Goal: Task Accomplishment & Management: Use online tool/utility

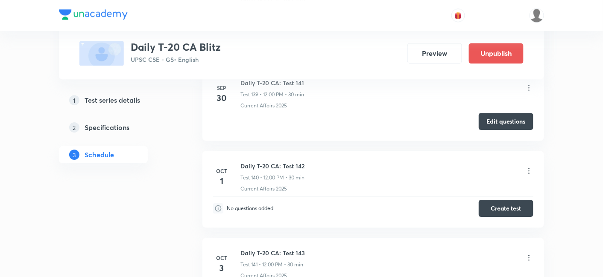
scroll to position [11993, 0]
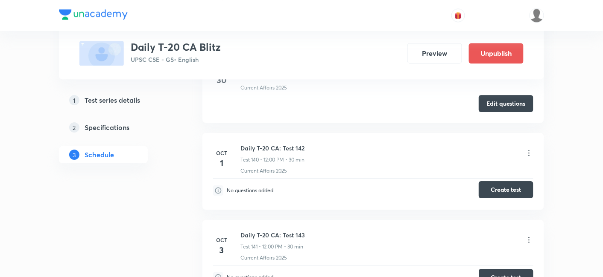
click at [512, 181] on button "Create test" at bounding box center [505, 189] width 55 height 17
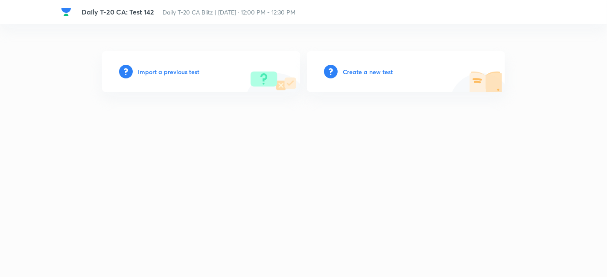
click at [361, 74] on h6 "Create a new test" at bounding box center [368, 71] width 50 height 9
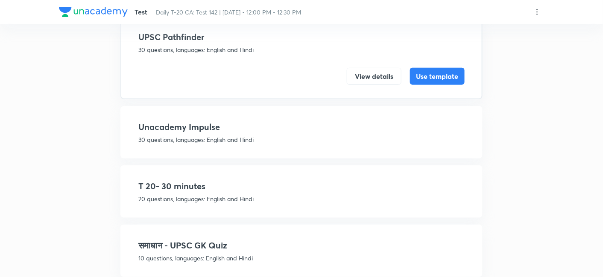
scroll to position [95, 0]
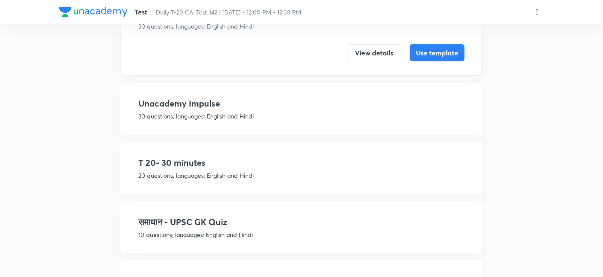
click at [236, 168] on div "T 20- 30 minutes 20 questions, languages: English and Hindi" at bounding box center [301, 168] width 326 height 23
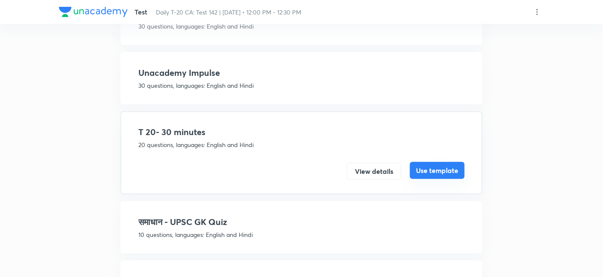
click at [427, 167] on button "Use template" at bounding box center [437, 170] width 55 height 17
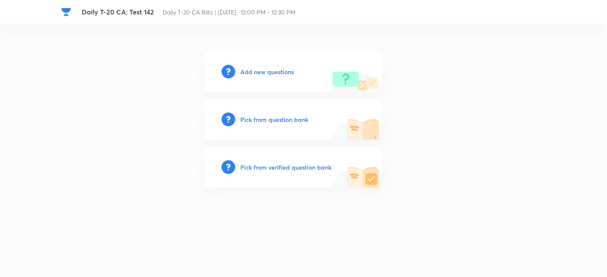
click at [152, 66] on div "Add new questions Pick from question bank Pick from verified question bank" at bounding box center [303, 119] width 485 height 137
click at [267, 71] on h6 "Add new questions" at bounding box center [266, 71] width 53 height 9
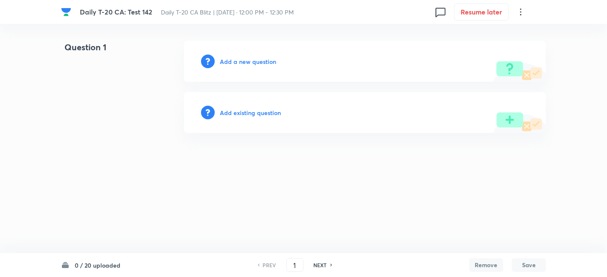
click at [262, 61] on h6 "Add a new question" at bounding box center [248, 61] width 56 height 9
click at [262, 61] on h6 "Choose a question type" at bounding box center [253, 61] width 66 height 9
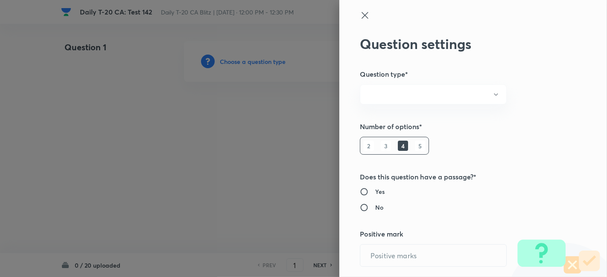
radio input "true"
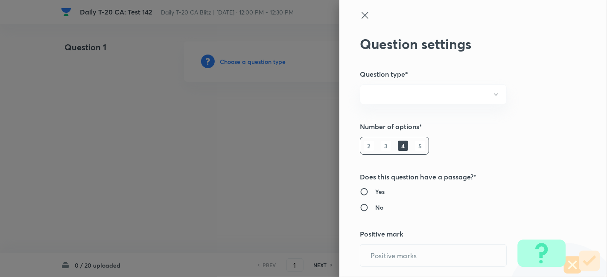
radio input "true"
type input "1"
type input "0"
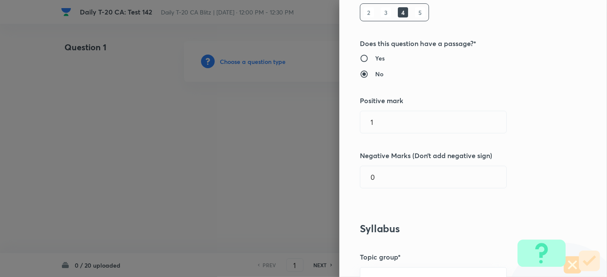
scroll to position [142, 0]
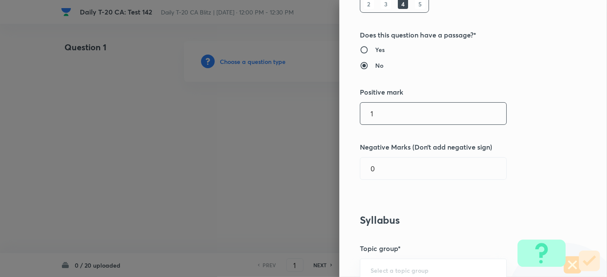
drag, startPoint x: 386, startPoint y: 117, endPoint x: 294, endPoint y: 111, distance: 92.8
click at [294, 111] on div "Question settings Question type* Single choice correct Number of options* 2 3 4…" at bounding box center [303, 138] width 607 height 277
type input "2"
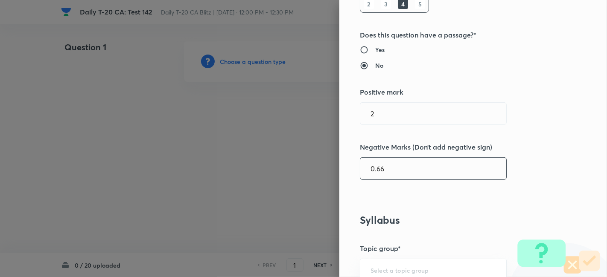
type input "0.66"
click at [539, 156] on div "Question settings Question type* Single choice correct Number of options* 2 3 4…" at bounding box center [473, 138] width 268 height 277
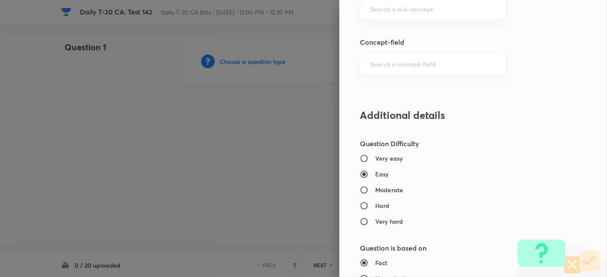
scroll to position [427, 0]
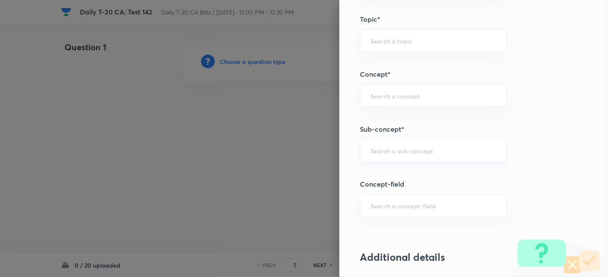
click at [404, 147] on input "text" at bounding box center [432, 151] width 125 height 8
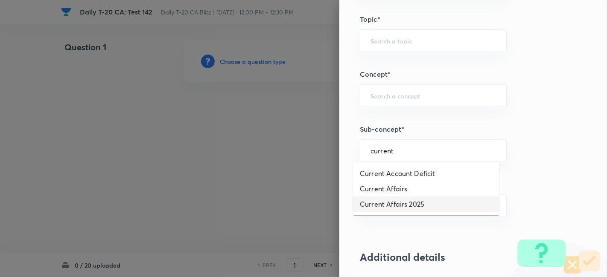
click at [412, 198] on li "Current Affairs 2025" at bounding box center [426, 204] width 146 height 15
type input "Current Affairs 2025"
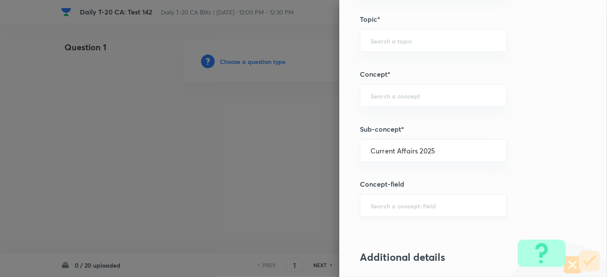
type input "Current Affairs"
type input "Current Affairs 2025"
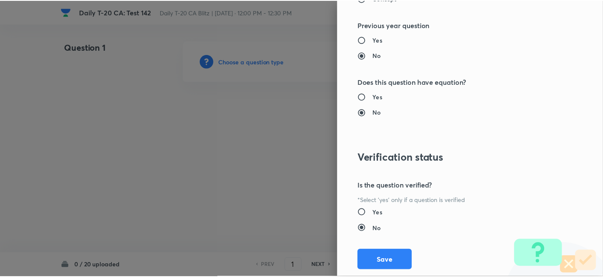
scroll to position [883, 0]
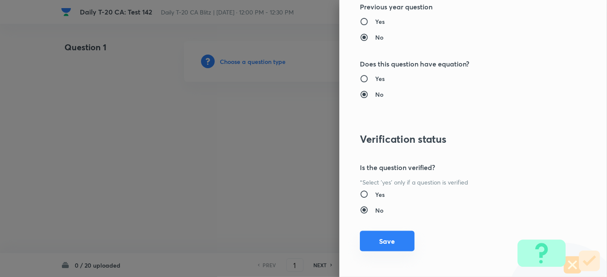
click at [385, 248] on button "Save" at bounding box center [387, 241] width 55 height 20
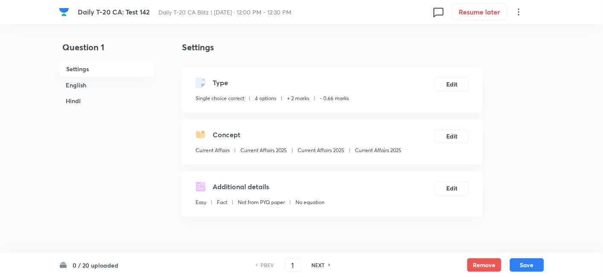
click at [83, 75] on h6 "Settings" at bounding box center [107, 69] width 96 height 17
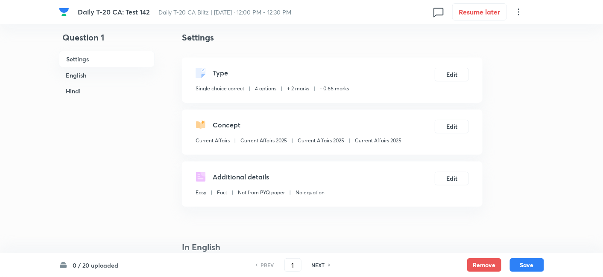
drag, startPoint x: 83, startPoint y: 73, endPoint x: 93, endPoint y: 76, distance: 10.1
click at [83, 72] on h6 "English" at bounding box center [107, 75] width 96 height 16
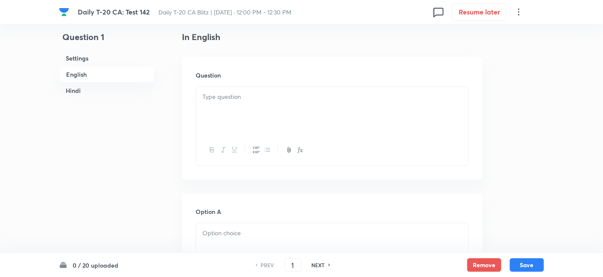
click at [242, 102] on div at bounding box center [332, 111] width 272 height 48
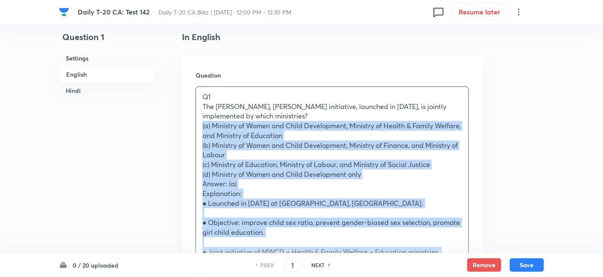
drag, startPoint x: 197, startPoint y: 129, endPoint x: 194, endPoint y: 125, distance: 5.8
click at [193, 129] on div "Question Q1 The Beti Bachao, Beti Padhao initiative, launched in 2015, is joint…" at bounding box center [332, 245] width 300 height 376
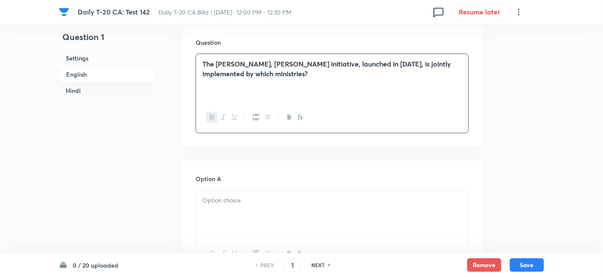
scroll to position [315, 0]
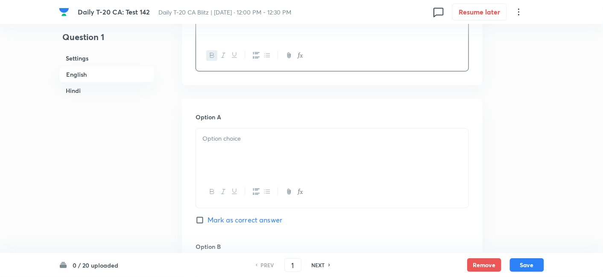
click at [240, 150] on div at bounding box center [332, 153] width 272 height 48
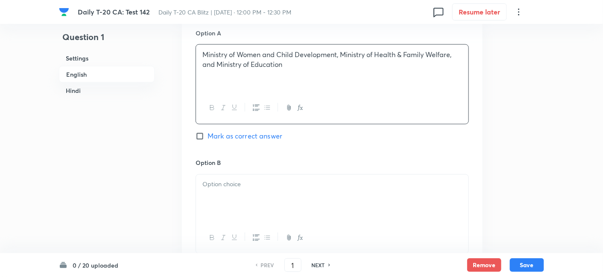
scroll to position [457, 0]
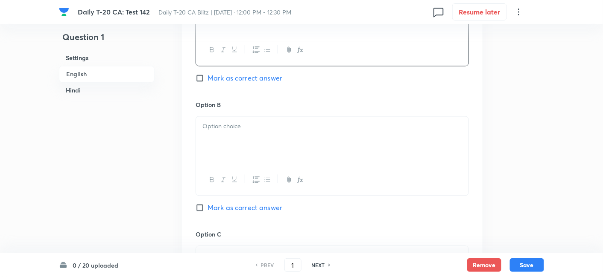
click at [242, 140] on div at bounding box center [332, 141] width 272 height 48
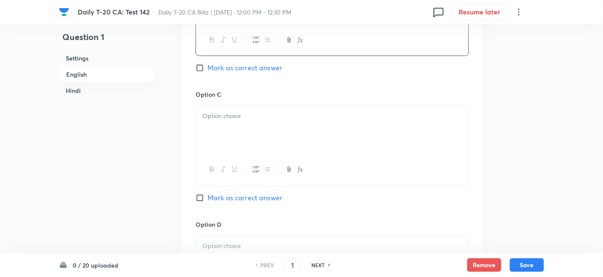
scroll to position [600, 0]
click at [248, 145] on div at bounding box center [332, 128] width 272 height 48
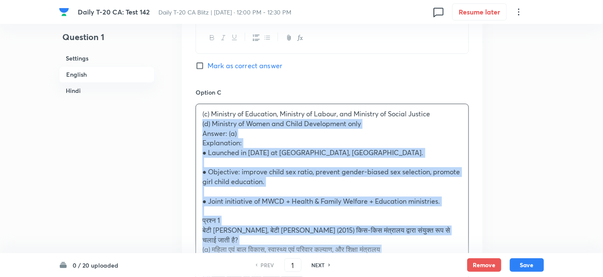
click at [189, 123] on div "Option A Ministry of Women and Child Development, Ministry of Health & Family W…" at bounding box center [332, 166] width 300 height 705
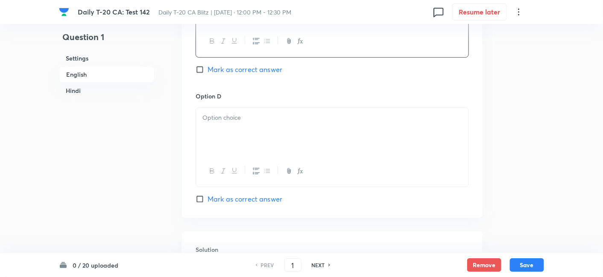
scroll to position [742, 0]
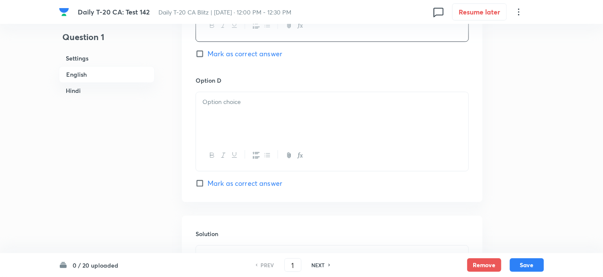
click at [239, 109] on div at bounding box center [332, 116] width 272 height 48
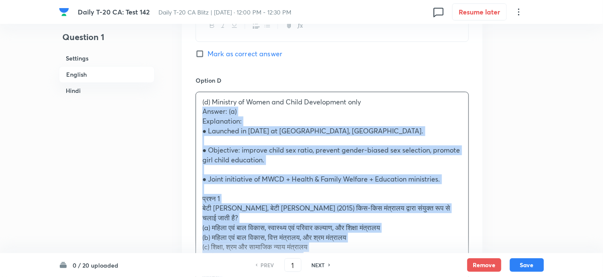
drag, startPoint x: 210, startPoint y: 122, endPoint x: 193, endPoint y: 111, distance: 19.8
click at [193, 111] on div "Option A Ministry of Women and Child Development, Ministry of Health & Family W…" at bounding box center [332, 20] width 300 height 696
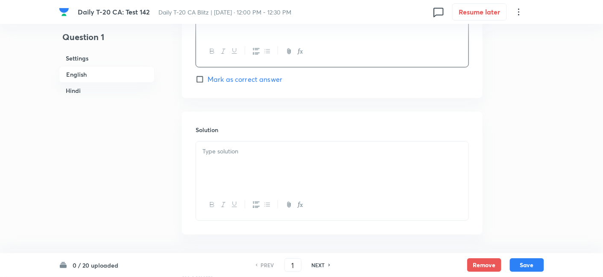
scroll to position [884, 0]
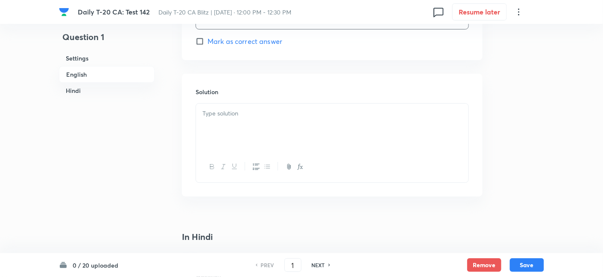
click at [240, 121] on div at bounding box center [332, 128] width 272 height 48
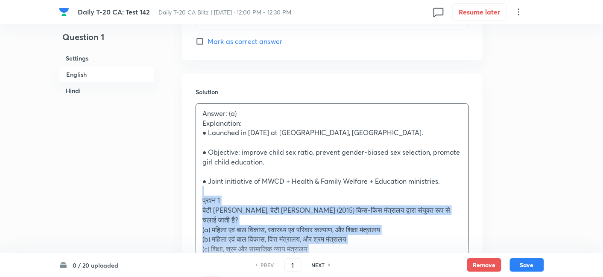
click at [189, 192] on div "Solution Answer: (a) Explanation: ● Launched in 2015 at Panipat, Haryana. ● Obj…" at bounding box center [332, 214] width 300 height 280
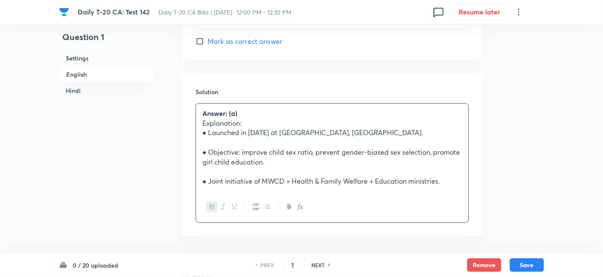
click at [89, 64] on h6 "Settings" at bounding box center [107, 58] width 96 height 16
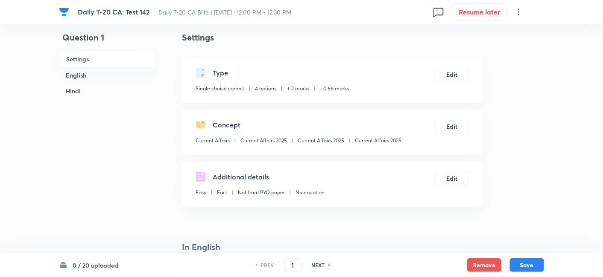
click at [90, 69] on h6 "English" at bounding box center [107, 75] width 96 height 16
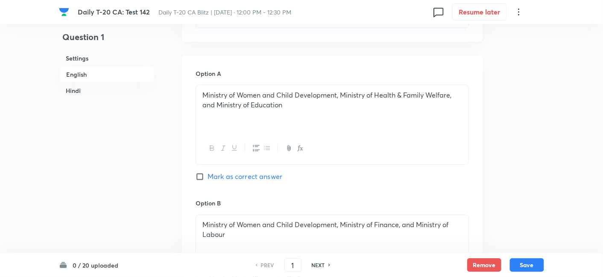
scroll to position [362, 0]
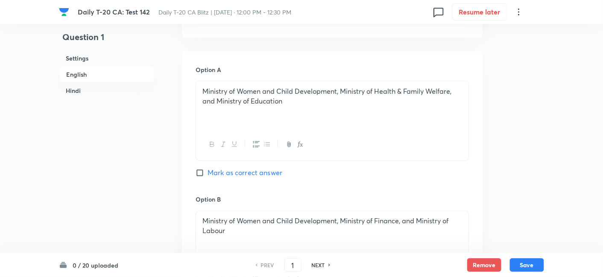
click at [253, 177] on span "Mark as correct answer" at bounding box center [244, 173] width 75 height 10
click at [207, 177] on input "Mark as correct answer" at bounding box center [201, 173] width 12 height 9
checkbox input "true"
click at [116, 93] on h6 "Hindi" at bounding box center [107, 91] width 96 height 16
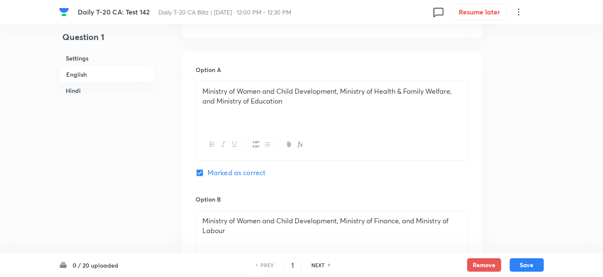
scroll to position [1123, 0]
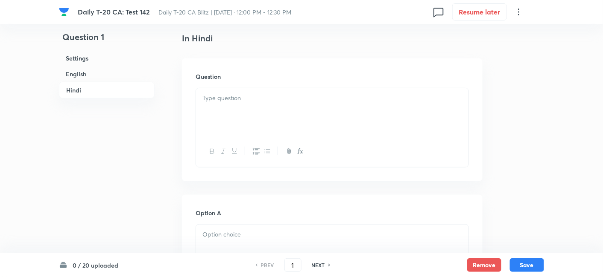
click at [279, 101] on p at bounding box center [331, 98] width 259 height 10
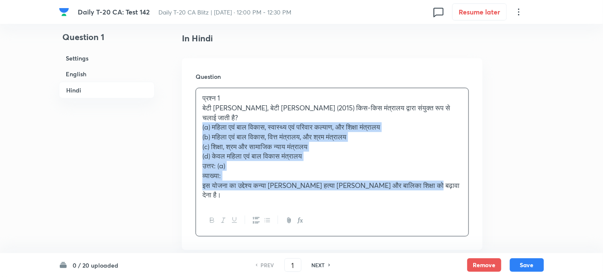
drag, startPoint x: 220, startPoint y: 131, endPoint x: 188, endPoint y: 114, distance: 36.7
click at [188, 114] on div "Question प्रश्न 1 बेटी बचाओ, बेटी पढ़ाओ पहल (2015) किस-किस मंत्रालय द्वारा संयु…" at bounding box center [332, 154] width 300 height 192
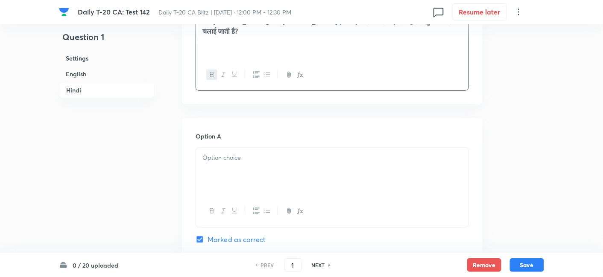
scroll to position [1218, 0]
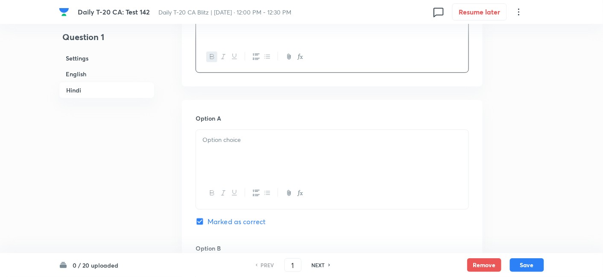
click at [247, 142] on p at bounding box center [331, 140] width 259 height 10
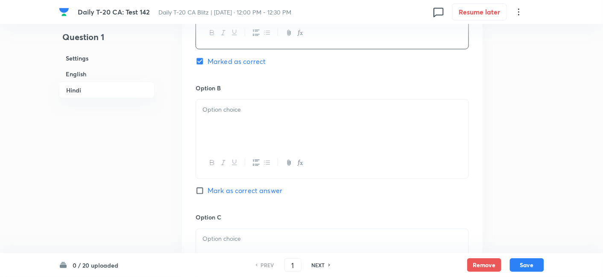
scroll to position [1407, 0]
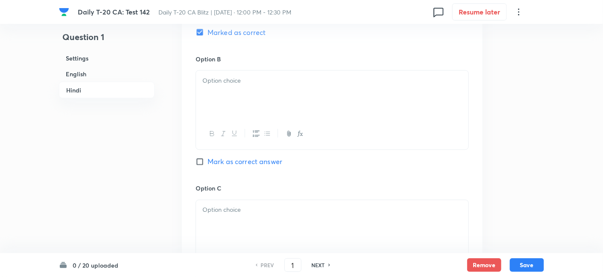
click at [245, 92] on div at bounding box center [332, 95] width 272 height 48
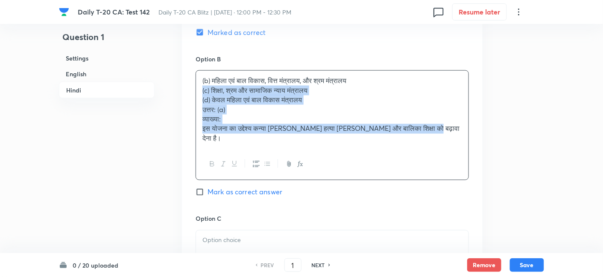
drag, startPoint x: 206, startPoint y: 92, endPoint x: 190, endPoint y: 92, distance: 15.8
click at [190, 92] on div "Option A महिला एवं बाल विकास, स्वास्थ्य एवं परिवार कल्याण, और शिक्षा मंत्रालय M…" at bounding box center [332, 191] width 300 height 560
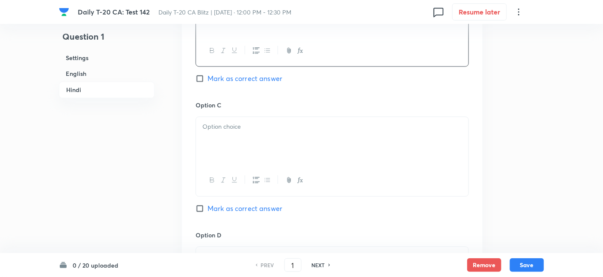
scroll to position [1502, 0]
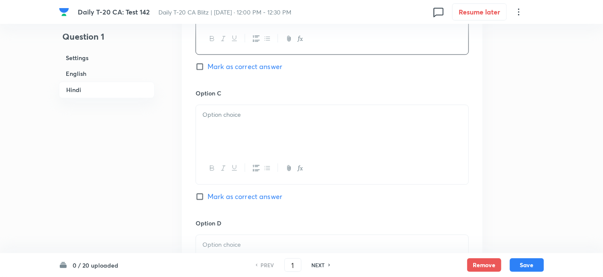
click at [243, 124] on div at bounding box center [332, 129] width 272 height 48
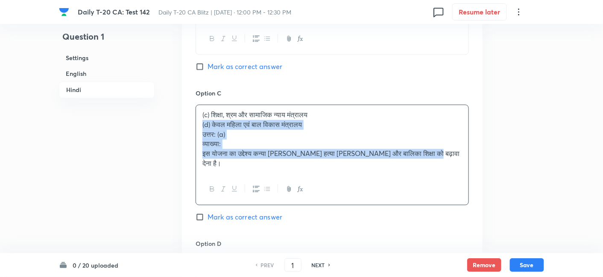
drag, startPoint x: 197, startPoint y: 123, endPoint x: 192, endPoint y: 121, distance: 5.4
click at [192, 121] on div "Option A महिला एवं बाल विकास, स्वास्थ्य एवं परिवार कल्याण, और शिक्षा मंत्रालय M…" at bounding box center [332, 91] width 300 height 551
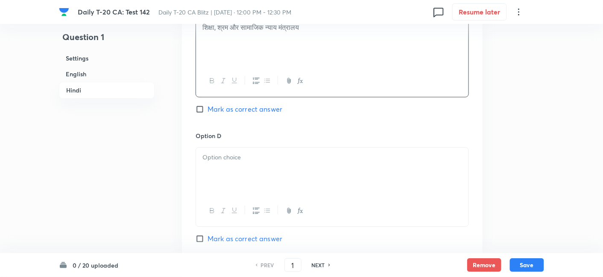
scroll to position [1597, 0]
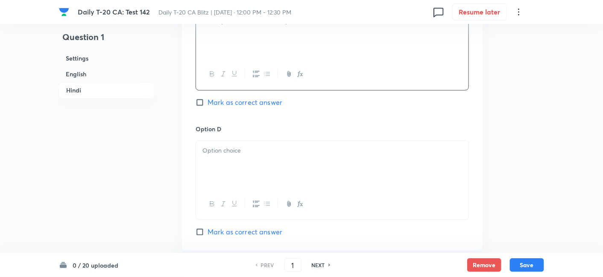
click at [246, 153] on div at bounding box center [332, 165] width 272 height 48
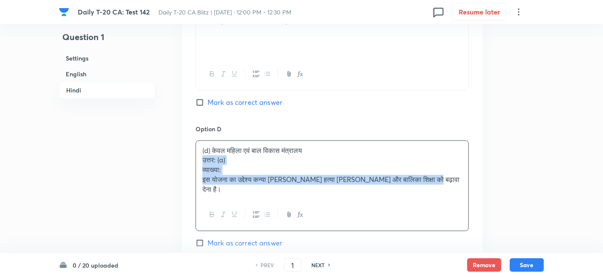
drag, startPoint x: 200, startPoint y: 164, endPoint x: 184, endPoint y: 160, distance: 15.9
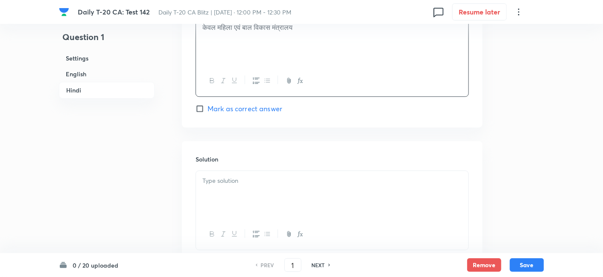
scroll to position [1780, 0]
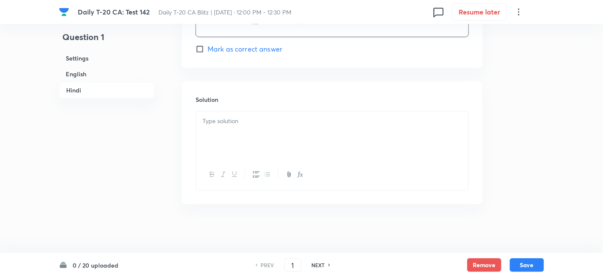
click at [252, 140] on div at bounding box center [332, 135] width 272 height 48
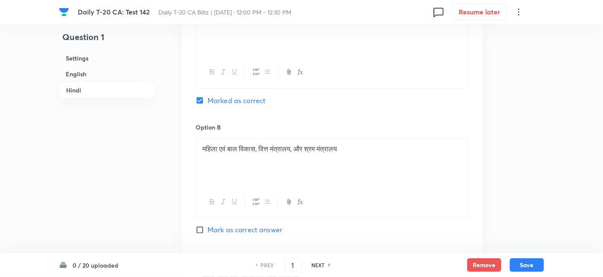
scroll to position [1353, 0]
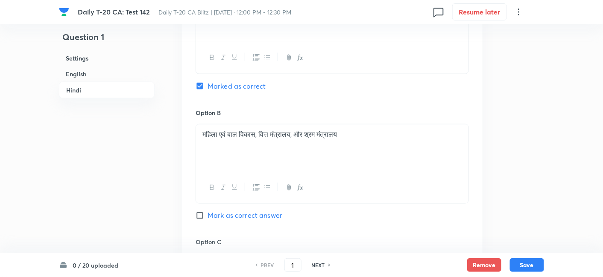
click at [111, 57] on h6 "Settings" at bounding box center [107, 58] width 96 height 16
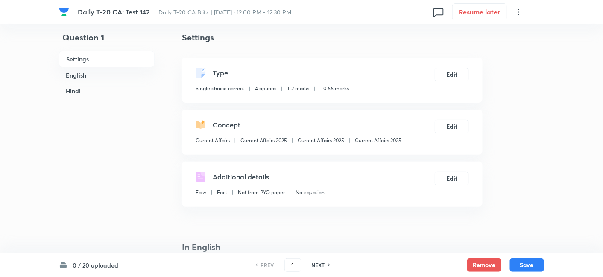
click at [376, 139] on p "Current Affairs 2025" at bounding box center [378, 141] width 47 height 8
copy div "Current Affairs 2025 Edit"
click at [528, 259] on button "Save" at bounding box center [527, 265] width 34 height 14
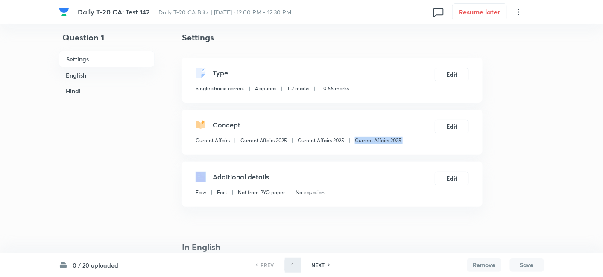
type input "2"
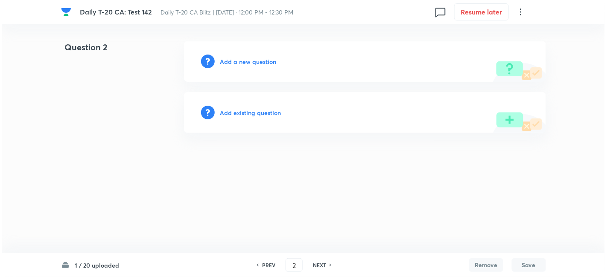
scroll to position [0, 0]
click at [261, 65] on h6 "Add a new question" at bounding box center [248, 61] width 56 height 9
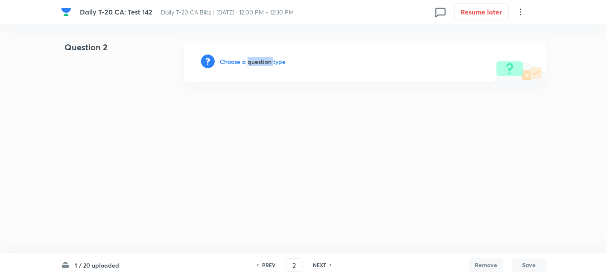
click at [261, 65] on h6 "Choose a question type" at bounding box center [253, 61] width 66 height 9
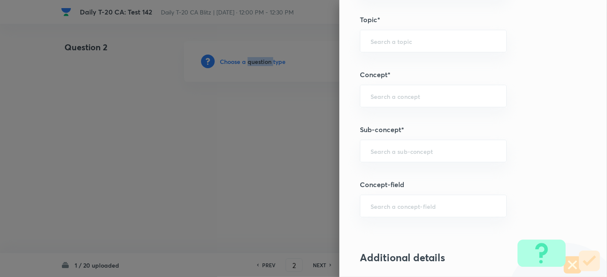
scroll to position [427, 0]
click at [423, 137] on div "Question settings Question type* Single choice correct Number of options* 2 3 4…" at bounding box center [473, 138] width 268 height 277
click at [440, 149] on input "text" at bounding box center [432, 151] width 125 height 8
paste input "Current Affairs 2025"
click at [455, 148] on input "Current Affairs 2025" at bounding box center [432, 151] width 125 height 8
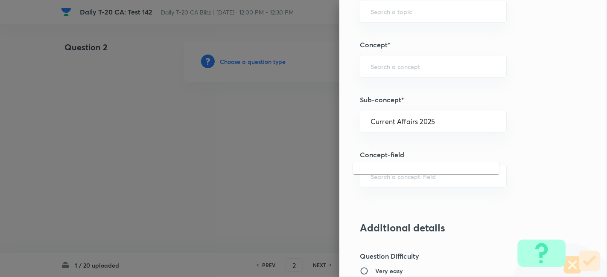
scroll to position [474, 0]
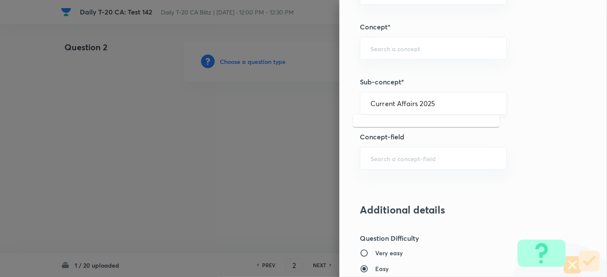
click at [450, 96] on div "Current Affairs 2025 ​" at bounding box center [433, 103] width 147 height 23
click at [449, 100] on input "Current Affairs 2025" at bounding box center [432, 103] width 125 height 8
click at [419, 131] on li "Current Affairs 2025" at bounding box center [426, 126] width 146 height 15
type input "Current Affairs 2025"
type input "Current Affairs"
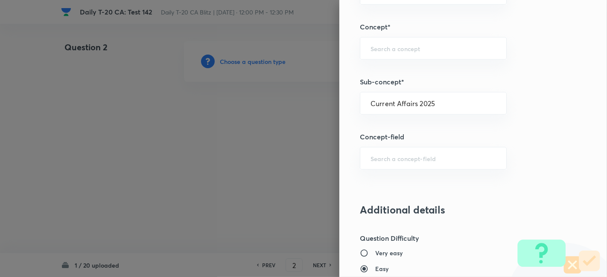
type input "Current Affairs 2025"
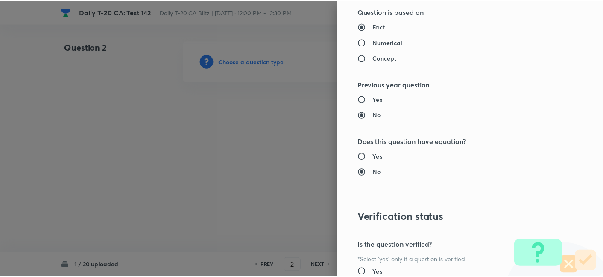
scroll to position [883, 0]
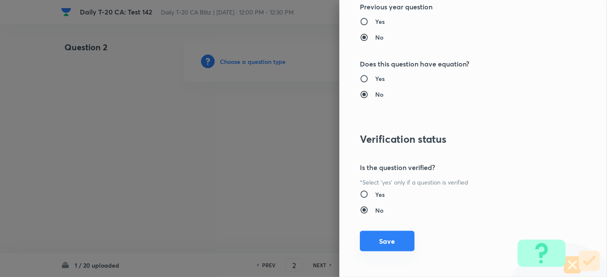
click at [383, 241] on button "Save" at bounding box center [387, 241] width 55 height 20
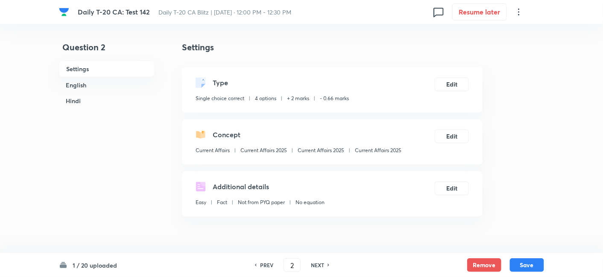
click at [93, 88] on h6 "English" at bounding box center [107, 85] width 96 height 16
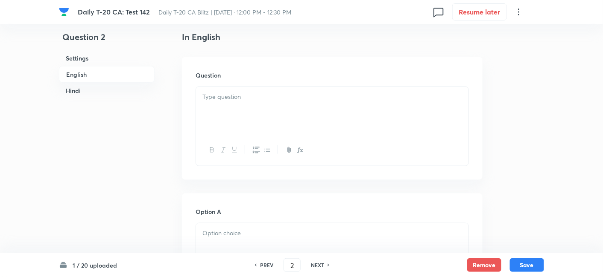
click at [244, 109] on div at bounding box center [332, 111] width 272 height 48
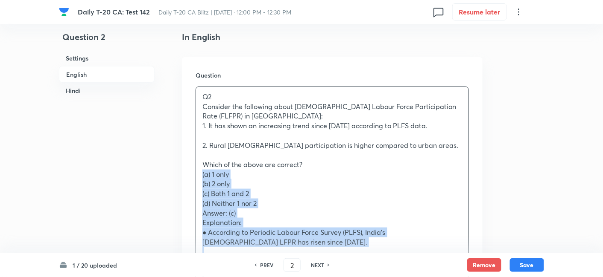
drag, startPoint x: 197, startPoint y: 181, endPoint x: 191, endPoint y: 178, distance: 6.3
click at [191, 178] on div "Question Q2 Consider the following about Female Labour Force Participation Rate…" at bounding box center [332, 264] width 300 height 415
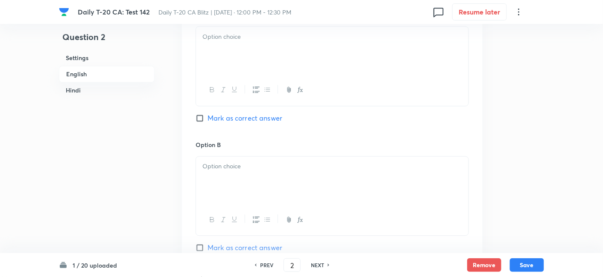
scroll to position [410, 0]
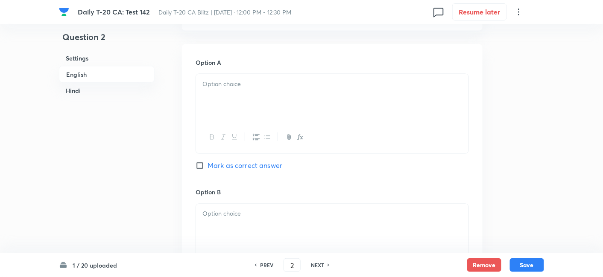
click at [248, 109] on div at bounding box center [332, 98] width 272 height 48
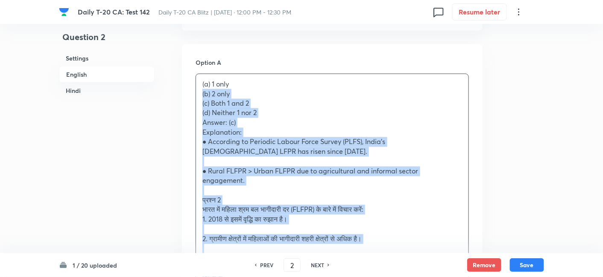
drag, startPoint x: 206, startPoint y: 103, endPoint x: 188, endPoint y: 96, distance: 19.2
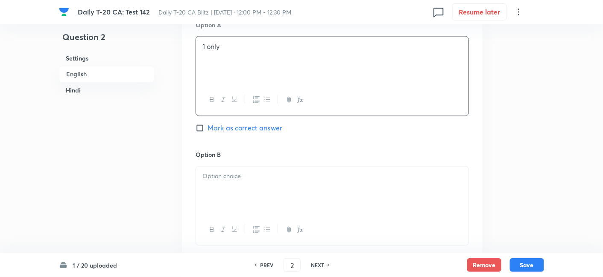
scroll to position [504, 0]
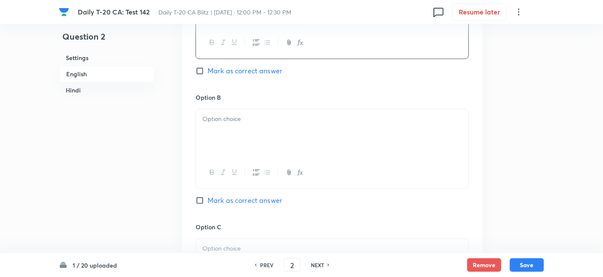
click at [231, 139] on div at bounding box center [332, 134] width 272 height 48
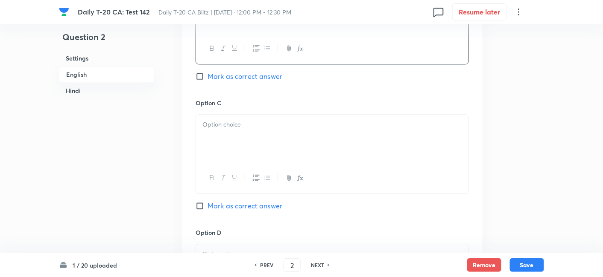
scroll to position [647, 0]
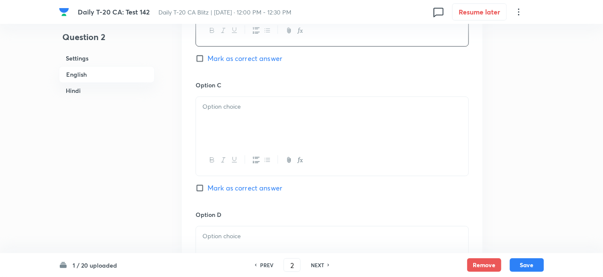
click at [239, 152] on div at bounding box center [332, 160] width 272 height 31
click at [239, 120] on div at bounding box center [332, 121] width 272 height 48
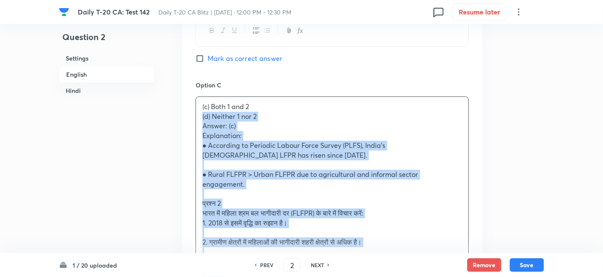
drag, startPoint x: 205, startPoint y: 117, endPoint x: 192, endPoint y: 114, distance: 13.5
click at [192, 114] on div "Option A 1 only Mark as correct answer Option B 2 only Mark as correct answer O…" at bounding box center [332, 164] width 300 height 715
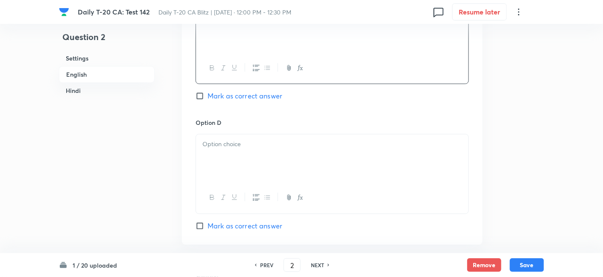
scroll to position [742, 0]
click at [263, 90] on span "Mark as correct answer" at bounding box center [244, 93] width 75 height 10
click at [207, 90] on input "Mark as correct answer" at bounding box center [201, 93] width 12 height 9
checkbox input "true"
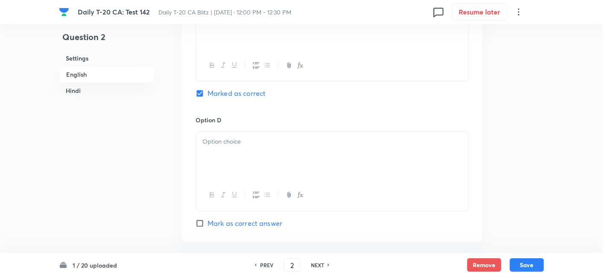
checkbox input "true"
click at [234, 167] on div at bounding box center [332, 156] width 272 height 48
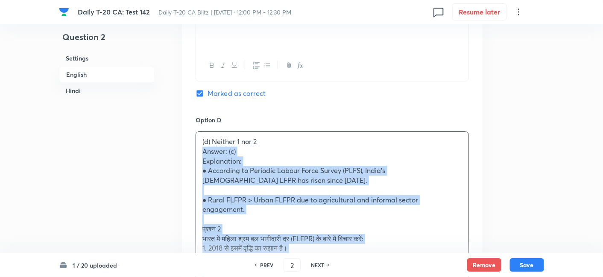
drag, startPoint x: 202, startPoint y: 157, endPoint x: 191, endPoint y: 153, distance: 11.7
click at [191, 153] on div "Option A 1 only Mark as correct answer Option B 2 only Mark as correct answer O…" at bounding box center [332, 64] width 300 height 705
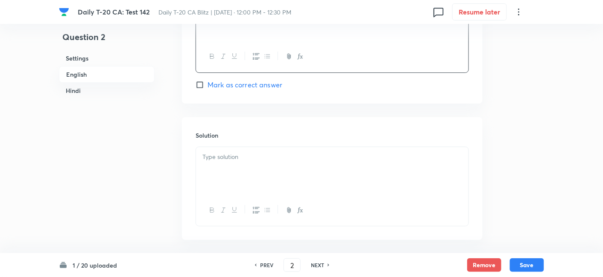
scroll to position [884, 0]
click at [239, 164] on div at bounding box center [332, 168] width 272 height 48
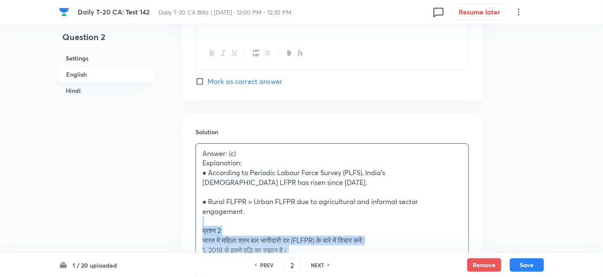
drag, startPoint x: 201, startPoint y: 216, endPoint x: 191, endPoint y: 211, distance: 11.7
click at [191, 211] on div "Solution Answer: (c) Explanation: ● According to Periodic Labour Force Survey (…" at bounding box center [332, 258] width 300 height 289
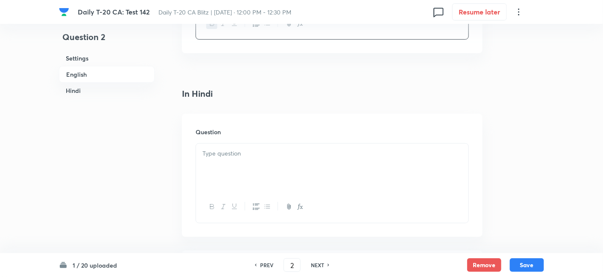
scroll to position [1121, 0]
click at [250, 137] on div at bounding box center [332, 144] width 272 height 48
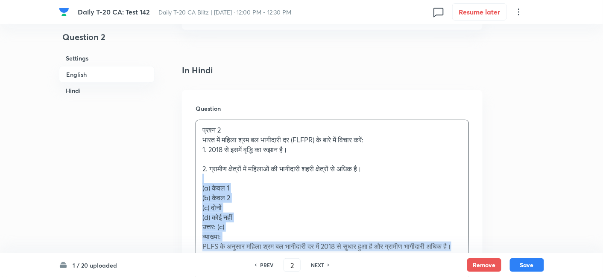
drag, startPoint x: 214, startPoint y: 177, endPoint x: 177, endPoint y: 169, distance: 38.4
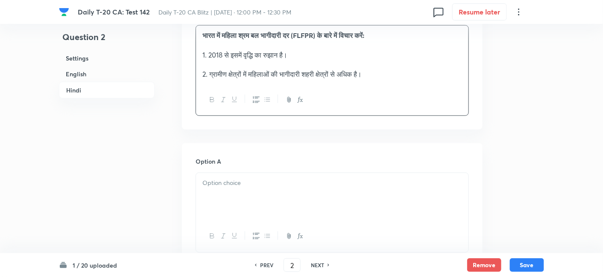
scroll to position [1263, 0]
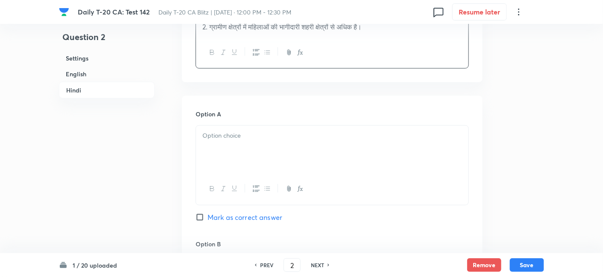
click at [245, 137] on div at bounding box center [332, 150] width 272 height 48
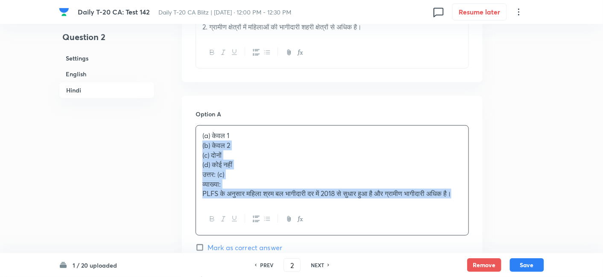
drag, startPoint x: 196, startPoint y: 140, endPoint x: 189, endPoint y: 139, distance: 6.5
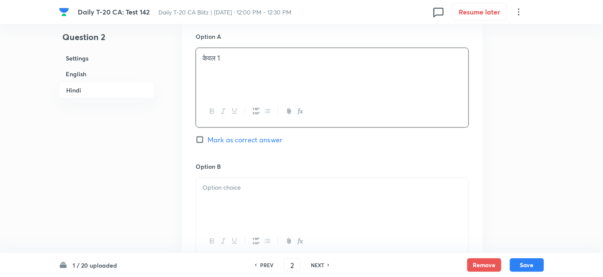
scroll to position [1358, 0]
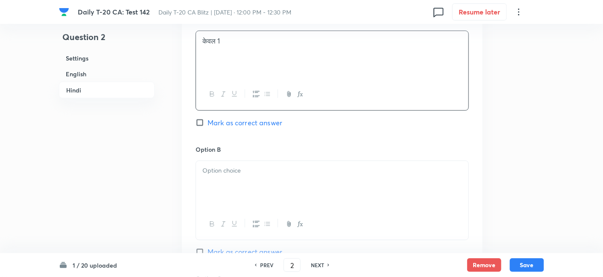
click at [244, 166] on p at bounding box center [331, 171] width 259 height 10
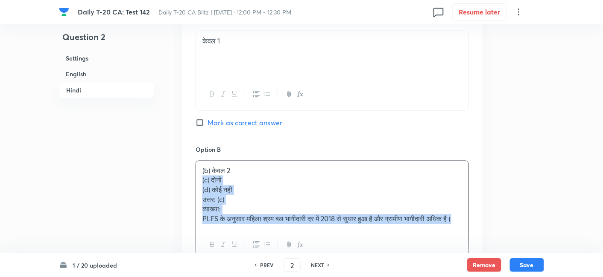
drag, startPoint x: 208, startPoint y: 167, endPoint x: 191, endPoint y: 167, distance: 17.1
click at [191, 167] on div "Option A केवल 1 Mark as correct answer Option B (b) केवल 2 (c) दोनों (d) कोई नह…" at bounding box center [332, 276] width 300 height 551
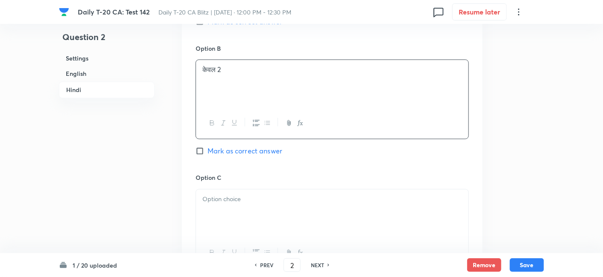
scroll to position [1501, 0]
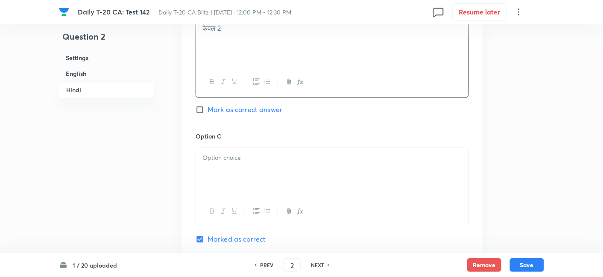
click at [247, 154] on div at bounding box center [332, 173] width 272 height 48
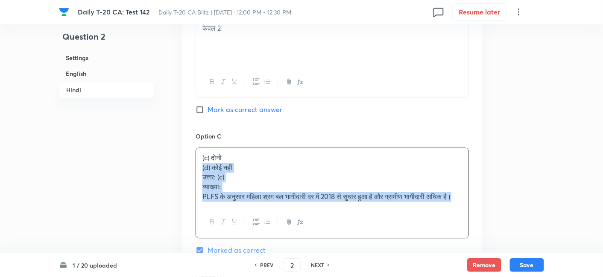
click at [185, 160] on div "Option A केवल 1 Mark as correct answer Option B केवल 2 Mark as correct answer O…" at bounding box center [332, 129] width 300 height 541
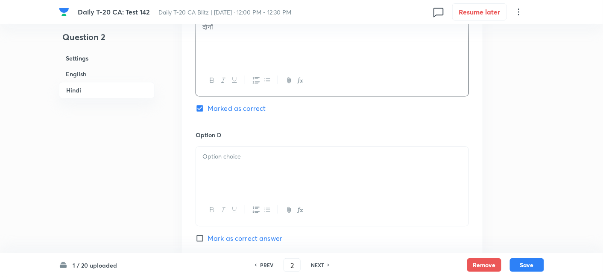
scroll to position [1643, 0]
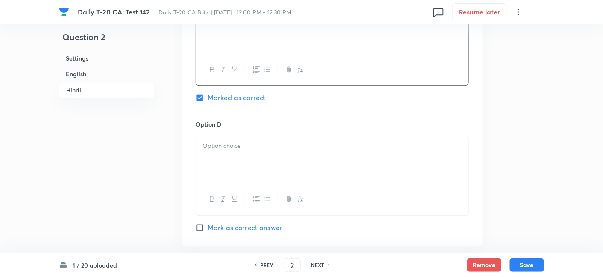
click at [228, 143] on div at bounding box center [332, 160] width 272 height 48
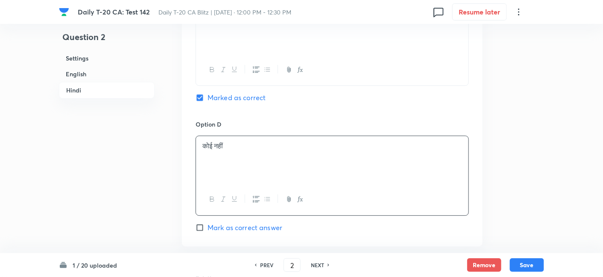
scroll to position [1811, 0]
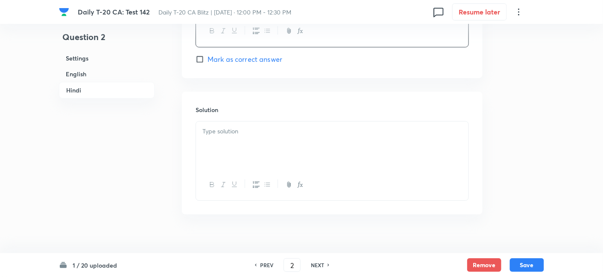
click at [246, 128] on div at bounding box center [332, 146] width 272 height 48
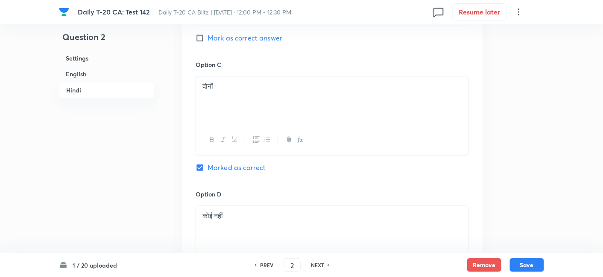
scroll to position [1527, 0]
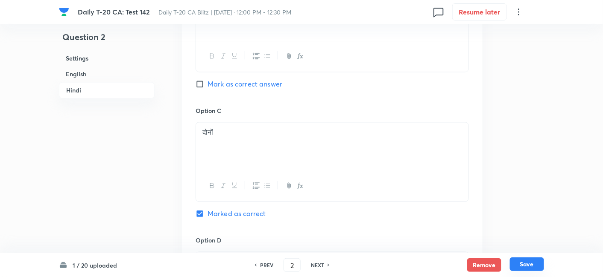
click at [525, 268] on button "Save" at bounding box center [527, 265] width 34 height 14
type input "3"
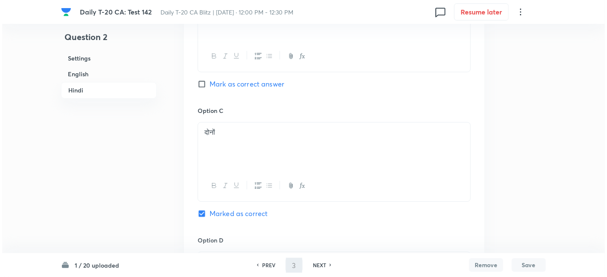
scroll to position [0, 0]
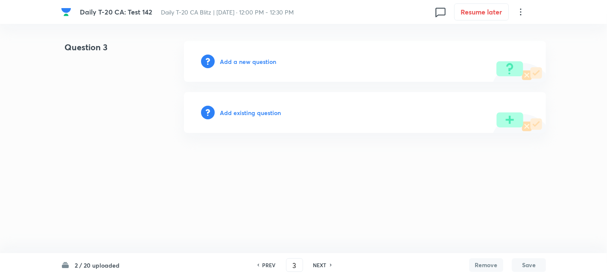
click at [242, 60] on h6 "Add a new question" at bounding box center [248, 61] width 56 height 9
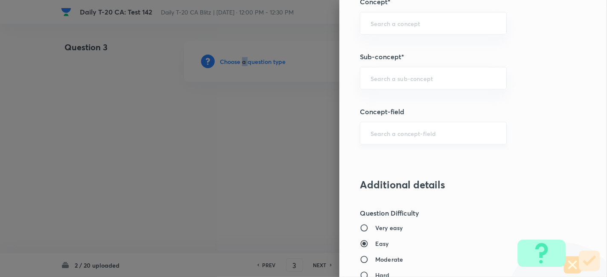
scroll to position [522, 0]
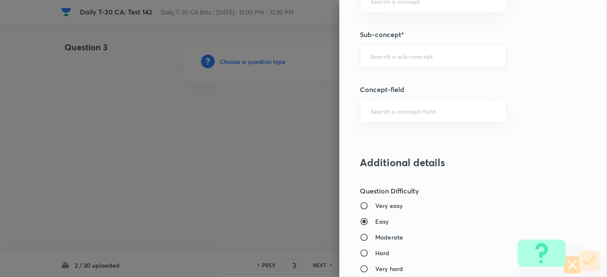
click at [424, 54] on input "text" at bounding box center [432, 56] width 125 height 8
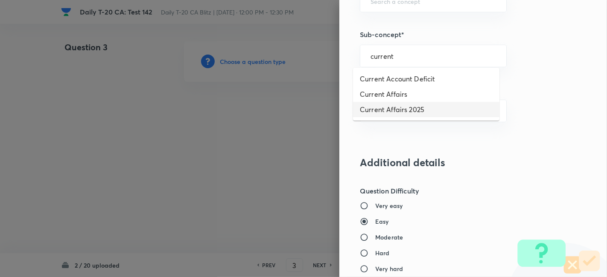
click at [414, 105] on li "Current Affairs 2025" at bounding box center [426, 109] width 146 height 15
type input "Current Affairs 2025"
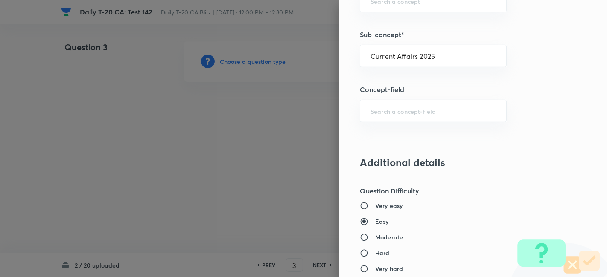
type input "Current Affairs"
type input "Current Affairs 2025"
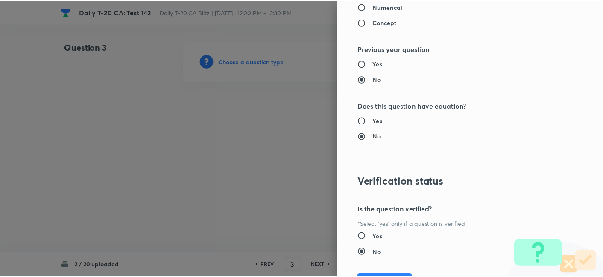
scroll to position [854, 0]
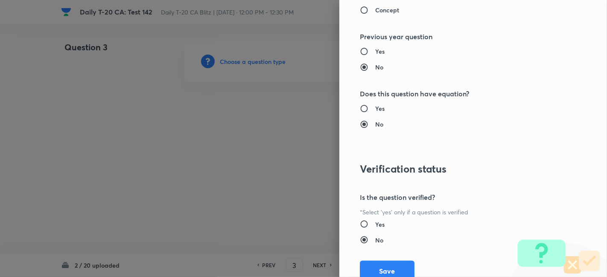
click at [385, 265] on button "Save" at bounding box center [387, 271] width 55 height 20
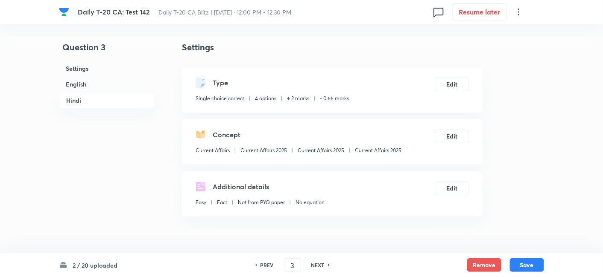
click at [87, 82] on h6 "English" at bounding box center [107, 84] width 96 height 16
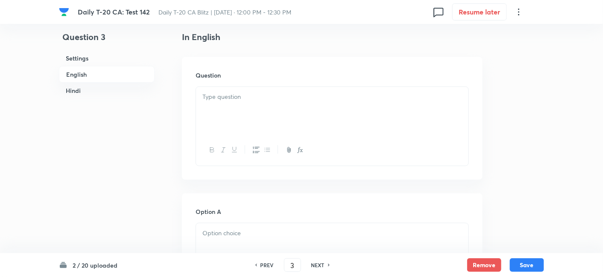
click at [263, 97] on p at bounding box center [331, 97] width 259 height 10
click at [280, 105] on div at bounding box center [332, 111] width 272 height 48
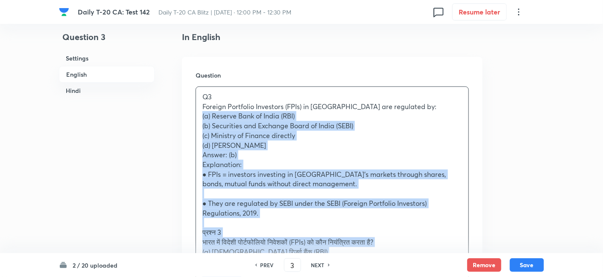
drag, startPoint x: 205, startPoint y: 128, endPoint x: 175, endPoint y: 119, distance: 31.0
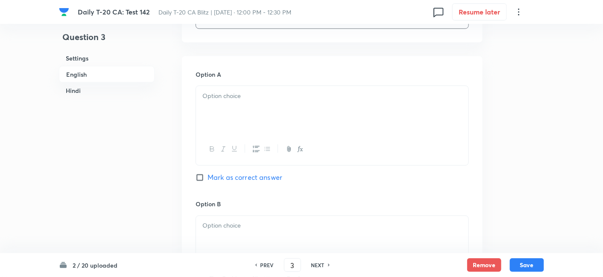
scroll to position [362, 0]
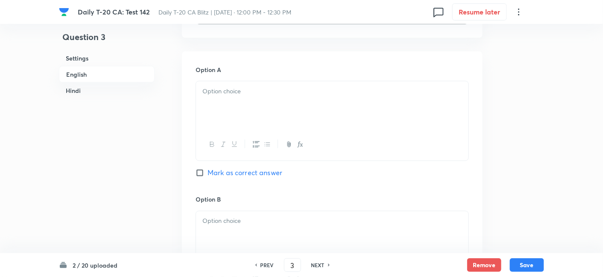
click at [245, 108] on div at bounding box center [332, 106] width 272 height 48
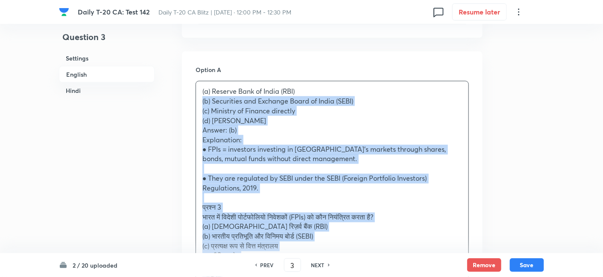
drag, startPoint x: 197, startPoint y: 103, endPoint x: 187, endPoint y: 101, distance: 10.0
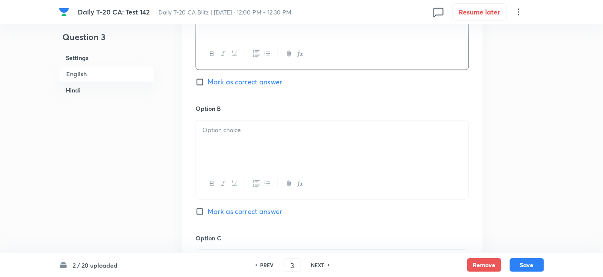
scroll to position [457, 0]
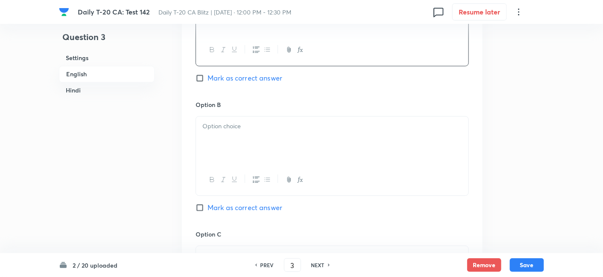
click at [243, 144] on div at bounding box center [332, 141] width 272 height 48
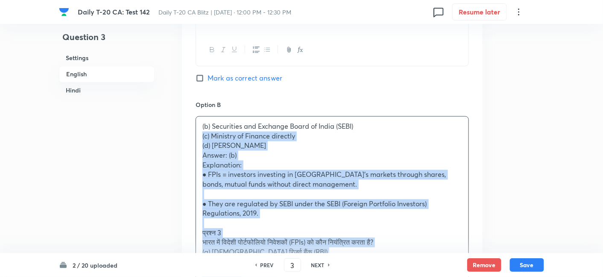
drag, startPoint x: 205, startPoint y: 136, endPoint x: 189, endPoint y: 132, distance: 16.6
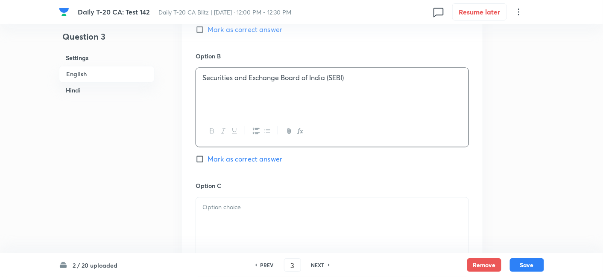
scroll to position [552, 0]
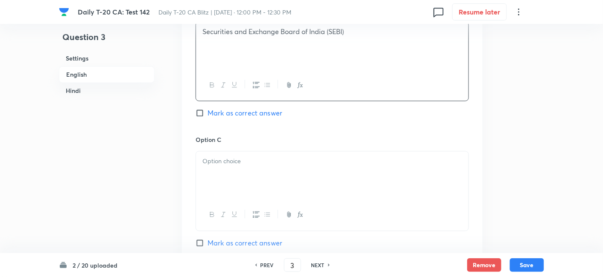
click at [273, 121] on div "Option B Securities and Exchange Board of India (SEBI) Mark as correct answer" at bounding box center [331, 71] width 273 height 130
click at [274, 116] on span "Mark as correct answer" at bounding box center [244, 113] width 75 height 10
click at [207, 116] on input "Mark as correct answer" at bounding box center [201, 113] width 12 height 9
checkbox input "true"
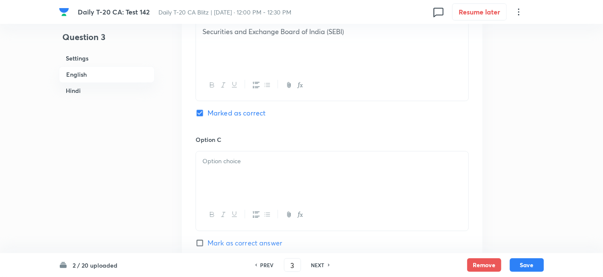
click at [255, 169] on div at bounding box center [332, 176] width 272 height 48
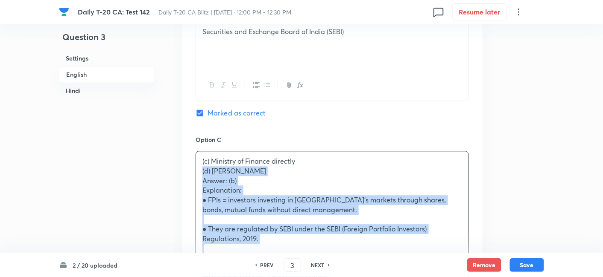
click at [189, 169] on div "Option A Reserve Bank of India (RBI) Mark as correct answer Option B Securities…" at bounding box center [332, 200] width 300 height 676
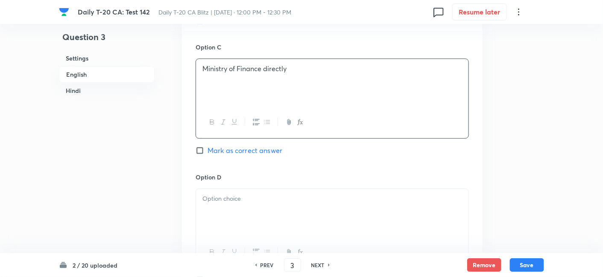
scroll to position [694, 0]
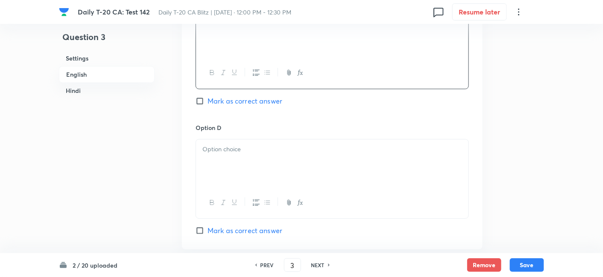
click at [242, 164] on div at bounding box center [332, 164] width 272 height 48
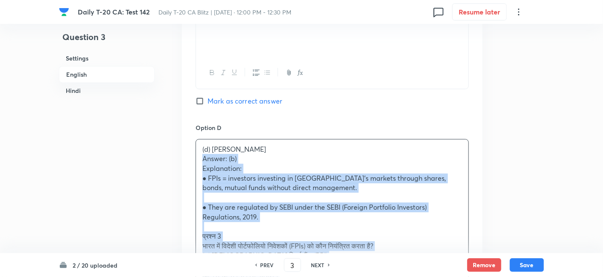
drag, startPoint x: 201, startPoint y: 162, endPoint x: 192, endPoint y: 159, distance: 9.0
click at [192, 159] on div "Option A Reserve Bank of India (RBI) Mark as correct answer Option B Securities…" at bounding box center [332, 53] width 300 height 667
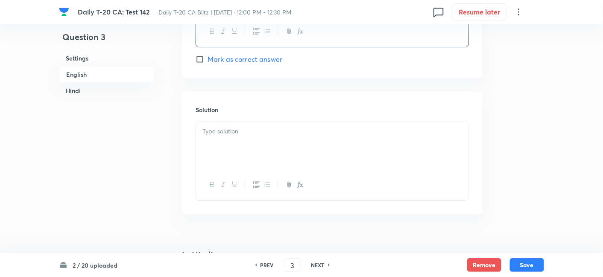
scroll to position [884, 0]
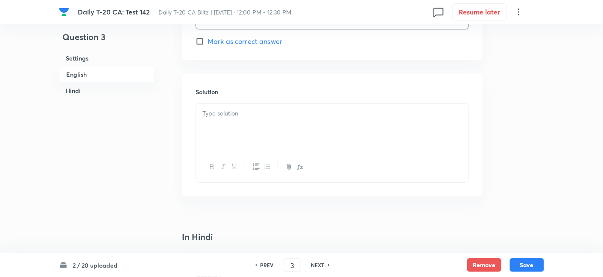
click at [243, 160] on div at bounding box center [332, 167] width 272 height 31
click at [239, 132] on div at bounding box center [332, 128] width 272 height 48
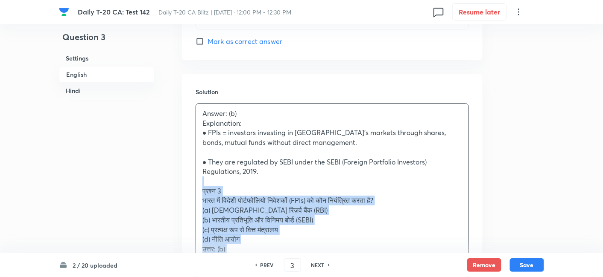
drag, startPoint x: 202, startPoint y: 182, endPoint x: 192, endPoint y: 181, distance: 10.3
click at [192, 181] on div "Solution Answer: (b) Explanation: ● FPIs = investors investing in India’s marke…" at bounding box center [332, 199] width 300 height 251
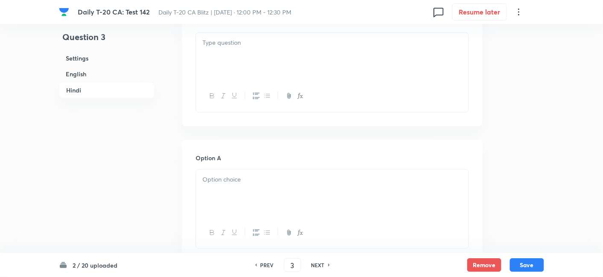
scroll to position [1121, 0]
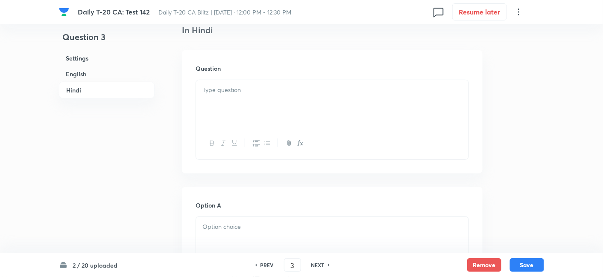
click at [249, 111] on div at bounding box center [332, 104] width 272 height 48
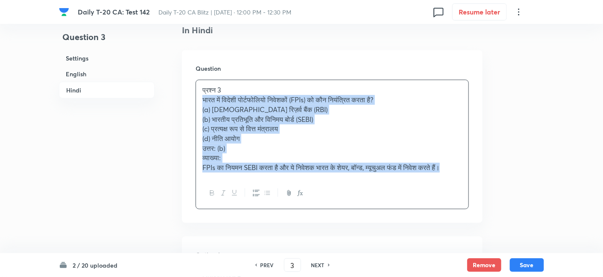
drag, startPoint x: 220, startPoint y: 128, endPoint x: 169, endPoint y: 103, distance: 57.3
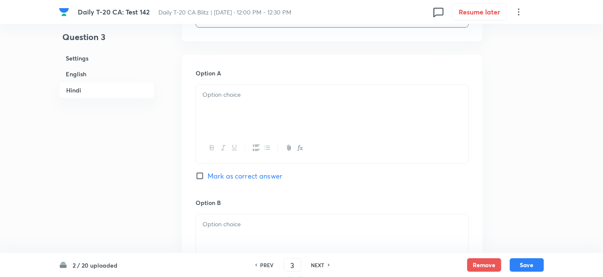
scroll to position [1263, 0]
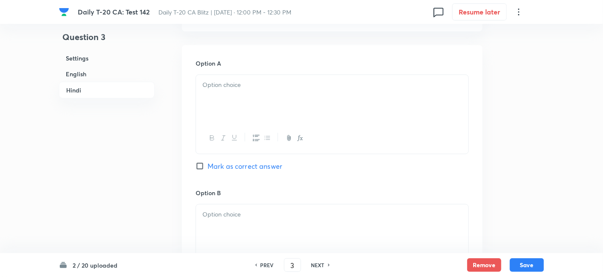
click at [234, 104] on div at bounding box center [332, 99] width 272 height 48
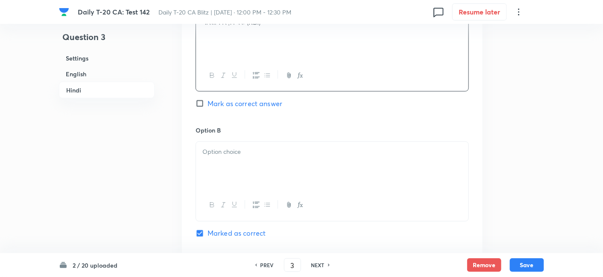
scroll to position [1358, 0]
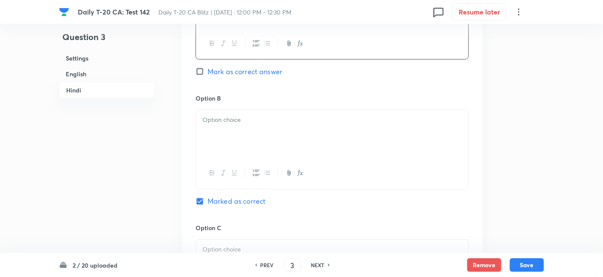
click at [235, 124] on div at bounding box center [332, 134] width 272 height 48
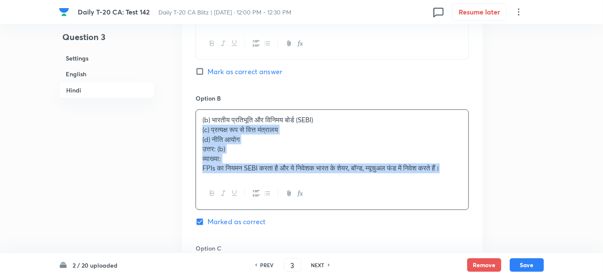
click at [192, 131] on div "Option A भारतीय रिज़र्व बैंक (RBI) Mark as correct answer Option B (b) भारतीय प…" at bounding box center [332, 225] width 300 height 551
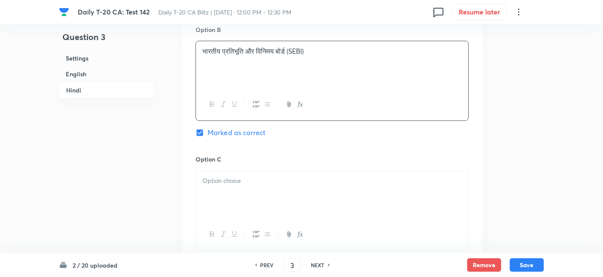
scroll to position [1453, 0]
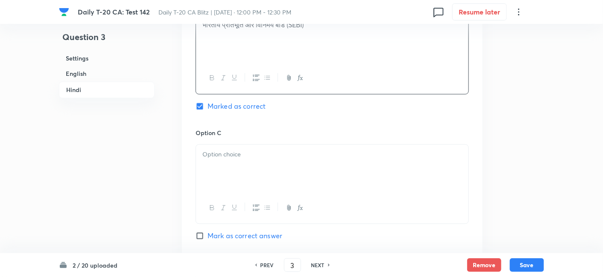
click at [238, 163] on div at bounding box center [332, 169] width 272 height 48
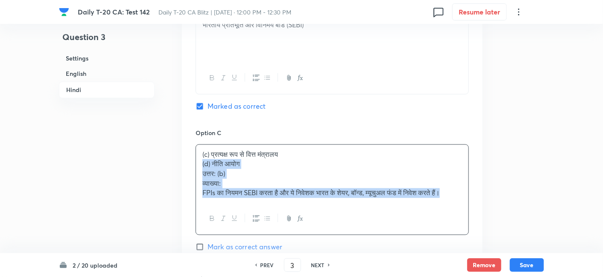
drag, startPoint x: 198, startPoint y: 167, endPoint x: 191, endPoint y: 164, distance: 7.8
click at [191, 164] on div "Option A भारतीय रिज़र्व बैंक (RBI) Mark as correct answer Option B भारतीय प्रति…" at bounding box center [332, 125] width 300 height 541
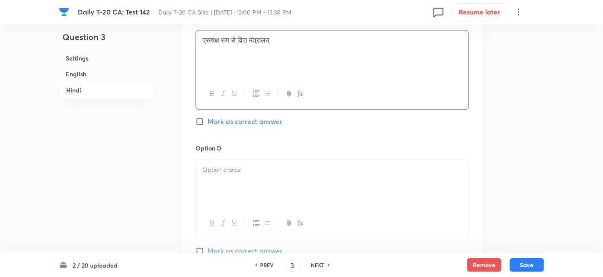
scroll to position [1595, 0]
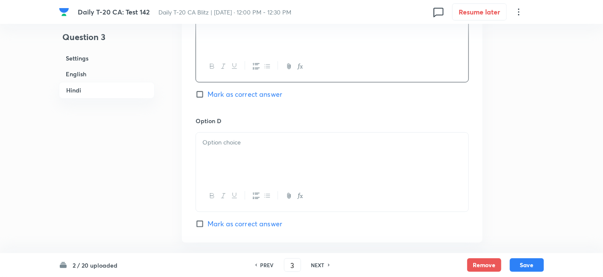
click at [238, 150] on div at bounding box center [332, 157] width 272 height 48
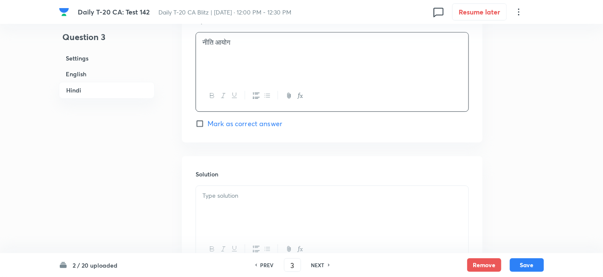
scroll to position [1737, 0]
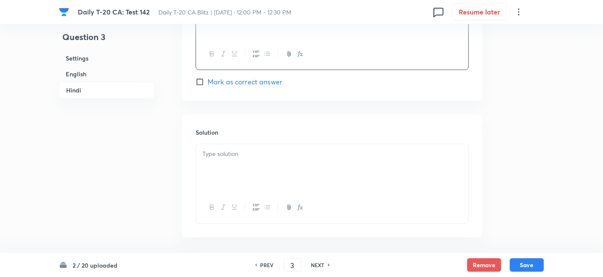
click at [239, 150] on p at bounding box center [331, 154] width 259 height 10
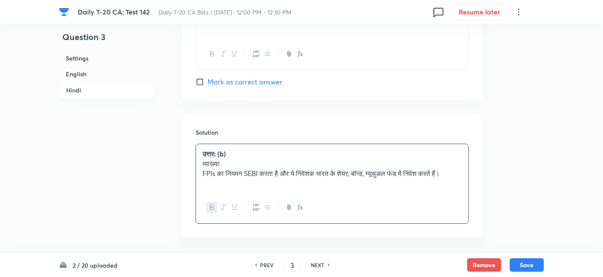
click at [102, 58] on h6 "Settings" at bounding box center [107, 58] width 96 height 16
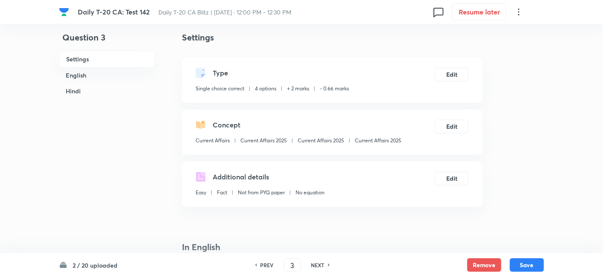
click at [392, 141] on p "Current Affairs 2025" at bounding box center [378, 141] width 47 height 8
copy div "Current Affairs 2025 Edit"
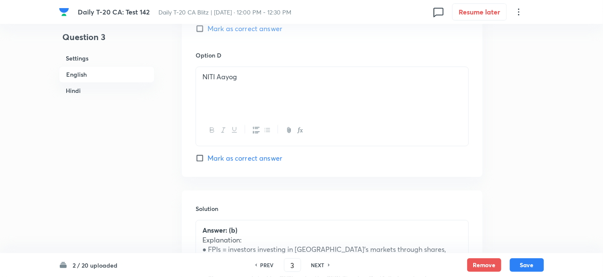
scroll to position [863, 0]
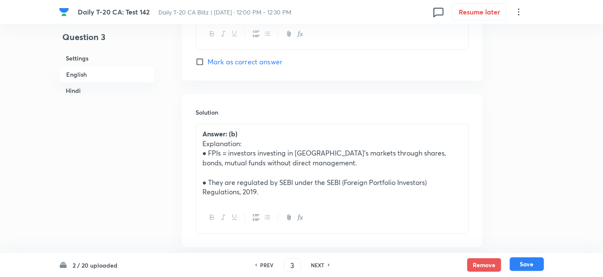
click at [528, 262] on button "Save" at bounding box center [527, 265] width 34 height 14
type input "4"
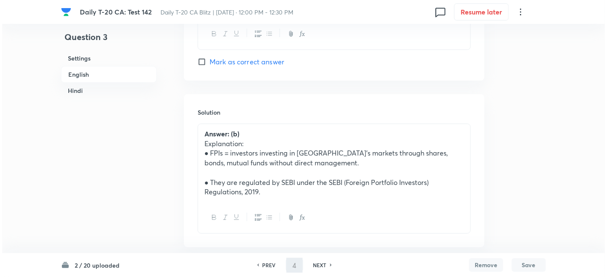
scroll to position [0, 0]
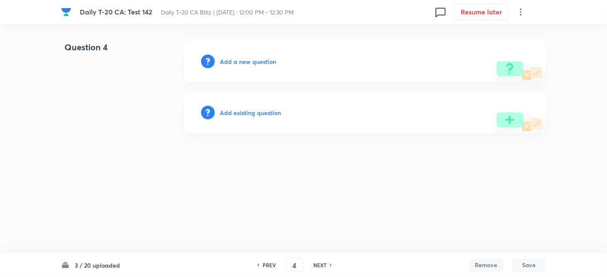
click at [253, 61] on h6 "Add a new question" at bounding box center [248, 61] width 56 height 9
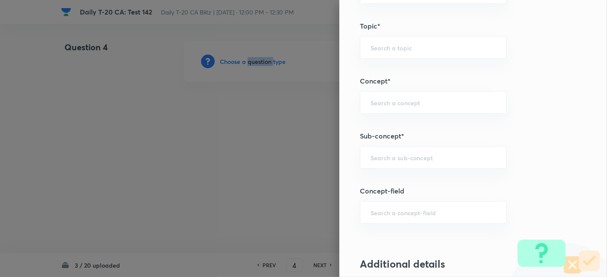
scroll to position [427, 0]
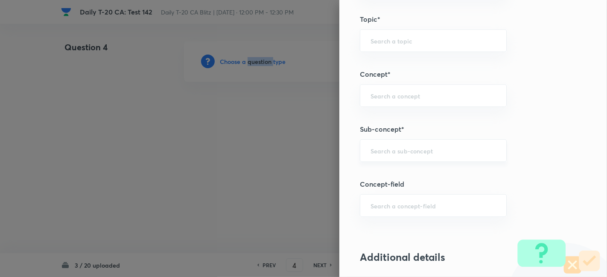
click at [425, 144] on div "​" at bounding box center [433, 151] width 147 height 23
paste input "Current Affairs 2025"
click at [458, 149] on input "Current Affairs 2025" at bounding box center [432, 151] width 125 height 8
click at [423, 174] on li "Current Affairs 2025" at bounding box center [426, 173] width 146 height 15
type input "Current Affairs 2025"
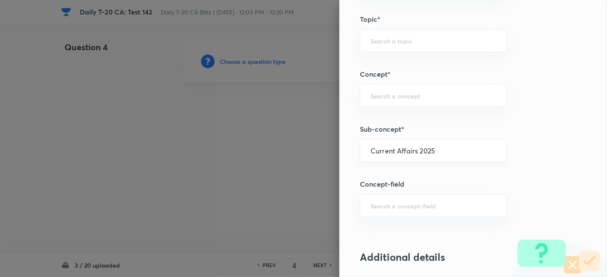
type input "Current Affairs"
type input "Current Affairs 2025"
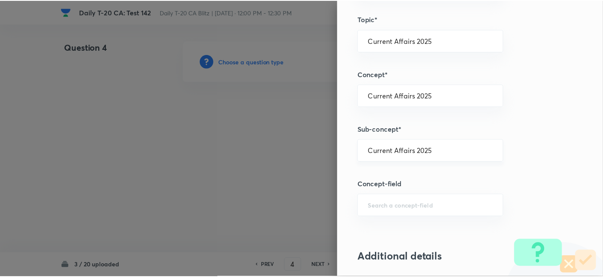
scroll to position [883, 0]
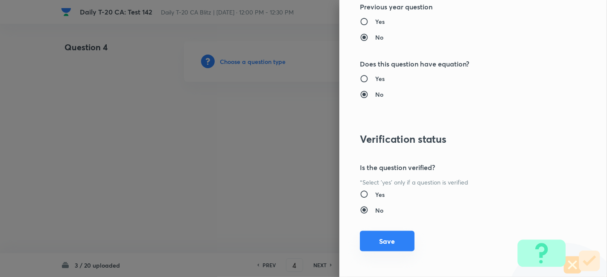
click at [396, 245] on button "Save" at bounding box center [387, 241] width 55 height 20
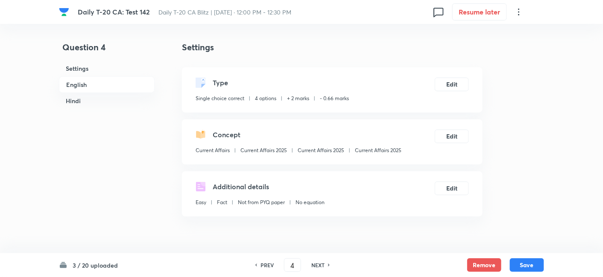
click at [108, 83] on h6 "English" at bounding box center [107, 84] width 96 height 17
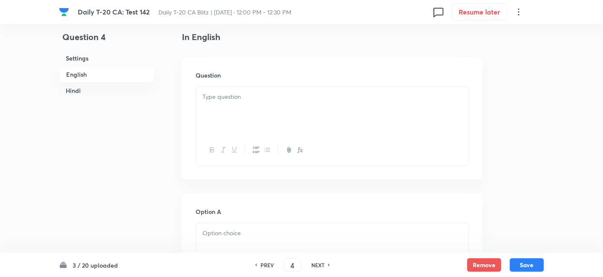
click at [267, 102] on div at bounding box center [332, 111] width 272 height 48
click at [291, 110] on div at bounding box center [332, 111] width 272 height 48
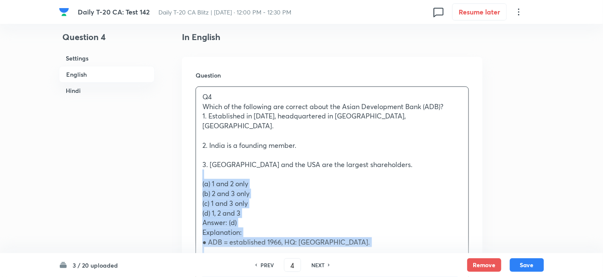
drag, startPoint x: 211, startPoint y: 167, endPoint x: 185, endPoint y: 168, distance: 26.0
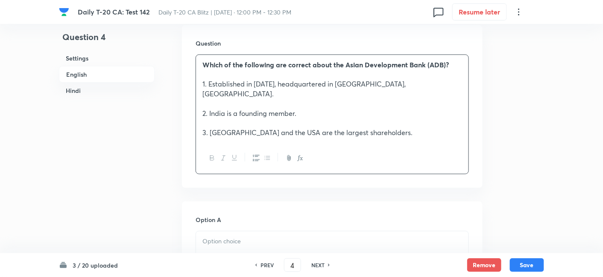
scroll to position [410, 0]
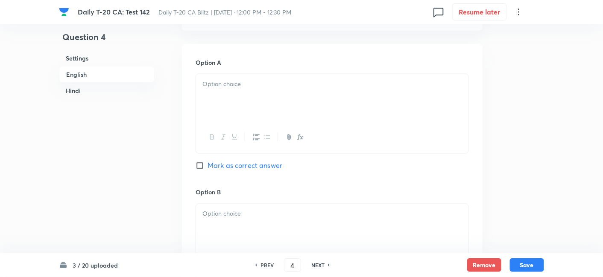
click at [249, 103] on div at bounding box center [332, 98] width 272 height 48
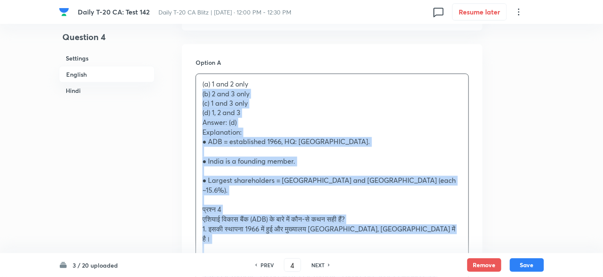
drag, startPoint x: 206, startPoint y: 92, endPoint x: 186, endPoint y: 86, distance: 20.1
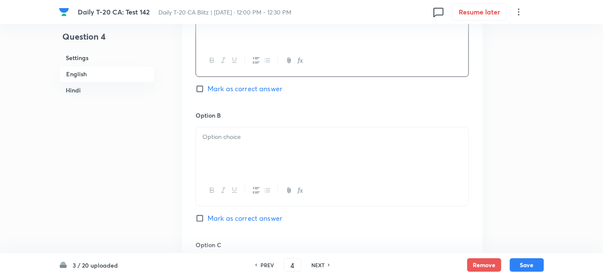
scroll to position [504, 0]
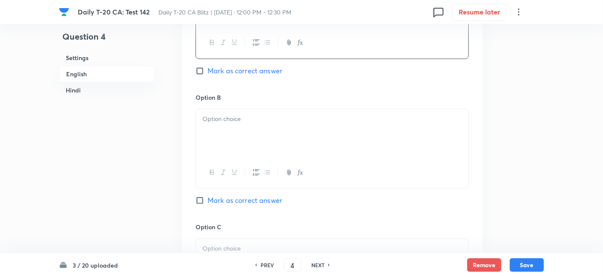
click at [239, 115] on div at bounding box center [332, 134] width 272 height 48
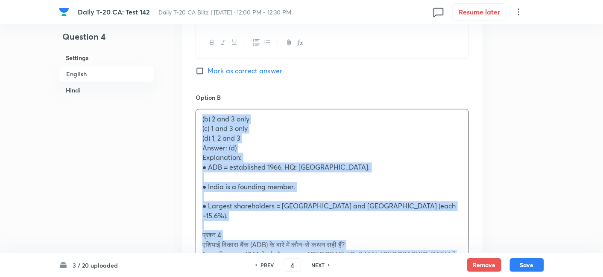
drag, startPoint x: 204, startPoint y: 116, endPoint x: 185, endPoint y: 114, distance: 19.0
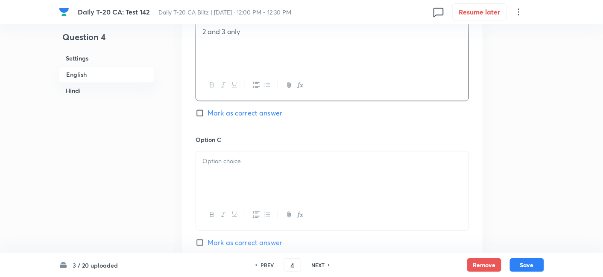
scroll to position [600, 0]
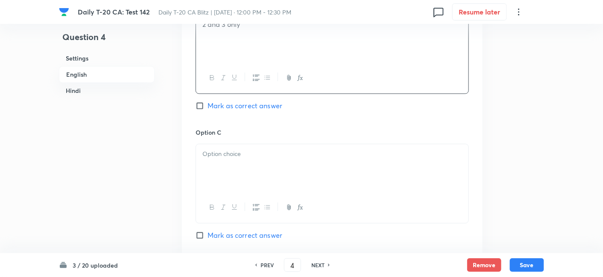
click at [238, 172] on div at bounding box center [332, 168] width 272 height 48
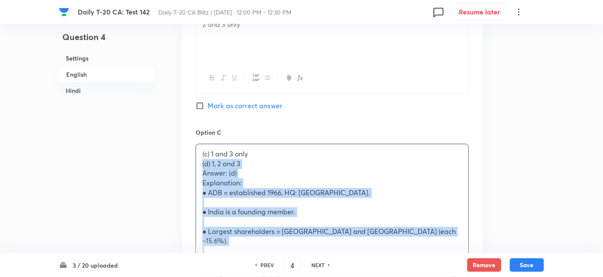
click at [185, 151] on div "Option A 1 and 2 only Mark as correct answer Option B 2 and 3 only Mark as corr…" at bounding box center [332, 236] width 300 height 764
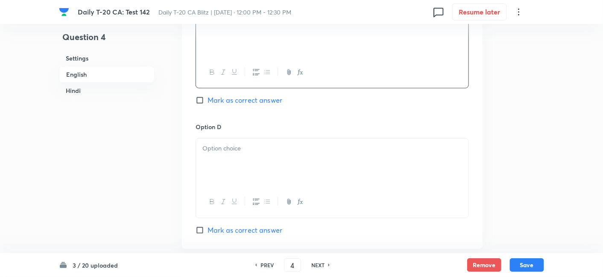
scroll to position [742, 0]
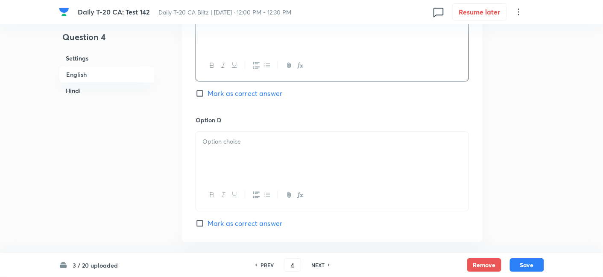
click at [247, 152] on div at bounding box center [332, 156] width 272 height 48
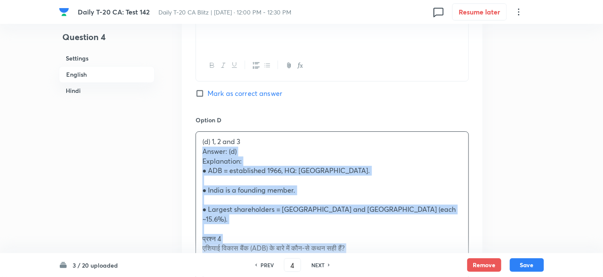
drag, startPoint x: 185, startPoint y: 144, endPoint x: 178, endPoint y: 140, distance: 8.4
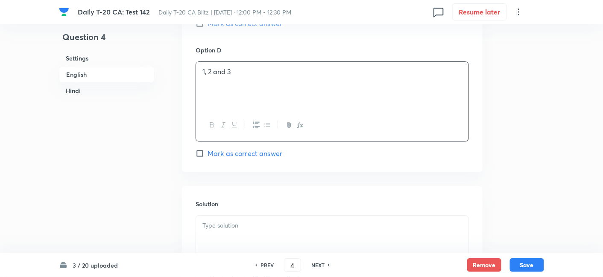
scroll to position [836, 0]
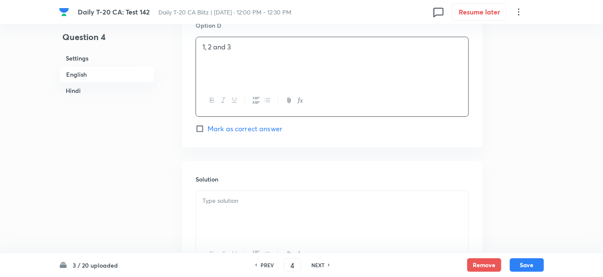
click at [251, 124] on span "Mark as correct answer" at bounding box center [244, 129] width 75 height 10
click at [207, 125] on input "Mark as correct answer" at bounding box center [201, 129] width 12 height 9
checkbox input "true"
click at [253, 196] on p at bounding box center [331, 201] width 259 height 10
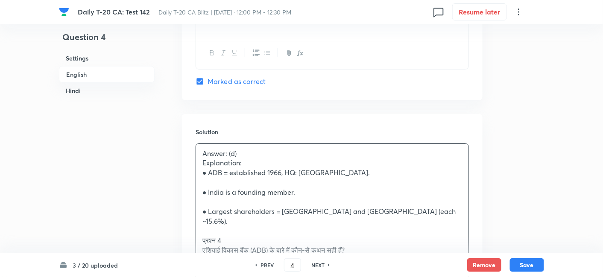
scroll to position [931, 0]
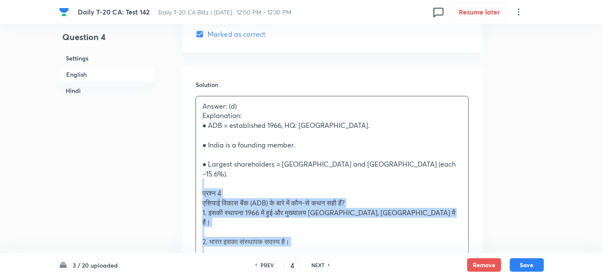
drag, startPoint x: 210, startPoint y: 182, endPoint x: 177, endPoint y: 164, distance: 37.6
click at [177, 164] on div "Question 4 Settings English Hindi Settings Type Single choice correct 4 options…" at bounding box center [301, 206] width 485 height 2192
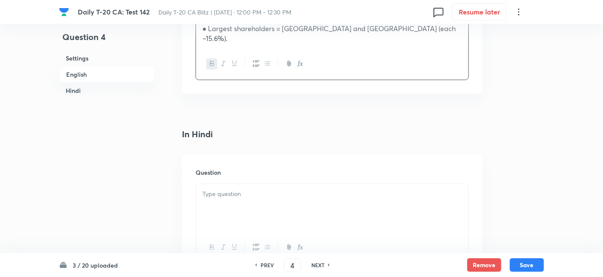
scroll to position [1074, 0]
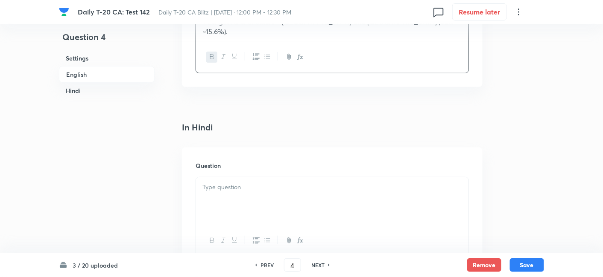
click at [242, 178] on div at bounding box center [332, 202] width 272 height 48
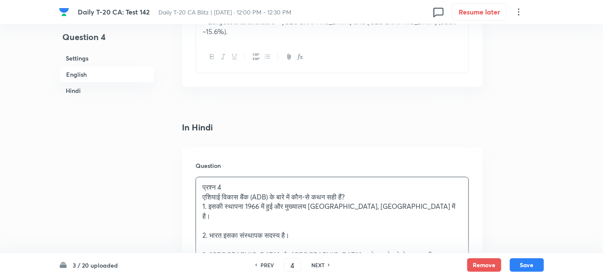
scroll to position [1121, 0]
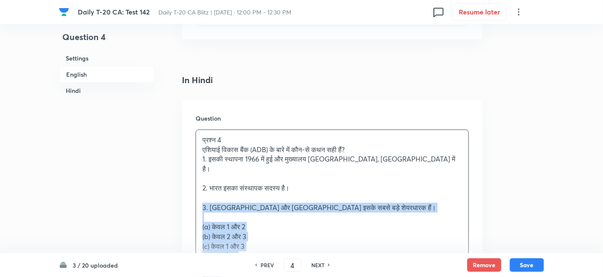
drag, startPoint x: 185, startPoint y: 183, endPoint x: 162, endPoint y: 173, distance: 25.2
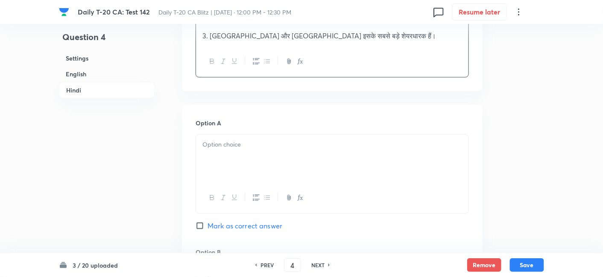
scroll to position [1311, 0]
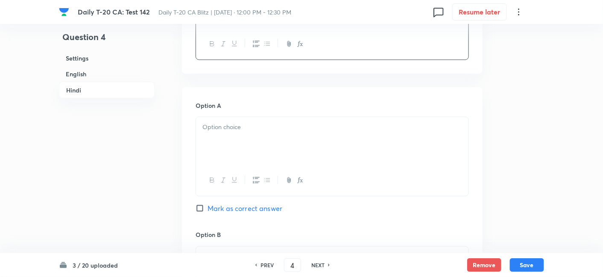
click at [244, 120] on div at bounding box center [332, 141] width 272 height 48
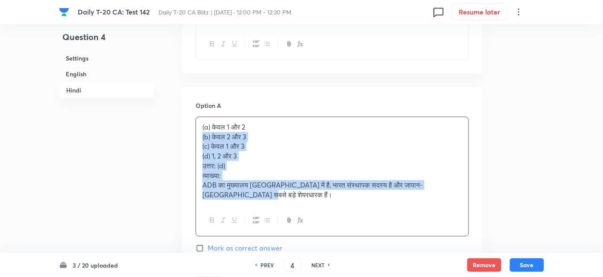
drag, startPoint x: 198, startPoint y: 111, endPoint x: 184, endPoint y: 108, distance: 13.6
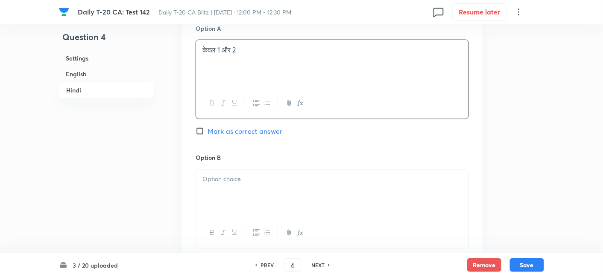
scroll to position [1406, 0]
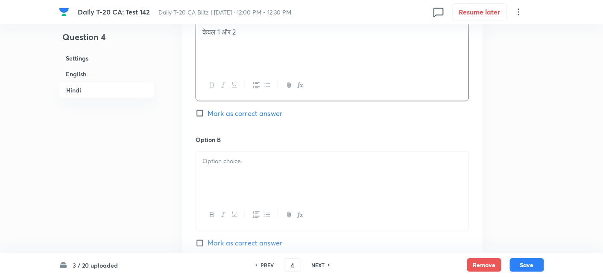
click at [243, 152] on div at bounding box center [332, 176] width 272 height 48
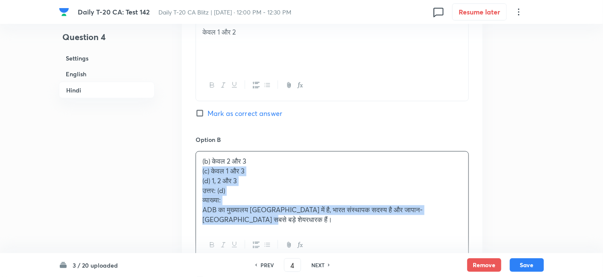
click at [188, 137] on div "Option A केवल 1 और 2 Mark as correct answer Option B (b) केवल 2 और 3 (c) केवल 1…" at bounding box center [332, 272] width 300 height 560
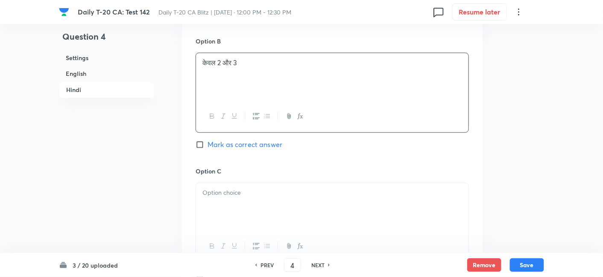
scroll to position [1548, 0]
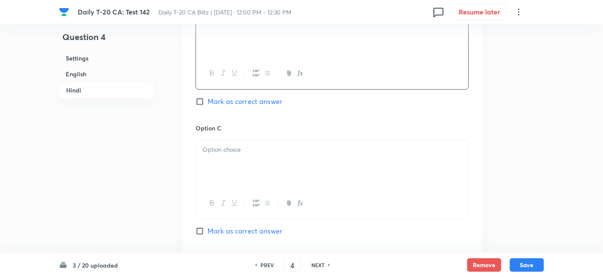
click at [239, 140] on div at bounding box center [332, 164] width 272 height 48
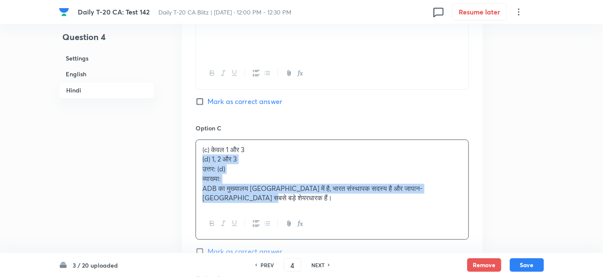
drag, startPoint x: 201, startPoint y: 128, endPoint x: 174, endPoint y: 130, distance: 26.5
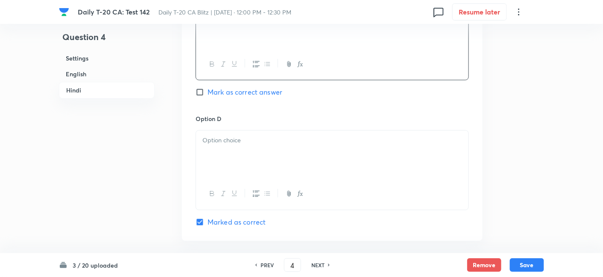
scroll to position [1690, 0]
click at [246, 128] on div at bounding box center [332, 152] width 272 height 48
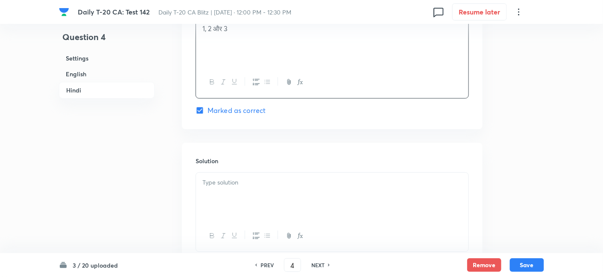
scroll to position [1831, 0]
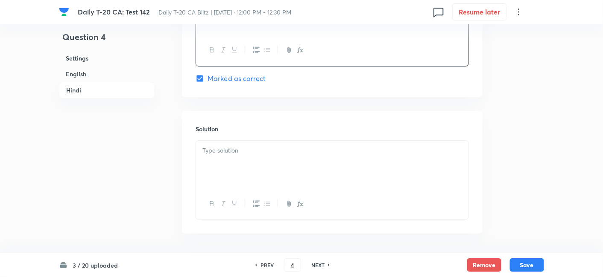
click at [248, 141] on div at bounding box center [332, 165] width 272 height 48
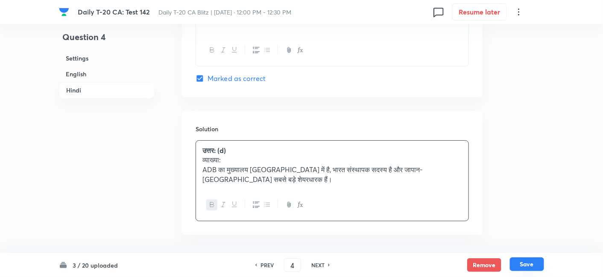
click at [532, 263] on button "Save" at bounding box center [527, 265] width 34 height 14
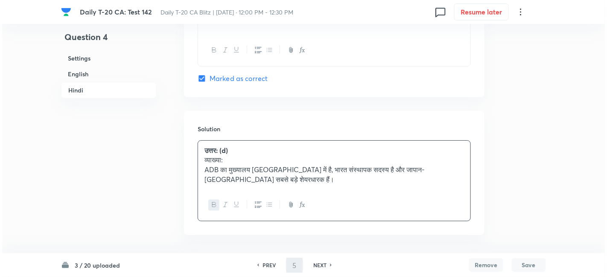
scroll to position [0, 0]
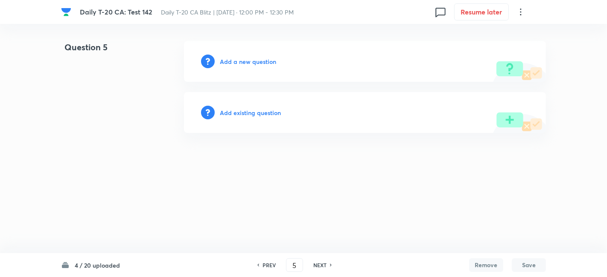
click at [269, 264] on h6 "PREV" at bounding box center [268, 266] width 13 height 8
type input "4"
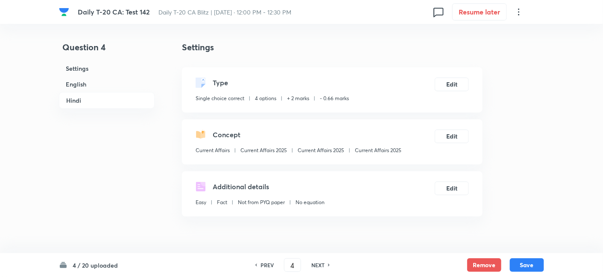
checkbox input "true"
click at [396, 160] on div "Concept Current Affairs Current Affairs 2025 Current Affairs 2025 Current Affai…" at bounding box center [332, 141] width 300 height 45
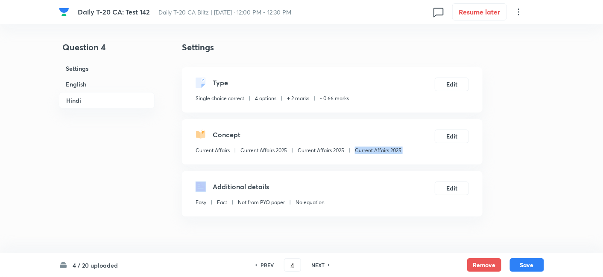
copy div "Current Affairs 2025 Edit"
click at [521, 260] on button "Save" at bounding box center [527, 265] width 34 height 14
type input "5"
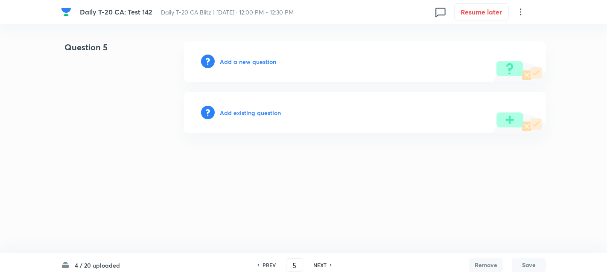
click at [245, 63] on h6 "Add a new question" at bounding box center [248, 61] width 56 height 9
click at [245, 63] on h6 "Choose a question type" at bounding box center [253, 61] width 66 height 9
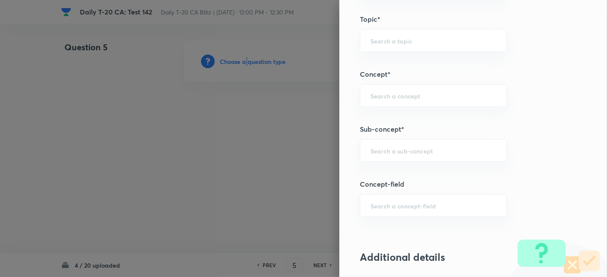
scroll to position [474, 0]
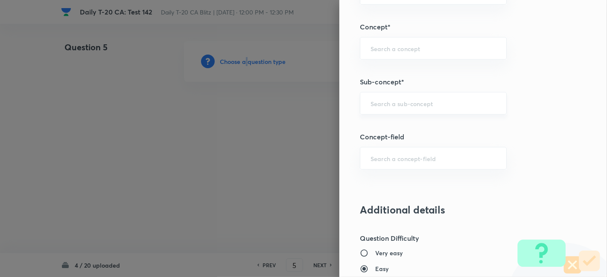
click at [414, 109] on div "​" at bounding box center [433, 103] width 147 height 23
paste input "Current Affairs 2025"
click at [466, 100] on input "Current Affairs 2025" at bounding box center [432, 103] width 125 height 8
click at [412, 130] on li "Current Affairs 2025" at bounding box center [426, 126] width 146 height 15
type input "Current Affairs 2025"
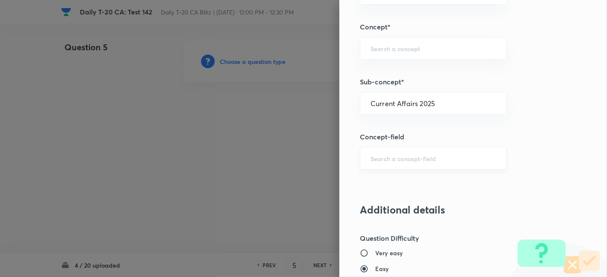
type input "Current Affairs"
type input "Current Affairs 2025"
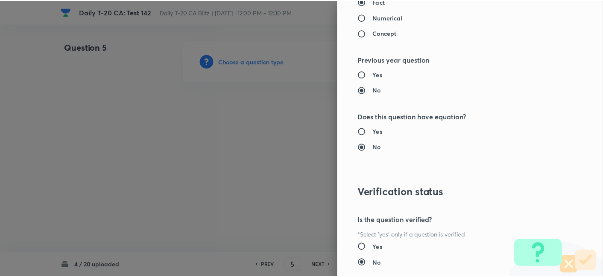
scroll to position [854, 0]
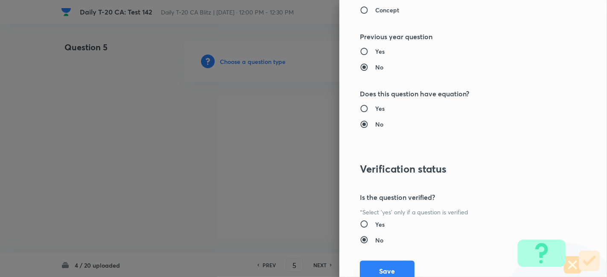
drag, startPoint x: 393, startPoint y: 256, endPoint x: 392, endPoint y: 264, distance: 7.3
click at [393, 258] on div "Question settings Question type* Single choice correct Number of options* 2 3 4…" at bounding box center [473, 138] width 268 height 277
click at [391, 267] on button "Save" at bounding box center [387, 271] width 55 height 20
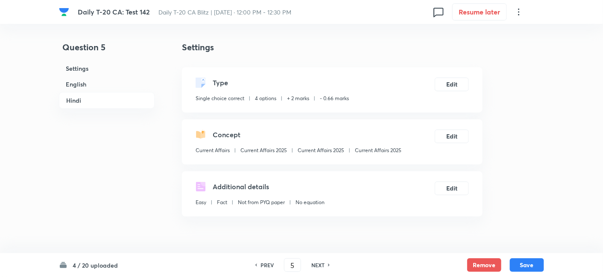
click at [84, 90] on h6 "English" at bounding box center [107, 84] width 96 height 16
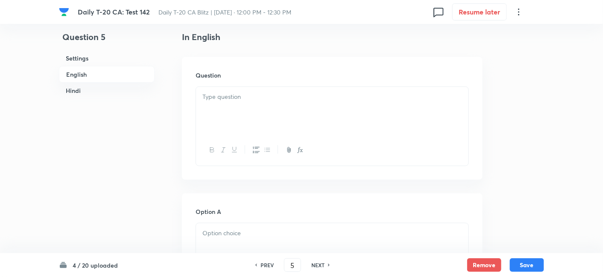
click at [316, 124] on div at bounding box center [332, 111] width 272 height 48
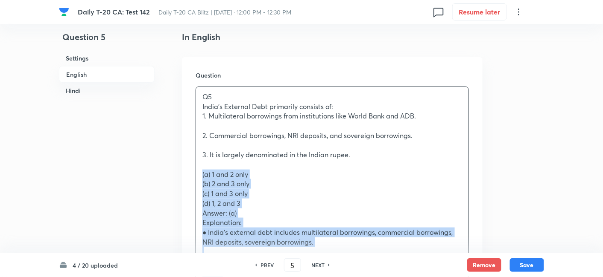
drag, startPoint x: 219, startPoint y: 178, endPoint x: 183, endPoint y: 173, distance: 37.1
click at [183, 173] on div "Question Q5 India’s External Debt primarily consists of: 1. Multilateral borrow…" at bounding box center [332, 269] width 300 height 425
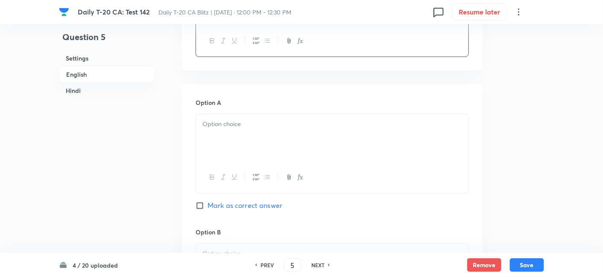
scroll to position [362, 0]
click at [250, 138] on div at bounding box center [332, 136] width 272 height 48
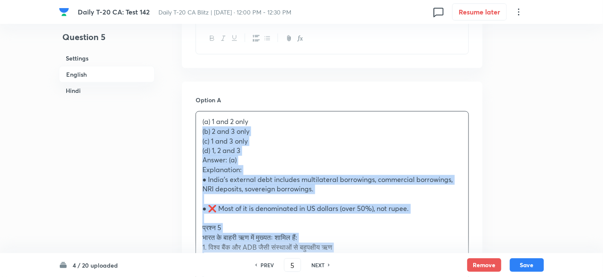
drag, startPoint x: 200, startPoint y: 136, endPoint x: 190, endPoint y: 134, distance: 9.6
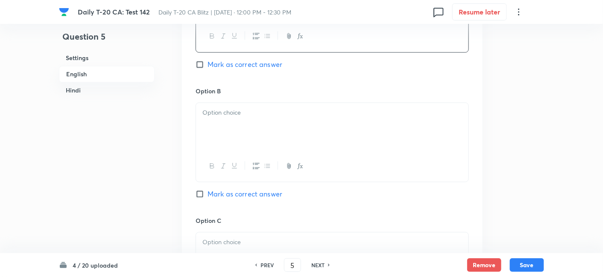
scroll to position [504, 0]
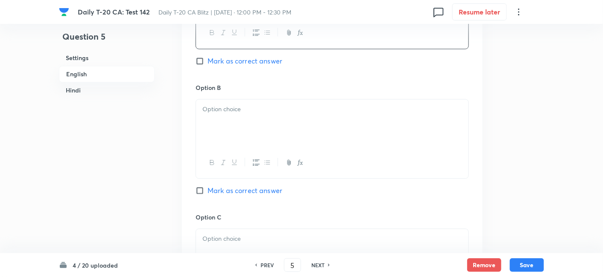
click at [232, 123] on div at bounding box center [332, 124] width 272 height 48
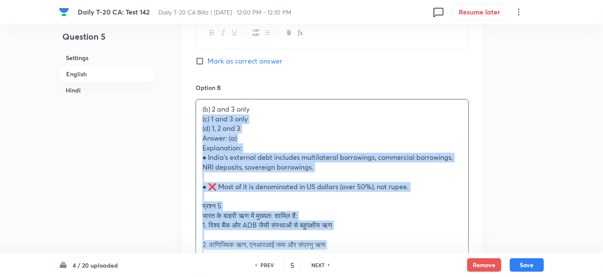
drag, startPoint x: 204, startPoint y: 127, endPoint x: 194, endPoint y: 122, distance: 11.5
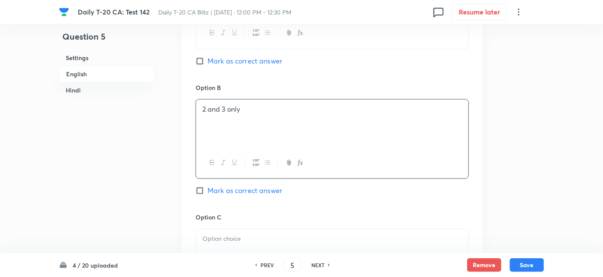
click at [268, 63] on span "Mark as correct answer" at bounding box center [244, 61] width 75 height 10
click at [207, 63] on input "Mark as correct answer" at bounding box center [201, 61] width 12 height 9
checkbox input "true"
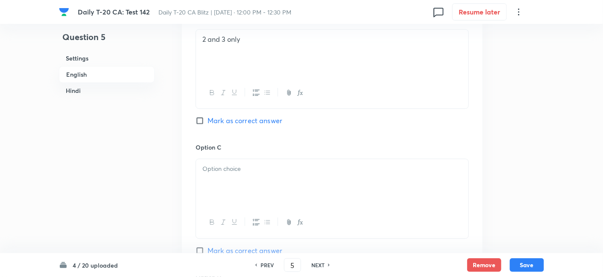
scroll to position [600, 0]
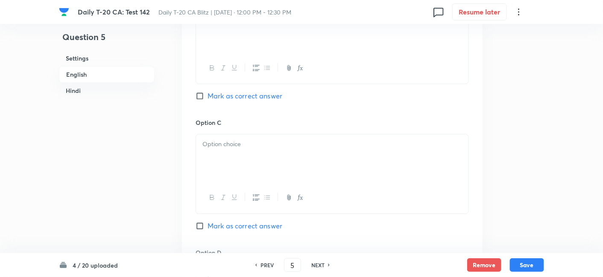
click at [244, 147] on p at bounding box center [331, 145] width 259 height 10
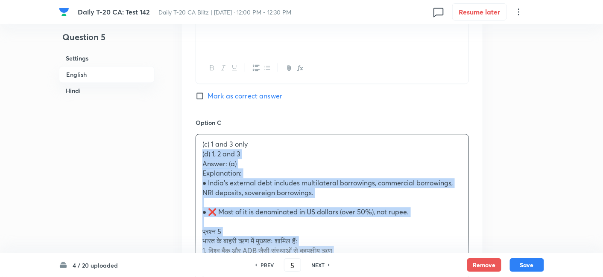
click at [191, 153] on div "Option A 1 and 2 only Marked as correct Option B 2 and 3 only Mark as correct a…" at bounding box center [332, 207] width 300 height 725
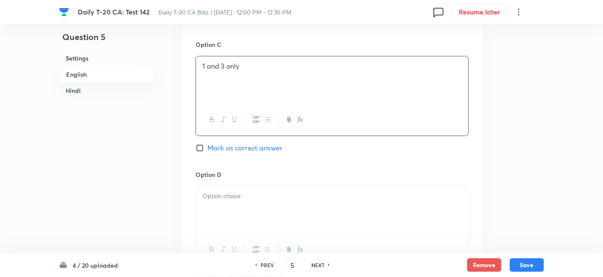
scroll to position [742, 0]
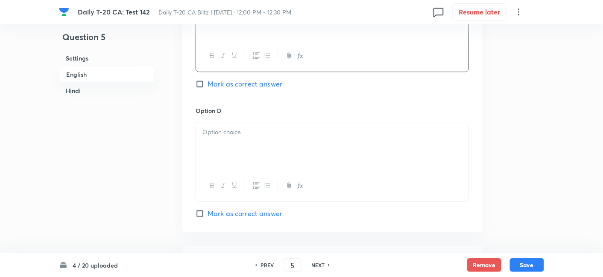
click at [248, 143] on div at bounding box center [332, 146] width 272 height 48
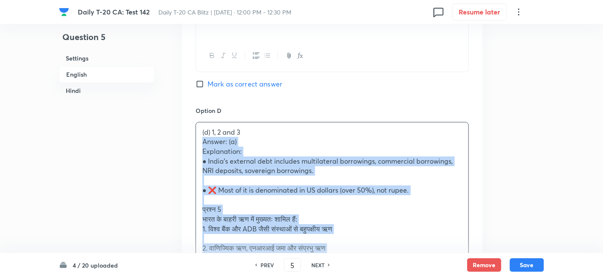
click at [187, 140] on div "Option A 1 and 2 only Marked as correct Option B 2 and 3 only Mark as correct a…" at bounding box center [332, 60] width 300 height 715
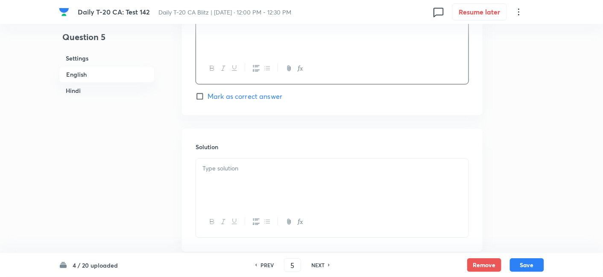
scroll to position [884, 0]
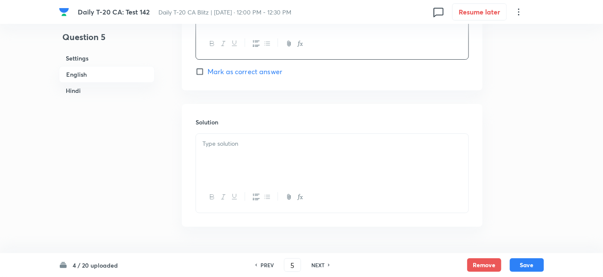
click at [248, 148] on div at bounding box center [332, 158] width 272 height 48
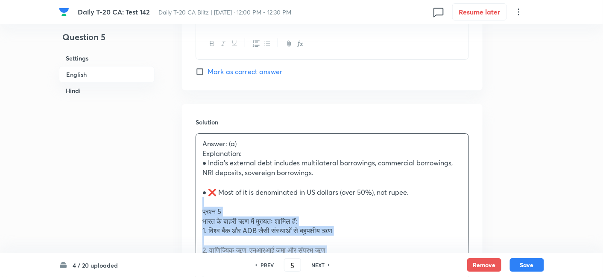
click at [192, 204] on div "Solution Answer: (a) Explanation: ● India’s external debt includes multilateral…" at bounding box center [332, 253] width 300 height 299
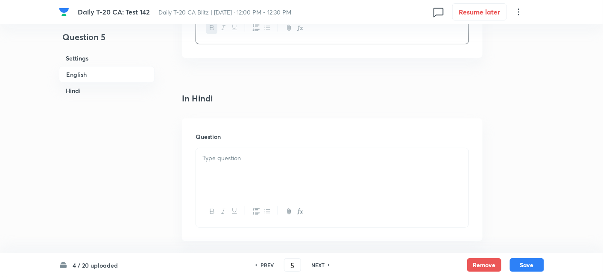
click at [103, 73] on h6 "English" at bounding box center [107, 74] width 96 height 17
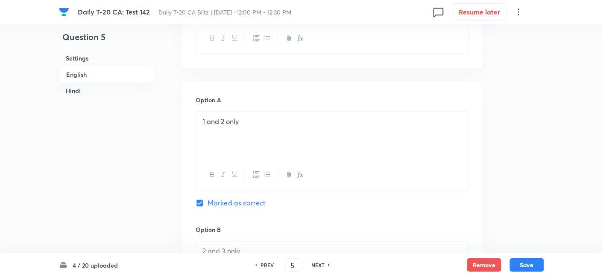
click at [97, 90] on h6 "Hindi" at bounding box center [107, 91] width 96 height 16
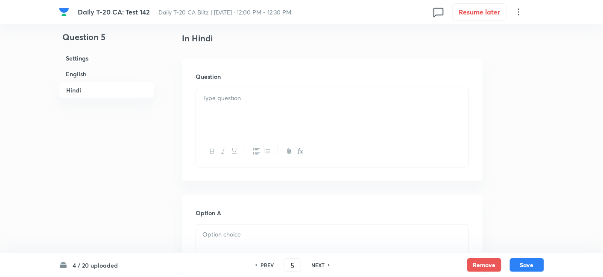
click at [265, 109] on div at bounding box center [332, 112] width 272 height 48
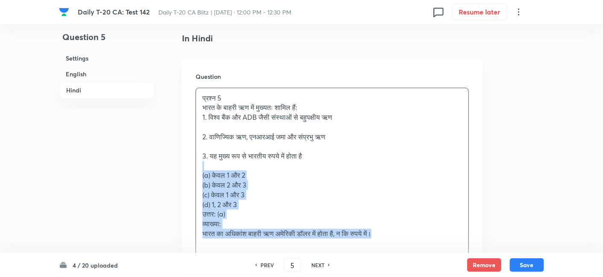
click at [193, 165] on div "Question प्रश्न 5 भारत के बाहरी ऋण में मुख्यतः शामिल हैं: 1. विश्व बैंक और ADB …" at bounding box center [332, 173] width 300 height 231
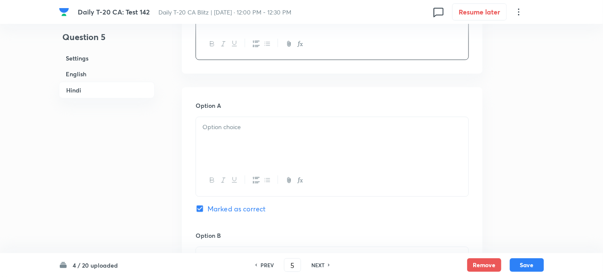
scroll to position [1276, 0]
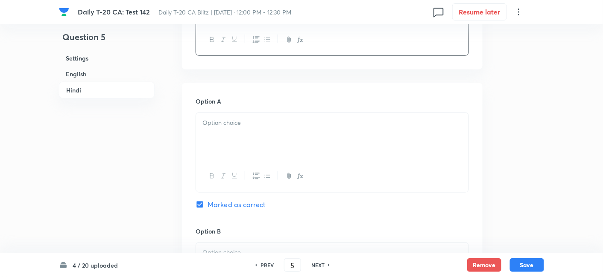
click at [240, 140] on div at bounding box center [332, 137] width 272 height 48
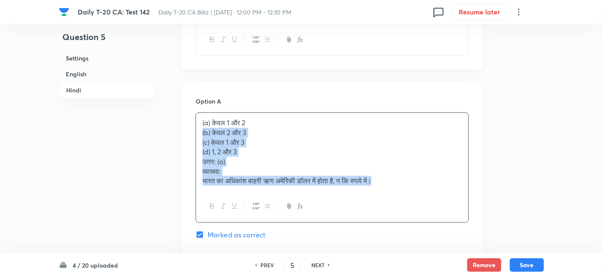
drag, startPoint x: 204, startPoint y: 135, endPoint x: 194, endPoint y: 134, distance: 9.5
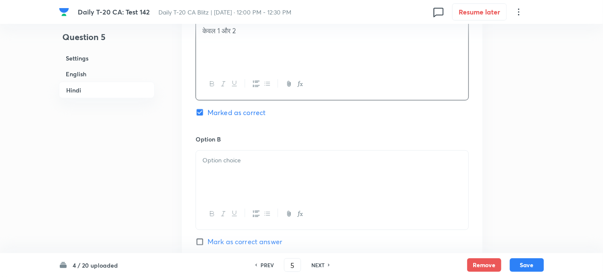
scroll to position [1371, 0]
click at [244, 169] on div at bounding box center [332, 173] width 272 height 48
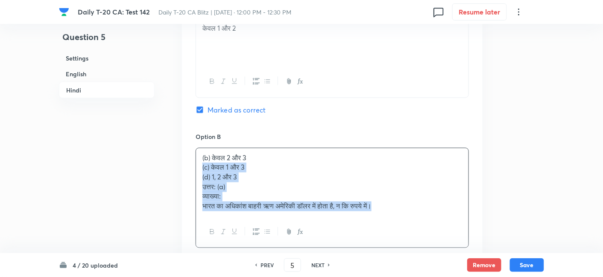
drag, startPoint x: 201, startPoint y: 167, endPoint x: 197, endPoint y: 166, distance: 4.3
click at [197, 166] on div "(b) केवल 2 और 3 (c) केवल 1 और 3 (d) 1, 2 और 3 उत्तर: (a) व्याख्या: भारत का अधिक…" at bounding box center [332, 183] width 272 height 68
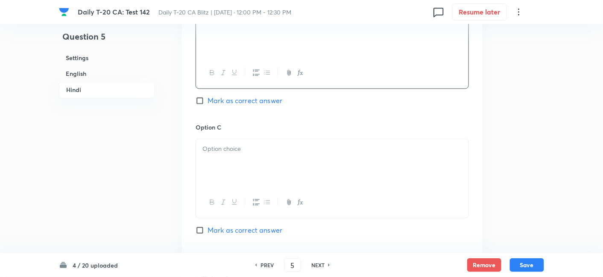
scroll to position [1513, 0]
click at [245, 148] on p at bounding box center [331, 146] width 259 height 10
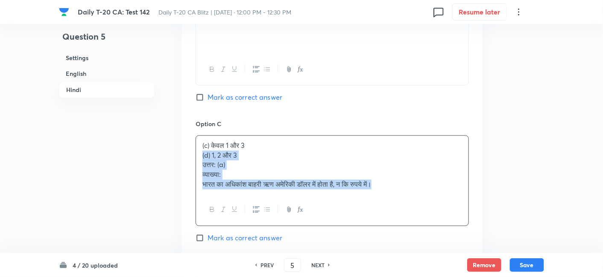
drag, startPoint x: 188, startPoint y: 160, endPoint x: 184, endPoint y: 157, distance: 4.6
click at [184, 157] on div "Option A केवल 1 और 2 Marked as correct Option B केवल 2 और 3 Mark as correct ans…" at bounding box center [332, 116] width 300 height 541
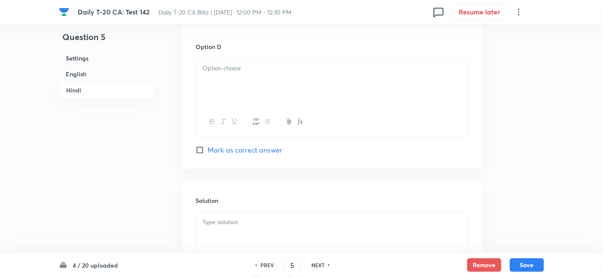
scroll to position [1703, 0]
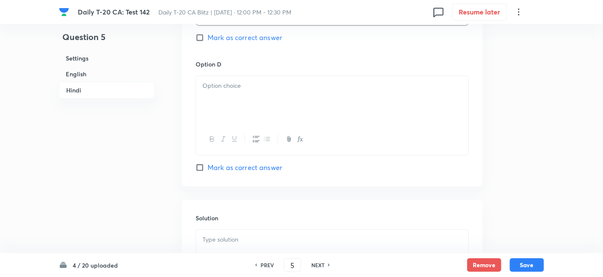
click at [255, 91] on div at bounding box center [332, 100] width 272 height 48
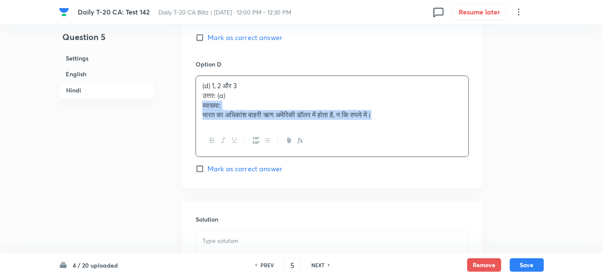
drag, startPoint x: 199, startPoint y: 103, endPoint x: 192, endPoint y: 99, distance: 8.2
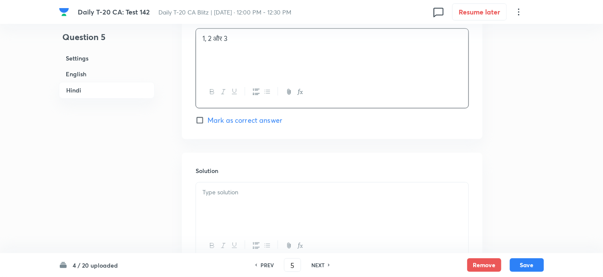
scroll to position [1798, 0]
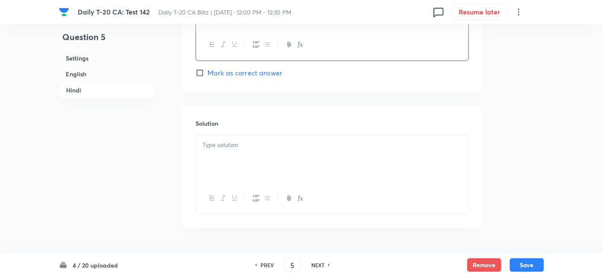
click at [266, 149] on div at bounding box center [332, 159] width 272 height 48
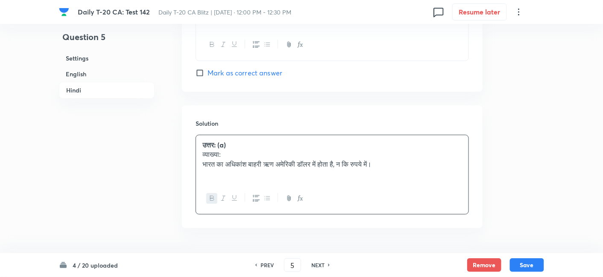
click at [118, 75] on h6 "English" at bounding box center [107, 74] width 96 height 16
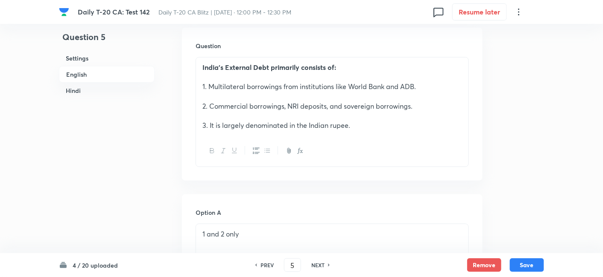
scroll to position [362, 0]
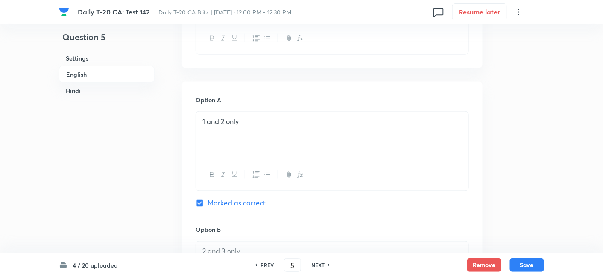
click at [104, 58] on h6 "Settings" at bounding box center [107, 58] width 96 height 16
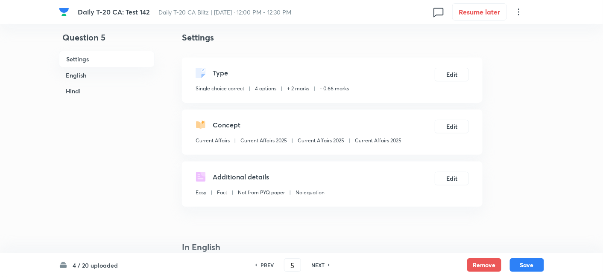
click at [380, 139] on p "Current Affairs 2025" at bounding box center [378, 141] width 47 height 8
copy div "Current Affairs 2025 Edit"
click at [538, 261] on button "Save" at bounding box center [527, 265] width 34 height 14
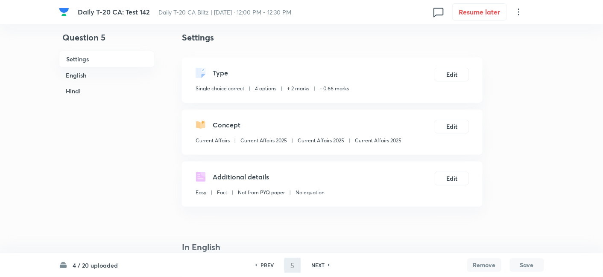
type input "6"
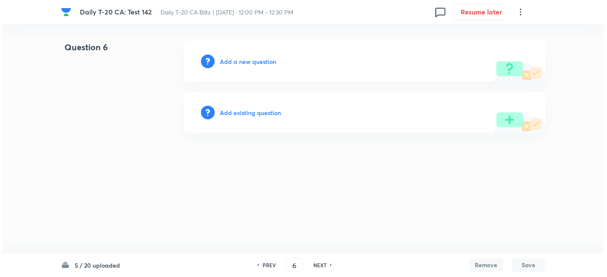
scroll to position [0, 0]
click at [242, 65] on h6 "Add a new question" at bounding box center [248, 61] width 56 height 9
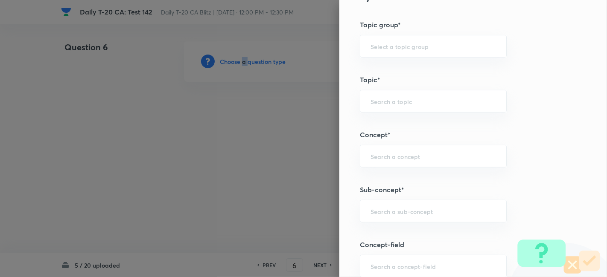
scroll to position [427, 0]
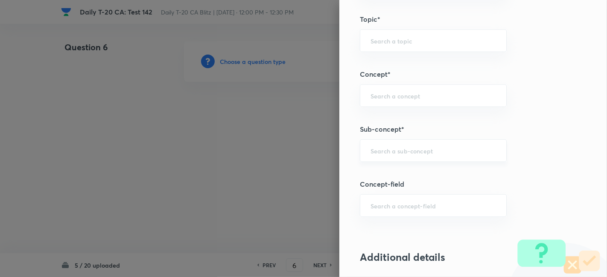
click at [426, 152] on input "text" at bounding box center [432, 151] width 125 height 8
paste input "Current Affairs 2025"
click at [458, 147] on input "Current Affairs 2025" at bounding box center [432, 151] width 125 height 8
click at [389, 176] on li "Current Affairs 2025" at bounding box center [426, 173] width 146 height 15
type input "Current Affairs 2025"
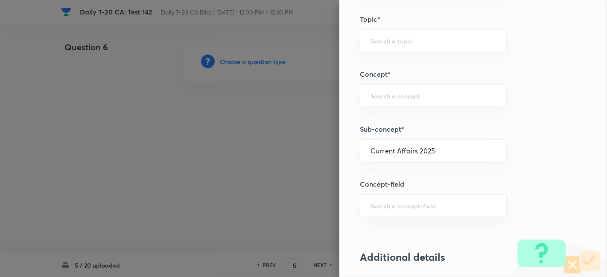
type input "Current Affairs"
type input "Current Affairs 2025"
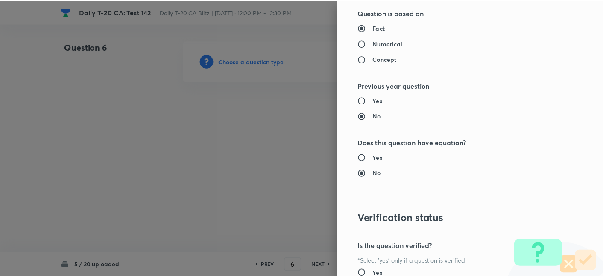
scroll to position [883, 0]
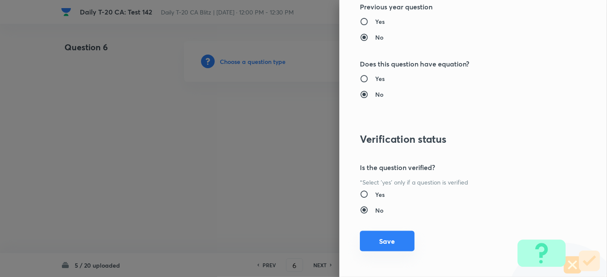
click at [385, 236] on button "Save" at bounding box center [387, 241] width 55 height 20
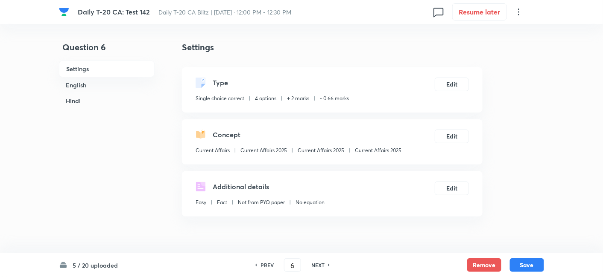
click at [103, 87] on h6 "English" at bounding box center [107, 85] width 96 height 16
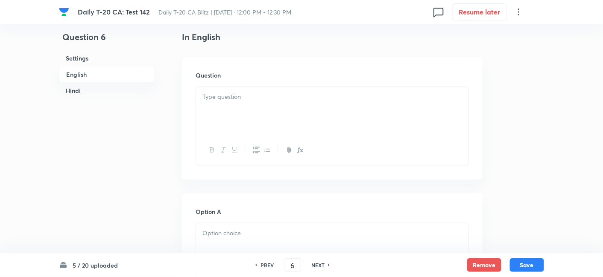
click at [268, 119] on div at bounding box center [332, 111] width 272 height 48
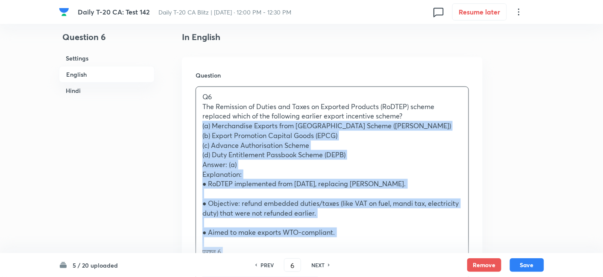
drag, startPoint x: 213, startPoint y: 130, endPoint x: 171, endPoint y: 128, distance: 41.5
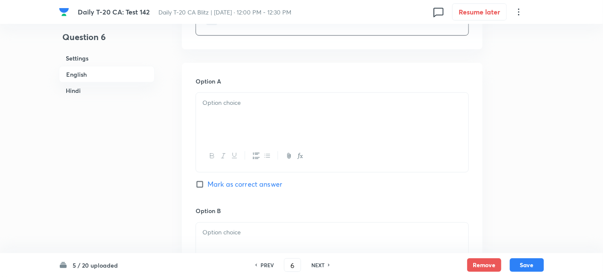
scroll to position [362, 0]
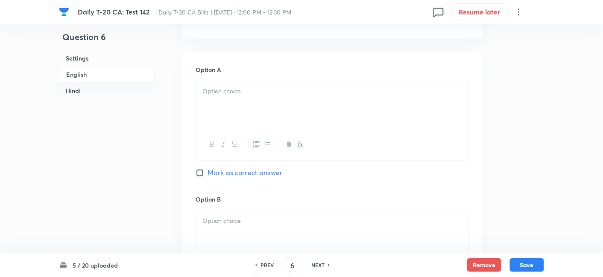
click at [236, 125] on div at bounding box center [332, 106] width 272 height 48
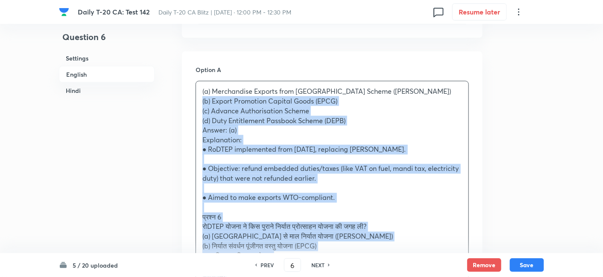
drag, startPoint x: 186, startPoint y: 102, endPoint x: 181, endPoint y: 99, distance: 5.9
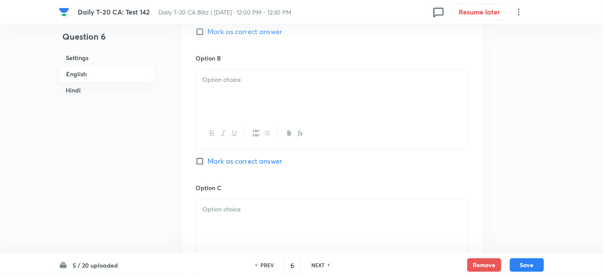
scroll to position [504, 0]
click at [244, 94] on div at bounding box center [332, 94] width 272 height 48
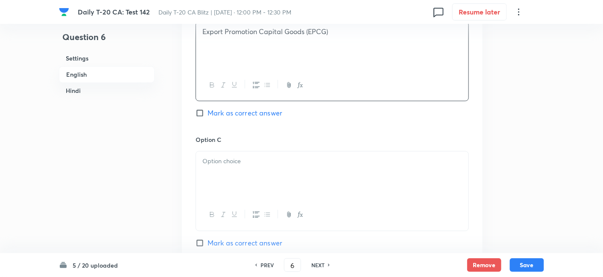
click at [245, 28] on p "Export Promotion Capital Goods (EPCG)" at bounding box center [331, 32] width 259 height 10
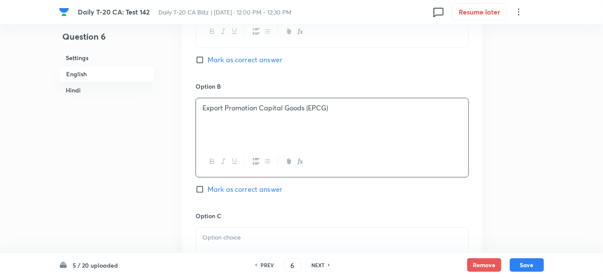
scroll to position [457, 0]
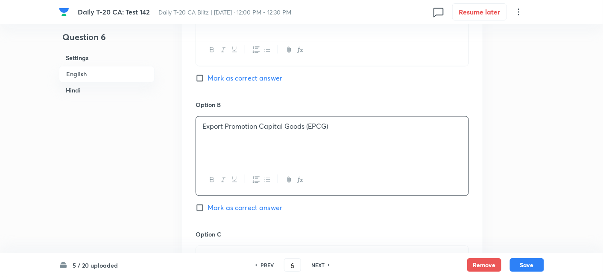
click at [251, 35] on div at bounding box center [332, 50] width 272 height 31
click at [246, 77] on span "Mark as correct answer" at bounding box center [244, 78] width 75 height 10
click at [207, 77] on input "Mark as correct answer" at bounding box center [201, 78] width 12 height 9
checkbox input "true"
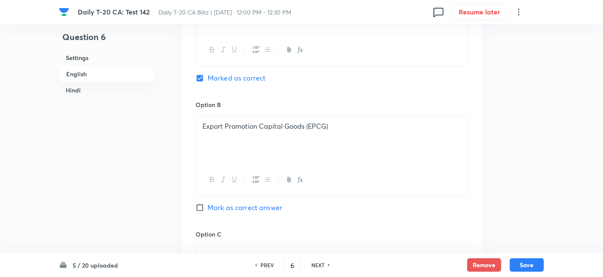
checkbox input "true"
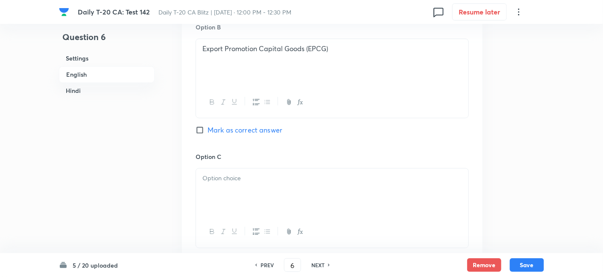
scroll to position [552, 0]
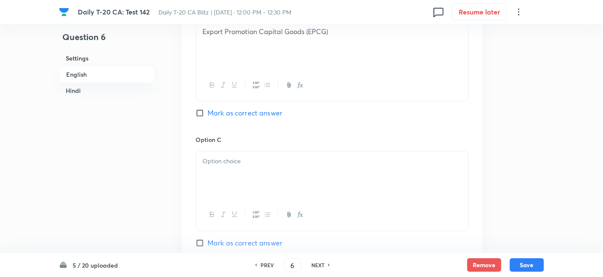
click at [239, 177] on div at bounding box center [332, 176] width 272 height 48
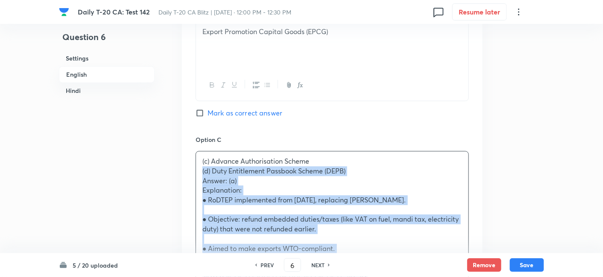
drag, startPoint x: 202, startPoint y: 177, endPoint x: 186, endPoint y: 172, distance: 16.5
click at [186, 172] on div "Option A Merchandise Exports from India Scheme (MEIS) Marked as correct Option …" at bounding box center [332, 210] width 300 height 696
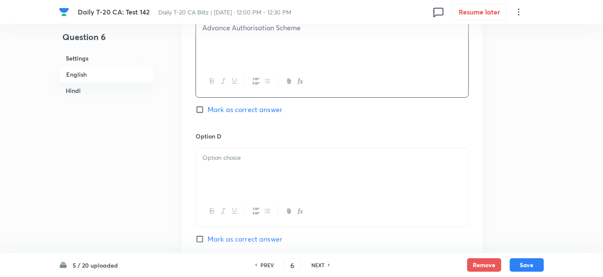
scroll to position [694, 0]
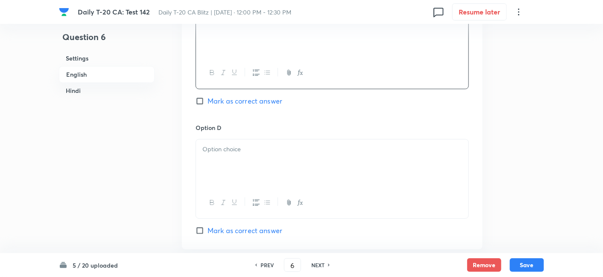
click at [248, 173] on div at bounding box center [332, 164] width 272 height 48
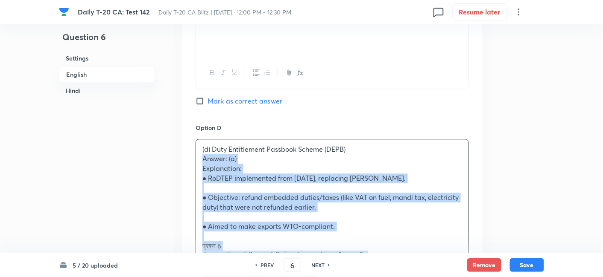
drag, startPoint x: 193, startPoint y: 165, endPoint x: 185, endPoint y: 158, distance: 10.9
click at [185, 158] on div "Option A Merchandise Exports from India Scheme (MEIS) Marked as correct Option …" at bounding box center [332, 63] width 300 height 686
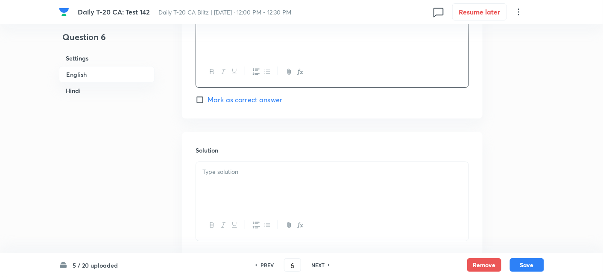
scroll to position [836, 0]
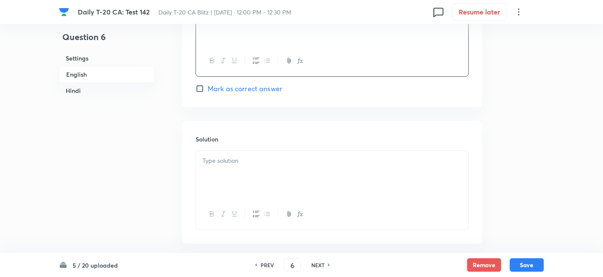
click at [237, 156] on p at bounding box center [331, 161] width 259 height 10
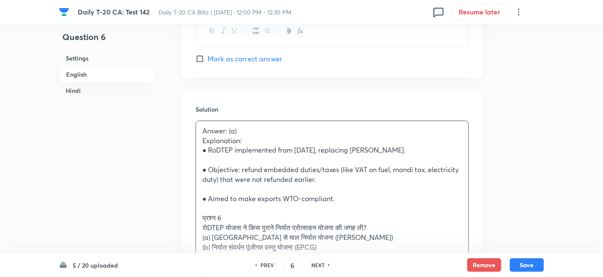
scroll to position [884, 0]
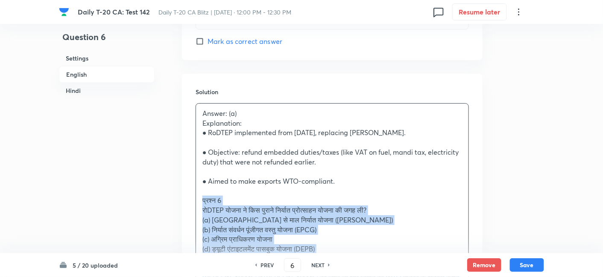
click at [175, 197] on div "Question 6 Settings English Hindi Settings Type Single choice correct 4 options…" at bounding box center [301, 199] width 485 height 2084
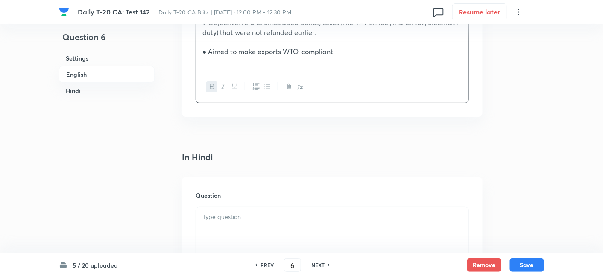
scroll to position [1026, 0]
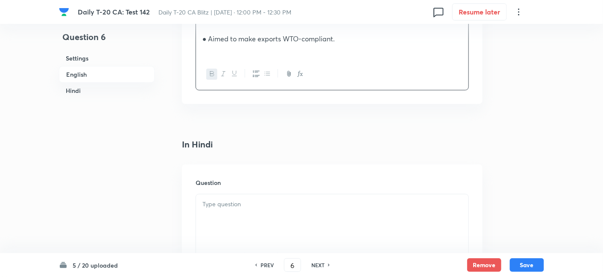
click at [252, 210] on div at bounding box center [332, 219] width 272 height 48
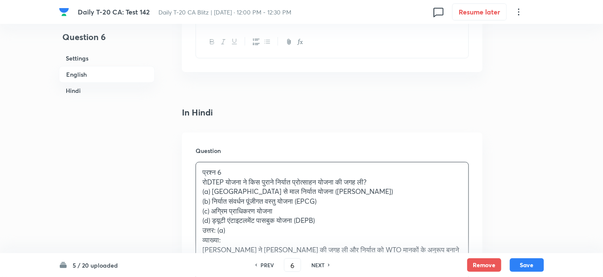
scroll to position [1074, 0]
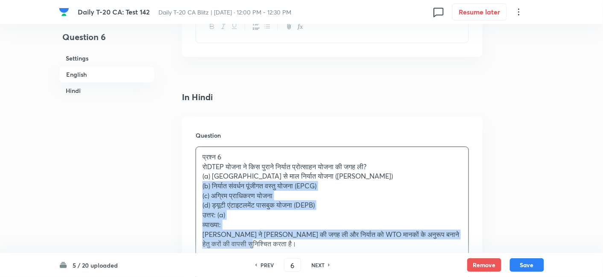
drag, startPoint x: 191, startPoint y: 184, endPoint x: 186, endPoint y: 181, distance: 5.6
click at [186, 181] on div "Question प्रश्न 6 रोDTEP योजना ने किस पुराने निर्यात प्रोत्साहन योजना की जगह ली…" at bounding box center [332, 208] width 300 height 183
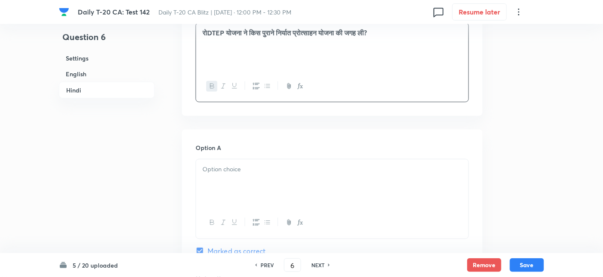
scroll to position [1216, 0]
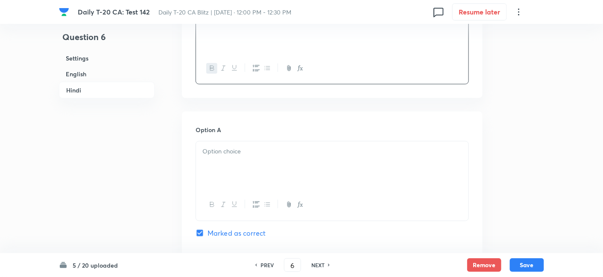
click at [242, 170] on div at bounding box center [332, 166] width 272 height 48
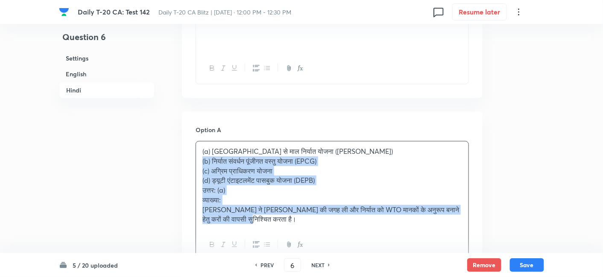
drag, startPoint x: 205, startPoint y: 162, endPoint x: 196, endPoint y: 160, distance: 9.6
click at [196, 160] on div "(a) भारत से माल निर्यात योजना (MEIS) (b) निर्यात संवर्धन पूंजीगत वस्तु योजना (E…" at bounding box center [332, 186] width 272 height 88
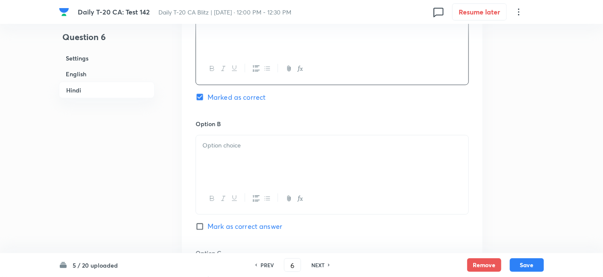
scroll to position [1358, 0]
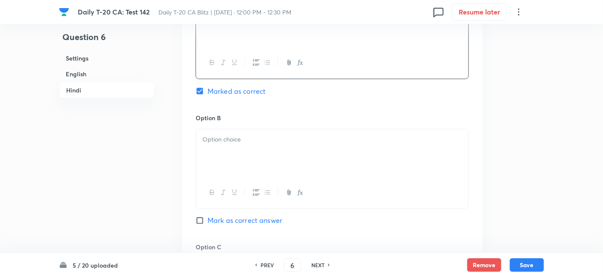
drag, startPoint x: 248, startPoint y: 147, endPoint x: 256, endPoint y: 156, distance: 12.7
click at [251, 152] on div at bounding box center [332, 154] width 272 height 48
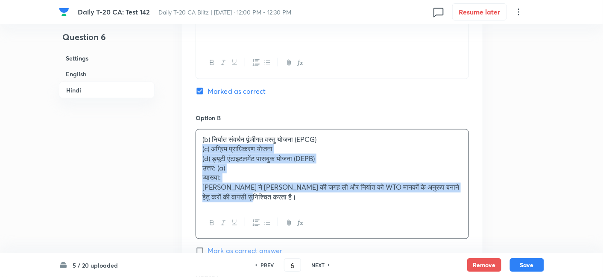
drag, startPoint x: 199, startPoint y: 152, endPoint x: 191, endPoint y: 150, distance: 8.2
click at [191, 150] on div "Option A भारत से माल निर्यात योजना (MEIS) Marked as correct Option B (b) निर्या…" at bounding box center [332, 250] width 300 height 560
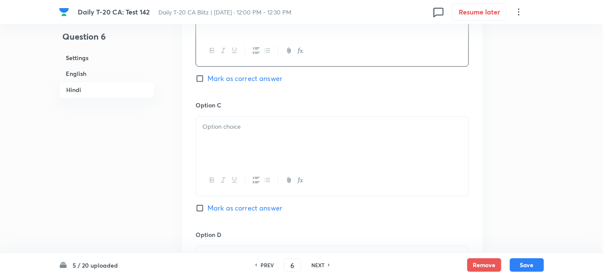
scroll to position [1501, 0]
click at [233, 146] on div at bounding box center [332, 141] width 272 height 48
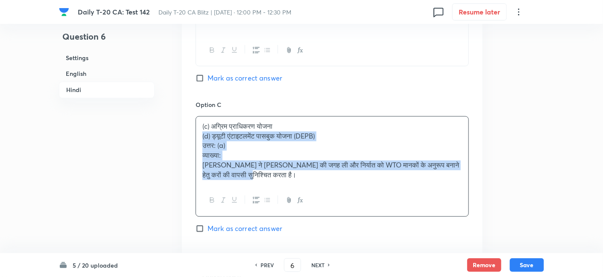
click at [187, 136] on div "Option A भारत से माल निर्यात योजना (MEIS) Marked as correct Option B निर्यात सं…" at bounding box center [332, 102] width 300 height 551
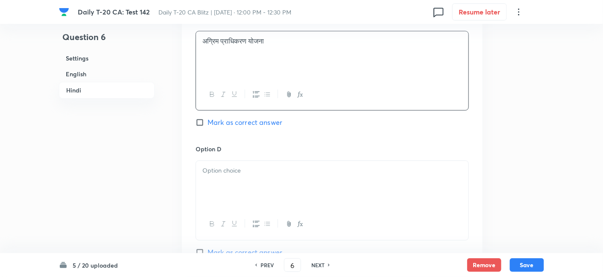
scroll to position [1595, 0]
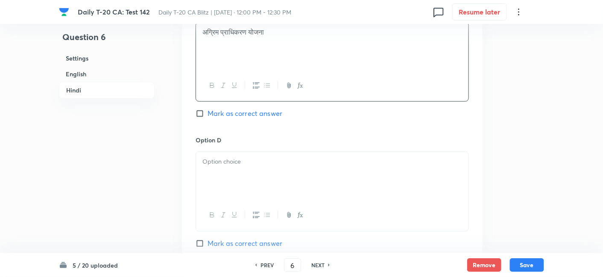
click at [246, 166] on div at bounding box center [332, 176] width 272 height 48
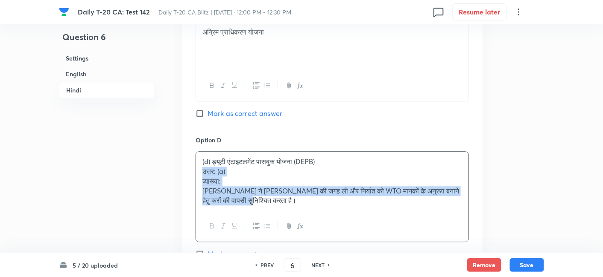
click at [188, 173] on div "Option A भारत से माल निर्यात योजना (MEIS) Marked as correct Option B निर्यात सं…" at bounding box center [332, 2] width 300 height 541
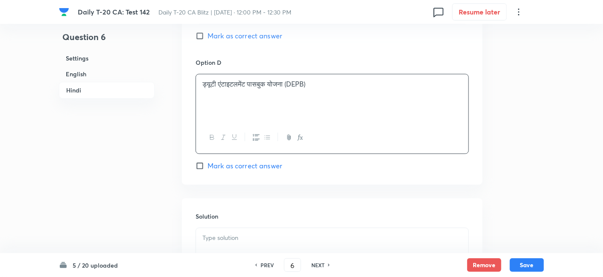
scroll to position [1737, 0]
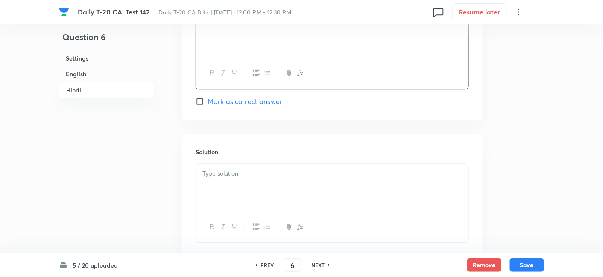
click at [239, 182] on div at bounding box center [332, 188] width 272 height 48
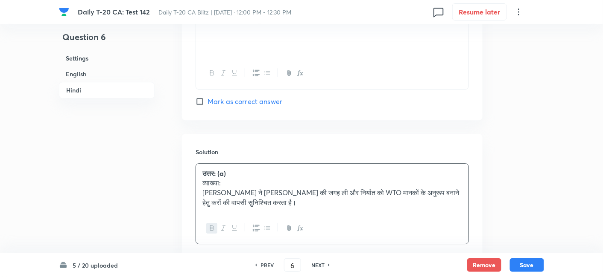
click at [77, 75] on h6 "English" at bounding box center [107, 74] width 96 height 16
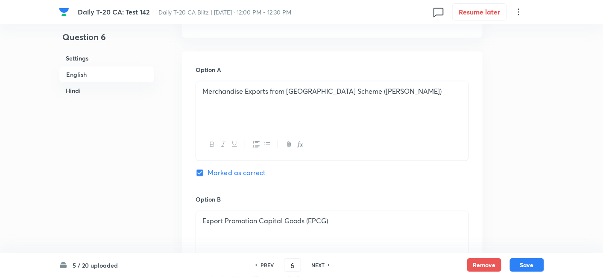
click at [105, 61] on h6 "Settings" at bounding box center [107, 58] width 96 height 16
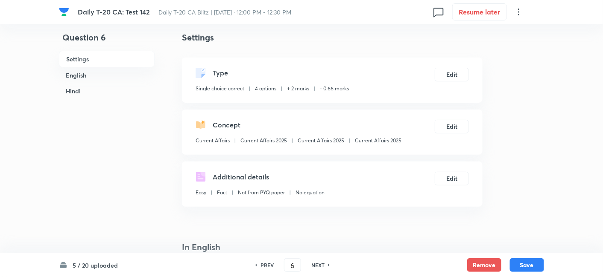
click at [379, 149] on div "Concept Current Affairs Current Affairs 2025 Current Affairs 2025 Current Affai…" at bounding box center [332, 132] width 300 height 45
copy div "Current Affairs 2025 Edit"
click at [535, 259] on button "Save" at bounding box center [527, 265] width 34 height 14
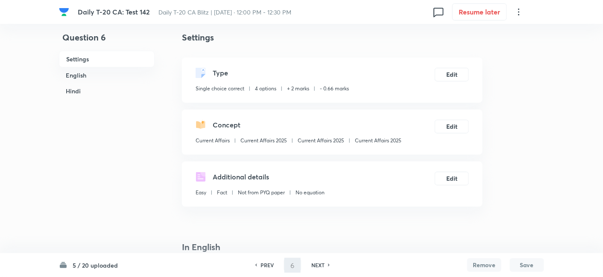
type input "7"
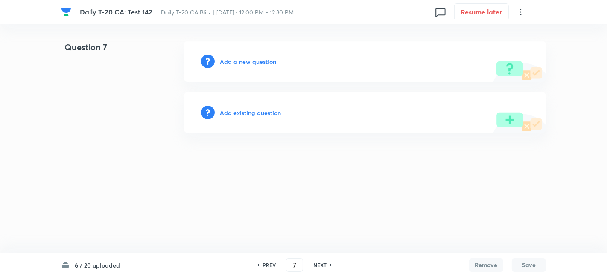
click at [242, 57] on h6 "Add a new question" at bounding box center [248, 61] width 56 height 9
click at [242, 57] on h6 "Choose a question type" at bounding box center [253, 61] width 66 height 9
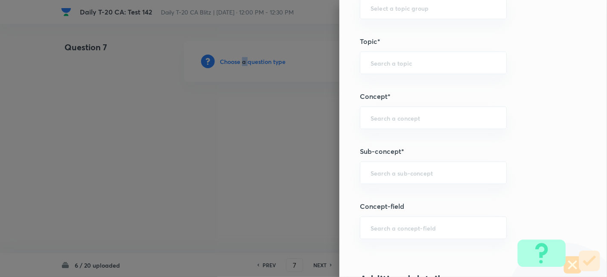
scroll to position [427, 0]
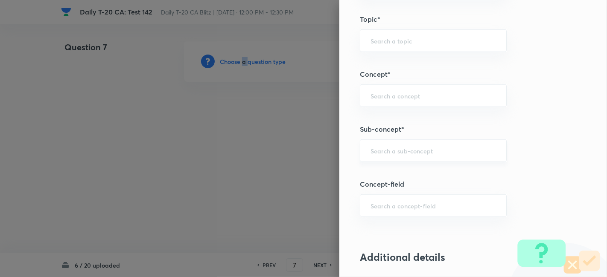
click at [414, 143] on div "​" at bounding box center [433, 151] width 147 height 23
paste input "Current Affairs 2025"
click at [430, 147] on input "Current Affairs 2025" at bounding box center [432, 151] width 125 height 8
click at [399, 173] on li "Current Affairs 2025" at bounding box center [426, 173] width 146 height 15
type input "Current Affairs 2025"
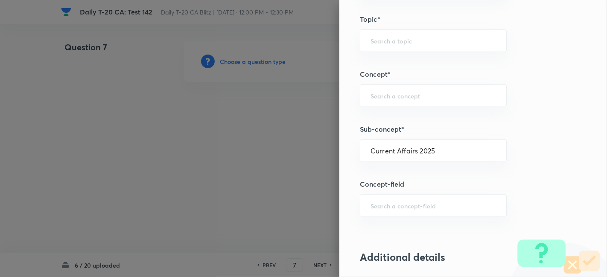
type input "Current Affairs"
type input "Current Affairs 2025"
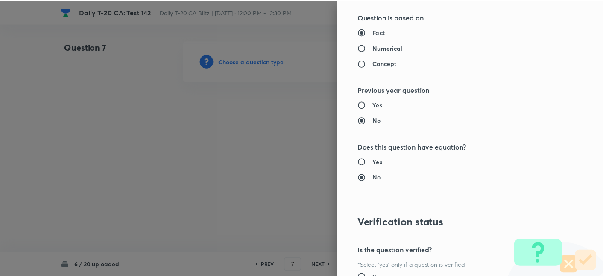
scroll to position [854, 0]
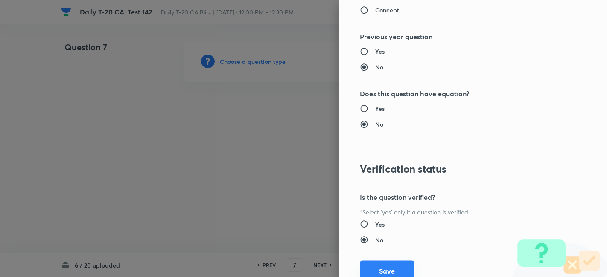
click at [385, 269] on button "Save" at bounding box center [387, 271] width 55 height 20
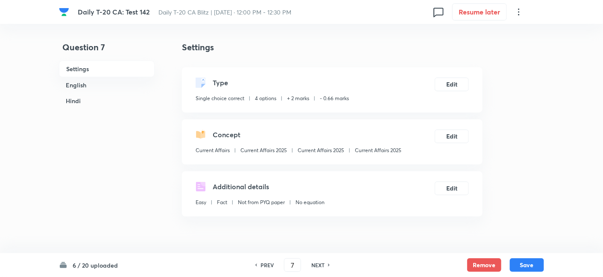
click at [106, 86] on h6 "English" at bounding box center [107, 85] width 96 height 16
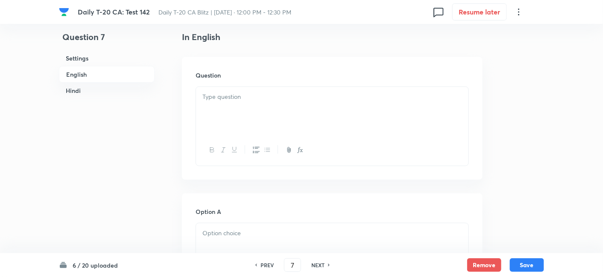
drag, startPoint x: 284, startPoint y: 97, endPoint x: 282, endPoint y: 102, distance: 5.9
click at [285, 96] on p at bounding box center [331, 97] width 259 height 10
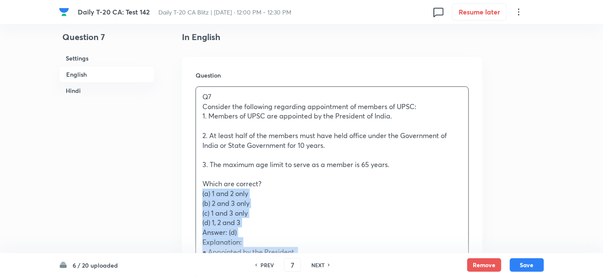
drag, startPoint x: 195, startPoint y: 194, endPoint x: 181, endPoint y: 196, distance: 14.7
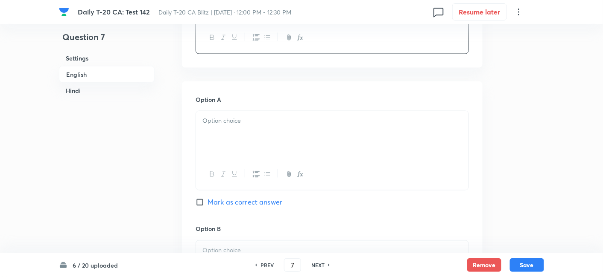
scroll to position [410, 0]
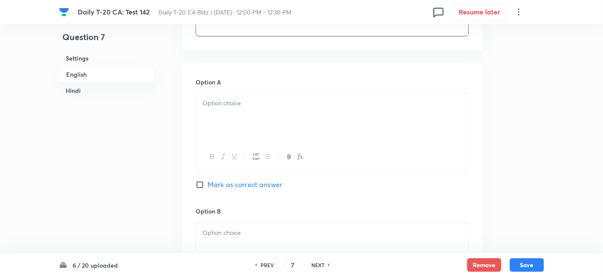
click at [251, 114] on div at bounding box center [332, 118] width 272 height 48
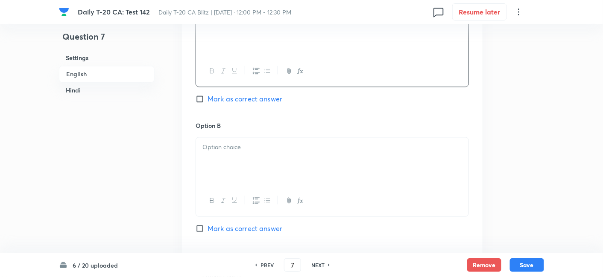
scroll to position [504, 0]
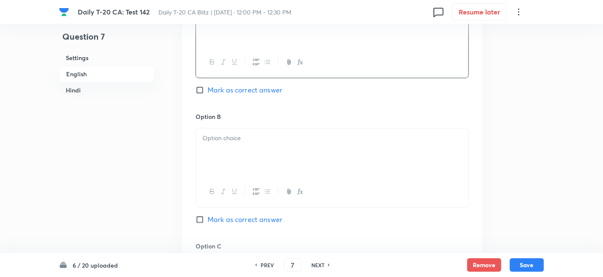
click at [236, 147] on div at bounding box center [332, 153] width 272 height 48
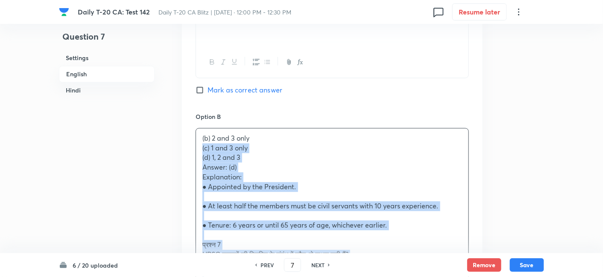
drag, startPoint x: 202, startPoint y: 149, endPoint x: 193, endPoint y: 147, distance: 9.6
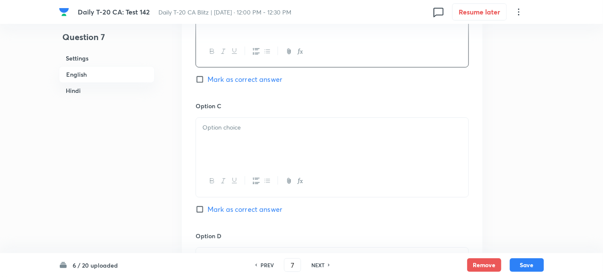
scroll to position [647, 0]
click at [236, 137] on div at bounding box center [332, 140] width 272 height 48
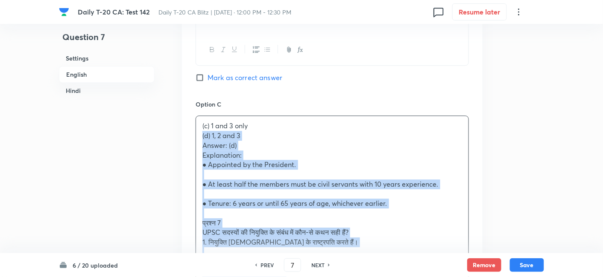
drag, startPoint x: 191, startPoint y: 139, endPoint x: 184, endPoint y: 138, distance: 7.4
click at [184, 138] on div "Option A 1 and 2 only Mark as correct answer Option B 2 and 3 only Mark as corr…" at bounding box center [332, 199] width 300 height 744
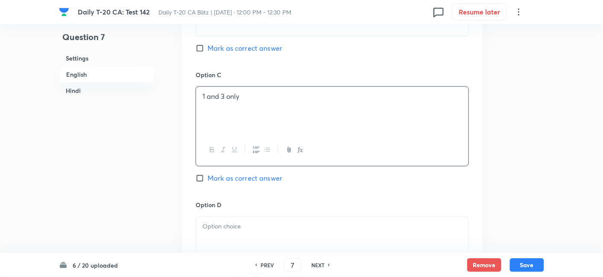
scroll to position [742, 0]
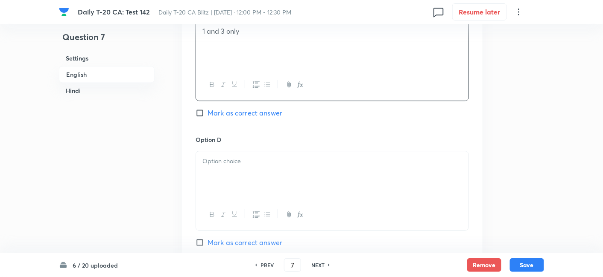
click at [235, 152] on div at bounding box center [332, 176] width 272 height 48
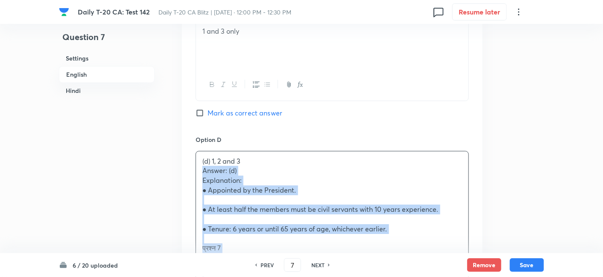
click at [198, 174] on div "(d) 1, 2 and 3 Answer: (d) Explanation: ● Appointed by the President. ● At leas…" at bounding box center [332, 278] width 272 height 253
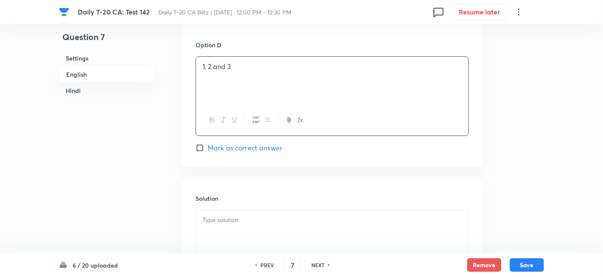
click at [261, 146] on span "Mark as correct answer" at bounding box center [244, 148] width 75 height 10
click at [207, 146] on input "Mark as correct answer" at bounding box center [201, 148] width 12 height 9
checkbox input "true"
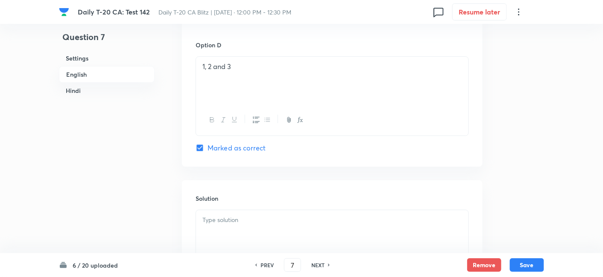
checkbox input "true"
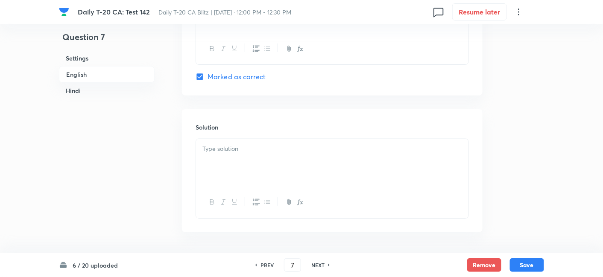
scroll to position [931, 0]
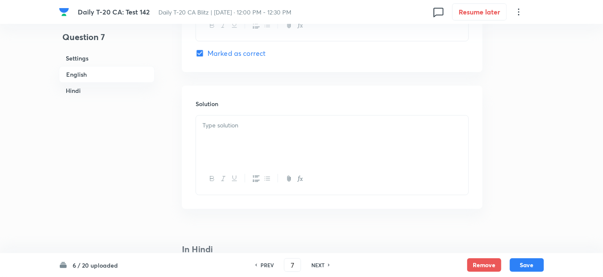
click at [245, 132] on div at bounding box center [332, 140] width 272 height 48
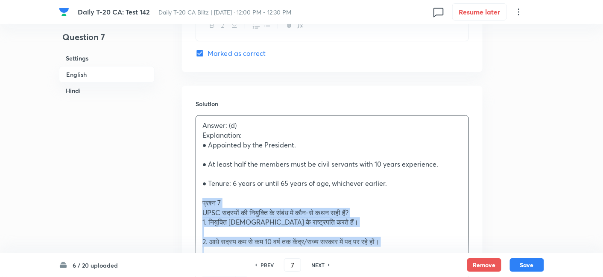
click at [173, 198] on div "Question 7 Settings English Hindi Settings Type Single choice correct 4 options…" at bounding box center [301, 206] width 485 height 2192
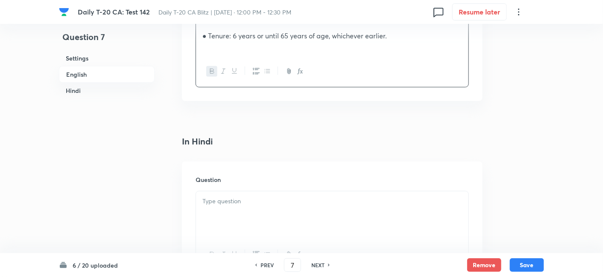
scroll to position [1121, 0]
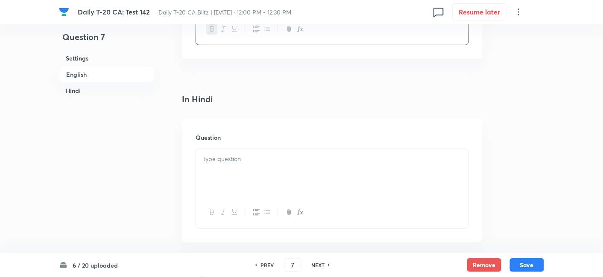
click at [240, 144] on div "Question" at bounding box center [332, 180] width 300 height 123
click at [238, 184] on div at bounding box center [332, 173] width 272 height 48
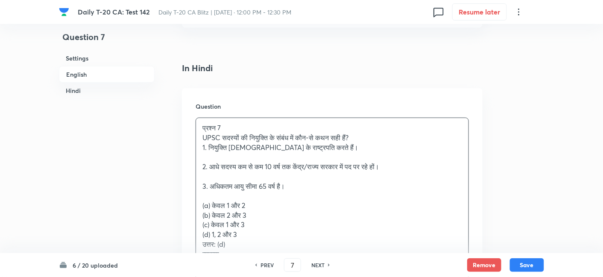
scroll to position [1168, 0]
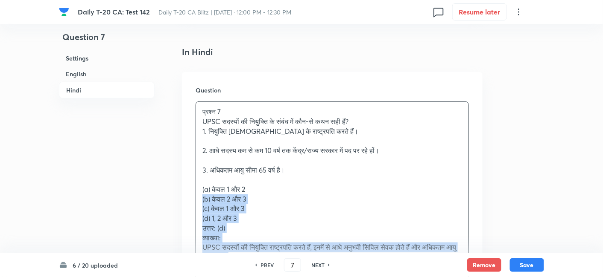
drag, startPoint x: 196, startPoint y: 189, endPoint x: 181, endPoint y: 195, distance: 15.8
click at [182, 195] on div "Question प्रश्न 7 UPSC सदस्यों की नियुक्ति के संबंध में कौन-से कथन सही हैं? 1. …" at bounding box center [332, 192] width 300 height 241
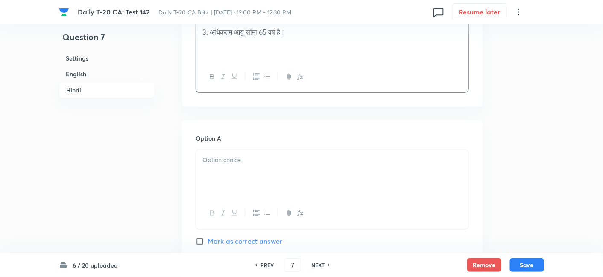
scroll to position [1311, 0]
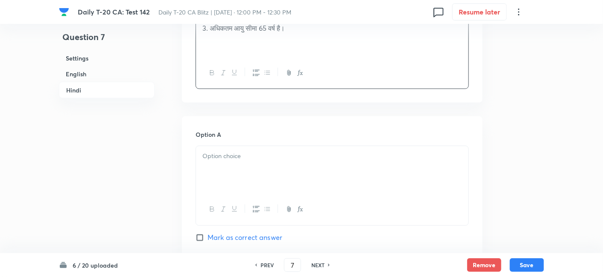
click at [242, 172] on div at bounding box center [332, 170] width 272 height 48
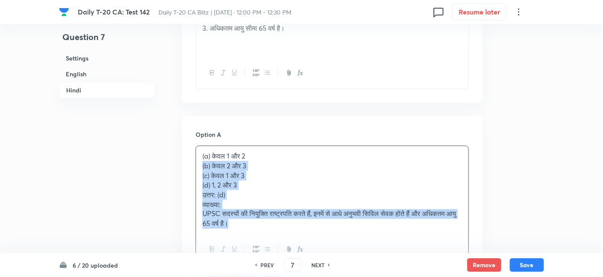
drag, startPoint x: 195, startPoint y: 167, endPoint x: 186, endPoint y: 164, distance: 9.3
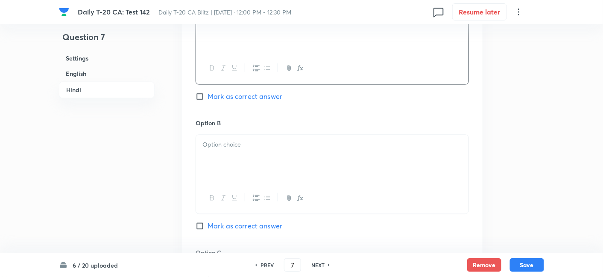
scroll to position [1453, 0]
click at [244, 165] on div at bounding box center [332, 158] width 272 height 48
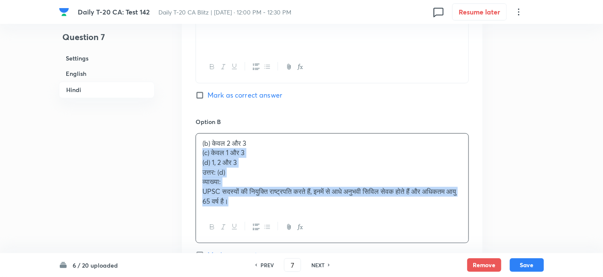
click at [190, 152] on div "Option A केवल 1 और 2 Mark as correct answer Option B (b) केवल 2 और 3 (c) केवल 1…" at bounding box center [332, 254] width 300 height 560
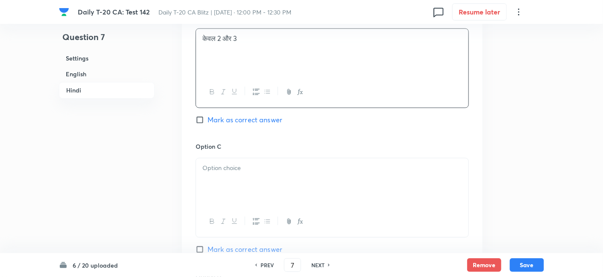
scroll to position [1595, 0]
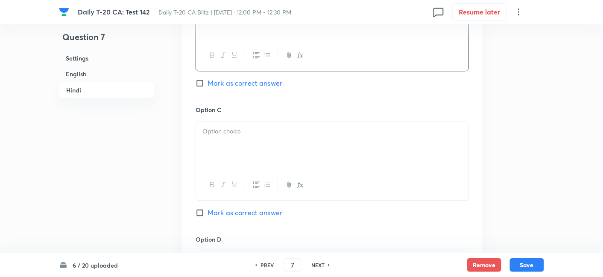
click at [231, 146] on div at bounding box center [332, 146] width 272 height 48
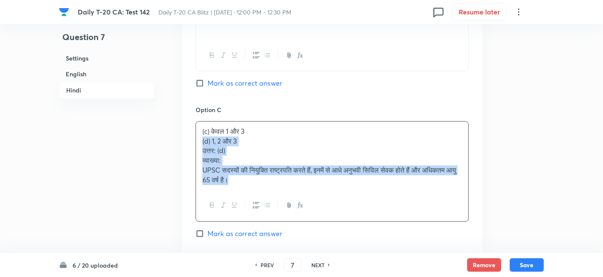
click at [190, 139] on div "Option A केवल 1 और 2 Mark as correct answer Option B केवल 2 और 3 Mark as correc…" at bounding box center [332, 107] width 300 height 551
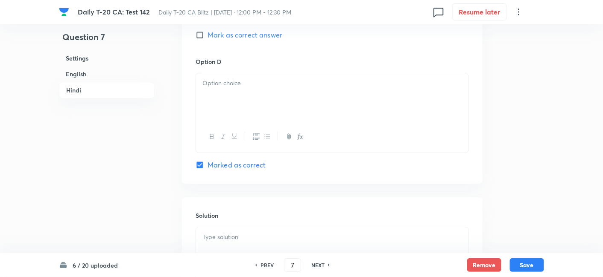
scroll to position [1785, 0]
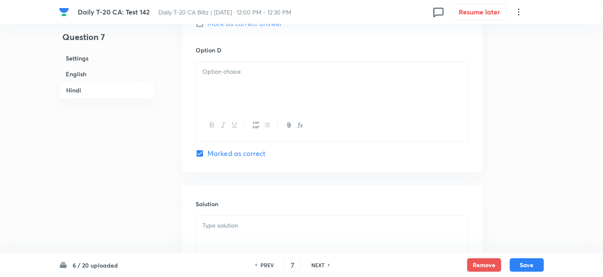
click at [245, 89] on div at bounding box center [332, 86] width 272 height 48
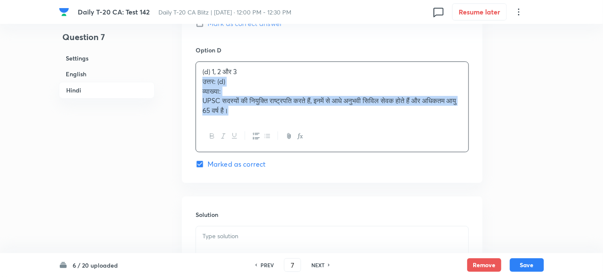
drag, startPoint x: 201, startPoint y: 82, endPoint x: 185, endPoint y: 79, distance: 16.1
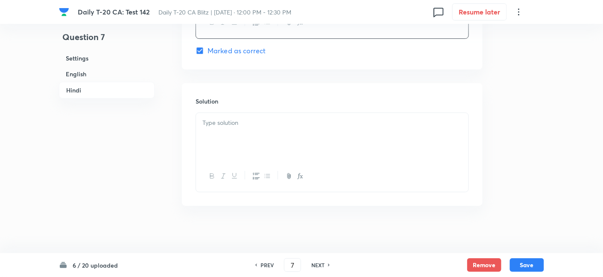
scroll to position [1889, 0]
click at [249, 149] on div at bounding box center [332, 136] width 272 height 48
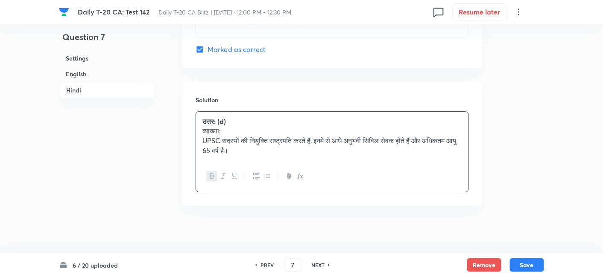
click at [125, 58] on h6 "Settings" at bounding box center [107, 58] width 96 height 16
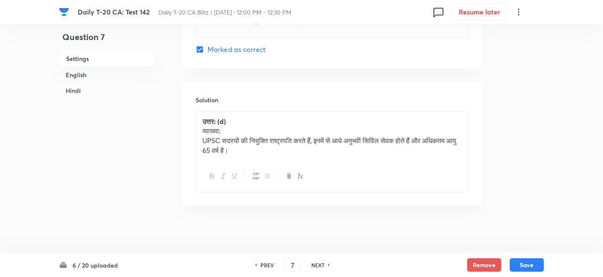
scroll to position [10, 0]
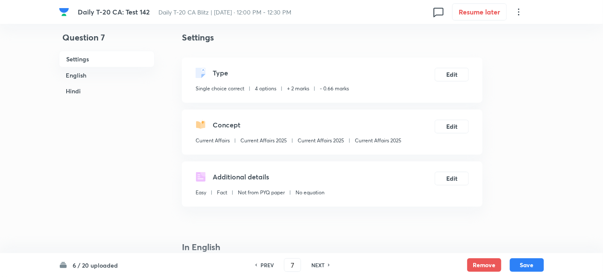
click at [377, 134] on div "Concept Current Affairs Current Affairs 2025 Current Affairs 2025 Current Affai…" at bounding box center [298, 134] width 206 height 28
copy div "Current Affairs 2025 Edit"
click at [537, 262] on button "Save" at bounding box center [527, 265] width 34 height 14
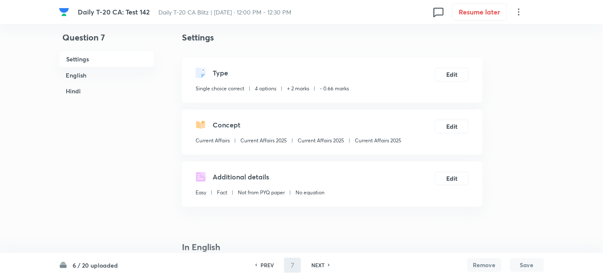
type input "8"
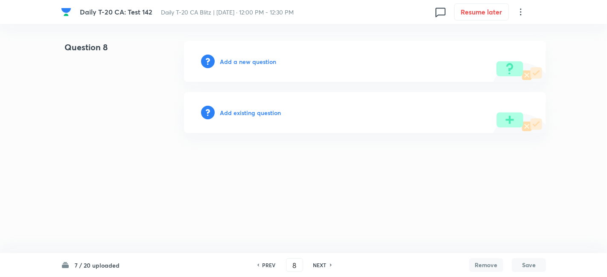
click at [246, 59] on h6 "Add a new question" at bounding box center [248, 61] width 56 height 9
click at [246, 59] on h6 "Choose a question type" at bounding box center [253, 61] width 66 height 9
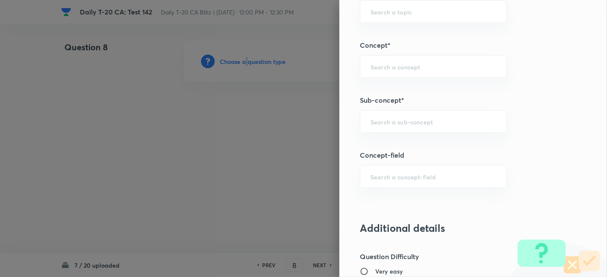
scroll to position [474, 0]
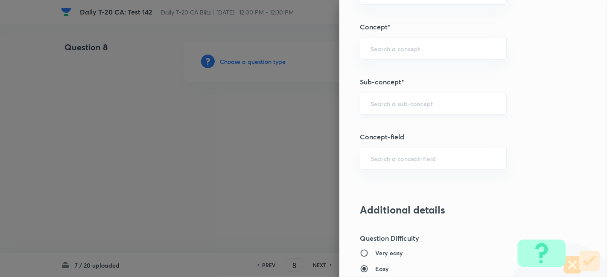
click at [411, 101] on input "text" at bounding box center [432, 103] width 125 height 8
paste input "Current Affairs 2025"
click at [468, 102] on input "Current Affairs 2025" at bounding box center [432, 103] width 125 height 8
click at [402, 130] on li "Current Affairs 2025" at bounding box center [426, 126] width 146 height 15
type input "Current Affairs 2025"
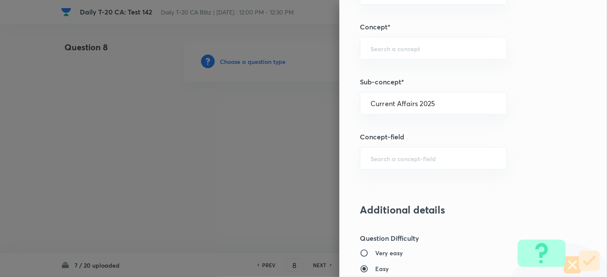
type input "Current Affairs"
type input "Current Affairs 2025"
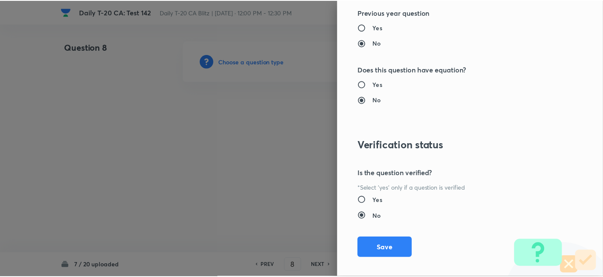
scroll to position [883, 0]
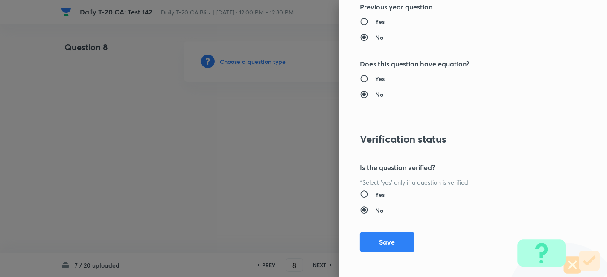
click at [381, 253] on div "Question settings Question type* Single choice correct Number of options* 2 3 4…" at bounding box center [473, 138] width 268 height 277
click at [378, 240] on button "Save" at bounding box center [387, 241] width 55 height 20
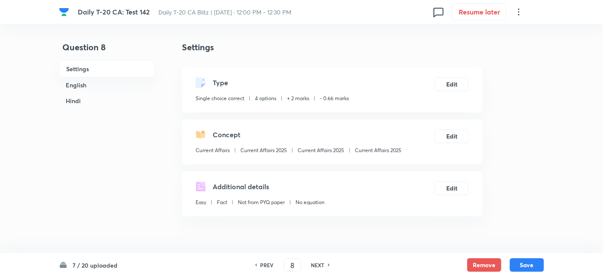
click at [124, 86] on h6 "English" at bounding box center [107, 85] width 96 height 16
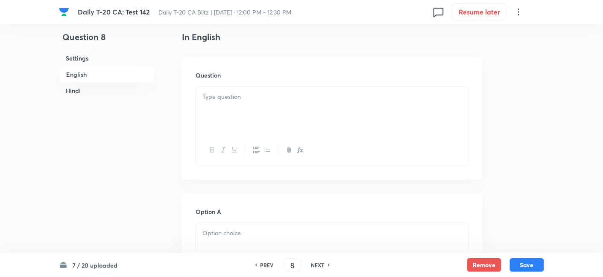
click at [267, 133] on div at bounding box center [332, 111] width 272 height 48
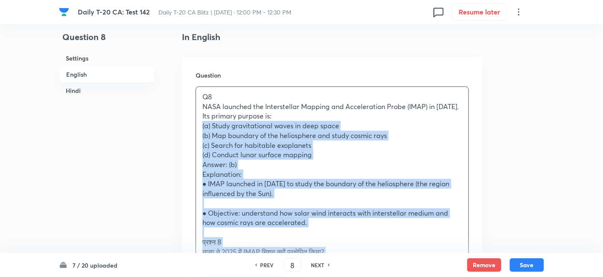
drag, startPoint x: 184, startPoint y: 132, endPoint x: 174, endPoint y: 128, distance: 10.4
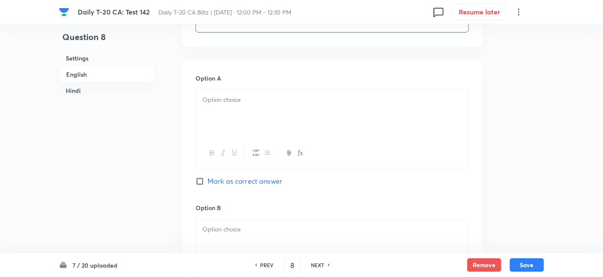
scroll to position [362, 0]
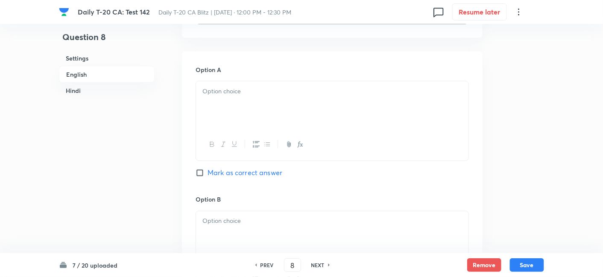
click at [249, 119] on div at bounding box center [332, 106] width 272 height 48
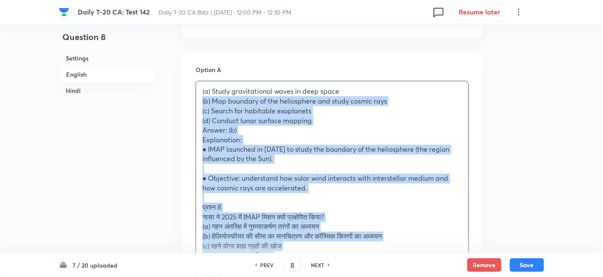
drag, startPoint x: 184, startPoint y: 102, endPoint x: 179, endPoint y: 102, distance: 4.8
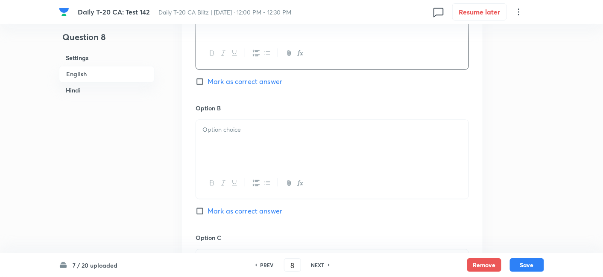
scroll to position [457, 0]
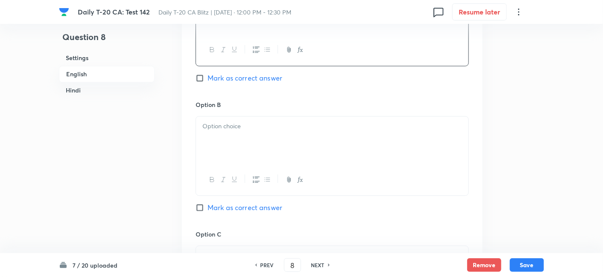
click at [242, 131] on div at bounding box center [332, 141] width 272 height 48
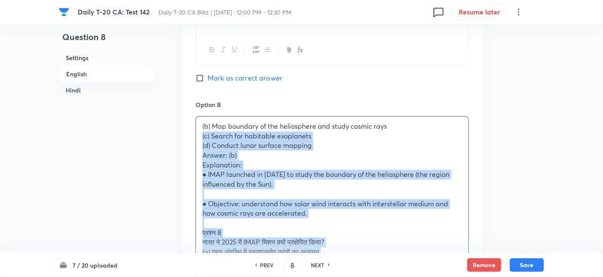
drag, startPoint x: 198, startPoint y: 136, endPoint x: 189, endPoint y: 133, distance: 10.1
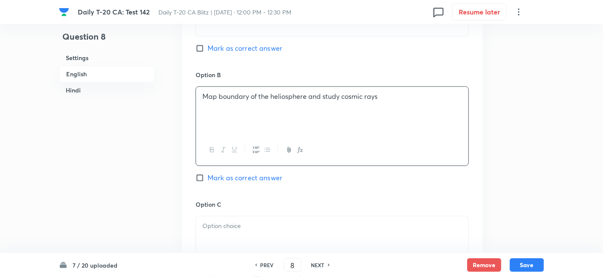
scroll to position [552, 0]
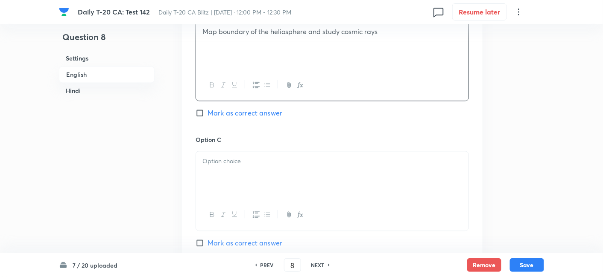
click at [242, 114] on span "Mark as correct answer" at bounding box center [244, 113] width 75 height 10
click at [207, 114] on input "Mark as correct answer" at bounding box center [201, 113] width 12 height 9
checkbox input "true"
click at [244, 183] on div at bounding box center [332, 176] width 272 height 48
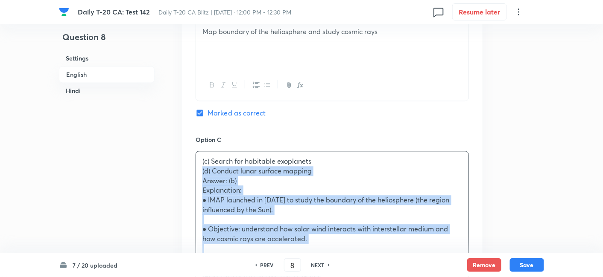
drag, startPoint x: 206, startPoint y: 178, endPoint x: 190, endPoint y: 173, distance: 17.1
click at [190, 173] on div "Option A Study gravitational waves in deep space Mark as correct answer Option …" at bounding box center [332, 200] width 300 height 676
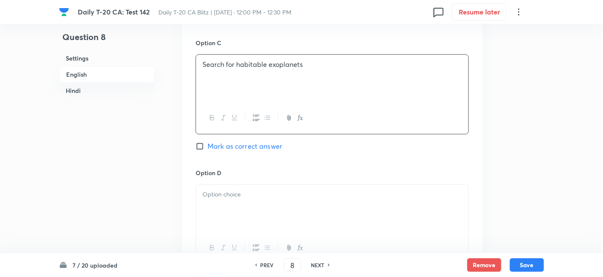
scroll to position [694, 0]
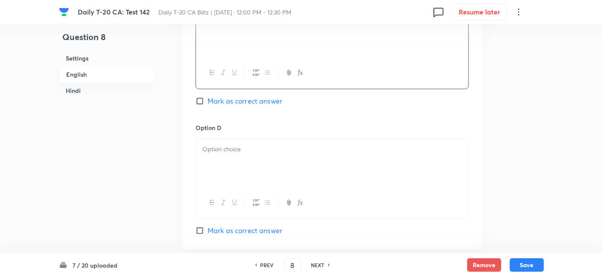
click at [251, 165] on div at bounding box center [332, 164] width 272 height 48
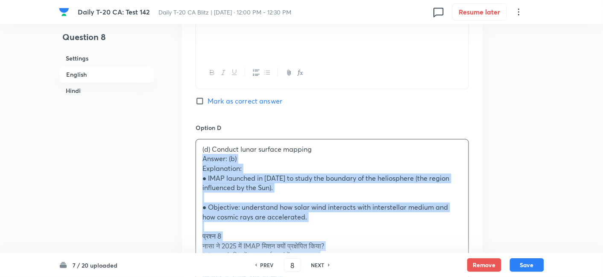
drag, startPoint x: 207, startPoint y: 160, endPoint x: 192, endPoint y: 157, distance: 14.4
click at [192, 157] on div "Option A Study gravitational waves in deep space Mark as correct answer Option …" at bounding box center [332, 53] width 300 height 667
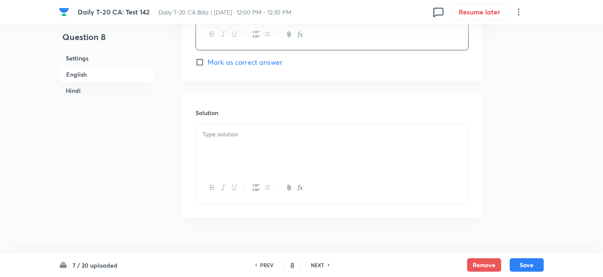
scroll to position [884, 0]
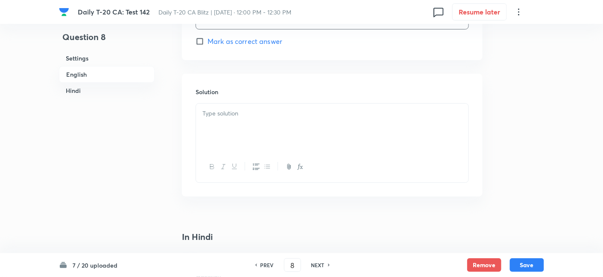
click at [237, 131] on div at bounding box center [332, 128] width 272 height 48
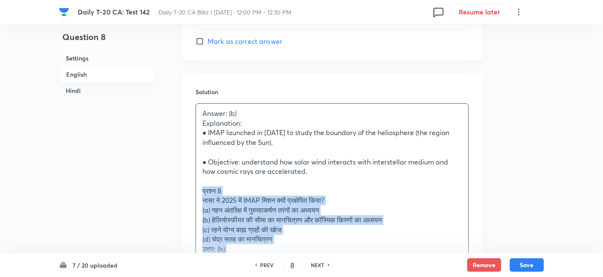
drag, startPoint x: 201, startPoint y: 188, endPoint x: 195, endPoint y: 188, distance: 6.0
click at [195, 188] on div "Solution Answer: (b) Explanation: ● IMAP launched in 2025 to study the boundary…" at bounding box center [332, 199] width 300 height 251
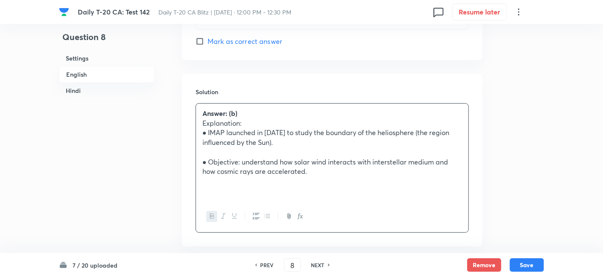
click at [249, 153] on p at bounding box center [331, 153] width 259 height 10
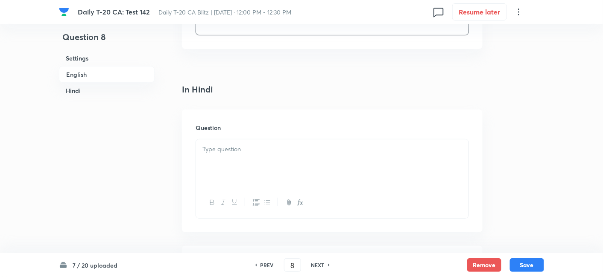
scroll to position [1074, 0]
click at [258, 178] on div at bounding box center [332, 161] width 272 height 48
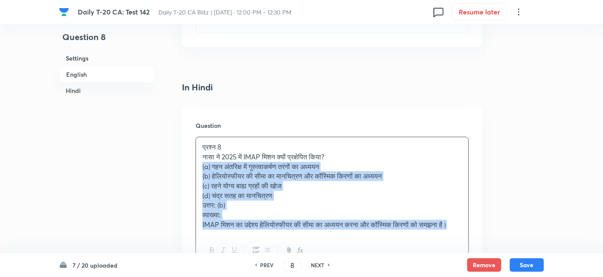
drag, startPoint x: 209, startPoint y: 177, endPoint x: 169, endPoint y: 168, distance: 40.8
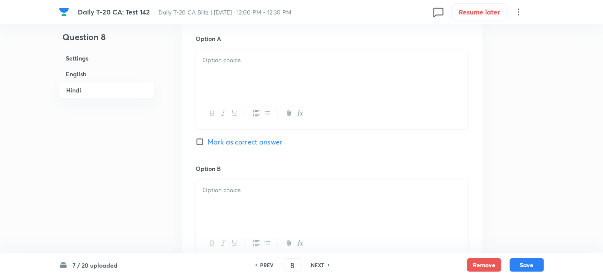
scroll to position [1311, 0]
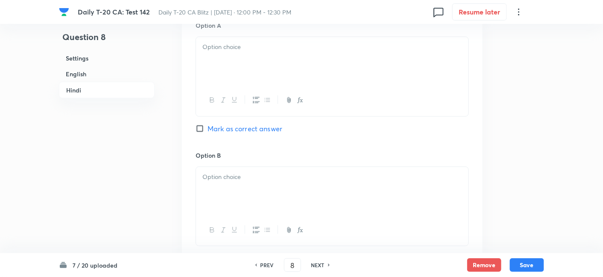
click at [245, 62] on div at bounding box center [332, 61] width 272 height 48
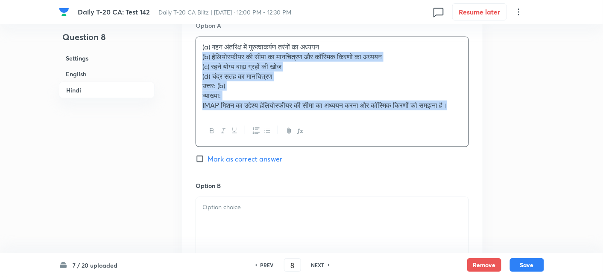
drag, startPoint x: 201, startPoint y: 70, endPoint x: 180, endPoint y: 58, distance: 23.9
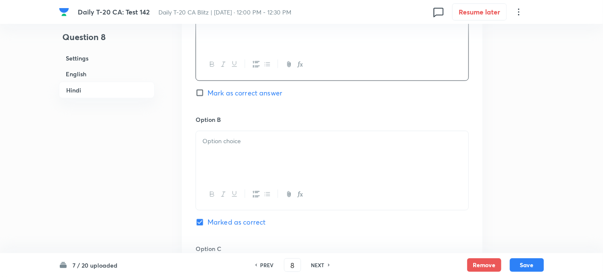
scroll to position [1358, 0]
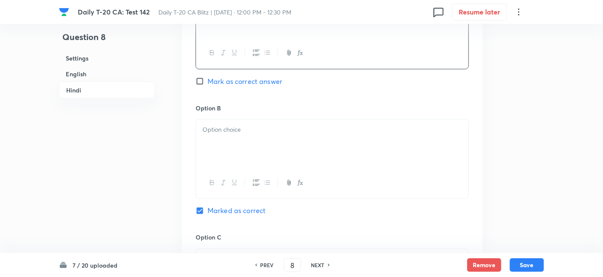
click at [236, 139] on div at bounding box center [332, 144] width 272 height 48
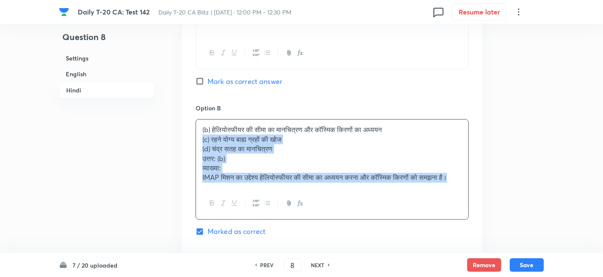
drag, startPoint x: 205, startPoint y: 140, endPoint x: 191, endPoint y: 137, distance: 14.5
click at [191, 137] on div "Option A गहन अंतरिक्ष में गुरुत्वाकर्षण तरंगों का अध्ययन Mark as correct answer…" at bounding box center [332, 235] width 300 height 551
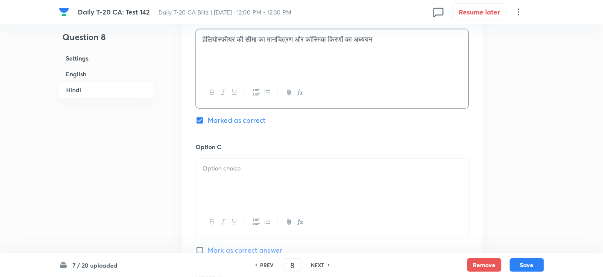
scroll to position [1453, 0]
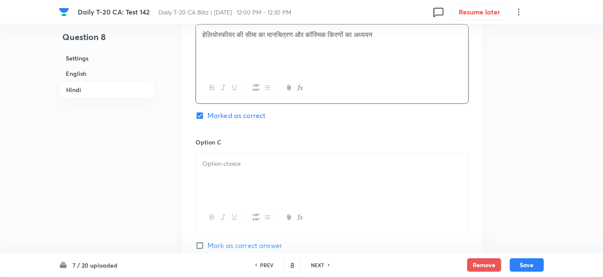
click at [237, 179] on div at bounding box center [332, 178] width 272 height 48
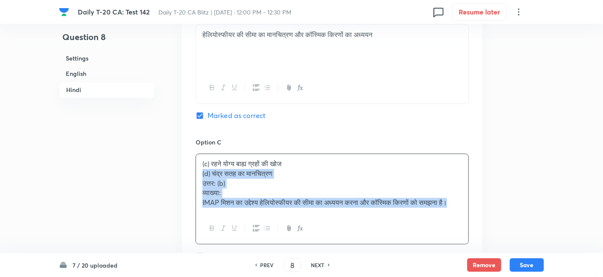
click at [192, 169] on div "Option A गहन अंतरिक्ष में गुरुत्वाकर्षण तरंगों का अध्ययन Mark as correct answer…" at bounding box center [332, 135] width 300 height 541
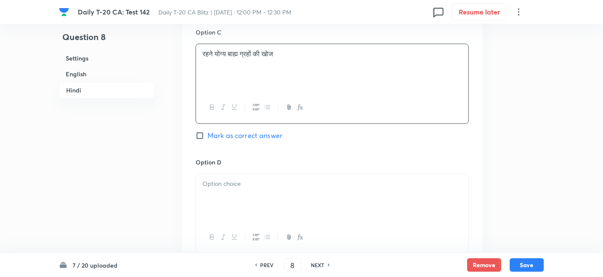
scroll to position [1595, 0]
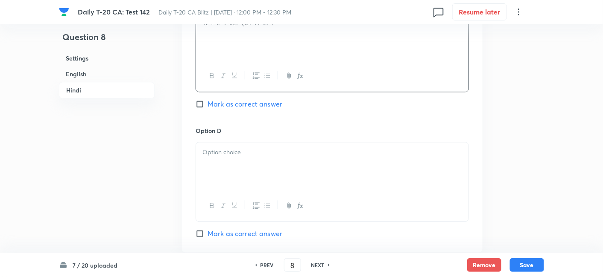
click at [246, 165] on div at bounding box center [332, 167] width 272 height 48
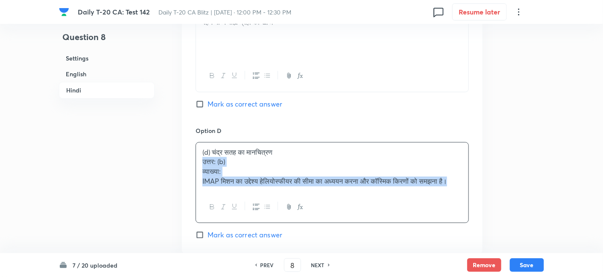
drag, startPoint x: 196, startPoint y: 163, endPoint x: 180, endPoint y: 159, distance: 16.6
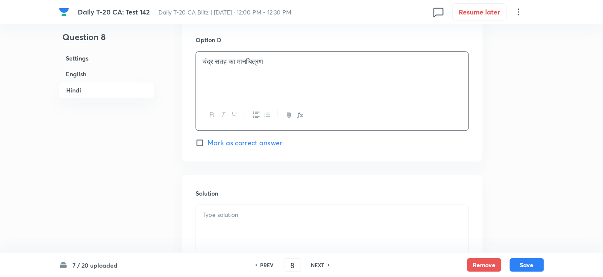
scroll to position [1690, 0]
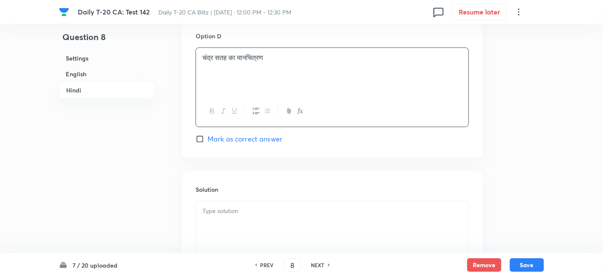
click at [248, 213] on p at bounding box center [331, 212] width 259 height 10
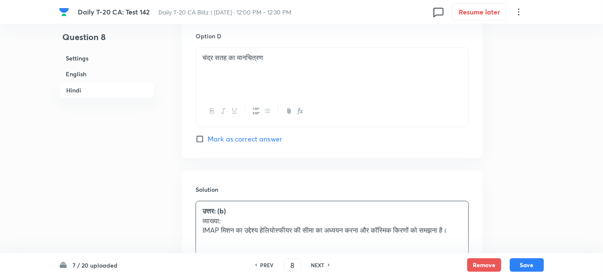
click at [87, 79] on h6 "English" at bounding box center [107, 74] width 96 height 16
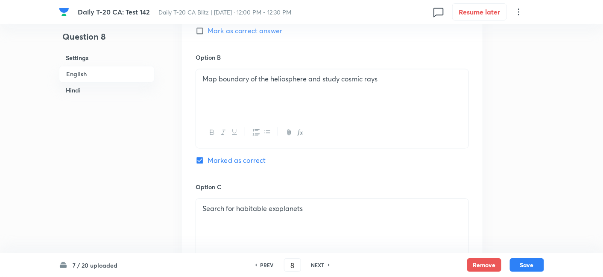
click at [124, 56] on h6 "Settings" at bounding box center [107, 58] width 96 height 16
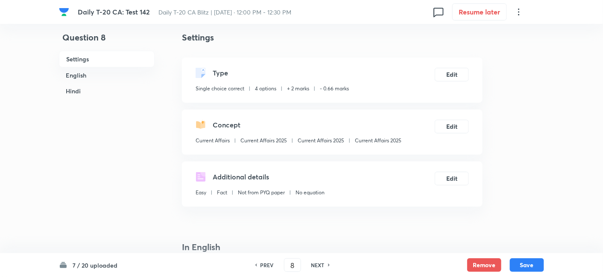
click at [366, 141] on p "Current Affairs 2025" at bounding box center [378, 141] width 47 height 8
copy div "Current Affairs 2025 Edit"
click at [530, 264] on button "Save" at bounding box center [527, 265] width 34 height 14
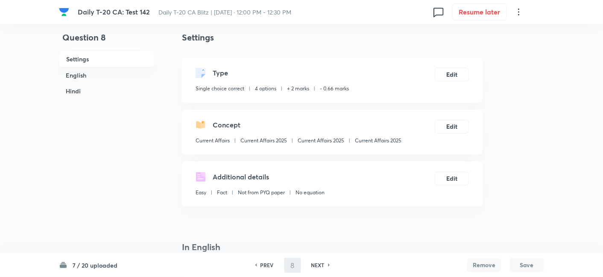
type input "9"
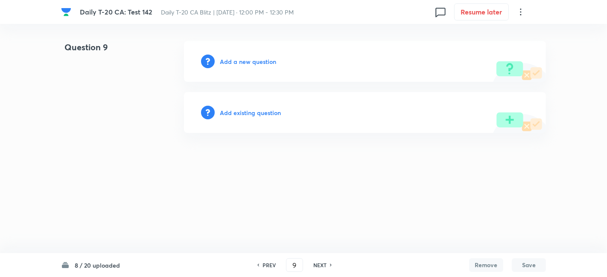
click at [249, 61] on h6 "Add a new question" at bounding box center [248, 61] width 56 height 9
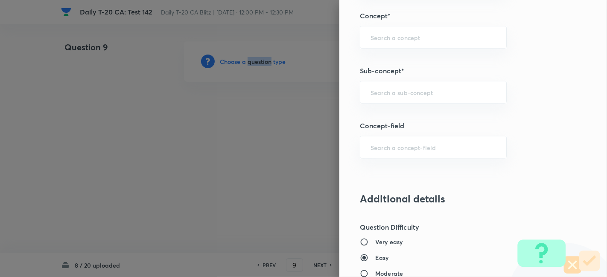
scroll to position [474, 0]
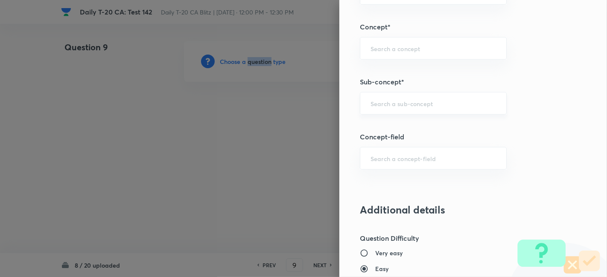
click at [416, 92] on div "​" at bounding box center [433, 103] width 147 height 23
paste input "Current Affairs 2025"
click at [439, 101] on input "Current Affairs 2025" at bounding box center [432, 103] width 125 height 8
click at [413, 125] on li "Current Affairs 2025" at bounding box center [426, 126] width 146 height 15
type input "Current Affairs 2025"
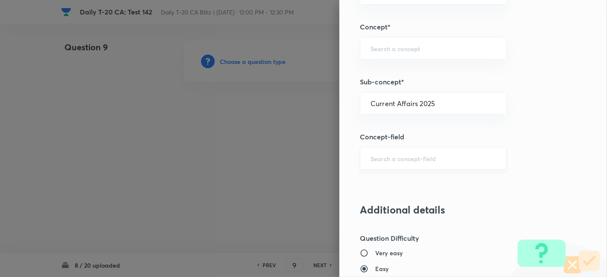
type input "Current Affairs"
type input "Current Affairs 2025"
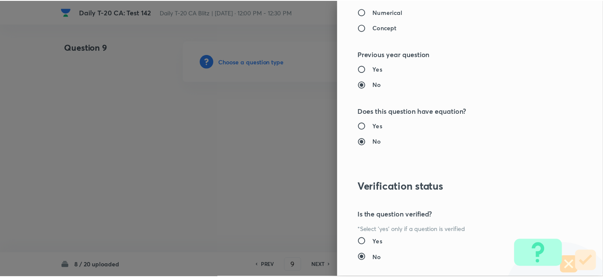
scroll to position [883, 0]
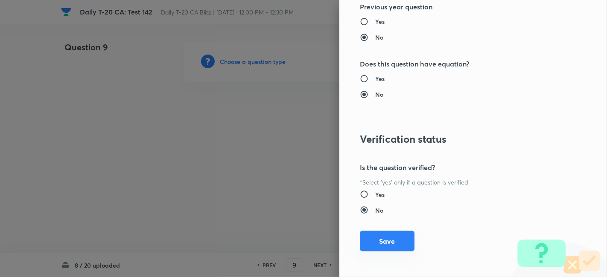
click at [388, 245] on button "Save" at bounding box center [387, 241] width 55 height 20
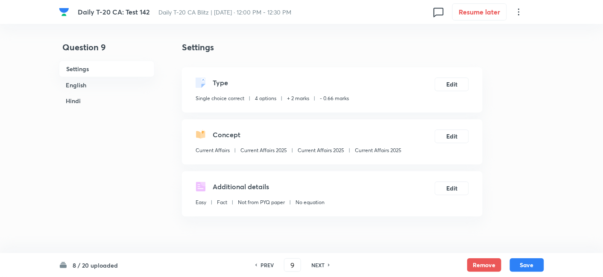
click at [87, 79] on h6 "English" at bounding box center [107, 85] width 96 height 16
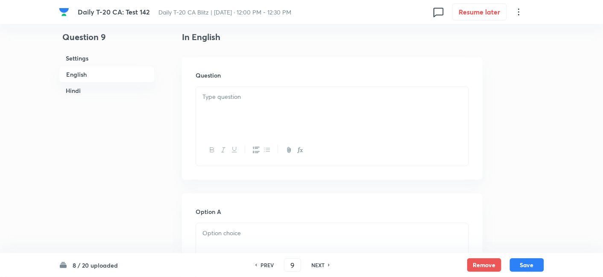
click at [274, 105] on div at bounding box center [332, 111] width 272 height 48
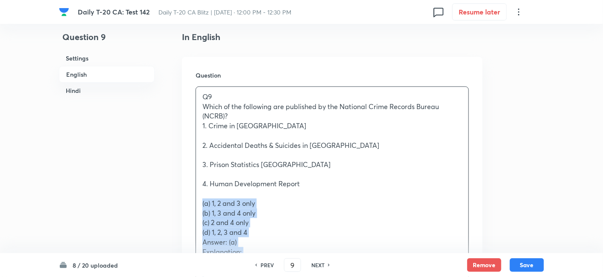
drag, startPoint x: 195, startPoint y: 205, endPoint x: 185, endPoint y: 206, distance: 9.4
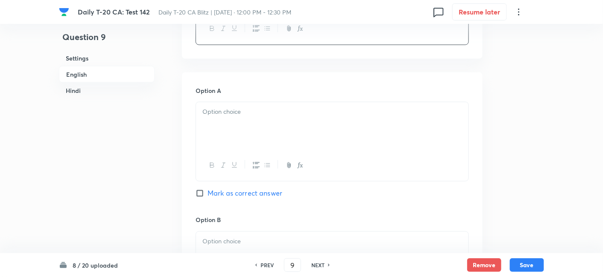
scroll to position [410, 0]
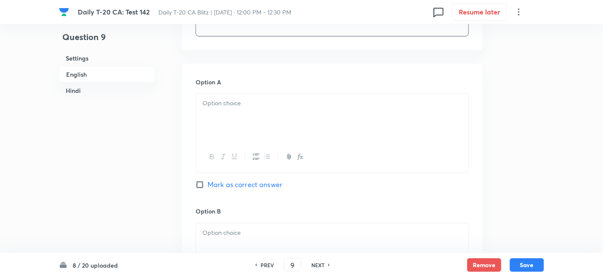
click at [256, 125] on div at bounding box center [332, 118] width 272 height 48
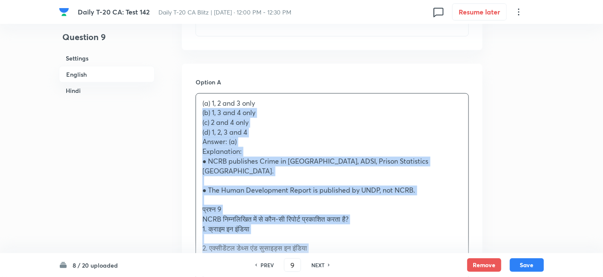
drag, startPoint x: 191, startPoint y: 121, endPoint x: 180, endPoint y: 114, distance: 13.3
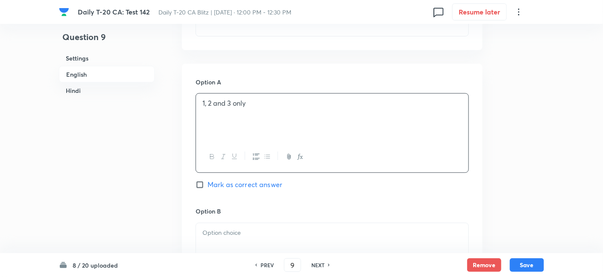
click at [277, 186] on span "Mark as correct answer" at bounding box center [244, 185] width 75 height 10
click at [207, 186] on input "Mark as correct answer" at bounding box center [201, 185] width 12 height 9
checkbox input "true"
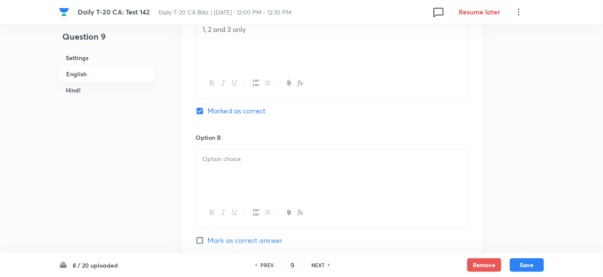
scroll to position [504, 0]
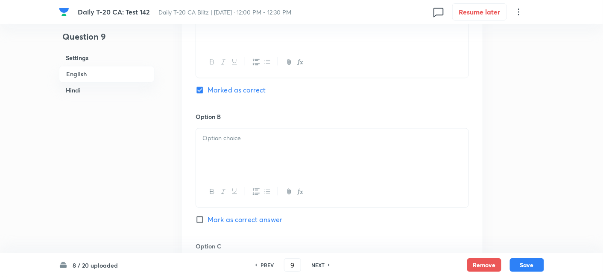
click at [236, 141] on div at bounding box center [332, 153] width 272 height 48
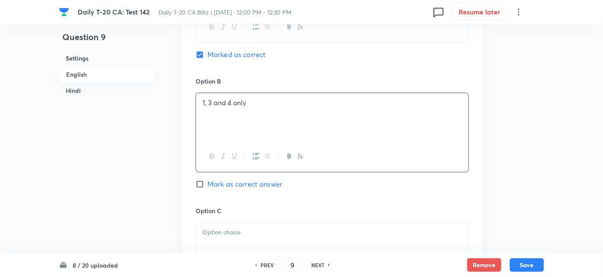
scroll to position [600, 0]
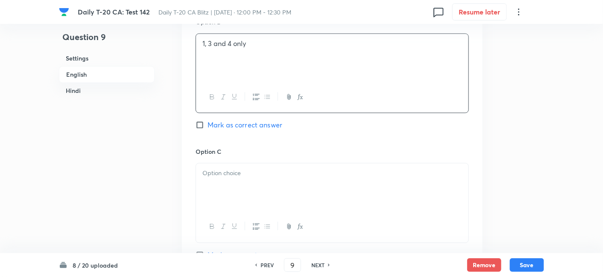
click at [236, 178] on div at bounding box center [332, 187] width 272 height 48
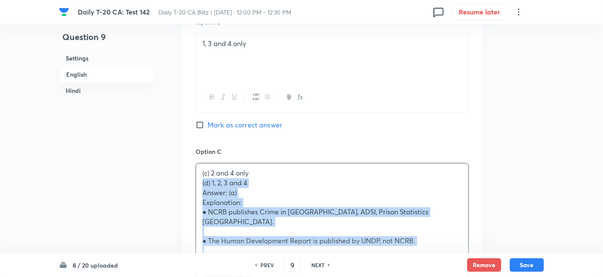
drag, startPoint x: 198, startPoint y: 184, endPoint x: 193, endPoint y: 181, distance: 6.3
click at [193, 181] on div "Option A 1, 2 and 3 only Marked as correct Option B 1, 3 and 4 only Mark as cor…" at bounding box center [332, 246] width 300 height 744
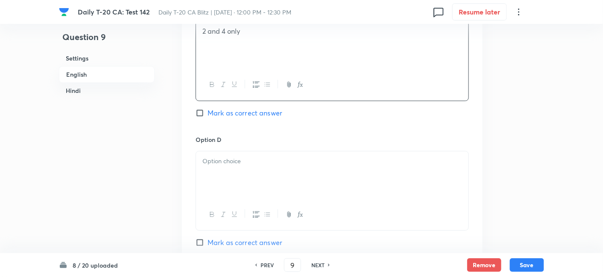
scroll to position [789, 0]
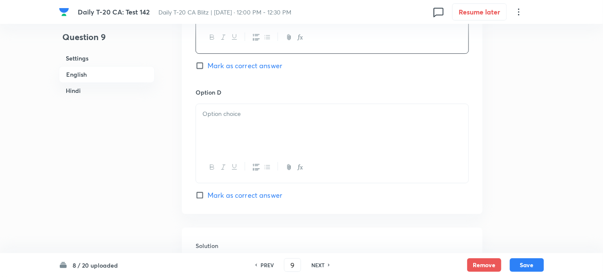
click at [242, 142] on div at bounding box center [332, 128] width 272 height 48
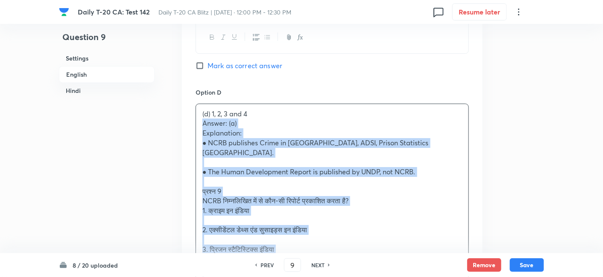
drag, startPoint x: 210, startPoint y: 131, endPoint x: 188, endPoint y: 122, distance: 23.5
click at [188, 122] on div "Option A 1, 2 and 3 only Marked as correct Option B 1, 3 and 4 only Mark as cor…" at bounding box center [332, 52] width 300 height 735
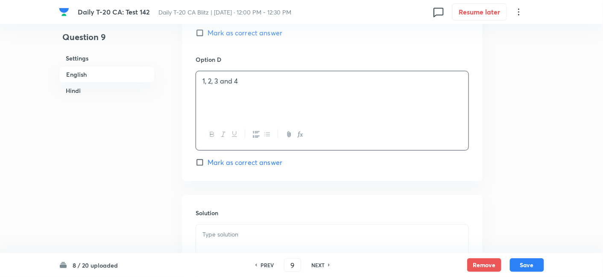
scroll to position [931, 0]
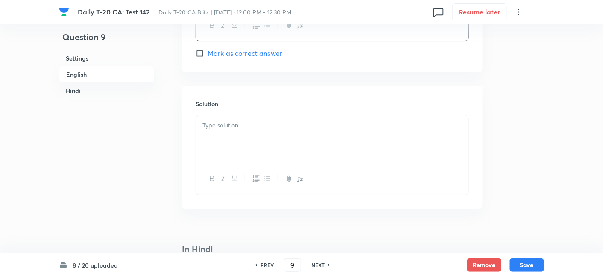
click at [243, 150] on div at bounding box center [332, 140] width 272 height 48
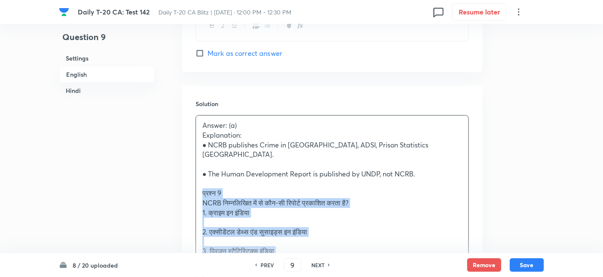
drag, startPoint x: 198, startPoint y: 183, endPoint x: 188, endPoint y: 184, distance: 9.4
click at [188, 184] on div "Solution Answer: (a) Explanation: ● NCRB publishes Crime in India, ADSI, Prison…" at bounding box center [332, 245] width 300 height 318
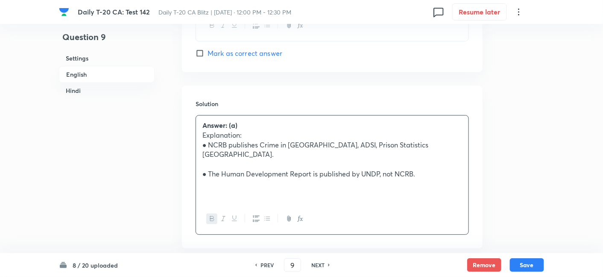
drag, startPoint x: 92, startPoint y: 76, endPoint x: 143, endPoint y: 96, distance: 54.7
click at [92, 76] on h6 "English" at bounding box center [107, 74] width 96 height 17
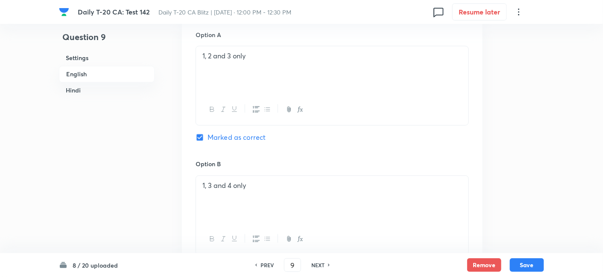
drag, startPoint x: 110, startPoint y: 88, endPoint x: 157, endPoint y: 104, distance: 50.3
click at [108, 87] on h6 "Hindi" at bounding box center [107, 91] width 96 height 16
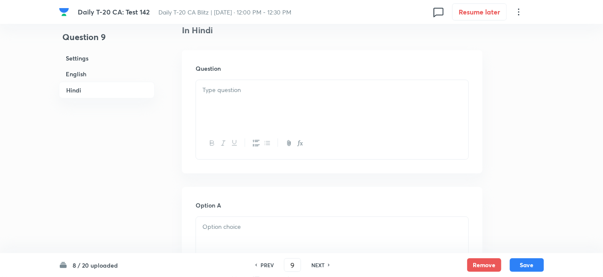
scroll to position [1173, 0]
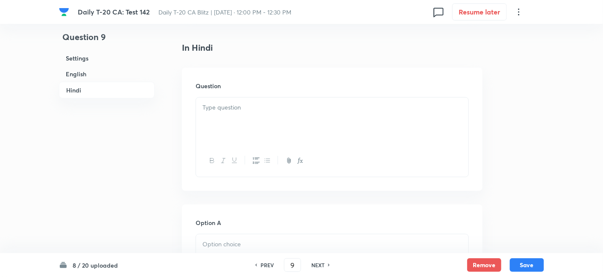
click at [242, 114] on div at bounding box center [332, 122] width 272 height 48
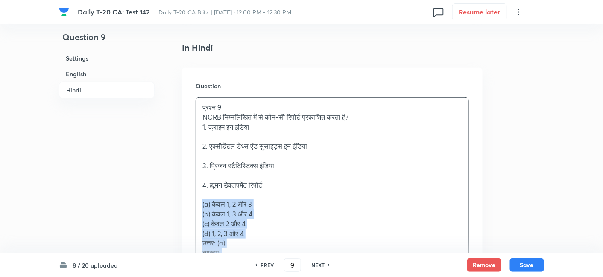
drag, startPoint x: 200, startPoint y: 193, endPoint x: 192, endPoint y: 187, distance: 9.7
click at [193, 190] on div "Question प्रश्न 9 NCRB निम्नलिखित में से कौन-सी रिपोर्ट प्रकाशित करता है? 1. क्…" at bounding box center [332, 193] width 300 height 251
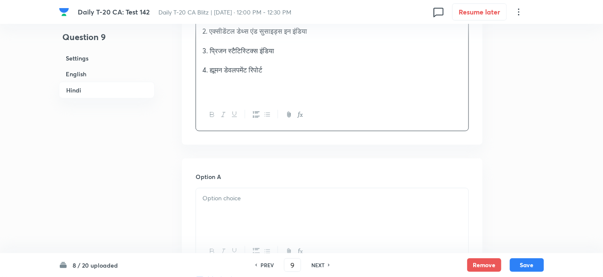
scroll to position [1315, 0]
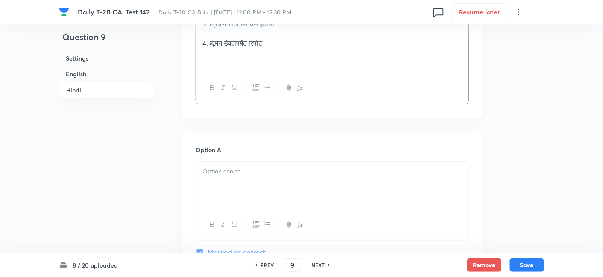
click at [234, 174] on div at bounding box center [332, 186] width 272 height 48
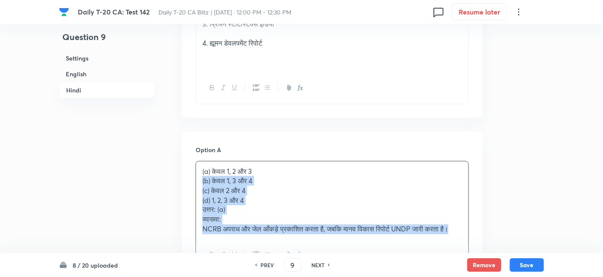
drag, startPoint x: 207, startPoint y: 172, endPoint x: 186, endPoint y: 166, distance: 21.3
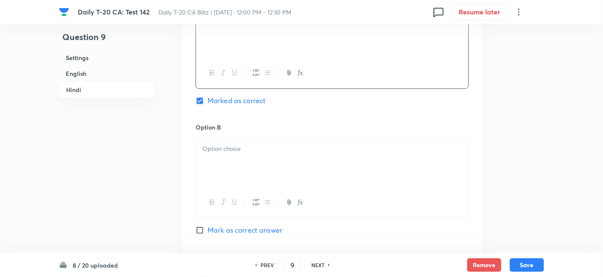
scroll to position [1504, 0]
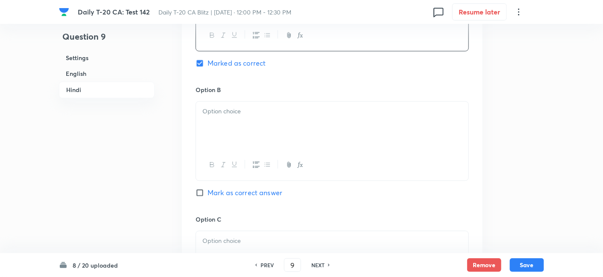
click at [240, 125] on div at bounding box center [332, 126] width 272 height 48
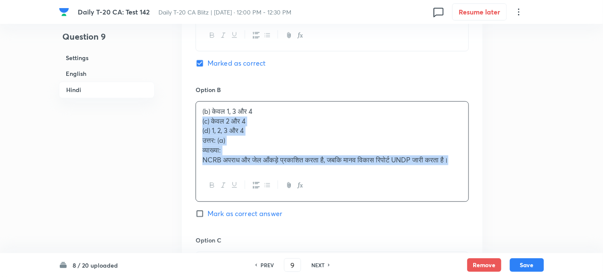
drag, startPoint x: 197, startPoint y: 117, endPoint x: 179, endPoint y: 111, distance: 18.9
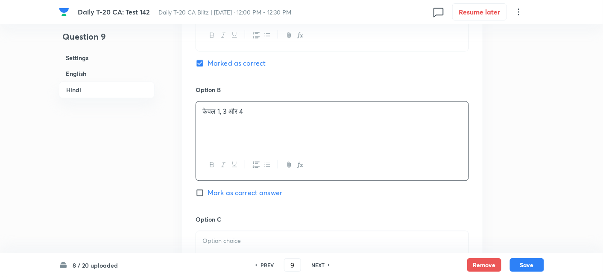
scroll to position [1552, 0]
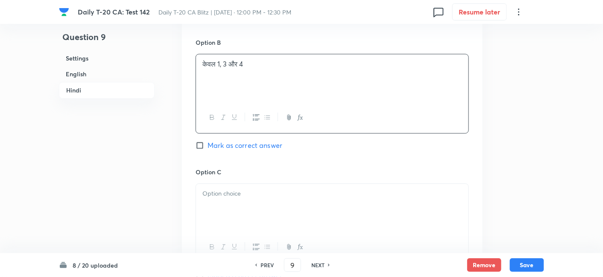
click at [230, 189] on div at bounding box center [332, 208] width 272 height 48
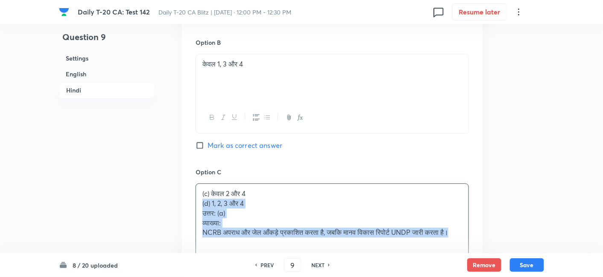
drag, startPoint x: 194, startPoint y: 190, endPoint x: 190, endPoint y: 186, distance: 6.1
click at [192, 189] on div "Option A केवल 1, 2 और 3 Marked as correct Option B केवल 1, 3 और 4 Mark as corre…" at bounding box center [332, 165] width 300 height 541
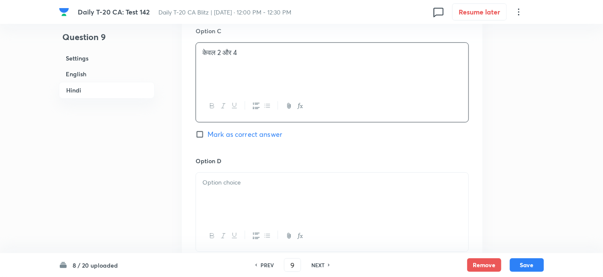
scroll to position [1694, 0]
click at [252, 178] on div at bounding box center [332, 196] width 272 height 48
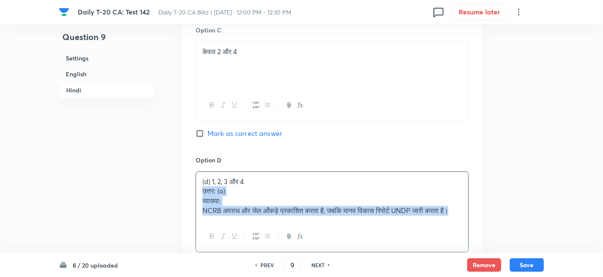
drag, startPoint x: 204, startPoint y: 181, endPoint x: 188, endPoint y: 178, distance: 16.1
click at [191, 178] on div "Option A केवल 1, 2 और 3 Marked as correct Option B केवल 1, 3 और 4 Mark as corre…" at bounding box center [332, 17] width 300 height 531
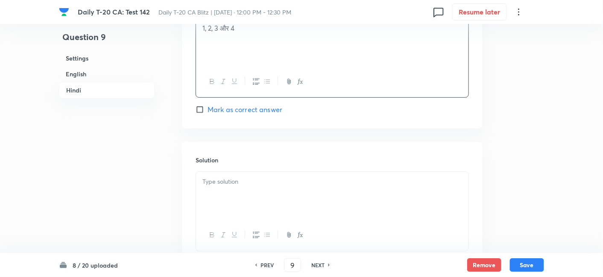
scroll to position [1884, 0]
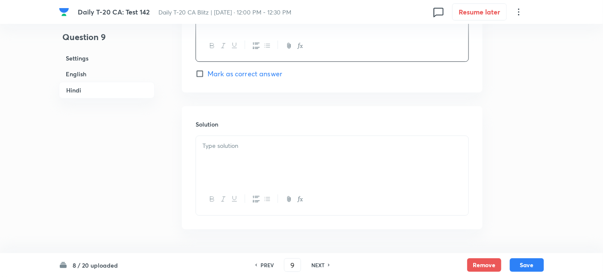
click at [262, 151] on div at bounding box center [332, 160] width 272 height 48
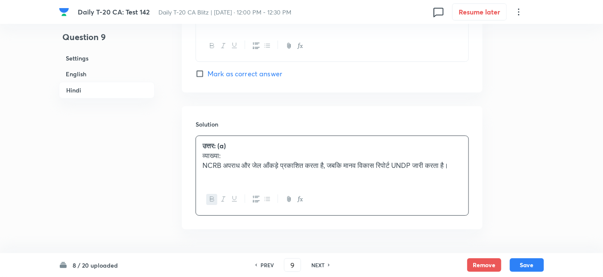
click at [65, 67] on h6 "English" at bounding box center [107, 74] width 96 height 16
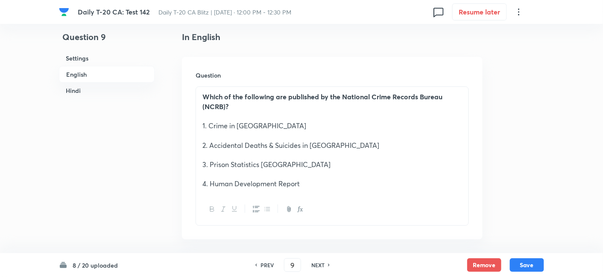
click at [81, 76] on h6 "English" at bounding box center [107, 74] width 96 height 17
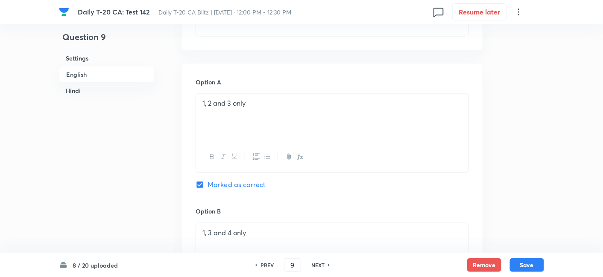
click at [106, 61] on h6 "Settings" at bounding box center [107, 58] width 96 height 16
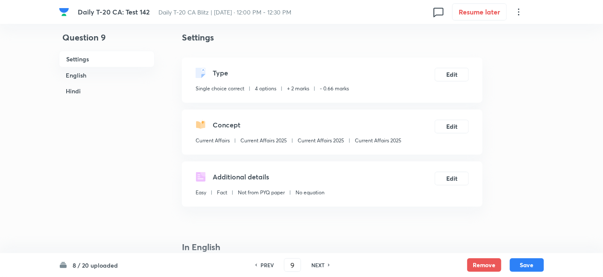
click at [382, 143] on p "Current Affairs 2025" at bounding box center [378, 141] width 47 height 8
copy div "Current Affairs 2025 Edit"
click at [531, 258] on div "8 / 20 uploaded PREV 9 ​ NEXT Remove Save" at bounding box center [301, 265] width 485 height 24
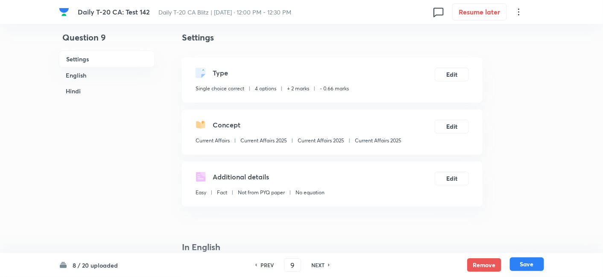
click at [530, 263] on button "Save" at bounding box center [527, 265] width 34 height 14
type input "10"
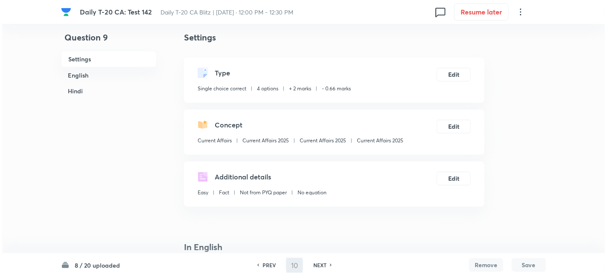
scroll to position [0, 0]
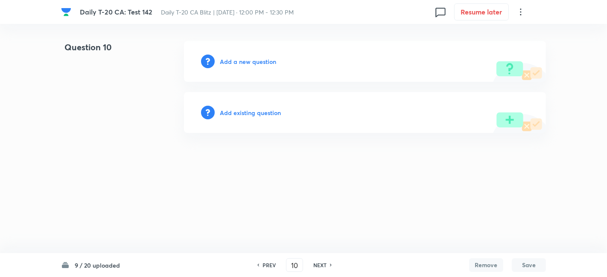
click at [258, 65] on h6 "Add a new question" at bounding box center [248, 61] width 56 height 9
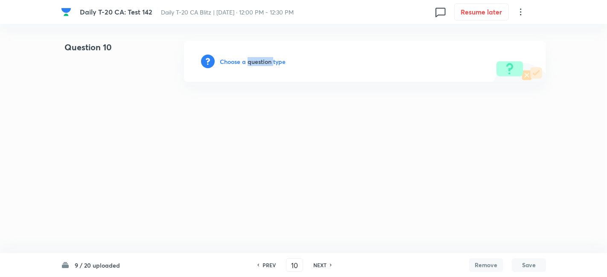
click at [258, 65] on h6 "Choose a question type" at bounding box center [253, 61] width 66 height 9
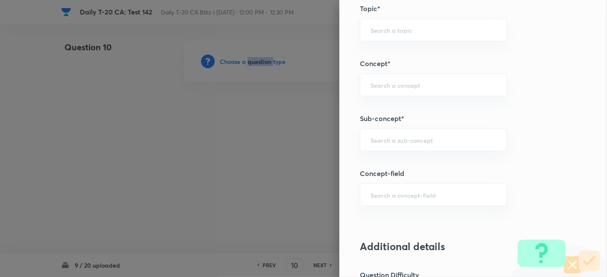
scroll to position [522, 0]
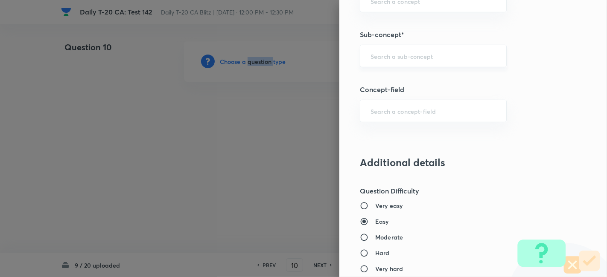
click at [421, 65] on div "​" at bounding box center [433, 56] width 147 height 23
paste input "Current Affairs 2025"
click at [455, 52] on input "Current Affairs 2025" at bounding box center [432, 56] width 125 height 8
click at [438, 78] on li "Current Affairs 2025" at bounding box center [426, 78] width 146 height 15
type input "Current Affairs 2025"
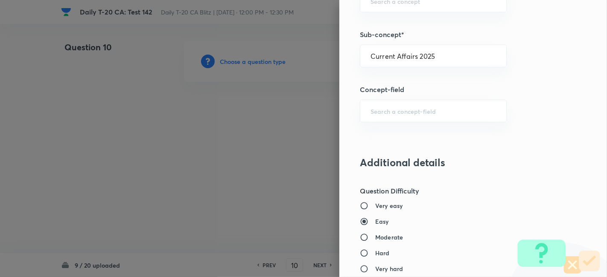
type input "Current Affairs"
type input "Current Affairs 2025"
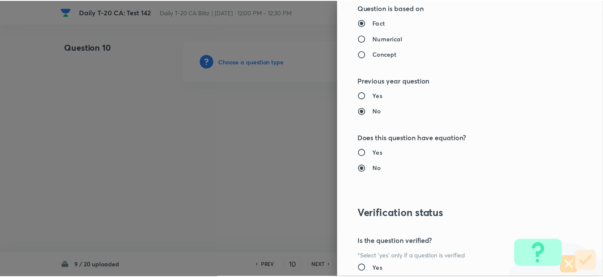
scroll to position [883, 0]
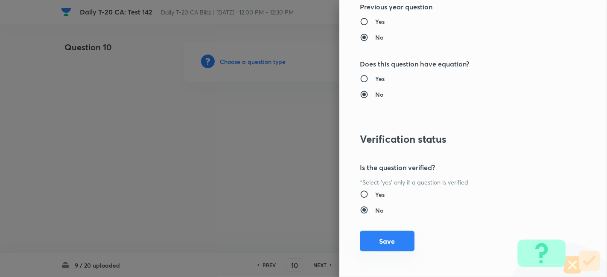
click at [393, 236] on button "Save" at bounding box center [387, 241] width 55 height 20
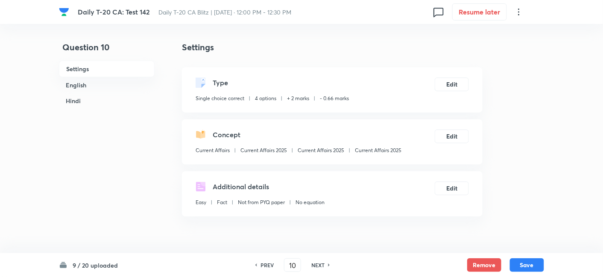
click at [133, 79] on h6 "English" at bounding box center [107, 85] width 96 height 16
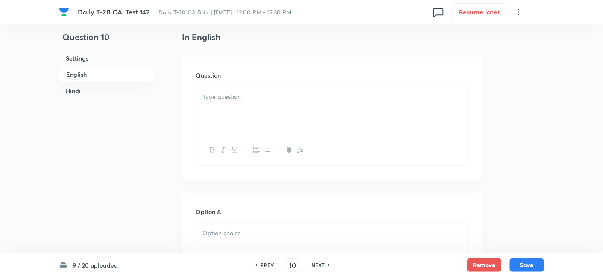
click at [262, 102] on div at bounding box center [332, 111] width 272 height 48
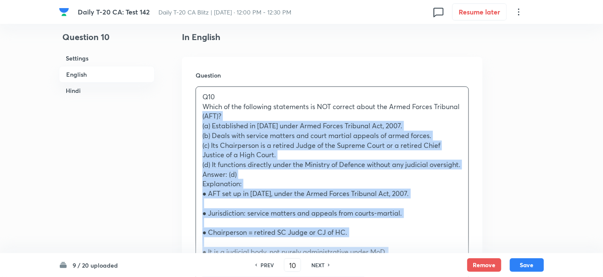
drag, startPoint x: 214, startPoint y: 124, endPoint x: 183, endPoint y: 114, distance: 32.9
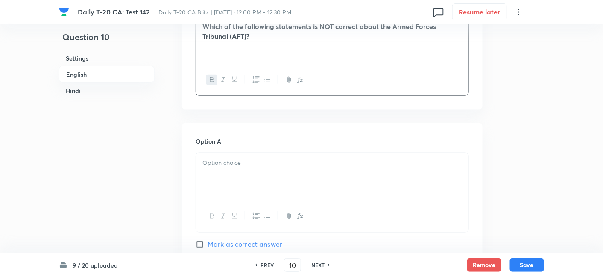
scroll to position [315, 0]
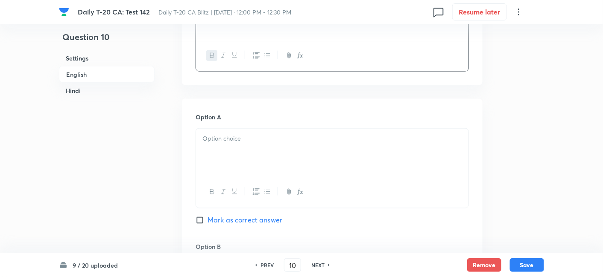
click at [245, 146] on div at bounding box center [332, 153] width 272 height 48
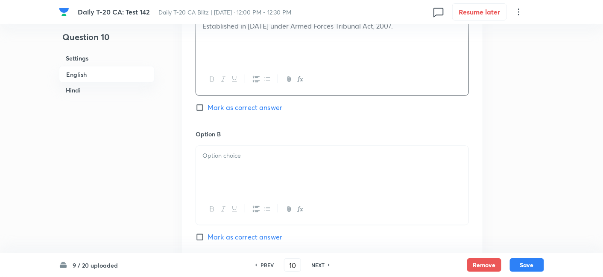
scroll to position [457, 0]
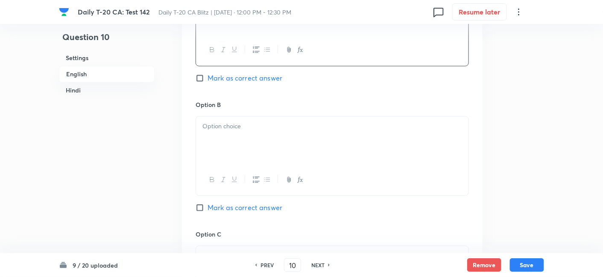
click at [239, 149] on div at bounding box center [332, 141] width 272 height 48
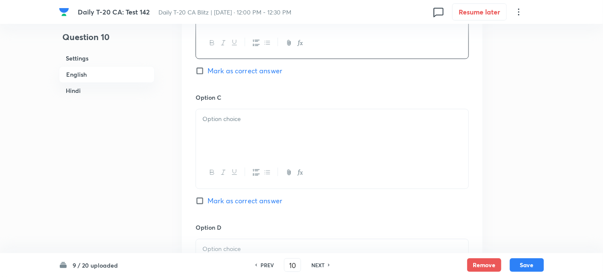
scroll to position [600, 0]
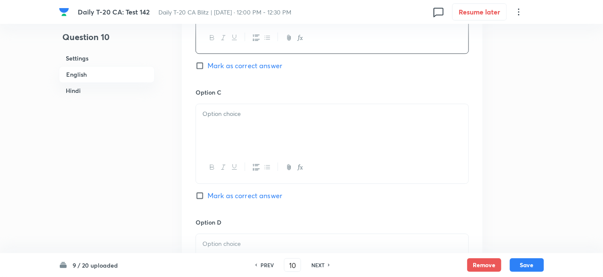
click at [236, 120] on div at bounding box center [332, 128] width 272 height 48
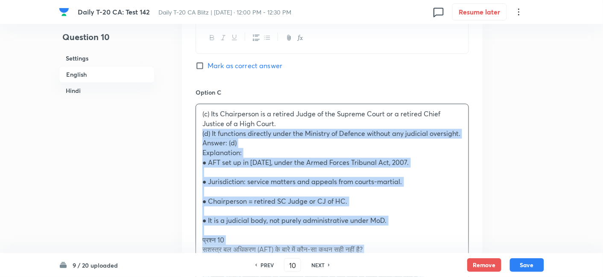
click at [189, 130] on div "Option A Established in 2009 under Armed Forces Tribunal Act, 2007. Mark as cor…" at bounding box center [332, 166] width 300 height 705
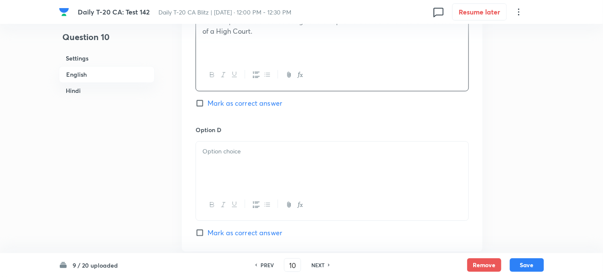
scroll to position [694, 0]
click at [236, 155] on div at bounding box center [332, 164] width 272 height 48
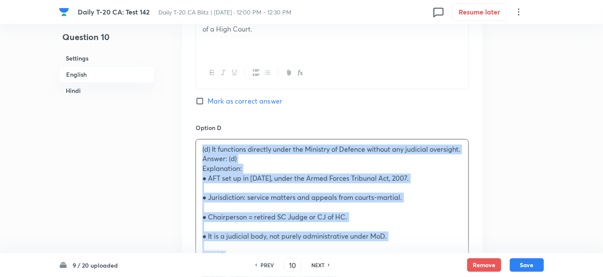
drag, startPoint x: 212, startPoint y: 166, endPoint x: 182, endPoint y: 152, distance: 33.1
click at [182, 152] on div "Option A Established in 2009 under Armed Forces Tribunal Act, 2007. Mark as cor…" at bounding box center [332, 63] width 300 height 686
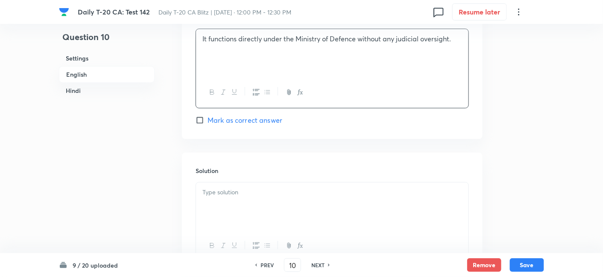
scroll to position [836, 0]
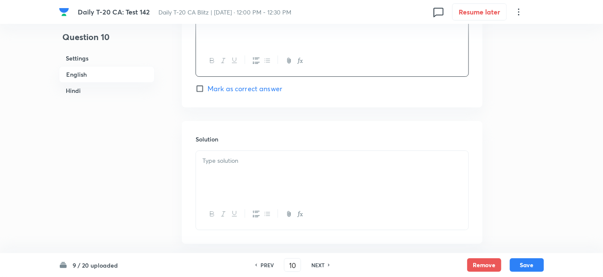
click at [263, 91] on span "Mark as correct answer" at bounding box center [244, 89] width 75 height 10
click at [207, 91] on input "Mark as correct answer" at bounding box center [201, 88] width 12 height 9
checkbox input "true"
click at [250, 180] on div at bounding box center [332, 175] width 272 height 48
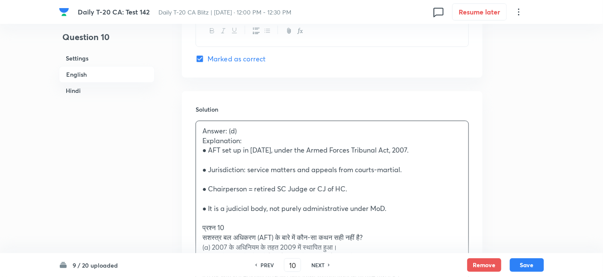
scroll to position [884, 0]
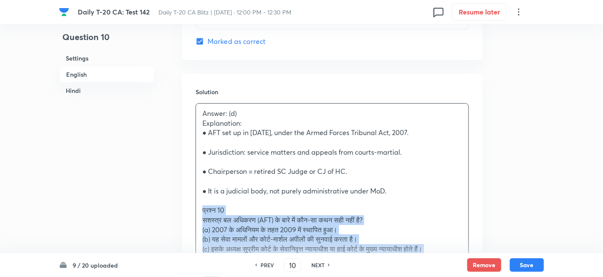
click at [185, 204] on div "Solution Answer: (d) Explanation: ● AFT set up in 2009, under the Armed Forces …" at bounding box center [332, 209] width 300 height 270
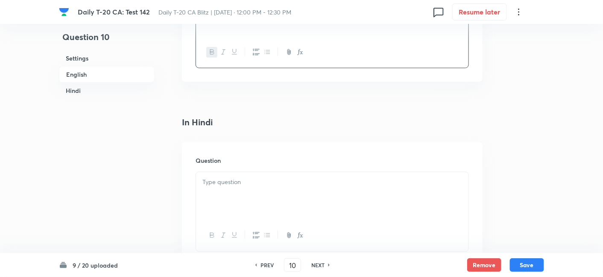
scroll to position [1074, 0]
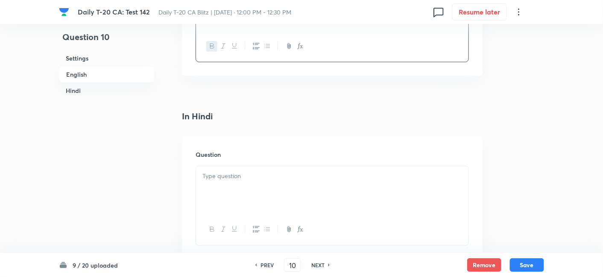
click at [243, 178] on p at bounding box center [331, 177] width 259 height 10
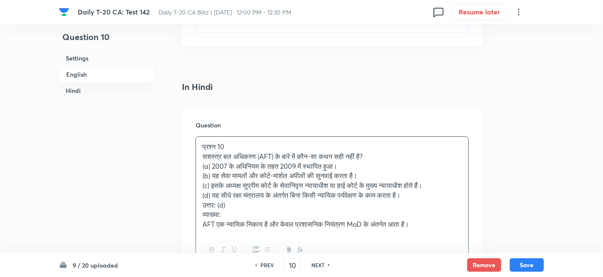
scroll to position [1121, 0]
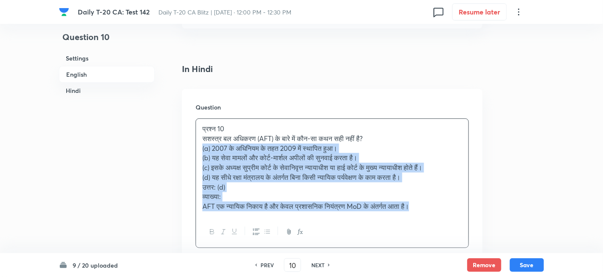
drag, startPoint x: 209, startPoint y: 155, endPoint x: 171, endPoint y: 147, distance: 38.9
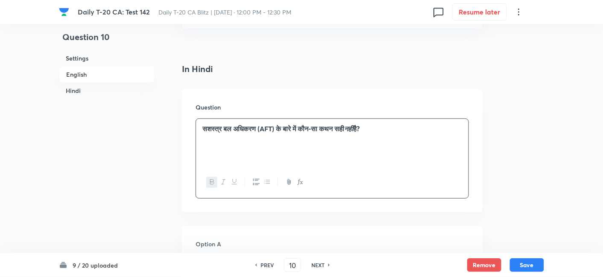
click at [91, 53] on h6 "Settings" at bounding box center [107, 58] width 96 height 16
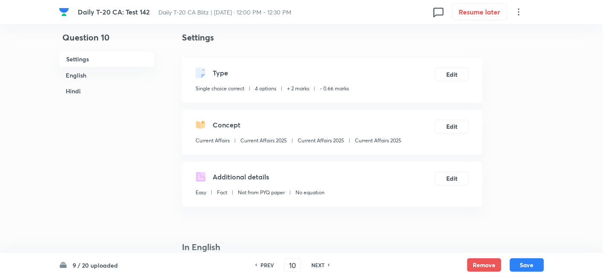
click at [87, 69] on h6 "English" at bounding box center [107, 75] width 96 height 16
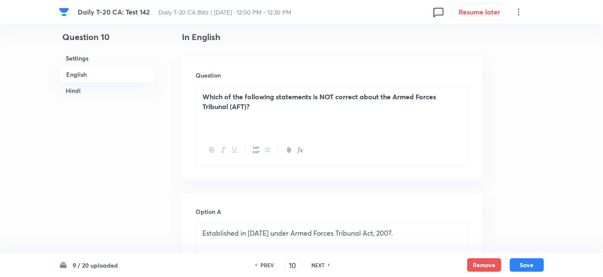
click at [325, 97] on strong "Which of the following statements is NOT correct about the Armed Forces Tribuna…" at bounding box center [318, 101] width 233 height 19
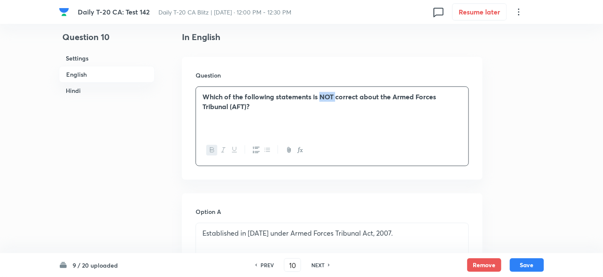
click at [223, 149] on icon "button" at bounding box center [223, 150] width 4 height 5
drag, startPoint x: 124, startPoint y: 90, endPoint x: 149, endPoint y: 99, distance: 26.7
click at [124, 90] on h6 "Hindi" at bounding box center [107, 91] width 96 height 16
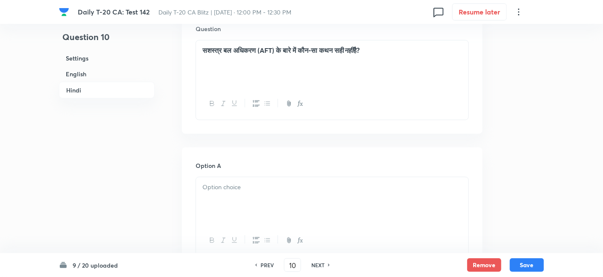
scroll to position [1247, 0]
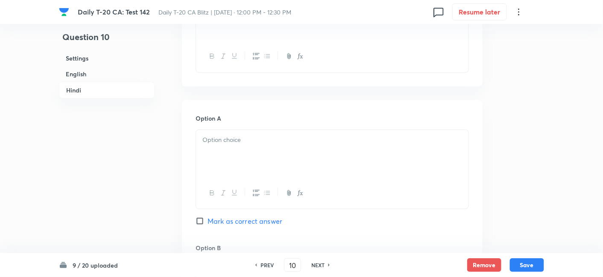
click at [228, 156] on div at bounding box center [332, 154] width 272 height 48
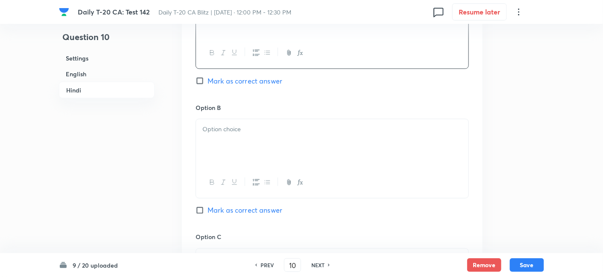
scroll to position [1389, 0]
click at [234, 156] on div at bounding box center [332, 142] width 272 height 48
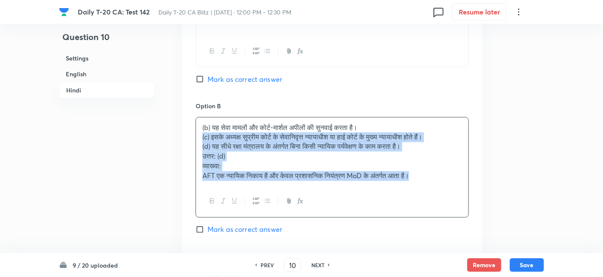
drag, startPoint x: 191, startPoint y: 140, endPoint x: 186, endPoint y: 137, distance: 5.3
click at [186, 137] on div "Option A 2007 के अधिनियम के तहत 2009 में स्थापित हुआ। Mark as correct answer Op…" at bounding box center [332, 233] width 300 height 551
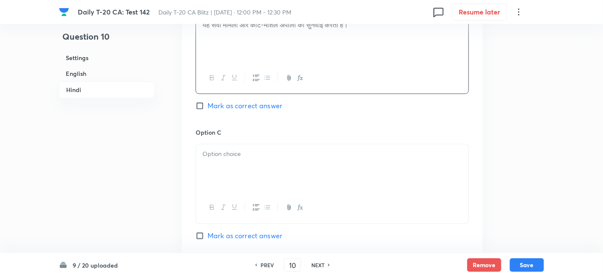
scroll to position [1531, 0]
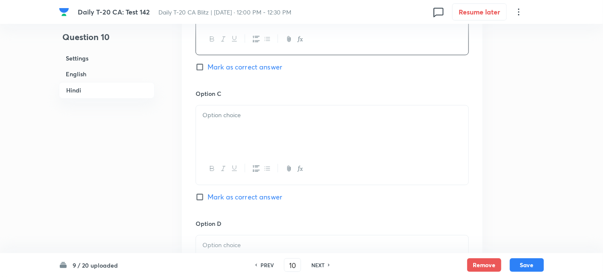
click at [234, 141] on div at bounding box center [332, 129] width 272 height 48
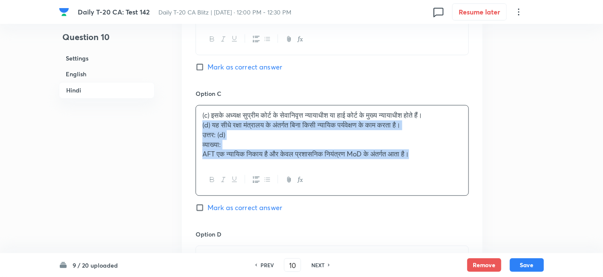
drag, startPoint x: 195, startPoint y: 125, endPoint x: 189, endPoint y: 122, distance: 6.7
click at [189, 122] on div "Option A 2007 के अधिनियम के तहत 2009 में स्थापित हुआ। Mark as correct answer Op…" at bounding box center [332, 86] width 300 height 541
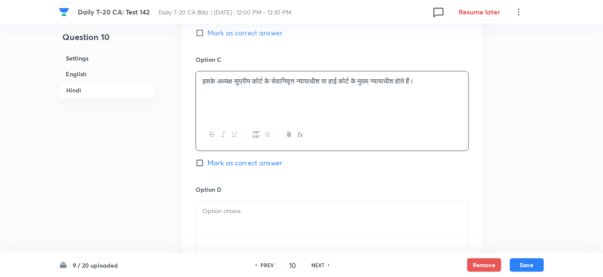
scroll to position [1674, 0]
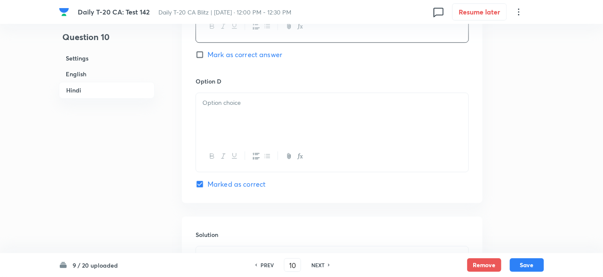
click at [246, 121] on div at bounding box center [332, 117] width 272 height 48
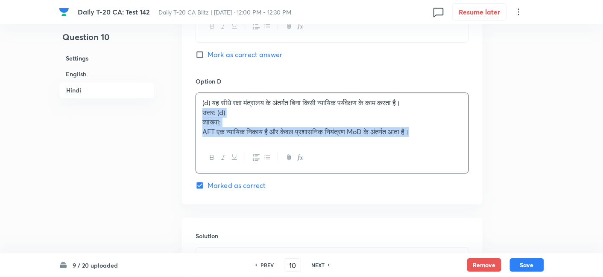
drag, startPoint x: 213, startPoint y: 112, endPoint x: 195, endPoint y: 108, distance: 18.3
click at [195, 108] on div "(d) यह सीधे रक्षा मंत्रालय के अंतर्गत बिना किसी न्यायिक पर्यवेक्षण के काम करता …" at bounding box center [331, 133] width 273 height 81
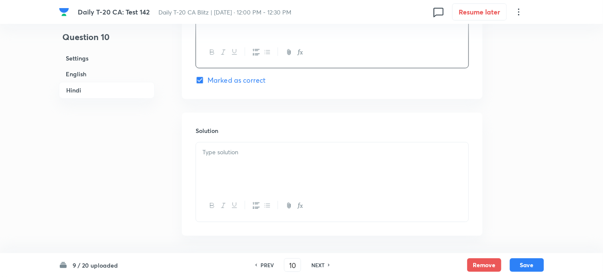
scroll to position [1809, 0]
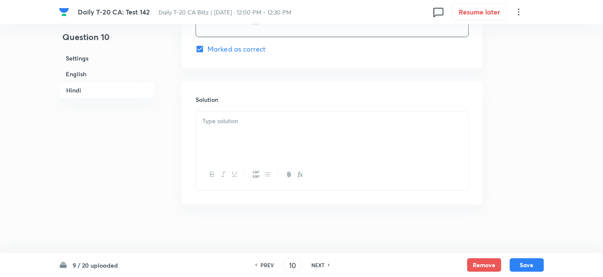
click at [243, 139] on div at bounding box center [332, 135] width 272 height 48
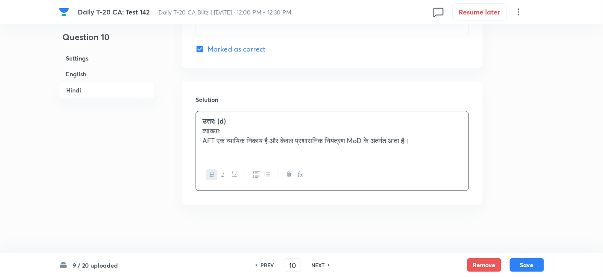
click at [102, 56] on h6 "Settings" at bounding box center [107, 58] width 96 height 16
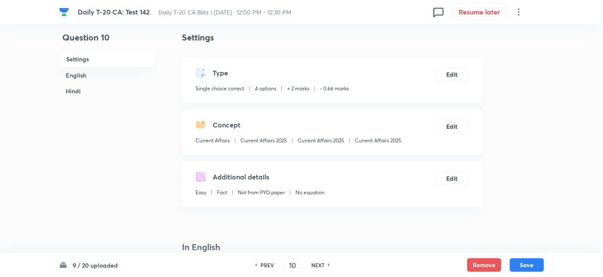
click at [374, 141] on p "Current Affairs 2025" at bounding box center [378, 141] width 47 height 8
copy div "Current Affairs 2025 Edit"
click at [528, 266] on button "Save" at bounding box center [527, 265] width 34 height 14
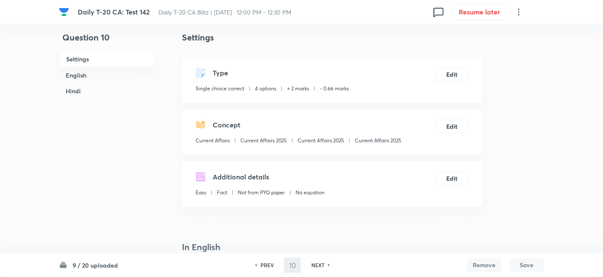
type input "11"
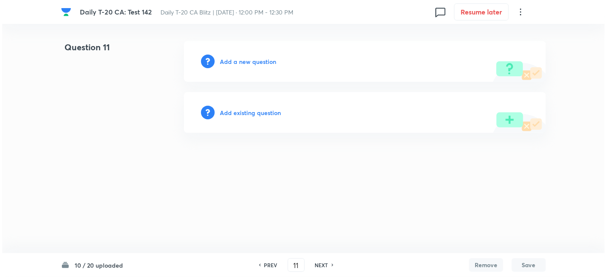
scroll to position [0, 0]
click at [264, 62] on h6 "Add a new question" at bounding box center [248, 61] width 56 height 9
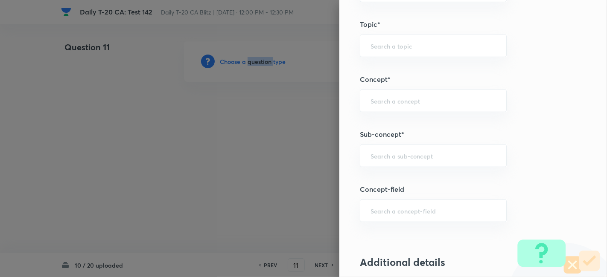
scroll to position [427, 0]
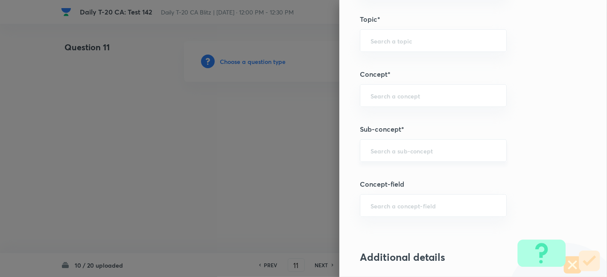
click at [413, 147] on input "text" at bounding box center [432, 151] width 125 height 8
paste input "Current Affairs 2025"
click at [441, 147] on input "Current Affairs 2025" at bounding box center [432, 151] width 125 height 8
click at [404, 178] on li "Current Affairs 2025" at bounding box center [426, 173] width 146 height 15
type input "Current Affairs 2025"
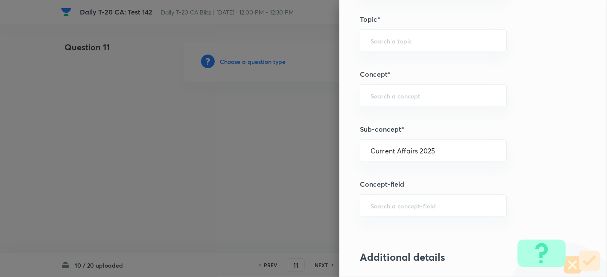
type input "Current Affairs"
type input "Current Affairs 2025"
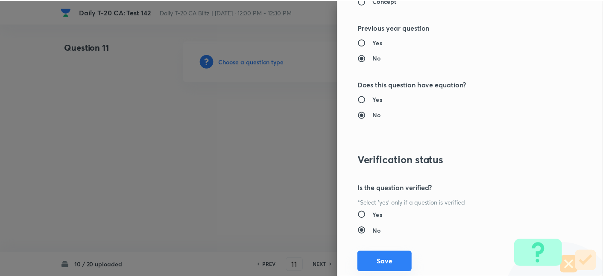
scroll to position [883, 0]
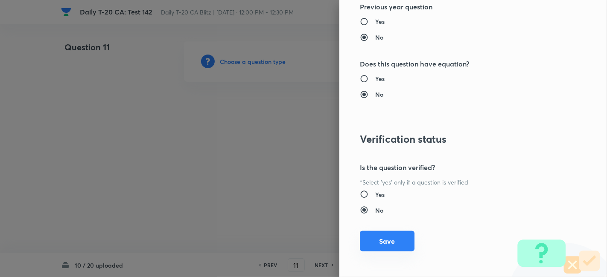
click at [394, 238] on button "Save" at bounding box center [387, 241] width 55 height 20
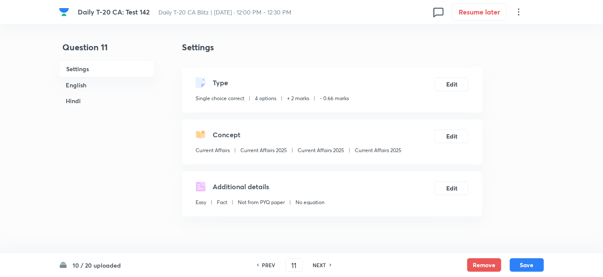
click at [94, 86] on h6 "English" at bounding box center [107, 85] width 96 height 16
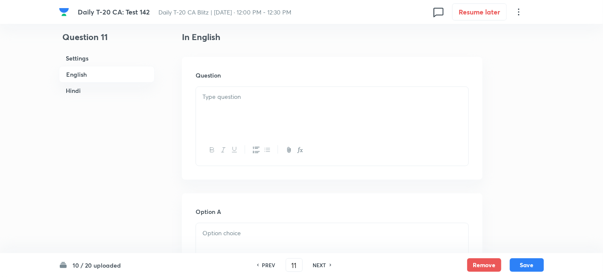
click at [273, 121] on div at bounding box center [332, 111] width 272 height 48
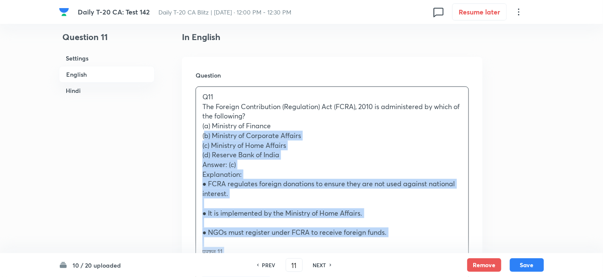
drag, startPoint x: 210, startPoint y: 140, endPoint x: 178, endPoint y: 136, distance: 32.2
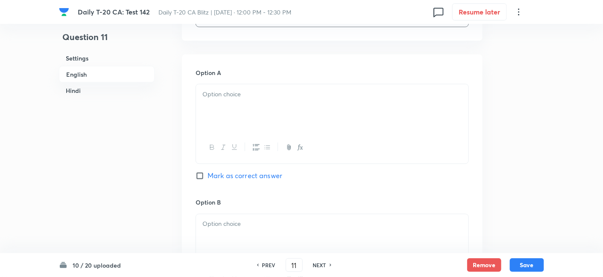
scroll to position [362, 0]
click at [234, 127] on div at bounding box center [332, 106] width 272 height 48
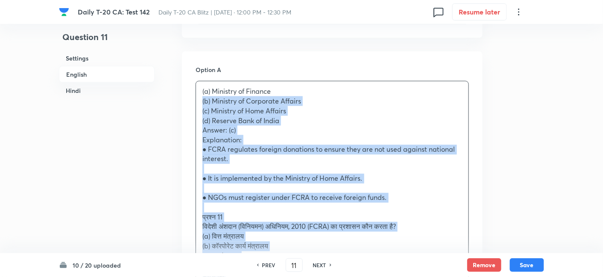
drag, startPoint x: 184, startPoint y: 105, endPoint x: 168, endPoint y: 98, distance: 17.6
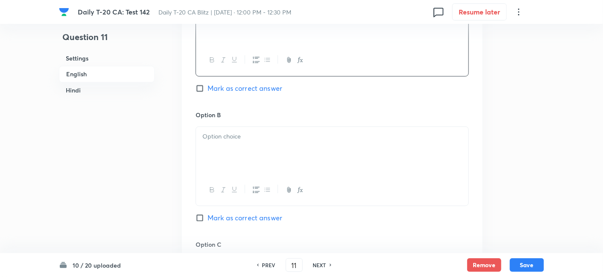
scroll to position [457, 0]
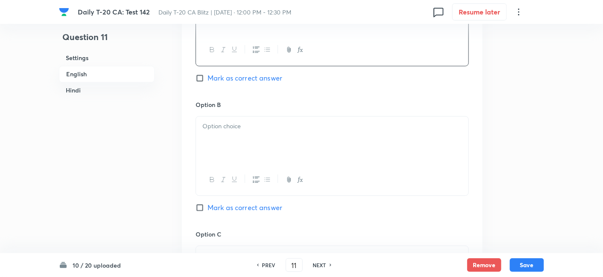
click at [233, 125] on p at bounding box center [331, 127] width 259 height 10
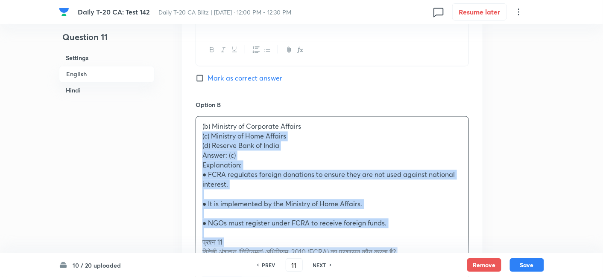
drag, startPoint x: 191, startPoint y: 136, endPoint x: 186, endPoint y: 129, distance: 8.3
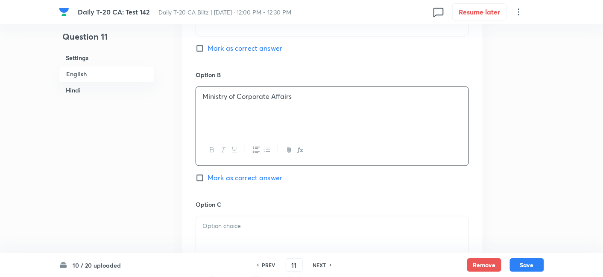
scroll to position [552, 0]
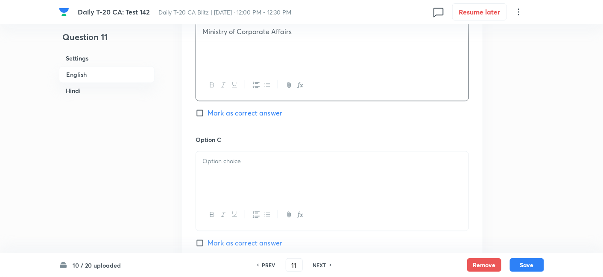
click at [241, 163] on p at bounding box center [331, 162] width 259 height 10
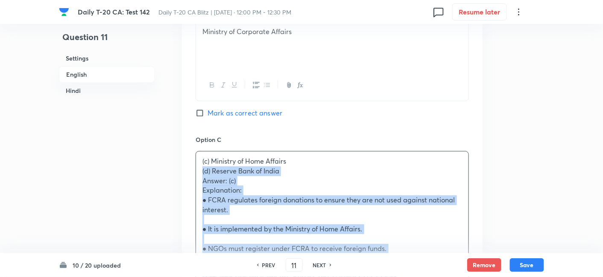
drag, startPoint x: 198, startPoint y: 174, endPoint x: 194, endPoint y: 171, distance: 5.6
click at [194, 171] on div "Option A Ministry of Finance Mark as correct answer Option B Ministry of Corpor…" at bounding box center [332, 205] width 300 height 686
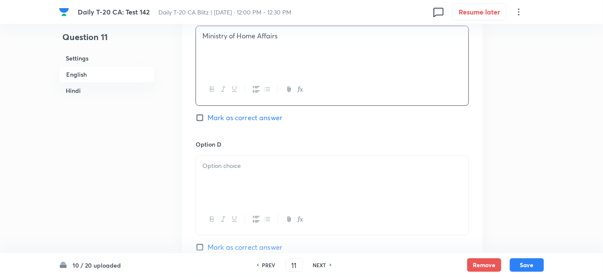
scroll to position [694, 0]
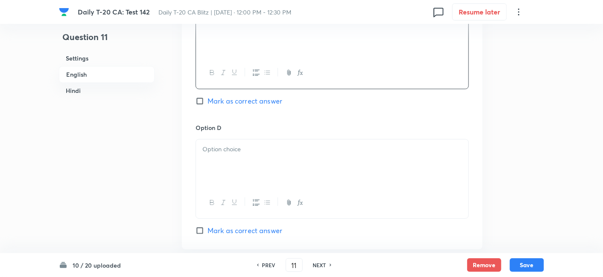
click at [259, 102] on span "Mark as correct answer" at bounding box center [244, 101] width 75 height 10
click at [207, 102] on input "Mark as correct answer" at bounding box center [201, 101] width 12 height 9
checkbox input "true"
click at [248, 174] on div at bounding box center [332, 164] width 272 height 48
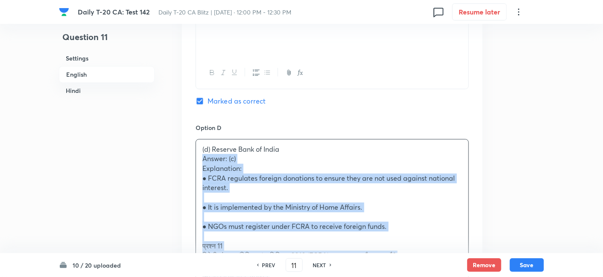
drag, startPoint x: 209, startPoint y: 167, endPoint x: 190, endPoint y: 159, distance: 20.6
click at [190, 159] on div "Option A Ministry of Finance Mark as correct answer Option B Ministry of Corpor…" at bounding box center [332, 58] width 300 height 676
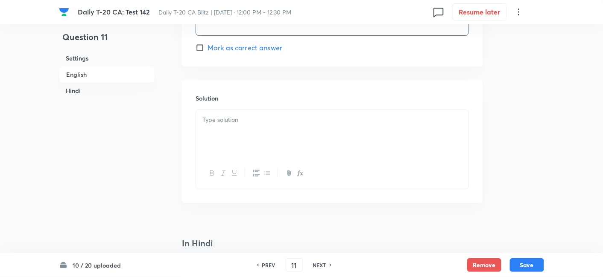
scroll to position [884, 0]
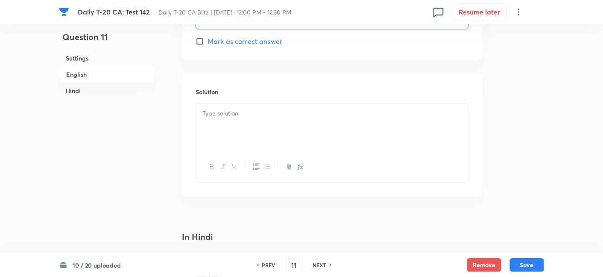
click at [240, 129] on div at bounding box center [332, 128] width 272 height 48
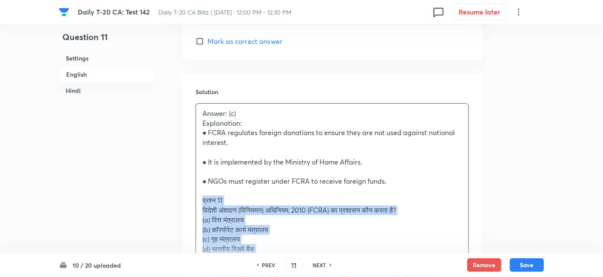
click at [194, 199] on div "Solution Answer: (c) Explanation: ● FCRA regulates foreign donations to ensure …" at bounding box center [332, 204] width 300 height 260
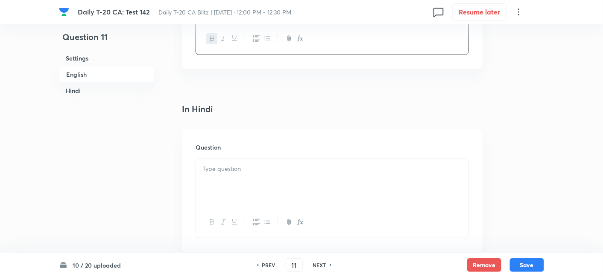
scroll to position [1074, 0]
click at [238, 154] on div "Question" at bounding box center [332, 188] width 300 height 123
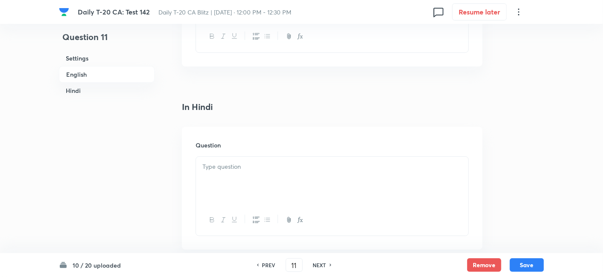
click at [241, 169] on p at bounding box center [331, 167] width 259 height 10
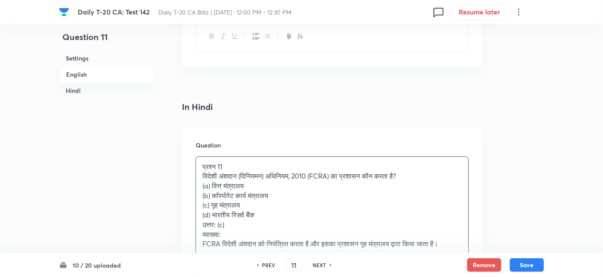
scroll to position [1121, 0]
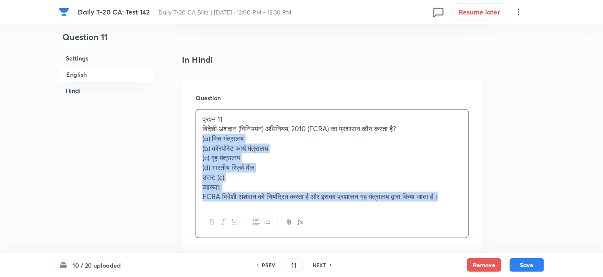
drag, startPoint x: 223, startPoint y: 159, endPoint x: 147, endPoint y: 136, distance: 79.0
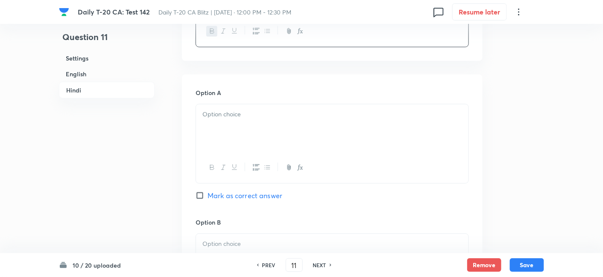
scroll to position [1263, 0]
click at [242, 137] on div at bounding box center [332, 128] width 272 height 48
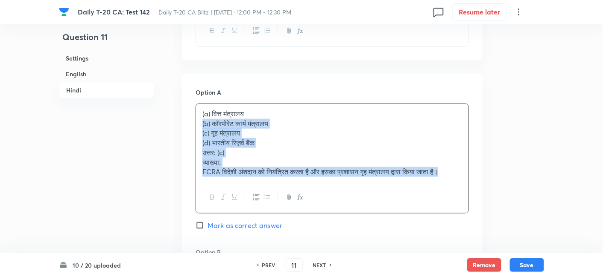
drag, startPoint x: 204, startPoint y: 134, endPoint x: 178, endPoint y: 123, distance: 28.3
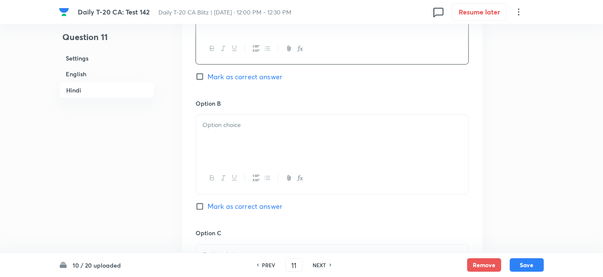
scroll to position [1406, 0]
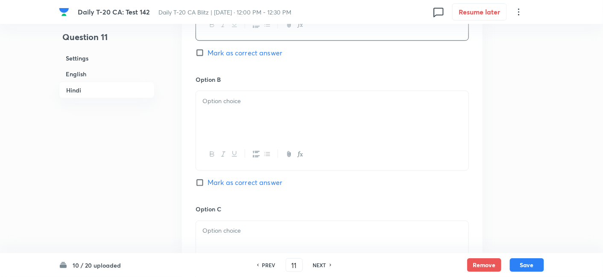
click at [236, 120] on div at bounding box center [332, 115] width 272 height 48
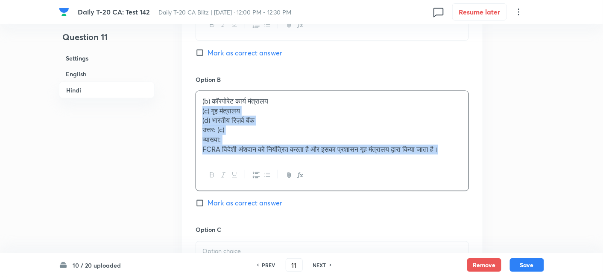
click at [182, 111] on div "Option A वित्त मंत्रालय Mark as correct answer Option B (b) कॉरपोरेट कार्य मंत्…" at bounding box center [332, 207] width 300 height 551
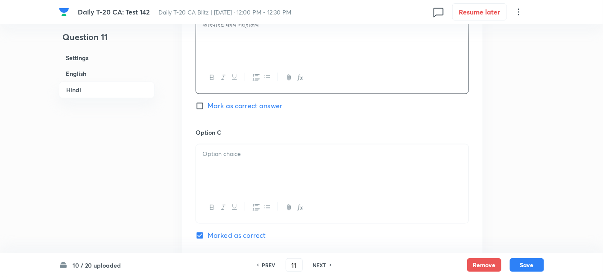
scroll to position [1501, 0]
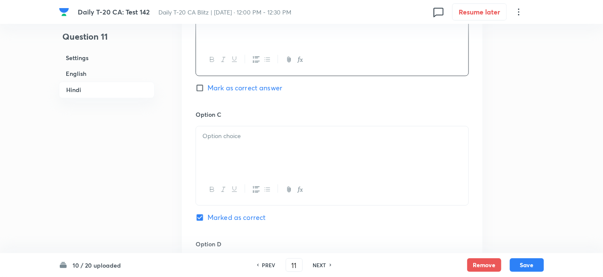
click at [233, 141] on div at bounding box center [332, 151] width 272 height 48
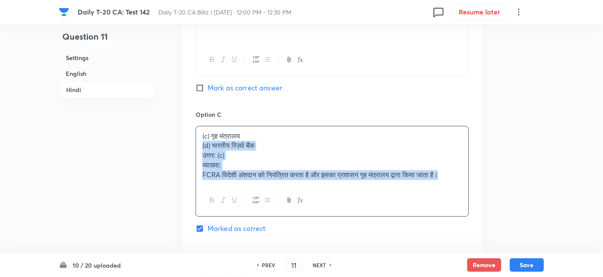
click at [190, 146] on div "Option A वित्त मंत्रालय Mark as correct answer Option B कॉरपोरेट कार्य मंत्रालय…" at bounding box center [332, 107] width 300 height 541
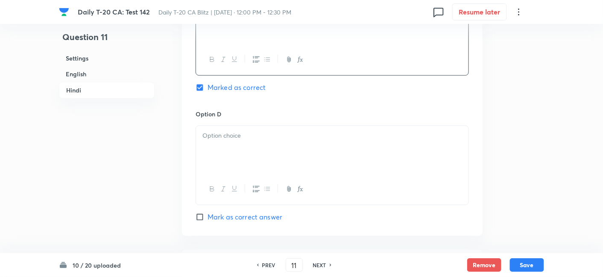
scroll to position [1643, 0]
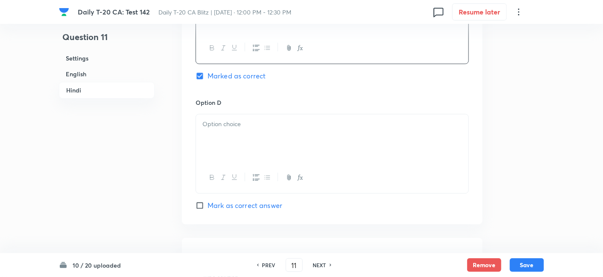
click at [241, 171] on div at bounding box center [332, 177] width 272 height 31
click at [235, 137] on div at bounding box center [332, 138] width 272 height 48
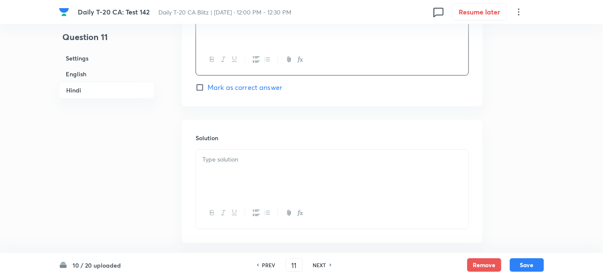
scroll to position [1799, 0]
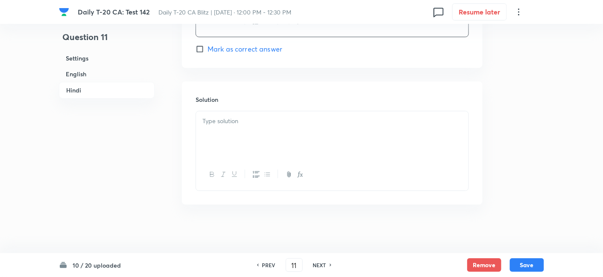
click at [255, 131] on div at bounding box center [332, 135] width 272 height 48
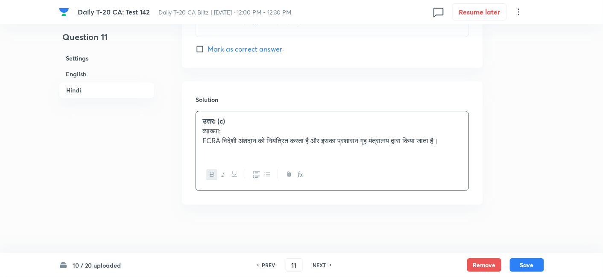
click at [110, 58] on h6 "Settings" at bounding box center [107, 58] width 96 height 16
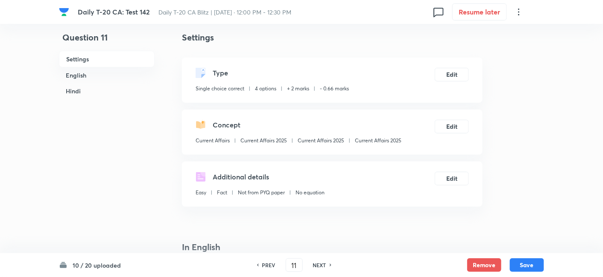
click at [369, 143] on p "Current Affairs 2025" at bounding box center [378, 141] width 47 height 8
click at [370, 143] on p "Current Affairs 2025" at bounding box center [378, 141] width 47 height 8
copy div "Current Affairs 2025 Edit"
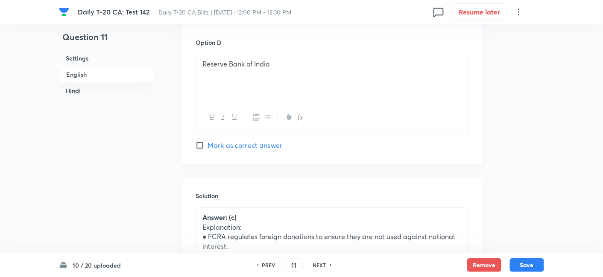
scroll to position [816, 0]
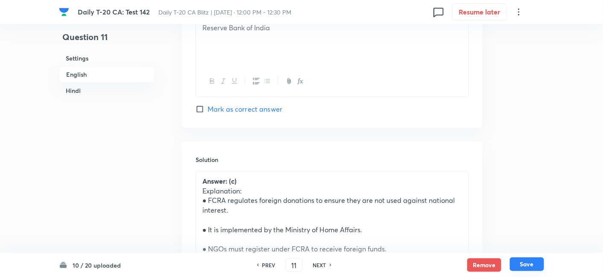
click at [538, 267] on button "Save" at bounding box center [527, 265] width 34 height 14
type input "12"
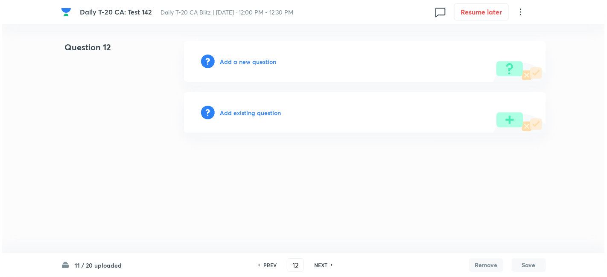
scroll to position [0, 0]
click at [260, 64] on h6 "Add a new question" at bounding box center [248, 61] width 56 height 9
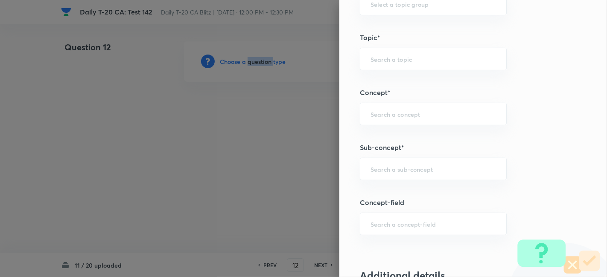
scroll to position [427, 0]
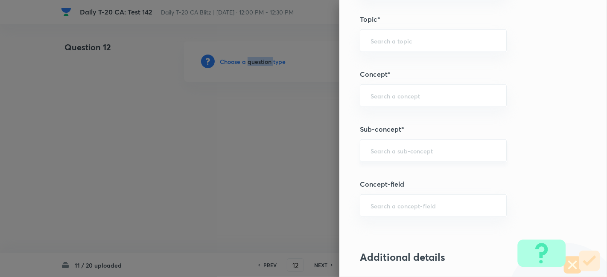
click at [418, 142] on div "​" at bounding box center [433, 151] width 147 height 23
paste input "Current Affairs 2025"
click at [458, 148] on input "Current Affairs 2025" at bounding box center [432, 151] width 125 height 8
click at [403, 175] on li "Current Affairs 2025" at bounding box center [426, 173] width 146 height 15
type input "Current Affairs 2025"
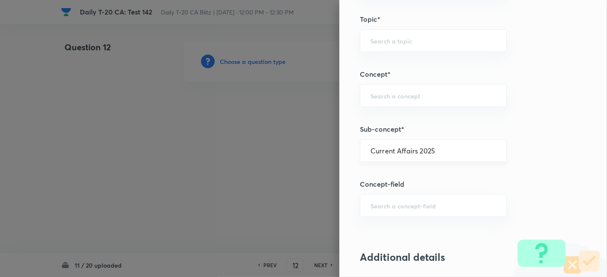
type input "Current Affairs"
type input "Current Affairs 2025"
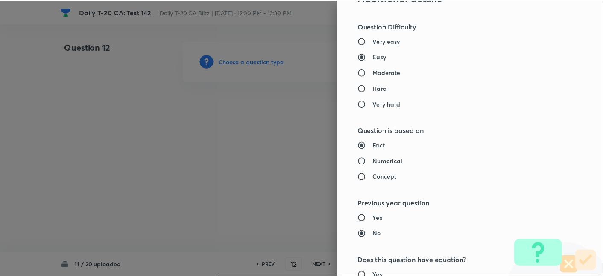
scroll to position [883, 0]
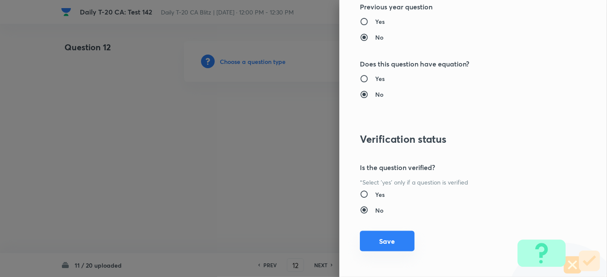
click at [388, 234] on button "Save" at bounding box center [387, 241] width 55 height 20
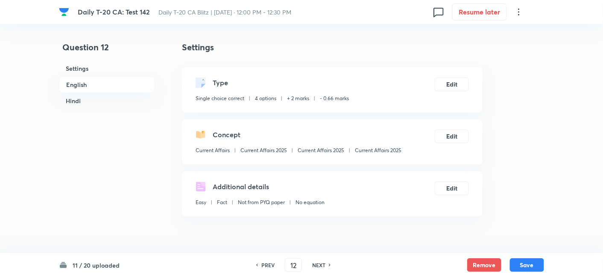
click at [94, 82] on h6 "English" at bounding box center [107, 84] width 96 height 17
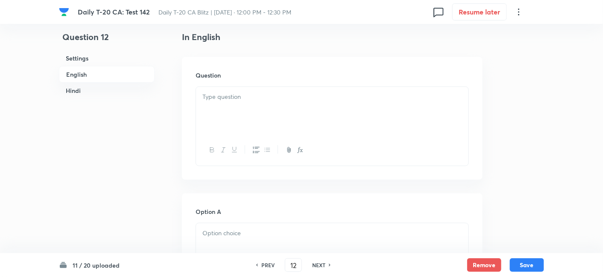
click at [316, 97] on p at bounding box center [331, 97] width 259 height 10
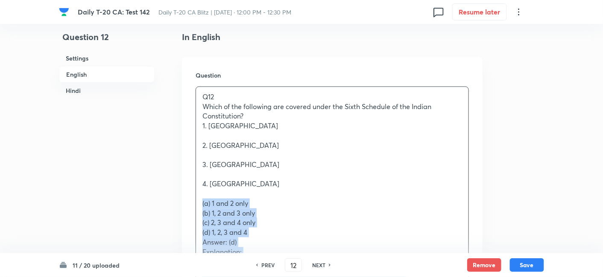
drag, startPoint x: 207, startPoint y: 204, endPoint x: 179, endPoint y: 205, distance: 27.8
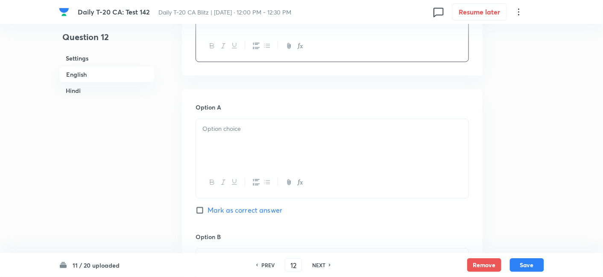
scroll to position [410, 0]
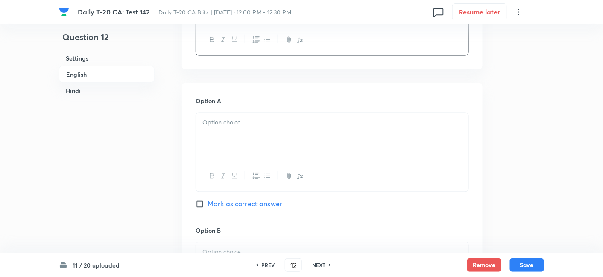
drag, startPoint x: 241, startPoint y: 163, endPoint x: 246, endPoint y: 160, distance: 5.7
click at [246, 161] on div at bounding box center [332, 176] width 272 height 31
click at [251, 144] on div at bounding box center [332, 137] width 272 height 48
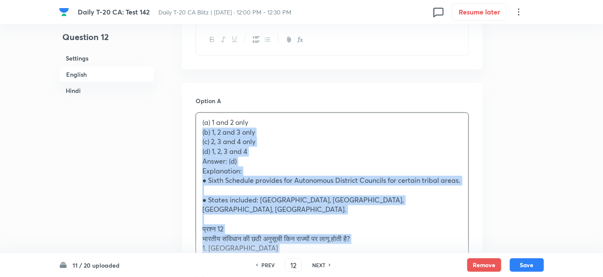
drag, startPoint x: 194, startPoint y: 136, endPoint x: 186, endPoint y: 133, distance: 7.8
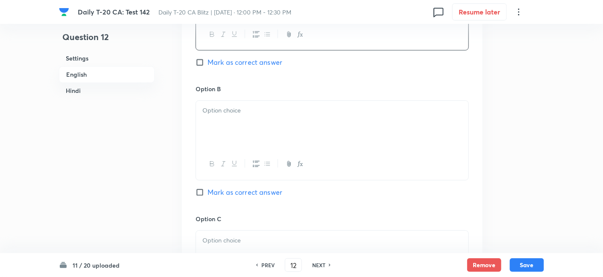
scroll to position [552, 0]
click at [246, 121] on div at bounding box center [332, 124] width 272 height 48
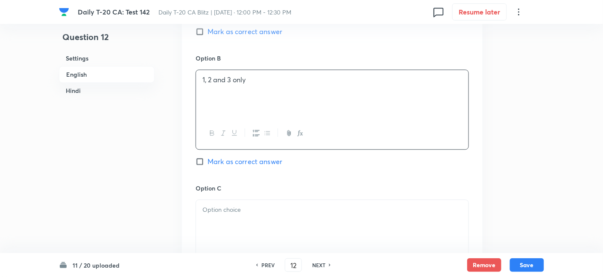
scroll to position [647, 0]
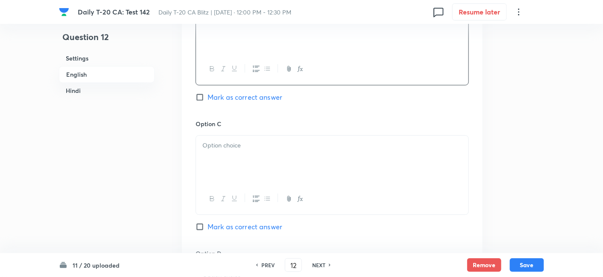
click at [235, 158] on div at bounding box center [332, 160] width 272 height 48
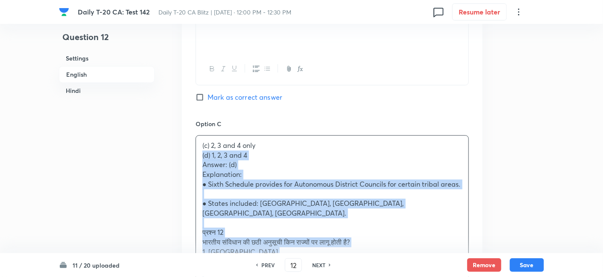
click at [192, 154] on div "Option A 1 and 2 only Mark as correct answer Option B 1, 2 and 3 only Mark as c…" at bounding box center [332, 223] width 300 height 754
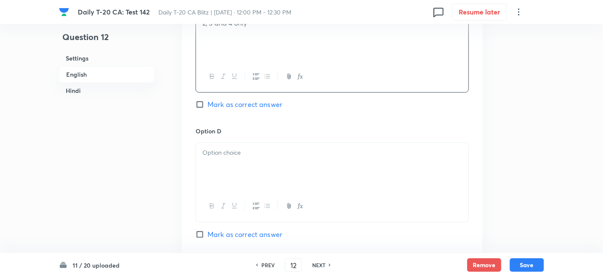
scroll to position [789, 0]
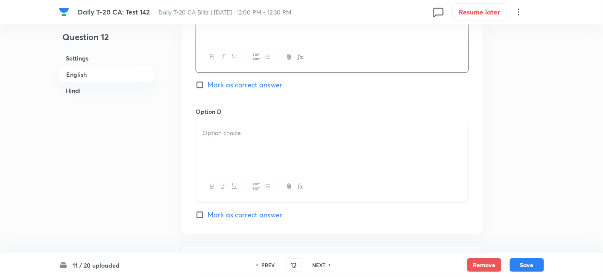
click at [241, 155] on div at bounding box center [332, 147] width 272 height 48
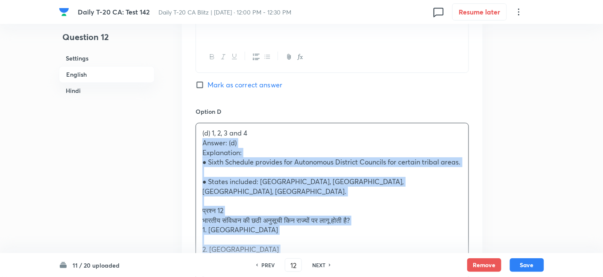
drag, startPoint x: 197, startPoint y: 150, endPoint x: 177, endPoint y: 146, distance: 20.5
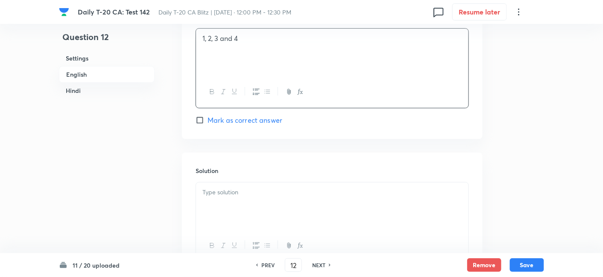
scroll to position [884, 0]
click at [253, 122] on span "Mark as correct answer" at bounding box center [244, 120] width 75 height 10
click at [207, 122] on input "Mark as correct answer" at bounding box center [201, 120] width 12 height 9
checkbox input "true"
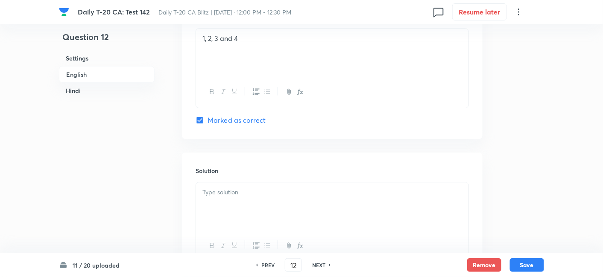
checkbox input "true"
click at [236, 218] on div at bounding box center [332, 207] width 272 height 48
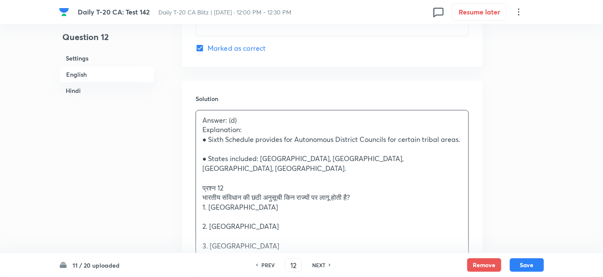
scroll to position [979, 0]
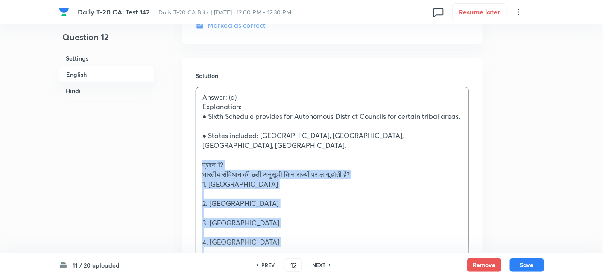
drag, startPoint x: 206, startPoint y: 164, endPoint x: 183, endPoint y: 155, distance: 24.6
click at [183, 155] on div "Solution Answer: (d) Explanation: ● Sixth Schedule provides for Autonomous Dist…" at bounding box center [332, 222] width 300 height 328
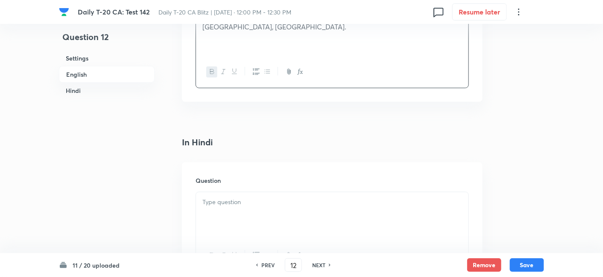
scroll to position [1121, 0]
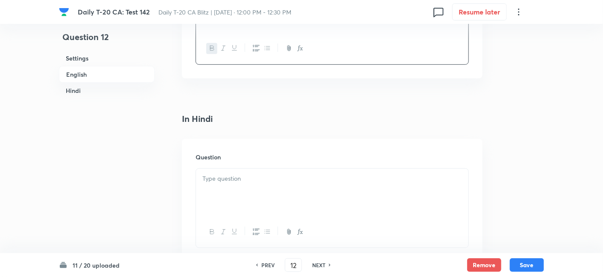
click at [255, 177] on div at bounding box center [332, 193] width 272 height 48
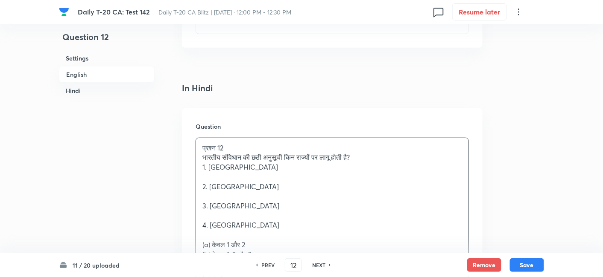
scroll to position [1168, 0]
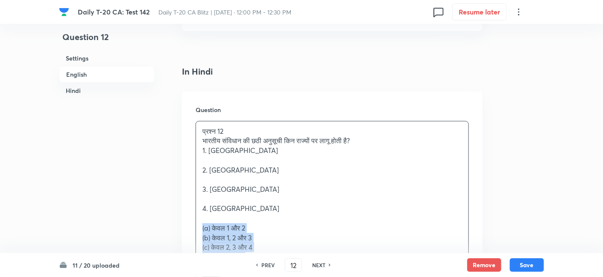
drag, startPoint x: 200, startPoint y: 217, endPoint x: 191, endPoint y: 214, distance: 9.4
click at [191, 214] on div "Question प्रश्न 12 भारतीय संविधान की छठी अनुसूची किन राज्यों पर लागू होती है? 1…" at bounding box center [332, 222] width 300 height 260
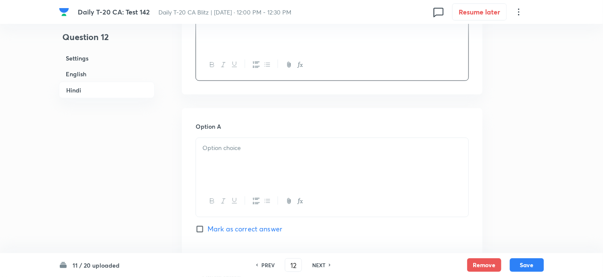
scroll to position [1358, 0]
click at [252, 173] on div at bounding box center [332, 162] width 272 height 48
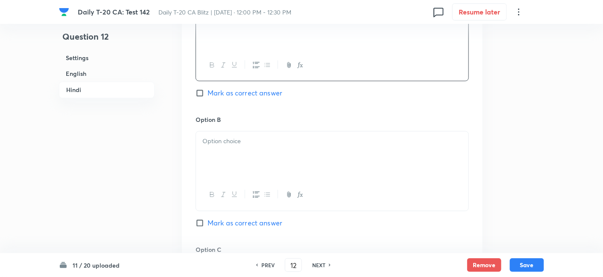
scroll to position [1501, 0]
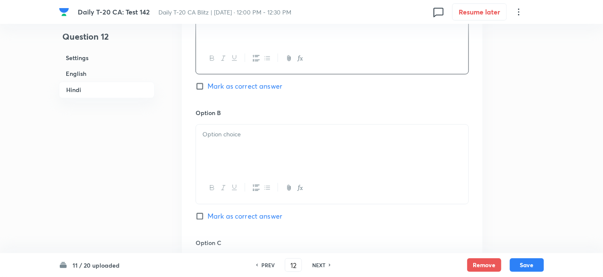
click at [257, 128] on div at bounding box center [332, 149] width 272 height 48
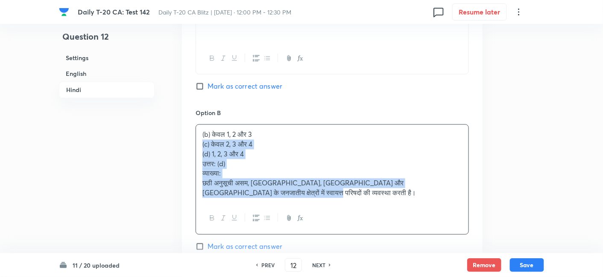
drag, startPoint x: 215, startPoint y: 138, endPoint x: 195, endPoint y: 136, distance: 19.3
click at [196, 136] on div "(b) केवल 1, 2 और 3 (c) केवल 2, 3 और 4 (d) 1, 2, 3 और 4 उत्तर: (d) व्याख्या: छठी…" at bounding box center [332, 164] width 272 height 78
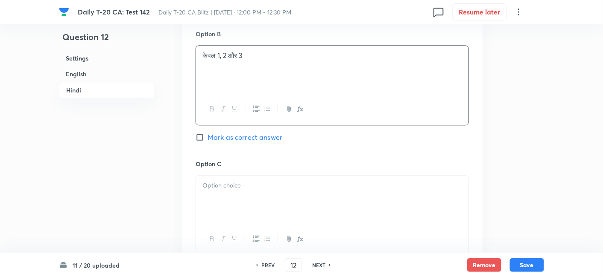
scroll to position [1595, 0]
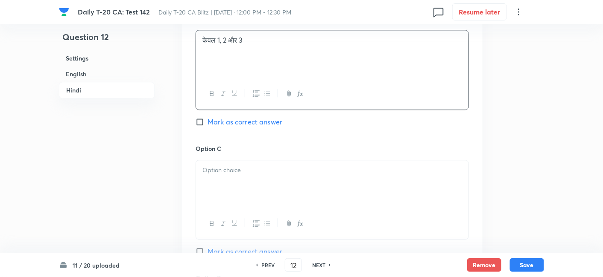
click at [242, 166] on p at bounding box center [331, 171] width 259 height 10
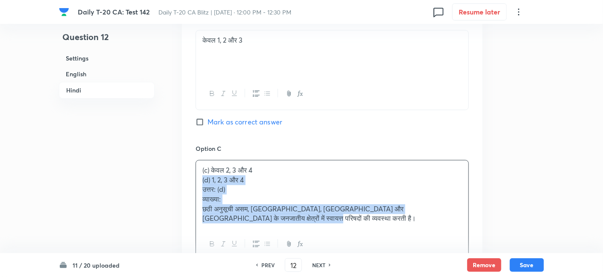
drag, startPoint x: 199, startPoint y: 170, endPoint x: 192, endPoint y: 169, distance: 6.5
click at [192, 169] on div "Option A केवल 1 और 2 Mark as correct answer Option B केवल 1, 2 और 3 Mark as cor…" at bounding box center [332, 146] width 300 height 551
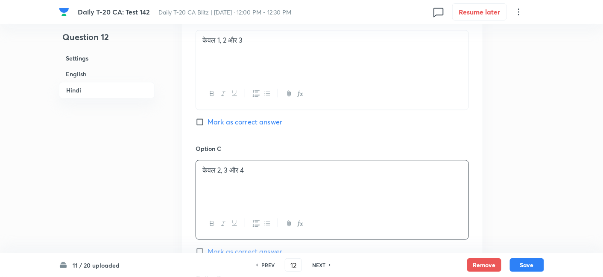
scroll to position [1785, 0]
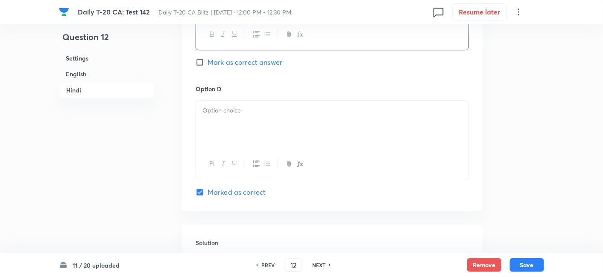
click at [230, 109] on div at bounding box center [332, 125] width 272 height 48
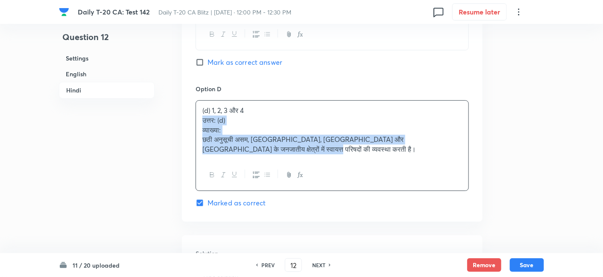
drag, startPoint x: 207, startPoint y: 110, endPoint x: 194, endPoint y: 108, distance: 12.9
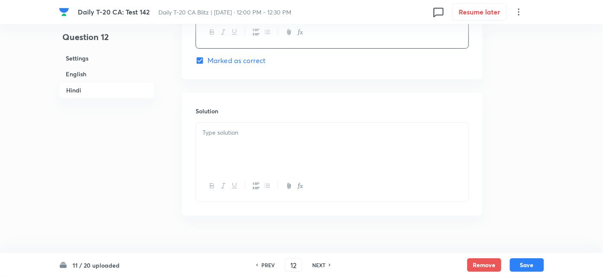
scroll to position [1918, 0]
click at [241, 148] on div at bounding box center [332, 146] width 272 height 48
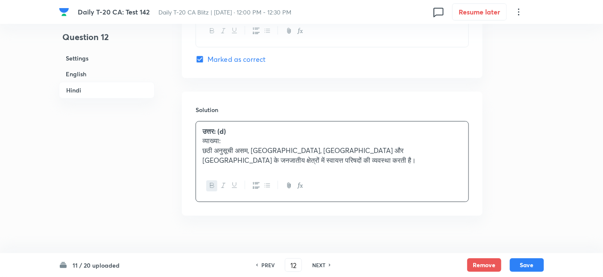
click at [131, 59] on h6 "Settings" at bounding box center [107, 58] width 96 height 16
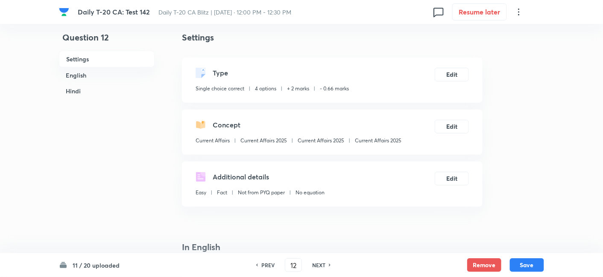
click at [359, 141] on p "Current Affairs 2025" at bounding box center [378, 141] width 47 height 8
click at [527, 266] on button "Save" at bounding box center [527, 265] width 34 height 14
type input "13"
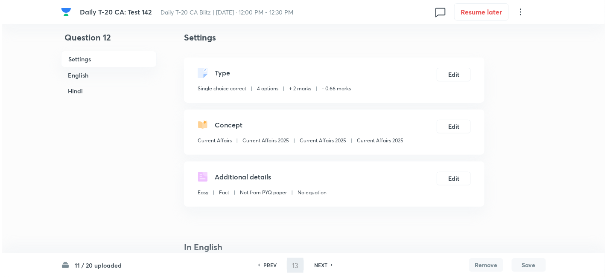
scroll to position [0, 0]
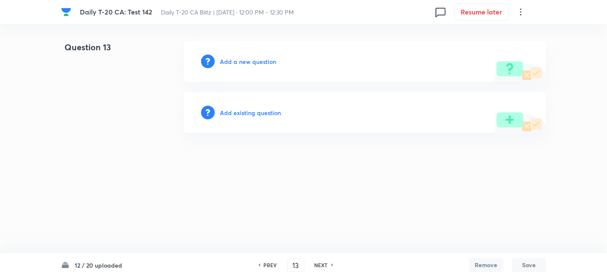
click at [253, 61] on h6 "Add a new question" at bounding box center [248, 61] width 56 height 9
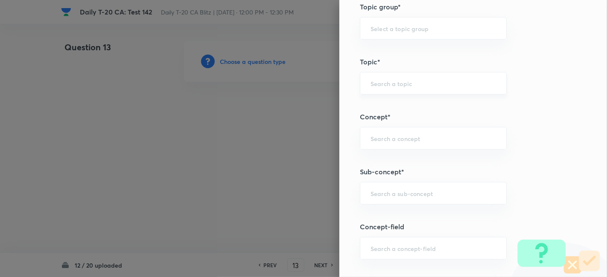
scroll to position [427, 0]
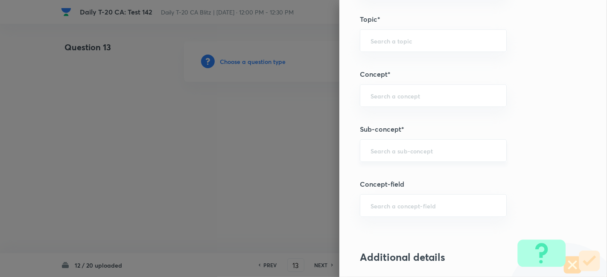
click at [424, 149] on input "text" at bounding box center [432, 151] width 125 height 8
paste input "Current Affairs 2025"
click at [452, 148] on input "Current Affairs 2025" at bounding box center [432, 151] width 125 height 8
click at [404, 175] on li "Current Affairs 2025" at bounding box center [426, 173] width 146 height 15
type input "Current Affairs 2025"
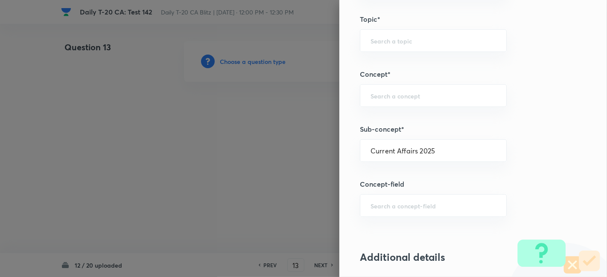
type input "Current Affairs"
type input "Current Affairs 2025"
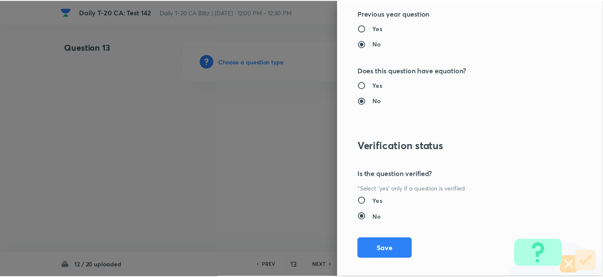
scroll to position [883, 0]
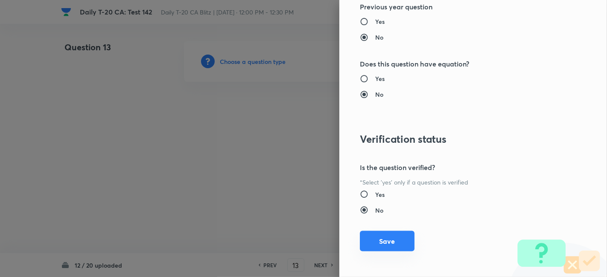
click at [387, 247] on button "Save" at bounding box center [387, 241] width 55 height 20
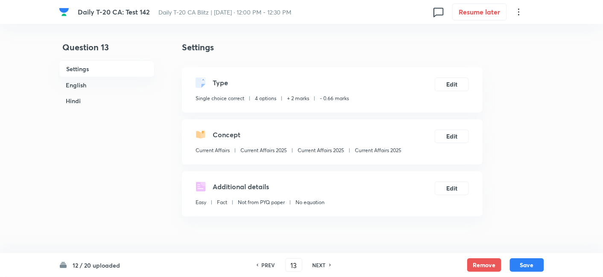
click at [99, 88] on h6 "English" at bounding box center [107, 85] width 96 height 16
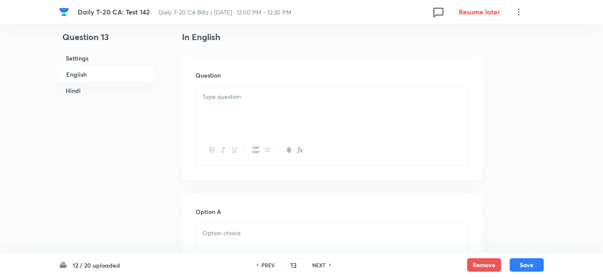
click at [286, 125] on div at bounding box center [332, 111] width 272 height 48
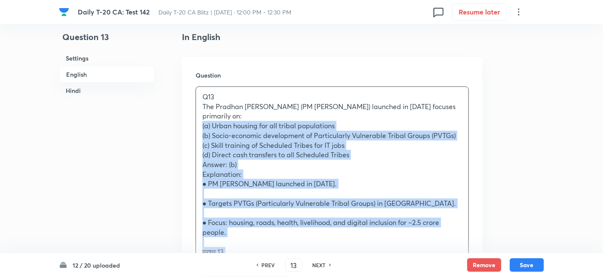
drag, startPoint x: 213, startPoint y: 126, endPoint x: 180, endPoint y: 122, distance: 33.1
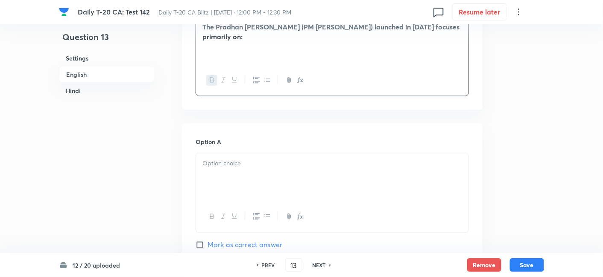
scroll to position [315, 0]
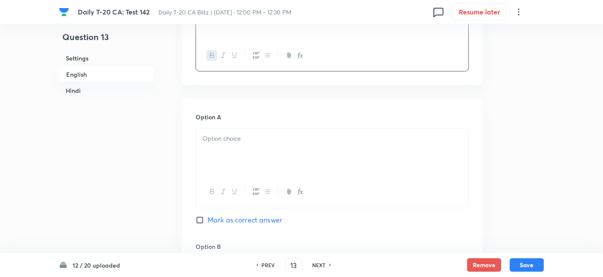
click at [248, 145] on div at bounding box center [332, 153] width 272 height 48
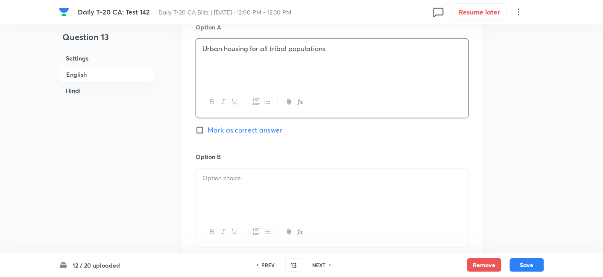
scroll to position [410, 0]
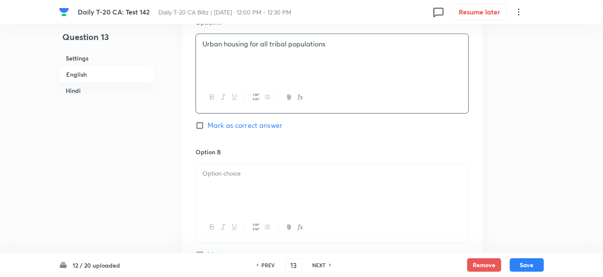
click at [255, 169] on p at bounding box center [331, 174] width 259 height 10
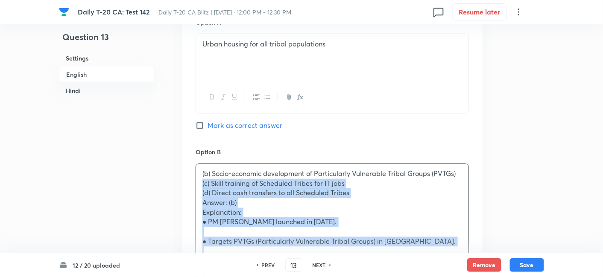
drag, startPoint x: 213, startPoint y: 186, endPoint x: 177, endPoint y: 186, distance: 35.4
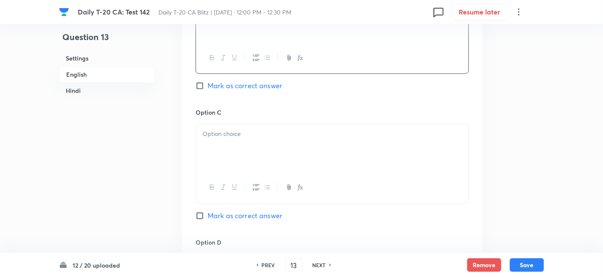
scroll to position [600, 0]
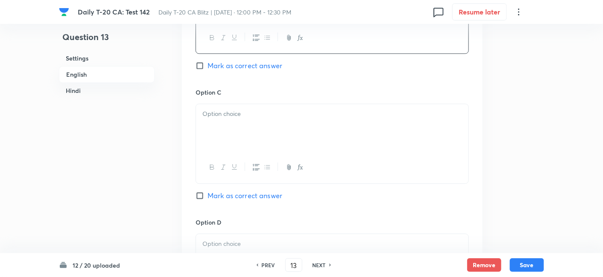
click at [242, 128] on div at bounding box center [332, 128] width 272 height 48
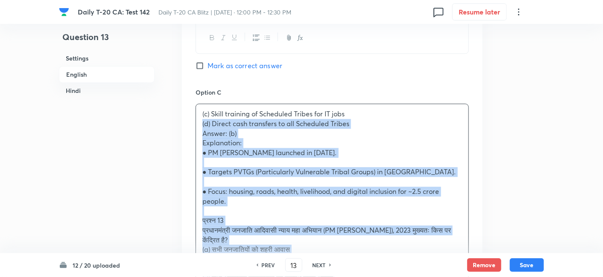
drag, startPoint x: 212, startPoint y: 134, endPoint x: 174, endPoint y: 124, distance: 39.6
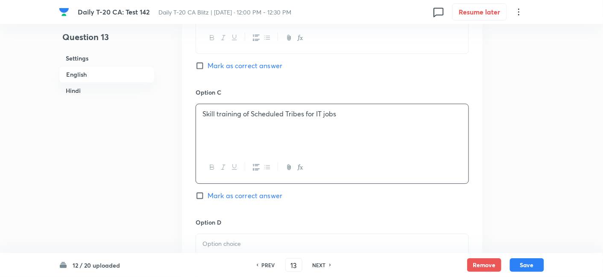
click at [267, 61] on span "Mark as correct answer" at bounding box center [244, 66] width 75 height 10
click at [207, 61] on input "Mark as correct answer" at bounding box center [201, 65] width 12 height 9
checkbox input "true"
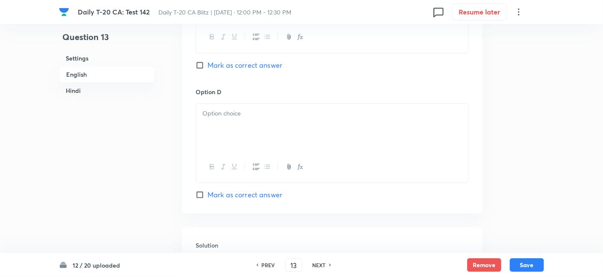
scroll to position [742, 0]
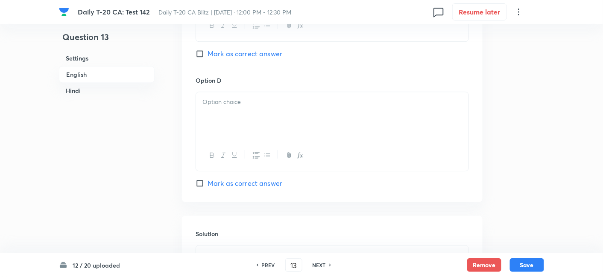
click at [251, 120] on div at bounding box center [332, 116] width 272 height 48
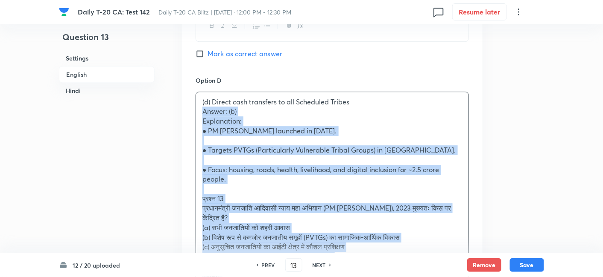
drag, startPoint x: 198, startPoint y: 115, endPoint x: 181, endPoint y: 111, distance: 17.3
click at [182, 111] on div "Option A Urban housing for all tribal populations Mark as correct answer Option…" at bounding box center [332, 15] width 300 height 686
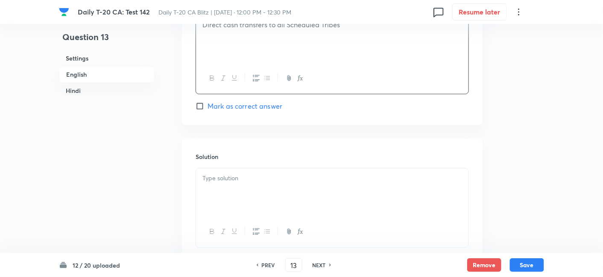
scroll to position [836, 0]
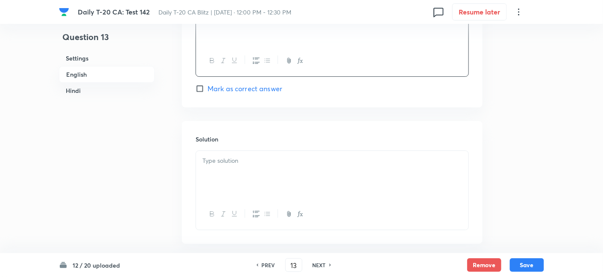
click at [257, 169] on div at bounding box center [332, 175] width 272 height 48
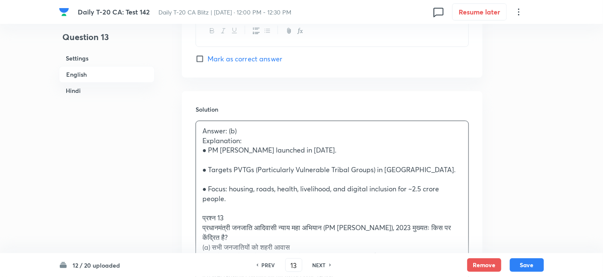
scroll to position [884, 0]
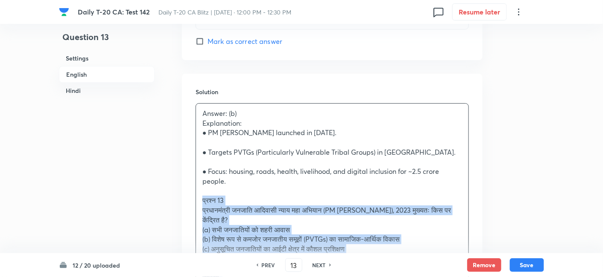
drag, startPoint x: 200, startPoint y: 196, endPoint x: 178, endPoint y: 199, distance: 22.0
click at [178, 199] on div "Question 13 Settings English Hindi Settings Type Single choice correct 4 option…" at bounding box center [301, 199] width 485 height 2084
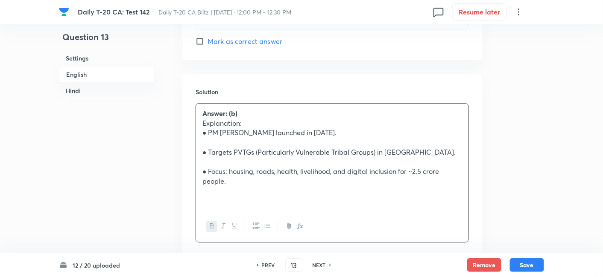
click at [102, 76] on h6 "English" at bounding box center [107, 74] width 96 height 17
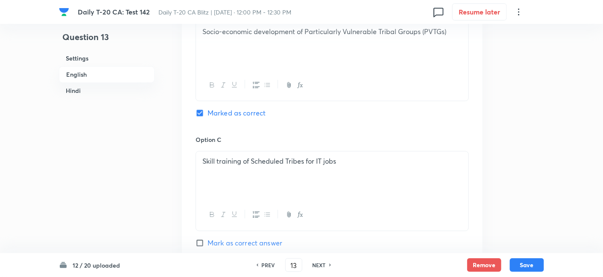
click at [93, 90] on h6 "Hindi" at bounding box center [107, 91] width 96 height 16
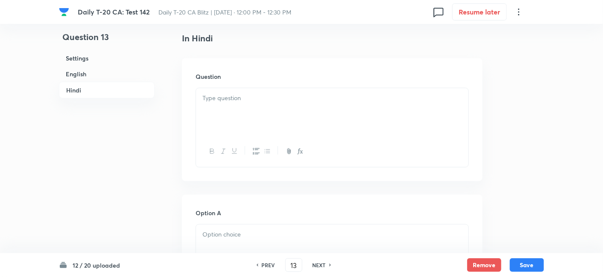
click at [263, 123] on div at bounding box center [332, 112] width 272 height 48
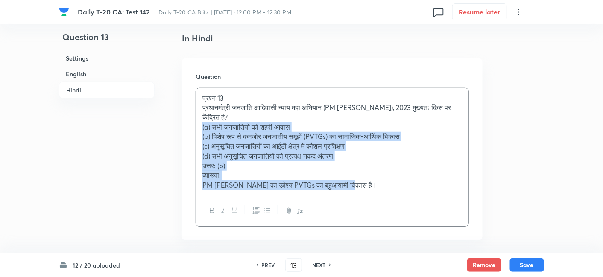
drag, startPoint x: 173, startPoint y: 128, endPoint x: 166, endPoint y: 128, distance: 7.3
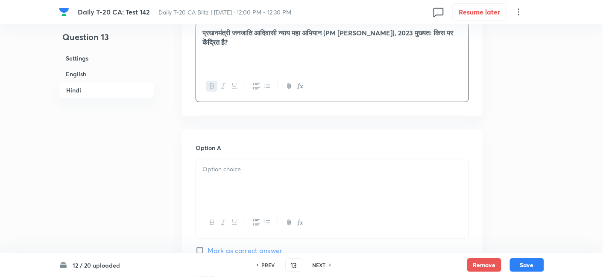
scroll to position [1237, 0]
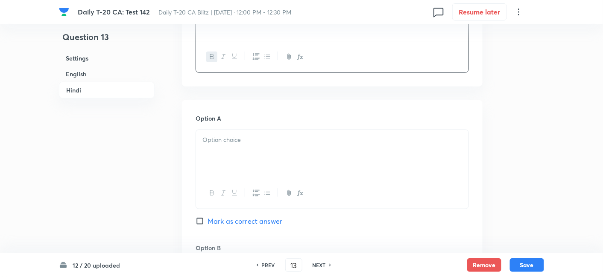
click at [240, 141] on p at bounding box center [331, 140] width 259 height 10
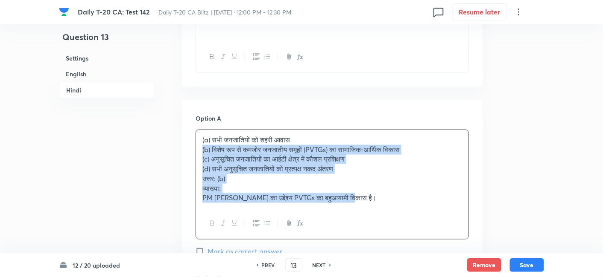
drag, startPoint x: 207, startPoint y: 145, endPoint x: 173, endPoint y: 147, distance: 34.2
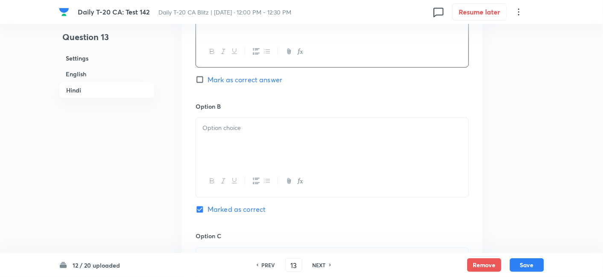
scroll to position [1379, 0]
click at [234, 123] on p at bounding box center [331, 128] width 259 height 10
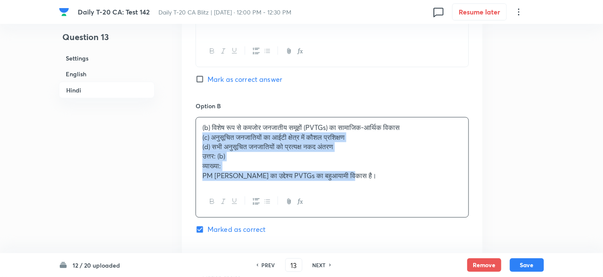
click at [196, 134] on div "(b) विशेष रूप से कमजोर जनजातीय समूहों (PVTGs) का सामाजिक-आर्थिक विकास (c) अनुसू…" at bounding box center [332, 152] width 272 height 68
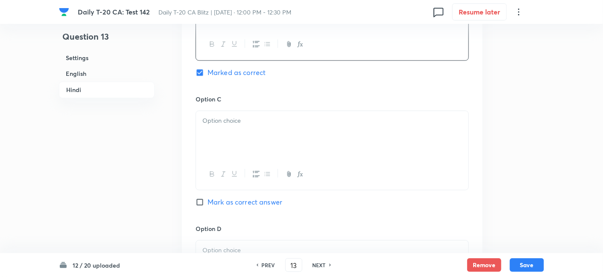
scroll to position [1521, 0]
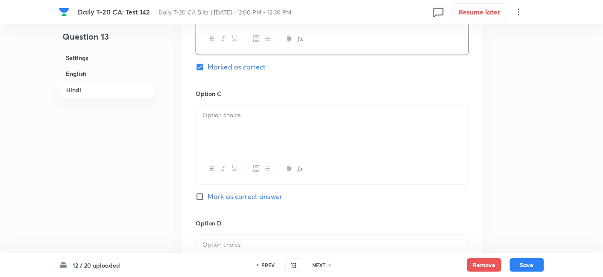
click at [236, 125] on div at bounding box center [332, 130] width 272 height 48
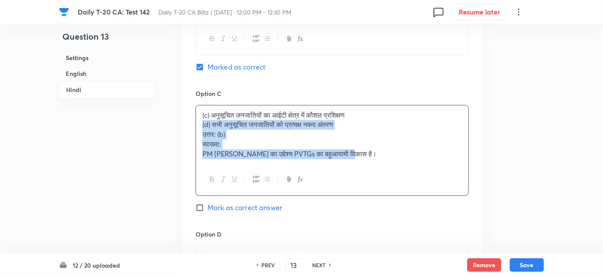
drag, startPoint x: 206, startPoint y: 126, endPoint x: 176, endPoint y: 121, distance: 29.9
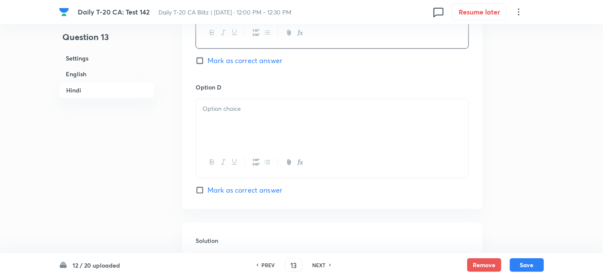
scroll to position [1664, 0]
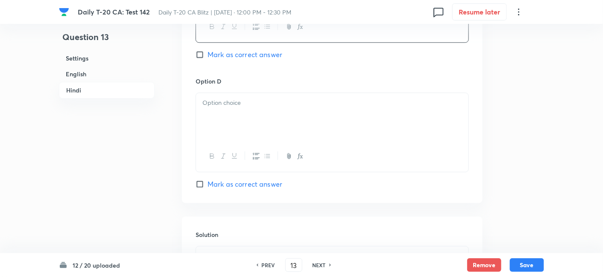
click at [243, 115] on div at bounding box center [332, 117] width 272 height 48
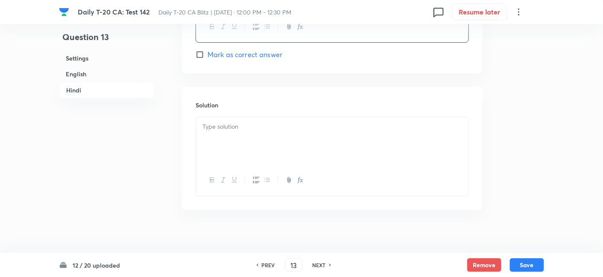
scroll to position [1799, 0]
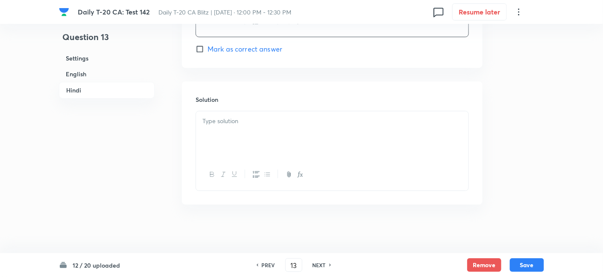
click at [239, 144] on div at bounding box center [332, 135] width 272 height 48
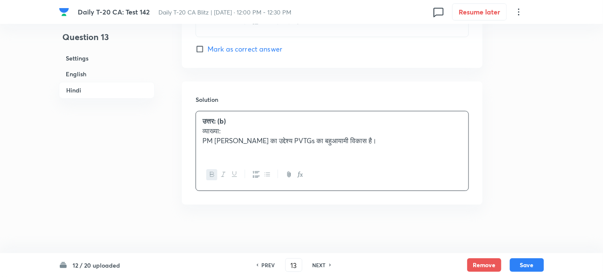
click at [90, 70] on h6 "English" at bounding box center [107, 74] width 96 height 16
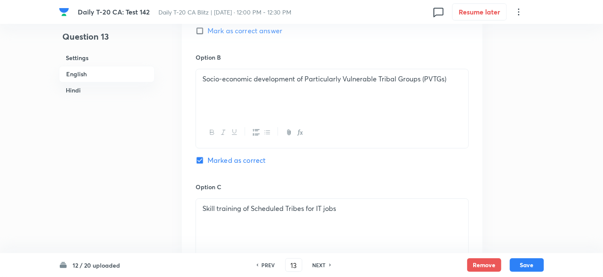
click at [111, 58] on h6 "Settings" at bounding box center [107, 58] width 96 height 16
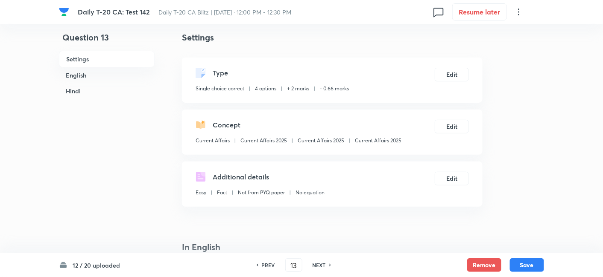
click at [366, 144] on div "Current Affairs Current Affairs 2025 Current Affairs 2025 Current Affairs 2025" at bounding box center [298, 142] width 206 height 11
click at [366, 144] on p "Current Affairs 2025" at bounding box center [378, 141] width 47 height 8
click at [367, 144] on p "Current Affairs 2025" at bounding box center [378, 141] width 47 height 8
click at [525, 262] on button "Save" at bounding box center [527, 265] width 34 height 14
type input "14"
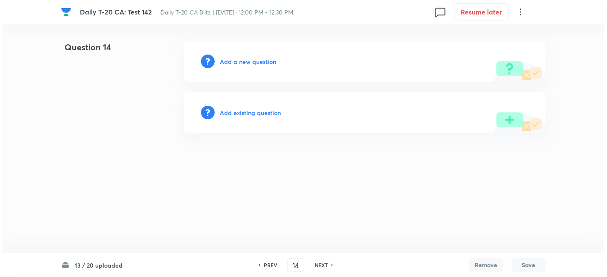
scroll to position [0, 0]
click at [243, 62] on h6 "Add a new question" at bounding box center [248, 61] width 56 height 9
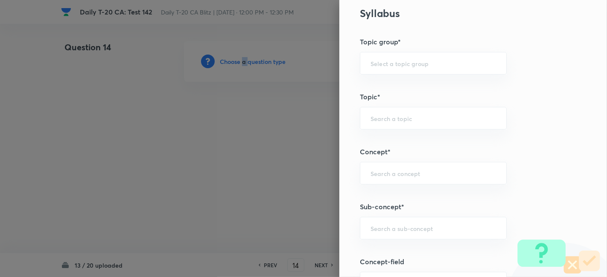
scroll to position [474, 0]
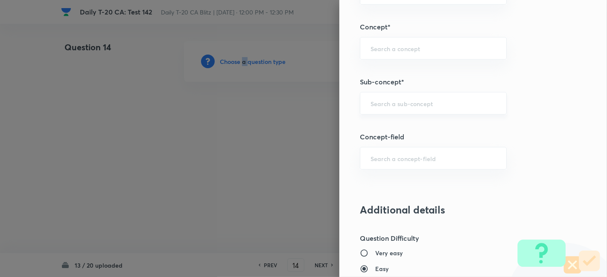
click at [417, 109] on div "​" at bounding box center [433, 103] width 147 height 23
paste input "Current Affairs 2025"
click at [447, 109] on div "Current Affairs 2025 ​" at bounding box center [433, 103] width 147 height 23
click at [404, 126] on li "Current Affairs 2025" at bounding box center [426, 126] width 146 height 15
type input "Current Affairs 2025"
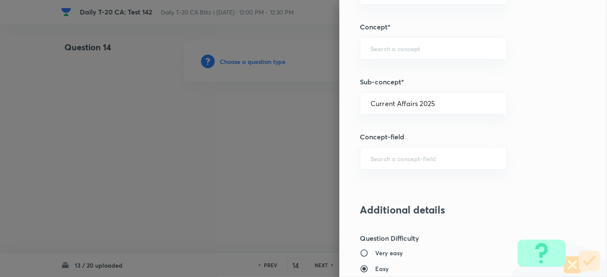
type input "Current Affairs"
type input "Current Affairs 2025"
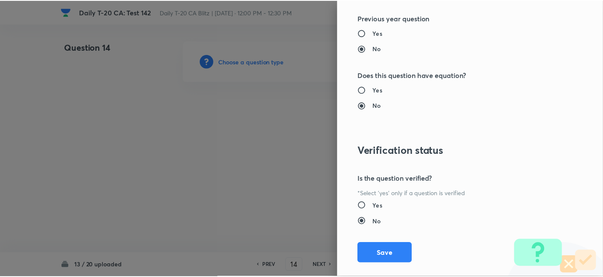
scroll to position [883, 0]
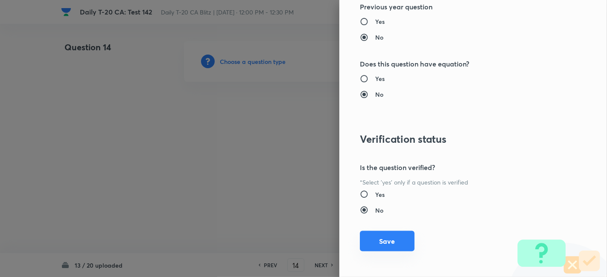
click at [384, 236] on button "Save" at bounding box center [387, 241] width 55 height 20
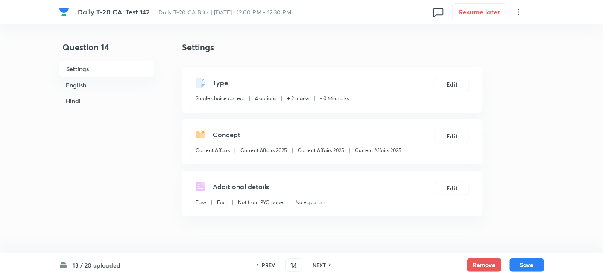
click at [99, 83] on h6 "English" at bounding box center [107, 85] width 96 height 16
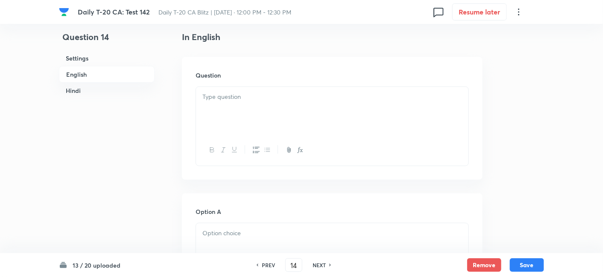
click at [252, 125] on div at bounding box center [332, 111] width 272 height 48
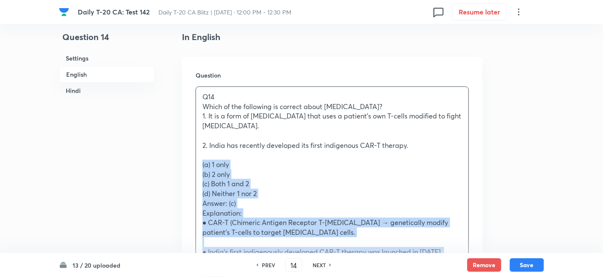
drag, startPoint x: 207, startPoint y: 163, endPoint x: 189, endPoint y: 167, distance: 19.2
click at [191, 168] on div "Question Q14 Which of the following is correct about CAR-T cell therapy? 1. It …" at bounding box center [332, 264] width 300 height 415
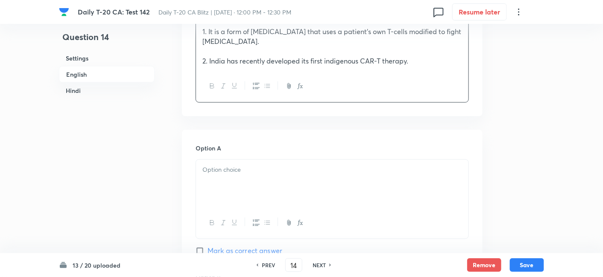
scroll to position [315, 0]
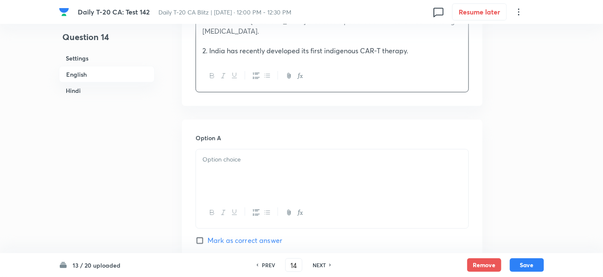
click at [249, 160] on p at bounding box center [331, 160] width 259 height 10
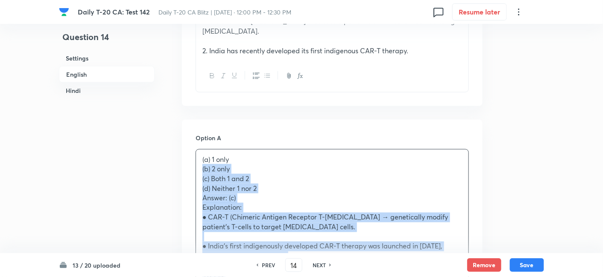
drag, startPoint x: 198, startPoint y: 174, endPoint x: 188, endPoint y: 171, distance: 10.7
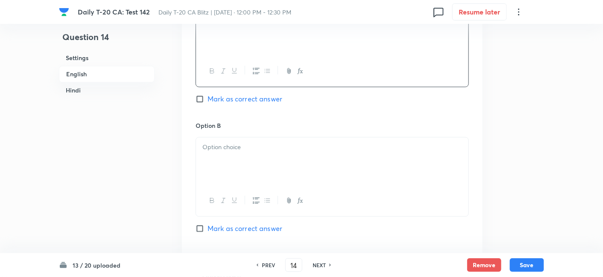
scroll to position [457, 0]
click at [233, 164] on div at bounding box center [332, 161] width 272 height 48
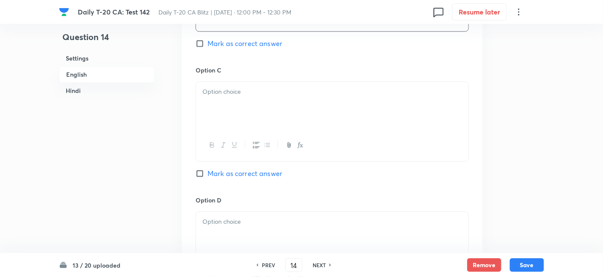
scroll to position [647, 0]
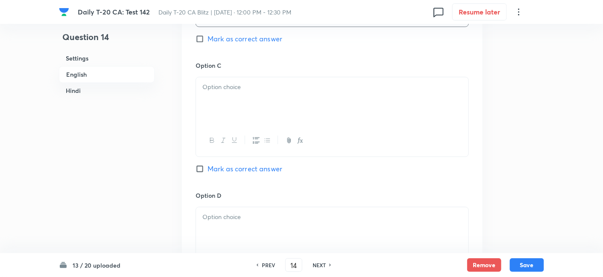
click at [235, 110] on div at bounding box center [332, 101] width 272 height 48
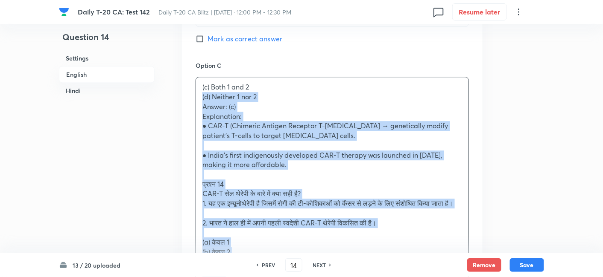
drag, startPoint x: 190, startPoint y: 100, endPoint x: 186, endPoint y: 96, distance: 5.1
click at [186, 96] on div "Option A 1 only Mark as correct answer Option B 2 only Mark as correct answer O…" at bounding box center [332, 150] width 300 height 725
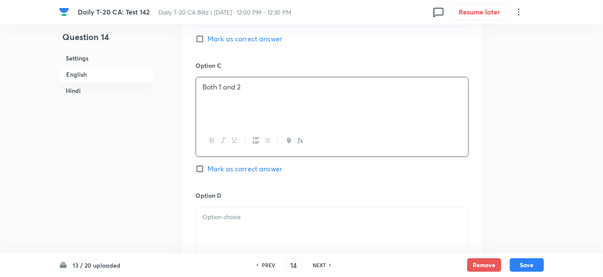
drag, startPoint x: 247, startPoint y: 166, endPoint x: 245, endPoint y: 170, distance: 5.0
click at [248, 166] on span "Mark as correct answer" at bounding box center [244, 169] width 75 height 10
click at [207, 166] on input "Mark as correct answer" at bounding box center [201, 169] width 12 height 9
checkbox input "true"
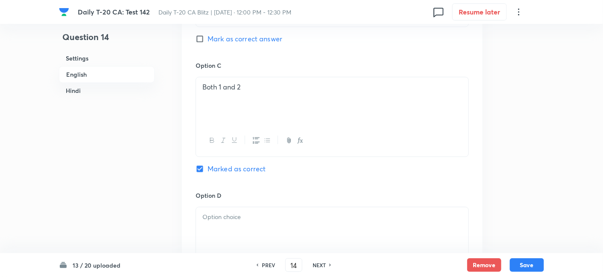
click at [233, 229] on div at bounding box center [332, 231] width 272 height 48
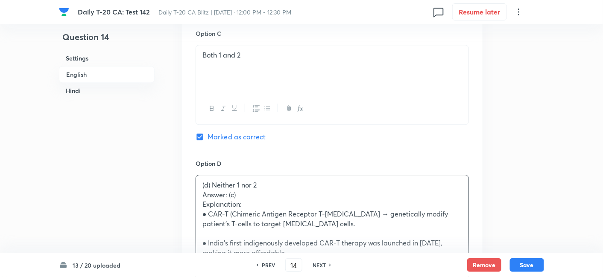
scroll to position [694, 0]
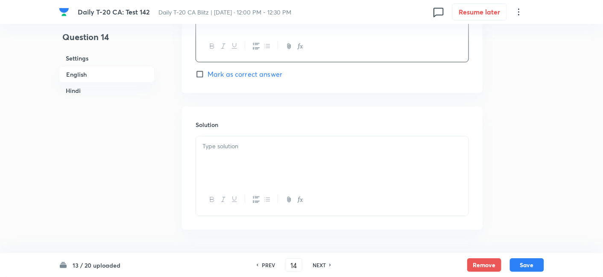
scroll to position [884, 0]
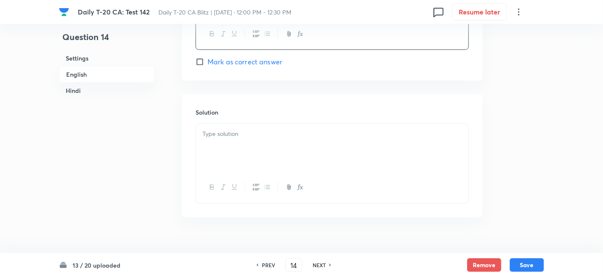
click at [239, 152] on div at bounding box center [332, 148] width 272 height 48
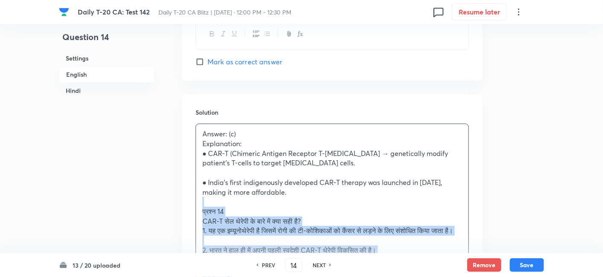
drag, startPoint x: 211, startPoint y: 210, endPoint x: 198, endPoint y: 207, distance: 13.0
click at [195, 205] on div "Solution Answer: (c) Explanation: ● CAR-T (Chimeric Antigen Receptor T-cell) th…" at bounding box center [332, 243] width 300 height 299
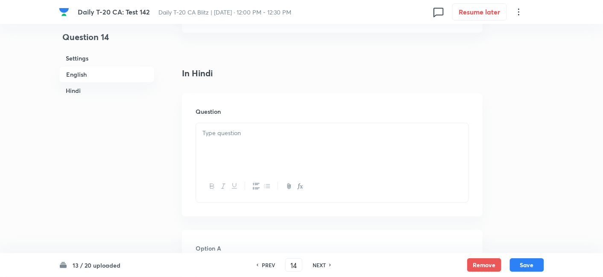
scroll to position [1121, 0]
click at [236, 147] on div at bounding box center [332, 144] width 272 height 48
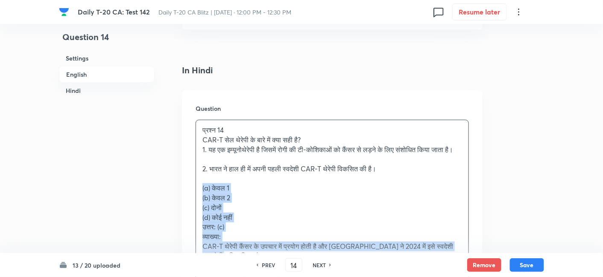
drag, startPoint x: 207, startPoint y: 200, endPoint x: 196, endPoint y: 196, distance: 11.7
click at [196, 196] on div "प्रश्न 14 CAR-T सेल थेरेपी के बारे में क्या सही है? 1. यह एक इम्यूनोथेरेपी है ज…" at bounding box center [332, 193] width 272 height 146
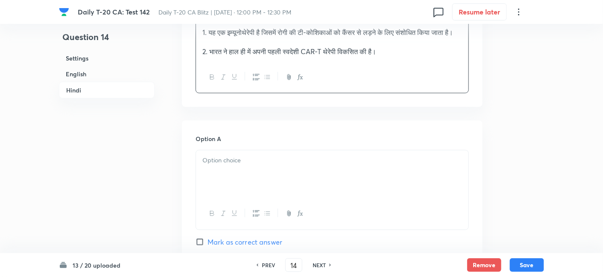
scroll to position [1263, 0]
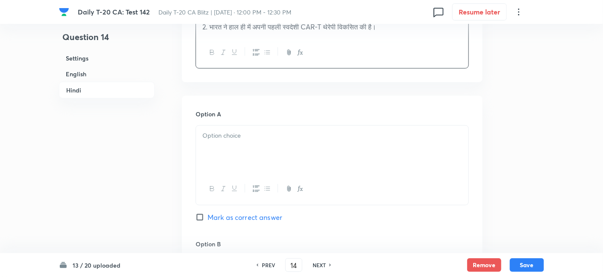
click at [230, 169] on div at bounding box center [332, 150] width 272 height 48
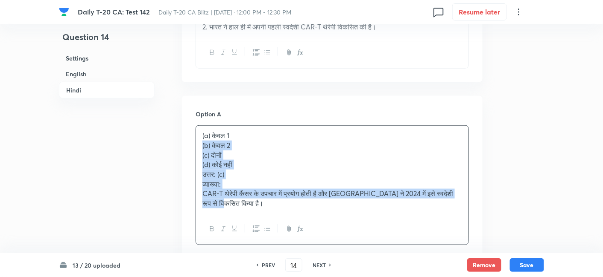
drag, startPoint x: 195, startPoint y: 158, endPoint x: 190, endPoint y: 155, distance: 6.1
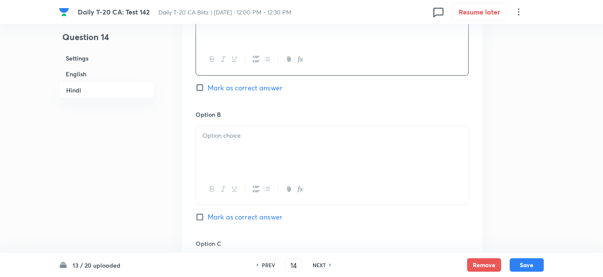
scroll to position [1406, 0]
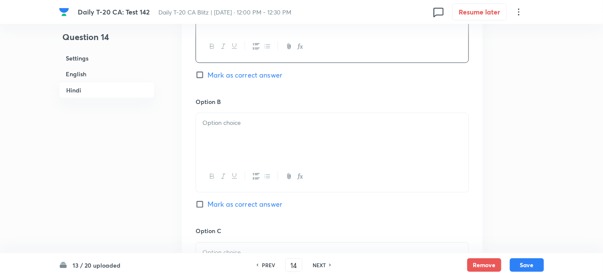
click at [238, 148] on div at bounding box center [332, 138] width 272 height 48
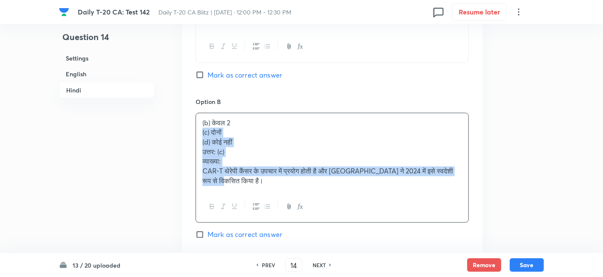
click at [190, 143] on div "Option A केवल 1 Mark as correct answer Option B (b) केवल 2 (c) दोनों (d) कोई नह…" at bounding box center [332, 233] width 300 height 560
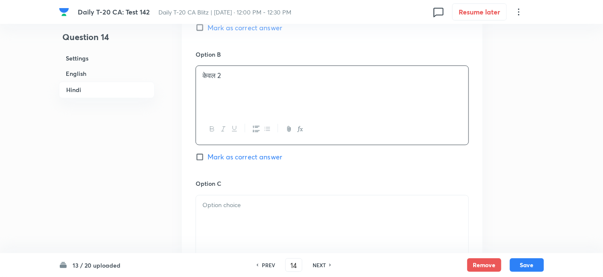
scroll to position [1501, 0]
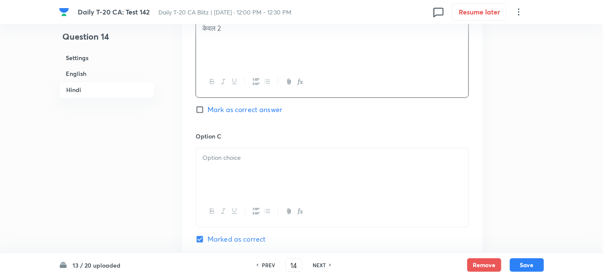
click at [239, 180] on div at bounding box center [332, 173] width 272 height 48
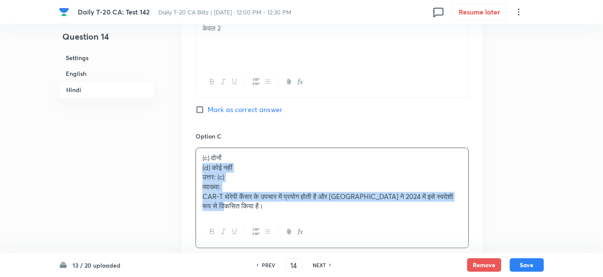
drag, startPoint x: 199, startPoint y: 179, endPoint x: 194, endPoint y: 177, distance: 5.7
click at [194, 177] on div "Option A केवल 1 Mark as correct answer Option B केवल 2 Mark as correct answer O…" at bounding box center [332, 134] width 300 height 551
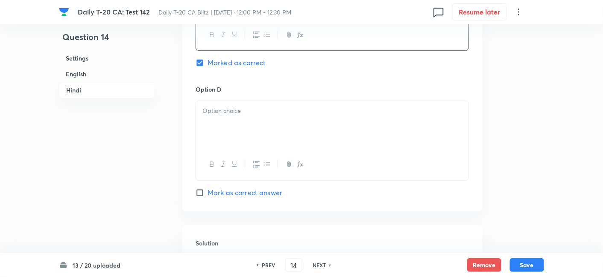
scroll to position [1690, 0]
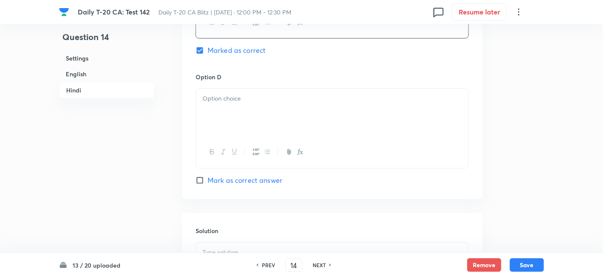
click at [233, 148] on div at bounding box center [332, 152] width 272 height 31
click at [225, 132] on div at bounding box center [332, 113] width 272 height 48
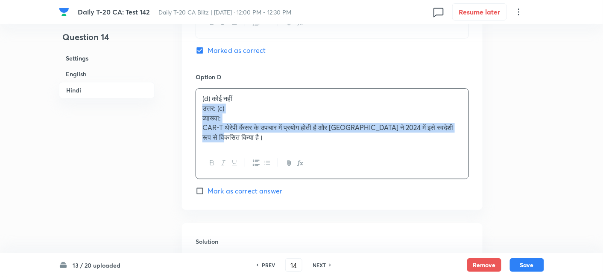
click at [196, 117] on div "(d) कोई नहीं उत्तर: (c) व्याख्या: CAR-T थेरेपी कैंसर के उपचार में प्रयोग होती ह…" at bounding box center [332, 118] width 272 height 59
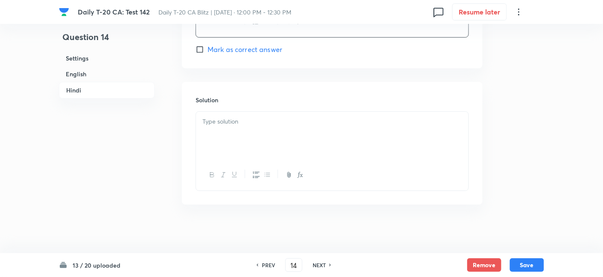
scroll to position [1831, 0]
click at [253, 144] on div at bounding box center [332, 133] width 272 height 48
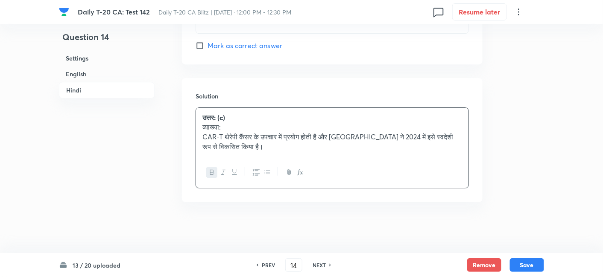
click at [93, 72] on h6 "English" at bounding box center [107, 74] width 96 height 16
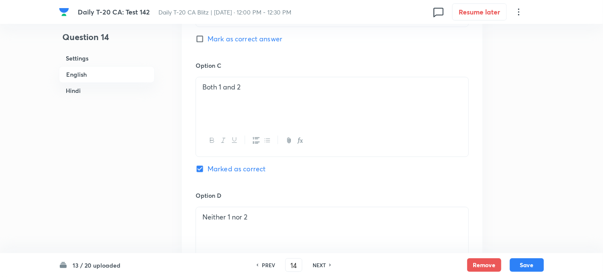
click at [87, 61] on h6 "Settings" at bounding box center [107, 58] width 96 height 16
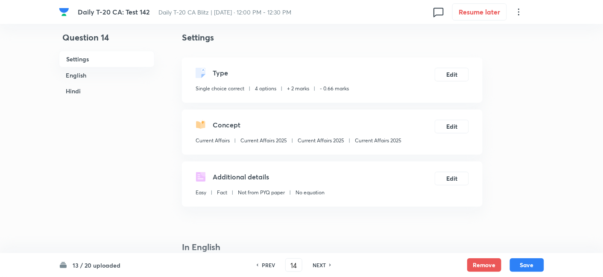
click at [373, 143] on p "Current Affairs 2025" at bounding box center [378, 141] width 47 height 8
click at [539, 264] on button "Save" at bounding box center [527, 265] width 34 height 14
type input "15"
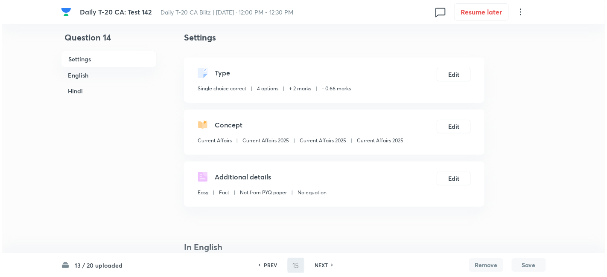
scroll to position [0, 0]
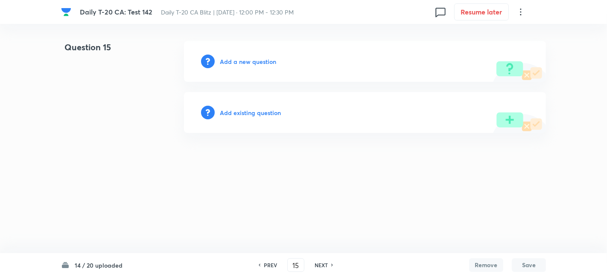
click at [256, 64] on h6 "Add a new question" at bounding box center [248, 61] width 56 height 9
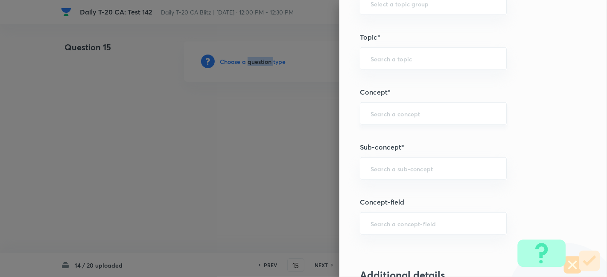
scroll to position [427, 0]
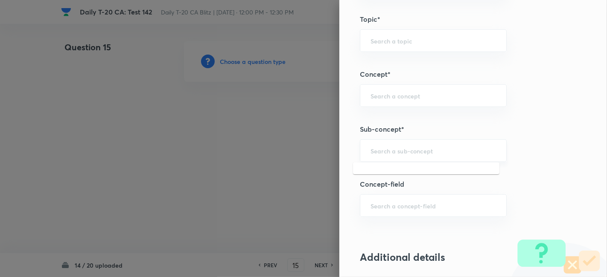
click at [423, 149] on input "text" at bounding box center [432, 151] width 125 height 8
paste input "Current Affairs 2025"
click at [417, 177] on li "Current Affairs 2025" at bounding box center [426, 173] width 146 height 15
type input "Current Affairs 2025"
type input "Current Affairs"
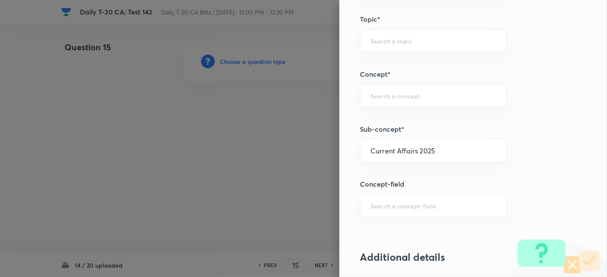
type input "Current Affairs 2025"
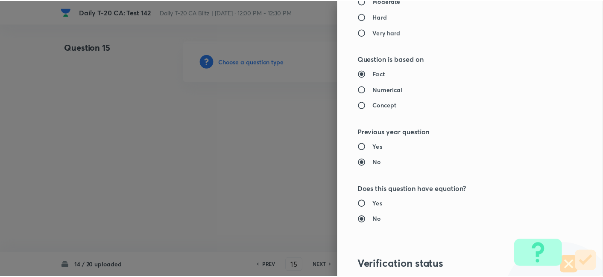
scroll to position [883, 0]
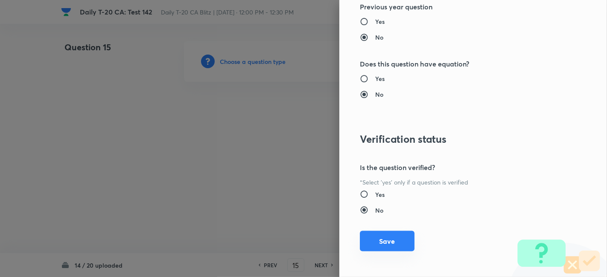
click at [388, 239] on button "Save" at bounding box center [387, 241] width 55 height 20
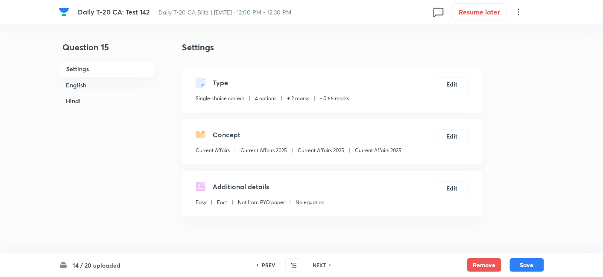
click at [88, 88] on h6 "English" at bounding box center [107, 85] width 96 height 16
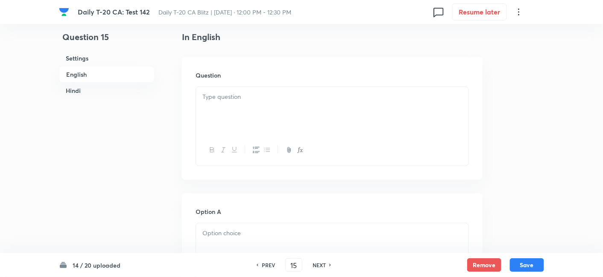
click at [93, 61] on h6 "Settings" at bounding box center [107, 58] width 96 height 16
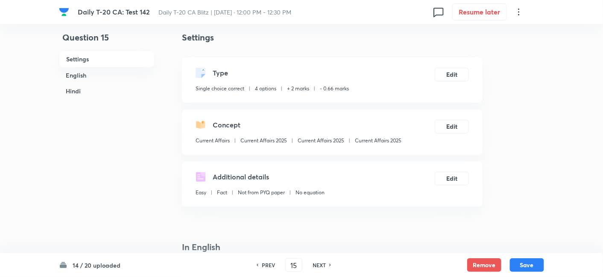
click at [88, 76] on h6 "English" at bounding box center [107, 75] width 96 height 16
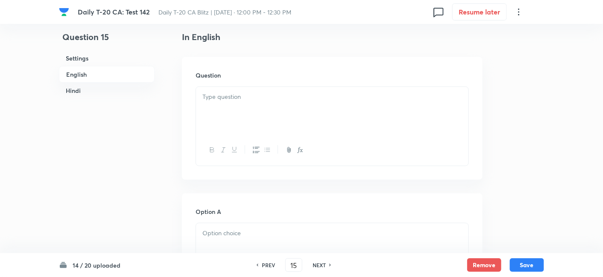
click at [280, 118] on div at bounding box center [332, 111] width 272 height 48
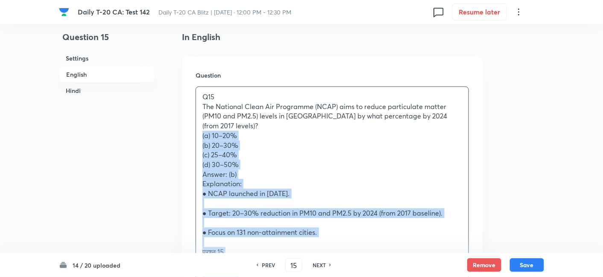
drag, startPoint x: 213, startPoint y: 134, endPoint x: 180, endPoint y: 137, distance: 32.6
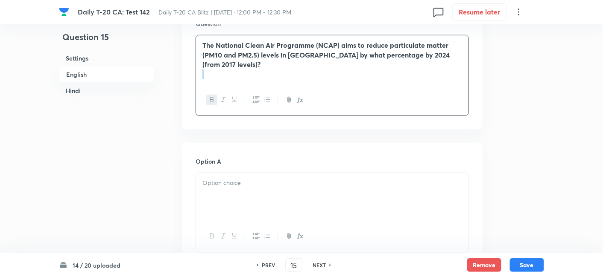
scroll to position [315, 0]
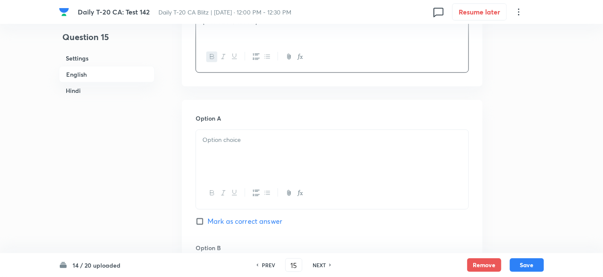
click at [240, 165] on div at bounding box center [332, 154] width 272 height 48
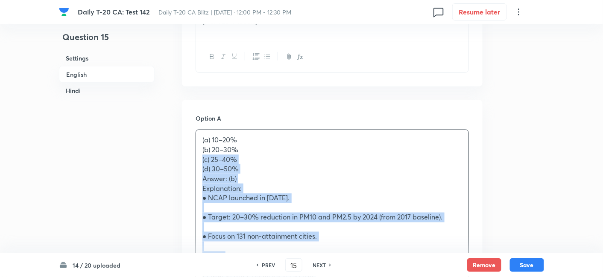
drag, startPoint x: 205, startPoint y: 161, endPoint x: 192, endPoint y: 154, distance: 13.9
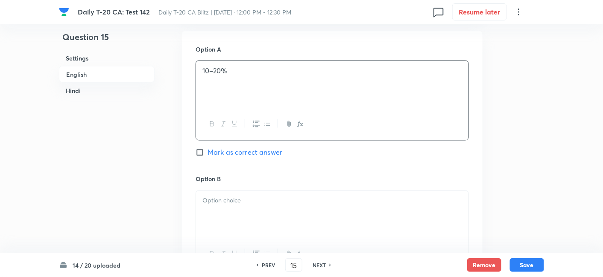
scroll to position [410, 0]
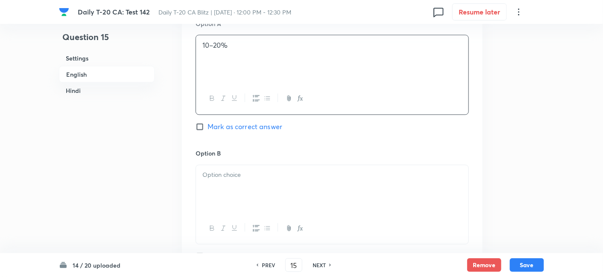
click at [230, 182] on div at bounding box center [332, 190] width 272 height 48
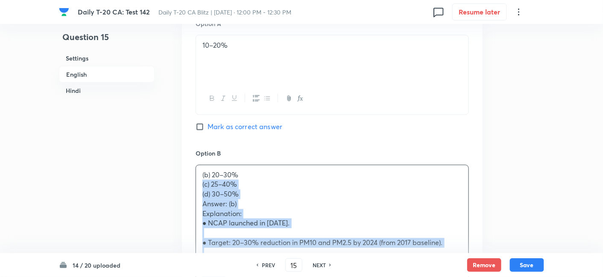
drag, startPoint x: 207, startPoint y: 191, endPoint x: 195, endPoint y: 184, distance: 13.2
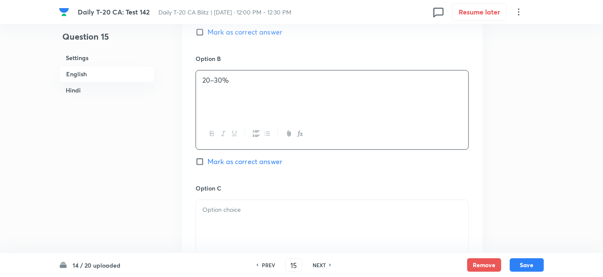
click at [259, 159] on span "Mark as correct answer" at bounding box center [244, 162] width 75 height 10
click at [207, 159] on input "Mark as correct answer" at bounding box center [201, 162] width 12 height 9
checkbox input "true"
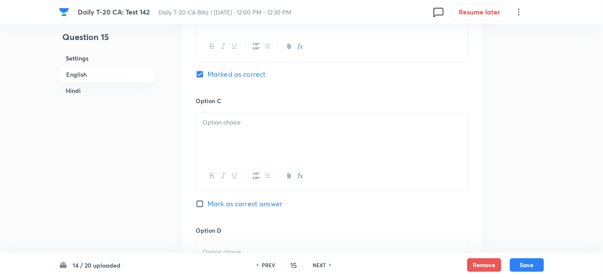
scroll to position [600, 0]
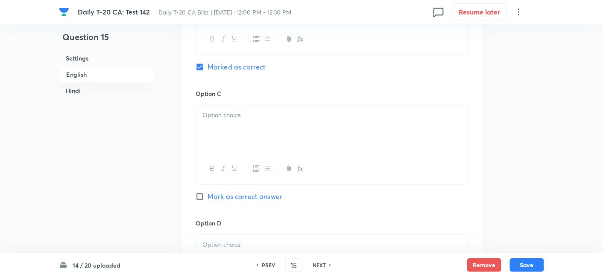
click at [245, 125] on div at bounding box center [332, 129] width 272 height 48
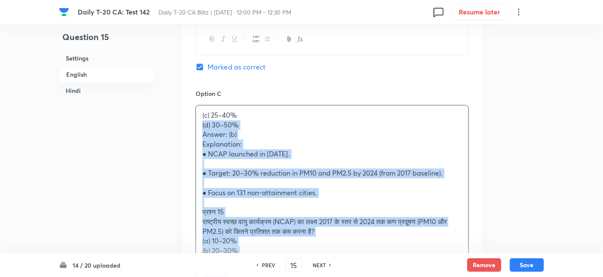
drag, startPoint x: 212, startPoint y: 131, endPoint x: 192, endPoint y: 126, distance: 21.0
click at [192, 126] on div "Option A 10–20% Mark as correct answer Option B 20–30% Marked as correct Option…" at bounding box center [332, 159] width 300 height 686
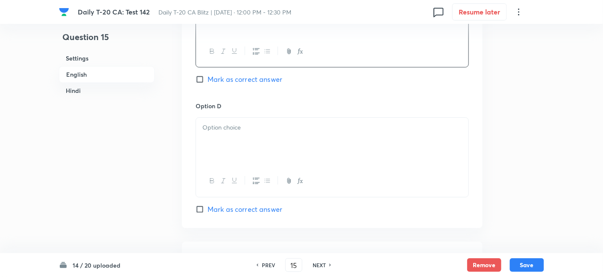
scroll to position [742, 0]
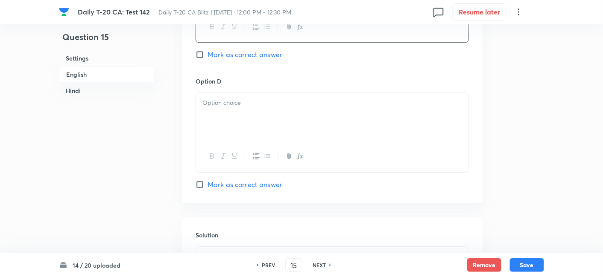
drag, startPoint x: 246, startPoint y: 152, endPoint x: 249, endPoint y: 148, distance: 4.9
click at [246, 152] on div at bounding box center [332, 156] width 272 height 31
click at [250, 124] on div at bounding box center [332, 117] width 272 height 48
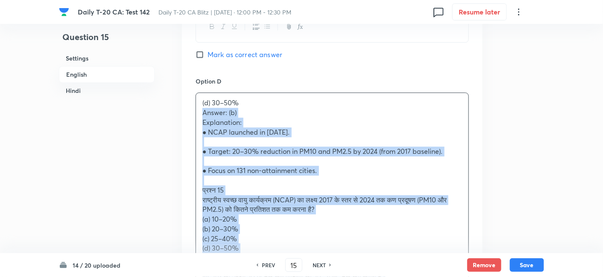
click at [187, 111] on div "Option A 10–20% Mark as correct answer Option B 20–30% Marked as correct Option…" at bounding box center [332, 12] width 300 height 676
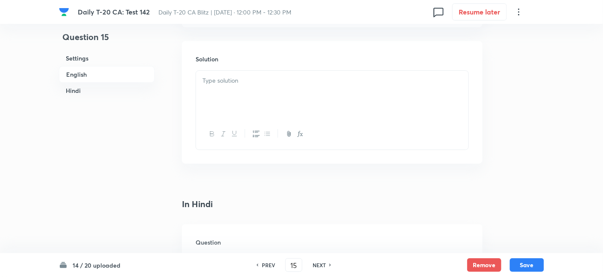
scroll to position [931, 0]
click at [247, 101] on div at bounding box center [332, 82] width 272 height 48
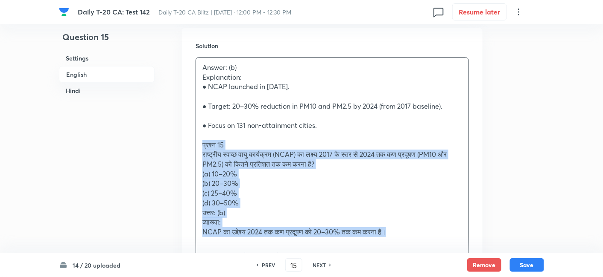
drag, startPoint x: 213, startPoint y: 143, endPoint x: 198, endPoint y: 143, distance: 15.8
click at [198, 143] on div "Answer: (b) Explanation: ● NCAP launched in 2019. ● Target: 20–30% reduction in…" at bounding box center [332, 150] width 272 height 185
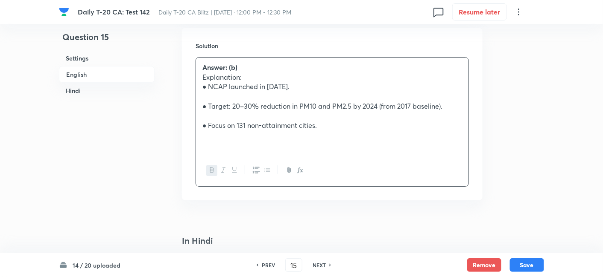
click at [93, 77] on h6 "English" at bounding box center [107, 74] width 96 height 17
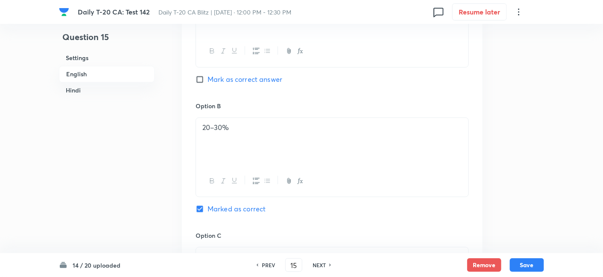
click at [102, 94] on h6 "Hindi" at bounding box center [107, 91] width 96 height 16
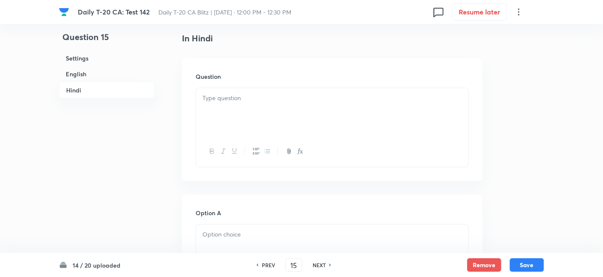
click at [233, 105] on div at bounding box center [332, 112] width 272 height 48
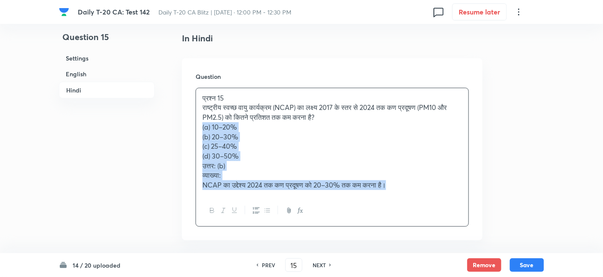
click at [196, 125] on div "प्रश्न 15 राष्ट्रीय स्वच्छ वायु कार्यक्रम (NCAP) का लक्ष्य 2017 के स्तर से 2024…" at bounding box center [332, 141] width 272 height 107
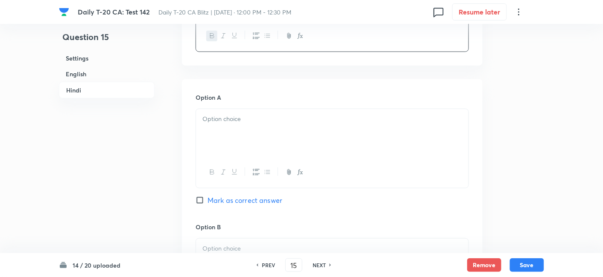
scroll to position [1276, 0]
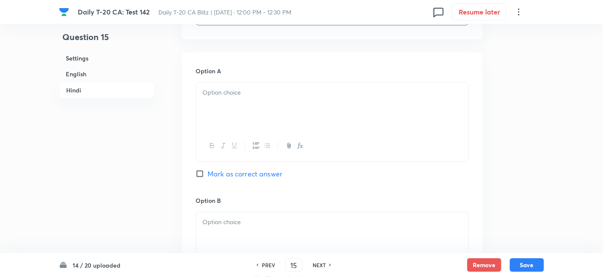
click at [231, 119] on div at bounding box center [332, 107] width 272 height 48
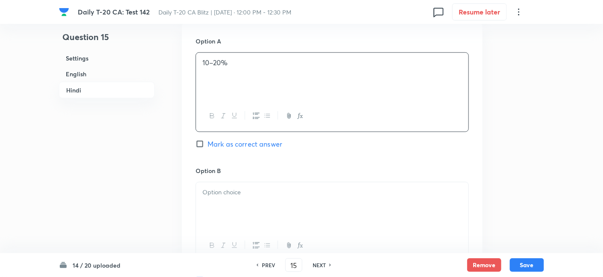
scroll to position [1371, 0]
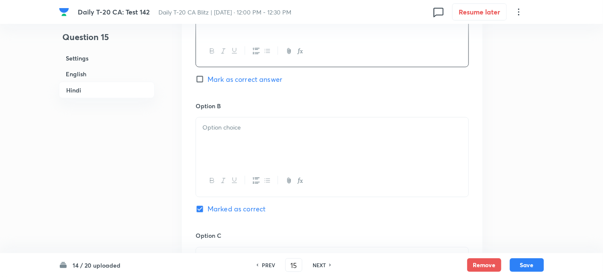
click at [235, 148] on div at bounding box center [332, 142] width 272 height 48
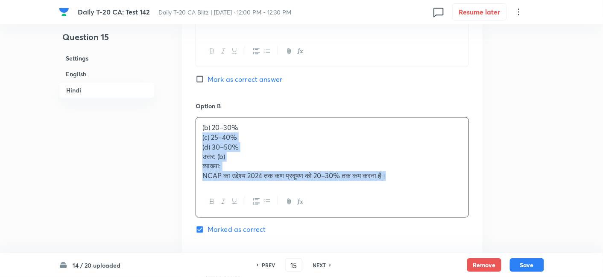
drag, startPoint x: 201, startPoint y: 140, endPoint x: 191, endPoint y: 136, distance: 11.3
click at [191, 136] on div "Option A 10–20% Mark as correct answer Option B (b) 20–30% (c) 25–40% (d) 30–50…" at bounding box center [332, 233] width 300 height 551
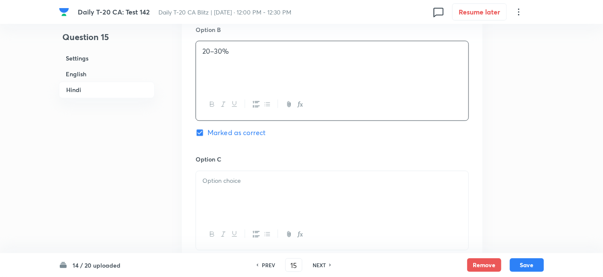
scroll to position [1466, 0]
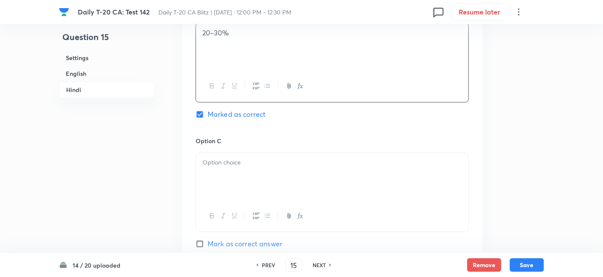
click at [234, 161] on p at bounding box center [331, 163] width 259 height 10
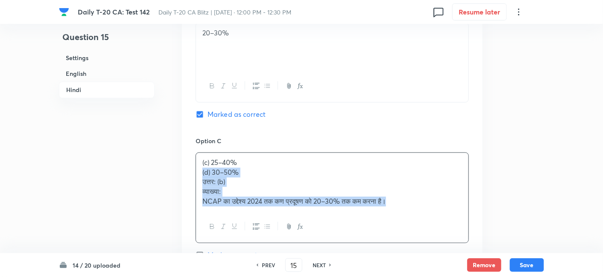
drag, startPoint x: 192, startPoint y: 171, endPoint x: 190, endPoint y: 167, distance: 4.4
click at [189, 170] on div "Option A 10–20% Mark as correct answer Option B 20–30% Marked as correct Option…" at bounding box center [332, 133] width 300 height 541
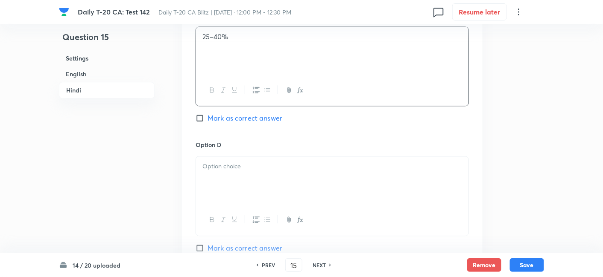
scroll to position [1608, 0]
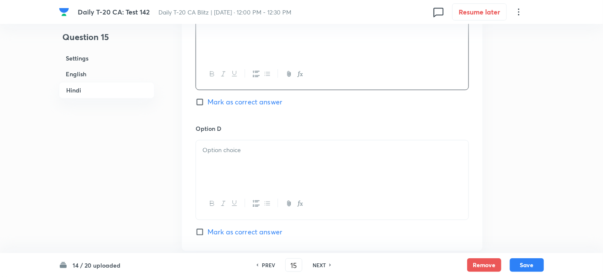
click at [234, 172] on div at bounding box center [332, 164] width 272 height 48
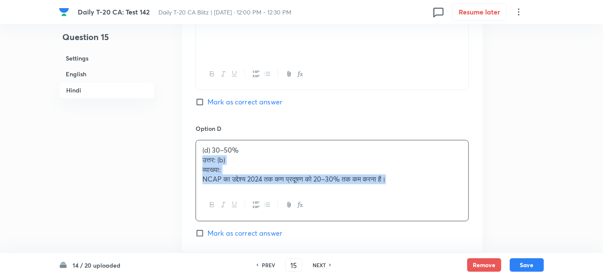
drag, startPoint x: 200, startPoint y: 162, endPoint x: 195, endPoint y: 160, distance: 5.4
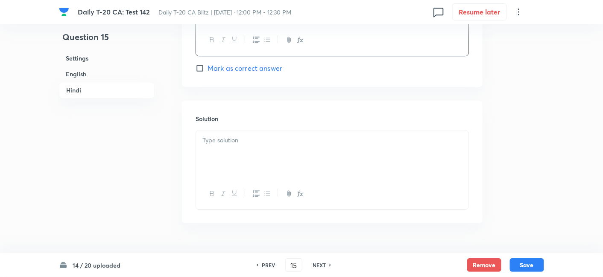
scroll to position [1791, 0]
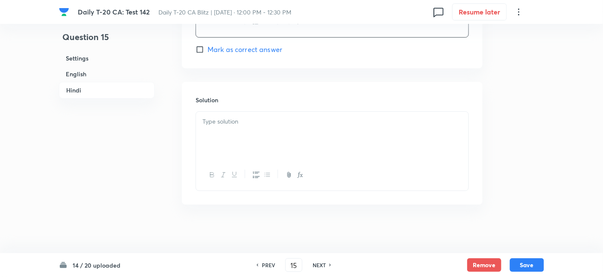
click at [251, 134] on div at bounding box center [332, 136] width 272 height 48
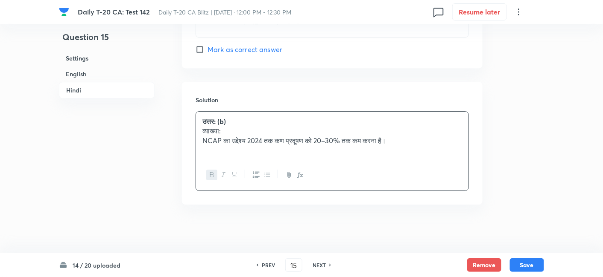
click at [92, 75] on h6 "English" at bounding box center [107, 74] width 96 height 16
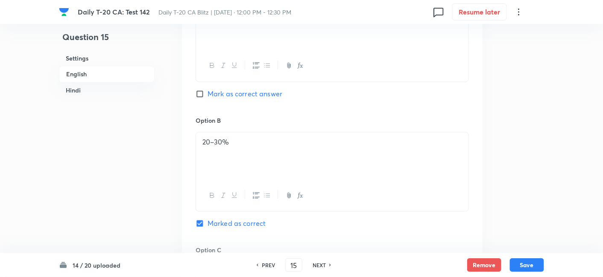
scroll to position [504, 0]
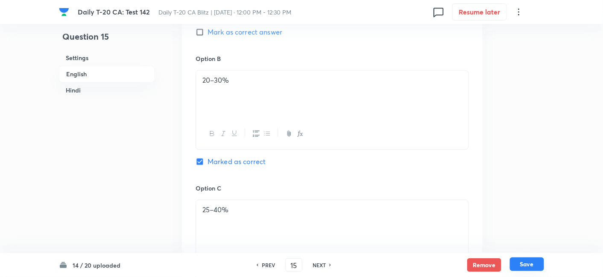
click at [527, 267] on button "Save" at bounding box center [527, 265] width 34 height 14
type input "16"
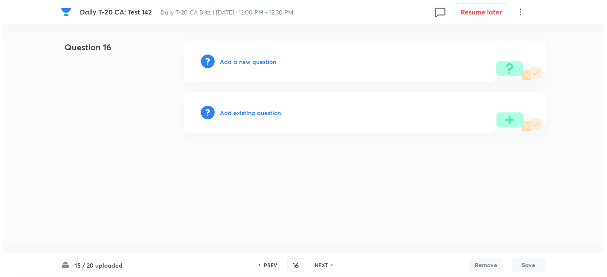
scroll to position [0, 0]
click at [265, 61] on h6 "Add a new question" at bounding box center [248, 61] width 56 height 9
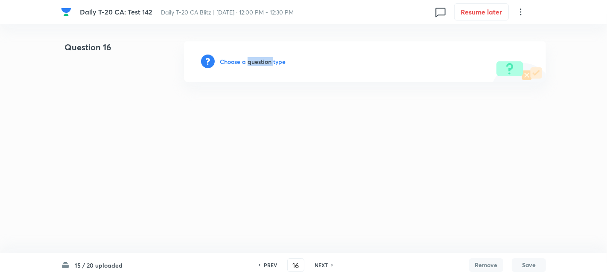
click at [265, 61] on h6 "Choose a question type" at bounding box center [253, 61] width 66 height 9
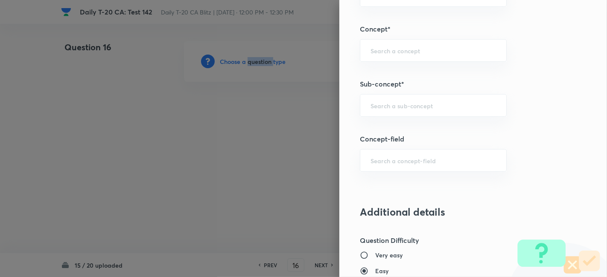
scroll to position [474, 0]
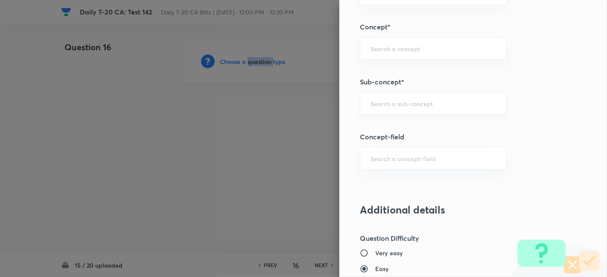
click at [431, 108] on div "​" at bounding box center [433, 103] width 147 height 23
paste input "उत्तर: (b) व्याख्या: NCAP का उद्देश्य 2024 तक कण प्रदूषण को 20–30% तक कम करना ह…"
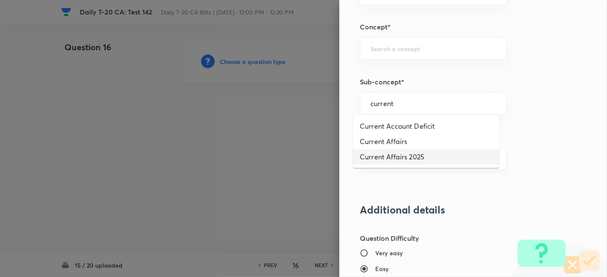
click at [419, 155] on li "Current Affairs 2025" at bounding box center [426, 156] width 146 height 15
type input "Current Affairs 2025"
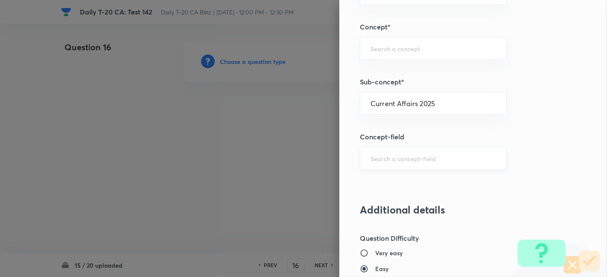
type input "Current Affairs"
type input "Current Affairs 2025"
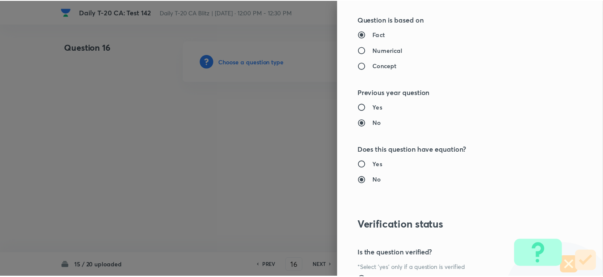
scroll to position [883, 0]
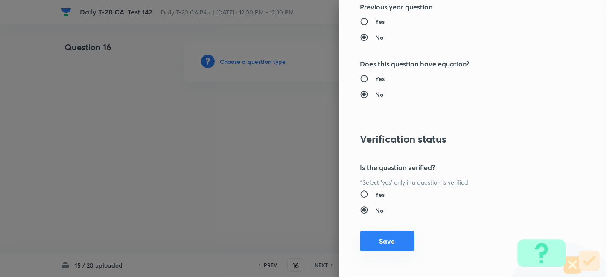
click at [387, 241] on button "Save" at bounding box center [387, 241] width 55 height 20
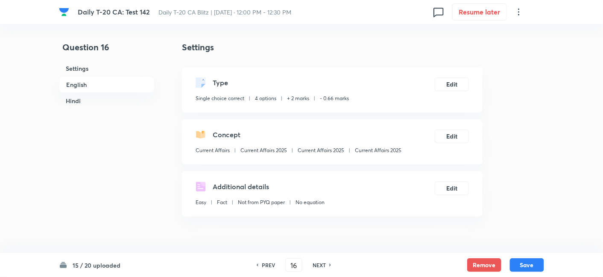
click at [90, 86] on h6 "English" at bounding box center [107, 84] width 96 height 17
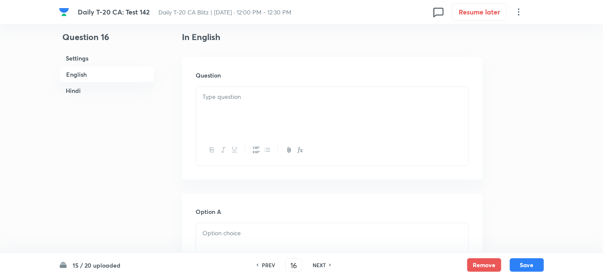
click at [285, 114] on div at bounding box center [332, 111] width 272 height 48
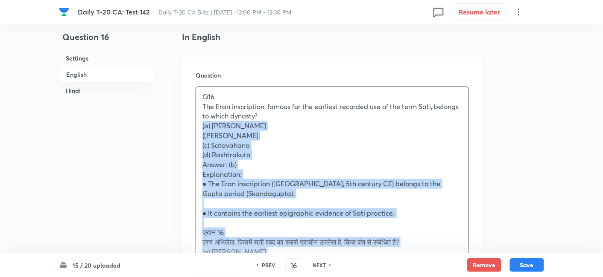
drag, startPoint x: 218, startPoint y: 124, endPoint x: 173, endPoint y: 127, distance: 44.5
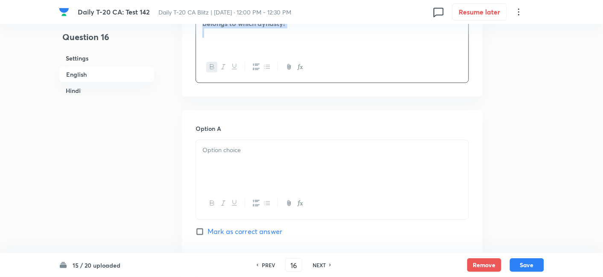
scroll to position [315, 0]
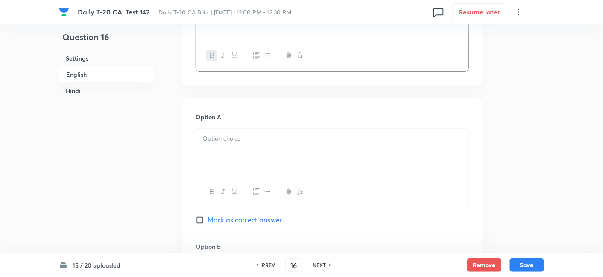
click at [235, 133] on div at bounding box center [332, 153] width 272 height 48
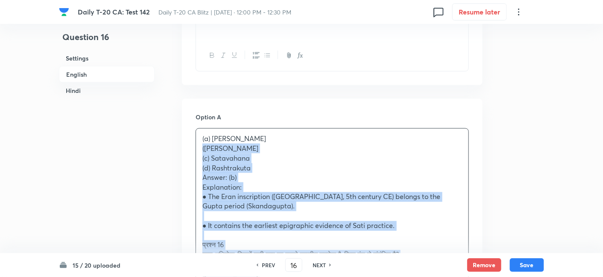
drag, startPoint x: 192, startPoint y: 152, endPoint x: 185, endPoint y: 149, distance: 7.2
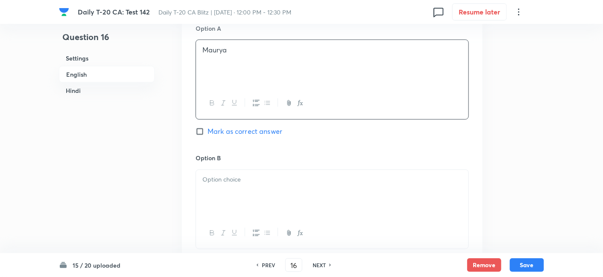
scroll to position [410, 0]
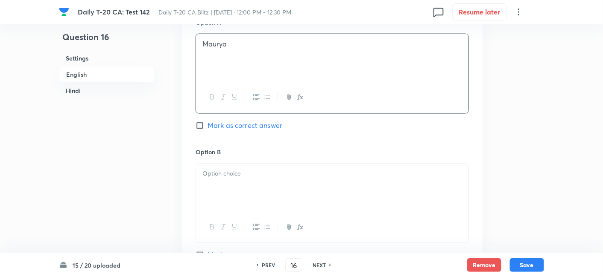
click at [282, 176] on p at bounding box center [331, 174] width 259 height 10
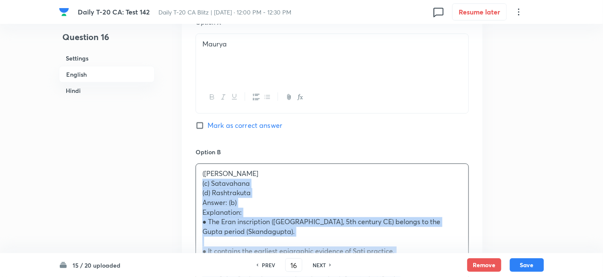
drag, startPoint x: 193, startPoint y: 188, endPoint x: 189, endPoint y: 186, distance: 5.2
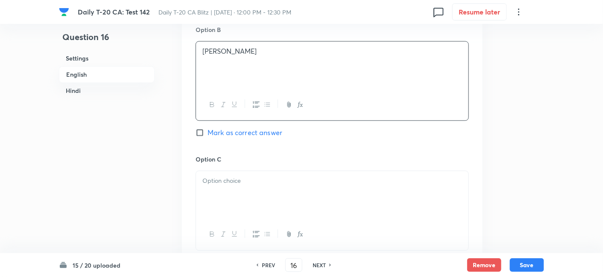
scroll to position [552, 0]
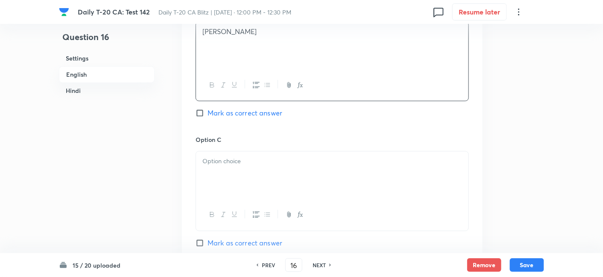
click at [265, 116] on span "Mark as correct answer" at bounding box center [244, 113] width 75 height 10
click at [207, 116] on input "Mark as correct answer" at bounding box center [201, 113] width 12 height 9
checkbox input "true"
click at [251, 174] on div at bounding box center [332, 176] width 272 height 48
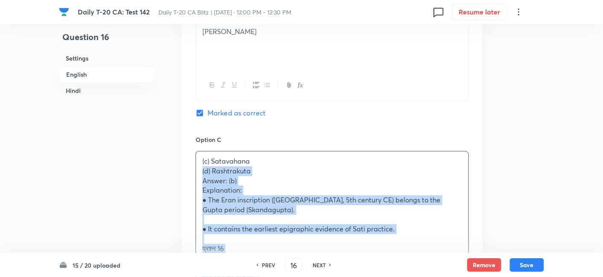
drag, startPoint x: 200, startPoint y: 179, endPoint x: 179, endPoint y: 168, distance: 23.5
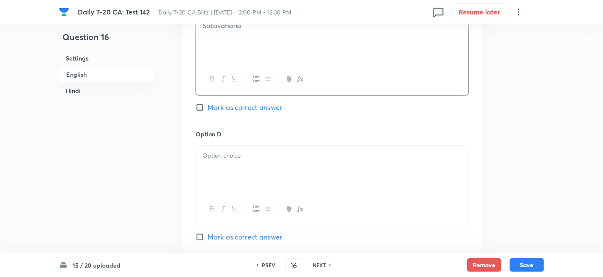
scroll to position [694, 0]
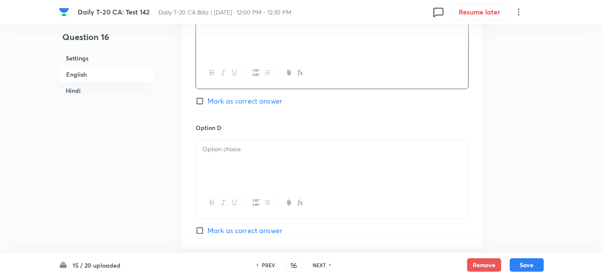
click at [239, 154] on div at bounding box center [332, 164] width 272 height 48
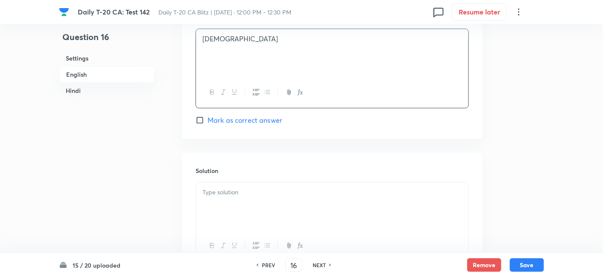
scroll to position [836, 0]
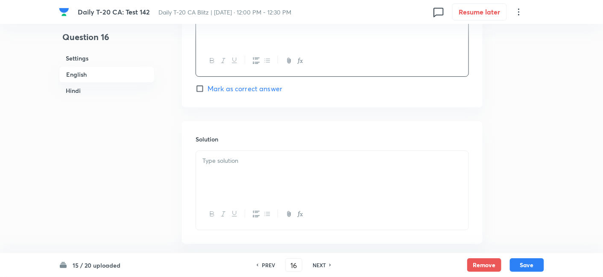
click at [253, 177] on div at bounding box center [332, 175] width 272 height 48
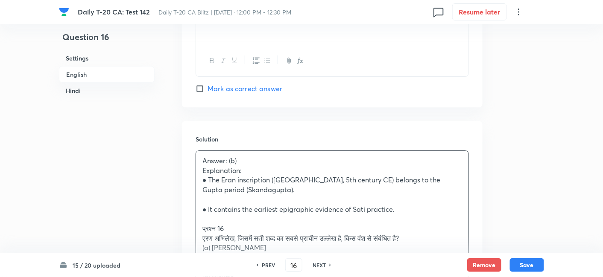
scroll to position [884, 0]
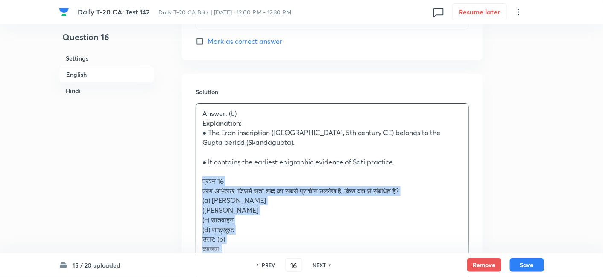
drag, startPoint x: 207, startPoint y: 177, endPoint x: 189, endPoint y: 178, distance: 18.4
click at [189, 178] on div "Solution Answer: (b) Explanation: ● The Eran inscription (Madhya Pradesh, 5th c…" at bounding box center [332, 194] width 300 height 241
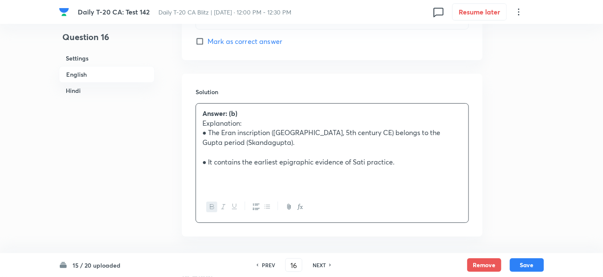
click at [90, 72] on h6 "English" at bounding box center [107, 74] width 96 height 17
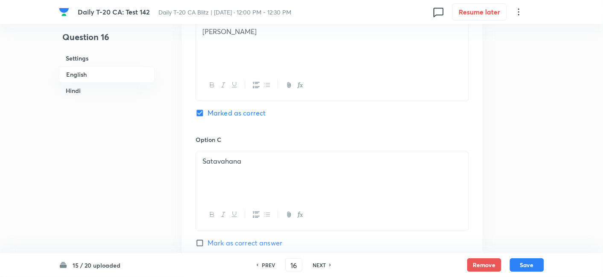
click at [101, 93] on h6 "Hindi" at bounding box center [107, 91] width 96 height 16
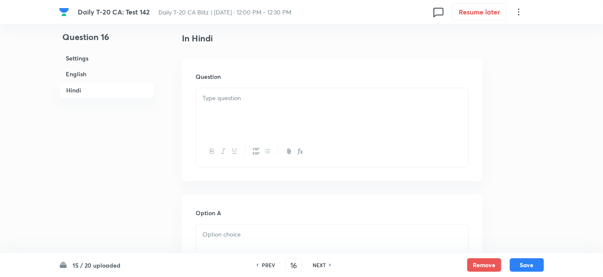
click at [238, 125] on div at bounding box center [332, 112] width 272 height 48
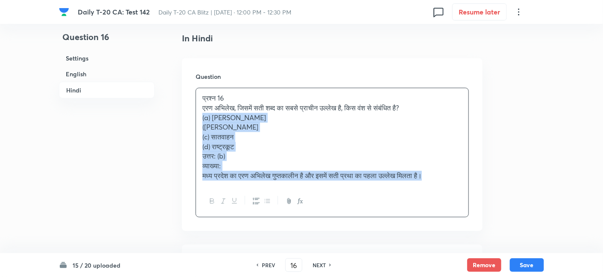
drag, startPoint x: 187, startPoint y: 118, endPoint x: 184, endPoint y: 116, distance: 4.4
click at [184, 116] on div "Question प्रश्न 16 एरण अभिलेख, जिसमें सती शब्द का सबसे प्राचीन उल्लेख है, किस व…" at bounding box center [332, 144] width 300 height 173
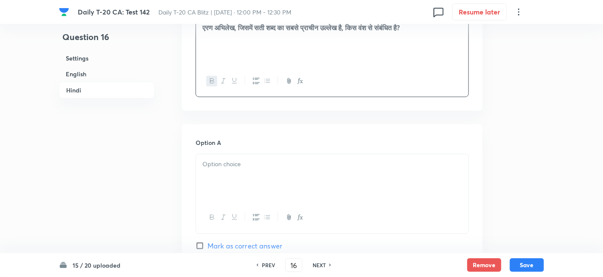
scroll to position [1218, 0]
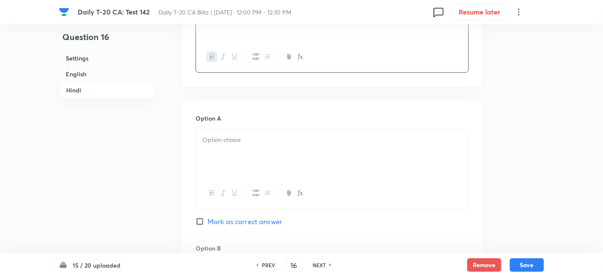
click at [242, 138] on p at bounding box center [331, 140] width 259 height 10
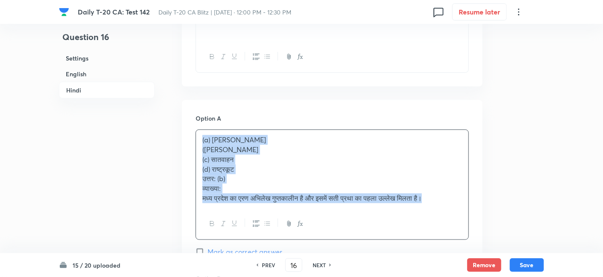
drag, startPoint x: 196, startPoint y: 143, endPoint x: 188, endPoint y: 143, distance: 7.7
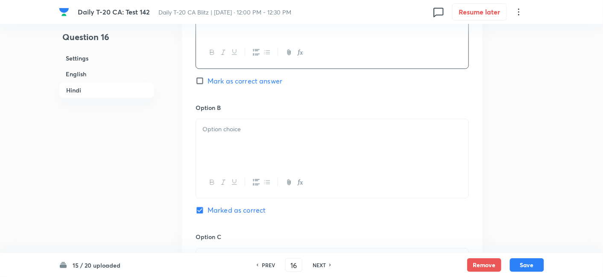
scroll to position [1360, 0]
click at [238, 137] on div at bounding box center [332, 142] width 272 height 48
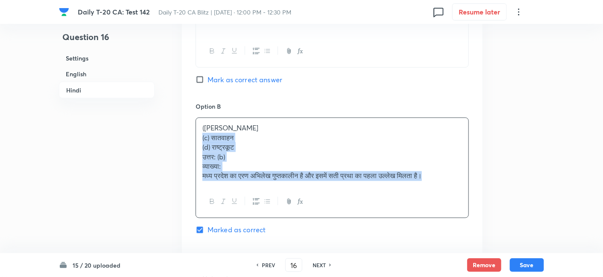
drag, startPoint x: 200, startPoint y: 138, endPoint x: 190, endPoint y: 135, distance: 10.4
click at [190, 135] on div "Option A मौर्य Mark as correct answer Option B (b) गुप्त (c) सातवाहन (d) राष्ट्…" at bounding box center [332, 233] width 300 height 551
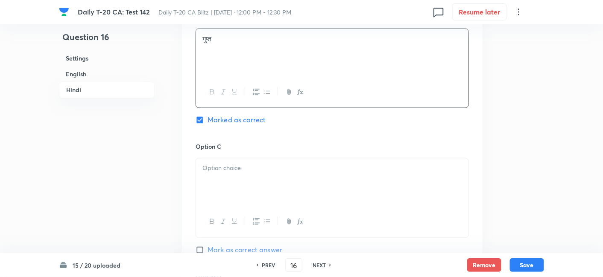
scroll to position [1454, 0]
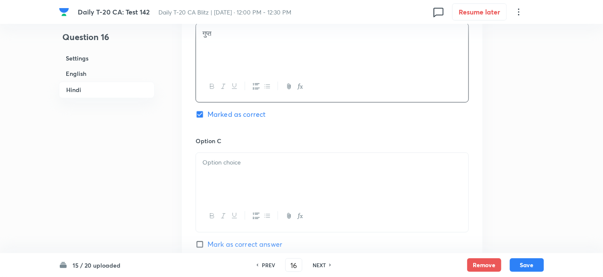
click at [243, 169] on div at bounding box center [332, 177] width 272 height 48
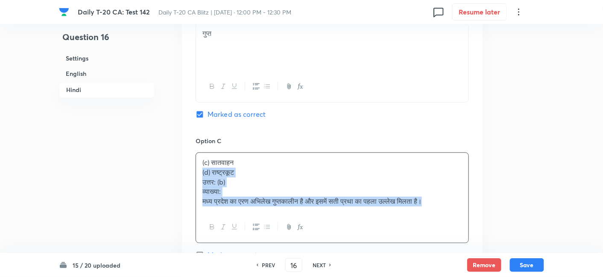
drag, startPoint x: 201, startPoint y: 175, endPoint x: 186, endPoint y: 170, distance: 16.6
click at [186, 170] on div "Option A मौर्य Mark as correct answer Option B गुप्त Marked as correct Option C…" at bounding box center [332, 133] width 300 height 541
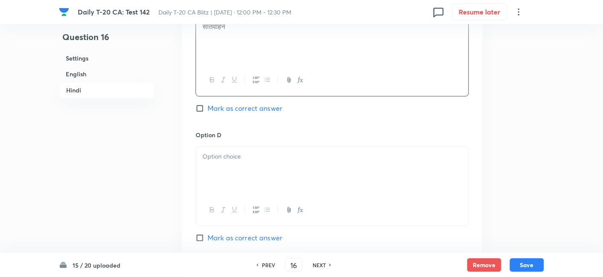
scroll to position [1597, 0]
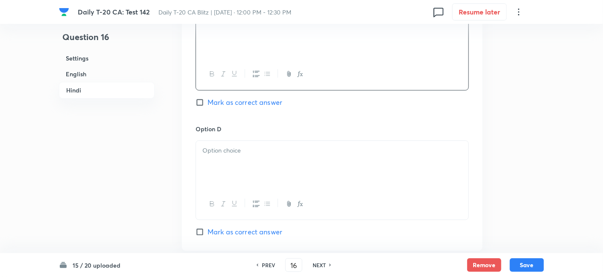
click at [239, 169] on div at bounding box center [332, 165] width 272 height 48
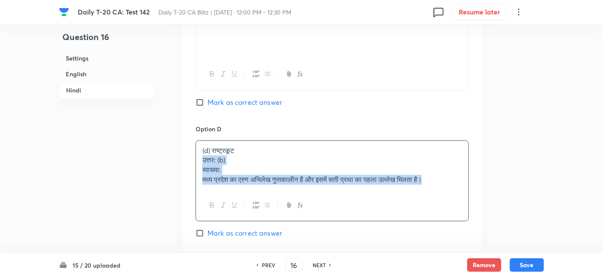
drag, startPoint x: 198, startPoint y: 158, endPoint x: 190, endPoint y: 157, distance: 8.2
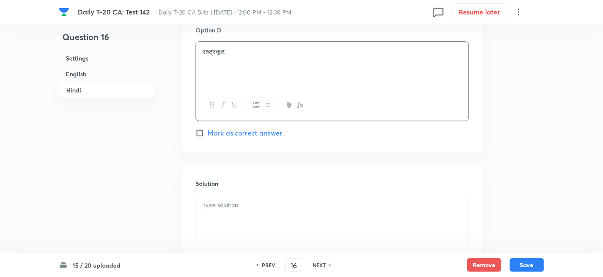
scroll to position [1739, 0]
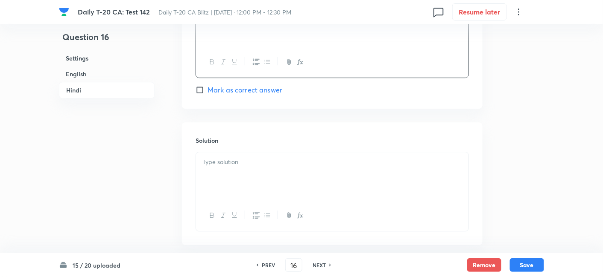
click at [257, 158] on p at bounding box center [331, 162] width 259 height 10
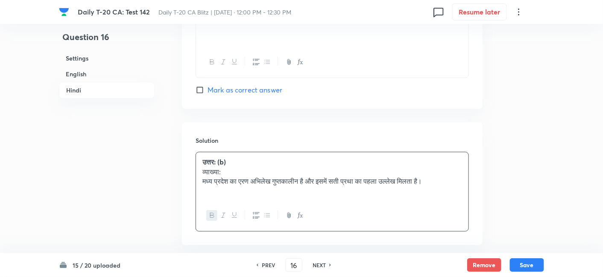
click at [117, 66] on h6 "English" at bounding box center [107, 74] width 96 height 16
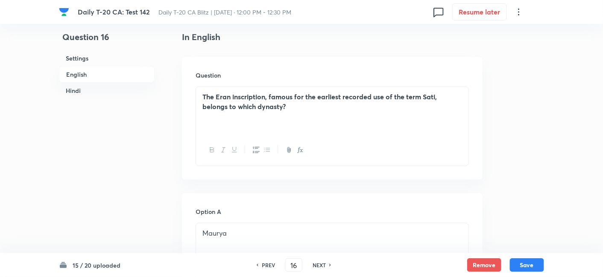
click at [110, 58] on h6 "Settings" at bounding box center [107, 58] width 96 height 16
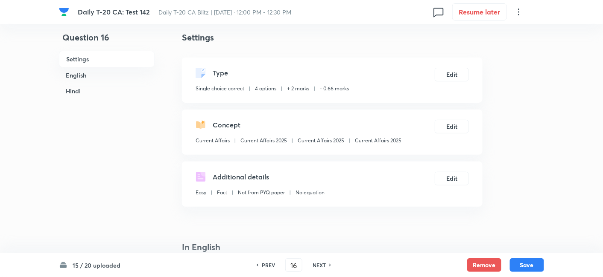
click at [354, 135] on div "Concept Current Affairs Current Affairs 2025 Current Affairs 2025 Current Affai…" at bounding box center [298, 134] width 206 height 28
click at [524, 259] on button "Save" at bounding box center [527, 265] width 34 height 14
type input "17"
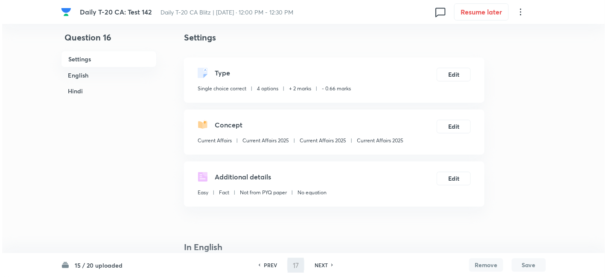
scroll to position [0, 0]
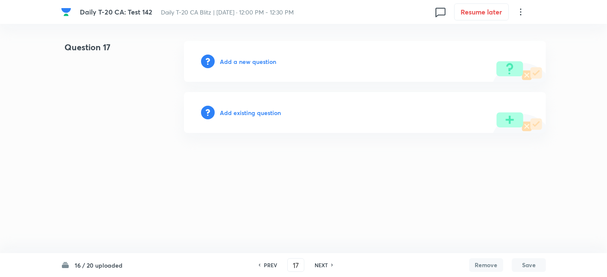
click at [265, 66] on h6 "Add a new question" at bounding box center [248, 61] width 56 height 9
click at [264, 65] on h6 "Choose a question type" at bounding box center [253, 61] width 66 height 9
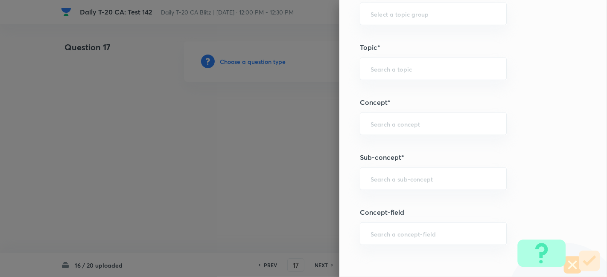
scroll to position [522, 0]
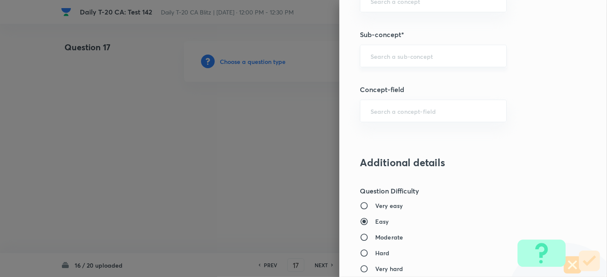
click at [433, 62] on div "​" at bounding box center [433, 56] width 147 height 23
paste input "Current Affairs 2025"
click at [460, 61] on div "Current Affairs 2025 ​" at bounding box center [433, 56] width 147 height 23
click at [390, 81] on li "Current Affairs 2025" at bounding box center [426, 78] width 146 height 15
type input "Current Affairs 2025"
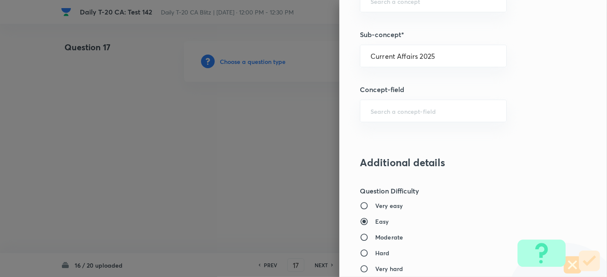
type input "Current Affairs"
type input "Current Affairs 2025"
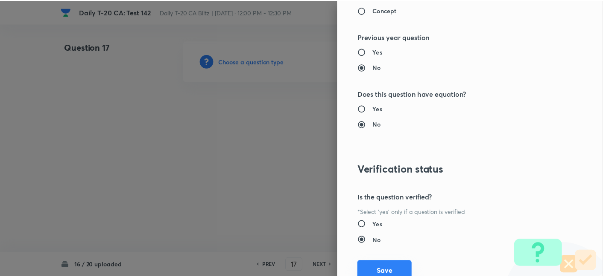
scroll to position [883, 0]
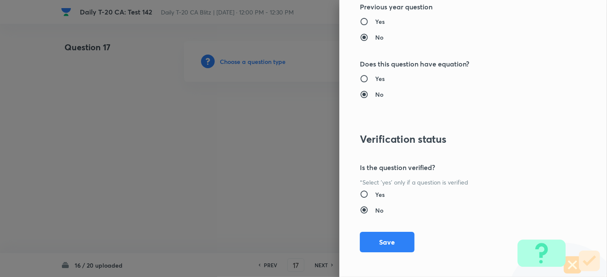
click at [384, 253] on div "Question settings Question type* Single choice correct Number of options* 2 3 4…" at bounding box center [473, 138] width 268 height 277
click at [381, 242] on button "Save" at bounding box center [387, 241] width 55 height 20
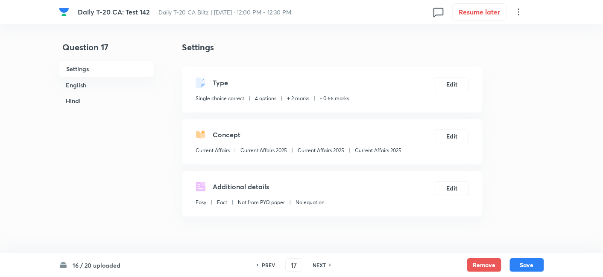
click at [103, 86] on h6 "English" at bounding box center [107, 85] width 96 height 16
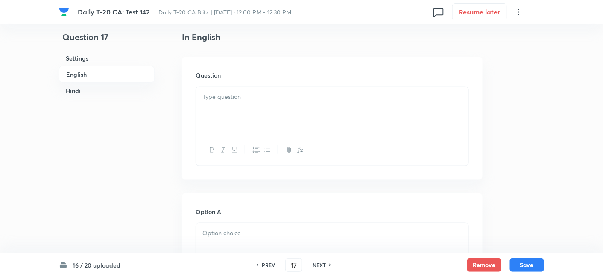
click at [295, 125] on div at bounding box center [332, 111] width 272 height 48
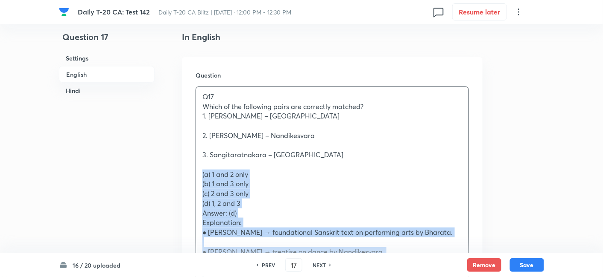
drag, startPoint x: 185, startPoint y: 177, endPoint x: 181, endPoint y: 176, distance: 4.5
click at [182, 177] on div "Question Q17 Which of the following pairs are correctly matched? 1. Natya Shast…" at bounding box center [332, 274] width 300 height 434
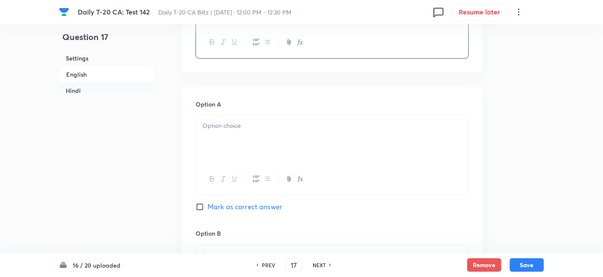
scroll to position [362, 0]
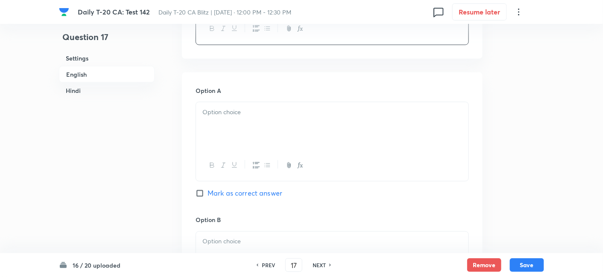
click at [242, 137] on div at bounding box center [332, 126] width 272 height 48
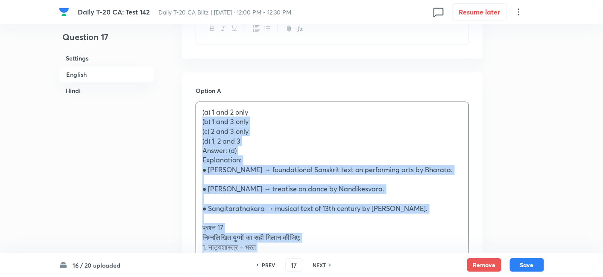
drag, startPoint x: 194, startPoint y: 125, endPoint x: 184, endPoint y: 120, distance: 10.9
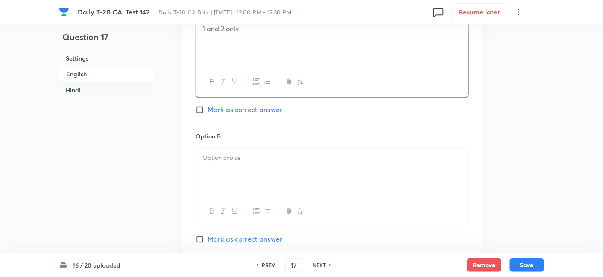
scroll to position [457, 0]
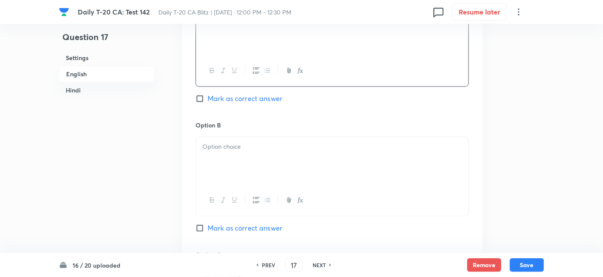
click at [242, 157] on div at bounding box center [332, 161] width 272 height 48
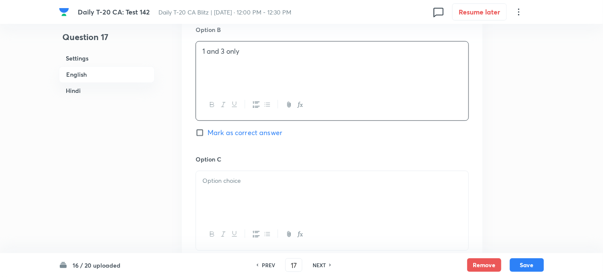
scroll to position [552, 0]
click at [248, 192] on div at bounding box center [332, 196] width 272 height 48
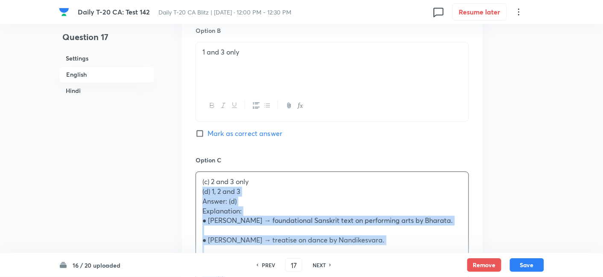
drag, startPoint x: 195, startPoint y: 188, endPoint x: 184, endPoint y: 187, distance: 10.3
click at [184, 187] on div "Option A 1 and 2 only Mark as correct answer Option B 1 and 3 only Mark as corr…" at bounding box center [332, 250] width 300 height 735
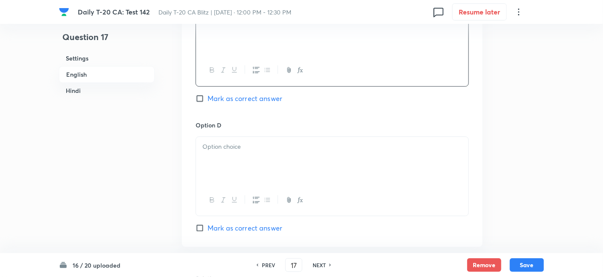
scroll to position [742, 0]
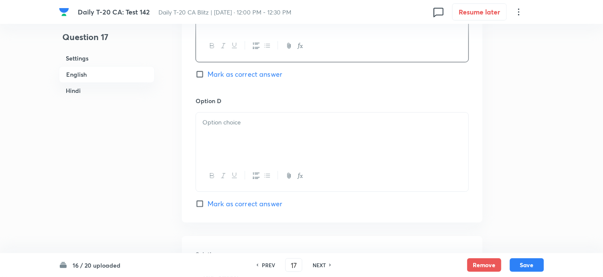
click at [242, 138] on div at bounding box center [332, 137] width 272 height 48
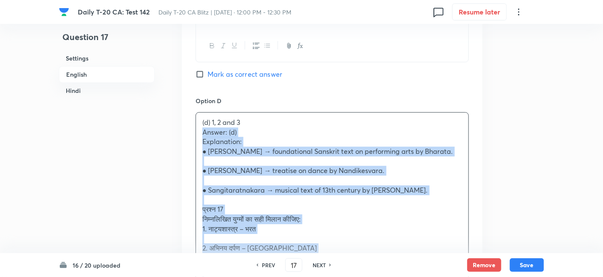
click at [193, 132] on div "Option A 1 and 2 only Mark as correct answer Option B 1 and 3 only Mark as corr…" at bounding box center [332, 55] width 300 height 725
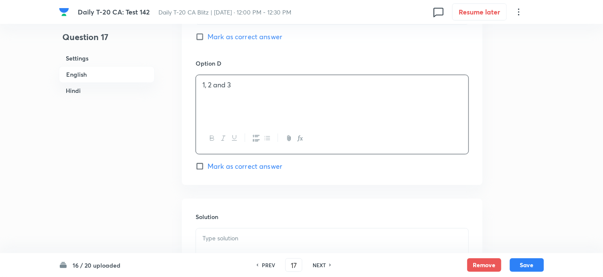
scroll to position [836, 0]
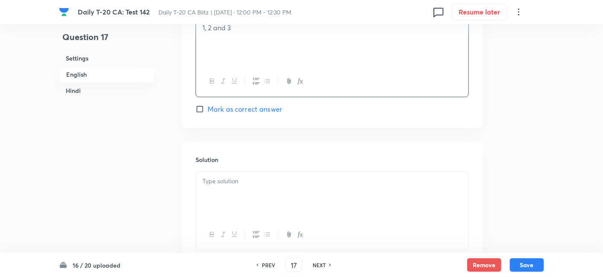
click at [248, 108] on span "Mark as correct answer" at bounding box center [244, 109] width 75 height 10
click at [207, 108] on input "Mark as correct answer" at bounding box center [201, 109] width 12 height 9
checkbox input "true"
click at [253, 192] on div at bounding box center [332, 196] width 272 height 48
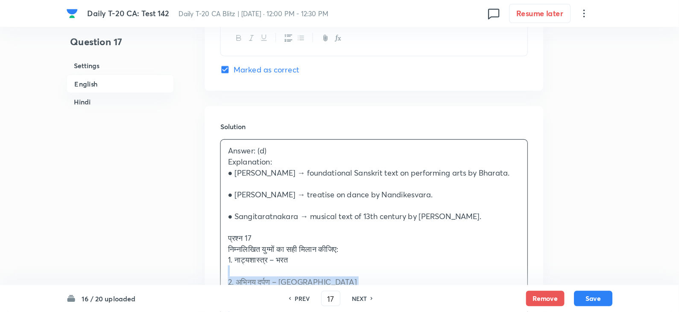
scroll to position [884, 0]
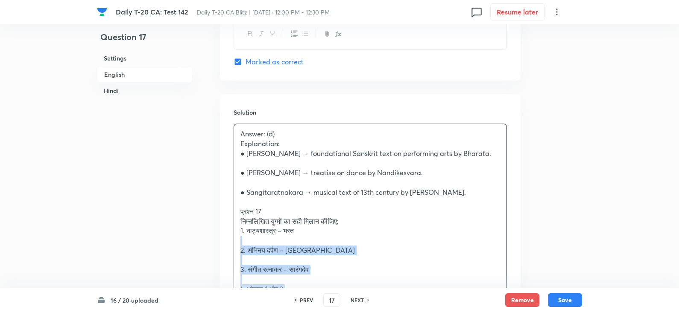
click at [209, 239] on div "Question 17 Settings English Hindi Settings Type Single choice correct 4 option…" at bounding box center [339, 229] width 485 height 2144
drag, startPoint x: 240, startPoint y: 216, endPoint x: 234, endPoint y: 212, distance: 6.7
click at [234, 212] on div "Answer: (d) Explanation: ● Natya Shastra → foundational Sanskrit text on perfor…" at bounding box center [370, 240] width 272 height 233
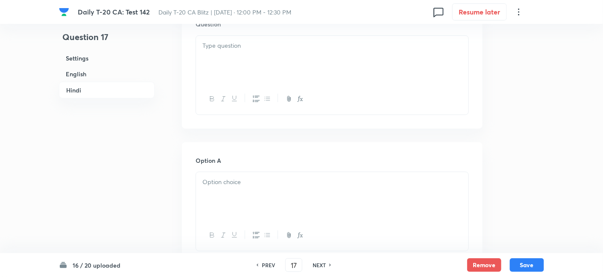
scroll to position [1168, 0]
click at [248, 76] on div at bounding box center [332, 78] width 272 height 48
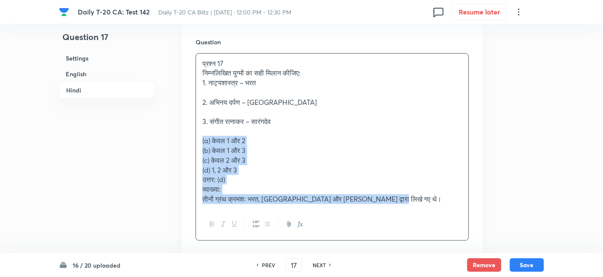
drag, startPoint x: 191, startPoint y: 140, endPoint x: 187, endPoint y: 142, distance: 4.8
click at [187, 142] on div "Question प्रश्न 17 निम्नलिखित युग्मों का सही मिलान कीजिए: 1. नाट्यशास्त्र – भरत…" at bounding box center [332, 139] width 300 height 231
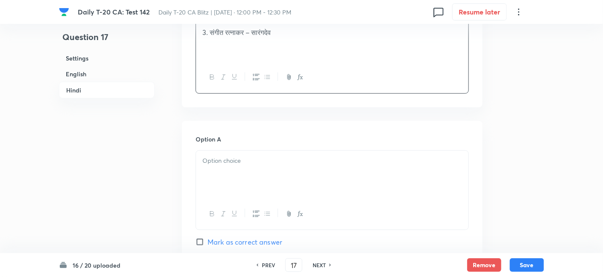
scroll to position [1263, 0]
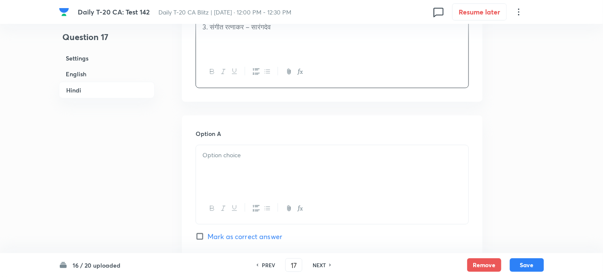
click at [250, 178] on div at bounding box center [332, 170] width 272 height 48
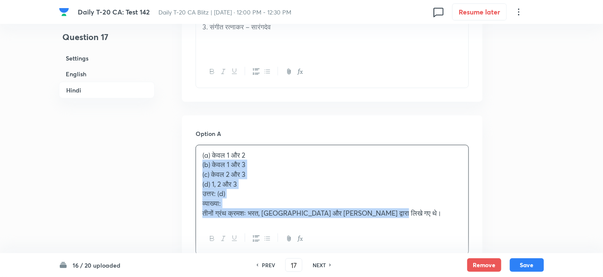
drag, startPoint x: 204, startPoint y: 168, endPoint x: 197, endPoint y: 165, distance: 7.8
click at [197, 165] on div "(a) केवल 1 और 2 (b) केवल 1 और 3 (c) केवल 2 और 3 (d) 1, 2 और 3 उत्तर: (d) व्याख्…" at bounding box center [332, 185] width 272 height 78
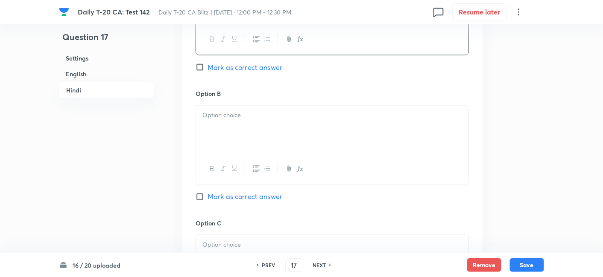
scroll to position [1453, 0]
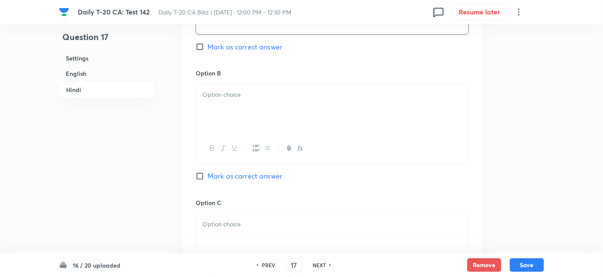
click at [239, 111] on div at bounding box center [332, 109] width 272 height 48
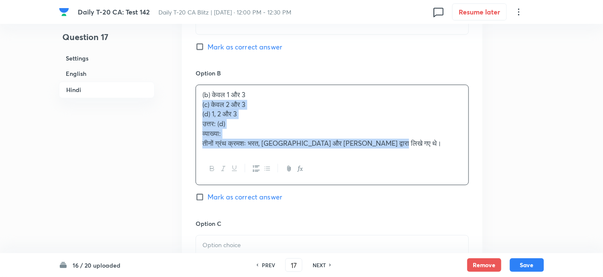
drag, startPoint x: 200, startPoint y: 108, endPoint x: 180, endPoint y: 105, distance: 20.2
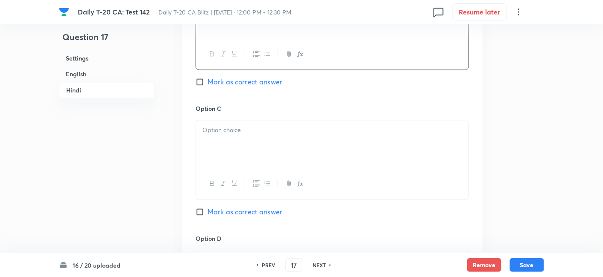
scroll to position [1595, 0]
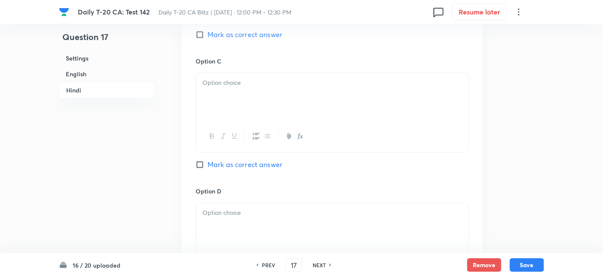
click at [239, 142] on div at bounding box center [332, 136] width 272 height 31
click at [230, 91] on div at bounding box center [332, 97] width 272 height 48
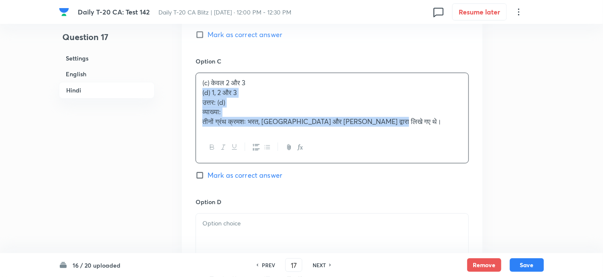
click at [194, 89] on div "Option A केवल 1 और 2 Mark as correct answer Option B केवल 1 और 3 Mark as correc…" at bounding box center [332, 54] width 300 height 541
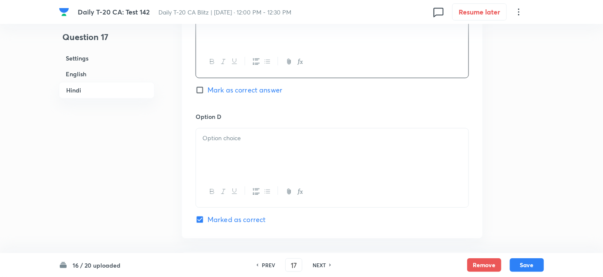
scroll to position [1690, 0]
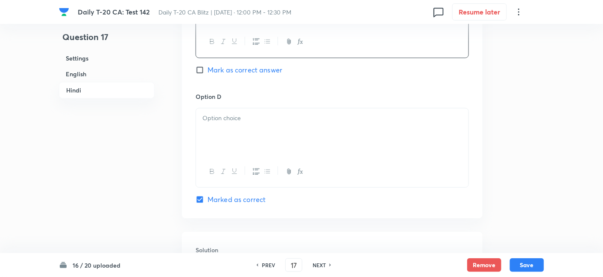
click at [243, 126] on div at bounding box center [332, 132] width 272 height 48
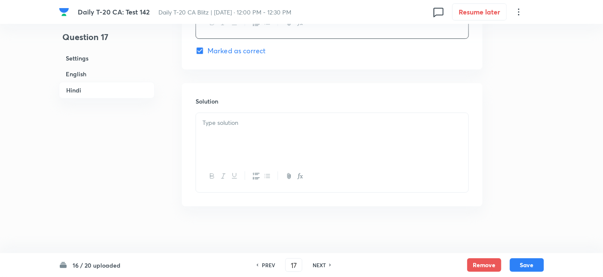
scroll to position [1840, 0]
click at [251, 150] on div at bounding box center [332, 136] width 272 height 48
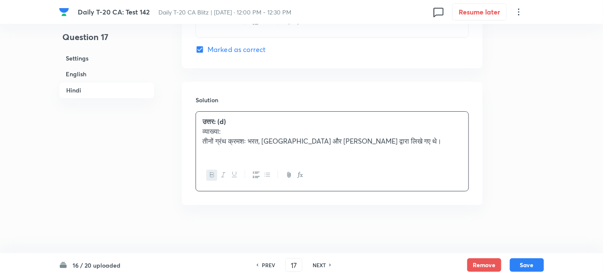
click at [93, 58] on h6 "Settings" at bounding box center [107, 58] width 96 height 16
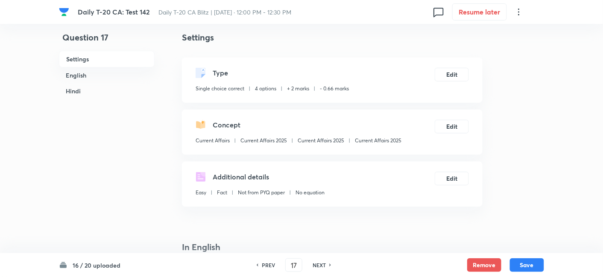
click at [380, 143] on p "Current Affairs 2025" at bounding box center [378, 141] width 47 height 8
click at [379, 143] on p "Current Affairs 2025" at bounding box center [378, 141] width 47 height 8
click at [530, 266] on button "Save" at bounding box center [527, 265] width 34 height 14
type input "18"
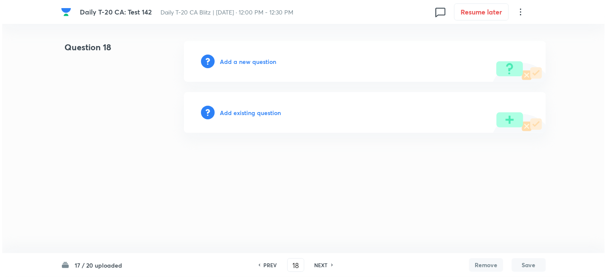
scroll to position [0, 0]
click at [254, 64] on h6 "Add a new question" at bounding box center [248, 61] width 56 height 9
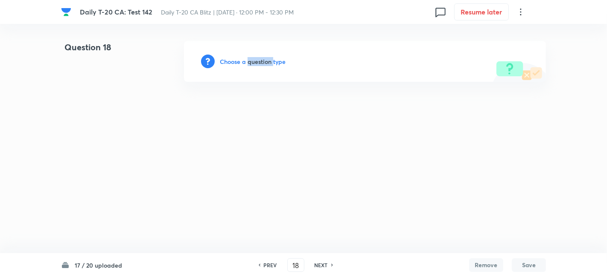
click at [254, 64] on h6 "Choose a question type" at bounding box center [253, 61] width 66 height 9
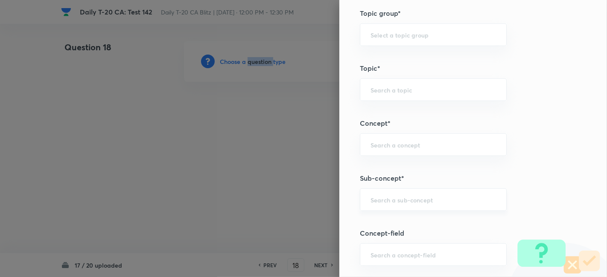
scroll to position [427, 0]
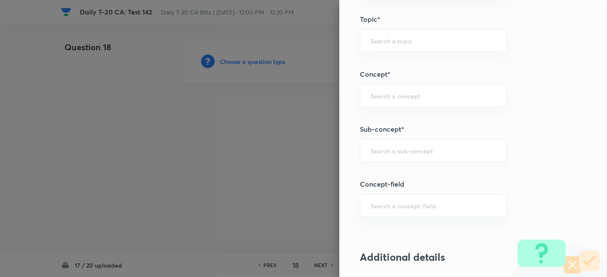
click at [424, 148] on input "text" at bounding box center [432, 151] width 125 height 8
paste input "Current Affairs 2025"
click at [460, 147] on input "Current Affairs 2025" at bounding box center [432, 151] width 125 height 8
click at [421, 175] on li "Current Affairs 2025" at bounding box center [426, 173] width 146 height 15
type input "Current Affairs 2025"
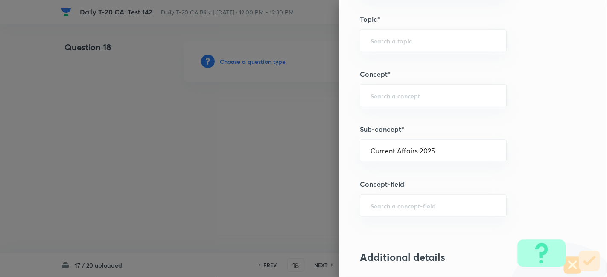
type input "Current Affairs"
type input "Current Affairs 2025"
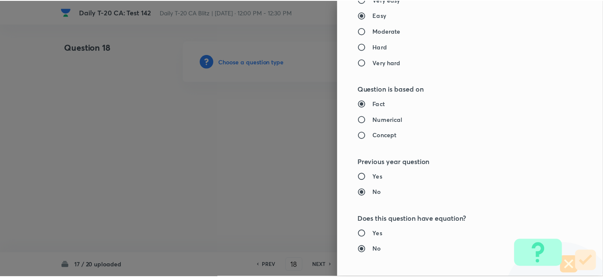
scroll to position [883, 0]
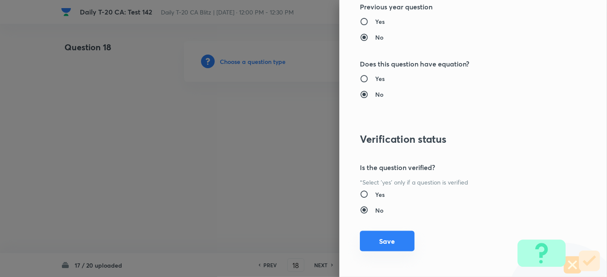
click at [388, 238] on button "Save" at bounding box center [387, 241] width 55 height 20
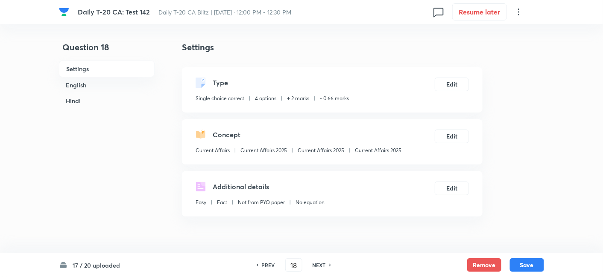
click at [87, 83] on h6 "English" at bounding box center [107, 85] width 96 height 16
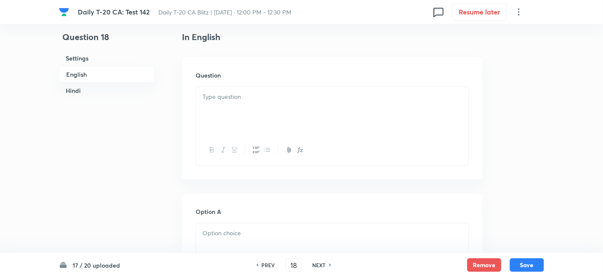
click at [240, 110] on div at bounding box center [332, 111] width 272 height 48
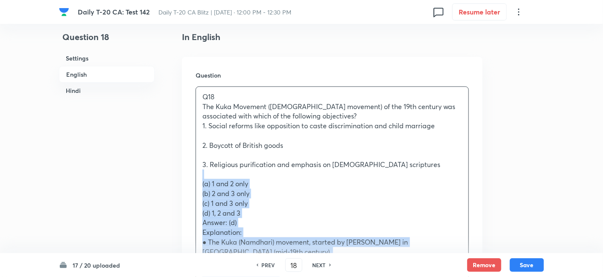
click at [196, 179] on div "Q18 The Kuka Movement (Namdhari movement) of the 19th century was associated wi…" at bounding box center [332, 276] width 272 height 379
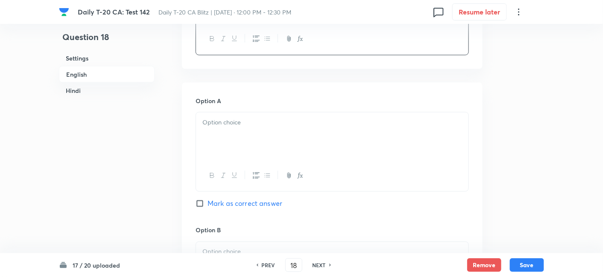
scroll to position [410, 0]
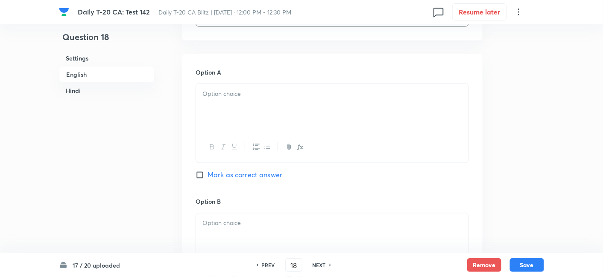
click at [248, 102] on div at bounding box center [332, 108] width 272 height 48
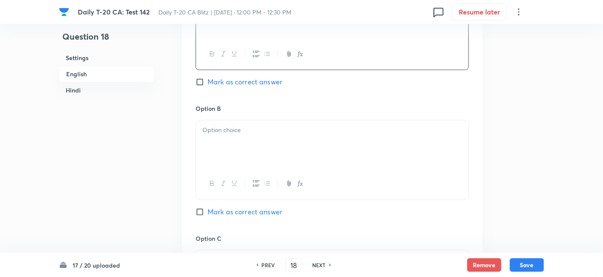
scroll to position [504, 0]
click at [236, 150] on div at bounding box center [332, 143] width 272 height 48
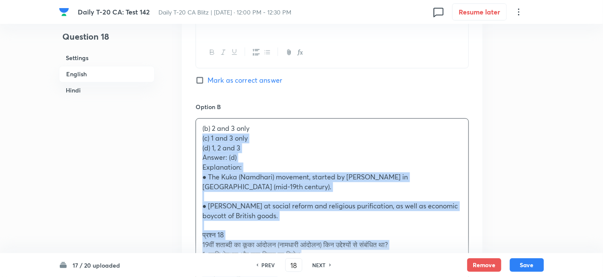
drag, startPoint x: 197, startPoint y: 139, endPoint x: 189, endPoint y: 136, distance: 9.0
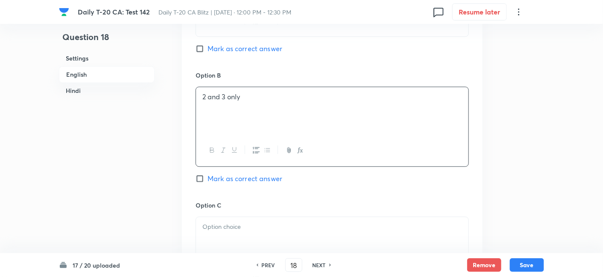
scroll to position [647, 0]
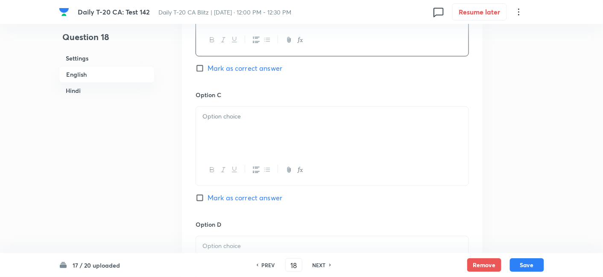
click at [232, 138] on div at bounding box center [332, 131] width 272 height 48
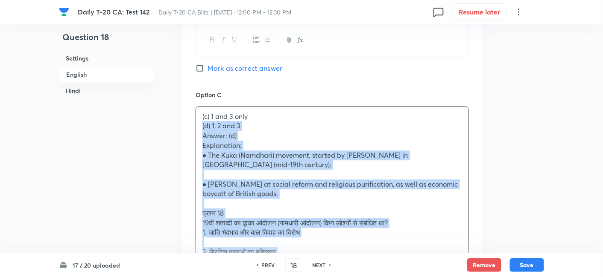
drag, startPoint x: 202, startPoint y: 129, endPoint x: 192, endPoint y: 126, distance: 10.7
click at [192, 126] on div "Option A 1 and 2 only Mark as correct answer Option B 2 and 3 only Mark as corr…" at bounding box center [332, 189] width 300 height 744
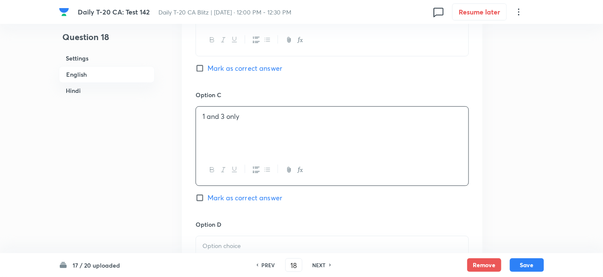
scroll to position [742, 0]
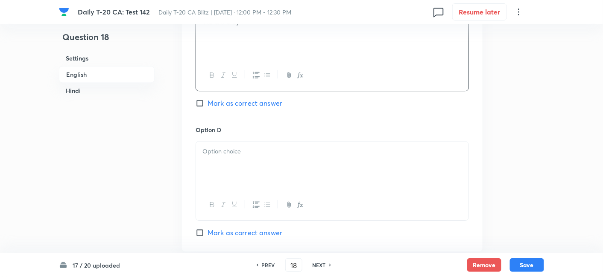
click at [224, 159] on div at bounding box center [332, 166] width 272 height 48
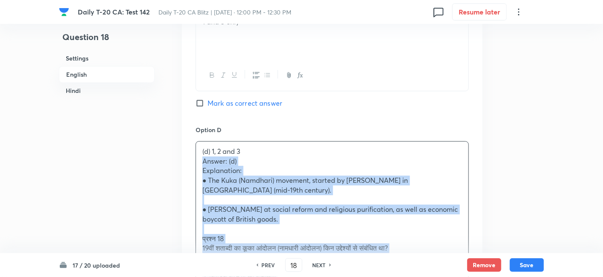
click at [189, 159] on div "Option A 1 and 2 only Mark as correct answer Option B 2 and 3 only Mark as corr…" at bounding box center [332, 89] width 300 height 735
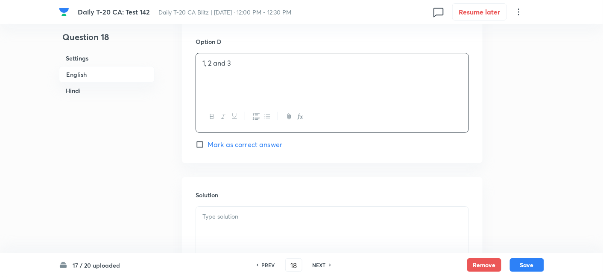
scroll to position [836, 0]
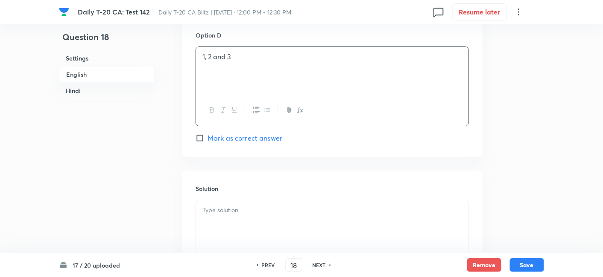
click at [251, 134] on span "Mark as correct answer" at bounding box center [244, 138] width 75 height 10
click at [207, 134] on input "Mark as correct answer" at bounding box center [201, 138] width 12 height 9
checkbox input "true"
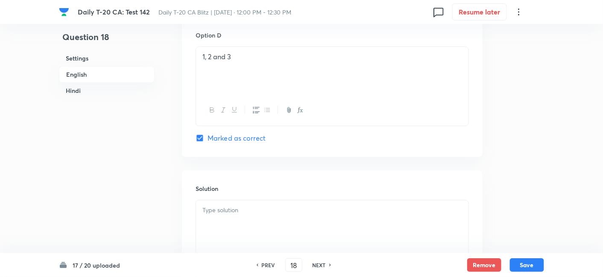
checkbox input "true"
click at [250, 216] on div at bounding box center [332, 225] width 272 height 48
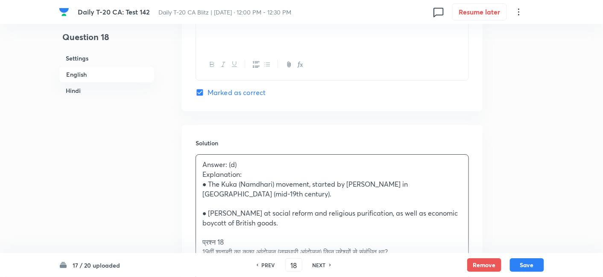
scroll to position [931, 0]
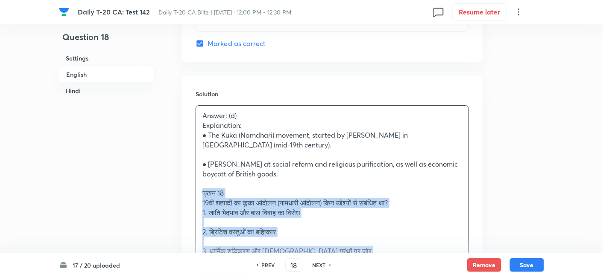
drag, startPoint x: 174, startPoint y: 191, endPoint x: 169, endPoint y: 191, distance: 4.7
click at [169, 191] on div "Question 18 Settings English Hindi Settings Type Single choice correct 4 option…" at bounding box center [301, 201] width 485 height 2182
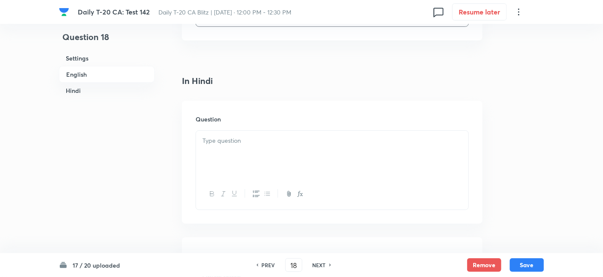
scroll to position [1121, 0]
click at [239, 154] on div at bounding box center [332, 154] width 272 height 48
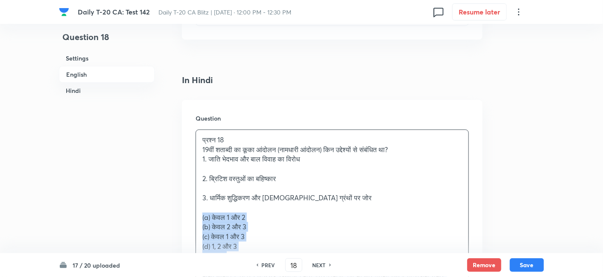
drag, startPoint x: 207, startPoint y: 210, endPoint x: 184, endPoint y: 215, distance: 23.0
click at [184, 215] on div "Question प्रश्न 18 19वीं शताब्दी का कूका आंदोलन (नामधारी आंदोलन) किन उद्देश्यों…" at bounding box center [332, 220] width 300 height 241
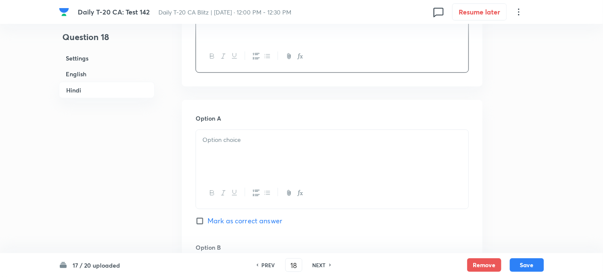
scroll to position [1311, 0]
click at [252, 169] on div at bounding box center [332, 151] width 272 height 48
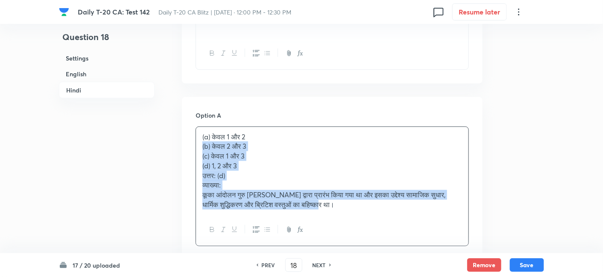
drag, startPoint x: 205, startPoint y: 155, endPoint x: 181, endPoint y: 143, distance: 26.7
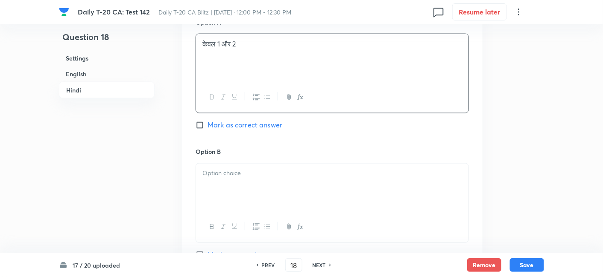
scroll to position [1406, 0]
click at [239, 174] on p at bounding box center [331, 172] width 259 height 10
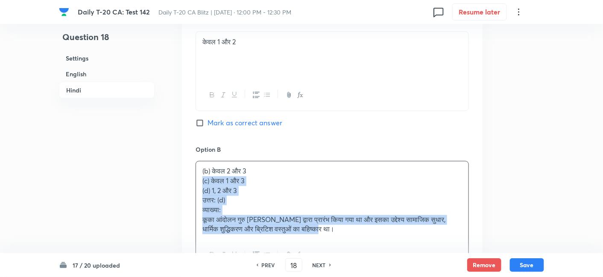
drag, startPoint x: 200, startPoint y: 177, endPoint x: 194, endPoint y: 170, distance: 8.8
click at [195, 175] on div "Option A केवल 1 और 2 Mark as correct answer Option B (b) केवल 2 और 3 (c) केवल 1…" at bounding box center [332, 282] width 300 height 560
click at [194, 170] on div "Option A केवल 1 और 2 Mark as correct answer Option B (b) केवल 2 और 3 (c) केवल 1…" at bounding box center [332, 282] width 300 height 560
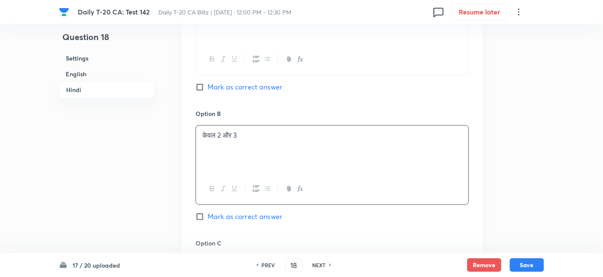
scroll to position [1548, 0]
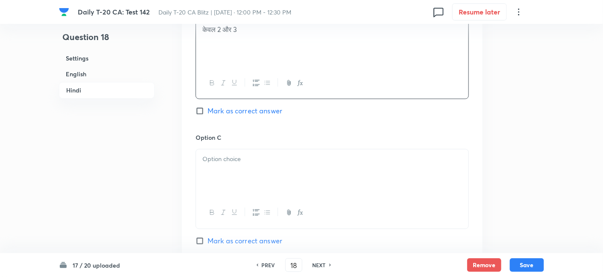
click at [284, 170] on div at bounding box center [332, 173] width 272 height 48
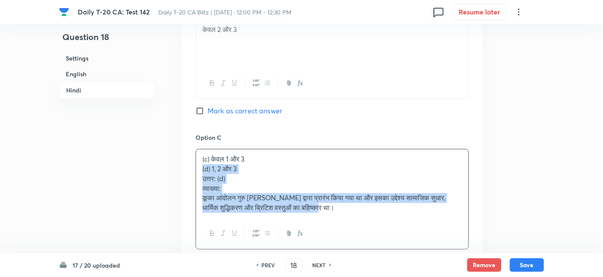
drag, startPoint x: 200, startPoint y: 172, endPoint x: 183, endPoint y: 167, distance: 18.2
click at [183, 167] on div "Option A केवल 1 और 2 Mark as correct answer Option B केवल 2 और 3 Mark as correc…" at bounding box center [332, 135] width 300 height 551
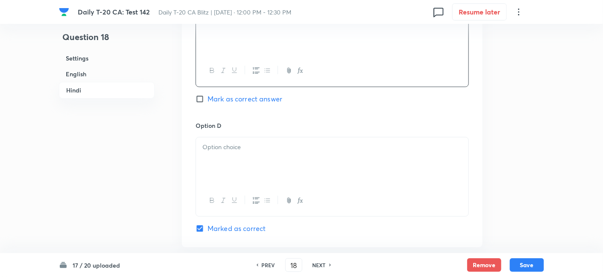
scroll to position [1690, 0]
click at [231, 157] on div at bounding box center [332, 161] width 272 height 48
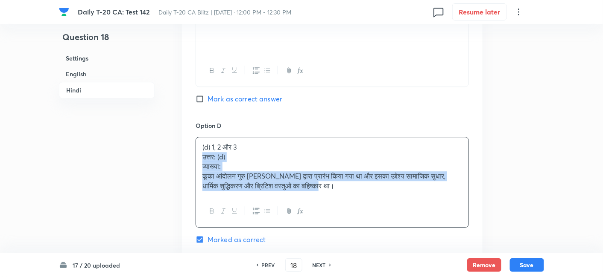
drag, startPoint x: 204, startPoint y: 154, endPoint x: 191, endPoint y: 152, distance: 12.5
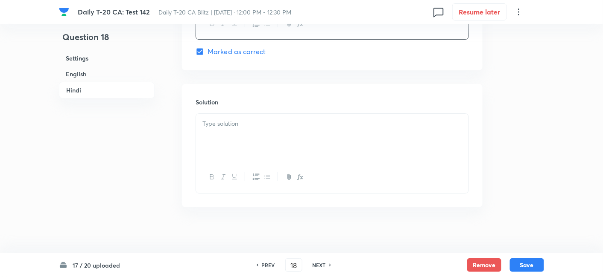
scroll to position [1869, 0]
click at [261, 134] on div at bounding box center [332, 136] width 272 height 48
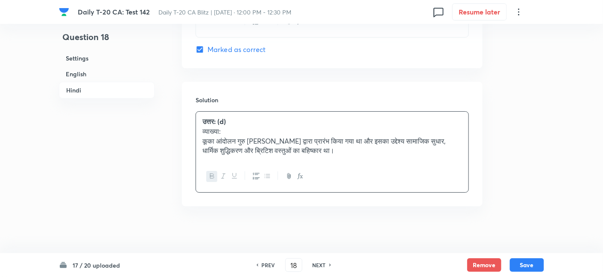
click at [90, 53] on h6 "Settings" at bounding box center [107, 58] width 96 height 16
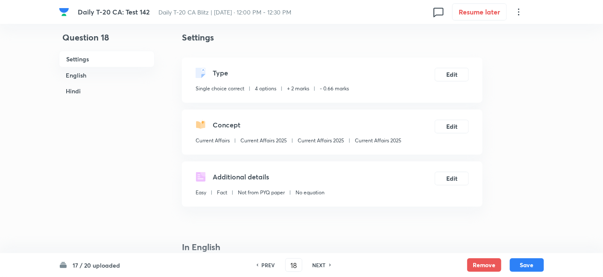
click at [376, 137] on p "Current Affairs 2025" at bounding box center [378, 141] width 47 height 8
click at [529, 261] on button "Save" at bounding box center [527, 265] width 34 height 14
type input "19"
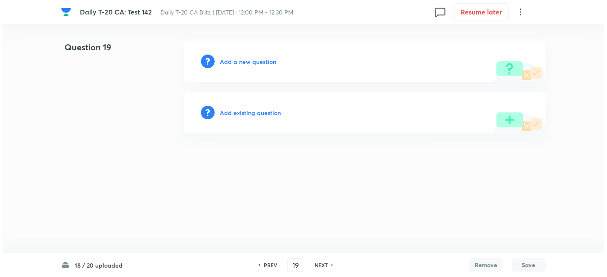
scroll to position [0, 0]
click at [271, 59] on h6 "Add a new question" at bounding box center [248, 61] width 56 height 9
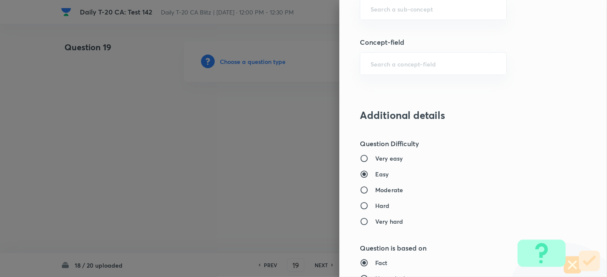
scroll to position [522, 0]
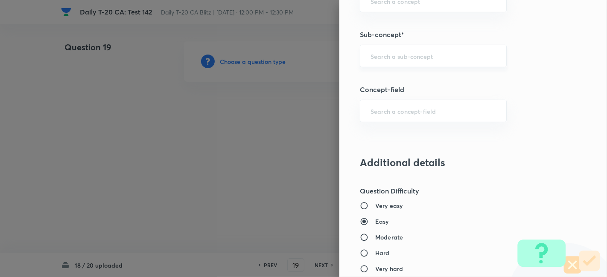
click at [413, 52] on input "text" at bounding box center [432, 56] width 125 height 8
paste input "Current Affairs 2025"
click at [452, 54] on input "Current Affairs 2025" at bounding box center [432, 56] width 125 height 8
click at [420, 79] on li "Current Affairs 2025" at bounding box center [426, 78] width 146 height 15
type input "Current Affairs 2025"
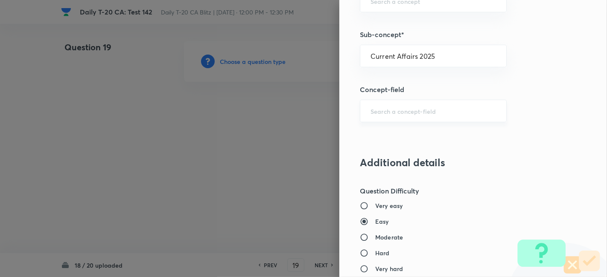
type input "Current Affairs"
type input "Current Affairs 2025"
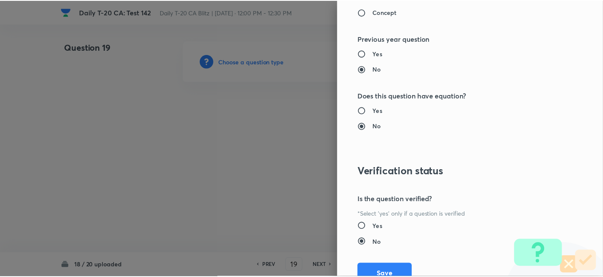
scroll to position [883, 0]
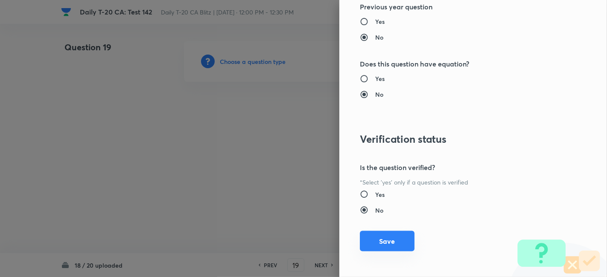
click at [386, 237] on button "Save" at bounding box center [387, 241] width 55 height 20
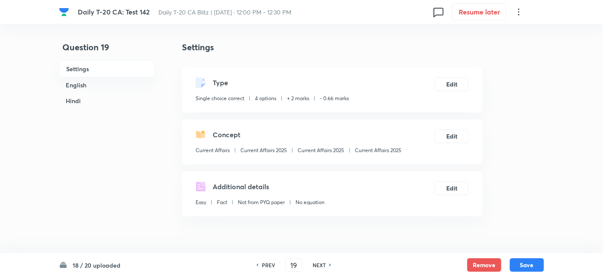
click at [93, 84] on h6 "English" at bounding box center [107, 85] width 96 height 16
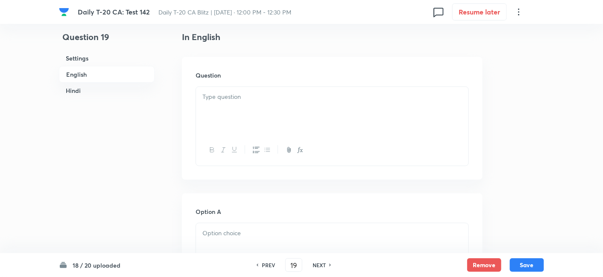
click at [282, 111] on div at bounding box center [332, 111] width 272 height 48
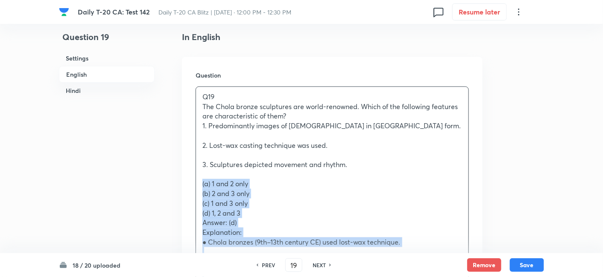
drag, startPoint x: 207, startPoint y: 186, endPoint x: 188, endPoint y: 187, distance: 19.7
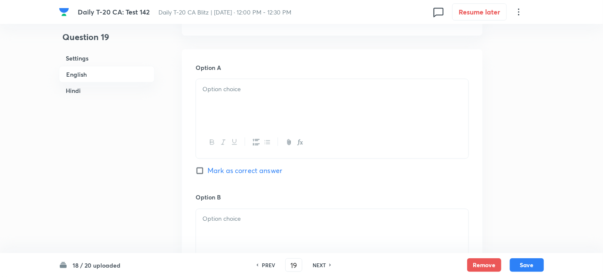
scroll to position [410, 0]
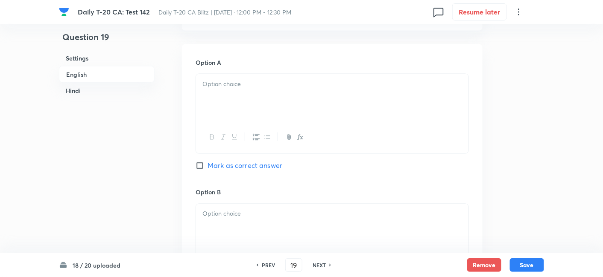
click at [251, 103] on div at bounding box center [332, 98] width 272 height 48
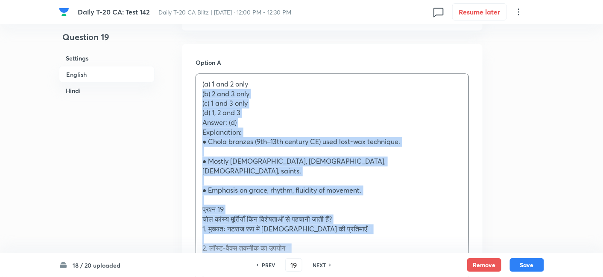
drag, startPoint x: 201, startPoint y: 96, endPoint x: 193, endPoint y: 94, distance: 8.1
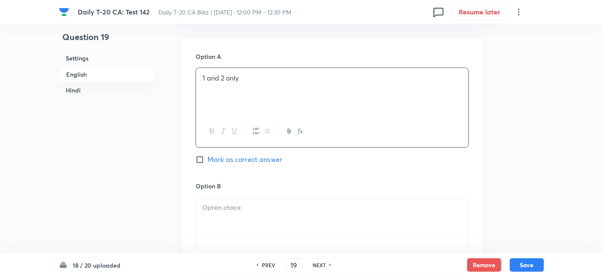
scroll to position [457, 0]
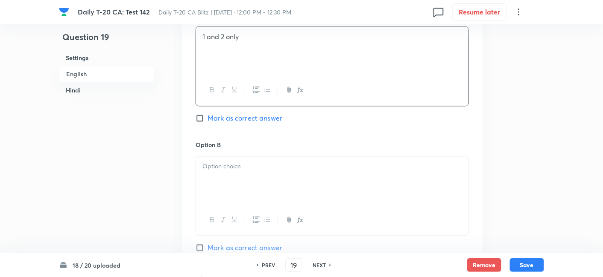
click at [253, 160] on div at bounding box center [332, 181] width 272 height 48
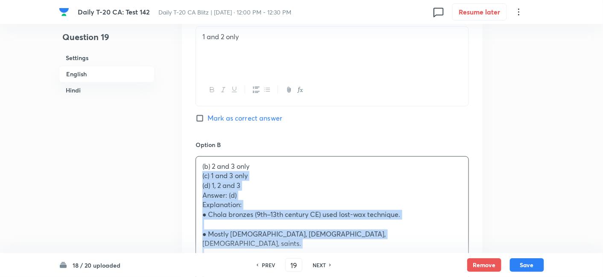
drag, startPoint x: 204, startPoint y: 178, endPoint x: 197, endPoint y: 174, distance: 8.6
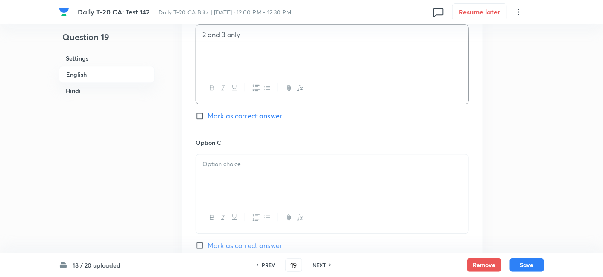
scroll to position [600, 0]
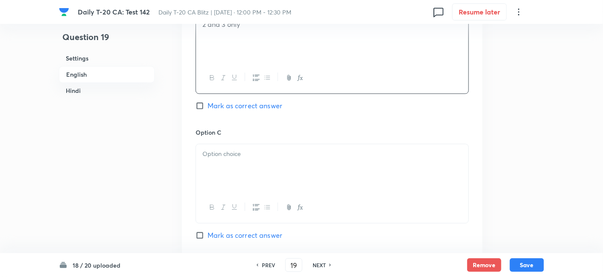
click at [236, 174] on div at bounding box center [332, 168] width 272 height 48
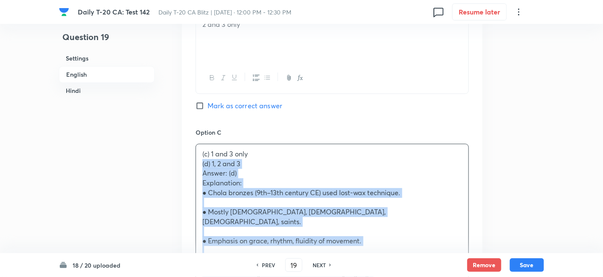
drag, startPoint x: 204, startPoint y: 168, endPoint x: 192, endPoint y: 163, distance: 13.6
click at [192, 163] on div "Option A 1 and 2 only Mark as correct answer Option B 2 and 3 only Mark as corr…" at bounding box center [332, 231] width 300 height 754
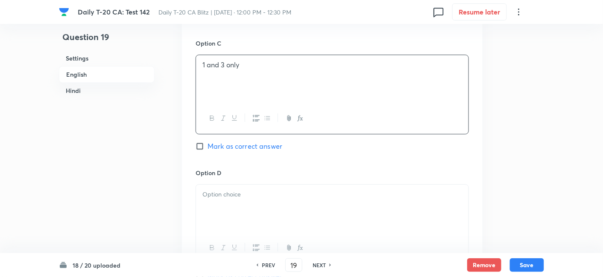
scroll to position [742, 0]
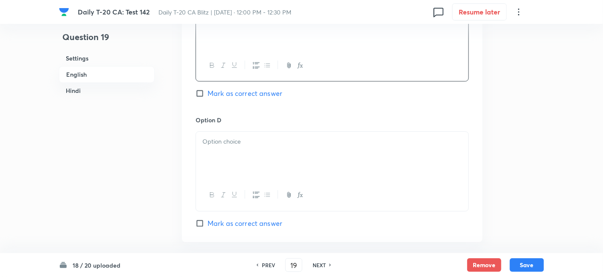
click at [234, 162] on div at bounding box center [332, 156] width 272 height 48
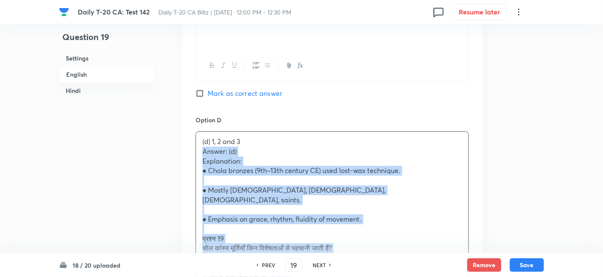
click at [199, 153] on div "(d) 1, 2 and 3 Answer: (d) Explanation: ● Chola bronzes (9th–13th century CE) u…" at bounding box center [332, 263] width 272 height 262
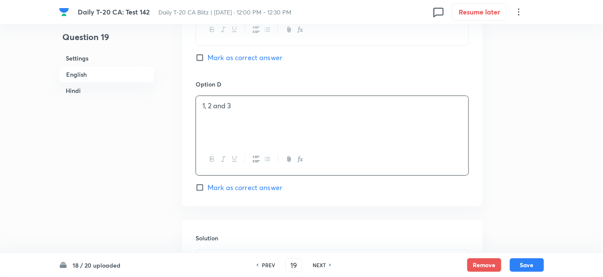
scroll to position [836, 0]
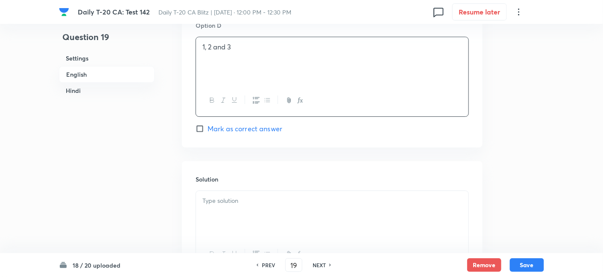
click at [260, 128] on span "Mark as correct answer" at bounding box center [244, 129] width 75 height 10
click at [207, 128] on input "Mark as correct answer" at bounding box center [201, 129] width 12 height 9
checkbox input "true"
click at [255, 203] on p at bounding box center [331, 201] width 259 height 10
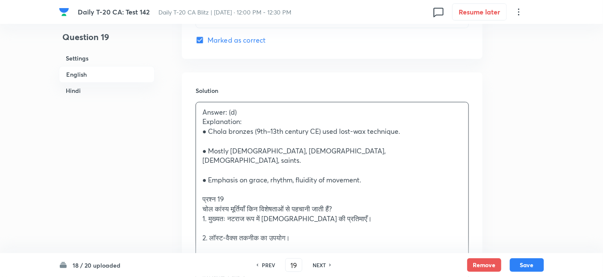
scroll to position [931, 0]
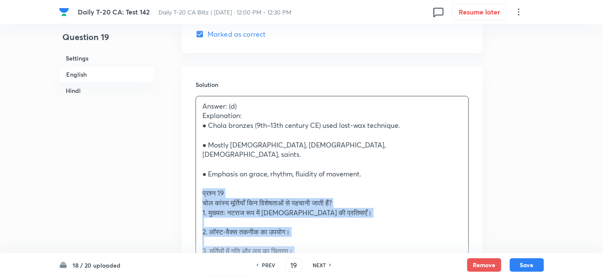
drag, startPoint x: 205, startPoint y: 191, endPoint x: 181, endPoint y: 181, distance: 26.4
click at [181, 181] on div "Question 19 Settings English Hindi Settings Type Single choice correct 4 option…" at bounding box center [301, 201] width 485 height 2182
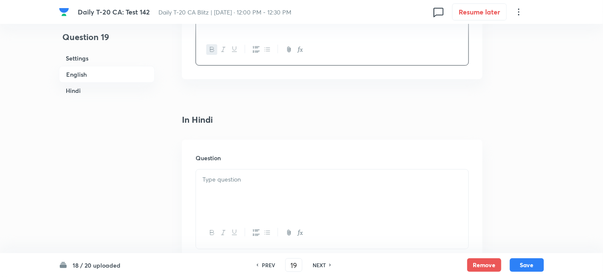
scroll to position [1121, 0]
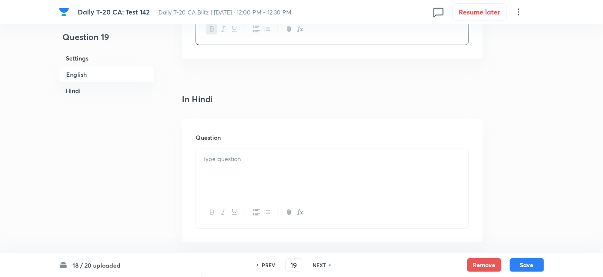
click at [242, 173] on div at bounding box center [332, 173] width 272 height 48
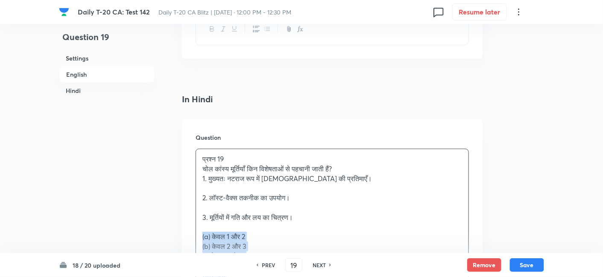
click at [193, 224] on div "Question प्रश्न 19 चोल कांस्य मूर्तियाँ किन विशेषताओं से पहचानी जाती हैं? 1. मु…" at bounding box center [332, 239] width 300 height 241
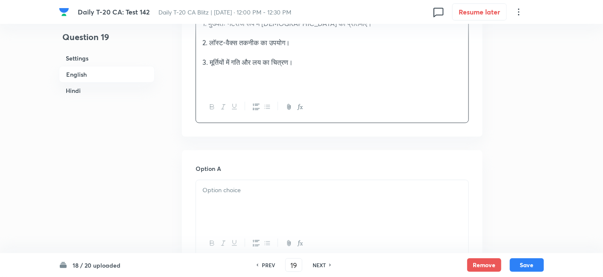
scroll to position [1311, 0]
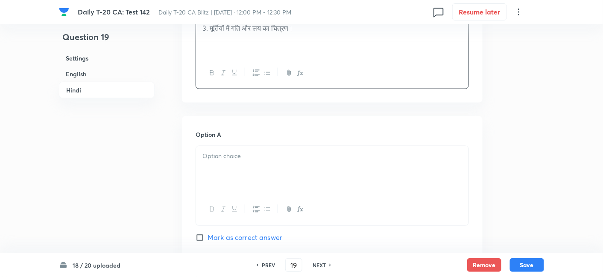
click at [227, 154] on div at bounding box center [332, 170] width 272 height 48
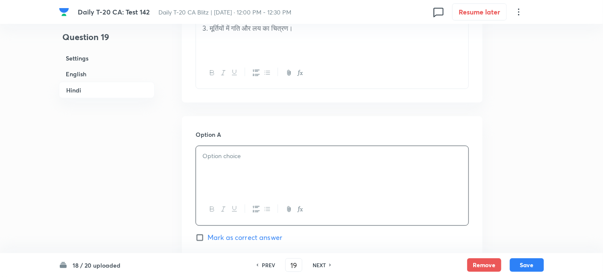
paste div
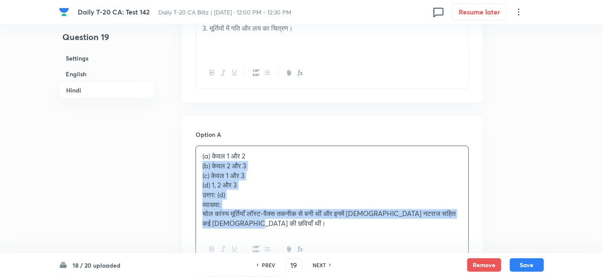
drag, startPoint x: 210, startPoint y: 167, endPoint x: 188, endPoint y: 155, distance: 24.5
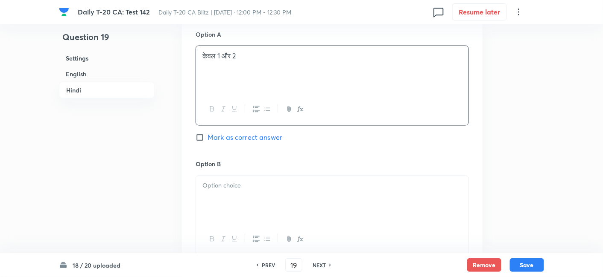
scroll to position [1453, 0]
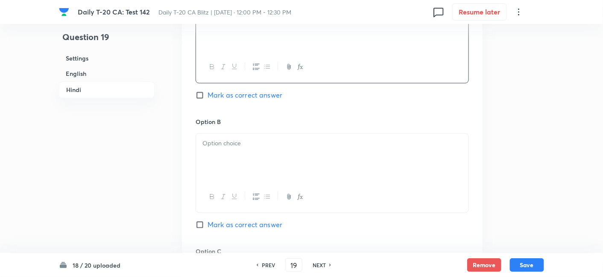
click at [231, 150] on div at bounding box center [332, 158] width 272 height 48
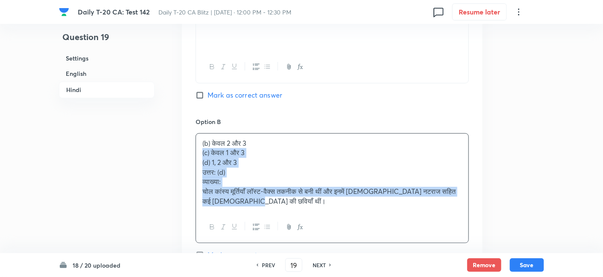
drag, startPoint x: 206, startPoint y: 143, endPoint x: 196, endPoint y: 140, distance: 9.9
click at [196, 140] on div "(b) केवल 2 और 3 (c) केवल 1 और 3 (d) 1, 2 और 3 उत्तर: (d) व्याख्या: चोल कांस्य म…" at bounding box center [332, 173] width 272 height 78
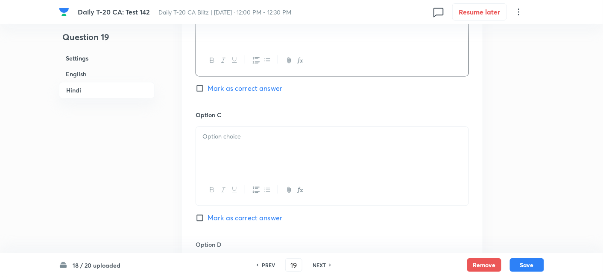
scroll to position [1595, 0]
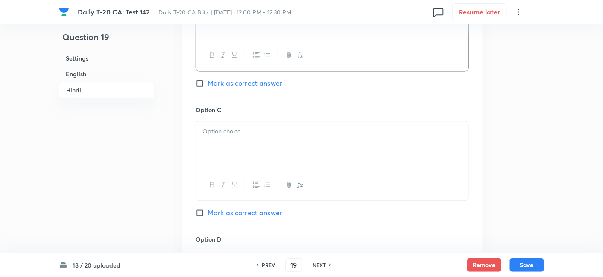
click at [248, 169] on div at bounding box center [332, 184] width 272 height 31
click at [235, 140] on div at bounding box center [332, 146] width 272 height 48
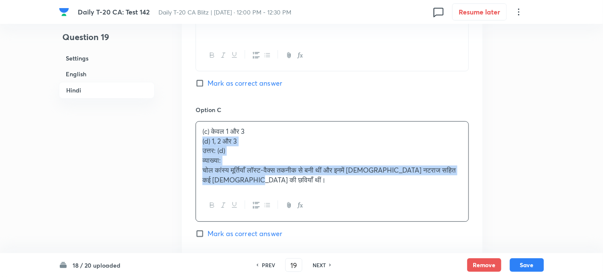
drag, startPoint x: 204, startPoint y: 132, endPoint x: 198, endPoint y: 130, distance: 6.5
click at [198, 130] on div "(c) केवल 1 और 3 (d) 1, 2 और 3 उत्तर: (d) व्याख्या: चोल कांस्य मूर्तियाँ लॉस्ट-व…" at bounding box center [332, 156] width 272 height 68
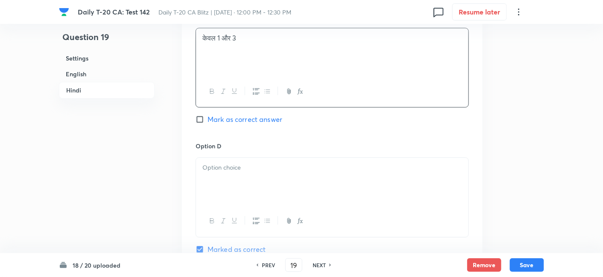
scroll to position [1690, 0]
click at [244, 165] on div at bounding box center [332, 181] width 272 height 48
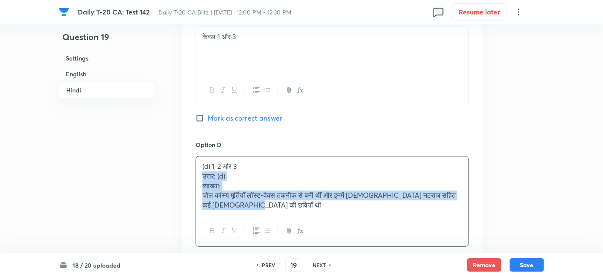
drag, startPoint x: 205, startPoint y: 166, endPoint x: 197, endPoint y: 164, distance: 7.8
click at [198, 165] on div "(d) 1, 2 और 3 उत्तर: (d) व्याख्या: चोल कांस्य मूर्तियाँ लॉस्ट-वैक्स तकनीक से बन…" at bounding box center [332, 186] width 272 height 59
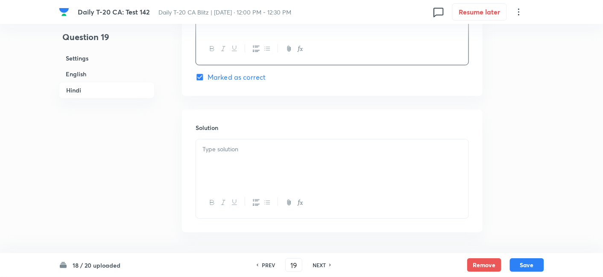
scroll to position [1879, 0]
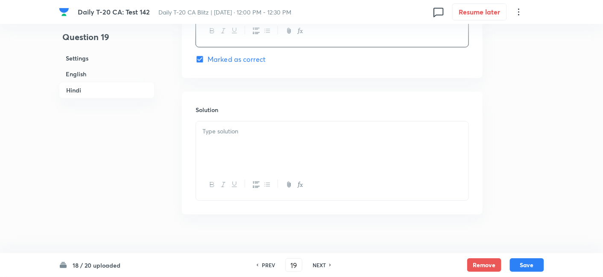
click at [274, 138] on div at bounding box center [332, 146] width 272 height 48
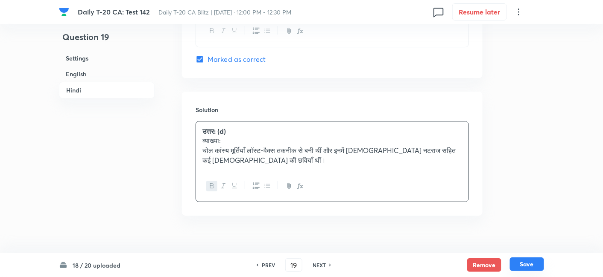
click at [529, 260] on button "Save" at bounding box center [527, 265] width 34 height 14
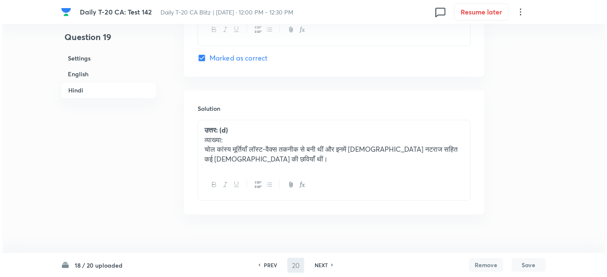
scroll to position [0, 0]
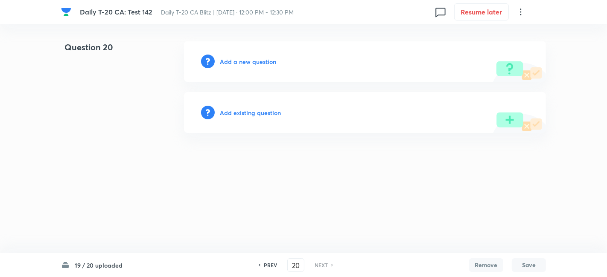
click at [273, 264] on h6 "PREV" at bounding box center [270, 266] width 13 height 8
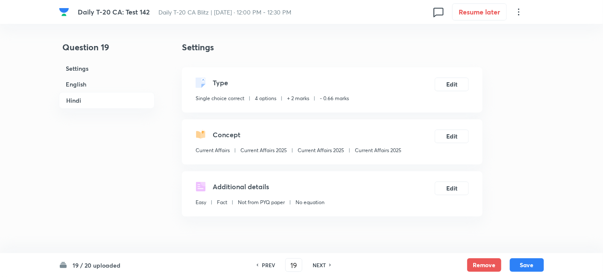
click at [385, 154] on div "Current Affairs Current Affairs 2025 Current Affairs 2025 Current Affairs 2025" at bounding box center [298, 152] width 206 height 11
click
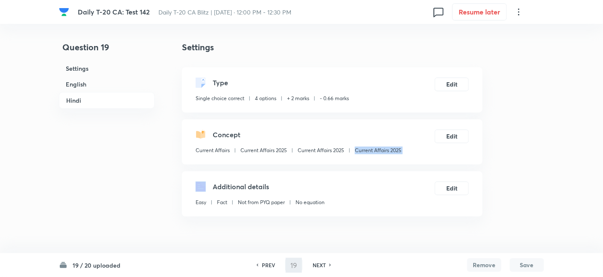
type input "20"
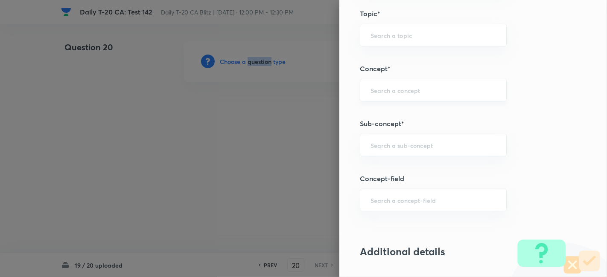
scroll to position [474, 0]
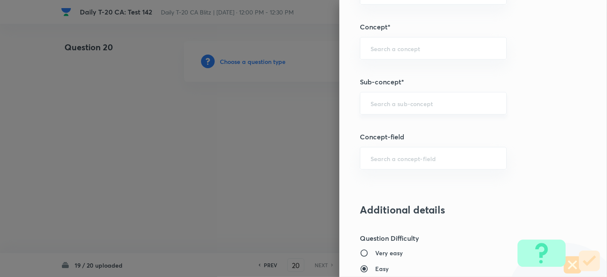
paste input "Current Affairs 2025"
type input "Current Affairs 2025"
type input "Current Affairs"
type input "Current Affairs 2025"
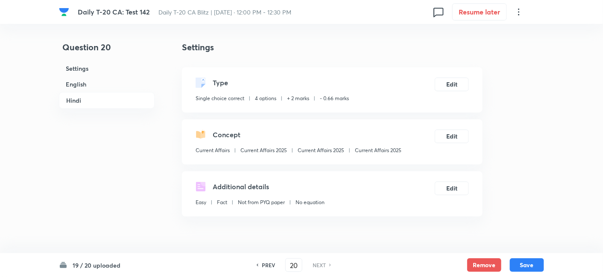
scroll to position [220, 0]
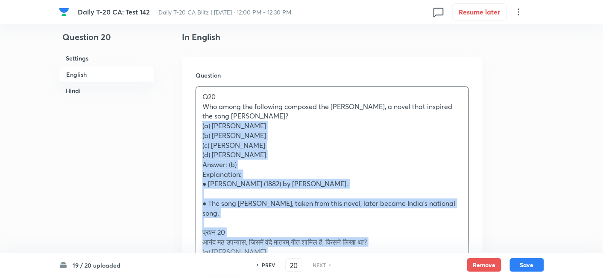
drag, startPoint x: 225, startPoint y: 132, endPoint x: 167, endPoint y: 127, distance: 57.8
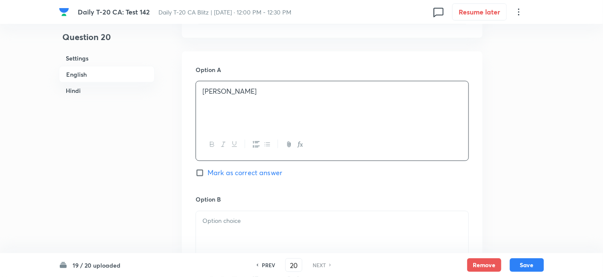
scroll to position [410, 0]
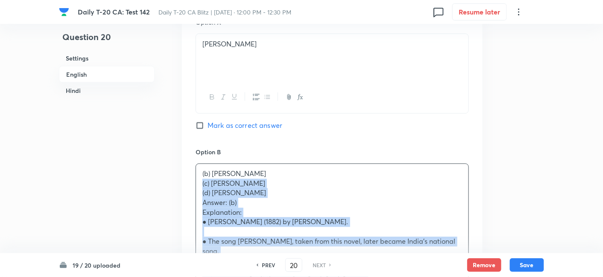
drag, startPoint x: 206, startPoint y: 187, endPoint x: 196, endPoint y: 185, distance: 9.5
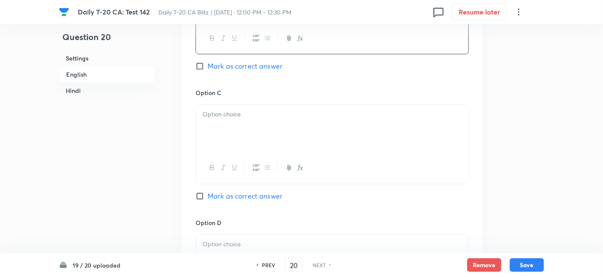
scroll to position [600, 0]
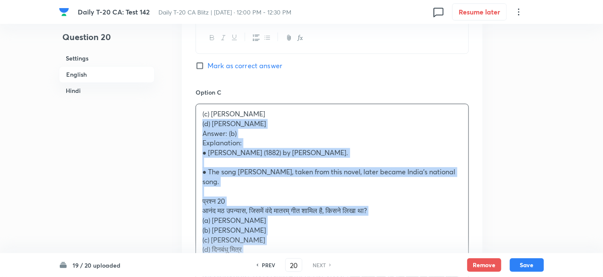
drag, startPoint x: 195, startPoint y: 127, endPoint x: 178, endPoint y: 121, distance: 18.4
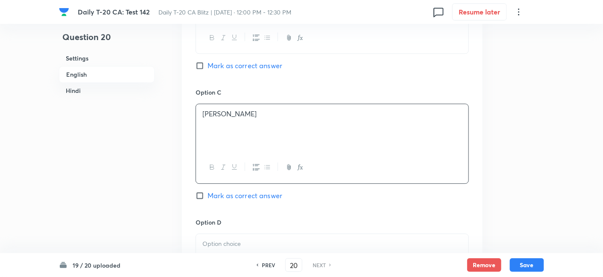
checkbox input "true"
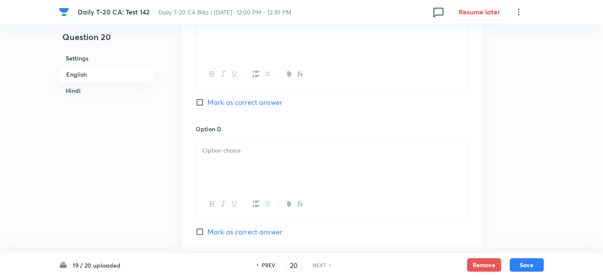
scroll to position [694, 0]
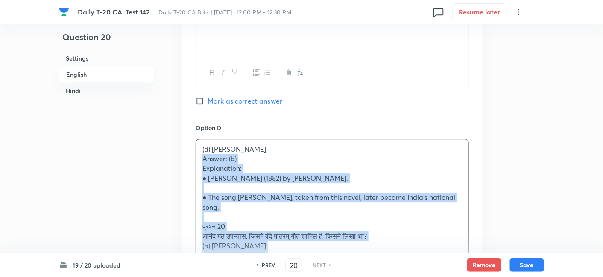
drag, startPoint x: 197, startPoint y: 164, endPoint x: 179, endPoint y: 154, distance: 20.6
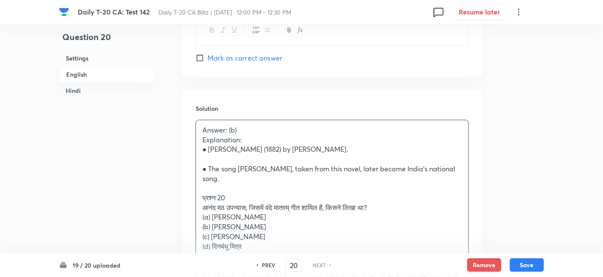
scroll to position [884, 0]
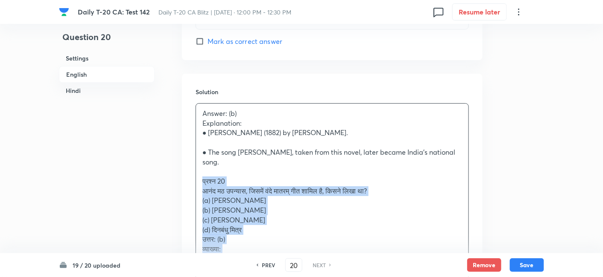
drag, startPoint x: 189, startPoint y: 184, endPoint x: 180, endPoint y: 176, distance: 11.2
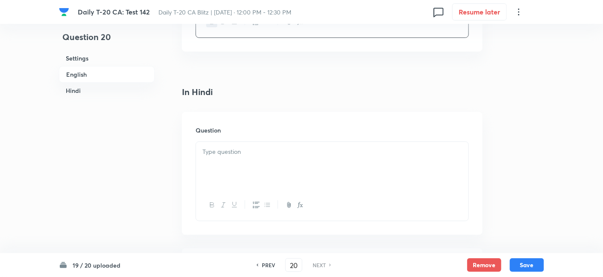
scroll to position [1074, 0]
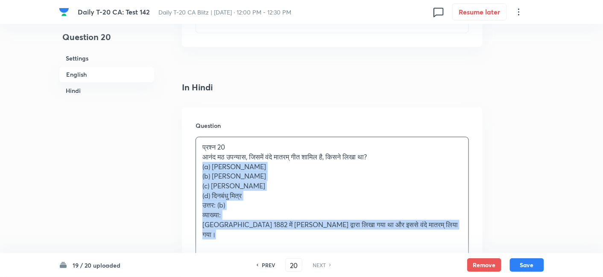
drag, startPoint x: 189, startPoint y: 170, endPoint x: 181, endPoint y: 165, distance: 8.9
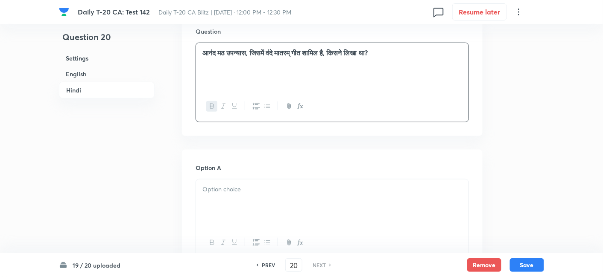
scroll to position [1216, 0]
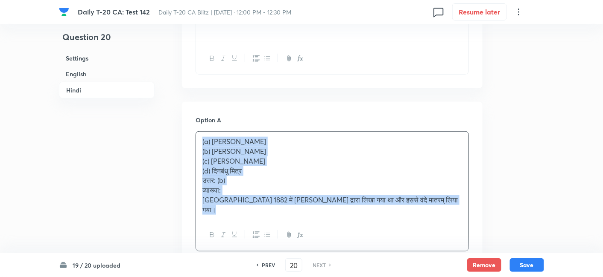
drag, startPoint x: 175, startPoint y: 147, endPoint x: 161, endPoint y: 141, distance: 15.5
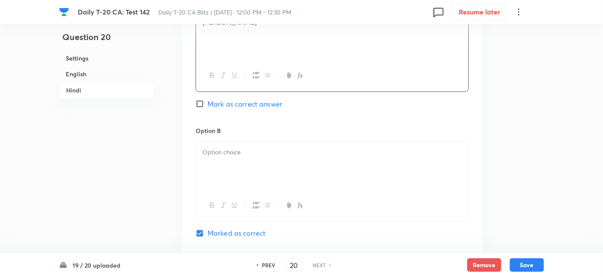
scroll to position [1358, 0]
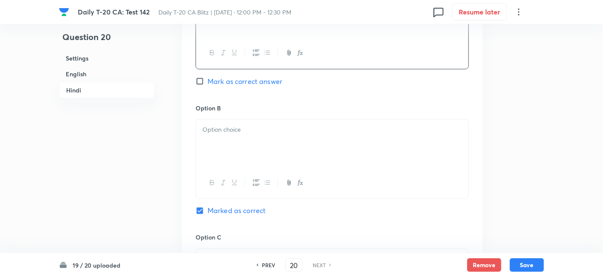
drag, startPoint x: 242, startPoint y: 150, endPoint x: 241, endPoint y: 146, distance: 4.3
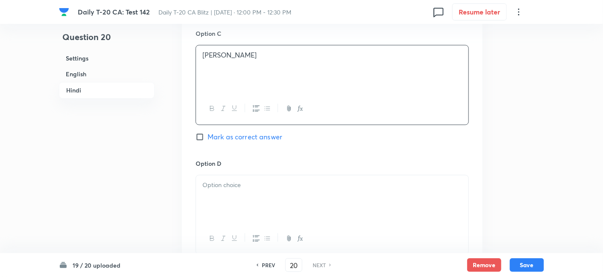
scroll to position [1595, 0]
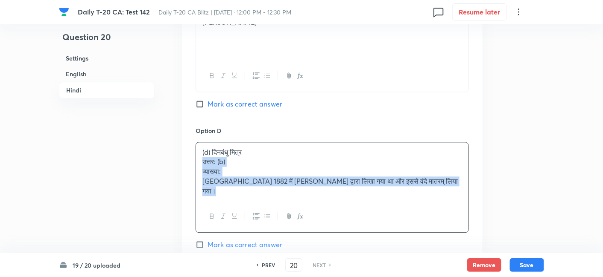
drag, startPoint x: 192, startPoint y: 162, endPoint x: 186, endPoint y: 160, distance: 6.3
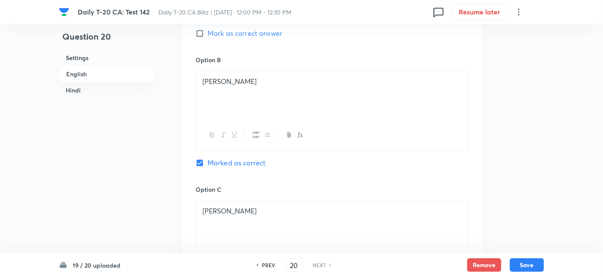
scroll to position [504, 0]
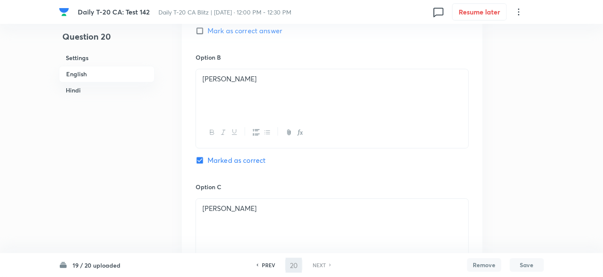
checkbox input "false"
checkbox input "true"
checkbox input "false"
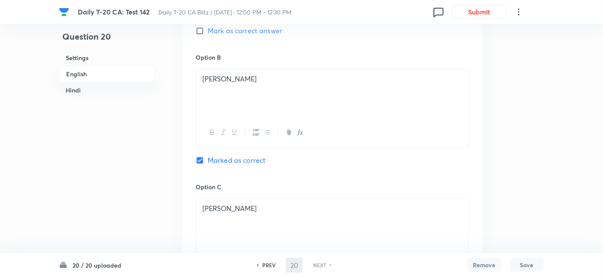
checkbox input "false"
checkbox input "true"
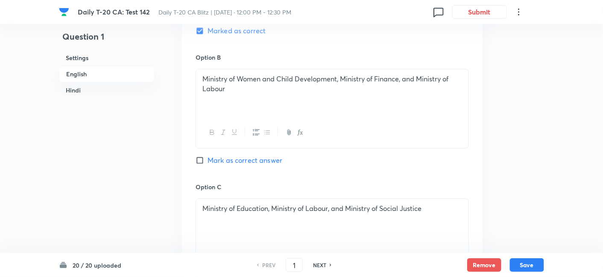
click at [93, 74] on h6 "English" at bounding box center [107, 74] width 96 height 17
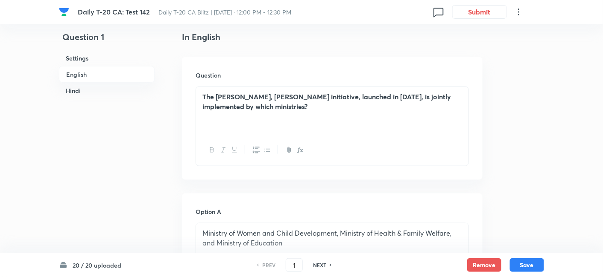
click at [85, 93] on h6 "Hindi" at bounding box center [107, 91] width 96 height 16
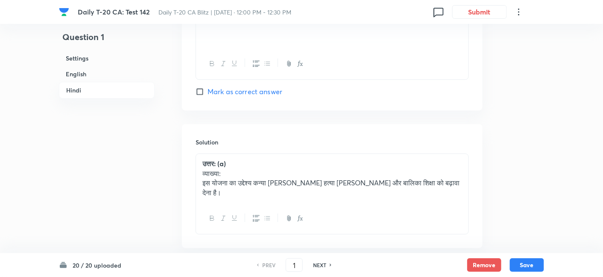
scroll to position [1739, 0]
click at [317, 264] on h6 "NEXT" at bounding box center [319, 266] width 13 height 8
type input "2"
checkbox input "false"
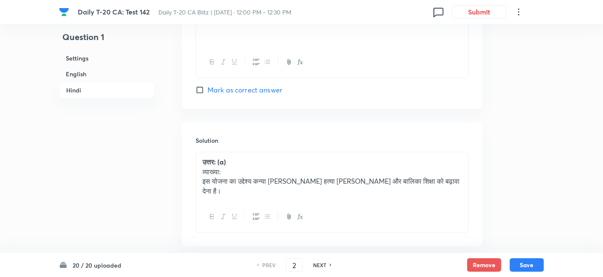
checkbox input "true"
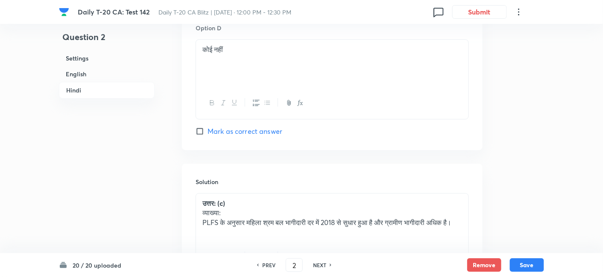
click at [317, 264] on h6 "NEXT" at bounding box center [319, 266] width 13 height 8
type input "3"
checkbox input "false"
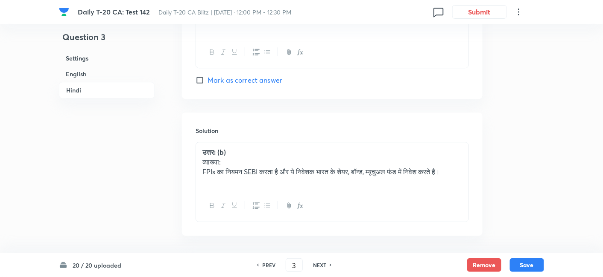
checkbox input "true"
click at [318, 265] on h6 "NEXT" at bounding box center [319, 266] width 13 height 8
type input "4"
checkbox input "false"
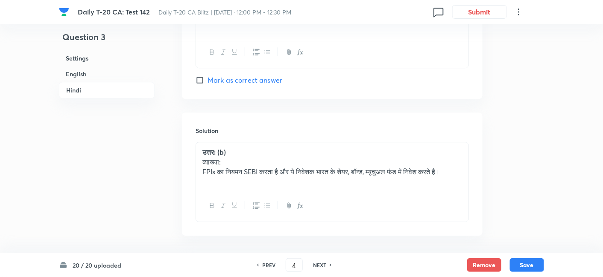
checkbox input "false"
checkbox input "true"
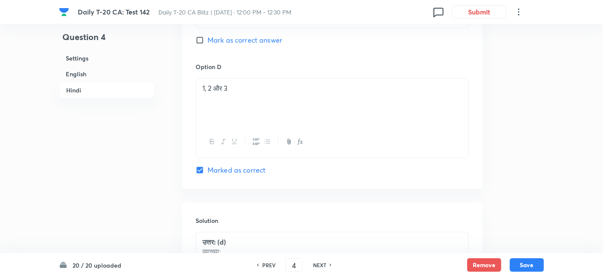
click at [319, 265] on h6 "NEXT" at bounding box center [319, 266] width 13 height 8
type input "5"
checkbox input "false"
checkbox input "true"
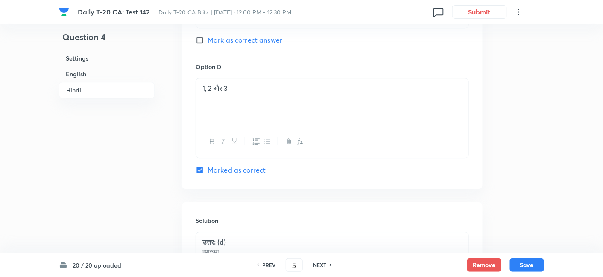
checkbox input "true"
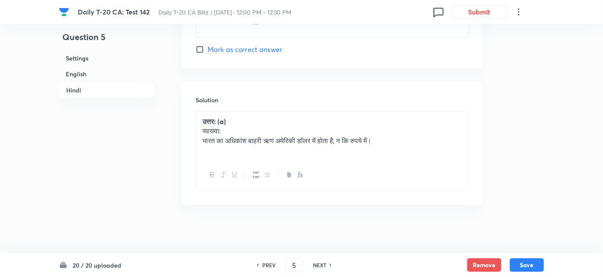
click at [321, 265] on h6 "NEXT" at bounding box center [319, 266] width 13 height 8
type input "6"
checkbox input "false"
checkbox input "true"
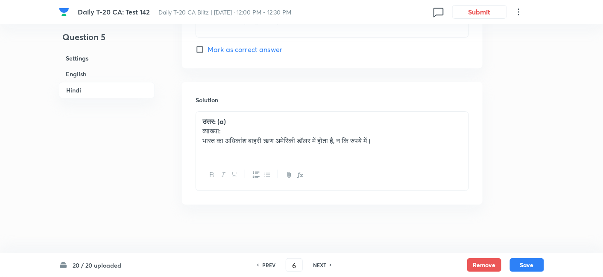
checkbox input "true"
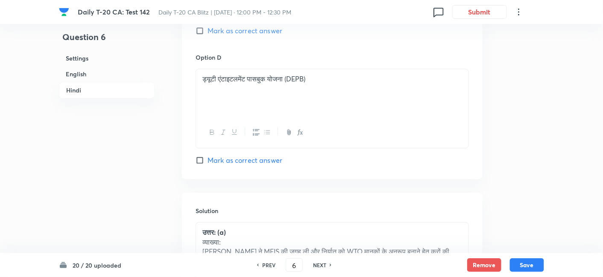
scroll to position [1686, 0]
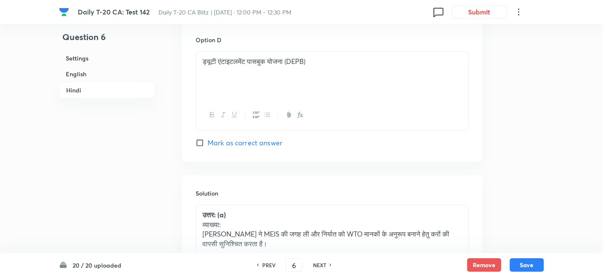
click at [321, 265] on h6 "NEXT" at bounding box center [319, 266] width 13 height 8
type input "7"
checkbox input "false"
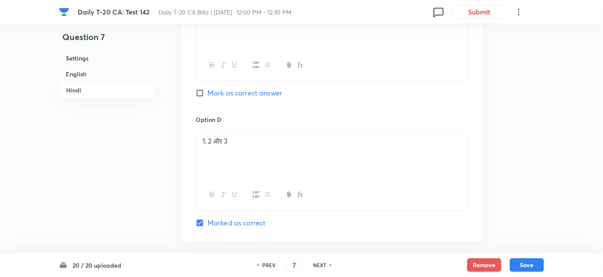
checkbox input "true"
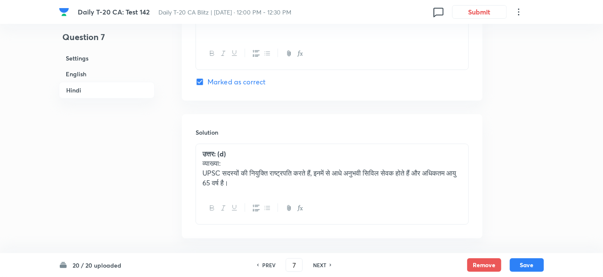
scroll to position [1829, 0]
click at [321, 265] on h6 "NEXT" at bounding box center [319, 266] width 13 height 8
type input "8"
checkbox input "false"
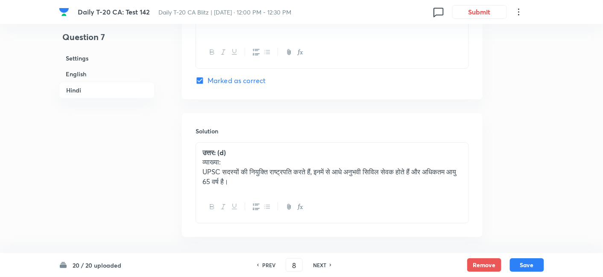
checkbox input "true"
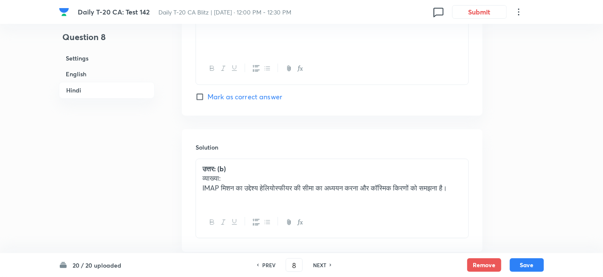
scroll to position [1762, 0]
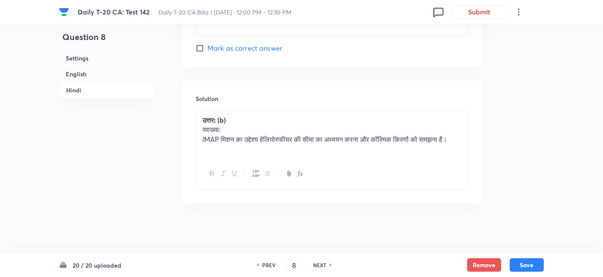
click at [321, 265] on h6 "NEXT" at bounding box center [319, 266] width 13 height 8
type input "9"
checkbox input "false"
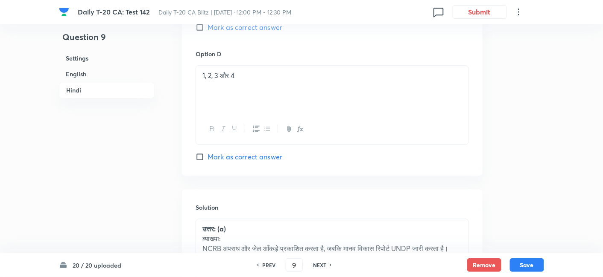
checkbox input "true"
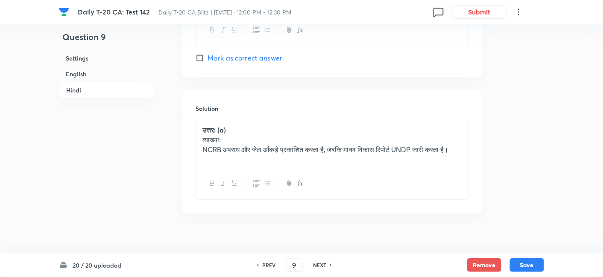
click at [321, 265] on h6 "NEXT" at bounding box center [319, 266] width 13 height 8
type input "10"
checkbox input "false"
checkbox input "true"
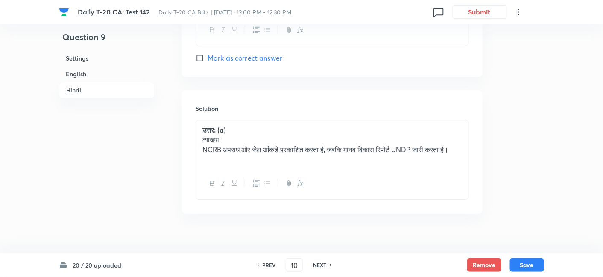
checkbox input "true"
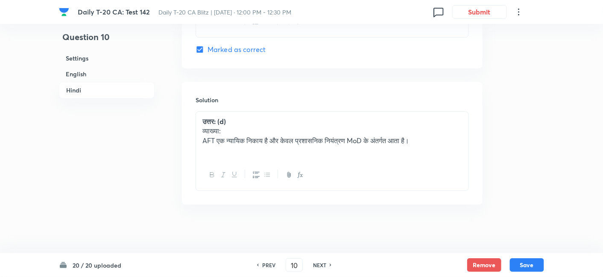
click at [321, 265] on h6 "NEXT" at bounding box center [319, 266] width 13 height 8
type input "11"
checkbox input "false"
checkbox input "true"
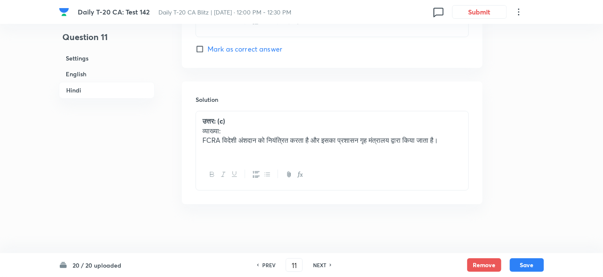
checkbox input "true"
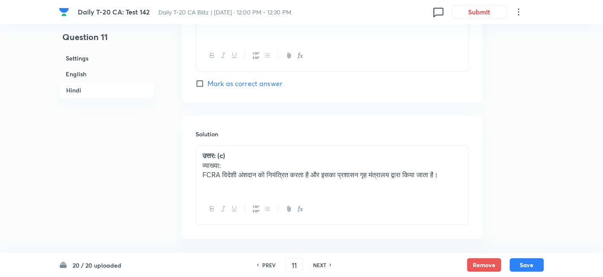
scroll to position [1780, 0]
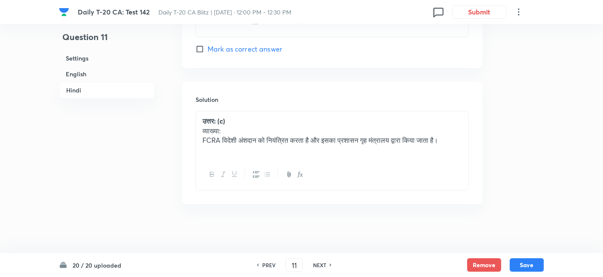
click at [321, 265] on h6 "NEXT" at bounding box center [319, 266] width 13 height 8
type input "12"
checkbox input "false"
checkbox input "true"
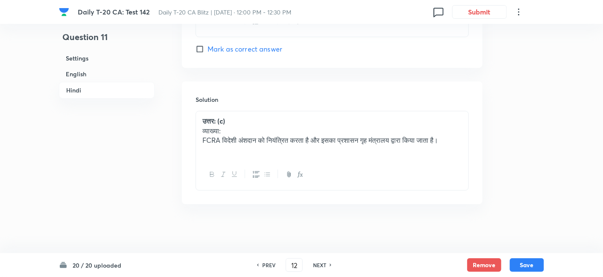
checkbox input "true"
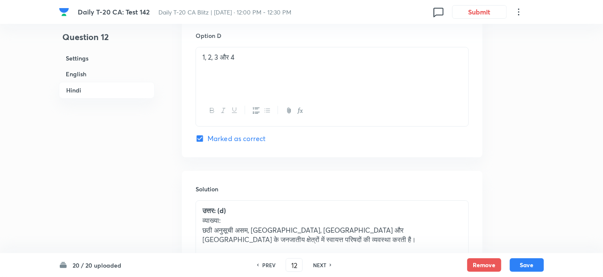
click at [321, 265] on h6 "NEXT" at bounding box center [319, 266] width 13 height 8
type input "13"
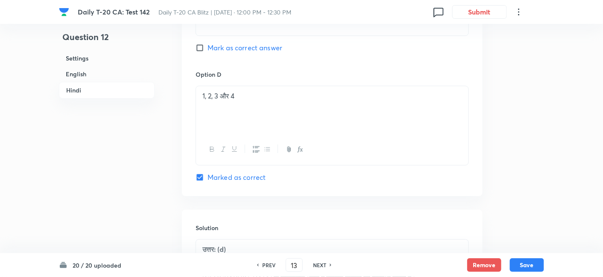
checkbox input "false"
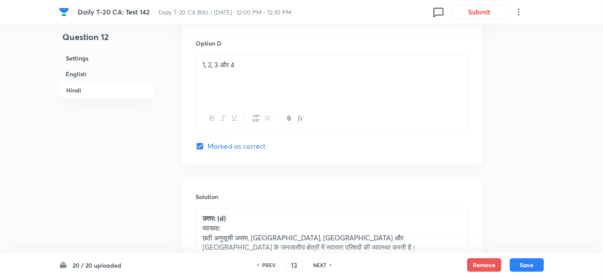
checkbox input "true"
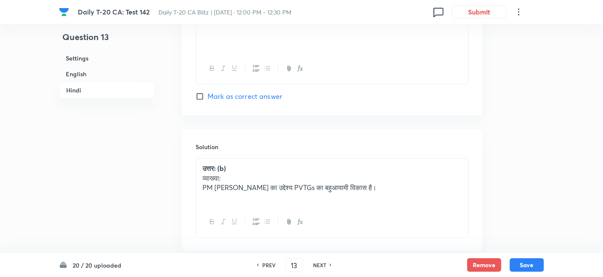
click at [323, 265] on h6 "NEXT" at bounding box center [319, 266] width 13 height 8
type input "14"
checkbox input "false"
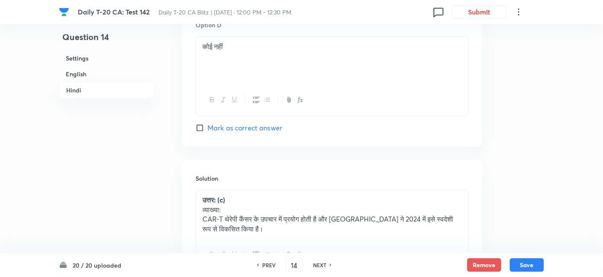
checkbox input "true"
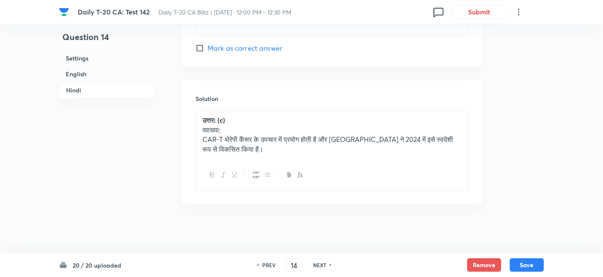
click at [323, 265] on h6 "NEXT" at bounding box center [319, 266] width 13 height 8
type input "15"
checkbox input "false"
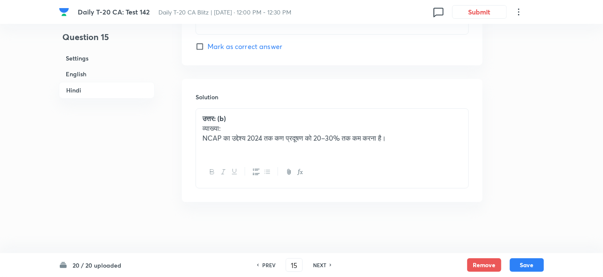
checkbox input "true"
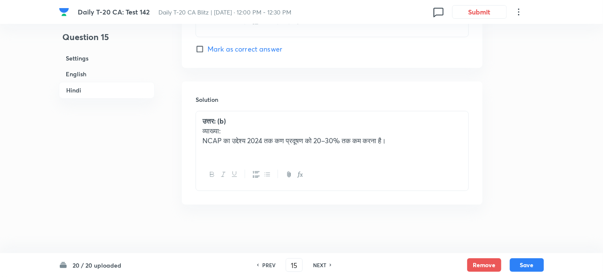
click at [323, 265] on h6 "NEXT" at bounding box center [319, 266] width 13 height 8
type input "16"
checkbox input "false"
checkbox input "true"
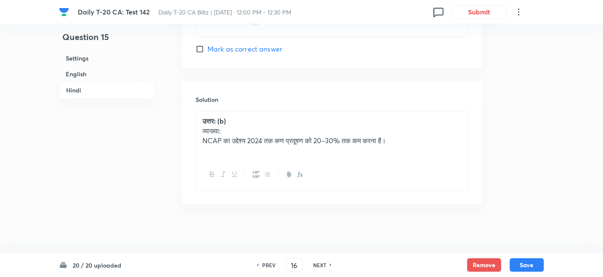
checkbox input "true"
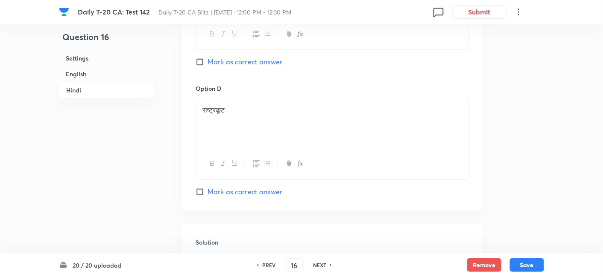
click at [323, 265] on h6 "NEXT" at bounding box center [319, 266] width 13 height 8
type input "17"
checkbox input "false"
checkbox input "true"
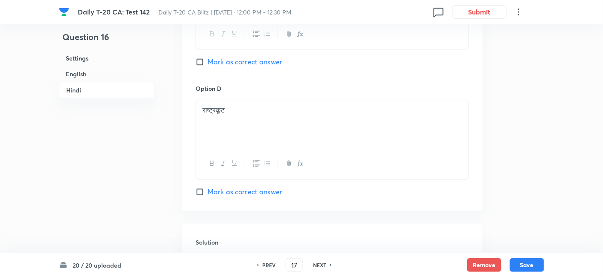
checkbox input "true"
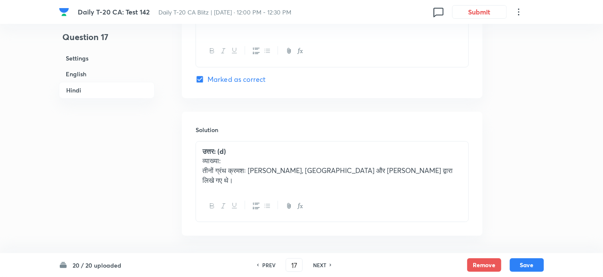
scroll to position [1821, 0]
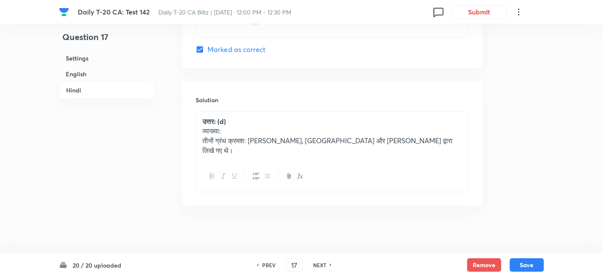
click at [323, 265] on h6 "NEXT" at bounding box center [319, 266] width 13 height 8
type input "18"
checkbox input "false"
checkbox input "true"
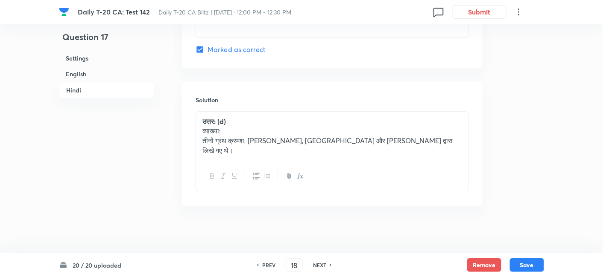
checkbox input "true"
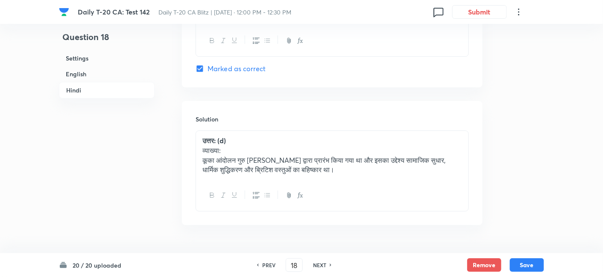
click at [323, 265] on h6 "NEXT" at bounding box center [319, 266] width 13 height 8
type input "19"
checkbox input "false"
checkbox input "true"
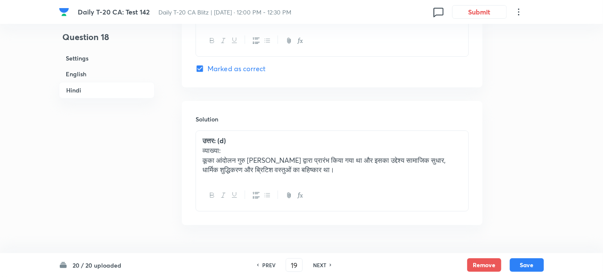
checkbox input "true"
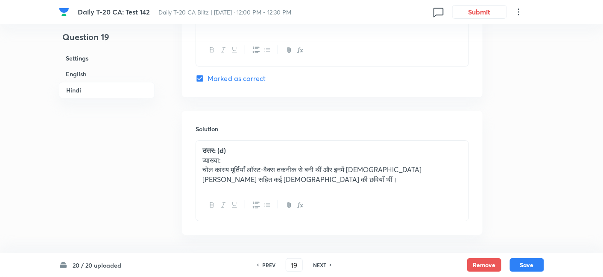
click at [323, 265] on h6 "NEXT" at bounding box center [319, 266] width 13 height 8
type input "20"
checkbox input "false"
checkbox input "true"
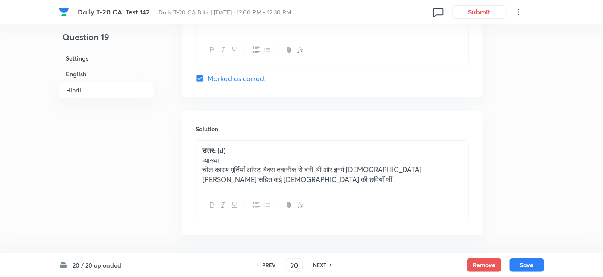
checkbox input "true"
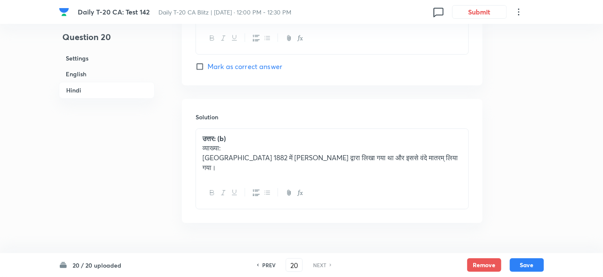
scroll to position [1760, 0]
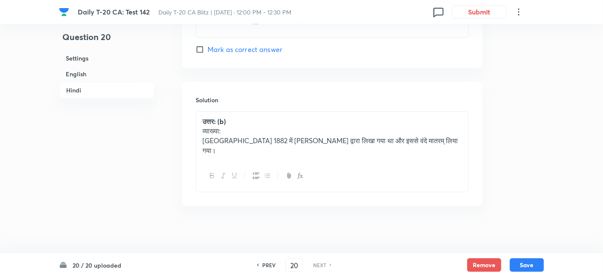
click at [323, 265] on h6 "NEXT" at bounding box center [319, 266] width 13 height 8
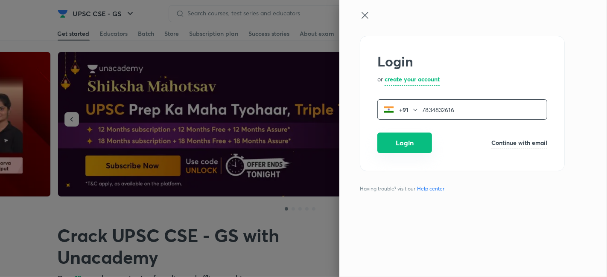
type input "7834832616"
click at [414, 138] on button "Login" at bounding box center [404, 143] width 55 height 20
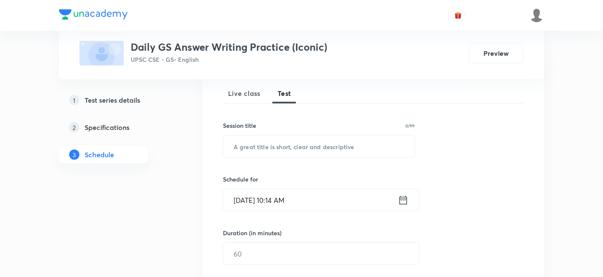
scroll to position [142, 0]
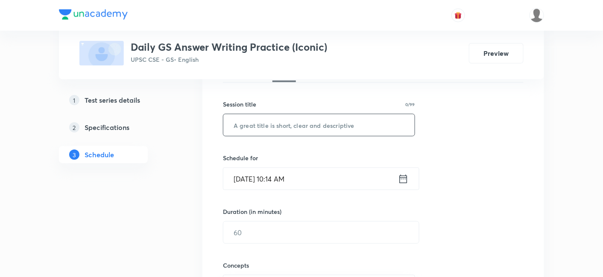
click at [316, 125] on input "text" at bounding box center [318, 125] width 191 height 22
paste input "Science & Tech:"
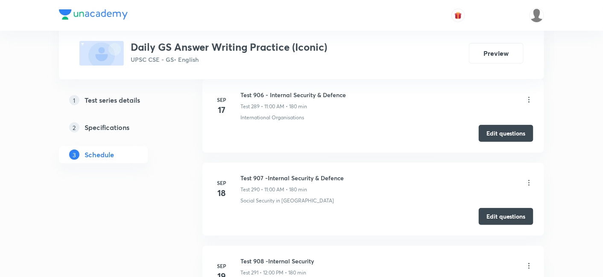
scroll to position [25243, 0]
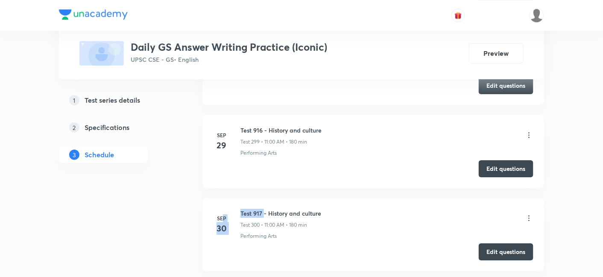
drag, startPoint x: 263, startPoint y: 140, endPoint x: 221, endPoint y: 140, distance: 41.4
click at [221, 209] on div "Sep 30 Test 917 - History and culture Test 300 • 11:00 AM • 180 min Performing …" at bounding box center [373, 224] width 320 height 31
click at [240, 209] on h6 "Test 917 - History and culture" at bounding box center [280, 213] width 81 height 9
copy h6 "Test 917"
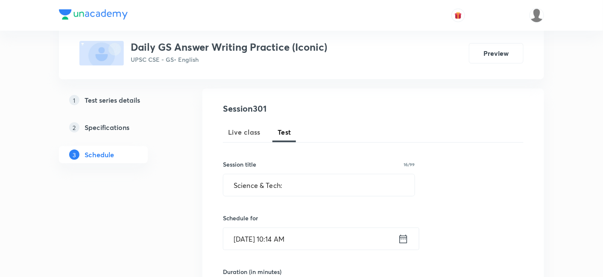
scroll to position [95, 0]
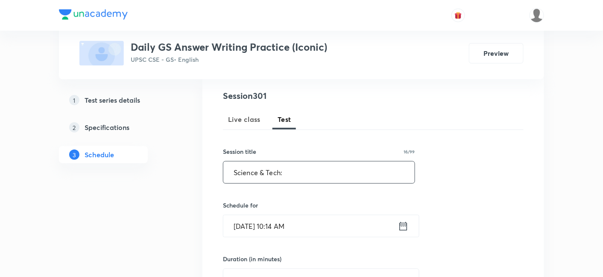
click at [233, 169] on input "Science & Tech:" at bounding box center [318, 173] width 191 height 22
paste input "Test 917"
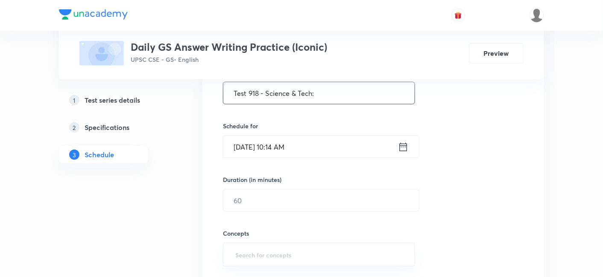
scroll to position [189, 0]
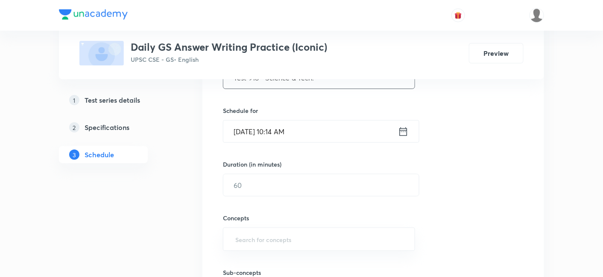
type input "Test 918 - Science & Tech:"
click at [310, 133] on input "Oct 1, 2025, 10:14 AM" at bounding box center [310, 132] width 175 height 22
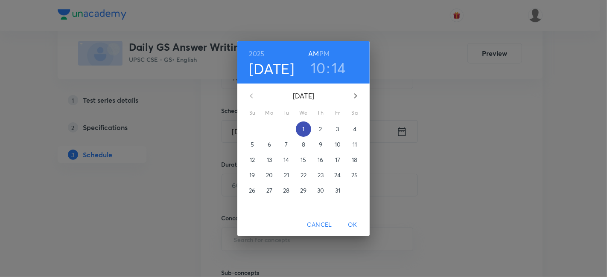
click at [303, 128] on p "1" at bounding box center [303, 129] width 2 height 9
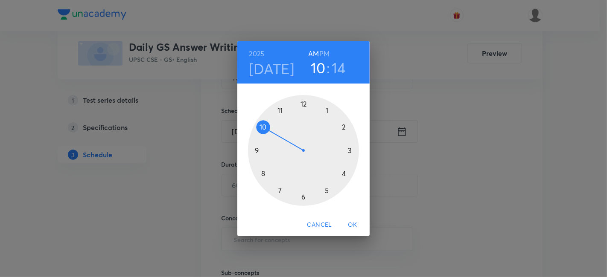
click at [322, 53] on h6 "PM" at bounding box center [324, 54] width 10 height 12
click at [327, 114] on div at bounding box center [303, 150] width 111 height 111
click at [303, 103] on div at bounding box center [303, 150] width 111 height 111
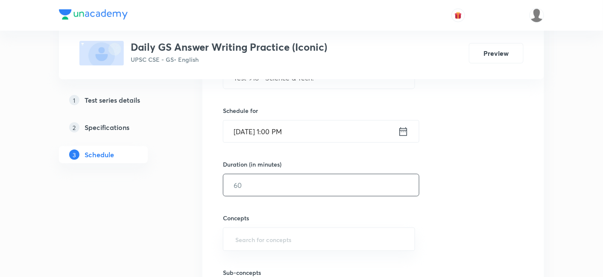
click at [275, 183] on input "text" at bounding box center [320, 186] width 195 height 22
click at [501, 158] on div "Session 301 Live class Test Session title 27/99 Test 918 - Science & Tech: ​ Sc…" at bounding box center [373, 167] width 300 height 345
drag, startPoint x: 304, startPoint y: 187, endPoint x: 225, endPoint y: 191, distance: 78.6
click at [225, 191] on input "180" at bounding box center [320, 186] width 195 height 22
type input "15"
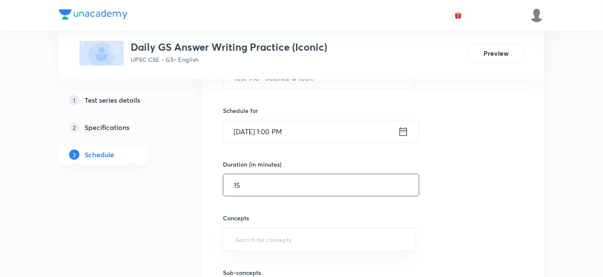
click at [463, 178] on div "Session 301 Live class Test Session title 27/99 Test 918 - Science & Tech: ​ Sc…" at bounding box center [373, 167] width 300 height 345
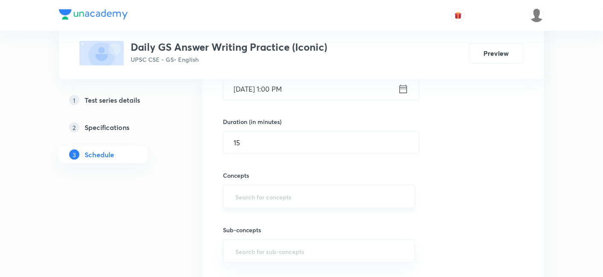
scroll to position [237, 0]
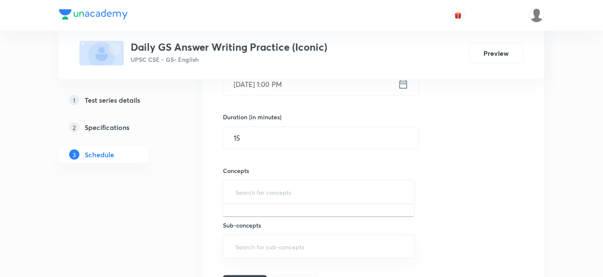
click at [290, 188] on input "text" at bounding box center [318, 192] width 171 height 16
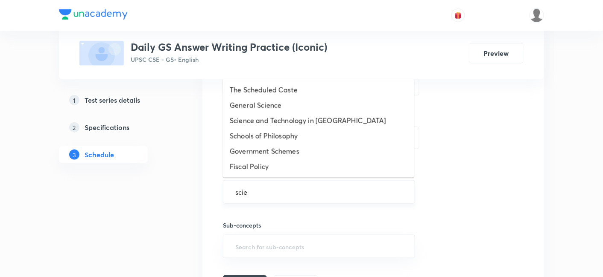
type input "scien"
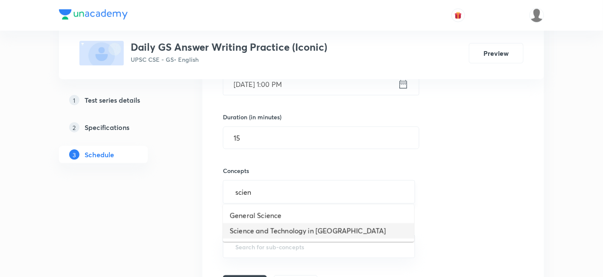
click at [301, 233] on li "Science and Technology in [GEOGRAPHIC_DATA]" at bounding box center [318, 231] width 191 height 15
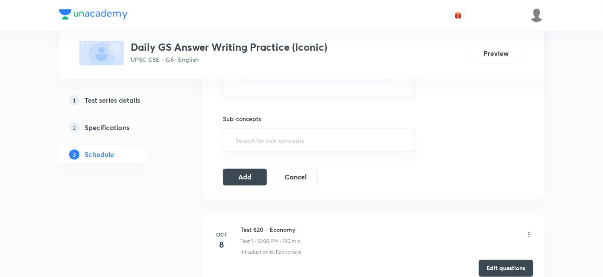
scroll to position [379, 0]
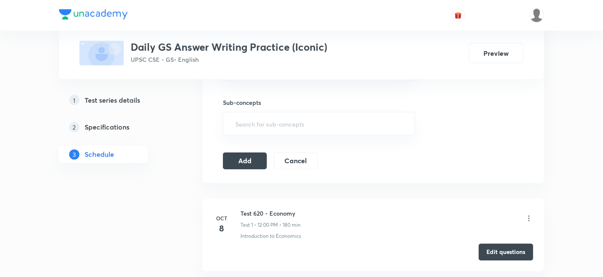
click at [527, 215] on icon at bounding box center [528, 219] width 9 height 9
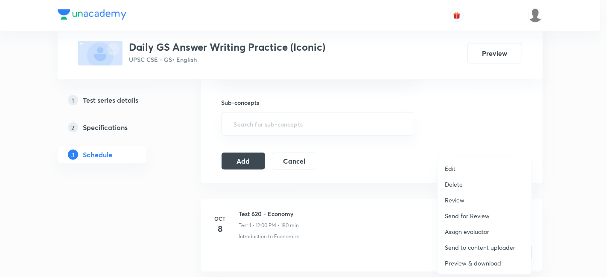
click at [454, 188] on p "Delete" at bounding box center [454, 184] width 18 height 9
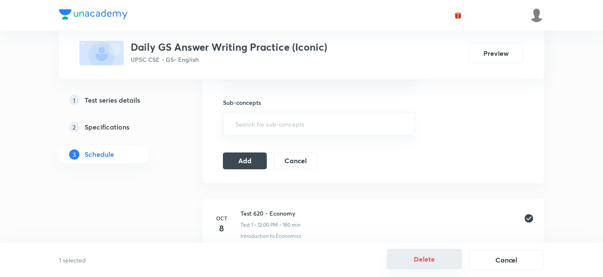
click at [420, 266] on button "Delete" at bounding box center [424, 259] width 75 height 20
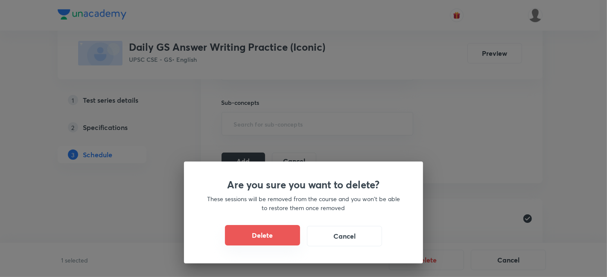
click at [275, 237] on button "Delete" at bounding box center [262, 235] width 75 height 20
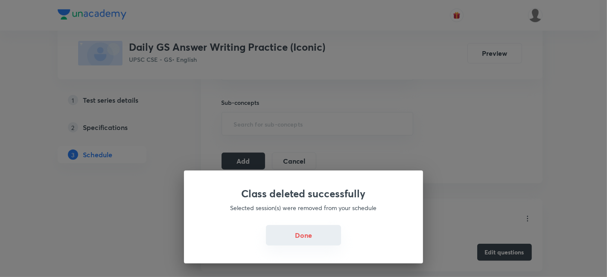
click at [312, 236] on button "Done" at bounding box center [303, 235] width 75 height 20
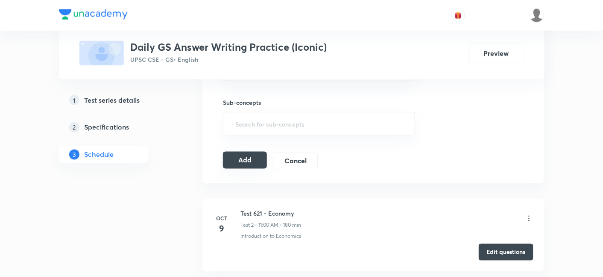
click at [256, 152] on button "Add" at bounding box center [245, 160] width 44 height 17
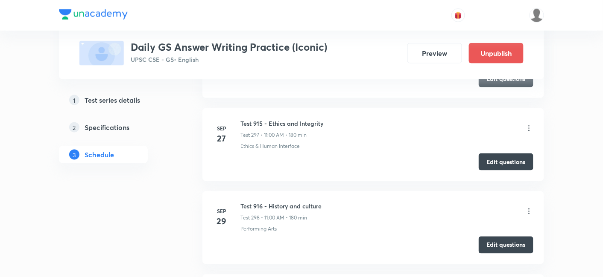
scroll to position [24911, 0]
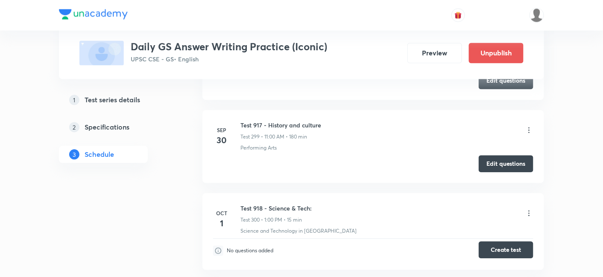
click at [522, 242] on button "Create test" at bounding box center [505, 250] width 55 height 17
click at [528, 210] on icon at bounding box center [528, 214] width 9 height 9
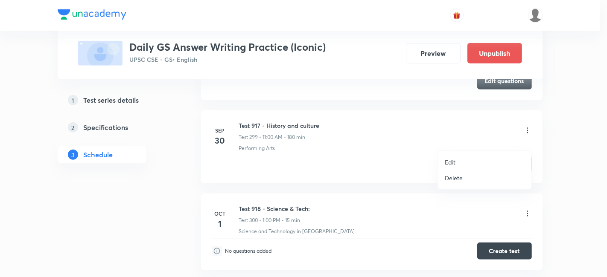
click at [460, 161] on li "Edit" at bounding box center [484, 162] width 93 height 16
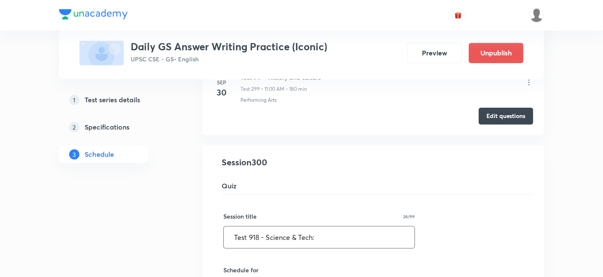
click at [320, 227] on input "Test 918 - Science & Tech:" at bounding box center [319, 238] width 191 height 22
drag, startPoint x: 320, startPoint y: 164, endPoint x: 277, endPoint y: 165, distance: 43.5
click at [277, 227] on input "Test 918 - Science & Tech:" at bounding box center [319, 238] width 191 height 22
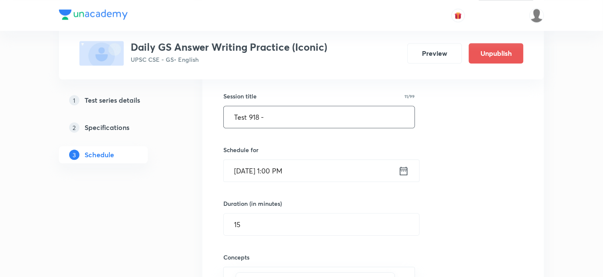
scroll to position [25053, 0]
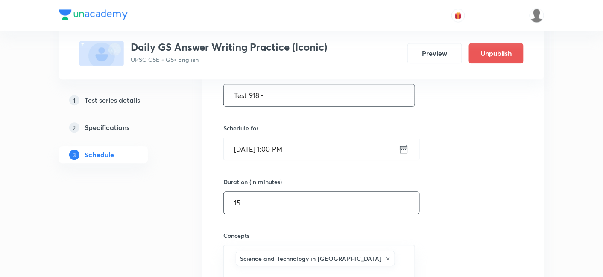
type input "Test 918 -"
drag, startPoint x: 277, startPoint y: 128, endPoint x: 191, endPoint y: 133, distance: 86.3
type input "180"
click at [385, 256] on icon at bounding box center [387, 258] width 5 height 5
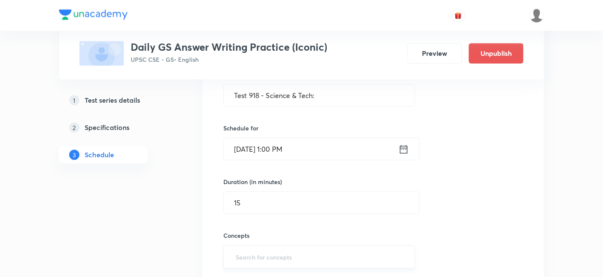
click at [325, 249] on input "text" at bounding box center [319, 257] width 170 height 16
type input "a"
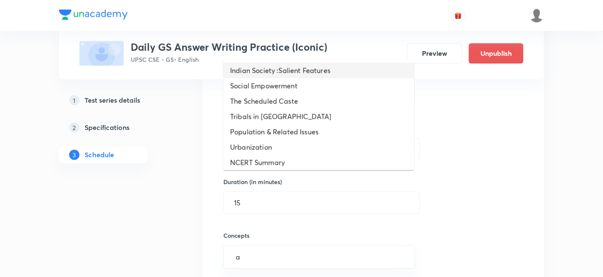
click at [285, 75] on li "Indian Society :Salient Features" at bounding box center [318, 70] width 191 height 15
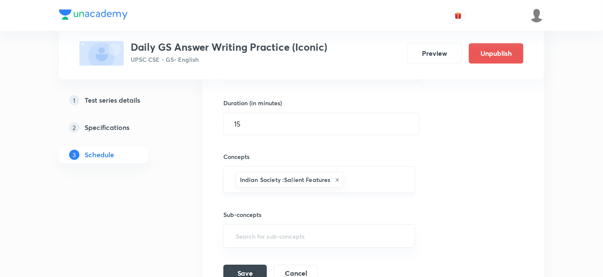
scroll to position [25148, 0]
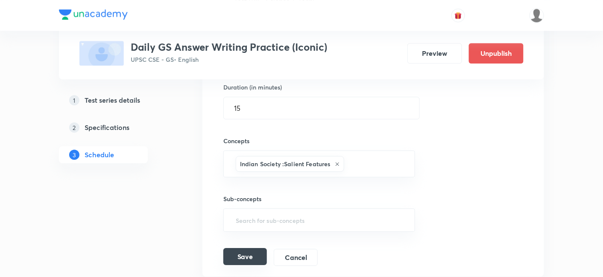
click at [238, 248] on button "Save" at bounding box center [245, 256] width 44 height 17
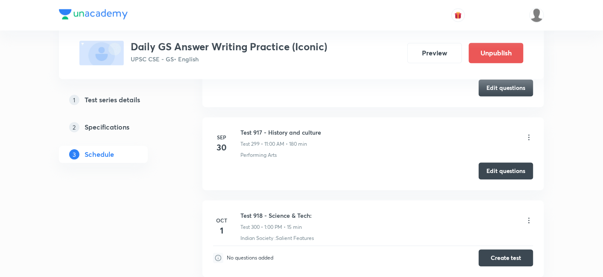
scroll to position [24911, 0]
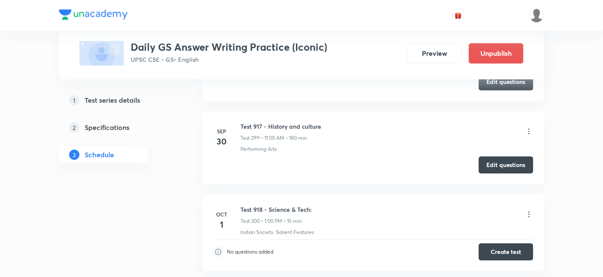
scroll to position [25145, 0]
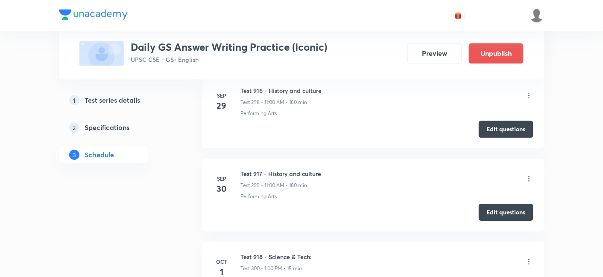
click at [530, 258] on icon at bounding box center [528, 262] width 9 height 9
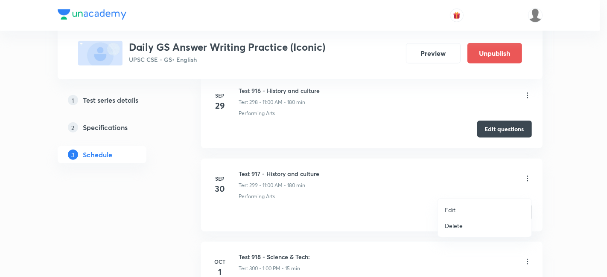
click at [457, 207] on li "Edit" at bounding box center [484, 210] width 93 height 16
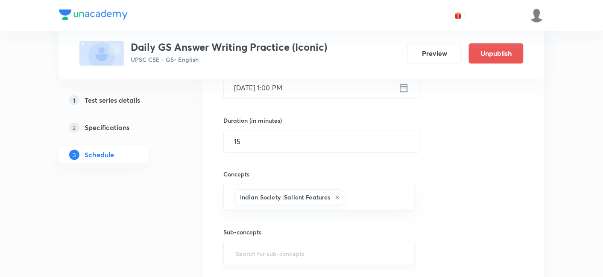
scroll to position [25097, 0]
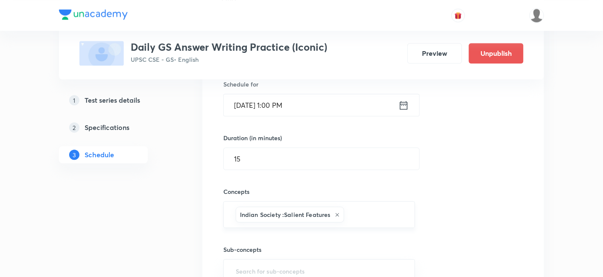
click at [337, 213] on icon at bounding box center [337, 215] width 5 height 5
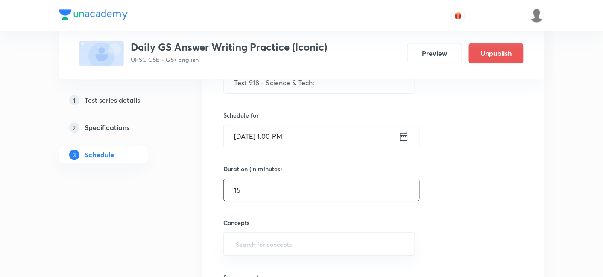
scroll to position [25050, 0]
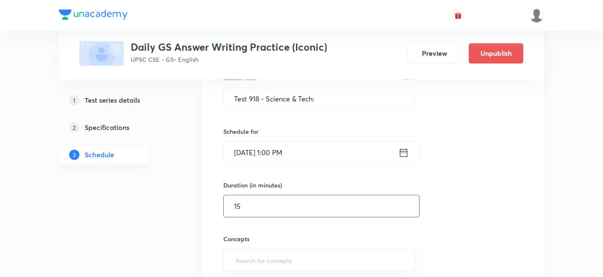
drag, startPoint x: 288, startPoint y: 139, endPoint x: 214, endPoint y: 137, distance: 73.4
click at [214, 137] on div "Test 918 - Science & Tech: Test 300 Indian Society :Salient Features Session 30…" at bounding box center [373, 189] width 320 height 344
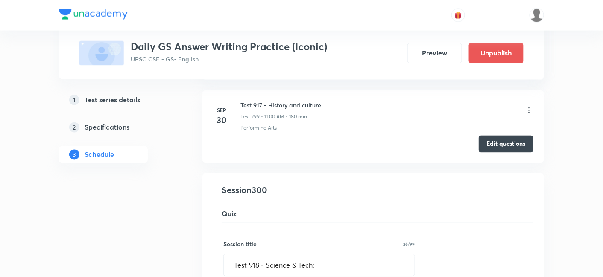
scroll to position [24907, 0]
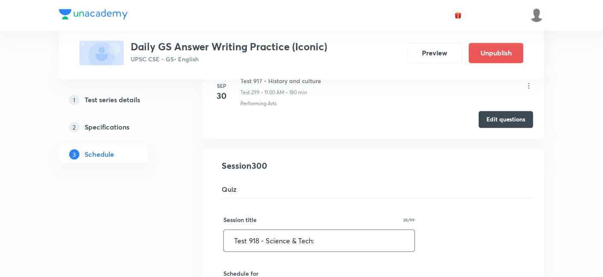
type input "180"
click at [347, 230] on input "Test 918 - Science & Tech:" at bounding box center [319, 241] width 191 height 22
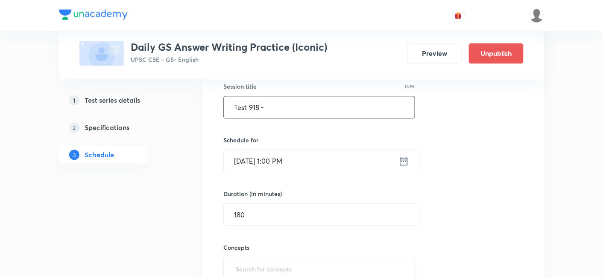
scroll to position [25050, 0]
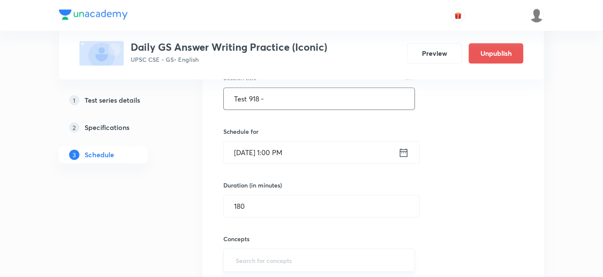
type input "Test 918 -"
click at [315, 253] on input "text" at bounding box center [319, 261] width 170 height 16
type input "a"
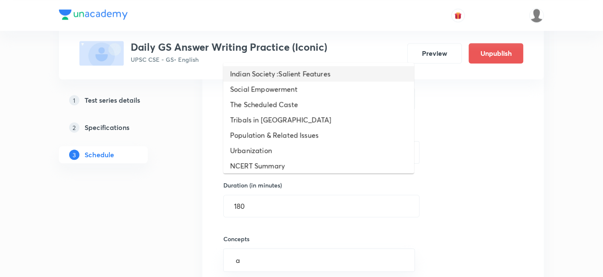
click at [309, 72] on li "Indian Society :Salient Features" at bounding box center [318, 73] width 191 height 15
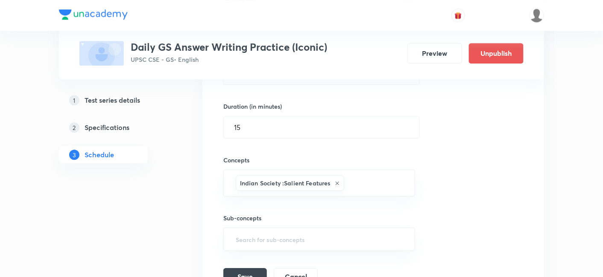
scroll to position [25145, 0]
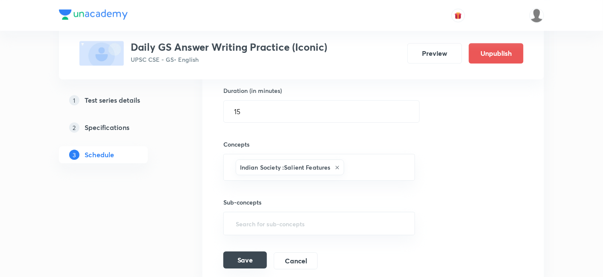
click at [252, 252] on button "Save" at bounding box center [245, 260] width 44 height 17
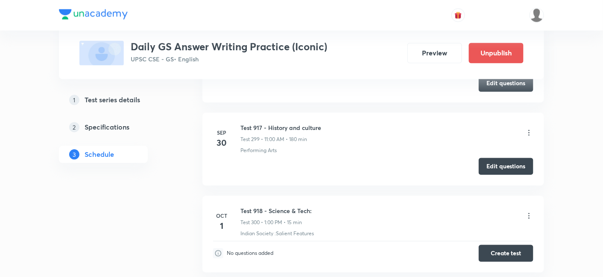
scroll to position [24911, 0]
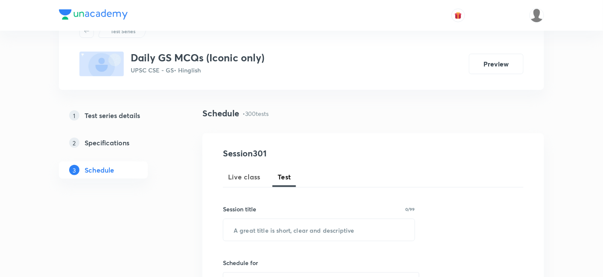
scroll to position [95, 0]
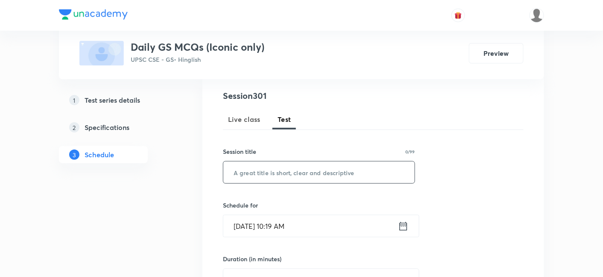
click at [299, 170] on input "text" at bounding box center [318, 173] width 191 height 22
paste input "Science & Tech:"
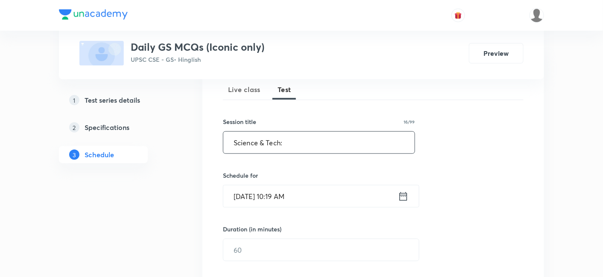
scroll to position [142, 0]
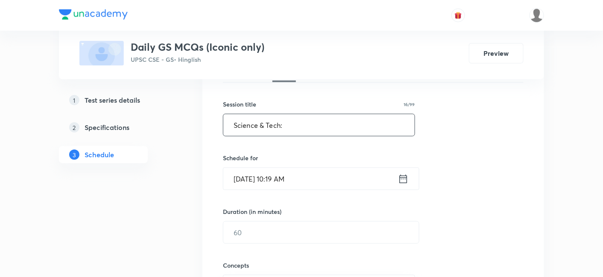
type input "Science & Tech:"
click at [305, 176] on input "Oct 1, 2025, 10:19 AM" at bounding box center [310, 179] width 175 height 22
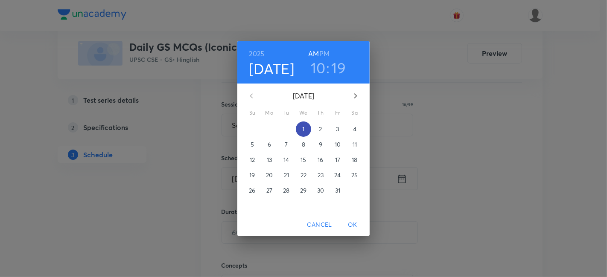
click at [304, 127] on p "1" at bounding box center [303, 129] width 2 height 9
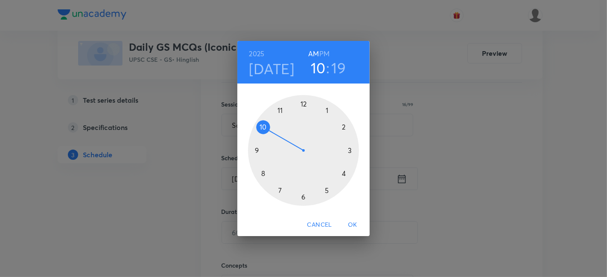
click at [324, 55] on h6 "PM" at bounding box center [324, 54] width 10 height 12
click at [327, 108] on div at bounding box center [303, 150] width 111 height 111
click at [304, 103] on div at bounding box center [303, 150] width 111 height 111
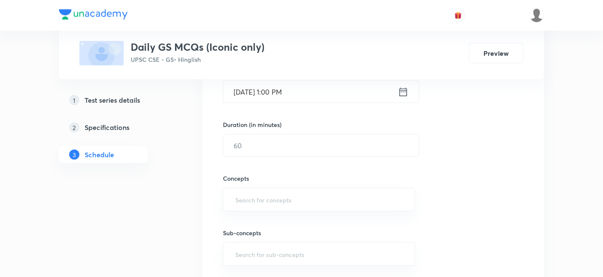
scroll to position [237, 0]
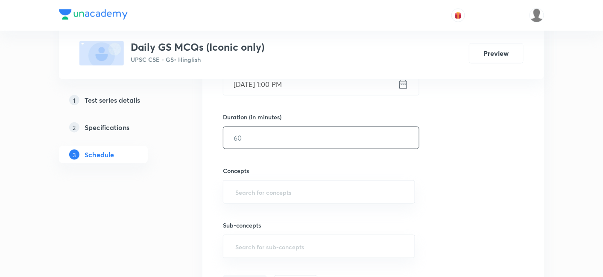
click at [271, 146] on input "text" at bounding box center [320, 138] width 195 height 22
type input "15"
click at [485, 152] on div "Session 301 Live class Test Session title 16/99 Science & Tech: ​ Schedule for …" at bounding box center [373, 120] width 300 height 345
click at [296, 187] on input "text" at bounding box center [318, 192] width 171 height 16
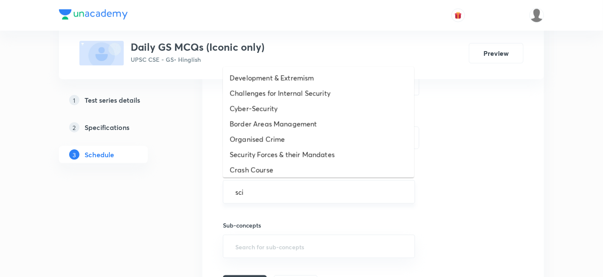
type input "scie"
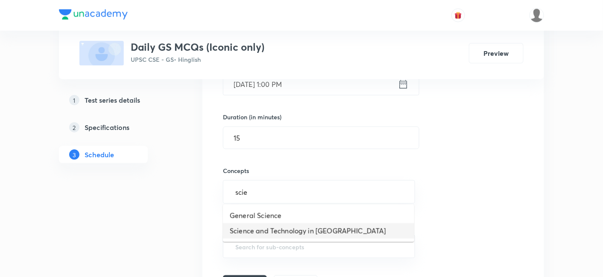
click at [292, 233] on li "Science and Technology in India" at bounding box center [318, 231] width 191 height 15
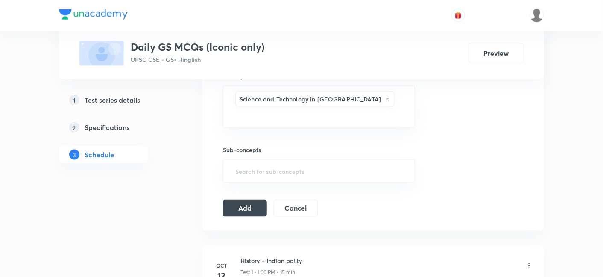
scroll to position [379, 0]
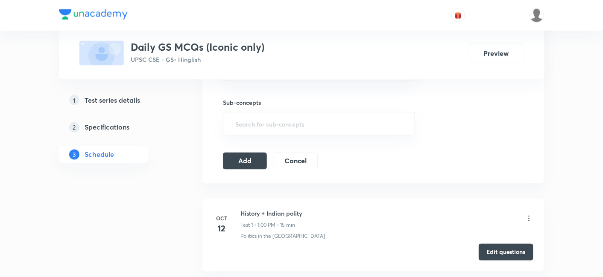
click at [527, 215] on icon at bounding box center [528, 219] width 9 height 9
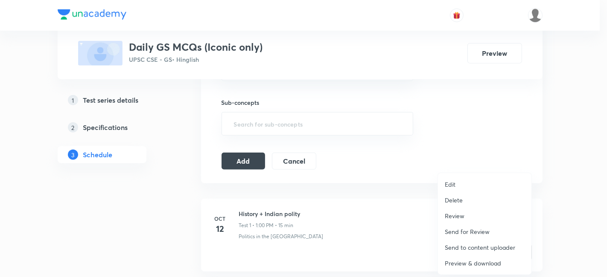
click at [457, 201] on p "Delete" at bounding box center [454, 200] width 18 height 9
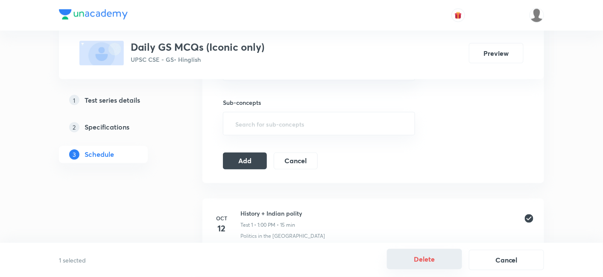
click at [417, 258] on button "Delete" at bounding box center [424, 259] width 75 height 20
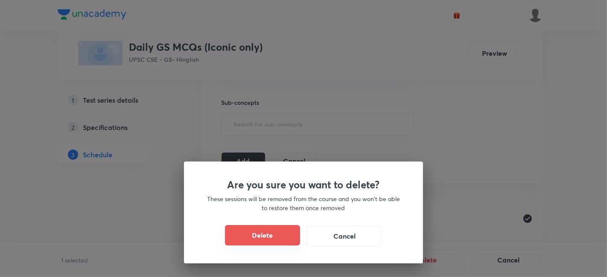
click at [270, 239] on button "Delete" at bounding box center [262, 235] width 75 height 20
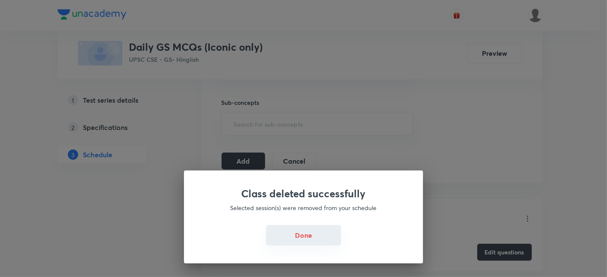
click at [316, 239] on button "Done" at bounding box center [303, 235] width 75 height 20
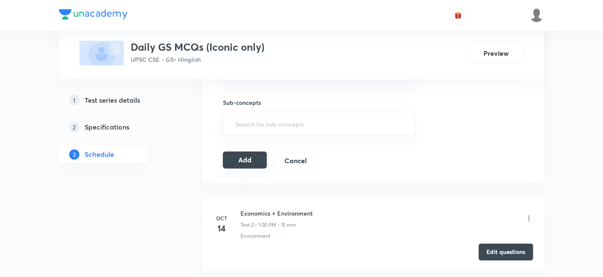
click at [251, 152] on button "Add" at bounding box center [245, 160] width 44 height 17
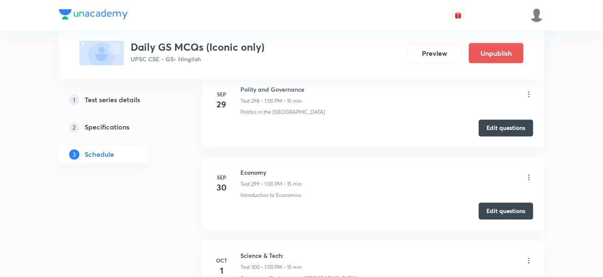
scroll to position [24911, 0]
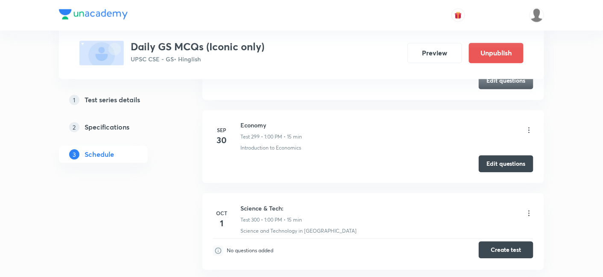
click at [510, 242] on button "Create test" at bounding box center [505, 250] width 55 height 17
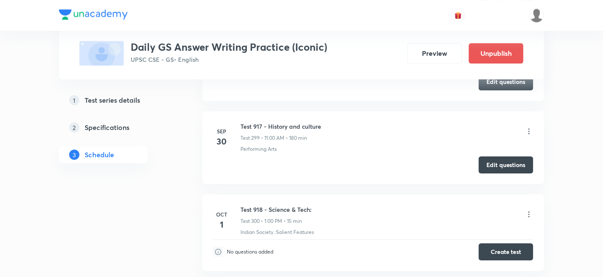
click at [528, 212] on icon at bounding box center [528, 215] width 1 height 6
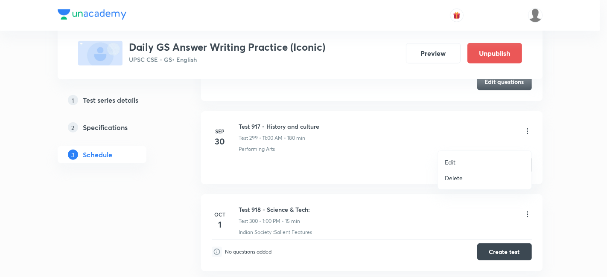
click at [460, 160] on li "Edit" at bounding box center [484, 162] width 93 height 16
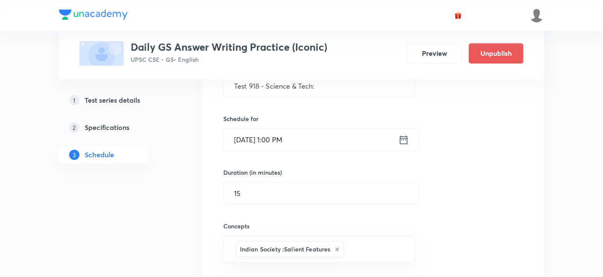
scroll to position [25059, 0]
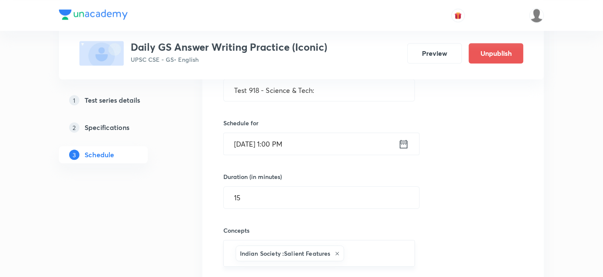
click at [337, 251] on icon at bounding box center [337, 253] width 5 height 5
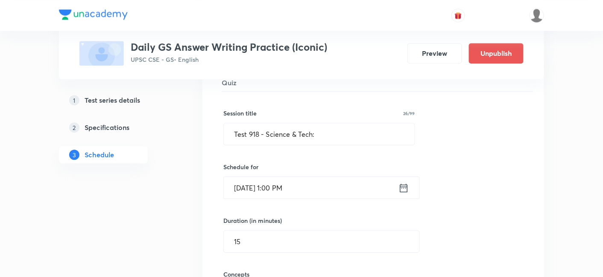
scroll to position [24964, 0]
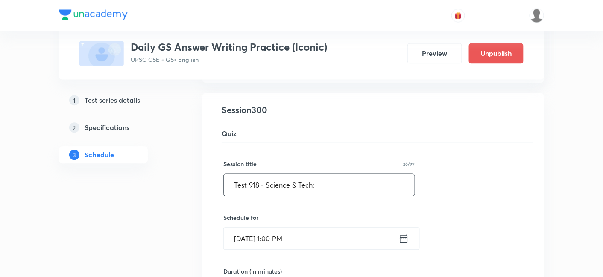
click at [334, 174] on input "Test 918 - Science & Tech:" at bounding box center [319, 185] width 191 height 22
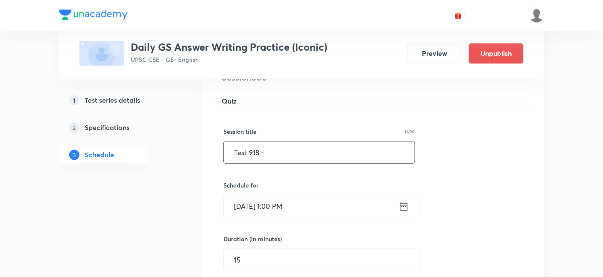
scroll to position [25011, 0]
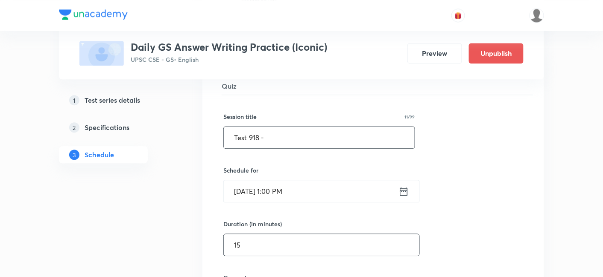
type input "Test 918 -"
drag, startPoint x: 266, startPoint y: 175, endPoint x: 163, endPoint y: 171, distance: 103.0
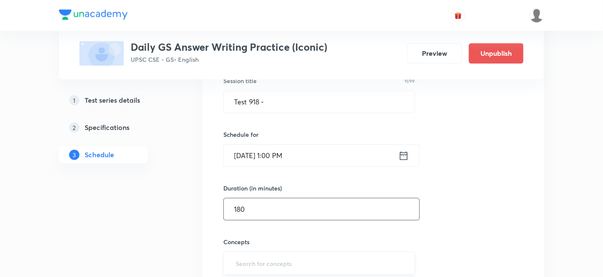
scroll to position [25059, 0]
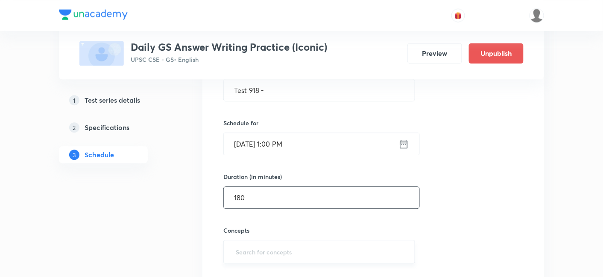
type input "180"
click at [283, 244] on input "text" at bounding box center [319, 252] width 170 height 16
type input "a"
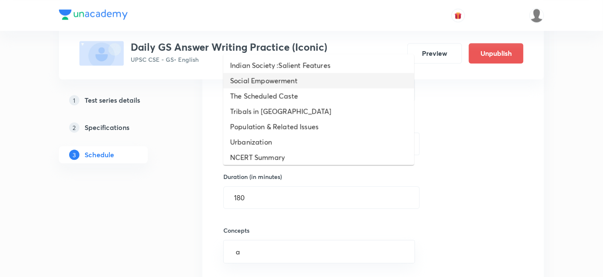
click at [288, 63] on li "Indian Society :Salient Features" at bounding box center [318, 65] width 191 height 15
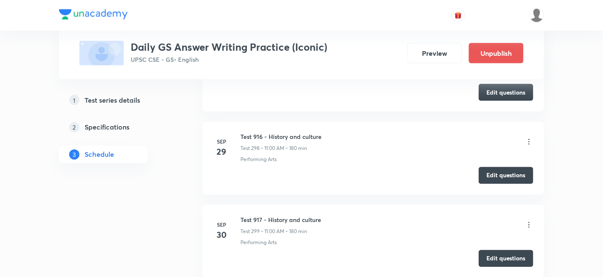
scroll to position [24911, 0]
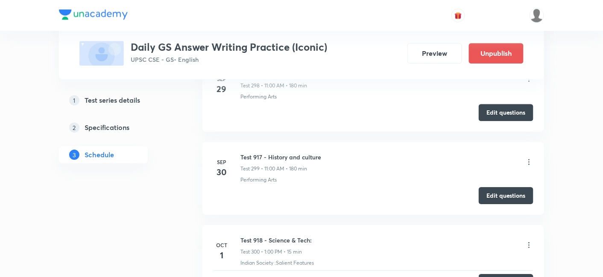
scroll to position [25145, 0]
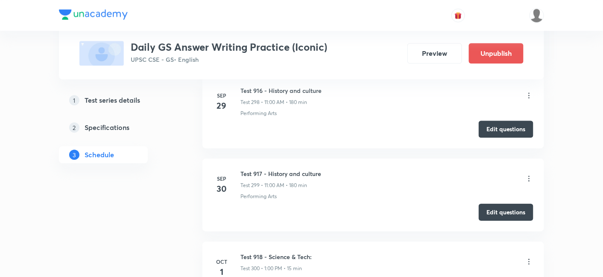
click at [528, 258] on icon at bounding box center [528, 262] width 9 height 9
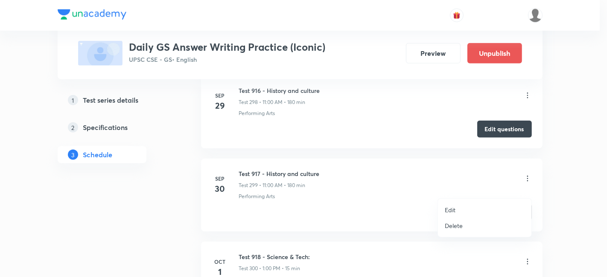
click at [466, 231] on li "Delete" at bounding box center [484, 226] width 93 height 16
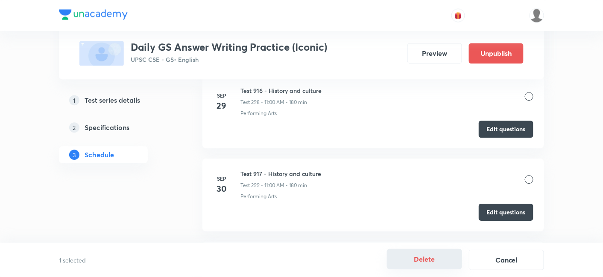
click at [437, 264] on button "Delete" at bounding box center [424, 259] width 75 height 20
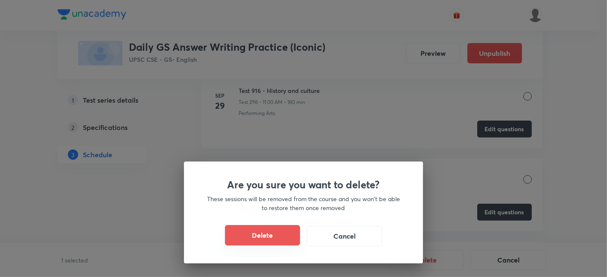
click at [278, 231] on button "Delete" at bounding box center [262, 235] width 75 height 20
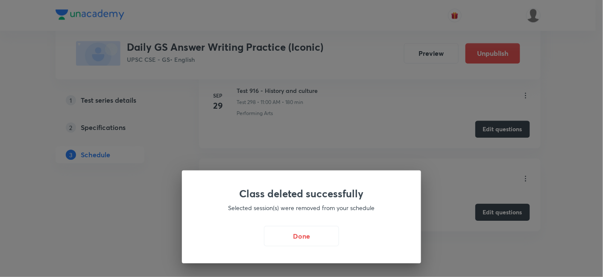
scroll to position [25105, 0]
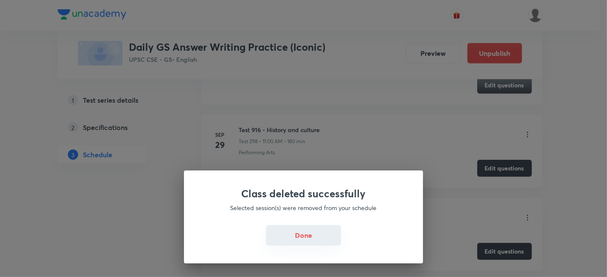
click at [305, 237] on button "Done" at bounding box center [303, 235] width 75 height 20
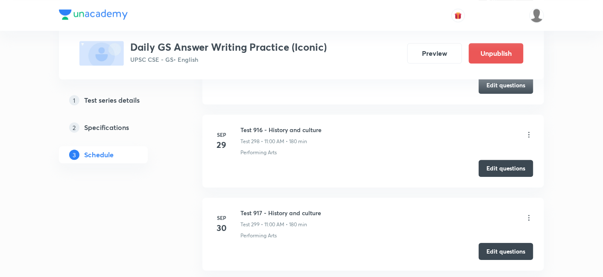
click at [282, 209] on h6 "Test 917 - History and culture" at bounding box center [280, 213] width 81 height 9
copy h6 "Test 917 - History and culture"
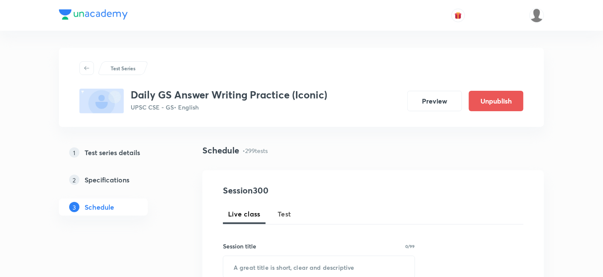
click at [295, 214] on button "Test" at bounding box center [284, 214] width 24 height 20
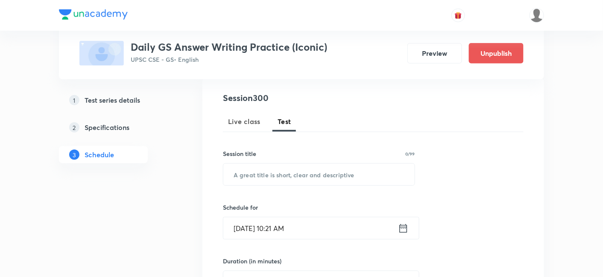
scroll to position [95, 0]
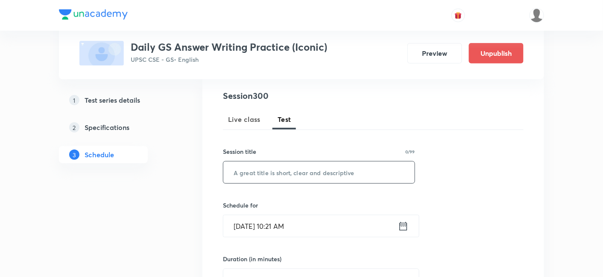
click at [298, 181] on input "text" at bounding box center [318, 173] width 191 height 22
paste input "Test 917 - History and culture"
click at [256, 172] on input "Test 917 - History and culture" at bounding box center [318, 173] width 191 height 22
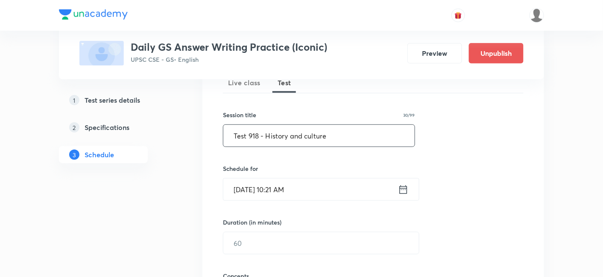
scroll to position [189, 0]
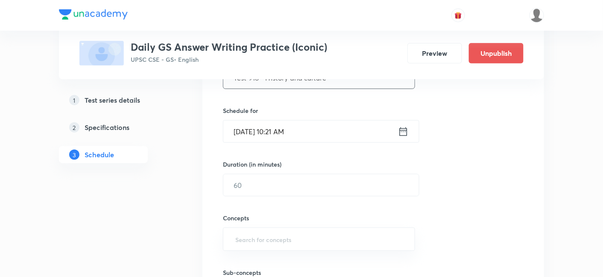
type input "Test 918 - History and culture"
click at [305, 131] on input "Oct 1, 2025, 10:21 AM" at bounding box center [310, 132] width 175 height 22
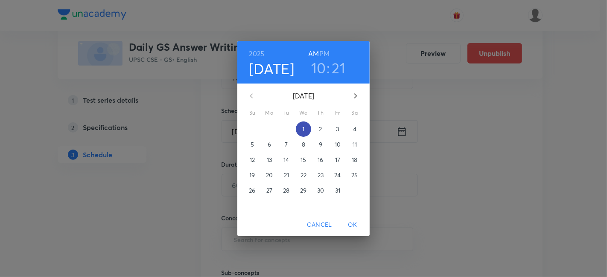
click at [303, 129] on p "1" at bounding box center [303, 129] width 2 height 9
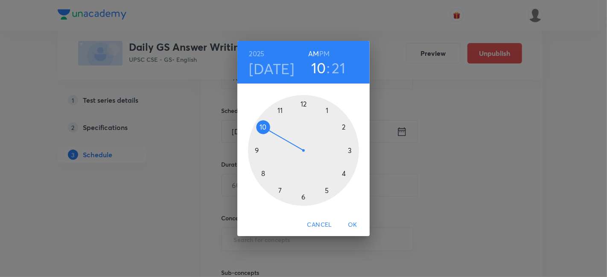
click at [326, 55] on h6 "PM" at bounding box center [324, 54] width 10 height 12
click at [313, 52] on h6 "AM" at bounding box center [313, 54] width 11 height 12
click at [280, 111] on div at bounding box center [303, 150] width 111 height 111
click at [303, 102] on div at bounding box center [303, 150] width 111 height 111
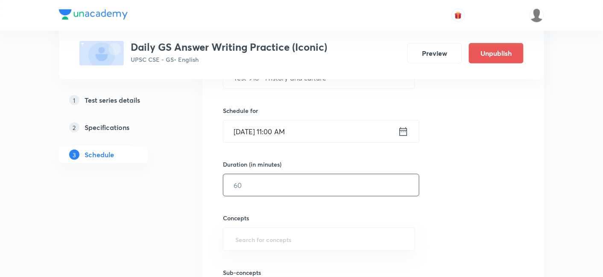
click at [291, 181] on input "text" at bounding box center [320, 186] width 195 height 22
type input "180"
click at [456, 181] on div "Session 300 Live class Test Session title 30/99 Test 918 - History and culture …" at bounding box center [373, 167] width 300 height 345
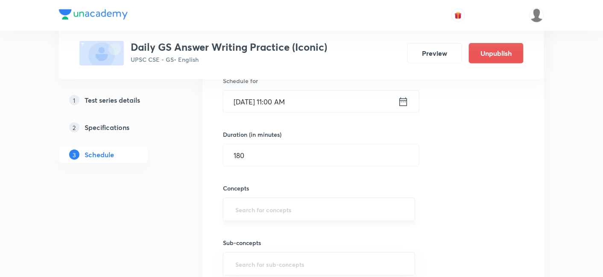
scroll to position [237, 0]
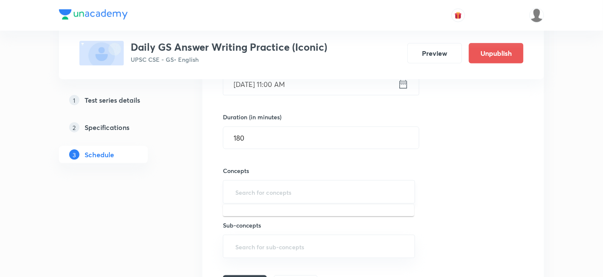
click at [303, 186] on input "text" at bounding box center [318, 192] width 171 height 16
type input "a"
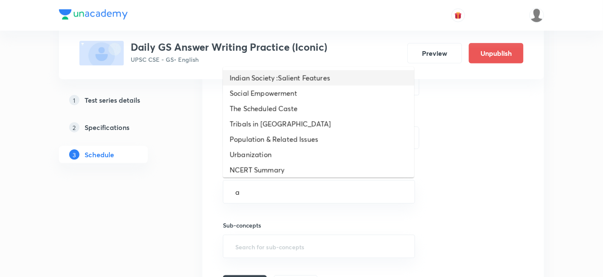
click at [308, 78] on li "Indian Society :Salient Features" at bounding box center [318, 77] width 191 height 15
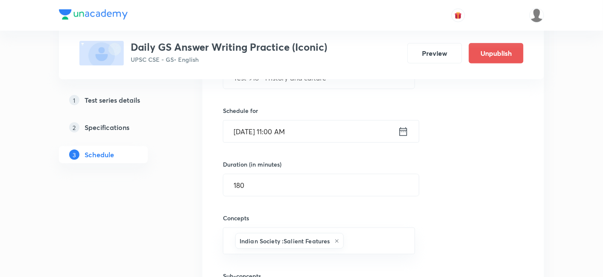
scroll to position [142, 0]
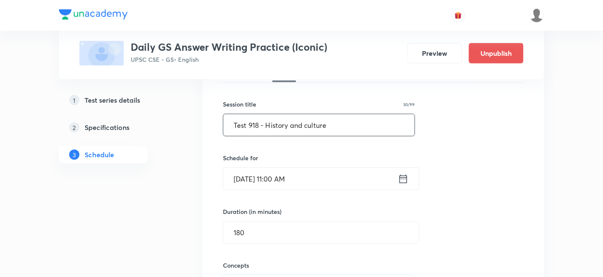
click at [344, 120] on input "Test 918 - History and culture" at bounding box center [318, 125] width 191 height 22
paste input "History and culture"
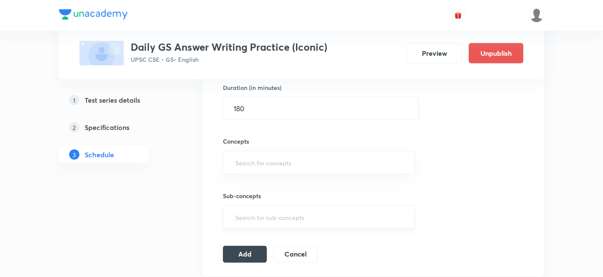
scroll to position [284, 0]
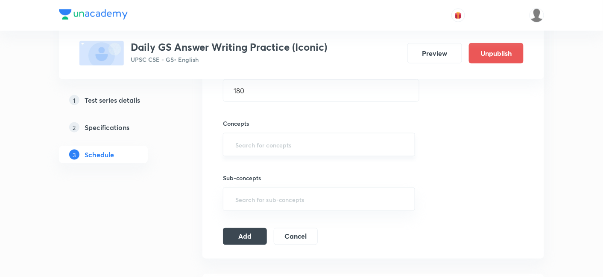
type input "Test 918 - History and culture"
click at [286, 145] on input "text" at bounding box center [318, 145] width 171 height 16
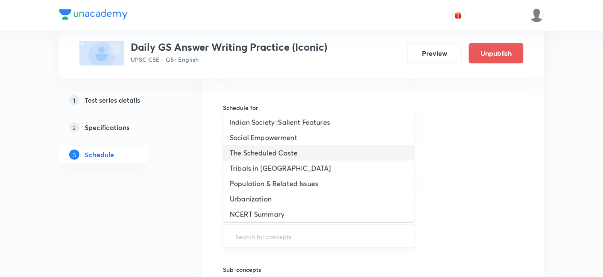
scroll to position [189, 0]
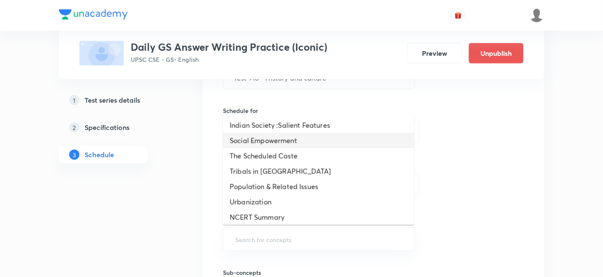
click at [512, 143] on div "Session 300 Live class Test Session title 31/99 Test 918 - History and culture …" at bounding box center [373, 167] width 300 height 345
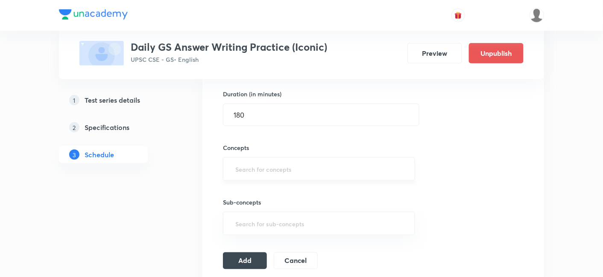
scroll to position [237, 0]
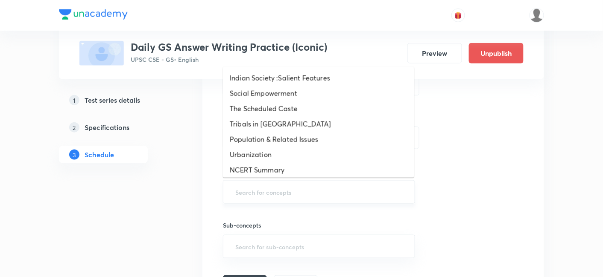
click at [311, 197] on input "text" at bounding box center [318, 192] width 171 height 16
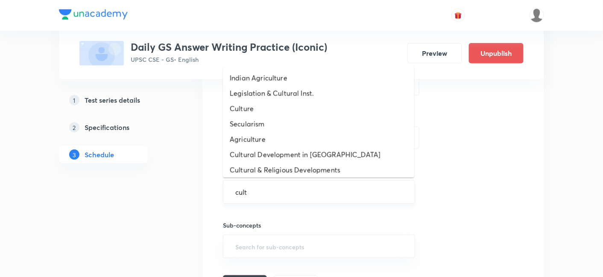
type input "cultu"
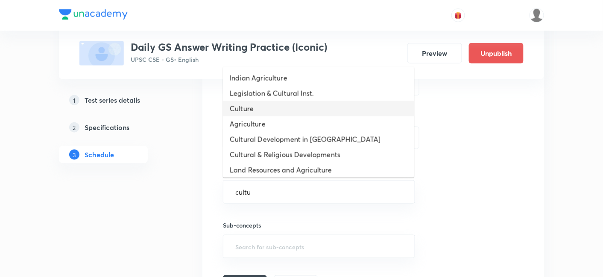
click at [271, 111] on li "Culture" at bounding box center [318, 108] width 191 height 15
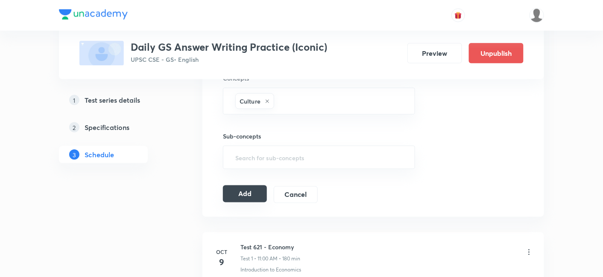
scroll to position [332, 0]
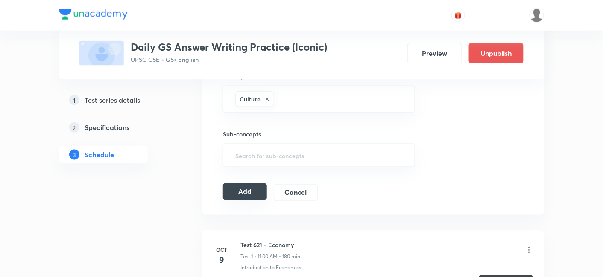
click at [259, 189] on button "Add" at bounding box center [245, 192] width 44 height 17
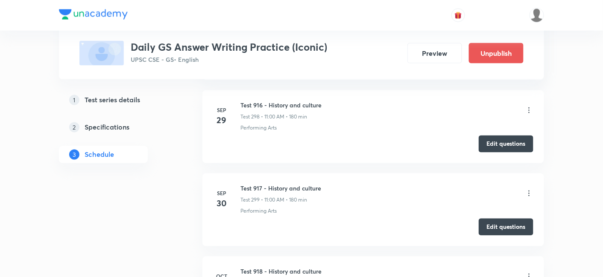
scroll to position [24863, 0]
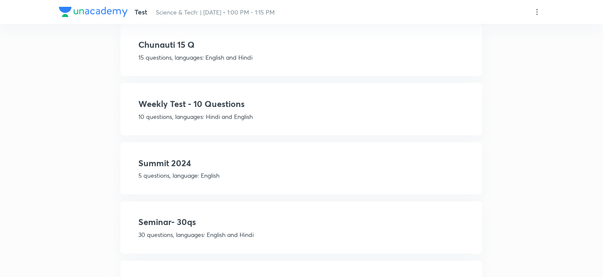
click at [293, 113] on p "10 questions, languages: Hindi and English" at bounding box center [301, 116] width 326 height 9
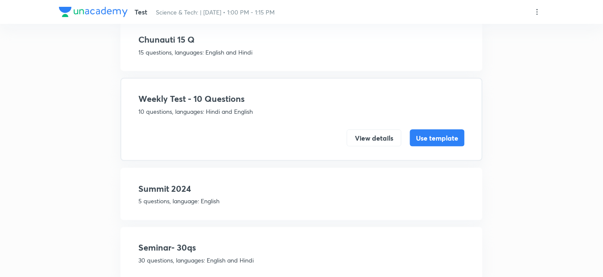
scroll to position [301, 0]
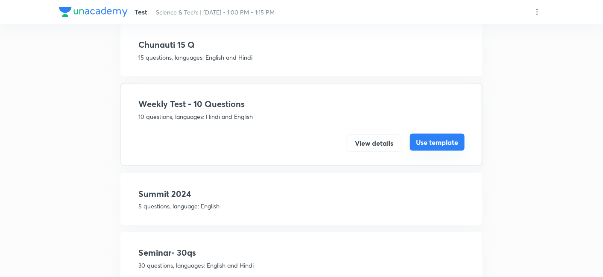
click at [440, 140] on button "Use template" at bounding box center [437, 142] width 55 height 17
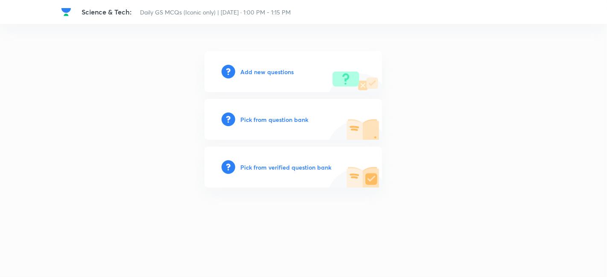
click at [268, 71] on h6 "Add new questions" at bounding box center [266, 71] width 53 height 9
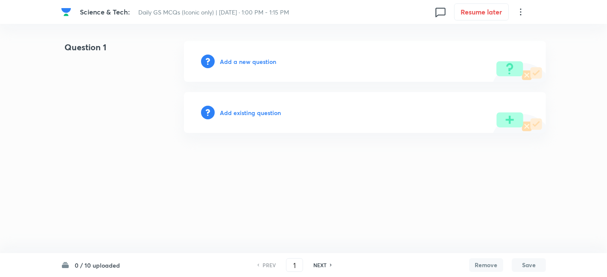
click at [256, 63] on h6 "Add a new question" at bounding box center [248, 61] width 56 height 9
click at [256, 63] on h6 "Choose a question type" at bounding box center [253, 61] width 66 height 9
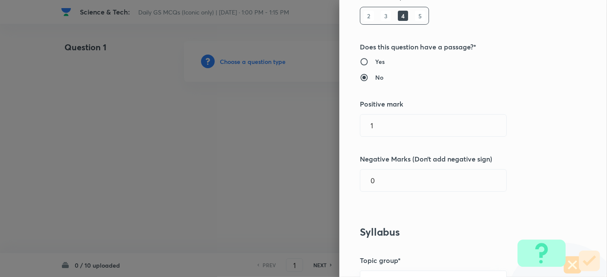
scroll to position [142, 0]
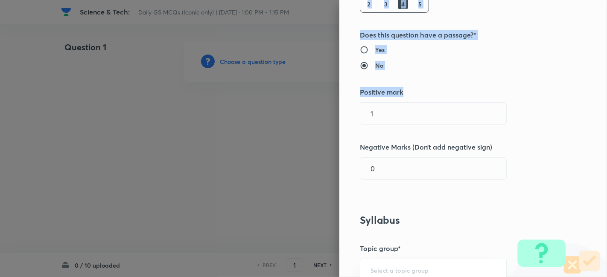
drag, startPoint x: 409, startPoint y: 125, endPoint x: 265, endPoint y: 114, distance: 144.6
click at [265, 114] on div "Question settings Question type* Single choice correct Number of options* 2 3 4…" at bounding box center [303, 138] width 607 height 277
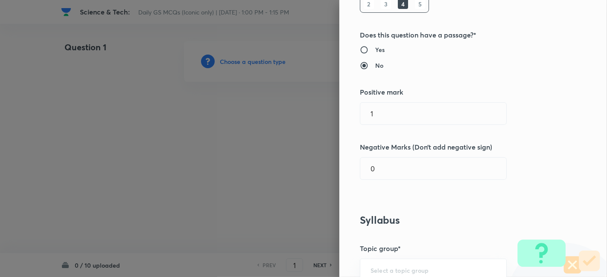
click at [414, 125] on div "Question settings Question type* Single choice correct Number of options* 2 3 4…" at bounding box center [473, 138] width 268 height 277
drag, startPoint x: 405, startPoint y: 116, endPoint x: 298, endPoint y: 112, distance: 106.8
click at [298, 112] on div "Question settings Question type* Single choice correct Number of options* 2 3 4…" at bounding box center [303, 138] width 607 height 277
type input "2"
type input "0.66"
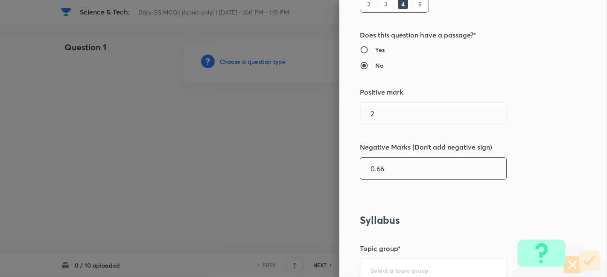
click at [390, 188] on div "Question settings Question type* Single choice correct Number of options* 2 3 4…" at bounding box center [473, 138] width 268 height 277
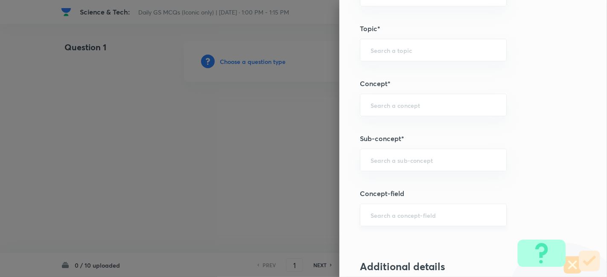
scroll to position [474, 0]
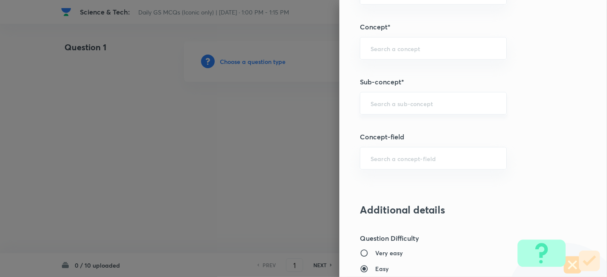
click at [441, 100] on input "text" at bounding box center [432, 103] width 125 height 8
click at [413, 103] on input "a" at bounding box center [432, 103] width 125 height 8
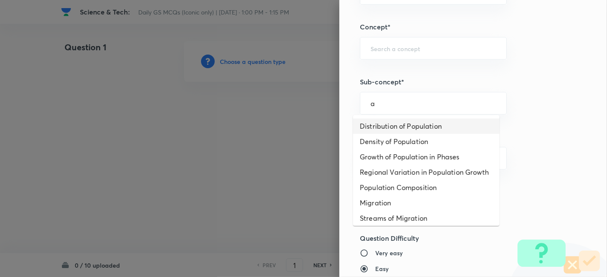
click at [415, 132] on li "Distribution of Population" at bounding box center [426, 126] width 146 height 15
type input "Distribution of Population"
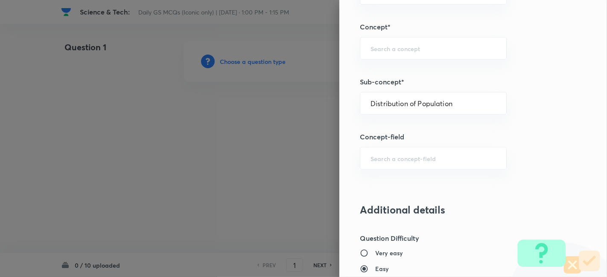
type input "Geography"
type input "Human Geography"
type input "Population:Growth and Composition"
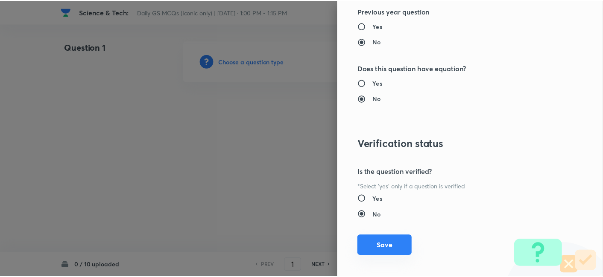
scroll to position [883, 0]
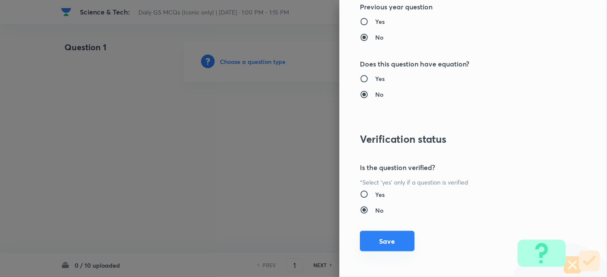
click at [385, 236] on button "Save" at bounding box center [387, 241] width 55 height 20
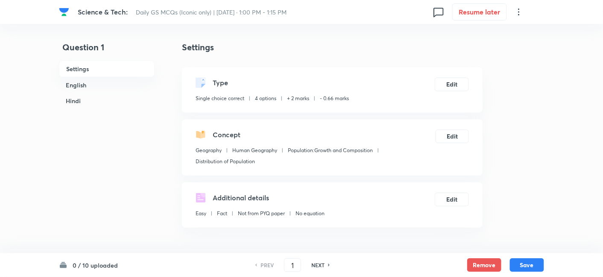
click at [82, 84] on h6 "English" at bounding box center [107, 85] width 96 height 16
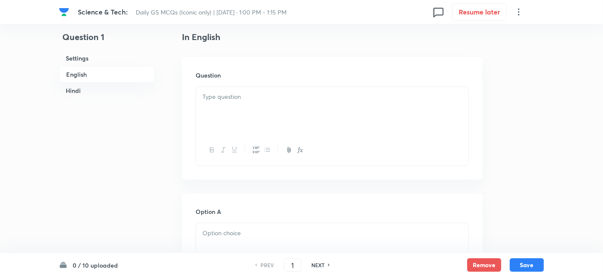
click at [90, 73] on h6 "English" at bounding box center [107, 74] width 96 height 17
click at [262, 113] on div at bounding box center [332, 111] width 272 height 48
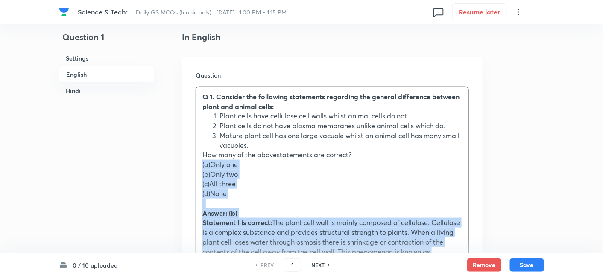
drag, startPoint x: 197, startPoint y: 166, endPoint x: 191, endPoint y: 166, distance: 5.5
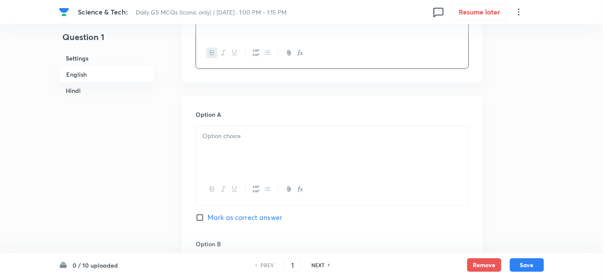
scroll to position [373, 0]
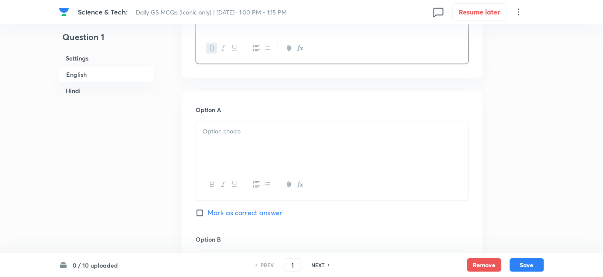
click at [236, 150] on div at bounding box center [332, 146] width 272 height 48
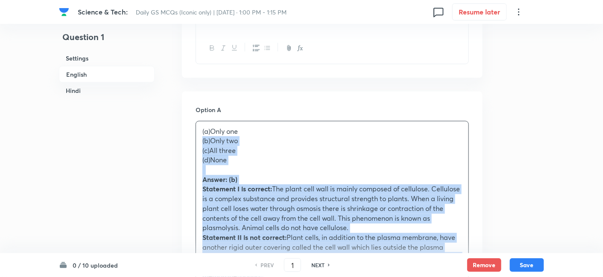
drag, startPoint x: 195, startPoint y: 145, endPoint x: 187, endPoint y: 143, distance: 8.7
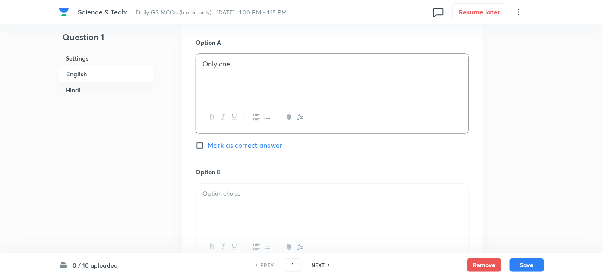
scroll to position [563, 0]
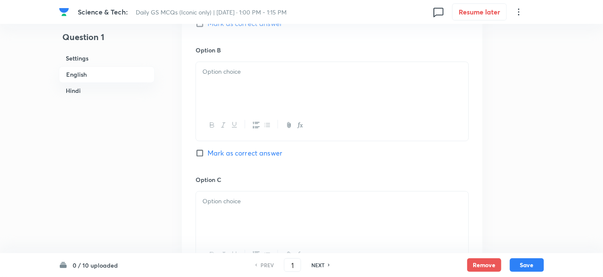
click at [245, 90] on div at bounding box center [332, 86] width 272 height 48
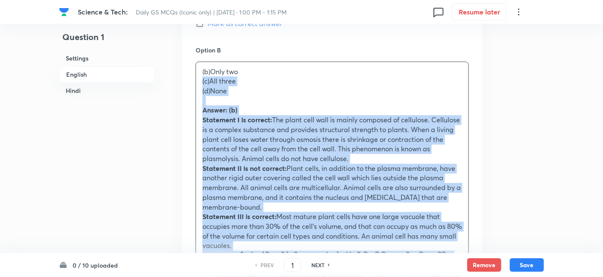
drag, startPoint x: 207, startPoint y: 86, endPoint x: 189, endPoint y: 79, distance: 18.9
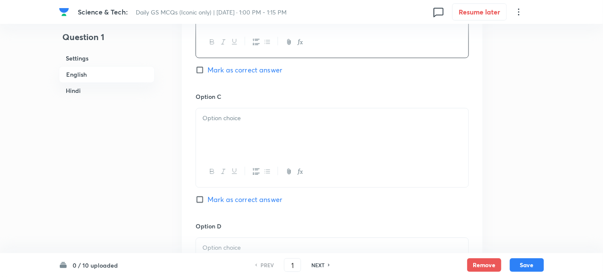
scroll to position [658, 0]
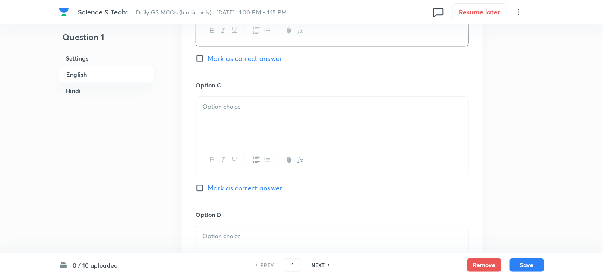
click at [248, 55] on span "Mark as correct answer" at bounding box center [244, 58] width 75 height 10
click at [207, 55] on input "Mark as correct answer" at bounding box center [201, 58] width 12 height 9
checkbox input "true"
click at [248, 123] on div at bounding box center [332, 121] width 272 height 48
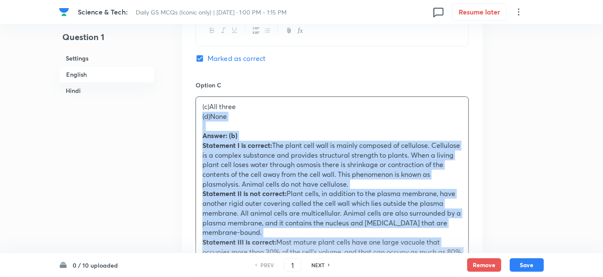
drag, startPoint x: 200, startPoint y: 121, endPoint x: 193, endPoint y: 117, distance: 7.6
click at [193, 117] on div "Option A Only one Mark as correct answer Option B Only two Marked as correct Op…" at bounding box center [332, 261] width 300 height 909
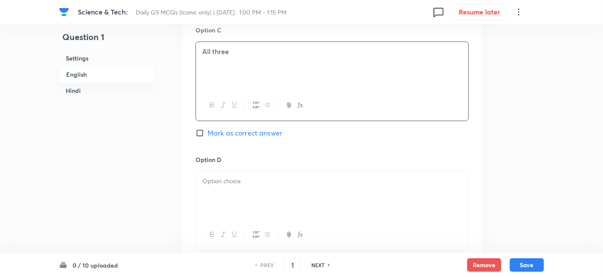
scroll to position [800, 0]
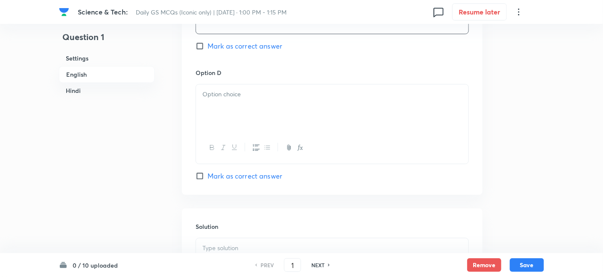
click at [244, 121] on div at bounding box center [332, 108] width 272 height 48
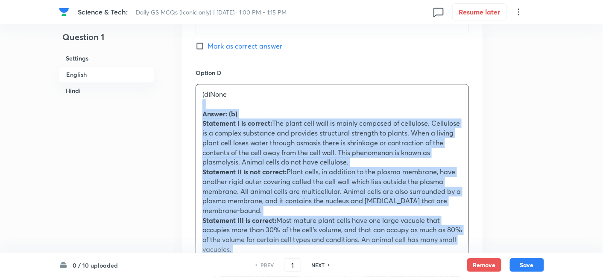
drag, startPoint x: 201, startPoint y: 108, endPoint x: 190, endPoint y: 105, distance: 11.3
click at [190, 105] on div "Option A Only one Mark as correct answer Option B Only two Marked as correct Op…" at bounding box center [332, 115] width 300 height 900
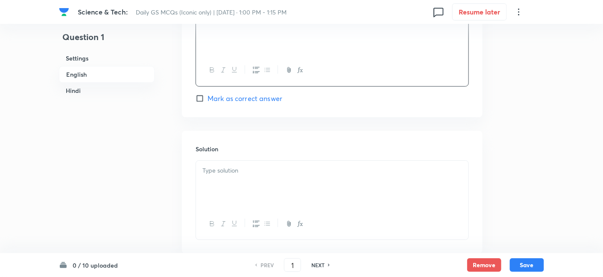
scroll to position [895, 0]
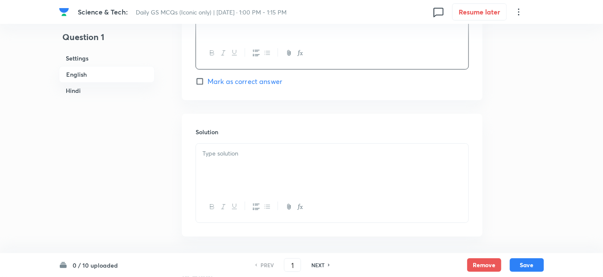
click at [236, 156] on p at bounding box center [331, 154] width 259 height 10
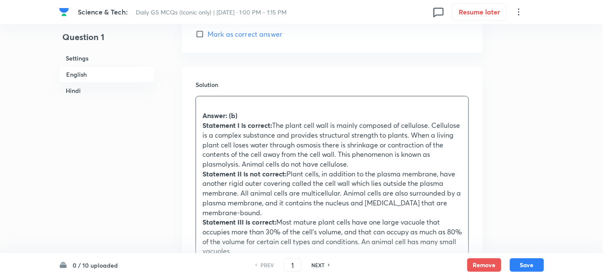
scroll to position [990, 0]
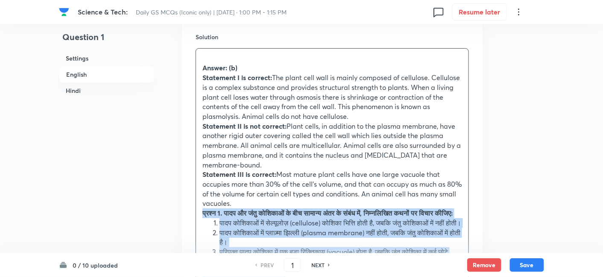
drag, startPoint x: 198, startPoint y: 210, endPoint x: 188, endPoint y: 210, distance: 10.7
click at [188, 210] on div "Solution Answer: (b) Statement I is correct: The plant cell wall is mainly comp…" at bounding box center [332, 260] width 300 height 483
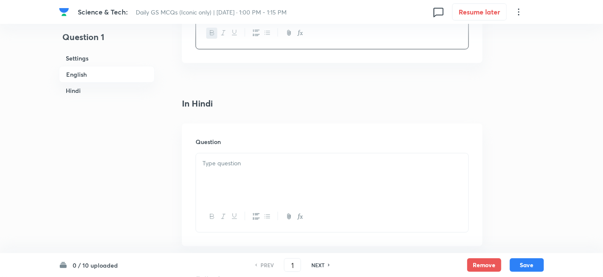
scroll to position [1180, 0]
click at [236, 187] on div at bounding box center [332, 175] width 272 height 48
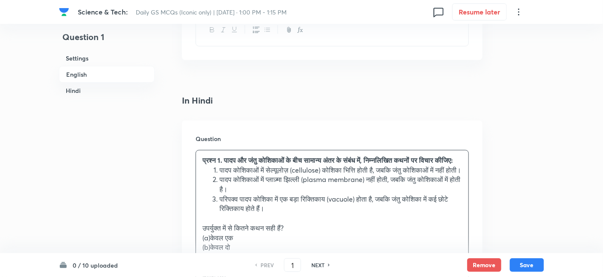
scroll to position [1227, 0]
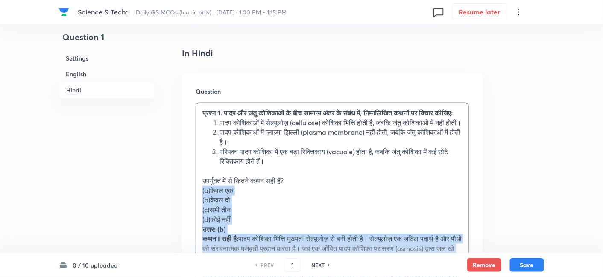
drag, startPoint x: 218, startPoint y: 227, endPoint x: 186, endPoint y: 209, distance: 36.9
click at [186, 209] on div "Question प्रश्न 1. पादप और जंतु कोशिकाओं के बीच सामान्य अंतर के संबंध में, निम्…" at bounding box center [332, 237] width 300 height 328
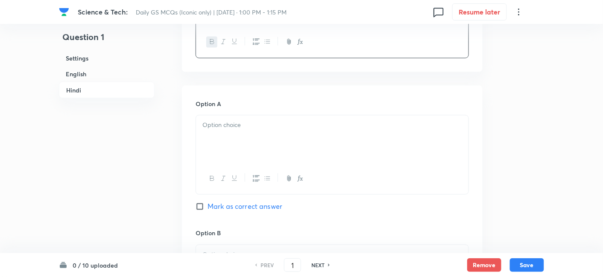
scroll to position [1417, 0]
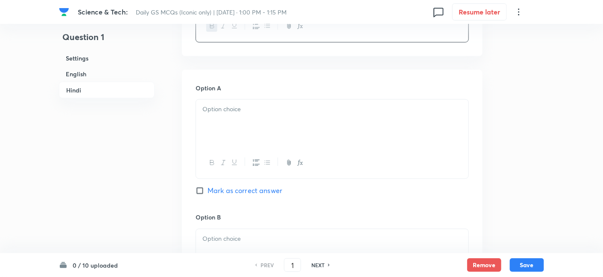
click at [248, 148] on div at bounding box center [332, 124] width 272 height 48
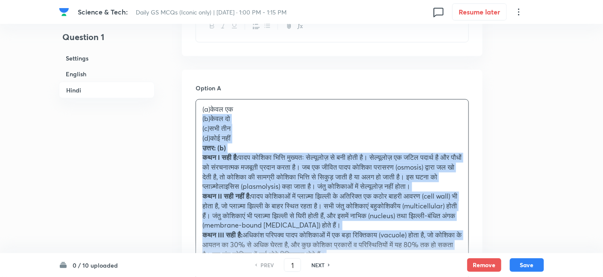
drag, startPoint x: 192, startPoint y: 144, endPoint x: 183, endPoint y: 137, distance: 11.5
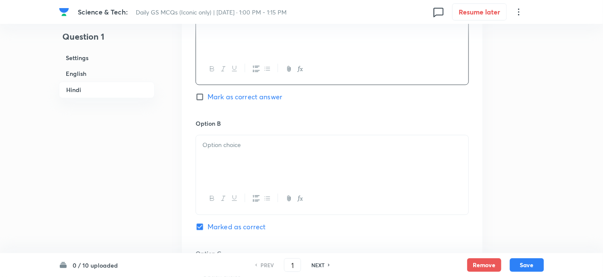
scroll to position [1512, 0]
click at [242, 150] on p at bounding box center [331, 145] width 259 height 10
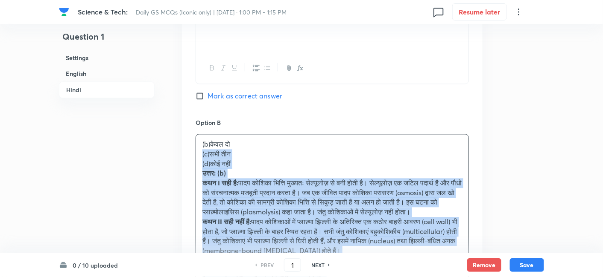
drag, startPoint x: 195, startPoint y: 169, endPoint x: 201, endPoint y: 167, distance: 5.7
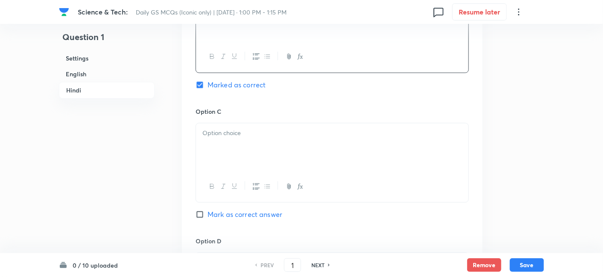
scroll to position [1654, 0]
click at [255, 171] on div at bounding box center [332, 147] width 272 height 48
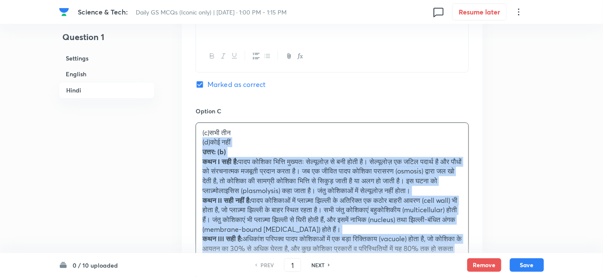
drag, startPoint x: 200, startPoint y: 164, endPoint x: 192, endPoint y: 163, distance: 8.6
click at [192, 163] on div "Option A केवल एक Mark as correct answer Option B केवल दो Marked as correct Opti…" at bounding box center [332, 152] width 300 height 638
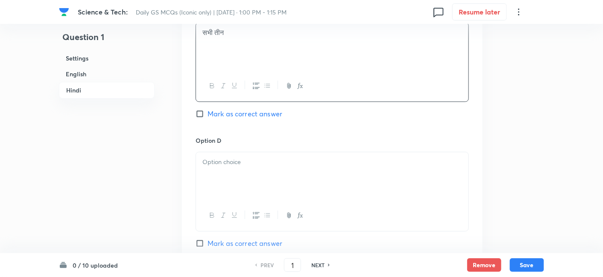
scroll to position [1891, 0]
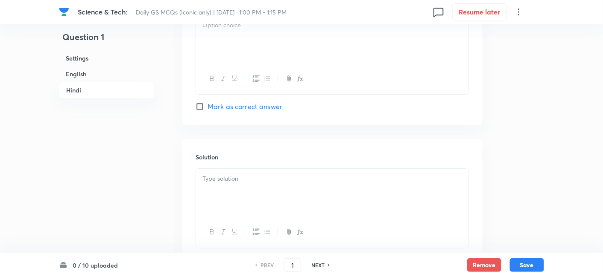
click at [241, 59] on div at bounding box center [332, 39] width 272 height 48
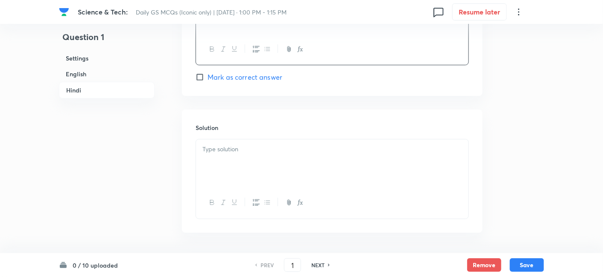
scroll to position [1938, 0]
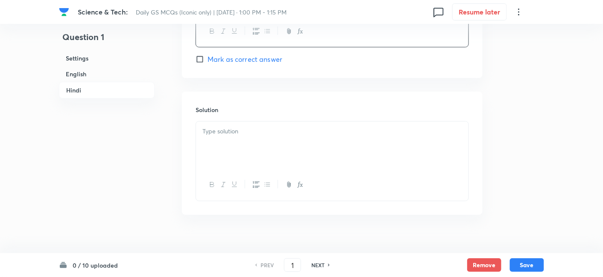
click at [260, 169] on div at bounding box center [332, 146] width 272 height 48
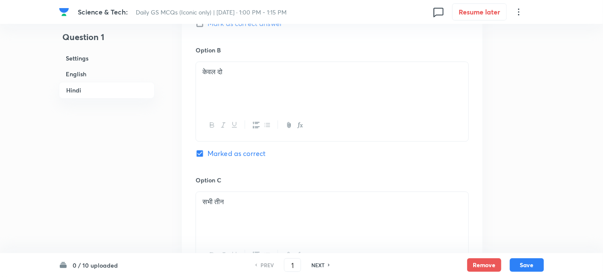
scroll to position [1559, 0]
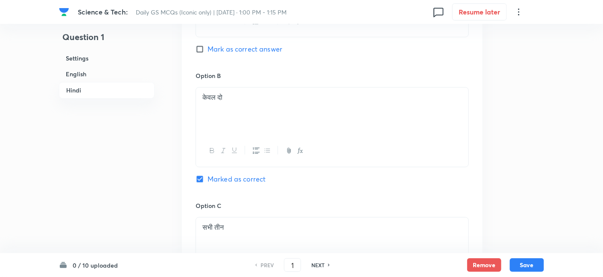
click at [90, 56] on h6 "Settings" at bounding box center [107, 58] width 96 height 16
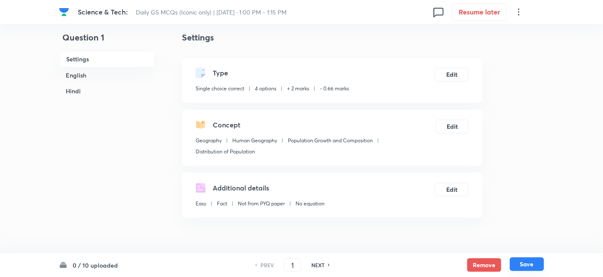
click at [523, 265] on button "Save" at bounding box center [527, 265] width 34 height 14
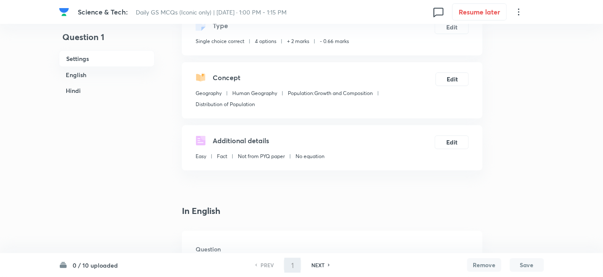
click at [104, 71] on h6 "English" at bounding box center [107, 75] width 96 height 16
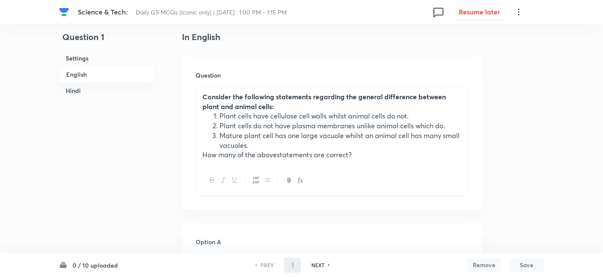
click at [91, 55] on h6 "Settings" at bounding box center [107, 58] width 96 height 16
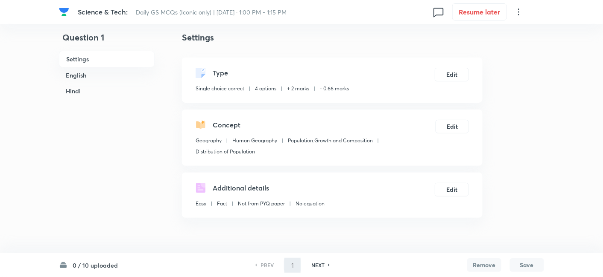
type input "2"
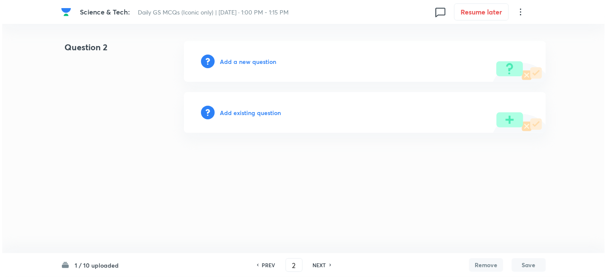
scroll to position [0, 0]
click at [240, 59] on h6 "Add a new question" at bounding box center [248, 61] width 56 height 9
click at [240, 59] on h6 "Choose a question type" at bounding box center [253, 61] width 66 height 9
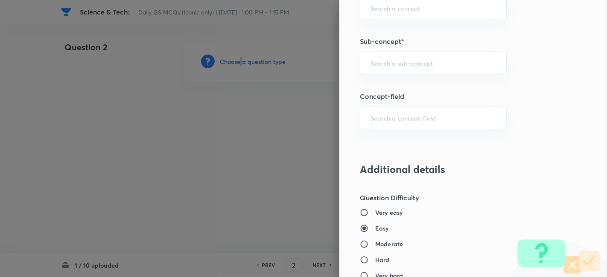
scroll to position [522, 0]
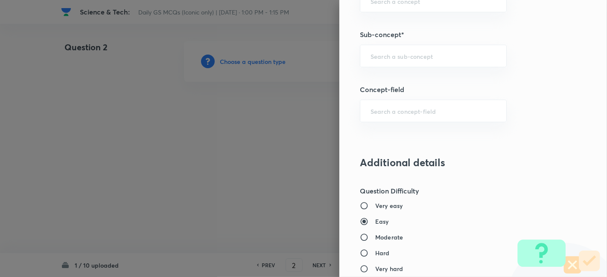
click at [421, 68] on div "Question settings Question type* Single choice correct Number of options* 2 3 4…" at bounding box center [473, 138] width 268 height 277
click at [422, 58] on input "text" at bounding box center [432, 56] width 125 height 8
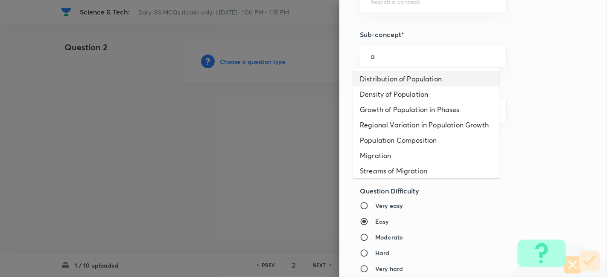
click at [410, 82] on li "Distribution of Population" at bounding box center [426, 78] width 146 height 15
type input "Distribution of Population"
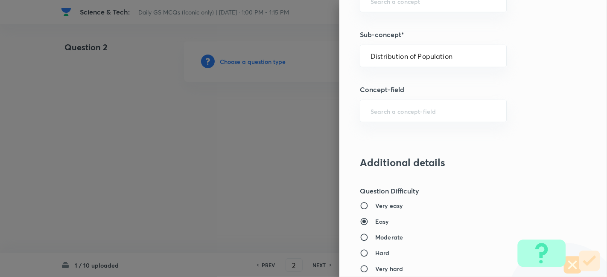
type input "Geography"
type input "Human Geography"
type input "Population:Growth and Composition"
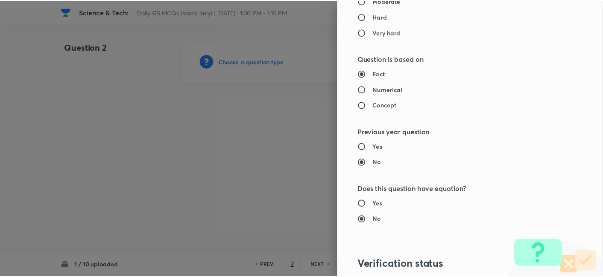
scroll to position [883, 0]
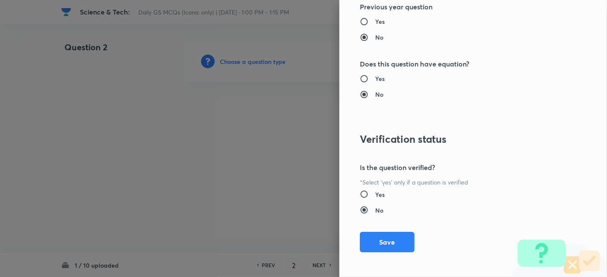
click at [390, 247] on button "Save" at bounding box center [387, 242] width 55 height 20
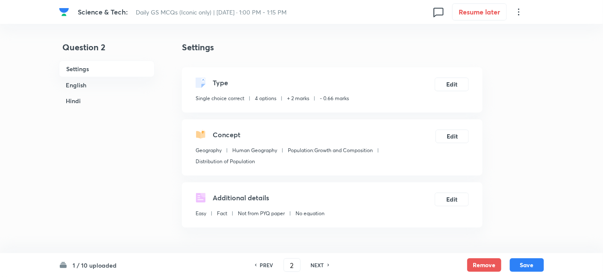
click at [93, 86] on h6 "English" at bounding box center [107, 85] width 96 height 16
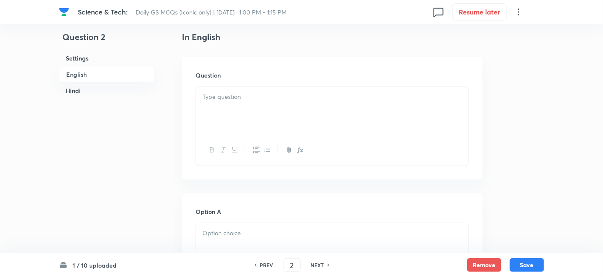
click at [268, 100] on p at bounding box center [331, 97] width 259 height 10
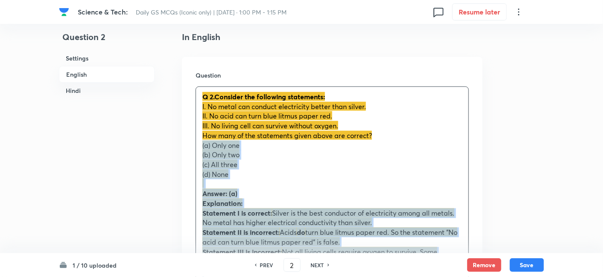
drag, startPoint x: 178, startPoint y: 149, endPoint x: 170, endPoint y: 149, distance: 7.3
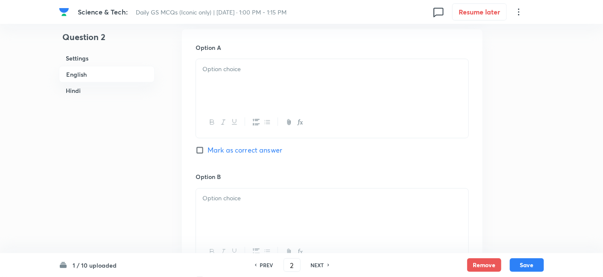
scroll to position [421, 0]
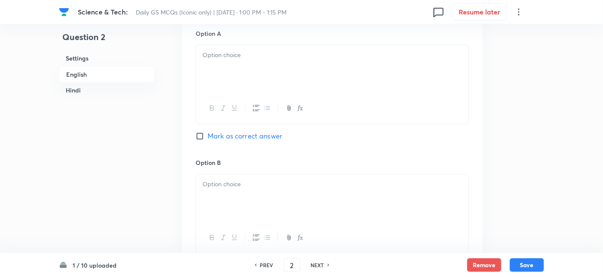
click at [241, 80] on div at bounding box center [332, 69] width 272 height 48
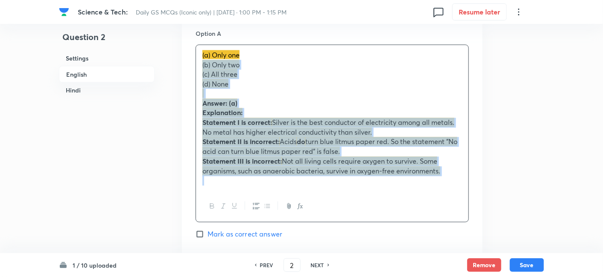
drag, startPoint x: 211, startPoint y: 72, endPoint x: 189, endPoint y: 62, distance: 24.8
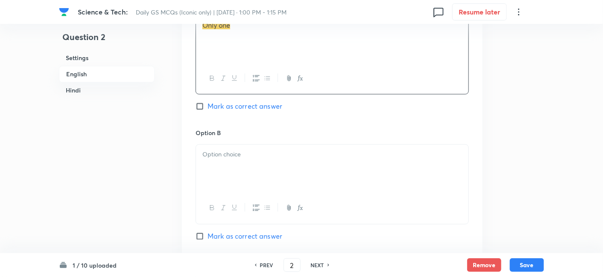
scroll to position [468, 0]
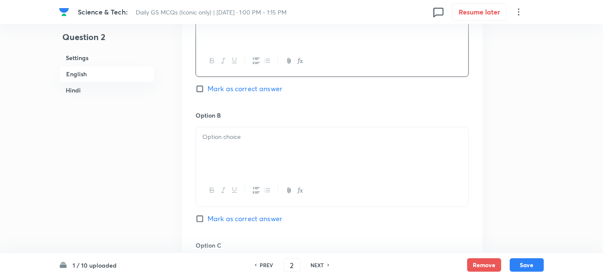
click at [246, 165] on div at bounding box center [332, 152] width 272 height 48
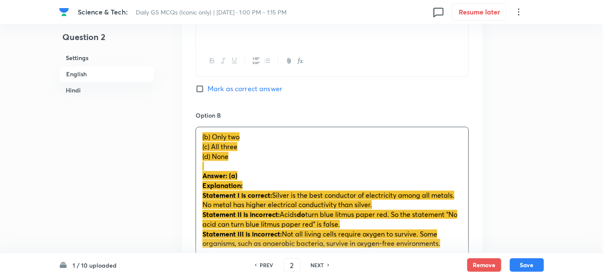
drag, startPoint x: 197, startPoint y: 150, endPoint x: 185, endPoint y: 145, distance: 12.6
click at [185, 145] on div "Option A Only one [PERSON_NAME] as correct answer Option B (b) Only two (c) All…" at bounding box center [332, 272] width 300 height 609
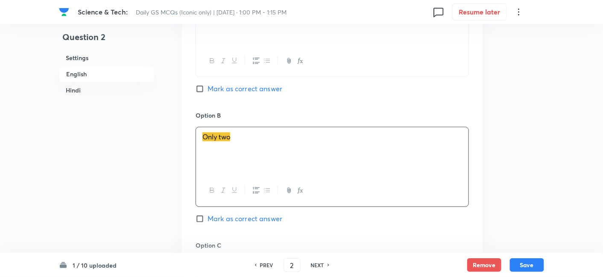
click at [262, 88] on span "Mark as correct answer" at bounding box center [244, 89] width 75 height 10
click at [207, 88] on input "Mark as correct answer" at bounding box center [201, 89] width 12 height 9
checkbox input "true"
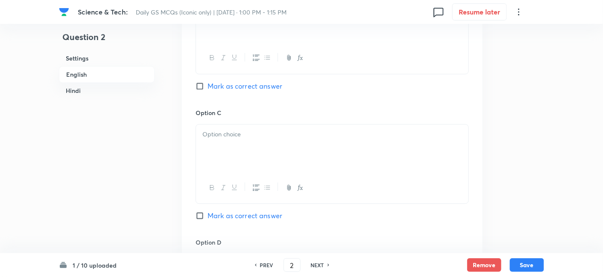
scroll to position [611, 0]
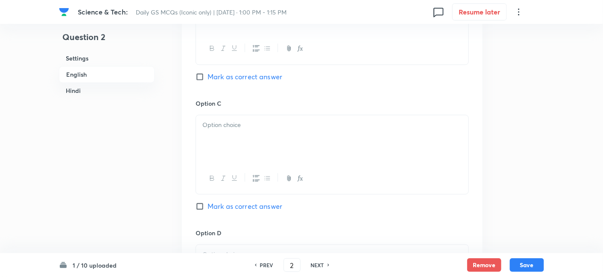
click at [233, 128] on p at bounding box center [331, 125] width 259 height 10
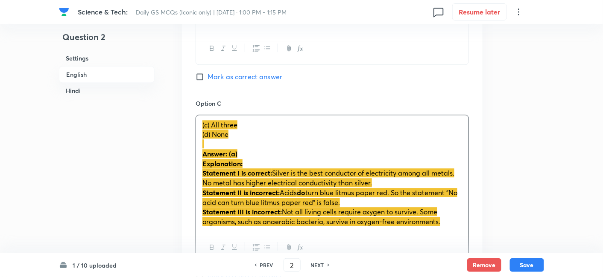
drag, startPoint x: 201, startPoint y: 132, endPoint x: 195, endPoint y: 132, distance: 6.0
click at [195, 132] on div "Option A Only one Marked as correct Option B Only two Mark as correct answer Op…" at bounding box center [332, 124] width 300 height 599
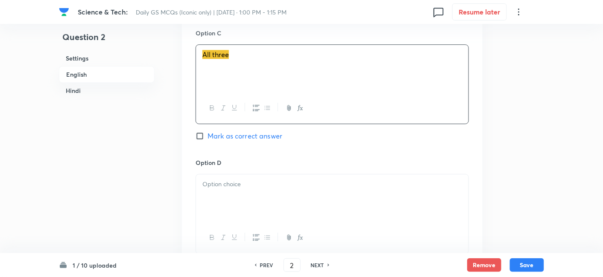
scroll to position [705, 0]
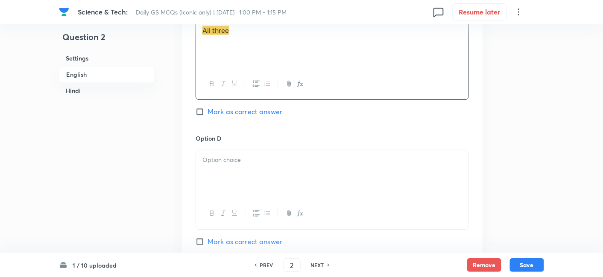
click at [241, 171] on div at bounding box center [332, 174] width 272 height 48
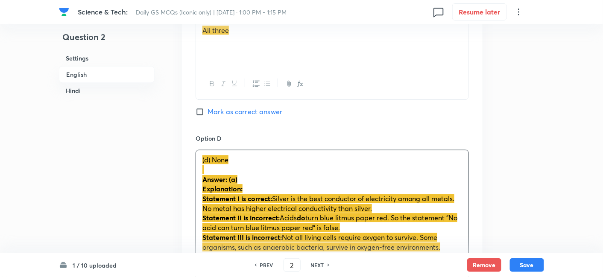
drag, startPoint x: 202, startPoint y: 177, endPoint x: 192, endPoint y: 173, distance: 10.5
click at [189, 175] on div "Option A Only one Marked as correct Option B Only two Mark as correct answer Op…" at bounding box center [332, 25] width 300 height 589
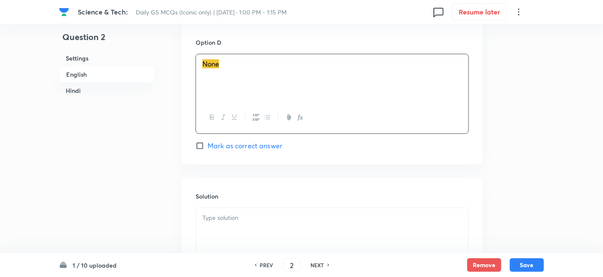
scroll to position [942, 0]
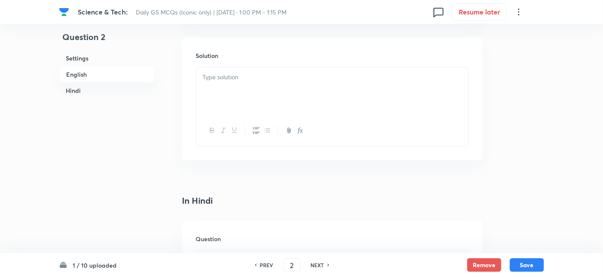
click at [242, 87] on div at bounding box center [332, 91] width 272 height 48
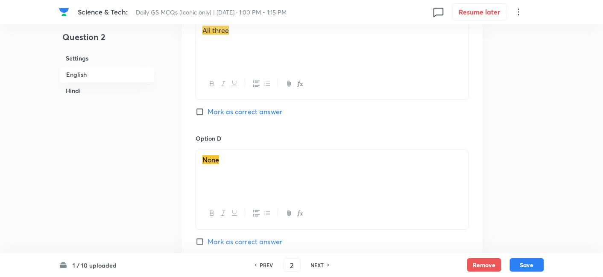
click at [96, 73] on h6 "English" at bounding box center [107, 74] width 96 height 17
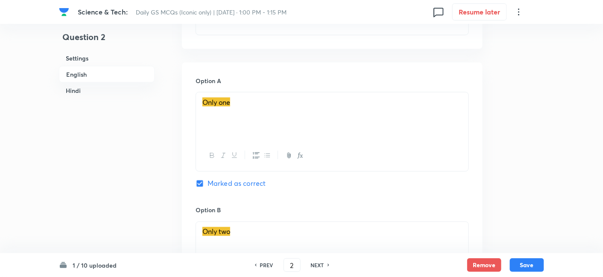
drag, startPoint x: 91, startPoint y: 88, endPoint x: 99, endPoint y: 91, distance: 8.2
click at [91, 88] on h6 "Hindi" at bounding box center [107, 91] width 96 height 16
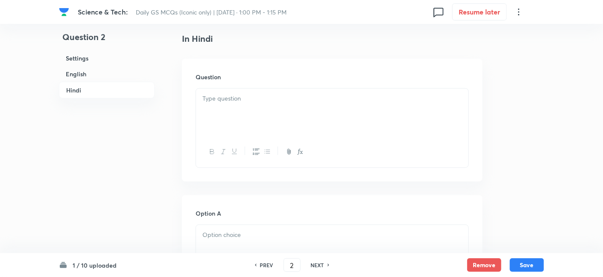
click at [108, 71] on h6 "English" at bounding box center [107, 74] width 96 height 16
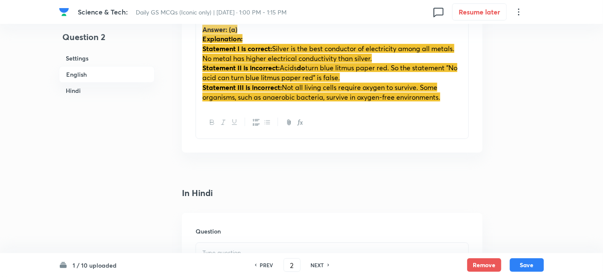
click at [85, 92] on h6 "Hindi" at bounding box center [107, 91] width 96 height 16
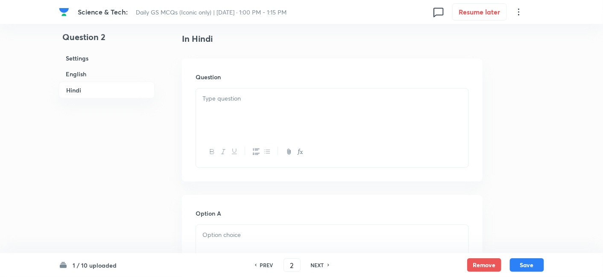
click at [263, 116] on div at bounding box center [332, 113] width 272 height 48
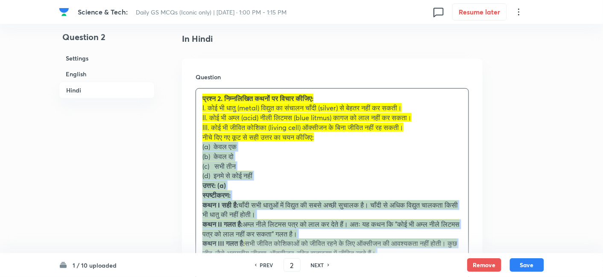
drag, startPoint x: 195, startPoint y: 154, endPoint x: 183, endPoint y: 147, distance: 13.8
click at [183, 147] on div "Question प्रश्न 2. निम्नलिखित कथनों पर विचार कीजिए: I. कोई भी धातु (metal) विद्…" at bounding box center [332, 189] width 300 height 260
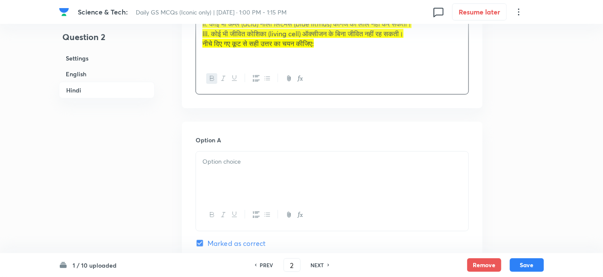
scroll to position [1240, 0]
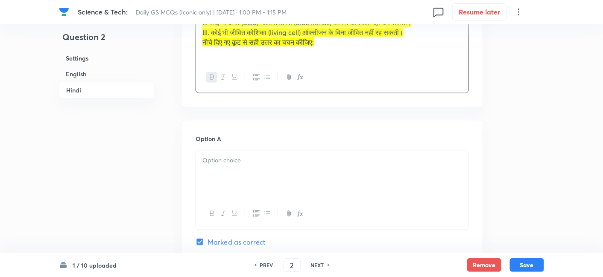
click at [241, 153] on div at bounding box center [332, 175] width 272 height 48
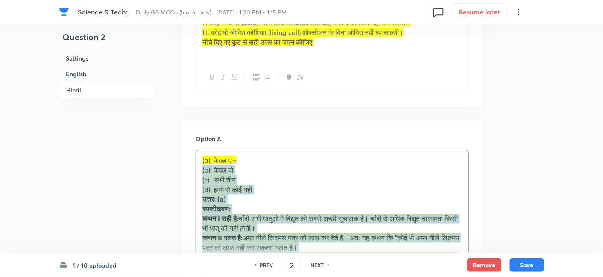
drag, startPoint x: 198, startPoint y: 172, endPoint x: 192, endPoint y: 171, distance: 6.1
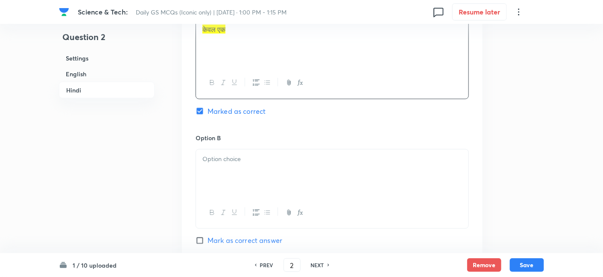
scroll to position [1382, 0]
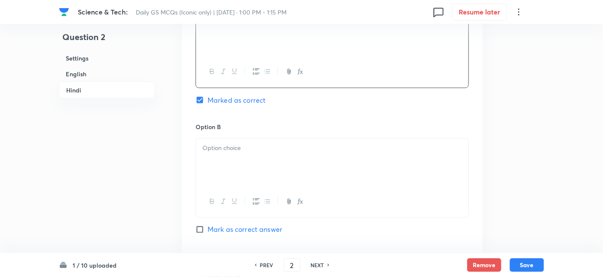
click at [234, 155] on div at bounding box center [332, 163] width 272 height 48
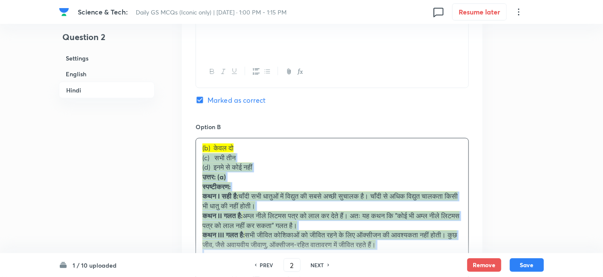
drag, startPoint x: 203, startPoint y: 159, endPoint x: 196, endPoint y: 159, distance: 7.3
click at [196, 158] on div "(b) केवल दो (c) सभी तीन (d) इनमे से कोई नहीं उत्तर: (a) स्पष्टीकरण: कथन I सही ह…" at bounding box center [332, 202] width 272 height 127
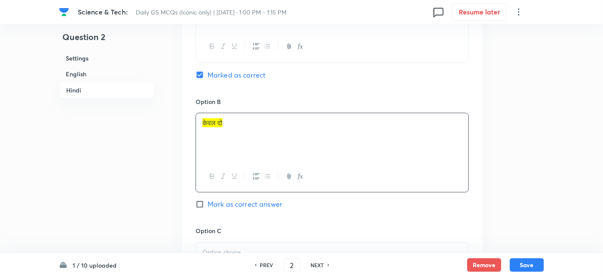
scroll to position [1524, 0]
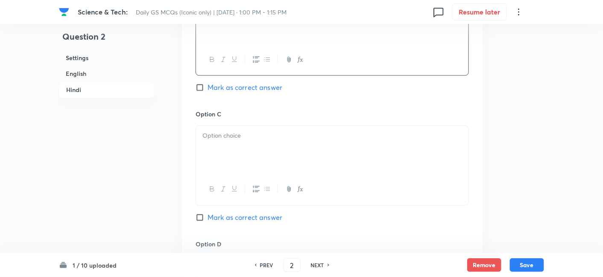
click at [233, 149] on div at bounding box center [332, 150] width 272 height 48
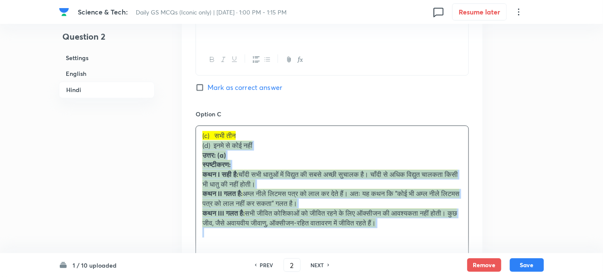
click at [192, 146] on div "Option A केवल एक Marked as correct Option B केवल दो Mark as correct answer Opti…" at bounding box center [332, 136] width 300 height 599
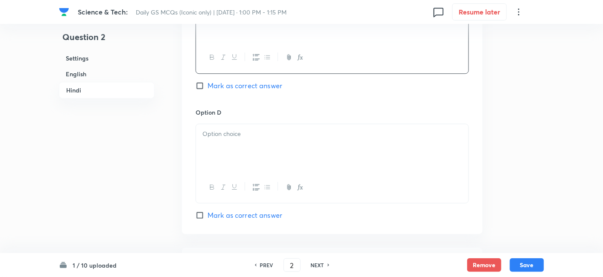
scroll to position [1667, 0]
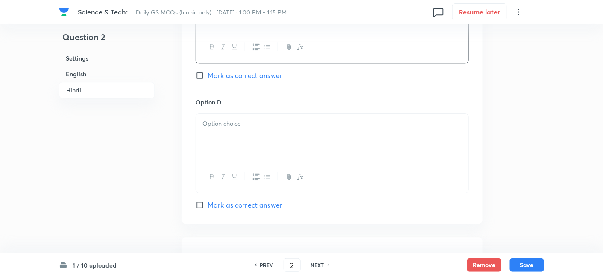
click at [236, 145] on div at bounding box center [332, 138] width 272 height 48
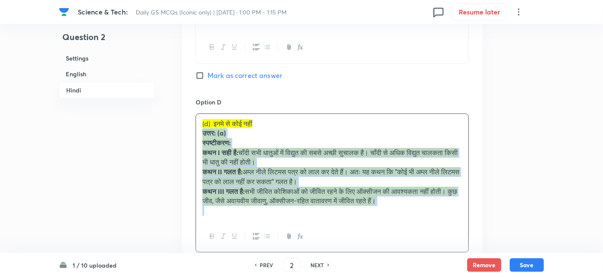
drag, startPoint x: 203, startPoint y: 142, endPoint x: 189, endPoint y: 134, distance: 15.8
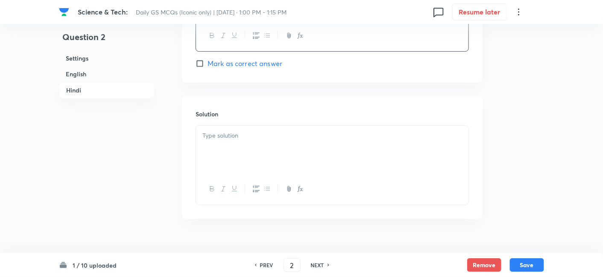
scroll to position [1809, 0]
click at [255, 154] on div at bounding box center [332, 149] width 272 height 48
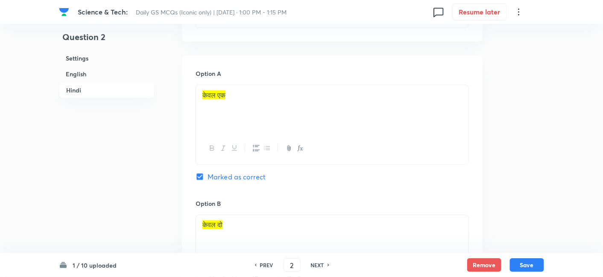
scroll to position [1287, 0]
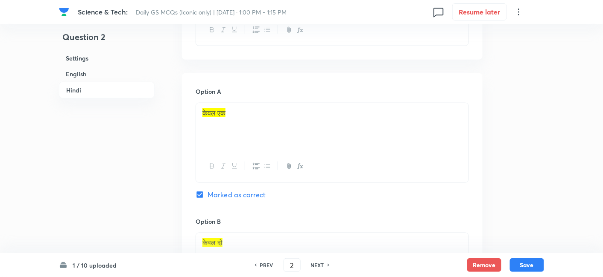
click at [106, 59] on h6 "Settings" at bounding box center [107, 58] width 96 height 16
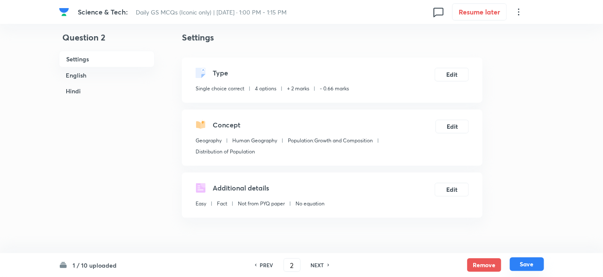
click at [529, 266] on button "Save" at bounding box center [527, 265] width 34 height 14
type input "3"
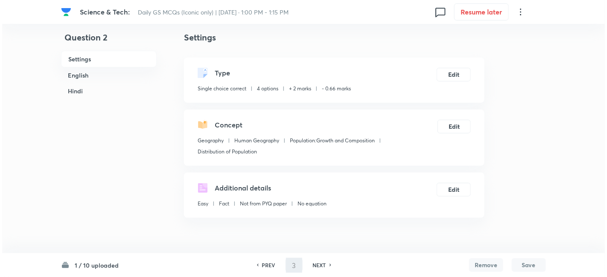
scroll to position [0, 0]
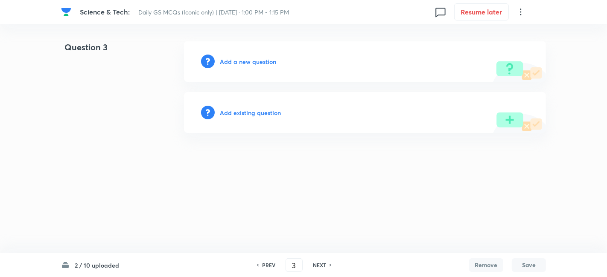
click at [258, 57] on h6 "Add a new question" at bounding box center [248, 61] width 56 height 9
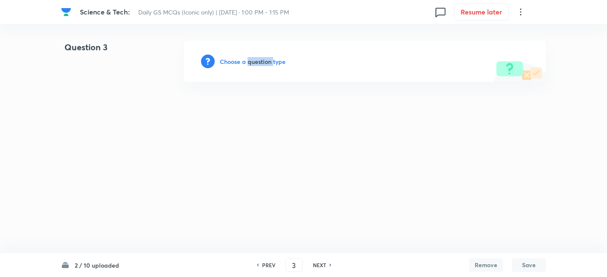
click at [258, 57] on h6 "Choose a question type" at bounding box center [253, 61] width 66 height 9
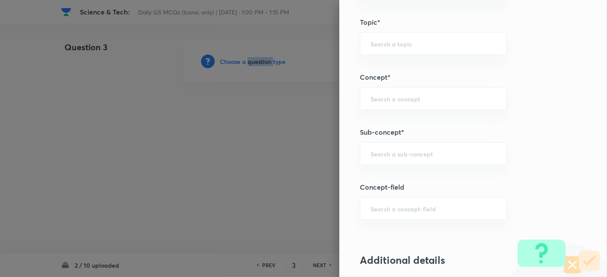
scroll to position [522, 0]
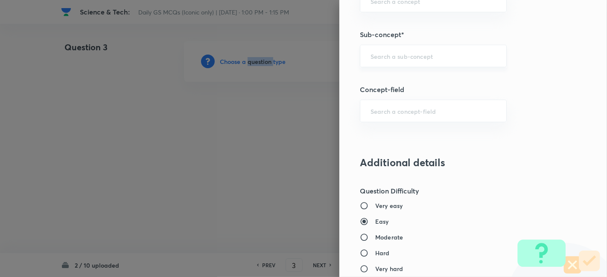
click at [423, 64] on div "​" at bounding box center [433, 56] width 147 height 23
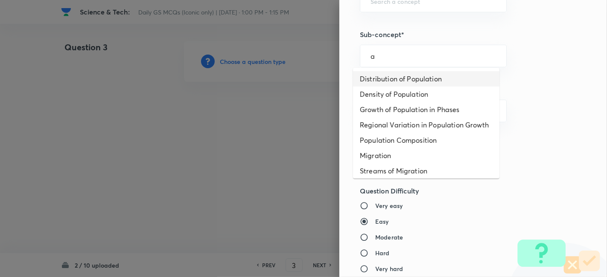
click at [417, 81] on li "Distribution of Population" at bounding box center [426, 78] width 146 height 15
type input "Distribution of Population"
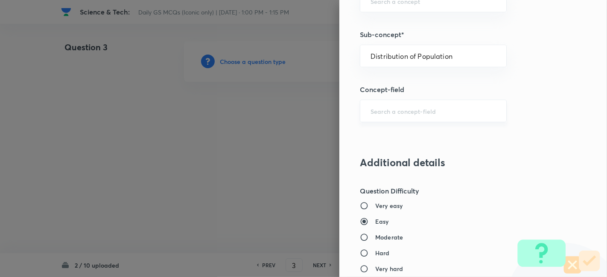
type input "Geography"
type input "Human Geography"
type input "Population:Growth and Composition"
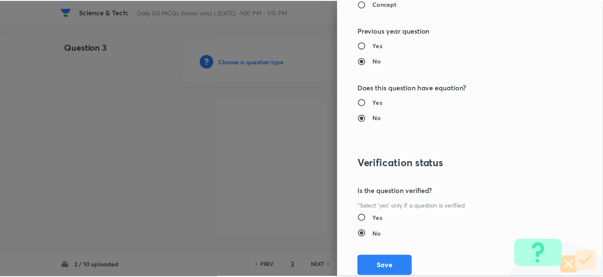
scroll to position [883, 0]
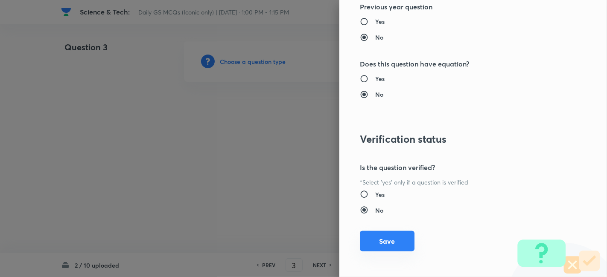
click at [393, 242] on button "Save" at bounding box center [387, 241] width 55 height 20
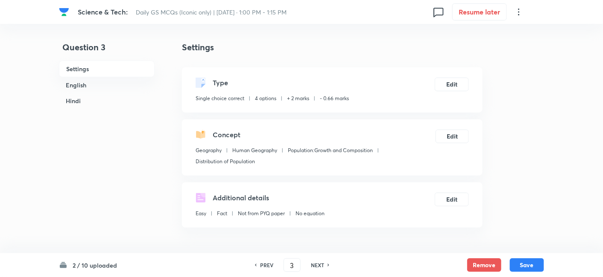
click at [105, 82] on h6 "English" at bounding box center [107, 85] width 96 height 16
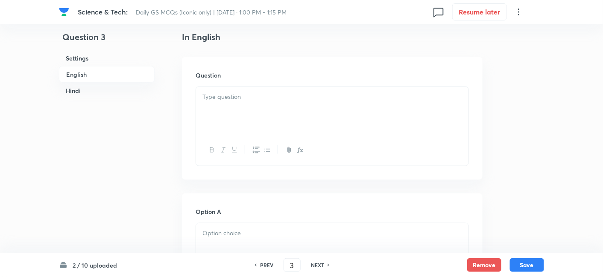
click at [256, 118] on div at bounding box center [332, 111] width 272 height 48
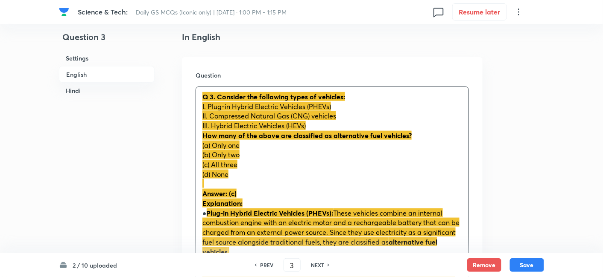
drag, startPoint x: 192, startPoint y: 149, endPoint x: 186, endPoint y: 148, distance: 5.7
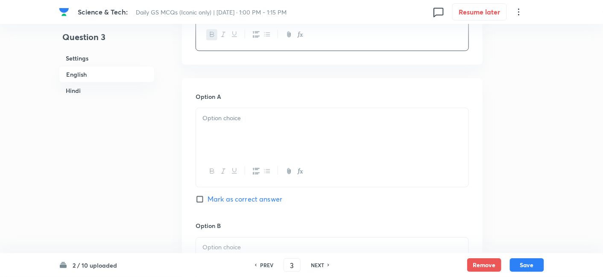
scroll to position [373, 0]
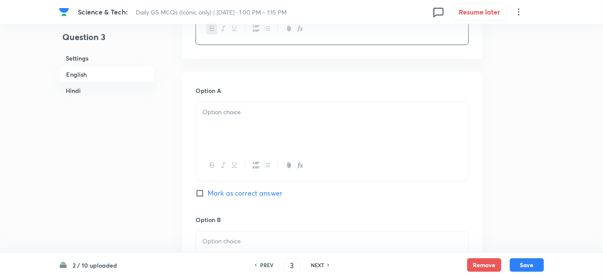
click at [233, 124] on div at bounding box center [332, 126] width 272 height 48
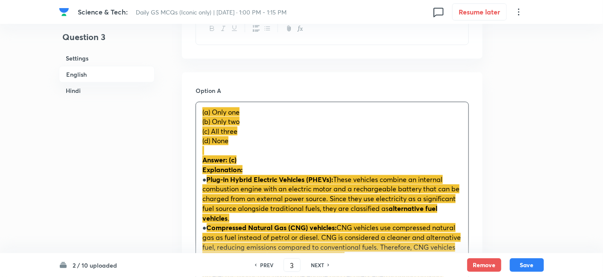
drag, startPoint x: 198, startPoint y: 127, endPoint x: 189, endPoint y: 125, distance: 9.6
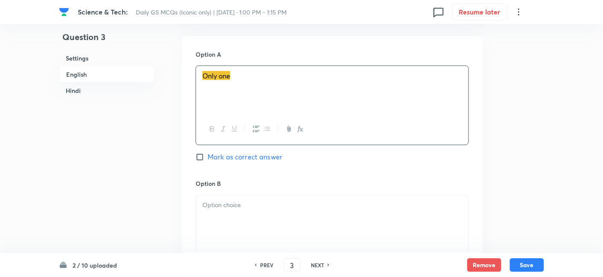
scroll to position [468, 0]
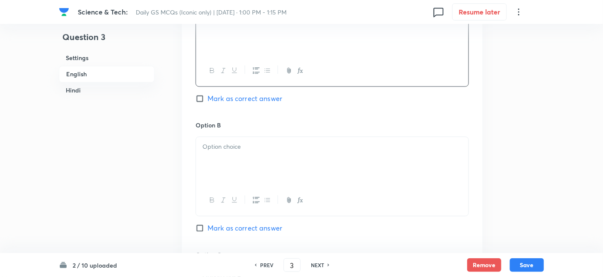
click at [239, 157] on div at bounding box center [332, 161] width 272 height 48
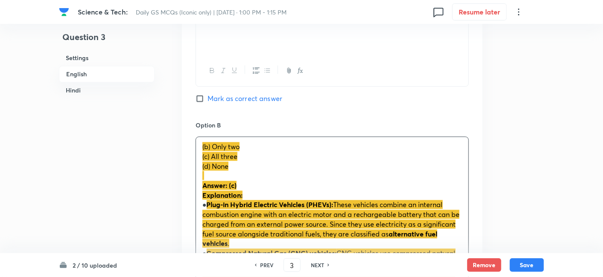
drag, startPoint x: 197, startPoint y: 153, endPoint x: 189, endPoint y: 152, distance: 7.4
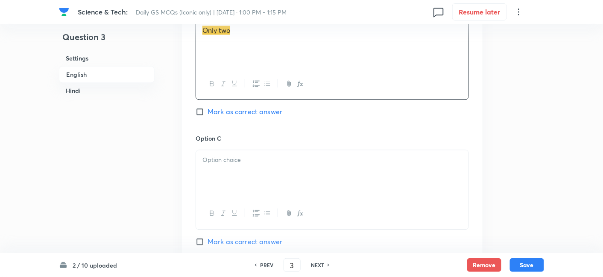
scroll to position [611, 0]
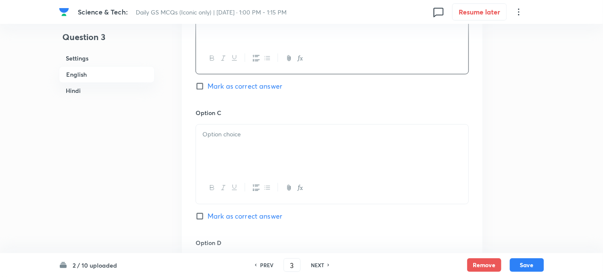
click at [237, 153] on div at bounding box center [332, 149] width 272 height 48
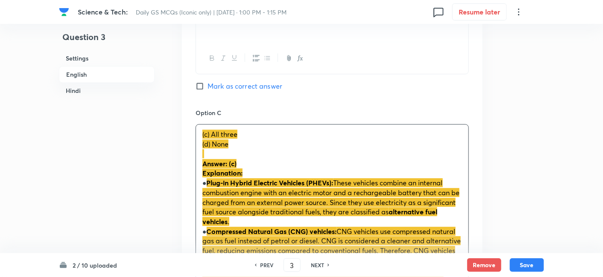
drag, startPoint x: 198, startPoint y: 147, endPoint x: 188, endPoint y: 143, distance: 10.5
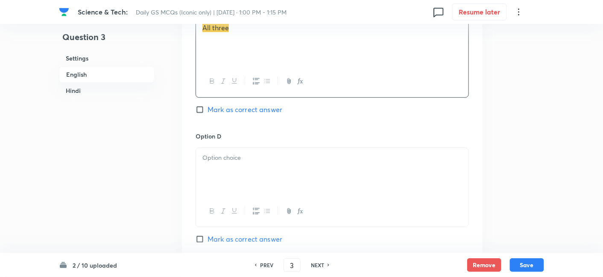
scroll to position [753, 0]
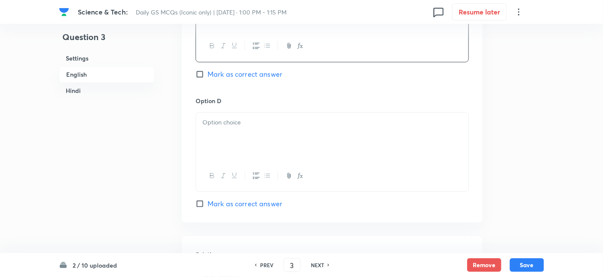
click at [241, 143] on div at bounding box center [332, 137] width 272 height 48
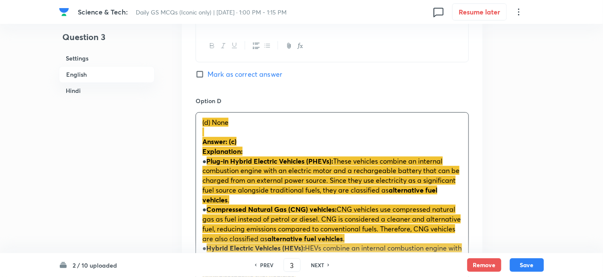
drag, startPoint x: 198, startPoint y: 137, endPoint x: 188, endPoint y: 133, distance: 11.3
click at [188, 133] on div "Option A Only one Mark as correct answer Option B Only two Mark as correct answ…" at bounding box center [332, 143] width 300 height 900
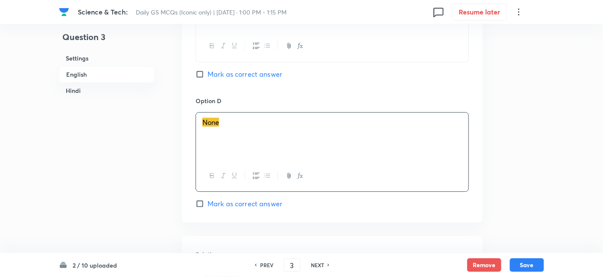
click at [238, 77] on span "Mark as correct answer" at bounding box center [244, 74] width 75 height 10
click at [207, 77] on input "Mark as correct answer" at bounding box center [201, 74] width 12 height 9
checkbox input "true"
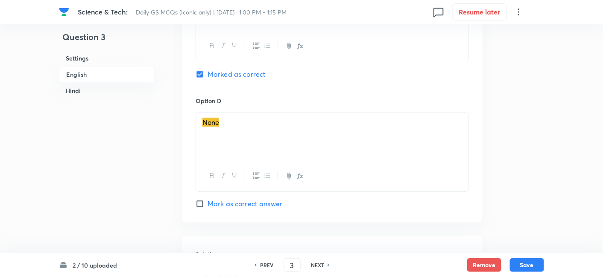
checkbox input "true"
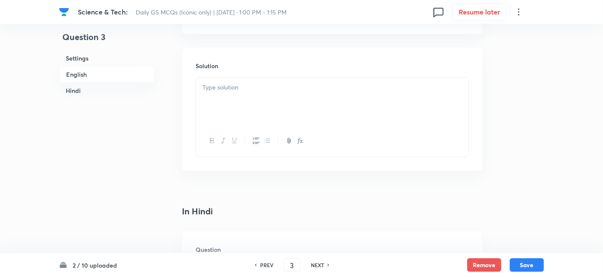
scroll to position [942, 0]
click at [246, 92] on div at bounding box center [332, 101] width 272 height 48
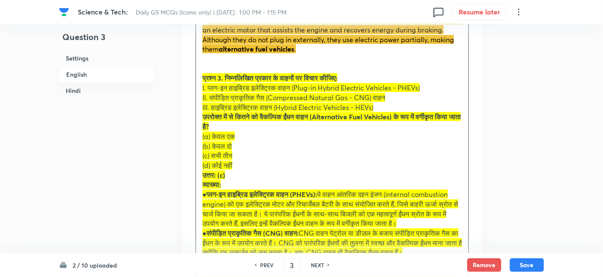
scroll to position [1116, 0]
drag, startPoint x: 216, startPoint y: 120, endPoint x: 197, endPoint y: 79, distance: 45.5
click at [197, 79] on div "Answer: (c) Explanation: ● Plug-in Hybrid Electric Vehicles (PHEVs): These vehi…" at bounding box center [332, 103] width 272 height 398
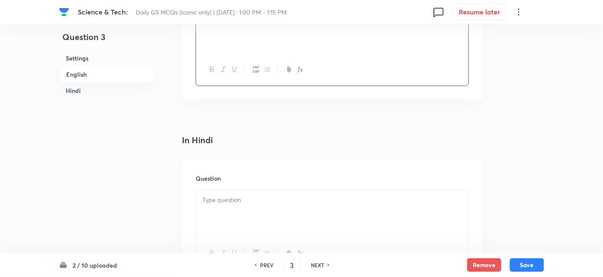
scroll to position [1258, 0]
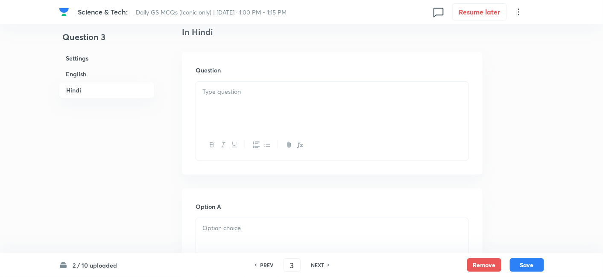
click at [236, 97] on div at bounding box center [332, 106] width 272 height 48
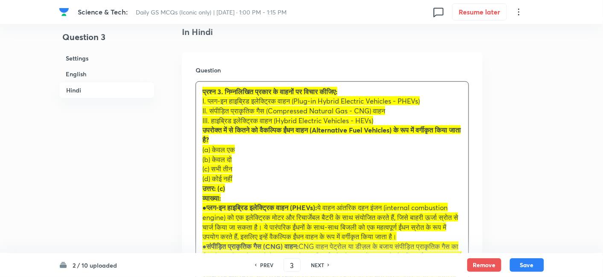
click at [190, 146] on div "Question प्रश्न 3. निम्नलिखित प्रकार के वाहनों पर विचार कीजिए: I. प्लग-इन हाइब्…" at bounding box center [332, 206] width 300 height 309
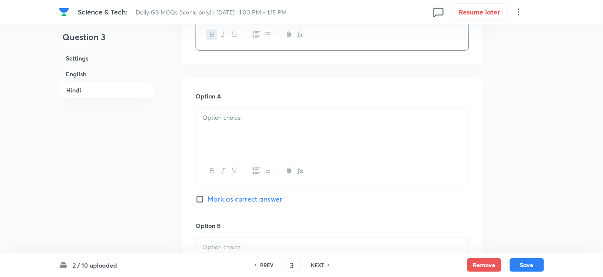
scroll to position [1400, 0]
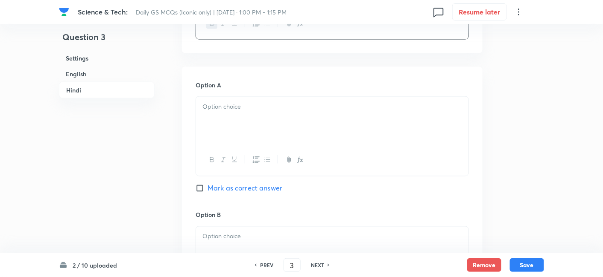
click at [236, 115] on div at bounding box center [332, 121] width 272 height 48
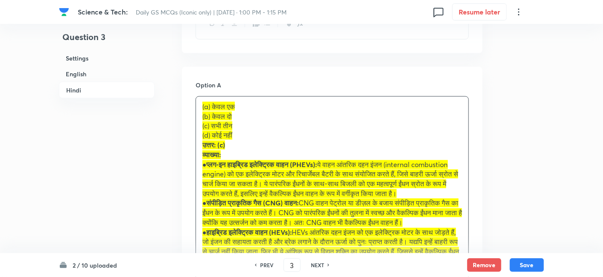
drag, startPoint x: 196, startPoint y: 118, endPoint x: 189, endPoint y: 117, distance: 6.9
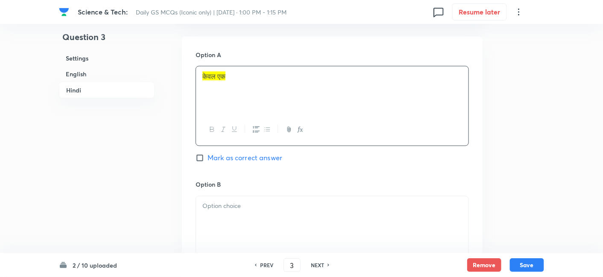
scroll to position [1495, 0]
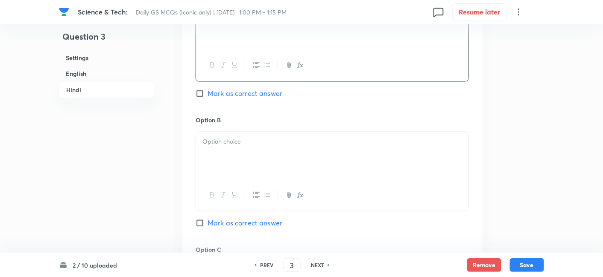
click at [240, 153] on div at bounding box center [332, 156] width 272 height 48
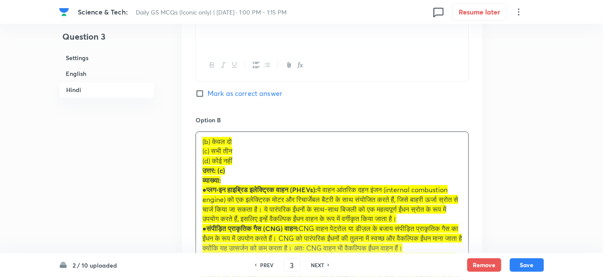
drag, startPoint x: 210, startPoint y: 149, endPoint x: 192, endPoint y: 146, distance: 19.2
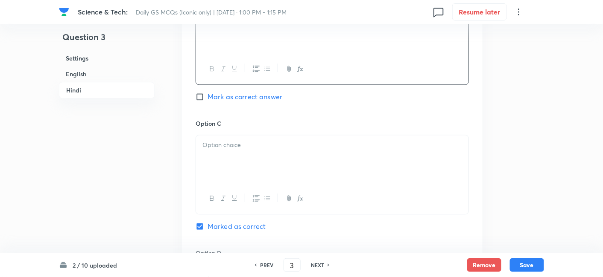
scroll to position [1638, 0]
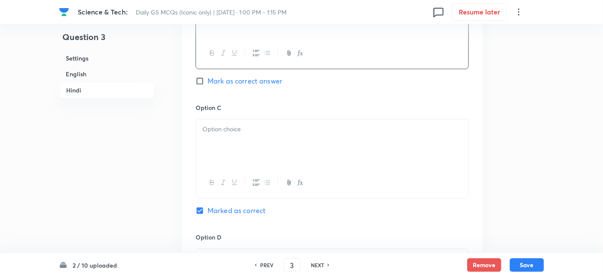
click at [245, 142] on div at bounding box center [332, 143] width 272 height 48
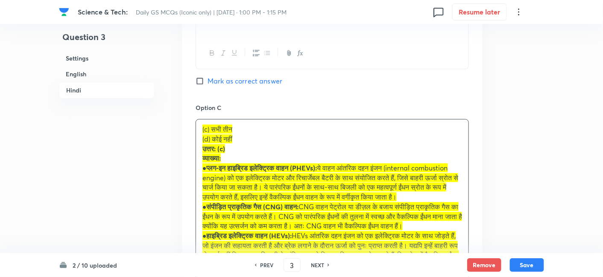
drag, startPoint x: 196, startPoint y: 140, endPoint x: 183, endPoint y: 137, distance: 13.5
click at [183, 137] on div "Option A केवल एक Mark as correct answer Option B केवल दो Mark as correct answer…" at bounding box center [332, 149] width 300 height 638
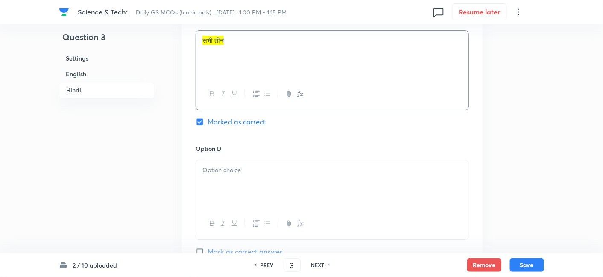
scroll to position [1732, 0]
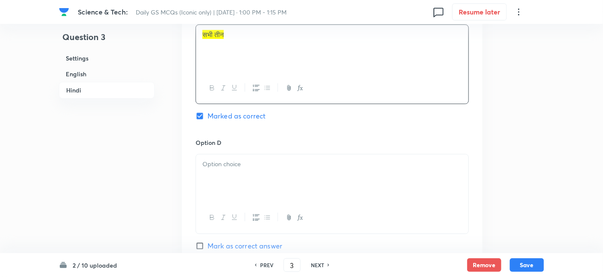
click at [261, 176] on div at bounding box center [332, 178] width 272 height 48
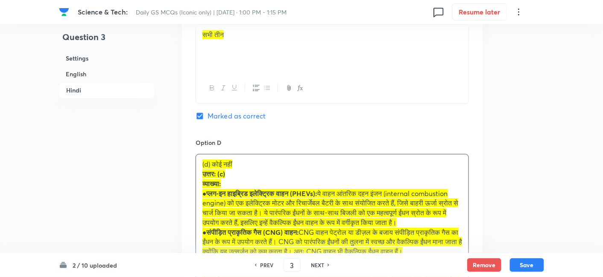
click at [188, 175] on div "Option A केवल एक Mark as correct answer Option B केवल दो Mark as correct answer…" at bounding box center [332, 49] width 300 height 628
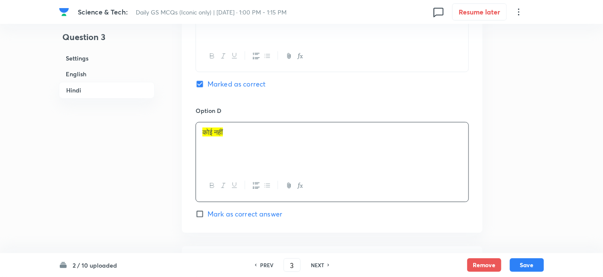
scroll to position [1874, 0]
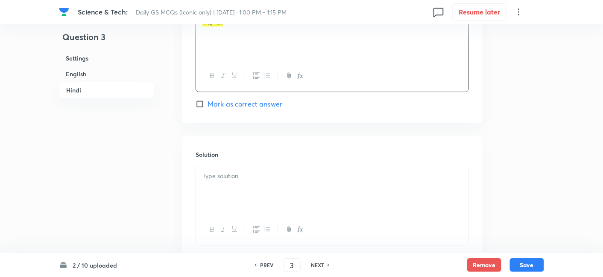
click at [244, 166] on div at bounding box center [332, 190] width 272 height 48
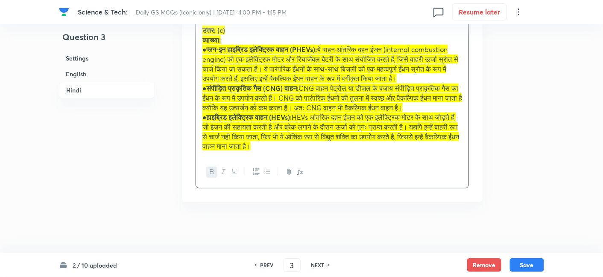
click at [96, 64] on h6 "Settings" at bounding box center [107, 58] width 96 height 16
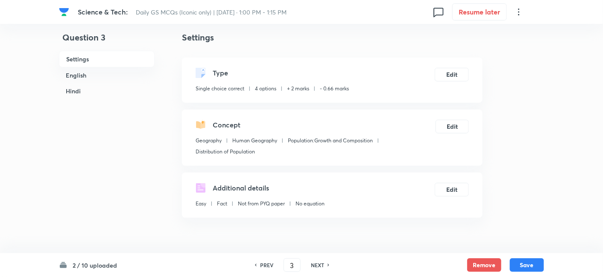
click at [107, 81] on h6 "English" at bounding box center [107, 75] width 96 height 16
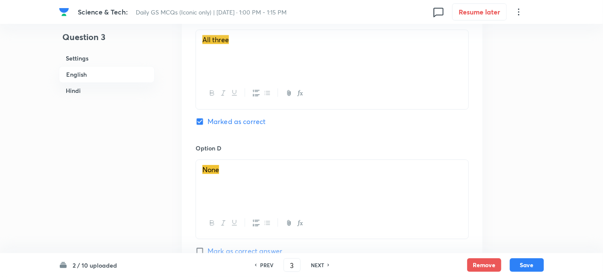
click at [78, 53] on h6 "Settings" at bounding box center [107, 58] width 96 height 16
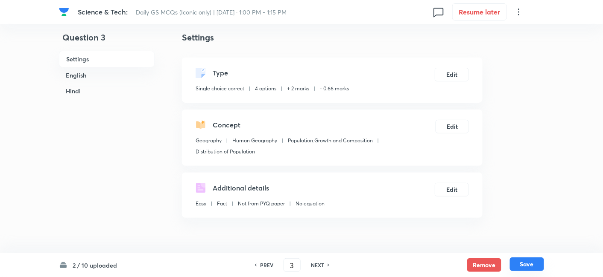
click at [517, 264] on button "Save" at bounding box center [527, 265] width 34 height 14
type input "4"
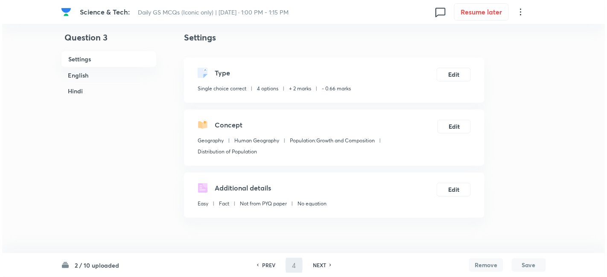
scroll to position [0, 0]
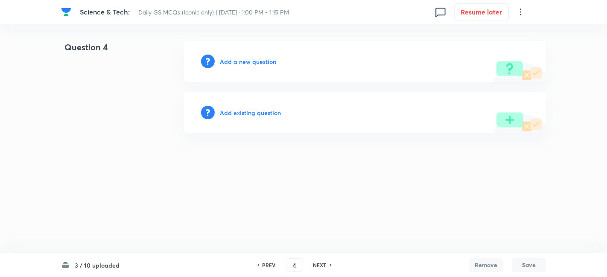
click at [271, 58] on h6 "Add a new question" at bounding box center [248, 61] width 56 height 9
click at [271, 58] on h6 "Choose a question type" at bounding box center [253, 61] width 66 height 9
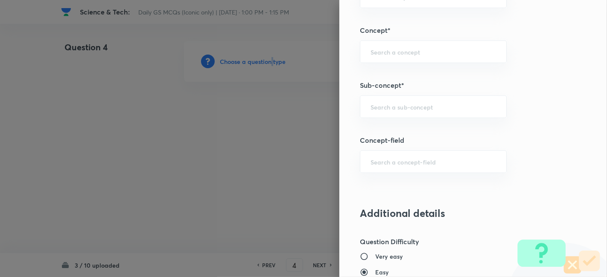
scroll to position [474, 0]
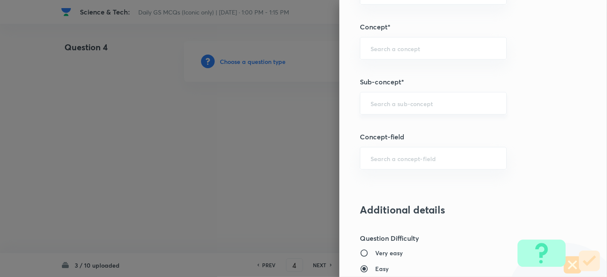
click at [416, 104] on input "text" at bounding box center [432, 103] width 125 height 8
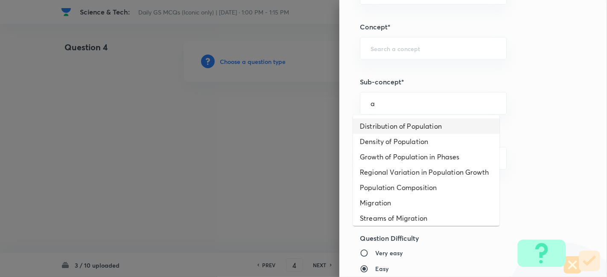
click at [411, 127] on li "Distribution of Population" at bounding box center [426, 126] width 146 height 15
type input "Distribution of Population"
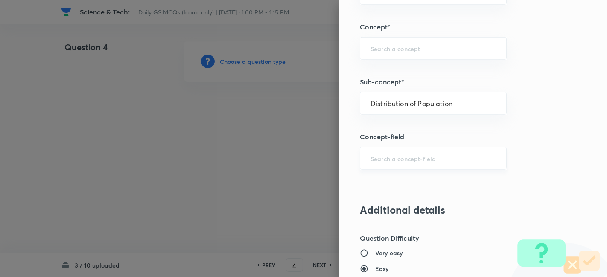
type input "Geography"
type input "Human Geography"
type input "Population:Growth and Composition"
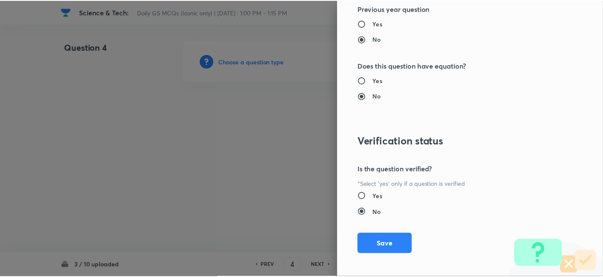
scroll to position [883, 0]
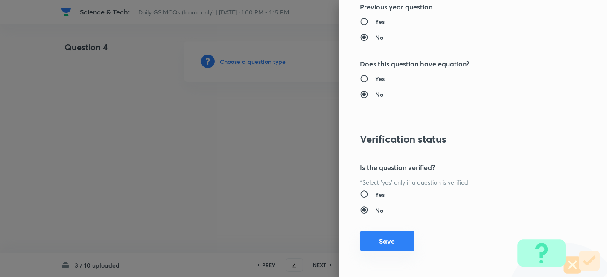
click at [383, 247] on button "Save" at bounding box center [387, 241] width 55 height 20
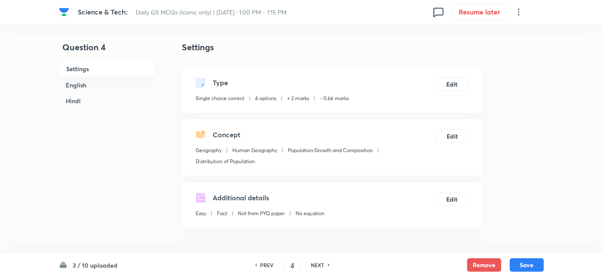
click at [104, 81] on h6 "English" at bounding box center [107, 85] width 96 height 16
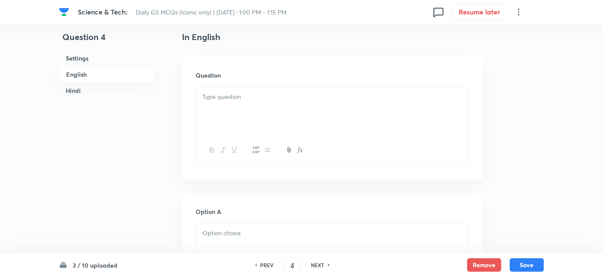
click at [281, 105] on div at bounding box center [332, 111] width 272 height 48
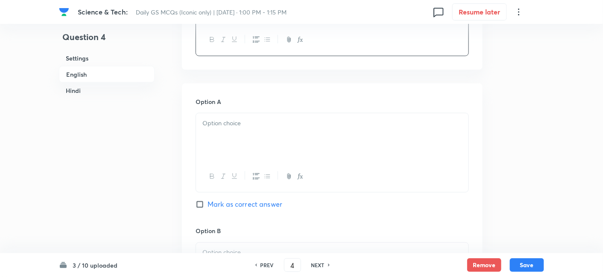
scroll to position [373, 0]
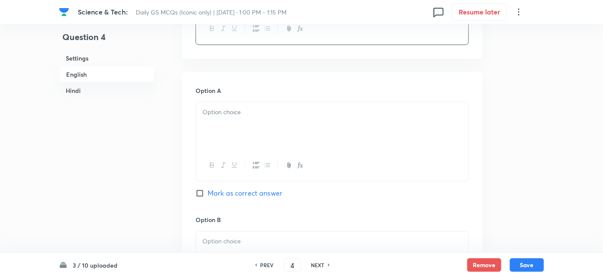
click at [255, 141] on div at bounding box center [332, 126] width 272 height 48
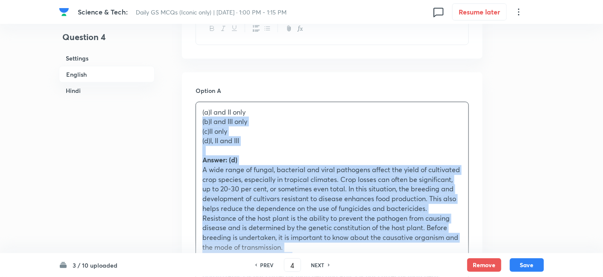
drag, startPoint x: 198, startPoint y: 128, endPoint x: 186, endPoint y: 125, distance: 12.6
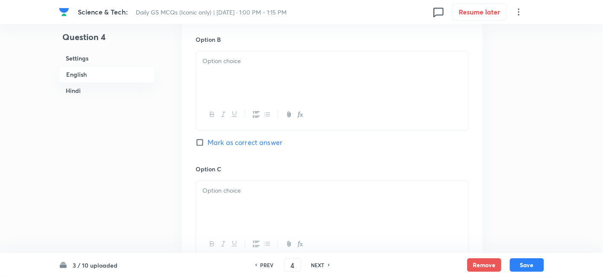
scroll to position [563, 0]
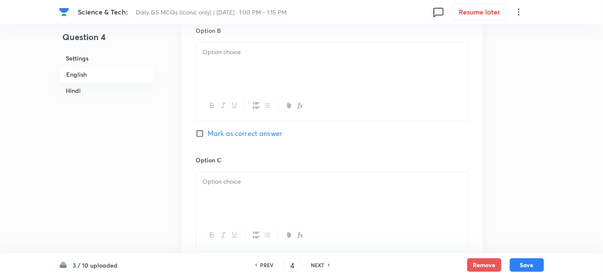
click at [234, 76] on div at bounding box center [332, 66] width 272 height 48
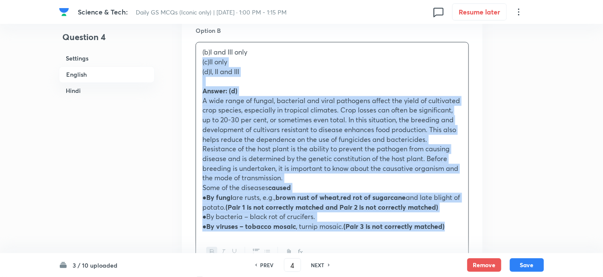
drag, startPoint x: 195, startPoint y: 67, endPoint x: 189, endPoint y: 61, distance: 8.2
click at [188, 64] on div "Option A I and II only Mark as correct answer Option B (b)I and III only (c)II …" at bounding box center [332, 221] width 300 height 676
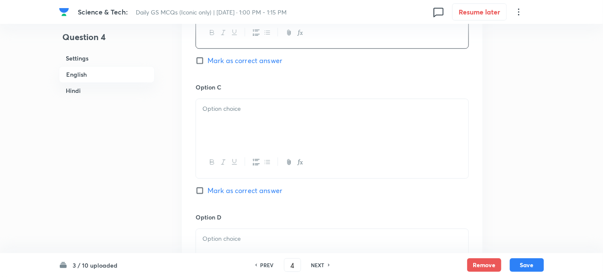
scroll to position [658, 0]
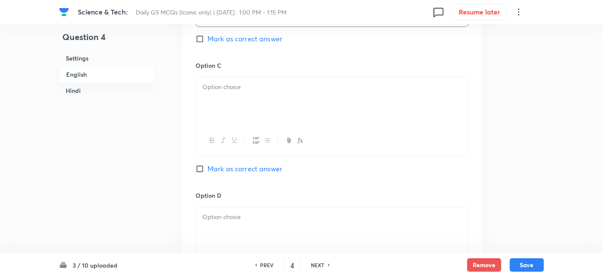
click at [242, 104] on div at bounding box center [332, 101] width 272 height 48
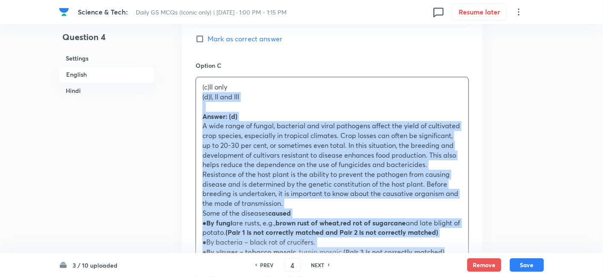
drag, startPoint x: 195, startPoint y: 101, endPoint x: 185, endPoint y: 94, distance: 11.7
click at [184, 94] on div "Option A I and II only Mark as correct answer Option B I and III only Mark as c…" at bounding box center [332, 121] width 300 height 667
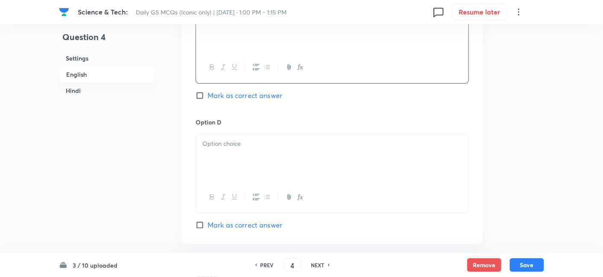
scroll to position [753, 0]
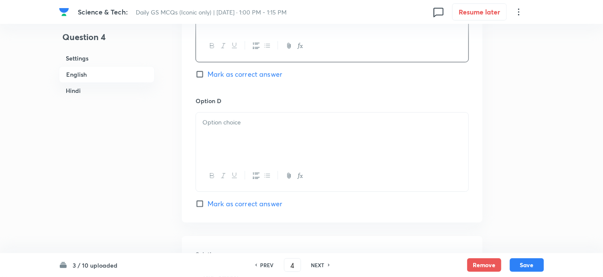
click at [239, 135] on div at bounding box center [332, 137] width 272 height 48
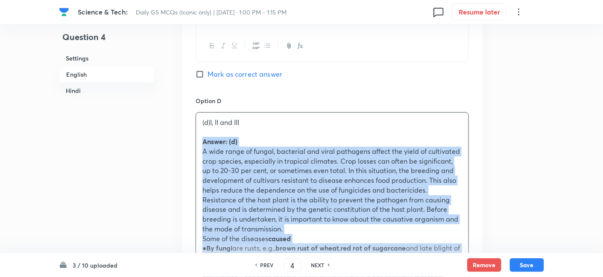
drag, startPoint x: 204, startPoint y: 140, endPoint x: 199, endPoint y: 140, distance: 5.2
click at [194, 137] on div "Option A I and II only Mark as correct answer Option B I and III only Mark as c…" at bounding box center [332, 21] width 300 height 657
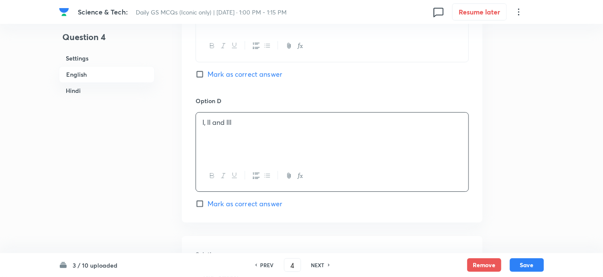
click at [257, 199] on span "Mark as correct answer" at bounding box center [244, 204] width 75 height 10
click at [207, 200] on input "Mark as correct answer" at bounding box center [201, 204] width 12 height 9
checkbox input "true"
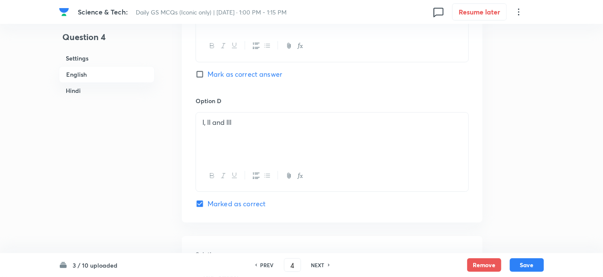
checkbox input "true"
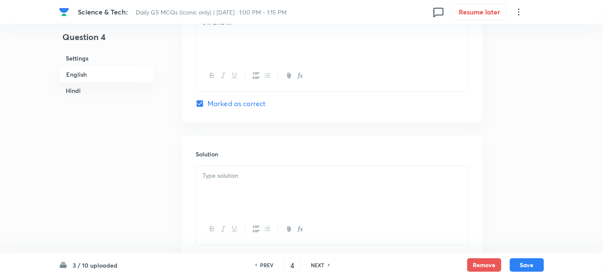
scroll to position [895, 0]
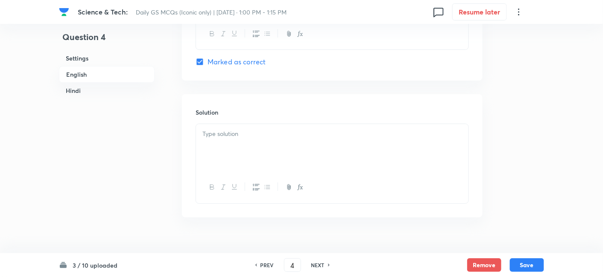
click at [238, 149] on div at bounding box center [332, 148] width 272 height 48
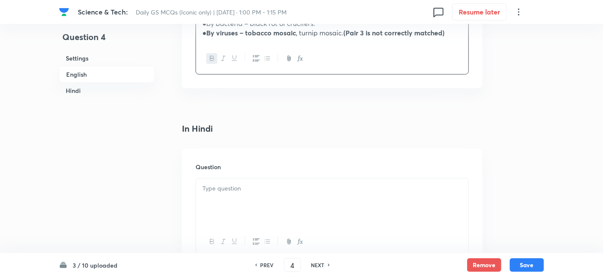
scroll to position [1132, 0]
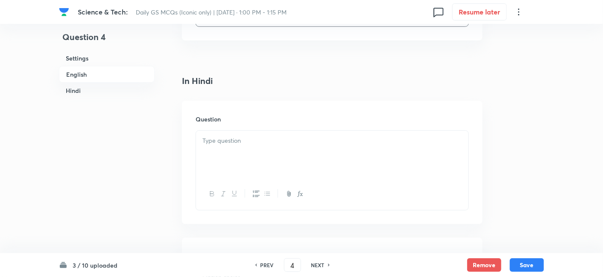
click at [243, 152] on div at bounding box center [332, 155] width 272 height 48
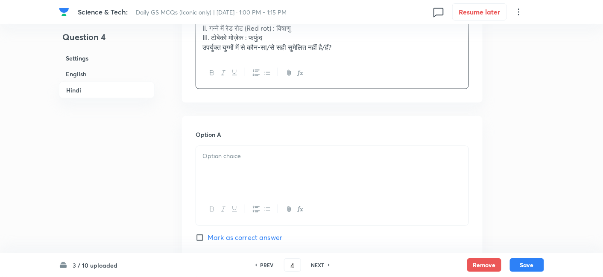
scroll to position [1369, 0]
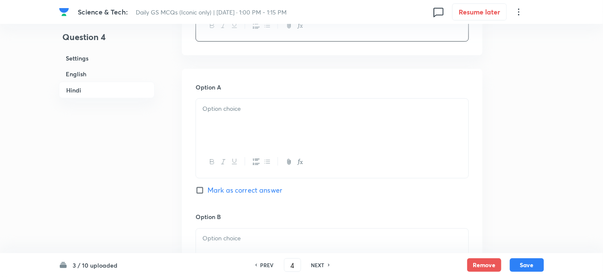
click at [254, 130] on div at bounding box center [332, 123] width 272 height 48
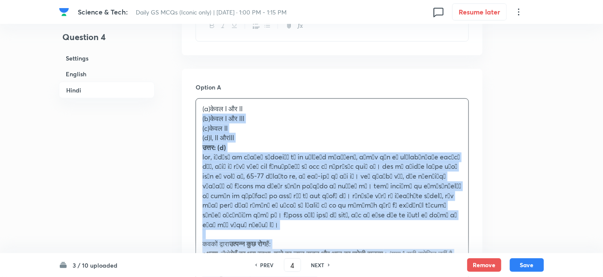
drag, startPoint x: 208, startPoint y: 127, endPoint x: 172, endPoint y: 114, distance: 37.8
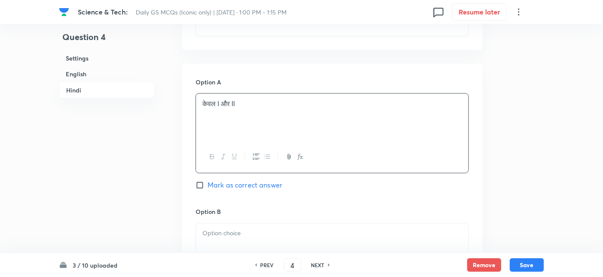
scroll to position [1417, 0]
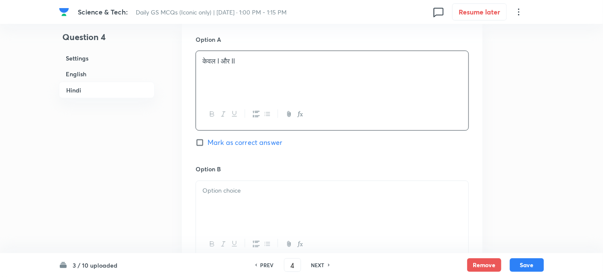
click at [257, 203] on div at bounding box center [332, 205] width 272 height 48
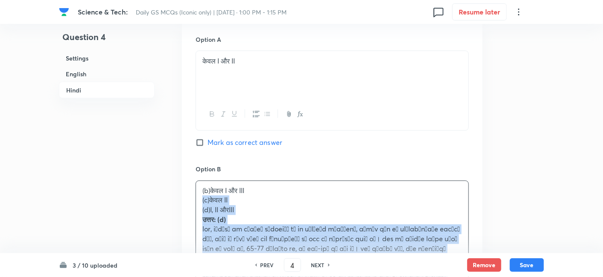
drag, startPoint x: 200, startPoint y: 198, endPoint x: 188, endPoint y: 197, distance: 12.0
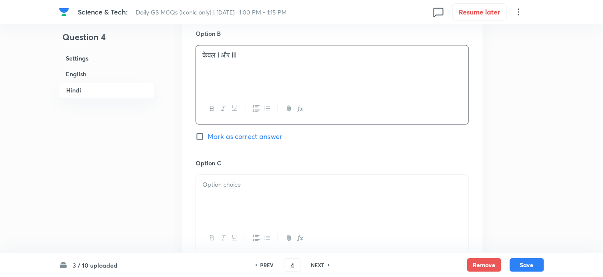
scroll to position [1606, 0]
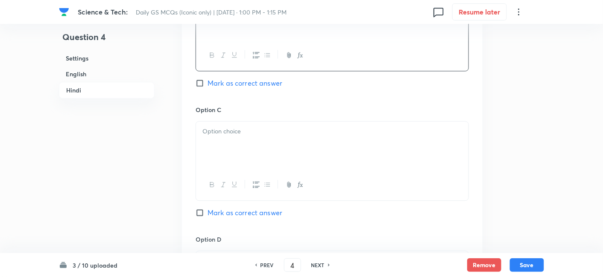
click at [238, 141] on div at bounding box center [332, 146] width 272 height 48
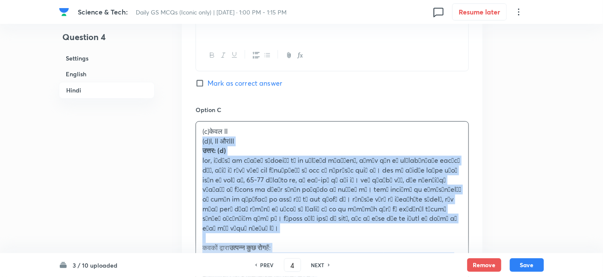
drag, startPoint x: 210, startPoint y: 144, endPoint x: 190, endPoint y: 141, distance: 20.3
click at [188, 140] on div "Option A केवल I और II Mark as correct answer Option B केवल I और III Mark as cor…" at bounding box center [332, 165] width 300 height 667
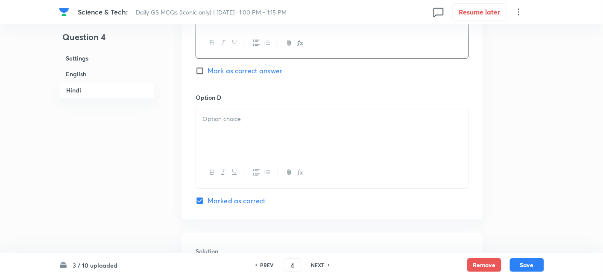
scroll to position [1748, 0]
click at [235, 125] on div at bounding box center [332, 133] width 272 height 48
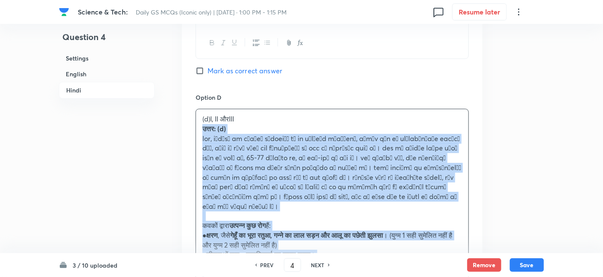
drag, startPoint x: 189, startPoint y: 127, endPoint x: 185, endPoint y: 126, distance: 4.9
click at [187, 126] on div "Option A केवल I और II Mark as correct answer Option B केवल I और III Mark as cor…" at bounding box center [332, 18] width 300 height 657
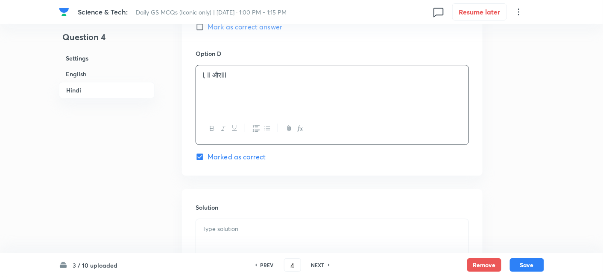
scroll to position [1891, 0]
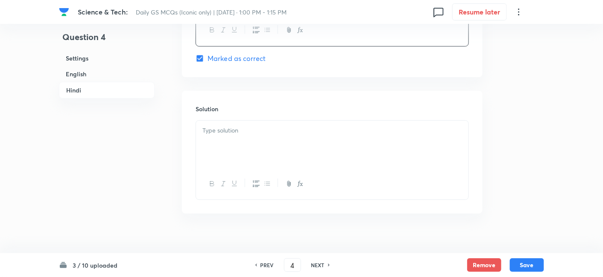
click at [239, 158] on div at bounding box center [332, 145] width 272 height 48
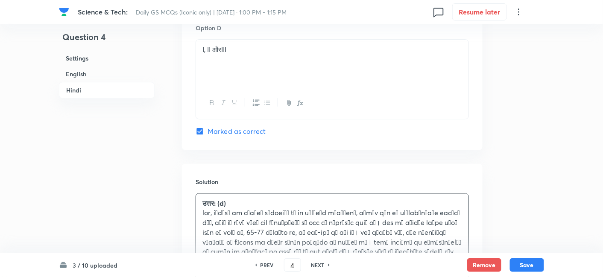
scroll to position [1796, 0]
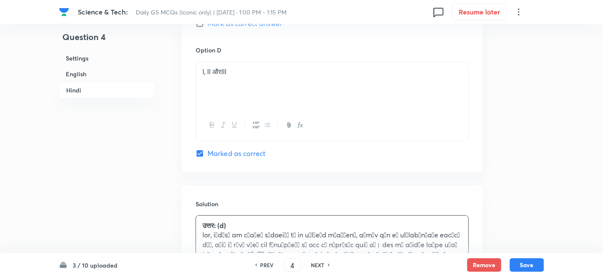
click at [255, 73] on p "I, II औरIII" at bounding box center [331, 72] width 259 height 10
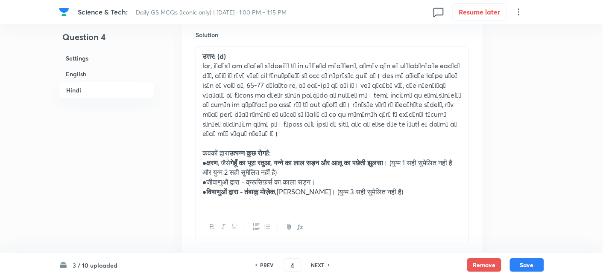
scroll to position [1986, 0]
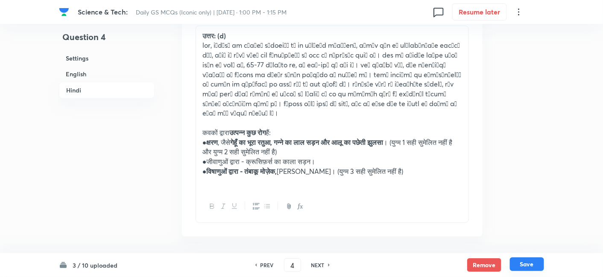
click at [529, 264] on button "Save" at bounding box center [527, 265] width 34 height 14
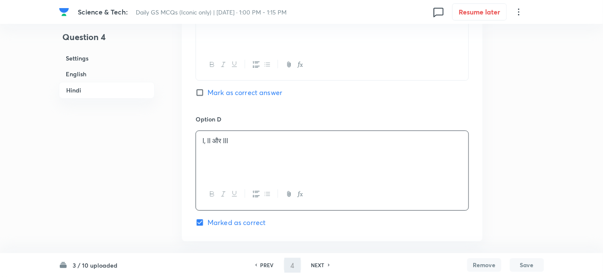
type input "5"
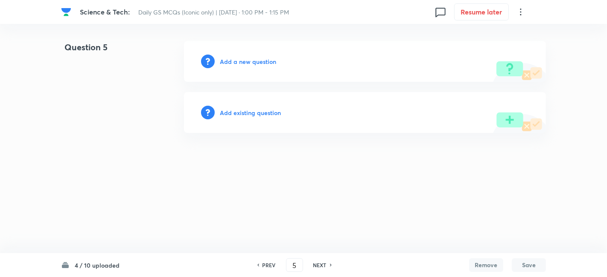
click at [242, 55] on div "Add a new question" at bounding box center [365, 61] width 362 height 41
click at [247, 64] on h6 "Add a new question" at bounding box center [248, 61] width 56 height 9
click at [253, 65] on h6 "Choose a question type" at bounding box center [253, 61] width 66 height 9
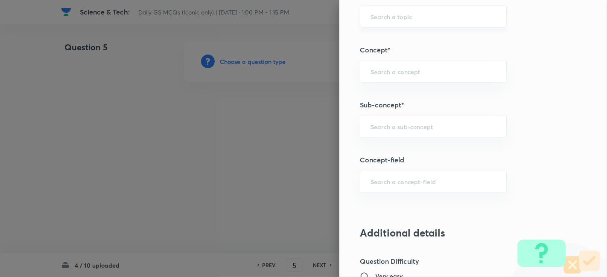
scroll to position [474, 0]
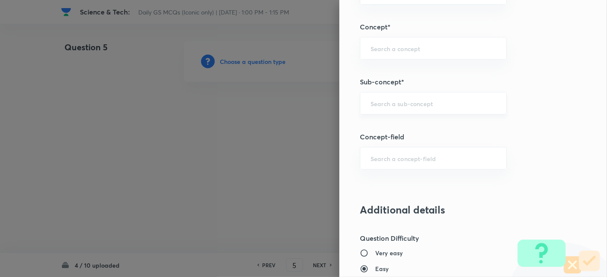
click at [429, 102] on input "text" at bounding box center [432, 103] width 125 height 8
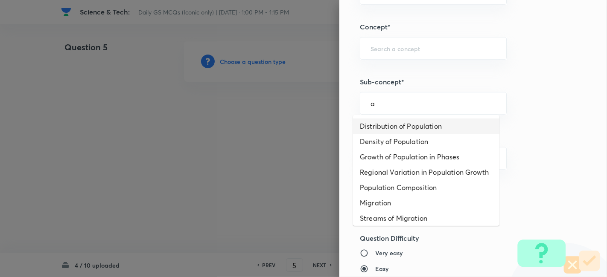
click at [419, 125] on li "Distribution of Population" at bounding box center [426, 126] width 146 height 15
type input "Distribution of Population"
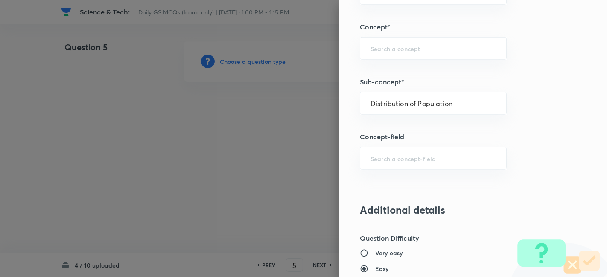
type input "Geography"
type input "Human Geography"
type input "Population:Growth and Composition"
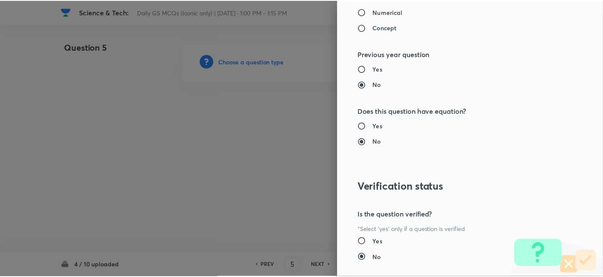
scroll to position [883, 0]
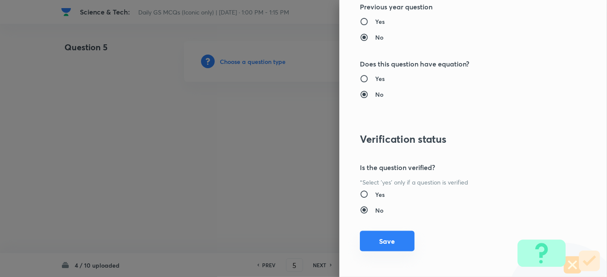
click at [393, 247] on button "Save" at bounding box center [387, 241] width 55 height 20
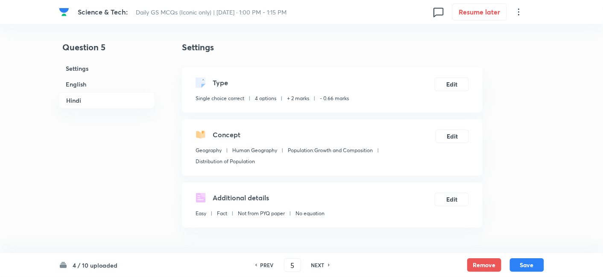
click at [86, 84] on h6 "English" at bounding box center [107, 84] width 96 height 16
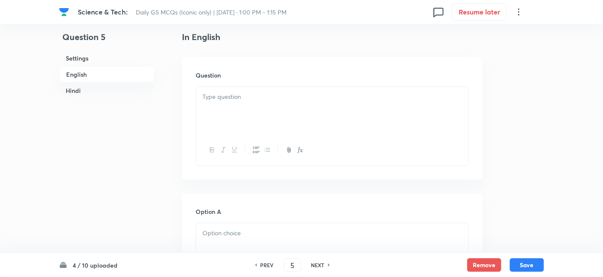
click at [249, 120] on div at bounding box center [332, 111] width 272 height 48
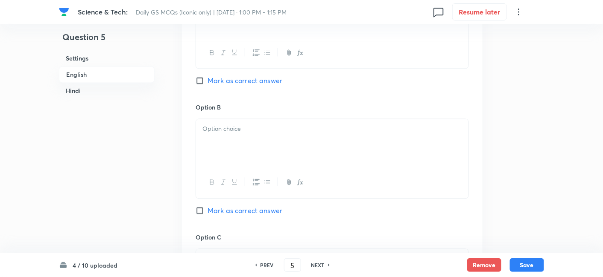
scroll to position [468, 0]
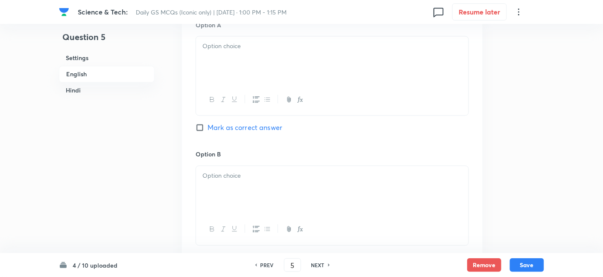
click at [240, 76] on div at bounding box center [332, 61] width 272 height 48
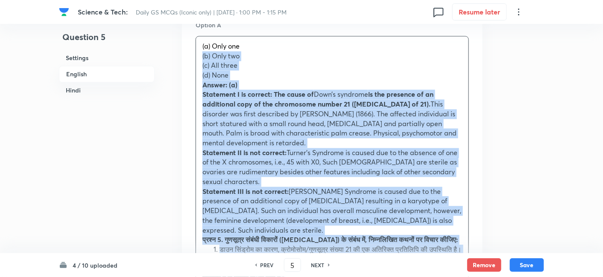
drag, startPoint x: 205, startPoint y: 69, endPoint x: 190, endPoint y: 58, distance: 18.5
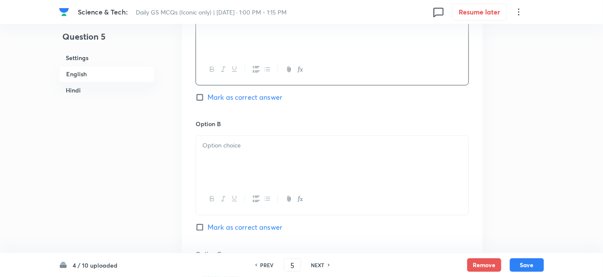
scroll to position [516, 0]
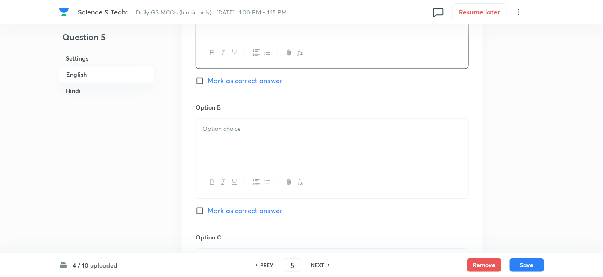
click at [248, 145] on div at bounding box center [332, 143] width 272 height 48
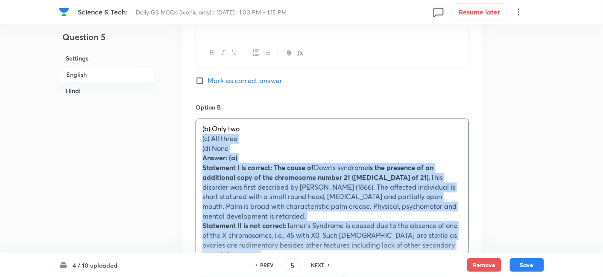
drag, startPoint x: 202, startPoint y: 141, endPoint x: 189, endPoint y: 139, distance: 13.1
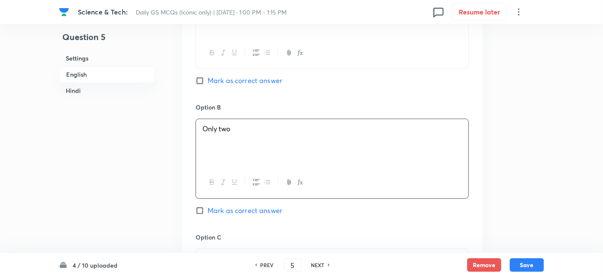
click at [264, 80] on span "Mark as correct answer" at bounding box center [244, 81] width 75 height 10
click at [207, 80] on input "Mark as correct answer" at bounding box center [201, 80] width 12 height 9
checkbox input "true"
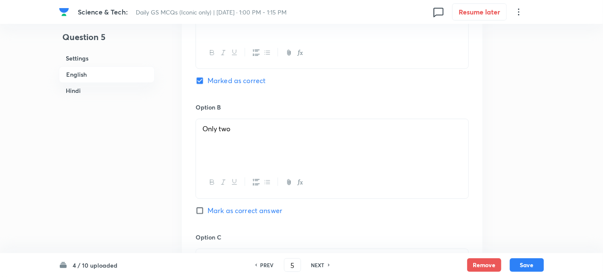
checkbox input "true"
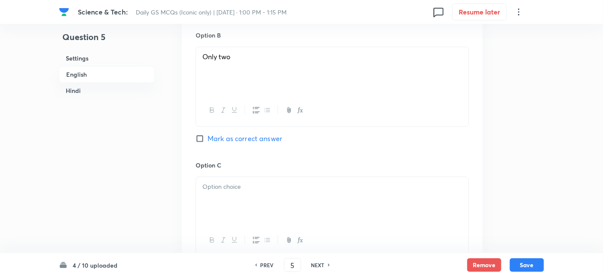
scroll to position [611, 0]
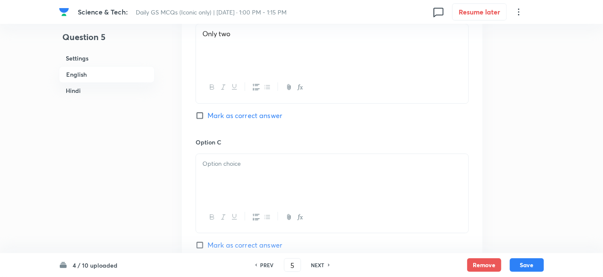
click at [234, 186] on div at bounding box center [332, 178] width 272 height 48
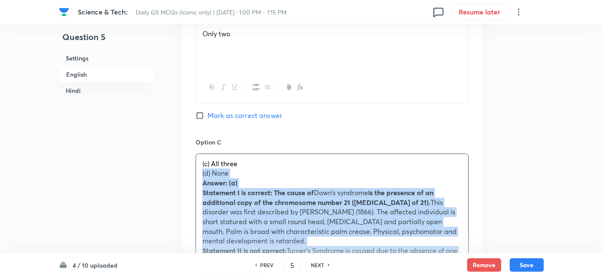
drag, startPoint x: 194, startPoint y: 180, endPoint x: 187, endPoint y: 175, distance: 8.6
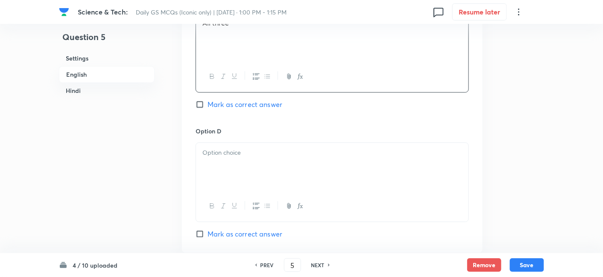
scroll to position [753, 0]
click at [241, 167] on div at bounding box center [332, 166] width 272 height 48
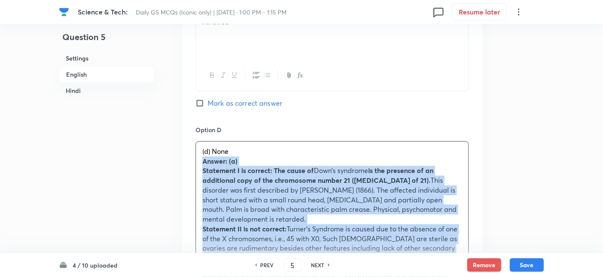
drag, startPoint x: 196, startPoint y: 165, endPoint x: 190, endPoint y: 163, distance: 6.2
click at [190, 163] on div "Option A Only one Marked as correct Option B Only two Mark as correct answer Op…" at bounding box center [332, 152] width 300 height 861
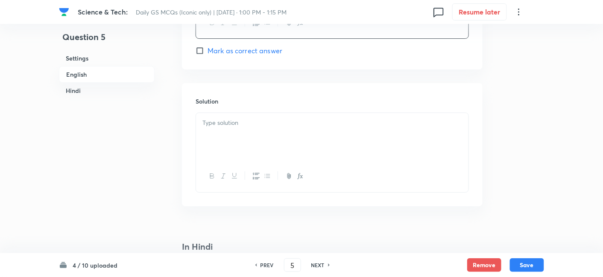
scroll to position [942, 0]
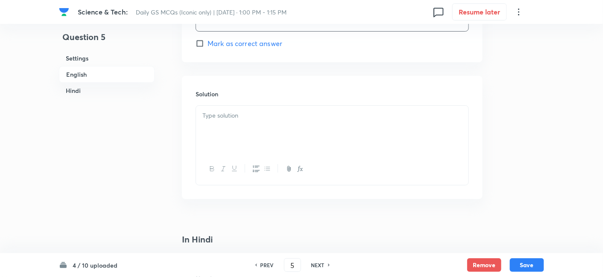
click at [247, 122] on div at bounding box center [332, 130] width 272 height 48
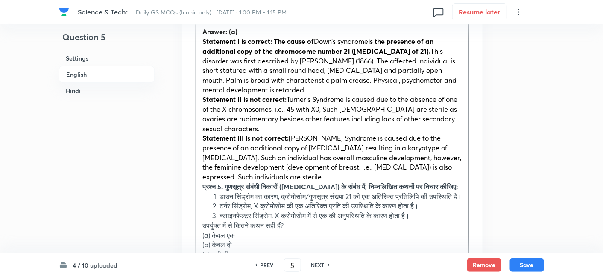
scroll to position [1037, 0]
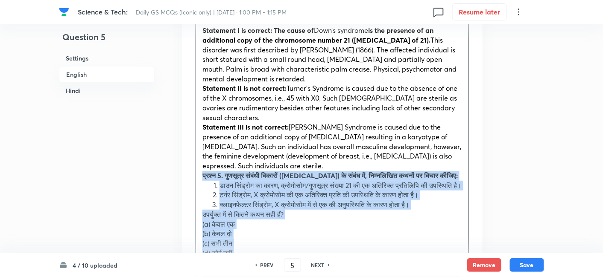
drag, startPoint x: 198, startPoint y: 181, endPoint x: 193, endPoint y: 178, distance: 6.2
click at [193, 178] on div "Solution Answer: (a) Statement I is correct: The cause of Down’s syndrome is th…" at bounding box center [332, 203] width 300 height 444
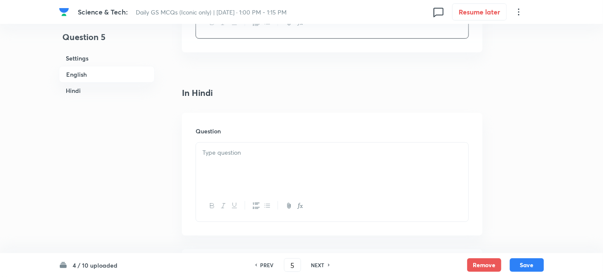
scroll to position [1227, 0]
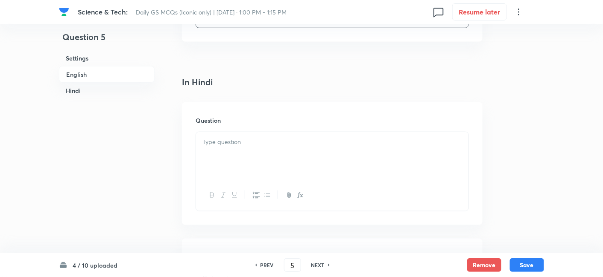
click at [248, 201] on div at bounding box center [332, 195] width 272 height 31
click at [253, 157] on div at bounding box center [332, 156] width 272 height 48
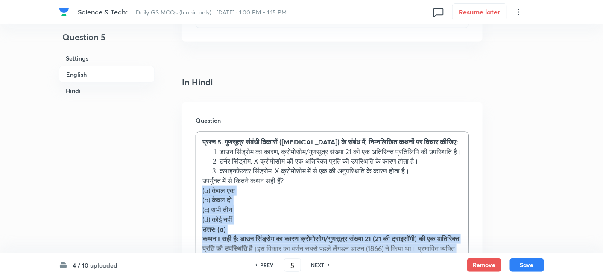
drag, startPoint x: 207, startPoint y: 211, endPoint x: 195, endPoint y: 204, distance: 14.1
click at [190, 205] on div "Question प्रश्न 5. गुणसूत्र संबंधी विकारों (chromosomal disorders) के संबंध में…" at bounding box center [332, 246] width 300 height 289
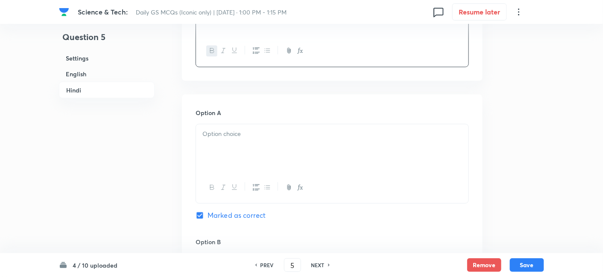
scroll to position [1417, 0]
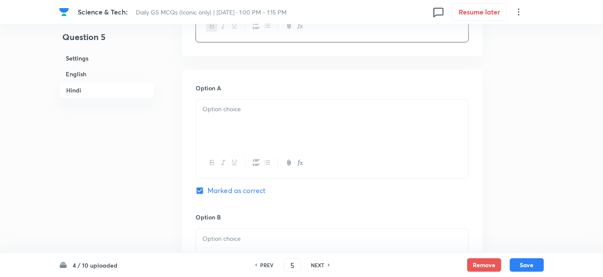
click at [242, 142] on div at bounding box center [332, 124] width 272 height 48
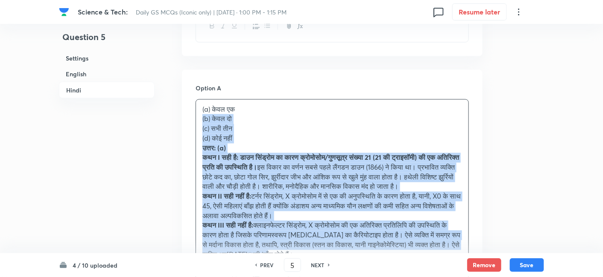
drag, startPoint x: 193, startPoint y: 144, endPoint x: 191, endPoint y: 138, distance: 6.2
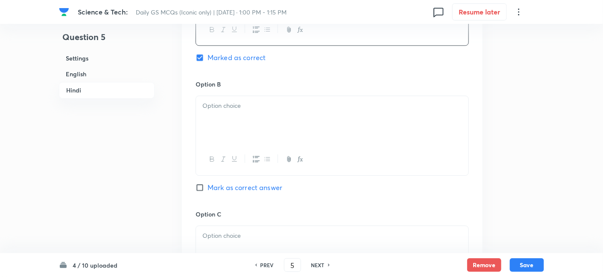
scroll to position [1559, 0]
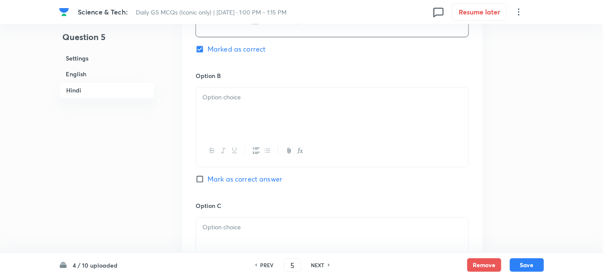
click at [243, 135] on div at bounding box center [332, 111] width 272 height 48
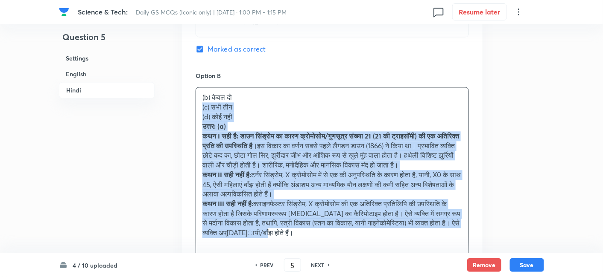
drag, startPoint x: 205, startPoint y: 128, endPoint x: 197, endPoint y: 126, distance: 8.8
click at [194, 125] on div "Option A केवल एक Marked as correct Option B (b) केवल दो (c) सभी तीन (d) कोई नही…" at bounding box center [332, 247] width 300 height 638
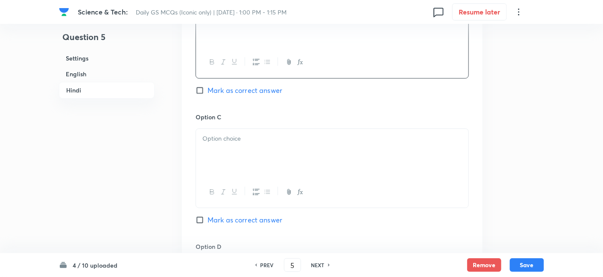
scroll to position [1654, 0]
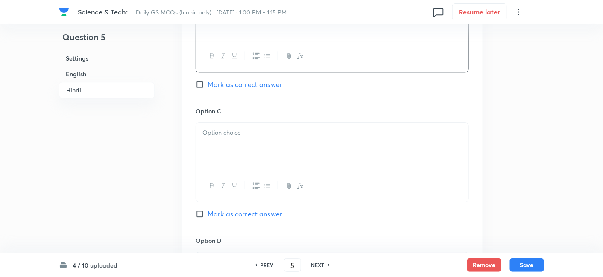
click at [233, 161] on div at bounding box center [332, 147] width 272 height 48
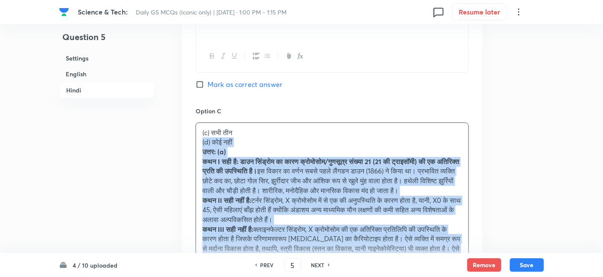
drag, startPoint x: 195, startPoint y: 160, endPoint x: 190, endPoint y: 158, distance: 4.8
click at [190, 158] on div "Option A केवल एक Marked as correct Option B केवल दो Mark as correct answer Opti…" at bounding box center [332, 147] width 300 height 628
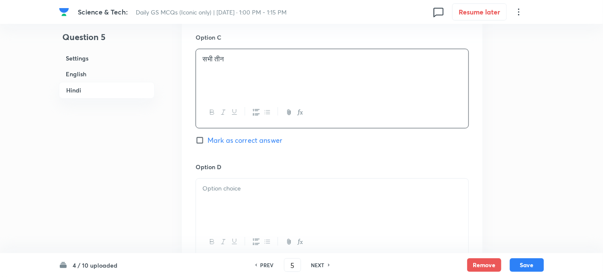
scroll to position [1748, 0]
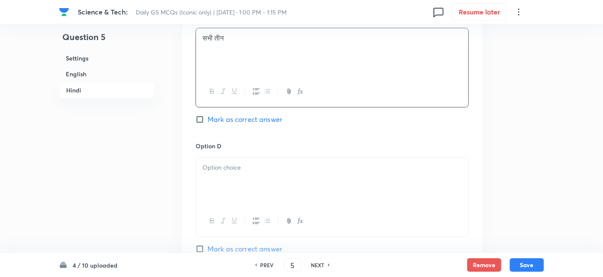
click at [248, 194] on div at bounding box center [332, 182] width 272 height 48
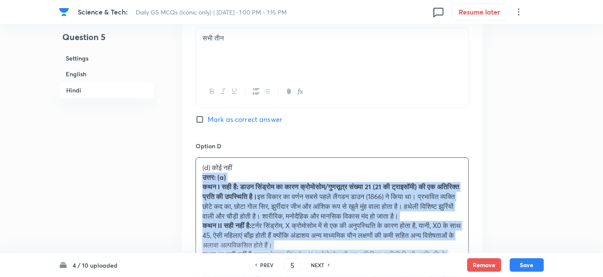
drag, startPoint x: 206, startPoint y: 196, endPoint x: 193, endPoint y: 192, distance: 12.8
click at [194, 192] on div "Option A केवल एक Marked as correct Option B केवल दो Mark as correct answer Opti…" at bounding box center [332, 47] width 300 height 618
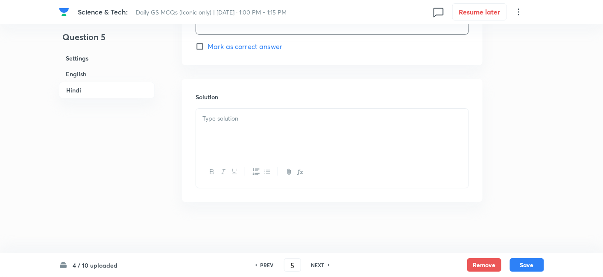
scroll to position [1968, 0]
click at [244, 138] on div at bounding box center [332, 133] width 272 height 48
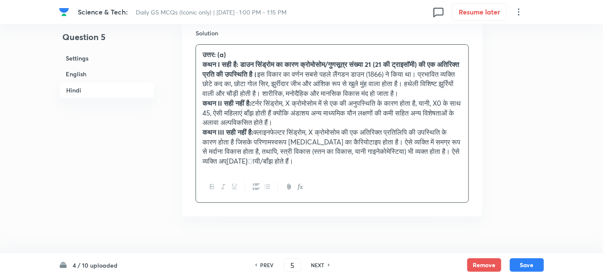
click at [103, 68] on h6 "English" at bounding box center [107, 74] width 96 height 16
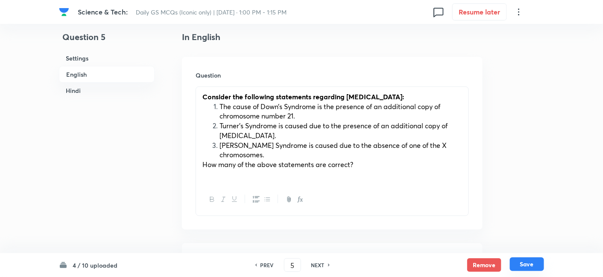
click at [522, 259] on button "Save" at bounding box center [527, 265] width 34 height 14
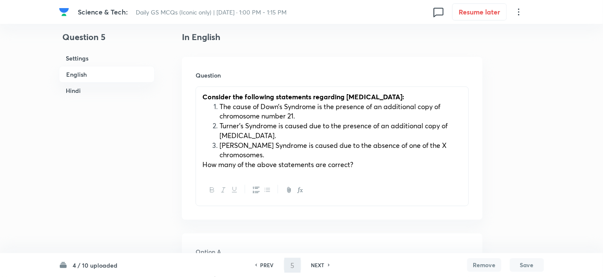
type input "6"
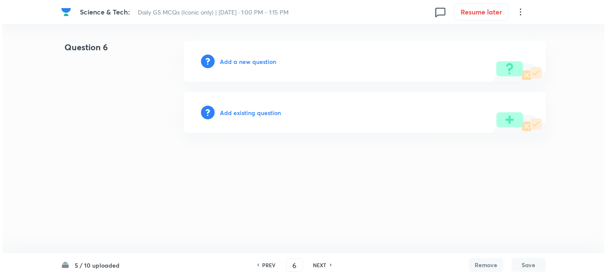
scroll to position [0, 0]
click at [271, 68] on div "Add a new question" at bounding box center [365, 61] width 362 height 41
click at [265, 61] on h6 "Add a new question" at bounding box center [248, 61] width 56 height 9
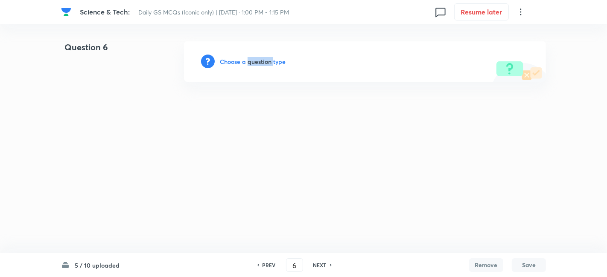
click at [265, 61] on h6 "Choose a question type" at bounding box center [253, 61] width 66 height 9
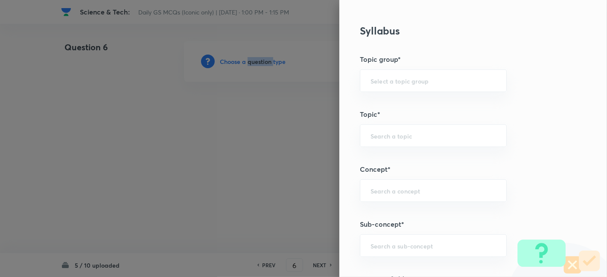
scroll to position [474, 0]
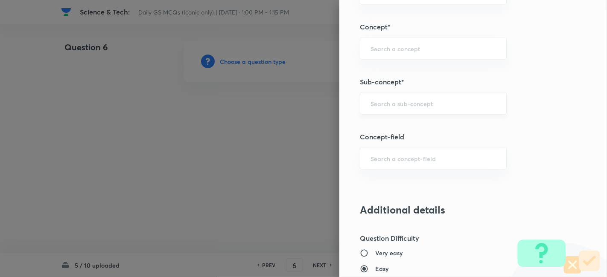
click at [418, 102] on input "text" at bounding box center [432, 103] width 125 height 8
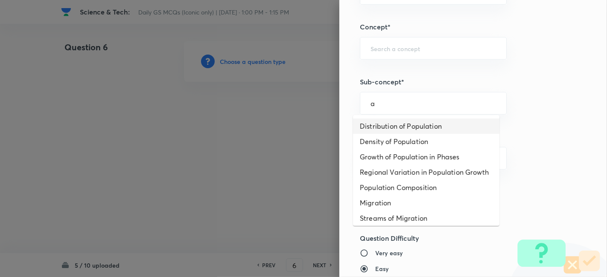
click at [416, 125] on li "Distribution of Population" at bounding box center [426, 126] width 146 height 15
type input "Distribution of Population"
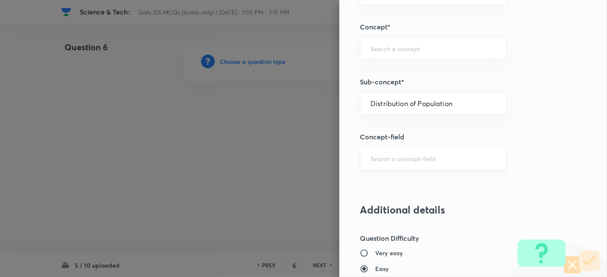
type input "Geography"
type input "Human Geography"
type input "Population:Growth and Composition"
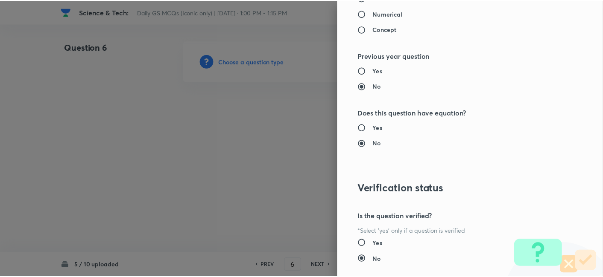
scroll to position [883, 0]
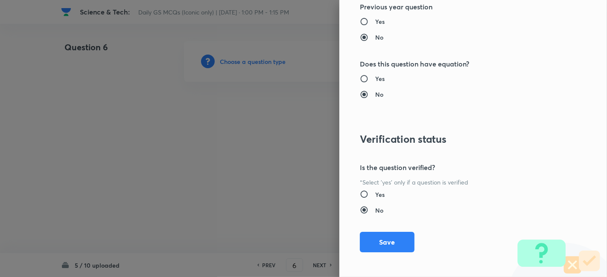
click at [386, 244] on button "Save" at bounding box center [387, 242] width 55 height 20
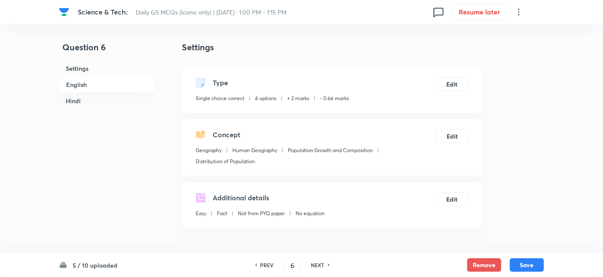
click at [99, 81] on h6 "English" at bounding box center [107, 84] width 96 height 17
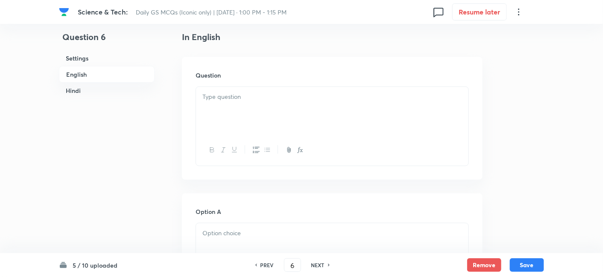
click at [250, 125] on div at bounding box center [332, 111] width 272 height 48
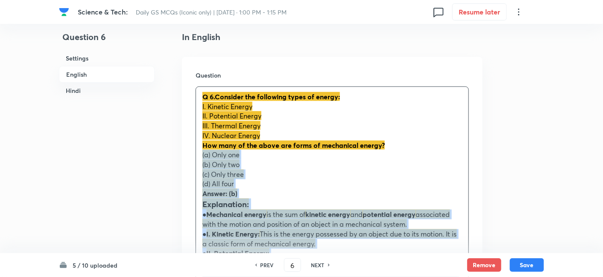
drag, startPoint x: 198, startPoint y: 157, endPoint x: 192, endPoint y: 157, distance: 6.0
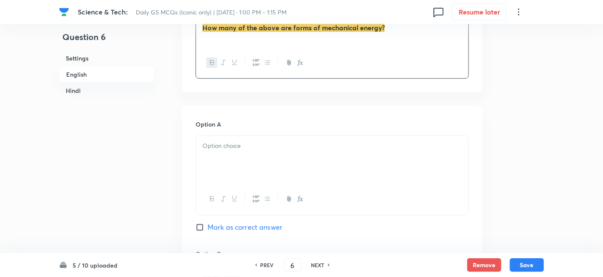
scroll to position [373, 0]
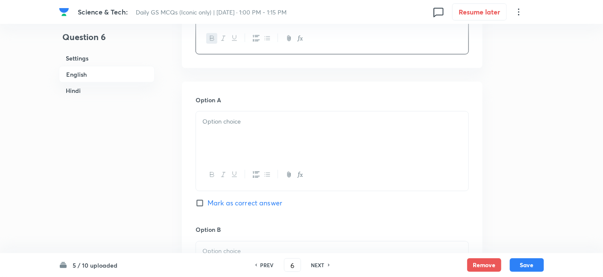
click at [227, 125] on p at bounding box center [331, 122] width 259 height 10
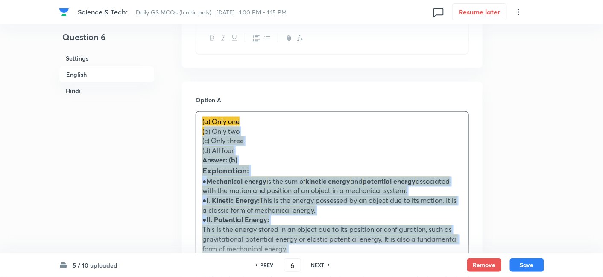
drag, startPoint x: 196, startPoint y: 134, endPoint x: 192, endPoint y: 134, distance: 4.7
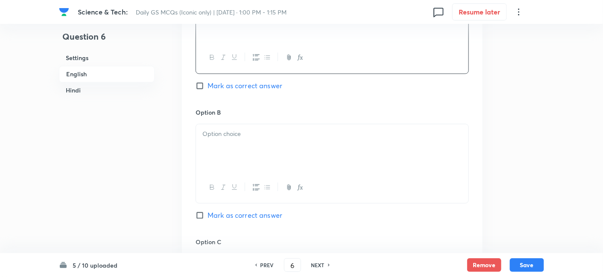
scroll to position [516, 0]
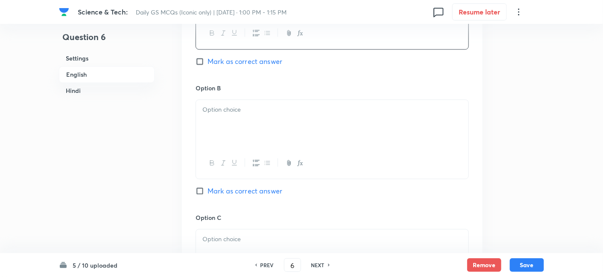
drag, startPoint x: 237, startPoint y: 147, endPoint x: 239, endPoint y: 125, distance: 22.3
click at [237, 148] on div at bounding box center [332, 163] width 272 height 31
click at [239, 123] on div at bounding box center [332, 124] width 272 height 48
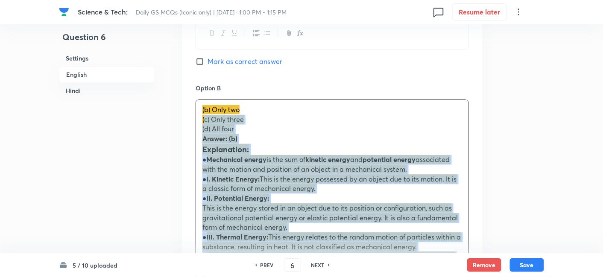
drag, startPoint x: 192, startPoint y: 122, endPoint x: 184, endPoint y: 122, distance: 8.5
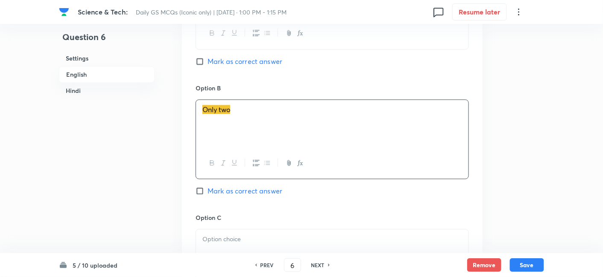
click at [244, 188] on span "Mark as correct answer" at bounding box center [244, 191] width 75 height 10
click at [207, 188] on input "Mark as correct answer" at bounding box center [201, 191] width 12 height 9
checkbox input "true"
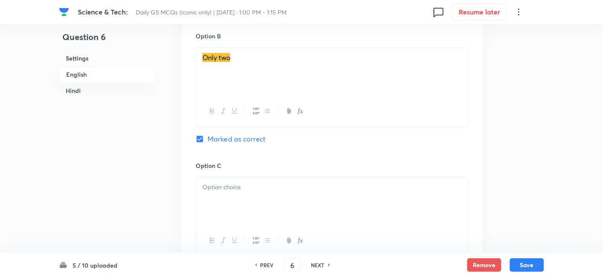
scroll to position [611, 0]
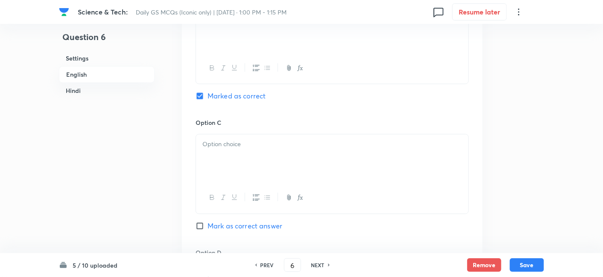
click at [239, 152] on div at bounding box center [332, 158] width 272 height 48
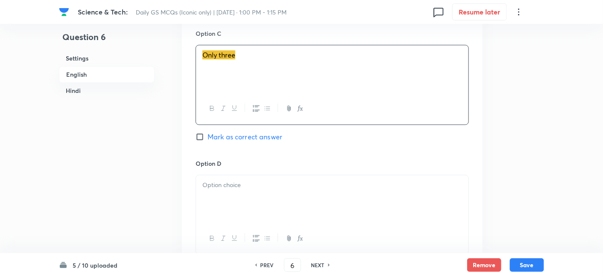
scroll to position [705, 0]
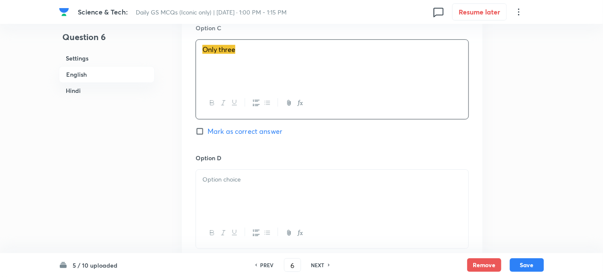
click at [238, 184] on div at bounding box center [332, 194] width 272 height 48
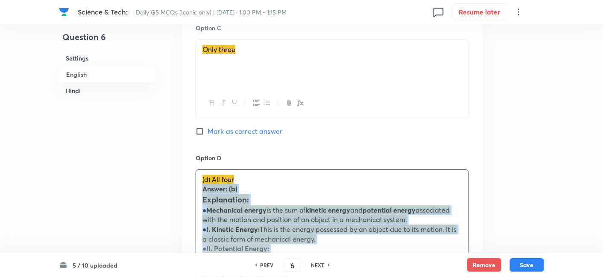
drag, startPoint x: 206, startPoint y: 191, endPoint x: 196, endPoint y: 189, distance: 10.0
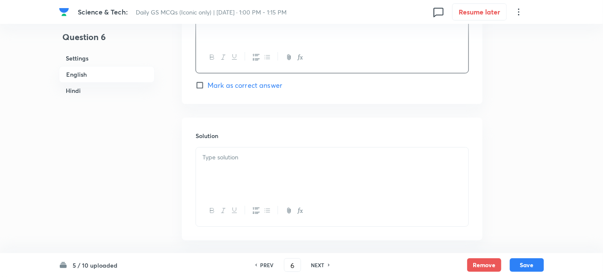
scroll to position [895, 0]
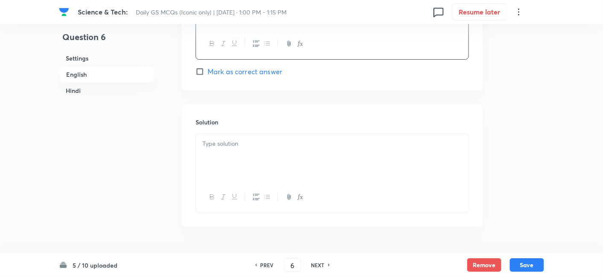
click at [251, 160] on div at bounding box center [332, 158] width 272 height 48
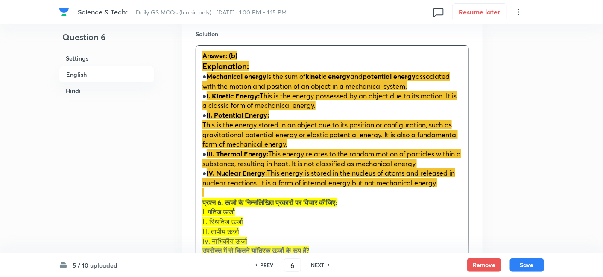
scroll to position [990, 0]
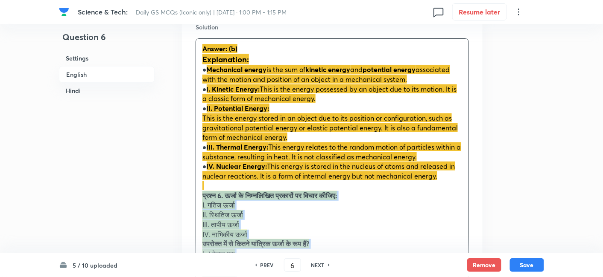
drag, startPoint x: 201, startPoint y: 199, endPoint x: 194, endPoint y: 198, distance: 7.9
click at [194, 198] on div "Solution Answer: (b) Explanation: ● Mechanical energy is the sum of kinetic ene…" at bounding box center [332, 237] width 300 height 456
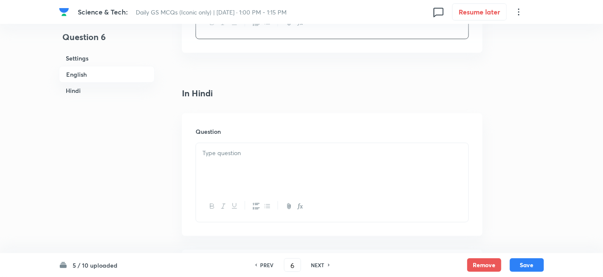
scroll to position [1227, 0]
click at [236, 128] on div at bounding box center [332, 129] width 272 height 48
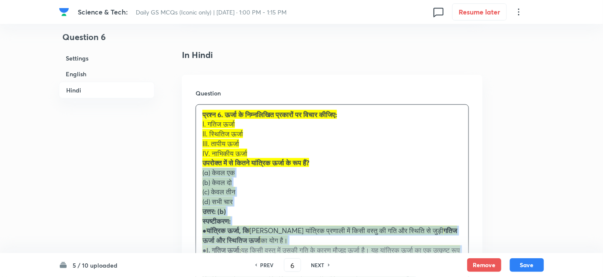
click at [196, 173] on div "प्रश्न 6. ऊर्जा के निम्नलिखित प्रकारों पर विचार कीजिए: I. गतिज ऊर्जा II. स्थिति…" at bounding box center [332, 221] width 272 height 233
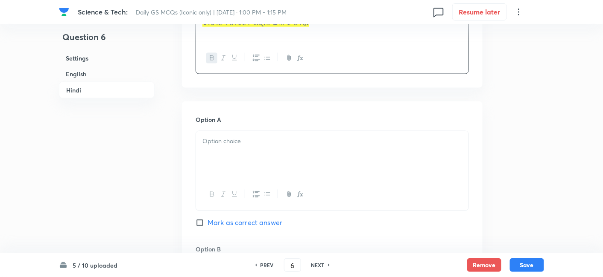
scroll to position [1369, 0]
click at [235, 146] on div at bounding box center [332, 154] width 272 height 48
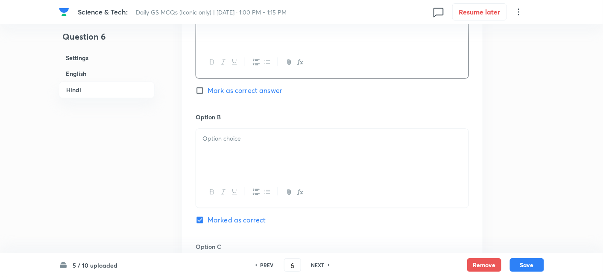
scroll to position [1512, 0]
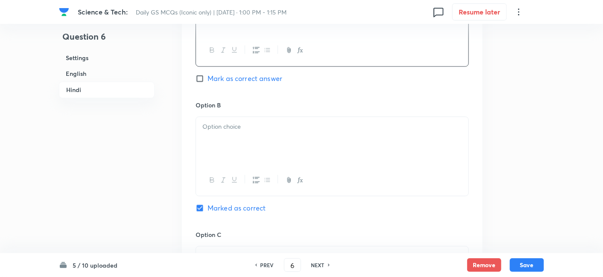
click at [241, 144] on div at bounding box center [332, 141] width 272 height 48
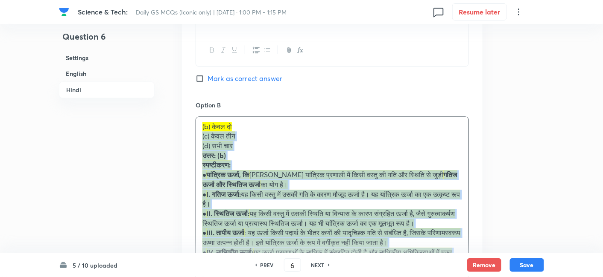
drag, startPoint x: 199, startPoint y: 138, endPoint x: 189, endPoint y: 135, distance: 11.0
click at [189, 135] on div "Option A केवल एक Mark as correct answer Option B (b) केवल दो (c) केवल तीन (d) स…" at bounding box center [332, 280] width 300 height 647
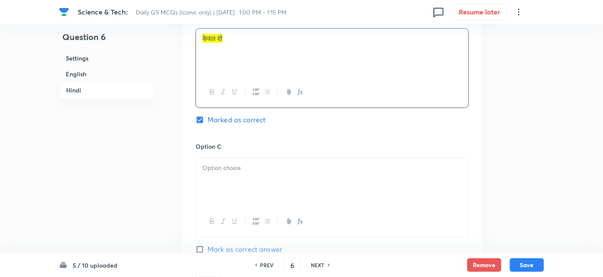
scroll to position [1606, 0]
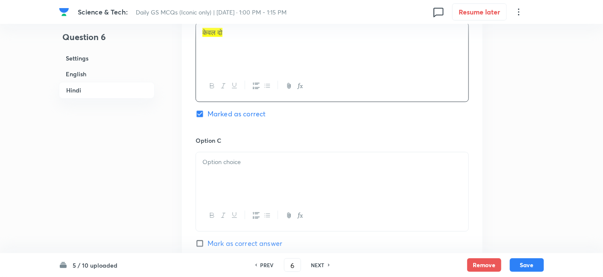
click at [240, 159] on p at bounding box center [331, 162] width 259 height 10
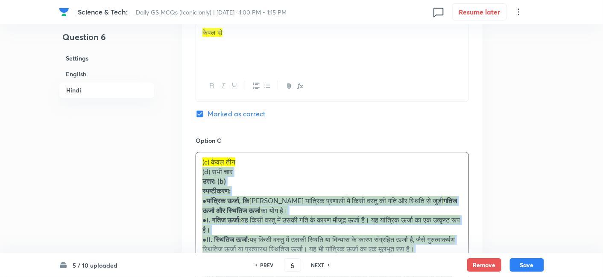
click at [196, 166] on div "(c) केवल तीन (d) सभी चार उत्तर: (b) स्पष्टीकरण: ● यांत्रिक ऊर्जा, कि सी यांत्रि…" at bounding box center [332, 230] width 272 height 156
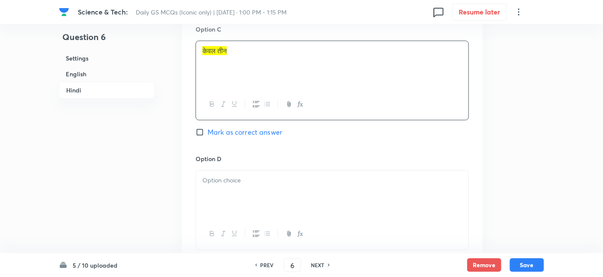
scroll to position [1748, 0]
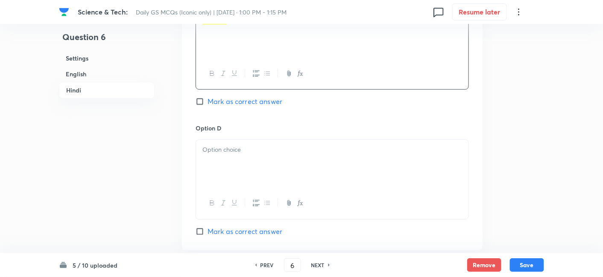
click at [250, 164] on div at bounding box center [332, 164] width 272 height 48
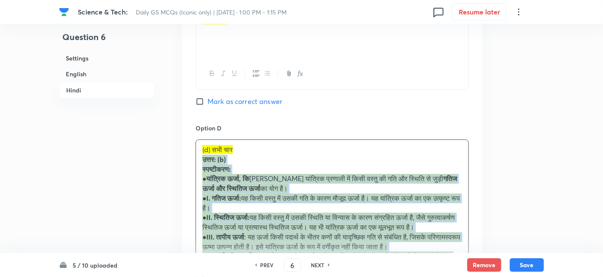
drag, startPoint x: 212, startPoint y: 159, endPoint x: 192, endPoint y: 160, distance: 20.5
click at [198, 159] on div "(d) सभी चार उत्तर: (b) स्पष्टीकरण: ● यांत्रिक ऊर्जा, कि सी यांत्रिक प्रणाली में…" at bounding box center [332, 213] width 272 height 146
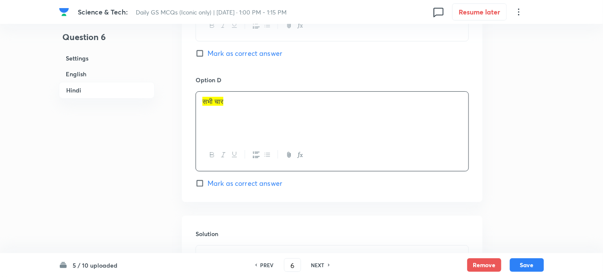
scroll to position [1844, 0]
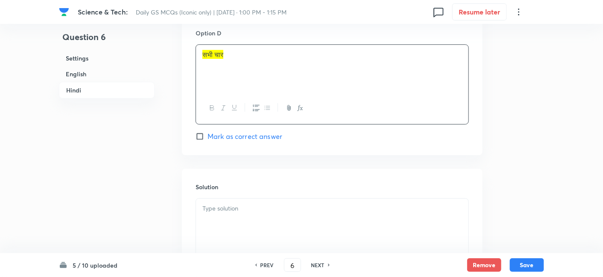
click at [278, 227] on div at bounding box center [332, 223] width 272 height 48
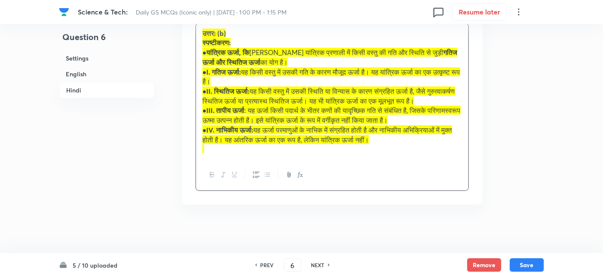
click at [96, 57] on h6 "Settings" at bounding box center [107, 58] width 96 height 16
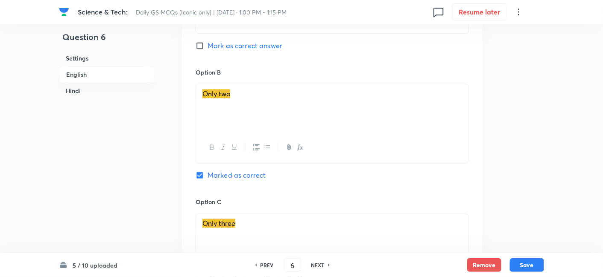
drag, startPoint x: 68, startPoint y: 60, endPoint x: 90, endPoint y: 69, distance: 23.1
click at [68, 60] on h6 "Settings" at bounding box center [107, 58] width 96 height 16
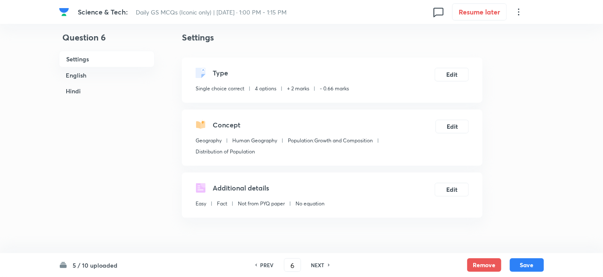
click at [524, 274] on div "5 / 10 uploaded PREV 6 ​ NEXT Remove Save" at bounding box center [301, 265] width 485 height 24
click at [526, 264] on button "Save" at bounding box center [527, 265] width 34 height 14
type input "7"
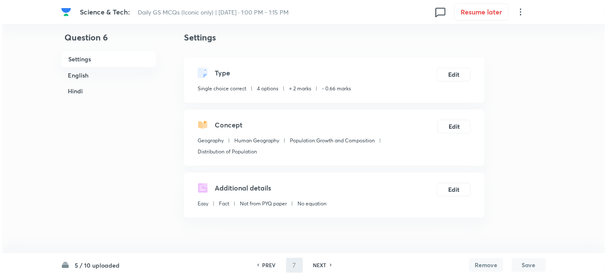
scroll to position [0, 0]
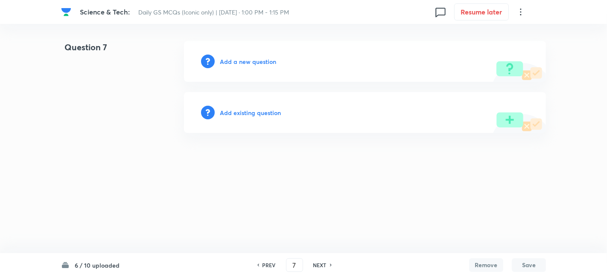
click at [261, 60] on h6 "Add a new question" at bounding box center [248, 61] width 56 height 9
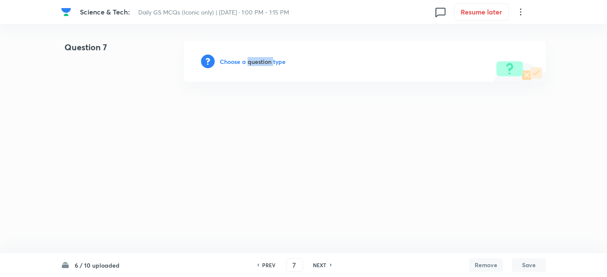
click at [261, 60] on h6 "Choose a question type" at bounding box center [253, 61] width 66 height 9
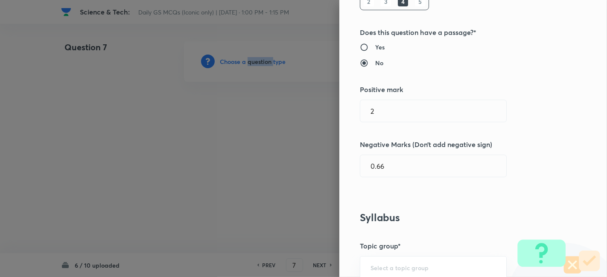
scroll to position [427, 0]
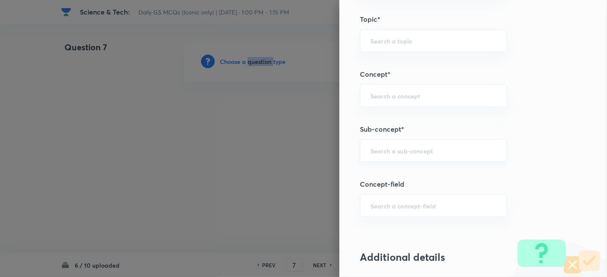
click at [419, 143] on div "​" at bounding box center [433, 151] width 147 height 23
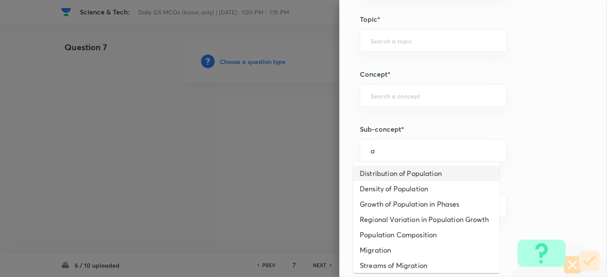
click at [415, 171] on li "Distribution of Population" at bounding box center [426, 173] width 146 height 15
type input "Distribution of Population"
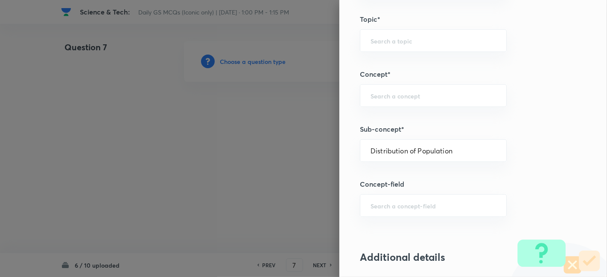
type input "Geography"
type input "Human Geography"
type input "Population:Growth and Composition"
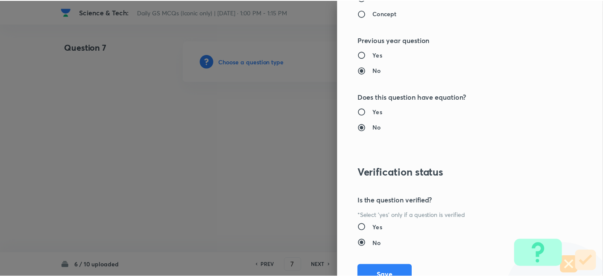
scroll to position [883, 0]
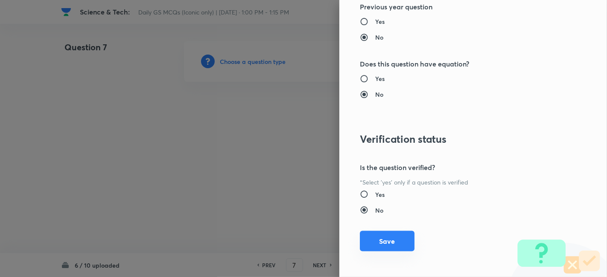
click at [390, 239] on button "Save" at bounding box center [387, 241] width 55 height 20
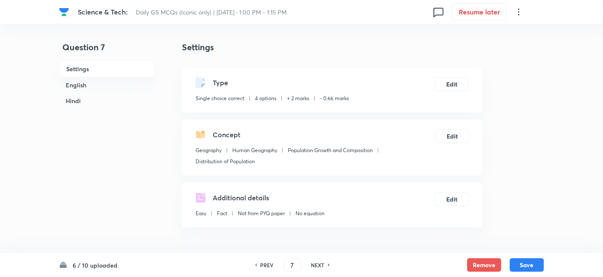
click at [102, 79] on h6 "English" at bounding box center [107, 85] width 96 height 16
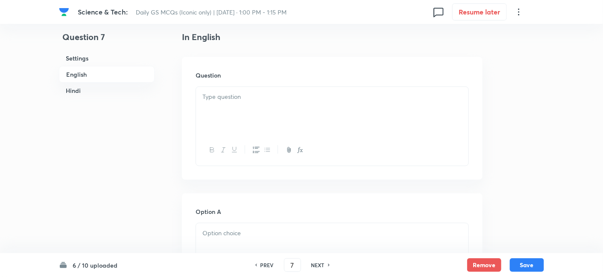
click at [262, 110] on div at bounding box center [332, 111] width 272 height 48
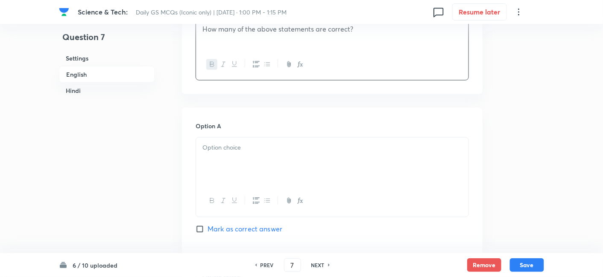
scroll to position [373, 0]
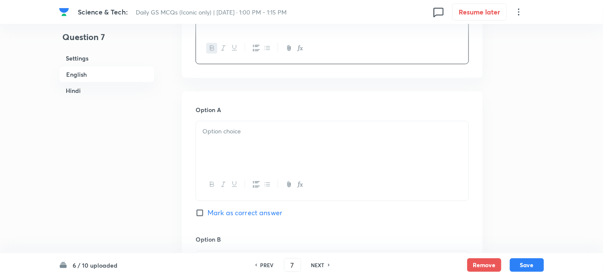
click at [227, 149] on div at bounding box center [332, 146] width 272 height 48
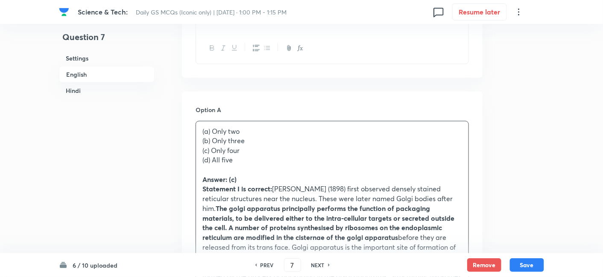
drag, startPoint x: 191, startPoint y: 143, endPoint x: 184, endPoint y: 142, distance: 7.0
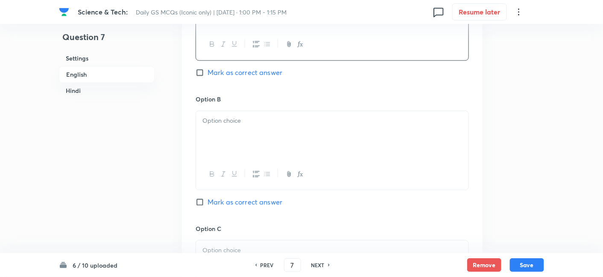
scroll to position [516, 0]
click at [231, 138] on div at bounding box center [332, 134] width 272 height 48
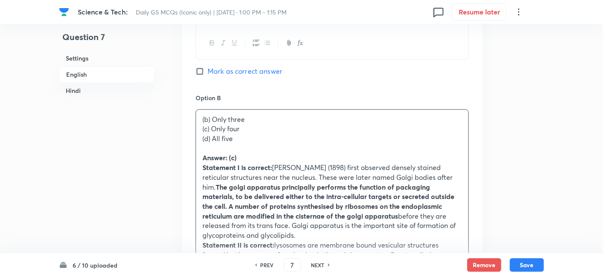
drag, startPoint x: 200, startPoint y: 134, endPoint x: 190, endPoint y: 130, distance: 10.7
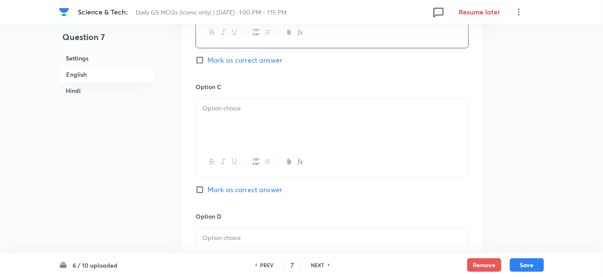
scroll to position [658, 0]
click at [244, 123] on div at bounding box center [332, 121] width 272 height 48
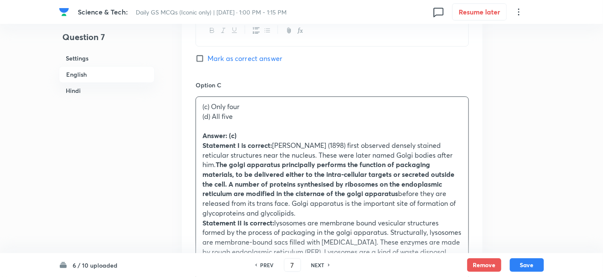
drag, startPoint x: 209, startPoint y: 119, endPoint x: 191, endPoint y: 116, distance: 17.7
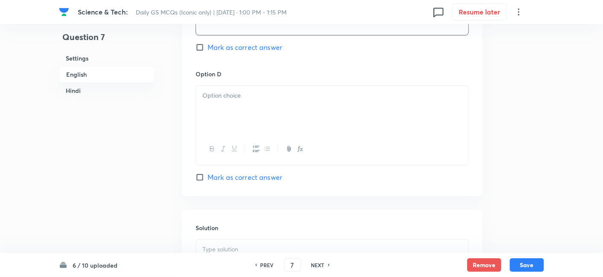
scroll to position [800, 0]
click at [250, 117] on div at bounding box center [332, 108] width 272 height 48
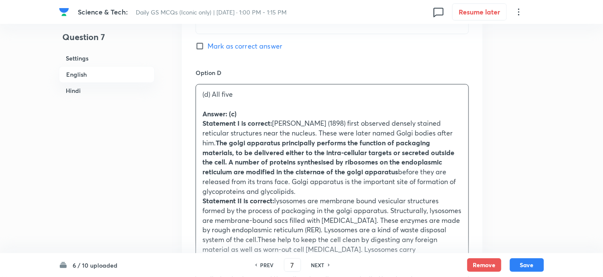
drag, startPoint x: 202, startPoint y: 105, endPoint x: 170, endPoint y: 105, distance: 32.0
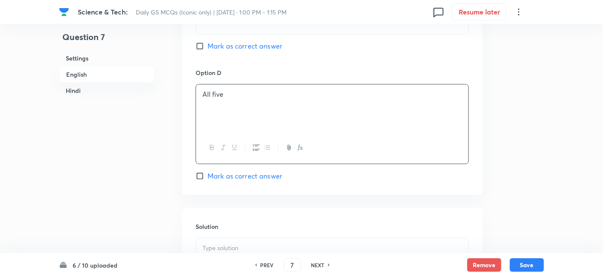
drag, startPoint x: 248, startPoint y: 47, endPoint x: 252, endPoint y: 52, distance: 6.9
click at [248, 46] on span "Mark as correct answer" at bounding box center [244, 46] width 75 height 10
click at [207, 46] on input "Mark as correct answer" at bounding box center [201, 46] width 12 height 9
checkbox input "true"
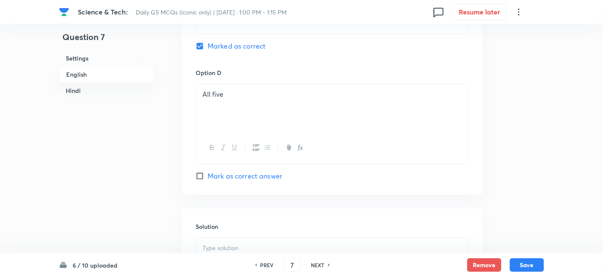
checkbox input "true"
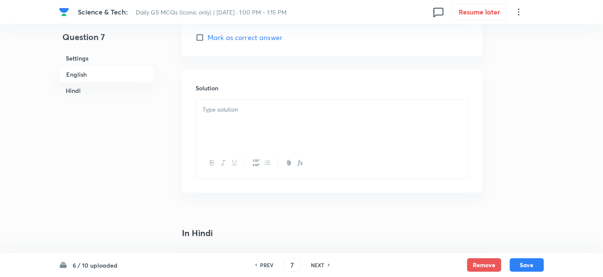
scroll to position [942, 0]
click at [251, 116] on div at bounding box center [332, 120] width 272 height 48
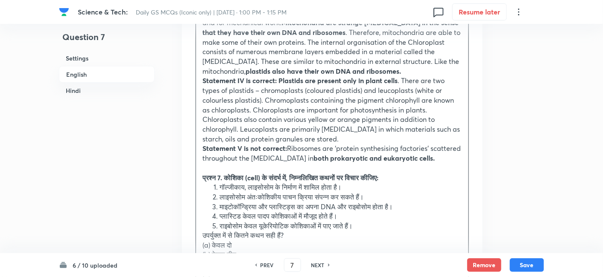
scroll to position [1322, 0]
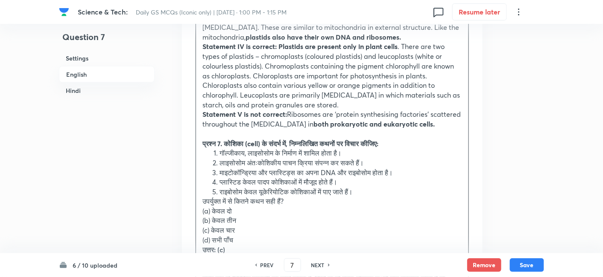
drag, startPoint x: 204, startPoint y: 144, endPoint x: 192, endPoint y: 132, distance: 16.9
click at [192, 132] on div "Solution Answer: (c) Statement I is correct: Camillo Golgi (1898) first observe…" at bounding box center [332, 161] width 300 height 948
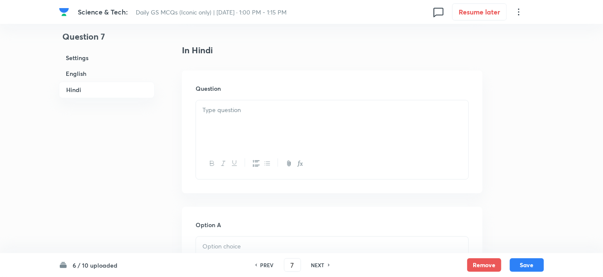
scroll to position [1512, 0]
click at [248, 117] on div at bounding box center [332, 124] width 272 height 48
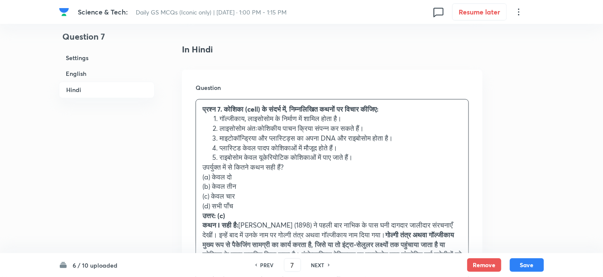
drag, startPoint x: 206, startPoint y: 167, endPoint x: 192, endPoint y: 162, distance: 14.8
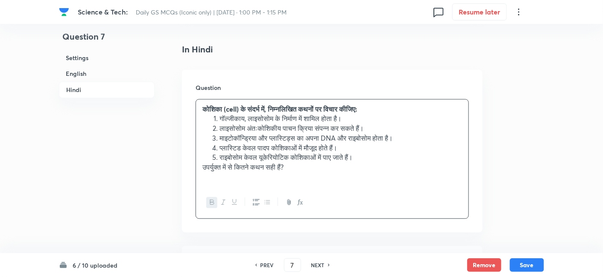
scroll to position [1654, 0]
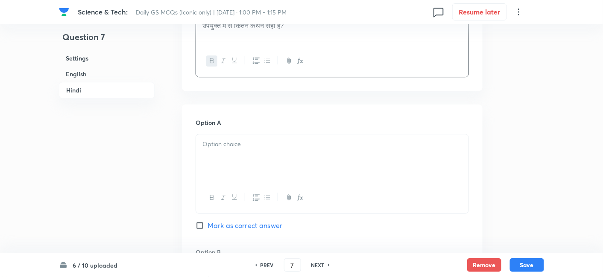
click at [234, 158] on div at bounding box center [332, 158] width 272 height 48
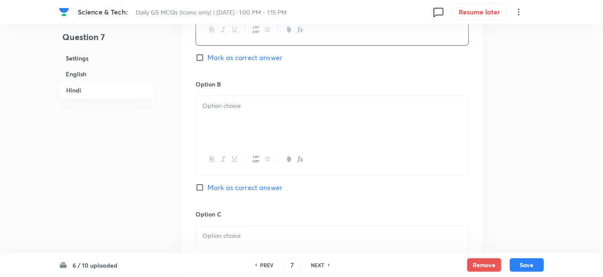
scroll to position [1844, 0]
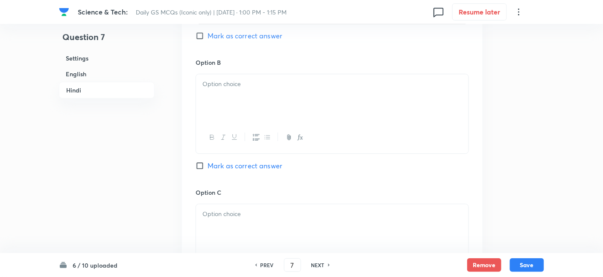
click at [239, 79] on div at bounding box center [332, 98] width 272 height 48
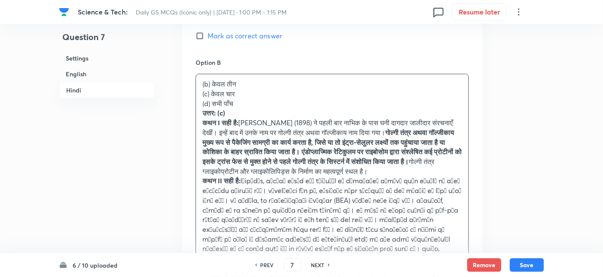
drag, startPoint x: 199, startPoint y: 82, endPoint x: 180, endPoint y: 65, distance: 25.4
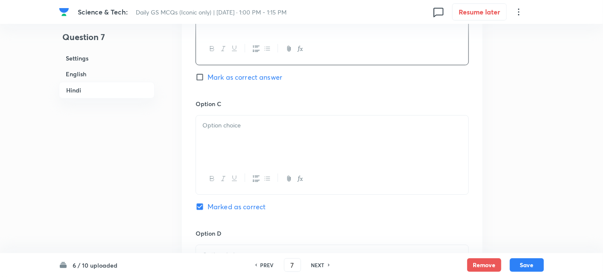
scroll to position [1938, 0]
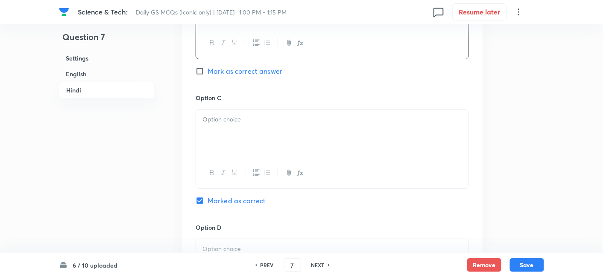
click at [248, 157] on div at bounding box center [332, 172] width 272 height 31
click at [243, 128] on div at bounding box center [332, 134] width 272 height 48
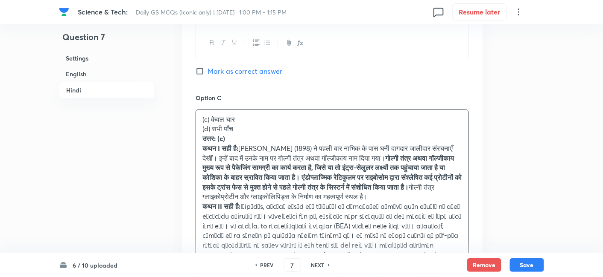
drag, startPoint x: 202, startPoint y: 122, endPoint x: 186, endPoint y: 110, distance: 20.3
click at [189, 116] on div "Option A केवल दो Mark as correct answer Option B केवल तीन Mark as correct answe…" at bounding box center [332, 245] width 300 height 851
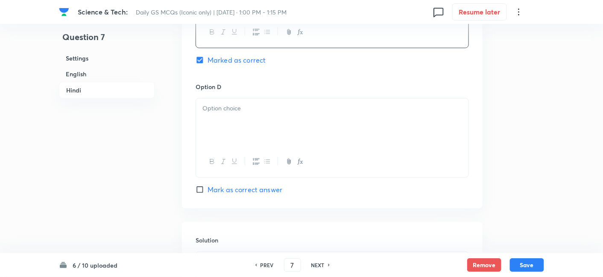
scroll to position [2080, 0]
click at [262, 103] on div at bounding box center [332, 121] width 272 height 48
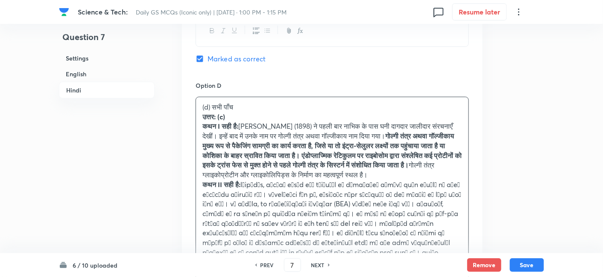
drag, startPoint x: 195, startPoint y: 103, endPoint x: 169, endPoint y: 102, distance: 26.1
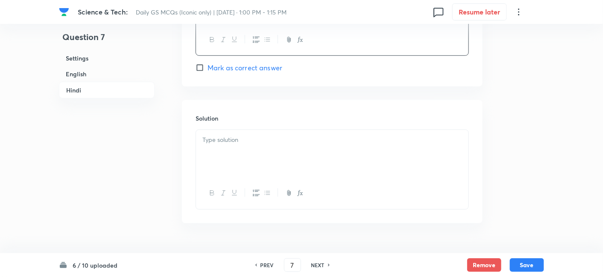
scroll to position [2210, 0]
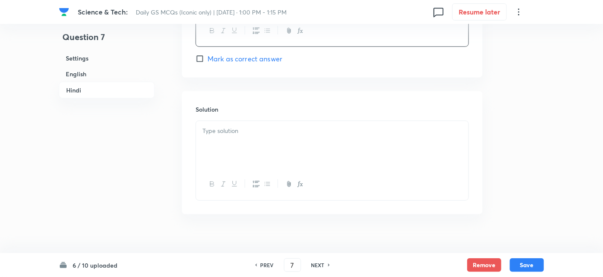
click at [240, 128] on div at bounding box center [332, 145] width 272 height 48
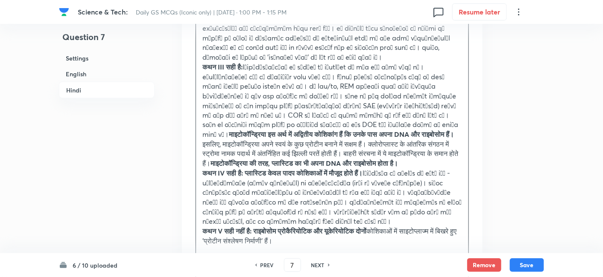
scroll to position [2447, 0]
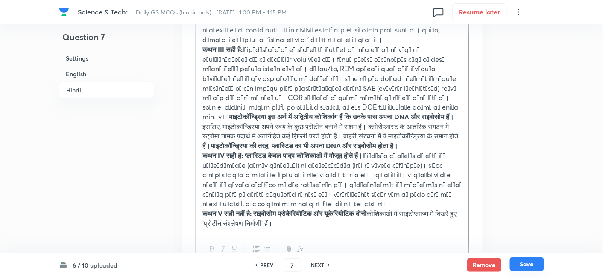
click at [531, 265] on button "Save" at bounding box center [527, 265] width 34 height 14
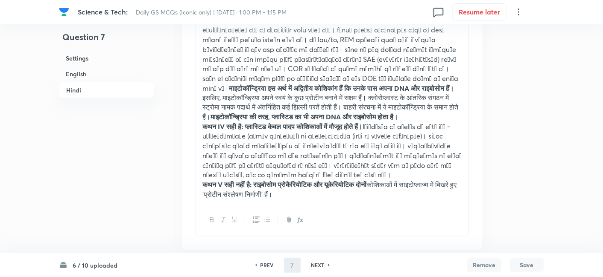
type input "8"
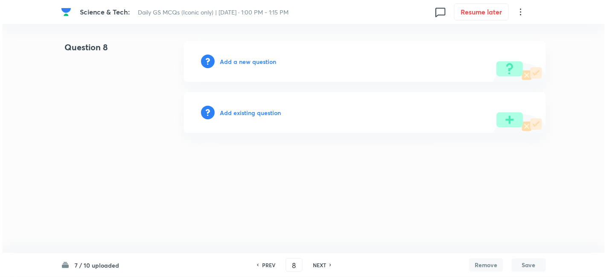
scroll to position [0, 0]
click at [260, 62] on h6 "Add a new question" at bounding box center [248, 61] width 56 height 9
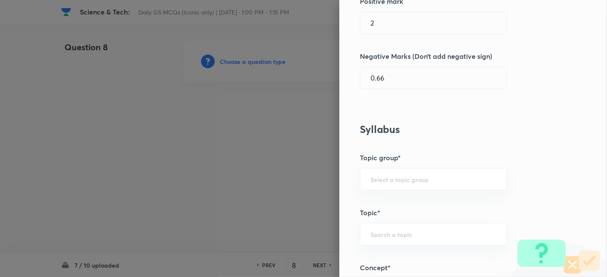
scroll to position [474, 0]
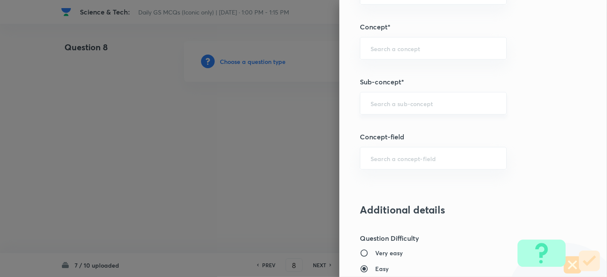
click at [427, 104] on input "text" at bounding box center [432, 103] width 125 height 8
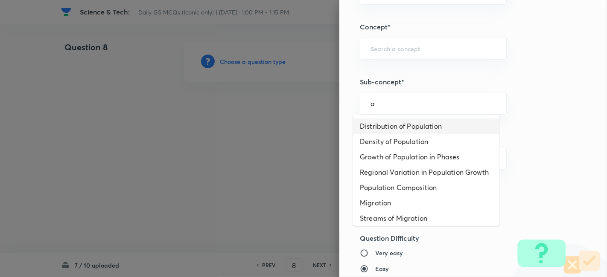
click at [411, 131] on li "Distribution of Population" at bounding box center [426, 126] width 146 height 15
type input "Distribution of Population"
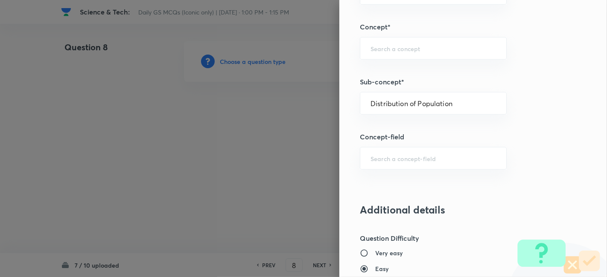
type input "Geography"
type input "Human Geography"
type input "Population:Growth and Composition"
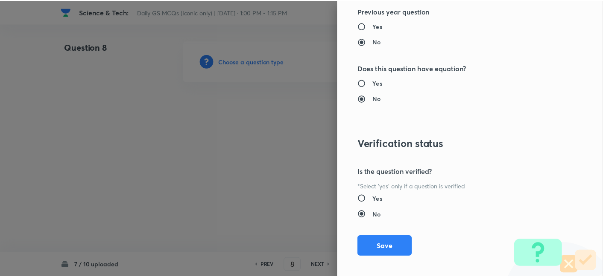
scroll to position [883, 0]
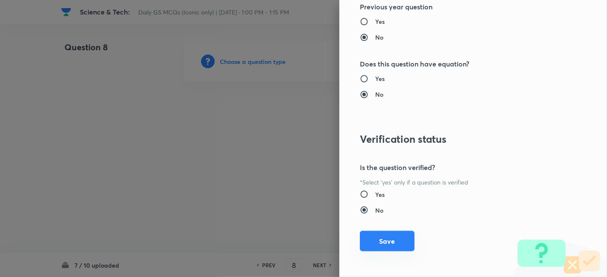
click at [399, 241] on button "Save" at bounding box center [387, 241] width 55 height 20
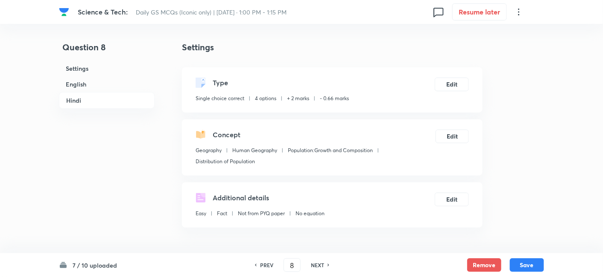
click at [96, 85] on h6 "English" at bounding box center [107, 84] width 96 height 16
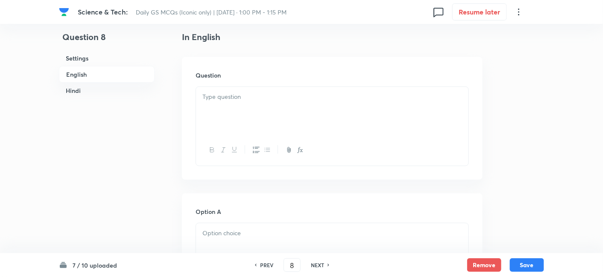
click at [253, 133] on div at bounding box center [332, 111] width 272 height 48
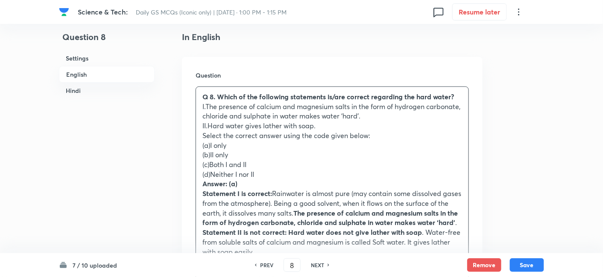
drag, startPoint x: 201, startPoint y: 154, endPoint x: 183, endPoint y: 149, distance: 19.1
click at [183, 149] on div "Question Q 8. Which of the following statements is/are correct regarding the ha…" at bounding box center [332, 259] width 300 height 405
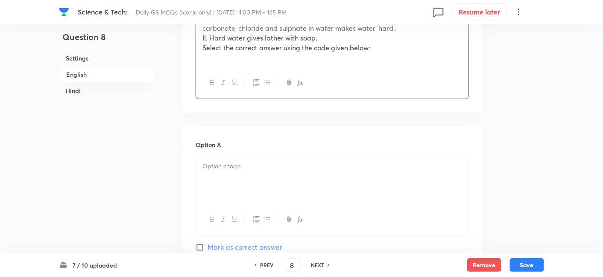
scroll to position [326, 0]
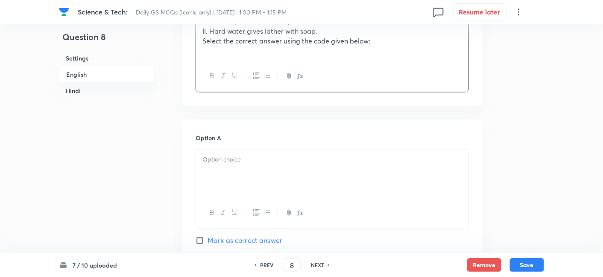
click at [246, 174] on div at bounding box center [332, 174] width 272 height 48
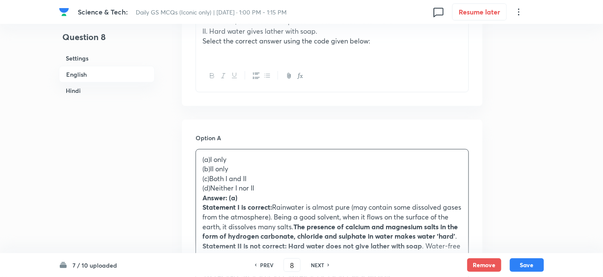
drag, startPoint x: 199, startPoint y: 169, endPoint x: 188, endPoint y: 170, distance: 11.2
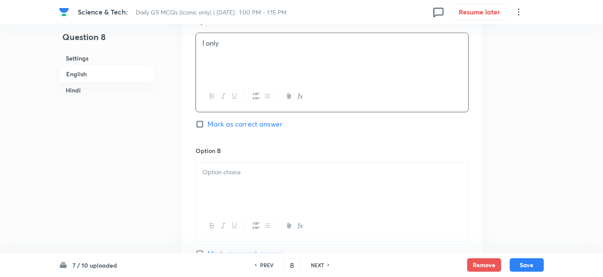
scroll to position [468, 0]
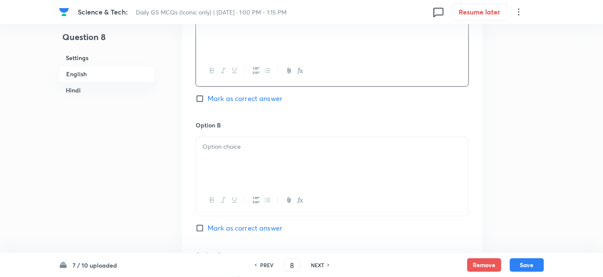
click at [238, 152] on div at bounding box center [332, 161] width 272 height 48
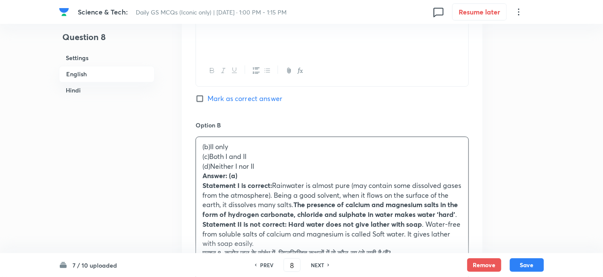
drag, startPoint x: 192, startPoint y: 160, endPoint x: 184, endPoint y: 158, distance: 7.9
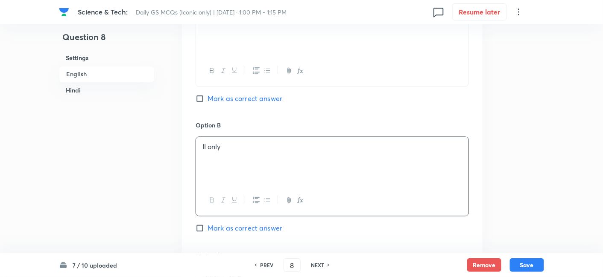
click at [251, 102] on span "Mark as correct answer" at bounding box center [244, 99] width 75 height 10
click at [207, 102] on input "Mark as correct answer" at bounding box center [201, 99] width 12 height 9
checkbox input "true"
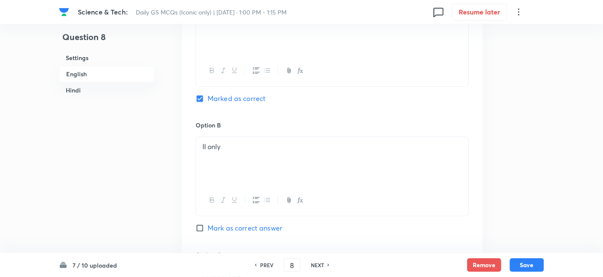
checkbox input "true"
click at [102, 76] on h6 "English" at bounding box center [107, 74] width 96 height 17
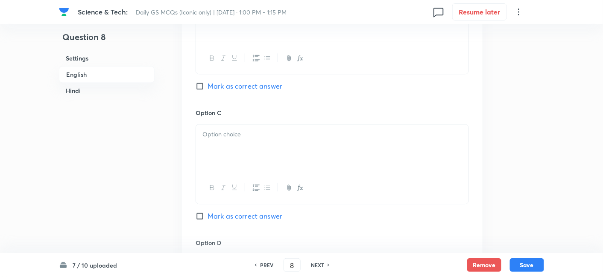
click at [237, 157] on div at bounding box center [332, 149] width 272 height 48
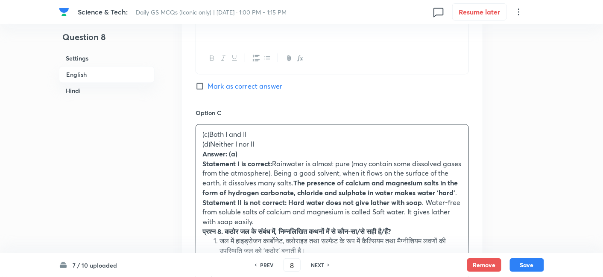
drag, startPoint x: 198, startPoint y: 147, endPoint x: 193, endPoint y: 145, distance: 5.0
click at [193, 145] on div "Option A I only Marked as correct Option B II only Mark as correct answer Optio…" at bounding box center [332, 207] width 300 height 744
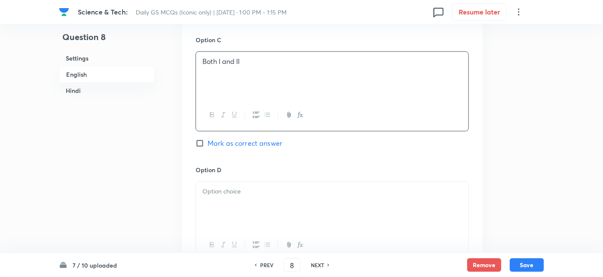
scroll to position [705, 0]
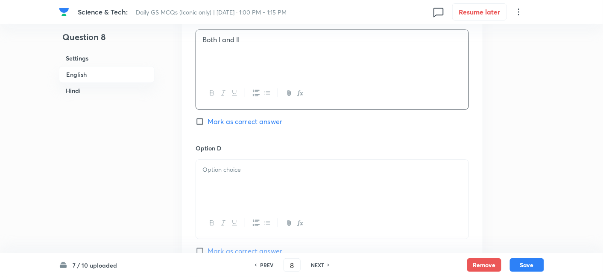
click at [244, 158] on div "Option D Mark as correct answer" at bounding box center [331, 200] width 273 height 113
click at [240, 178] on div at bounding box center [332, 184] width 272 height 48
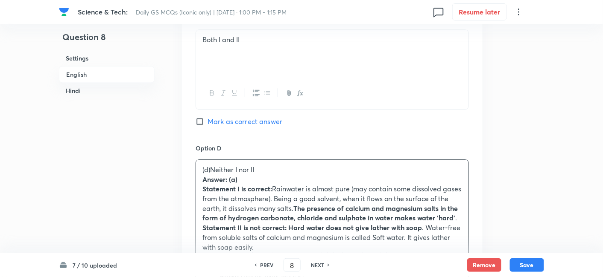
drag, startPoint x: 197, startPoint y: 181, endPoint x: 189, endPoint y: 176, distance: 9.5
click at [189, 177] on div "Option A I only Marked as correct Option B II only Mark as correct answer Optio…" at bounding box center [332, 108] width 300 height 735
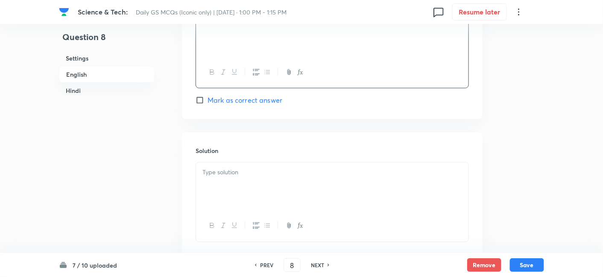
scroll to position [895, 0]
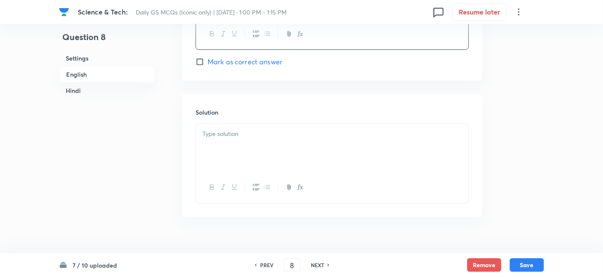
click at [250, 150] on div at bounding box center [332, 148] width 272 height 48
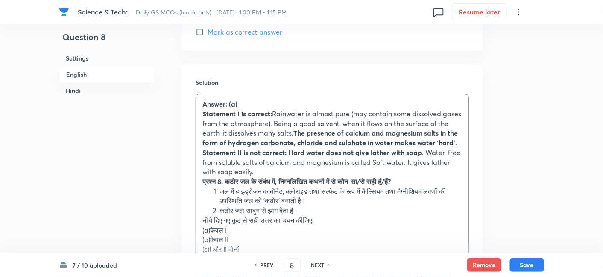
scroll to position [990, 0]
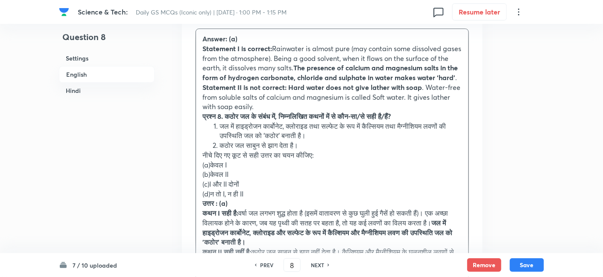
click at [194, 127] on div "Solution Answer: (a) Statement I is correct: Rainwater is almost pure (may cont…" at bounding box center [332, 158] width 300 height 318
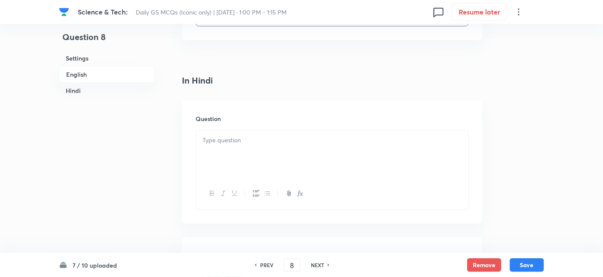
scroll to position [1132, 0]
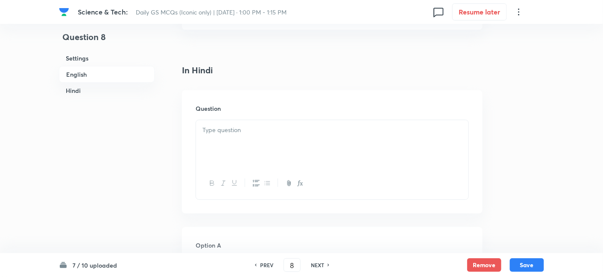
click at [239, 148] on div at bounding box center [332, 144] width 272 height 48
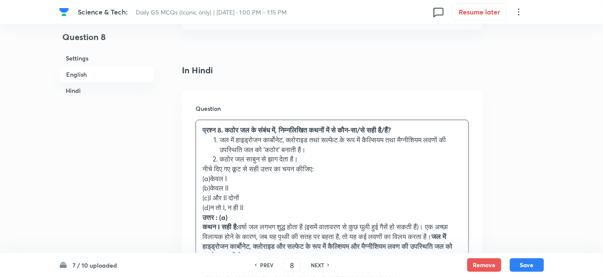
drag, startPoint x: 204, startPoint y: 184, endPoint x: 172, endPoint y: 186, distance: 32.5
click at [192, 183] on div "Question प्रश्न 8. कठोर जल के संबंध में, निम्नलिखित कथनों में से कौन-सा/से सही …" at bounding box center [332, 210] width 300 height 241
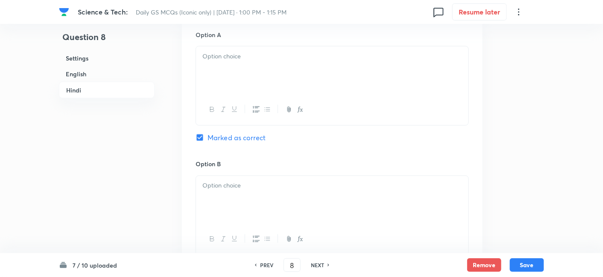
scroll to position [1369, 0]
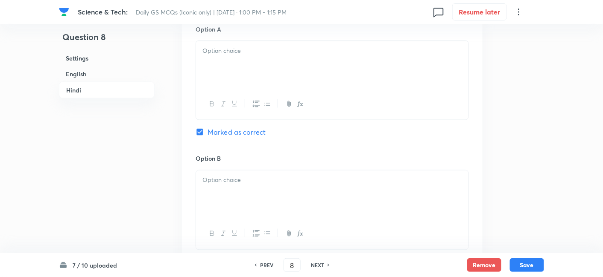
click at [231, 66] on div at bounding box center [332, 65] width 272 height 48
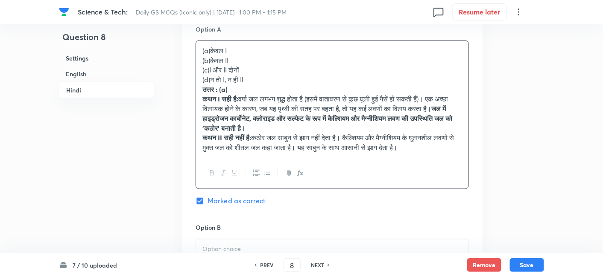
drag, startPoint x: 195, startPoint y: 73, endPoint x: 189, endPoint y: 71, distance: 6.7
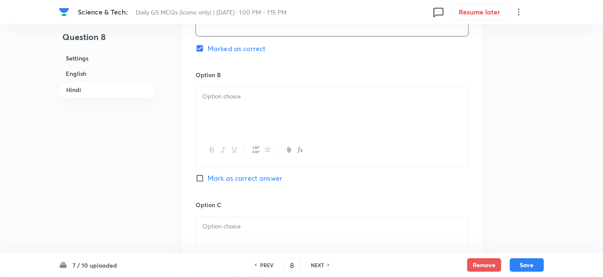
scroll to position [1464, 0]
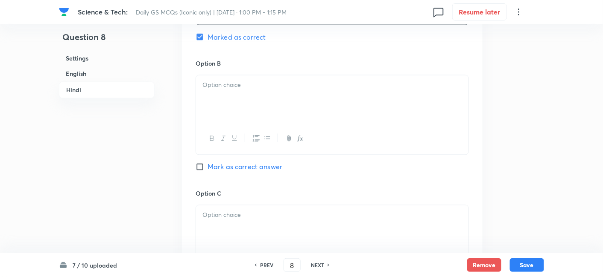
click at [246, 137] on div at bounding box center [332, 138] width 272 height 31
click at [241, 112] on div at bounding box center [332, 100] width 272 height 48
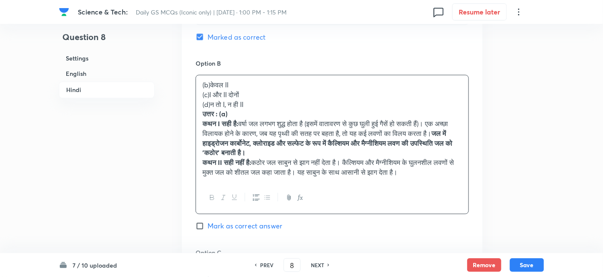
drag, startPoint x: 201, startPoint y: 107, endPoint x: 187, endPoint y: 104, distance: 14.0
click at [187, 104] on div "Option A केवल I Marked as correct Option B (b)केवल II (c)I और II दोनों (d)न तो …" at bounding box center [332, 210] width 300 height 589
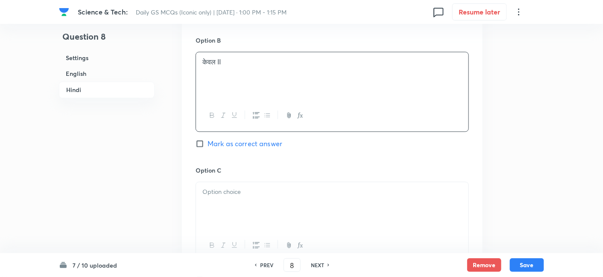
scroll to position [1512, 0]
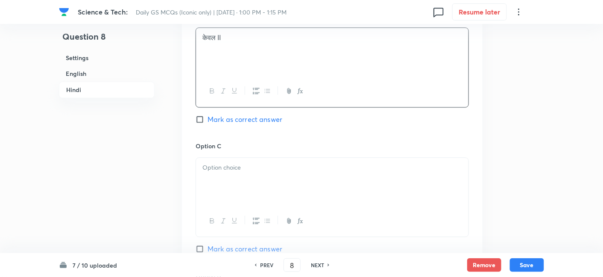
click at [241, 197] on div at bounding box center [332, 182] width 272 height 48
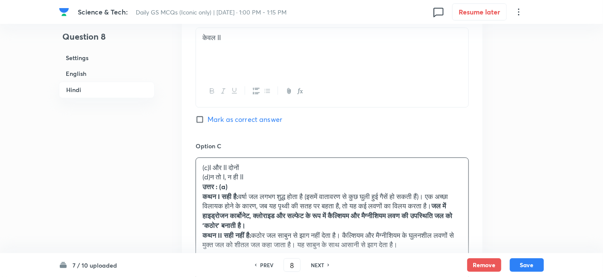
click at [185, 184] on div "Option A केवल I Marked as correct Option B केवल II Mark as correct answer Optio…" at bounding box center [332, 159] width 300 height 580
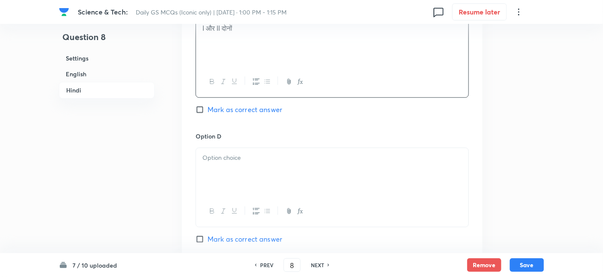
scroll to position [1654, 0]
drag, startPoint x: 246, startPoint y: 174, endPoint x: 247, endPoint y: 179, distance: 5.6
click at [247, 178] on div at bounding box center [332, 170] width 272 height 48
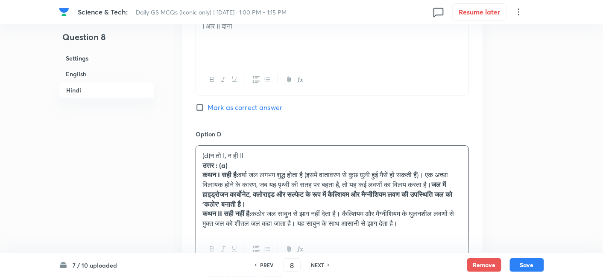
click at [191, 173] on div "Option A केवल I Marked as correct Option B केवल II Mark as correct answer Optio…" at bounding box center [332, 11] width 300 height 570
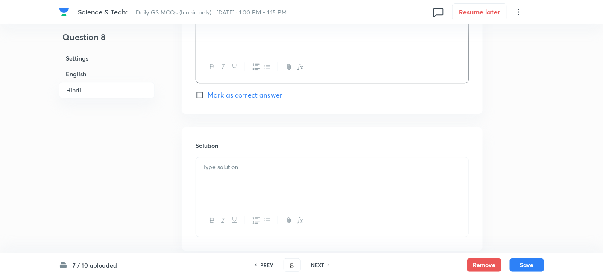
click at [250, 180] on div at bounding box center [332, 181] width 272 height 48
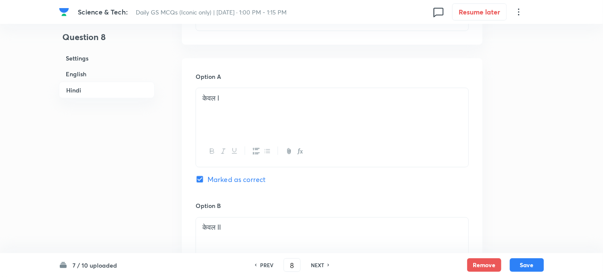
click at [96, 61] on h6 "Settings" at bounding box center [107, 58] width 96 height 16
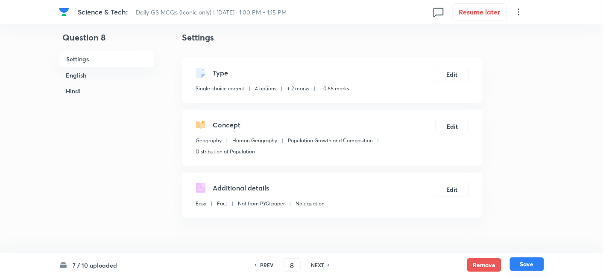
click at [528, 268] on button "Save" at bounding box center [527, 265] width 34 height 14
type input "9"
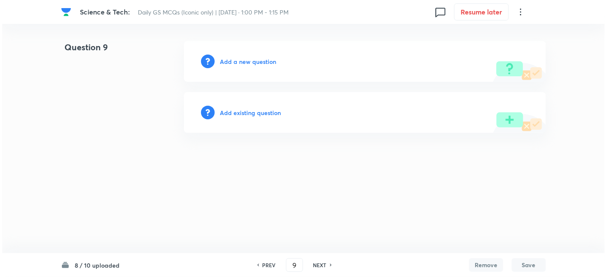
scroll to position [0, 0]
click at [249, 65] on h6 "Add a new question" at bounding box center [248, 61] width 56 height 9
click at [249, 65] on h6 "Choose a question type" at bounding box center [253, 61] width 66 height 9
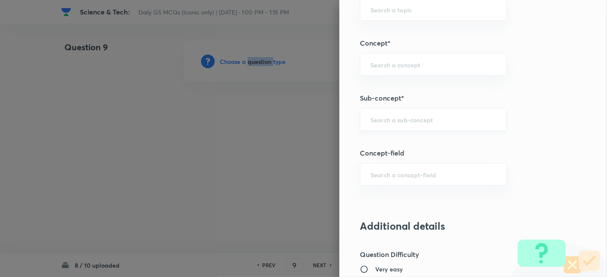
scroll to position [474, 0]
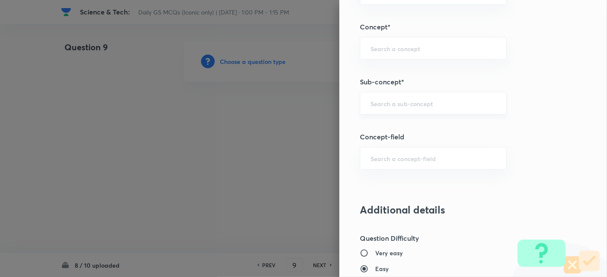
click at [417, 99] on input "text" at bounding box center [432, 103] width 125 height 8
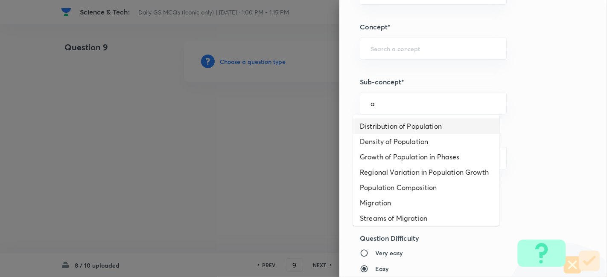
click at [412, 128] on li "Distribution of Population" at bounding box center [426, 126] width 146 height 15
type input "Distribution of Population"
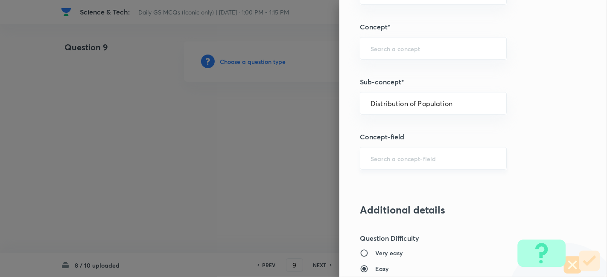
type input "Geography"
type input "Human Geography"
type input "Population:Growth and Composition"
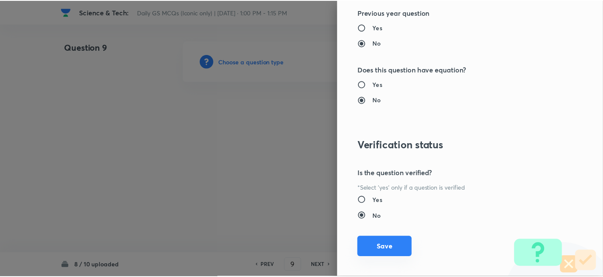
scroll to position [883, 0]
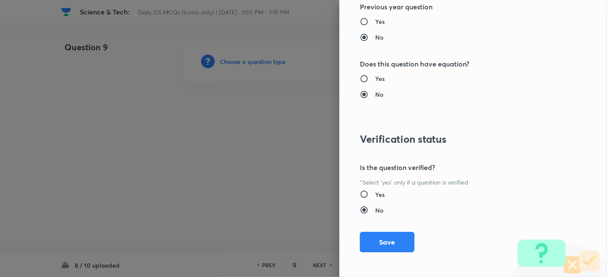
drag, startPoint x: 388, startPoint y: 239, endPoint x: 356, endPoint y: 222, distance: 35.7
click at [388, 239] on button "Save" at bounding box center [387, 242] width 55 height 20
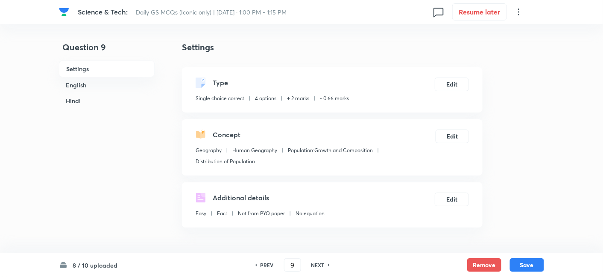
click at [101, 87] on h6 "English" at bounding box center [107, 85] width 96 height 16
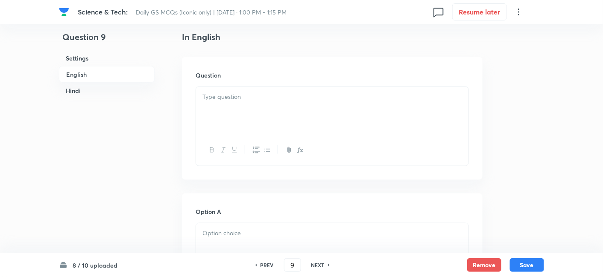
click at [242, 115] on div at bounding box center [332, 111] width 272 height 48
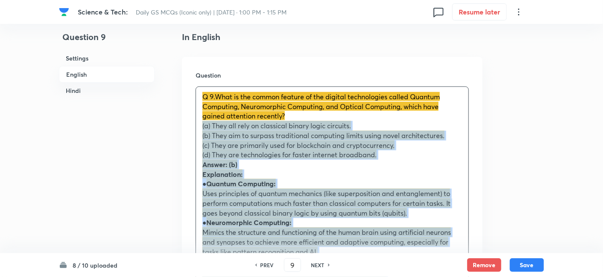
drag, startPoint x: 216, startPoint y: 159, endPoint x: 186, endPoint y: 129, distance: 42.6
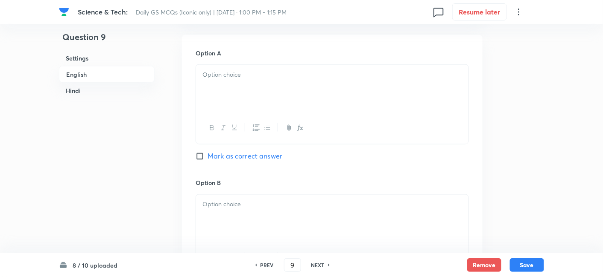
scroll to position [373, 0]
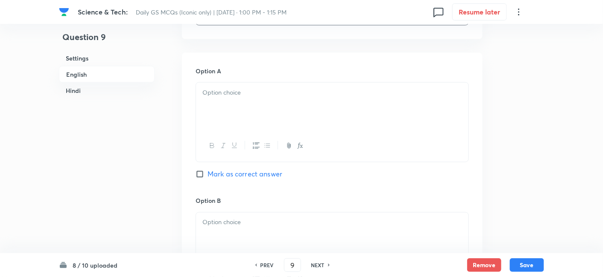
click at [240, 101] on div at bounding box center [332, 107] width 272 height 48
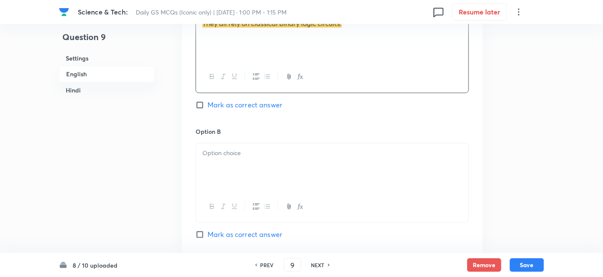
scroll to position [468, 0]
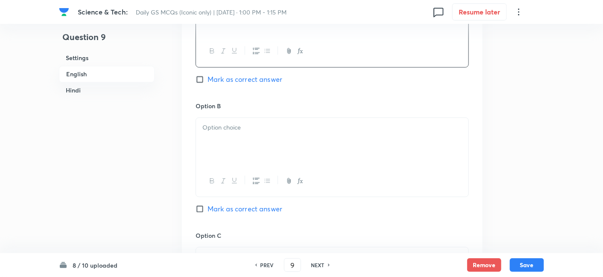
click at [257, 153] on div at bounding box center [332, 142] width 272 height 48
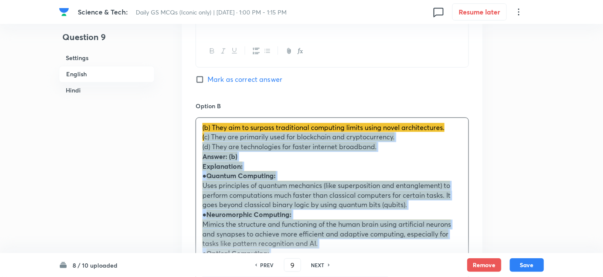
drag, startPoint x: 198, startPoint y: 142, endPoint x: 185, endPoint y: 136, distance: 14.1
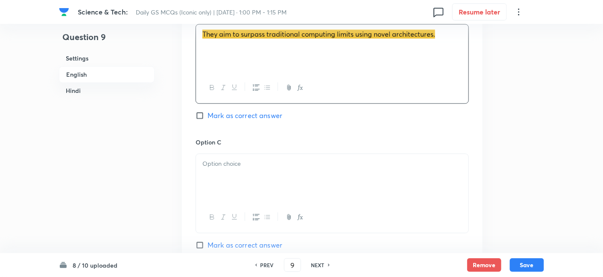
scroll to position [563, 0]
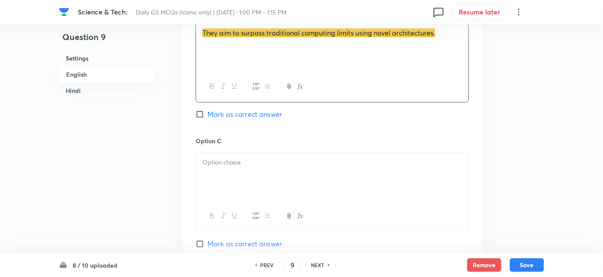
click at [266, 110] on span "Mark as correct answer" at bounding box center [244, 114] width 75 height 10
click at [207, 110] on input "Mark as correct answer" at bounding box center [201, 114] width 12 height 9
checkbox input "true"
click at [243, 184] on div at bounding box center [332, 177] width 272 height 48
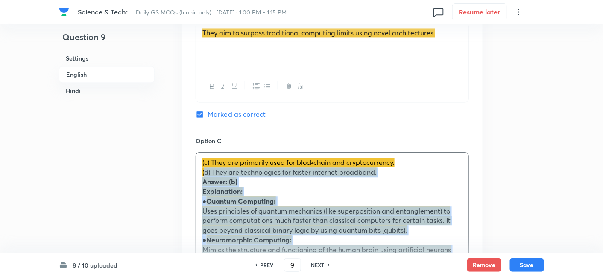
drag, startPoint x: 197, startPoint y: 176, endPoint x: 192, endPoint y: 175, distance: 5.7
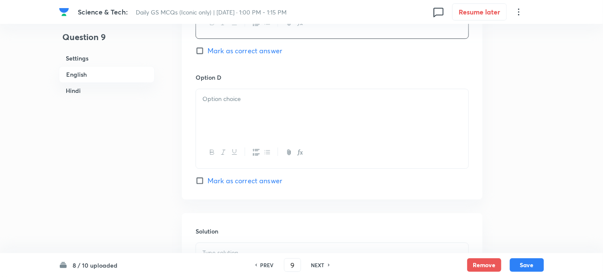
scroll to position [800, 0]
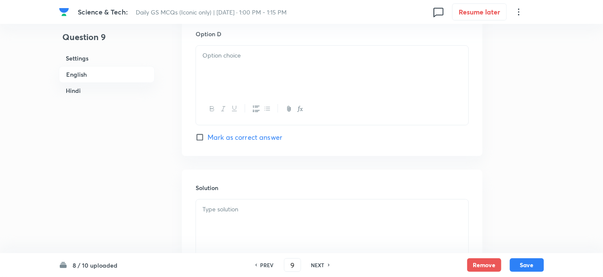
click at [246, 86] on div at bounding box center [332, 70] width 272 height 48
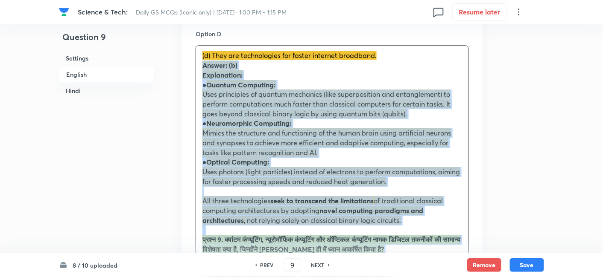
drag, startPoint x: 206, startPoint y: 70, endPoint x: 189, endPoint y: 64, distance: 18.4
click at [186, 64] on div "Option A They all rely on classical binary logic circuits. Mark as correct answ…" at bounding box center [332, 61] width 300 height 871
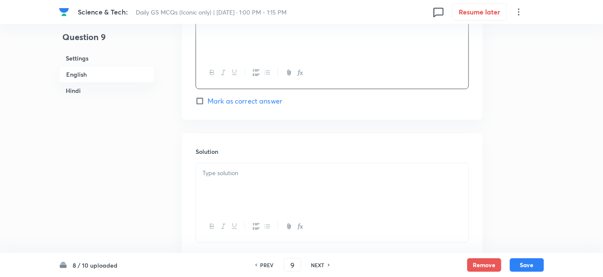
scroll to position [895, 0]
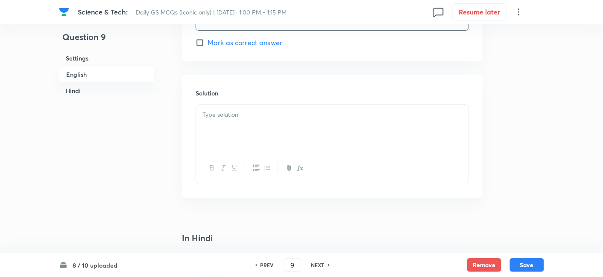
click at [247, 139] on div at bounding box center [332, 129] width 272 height 48
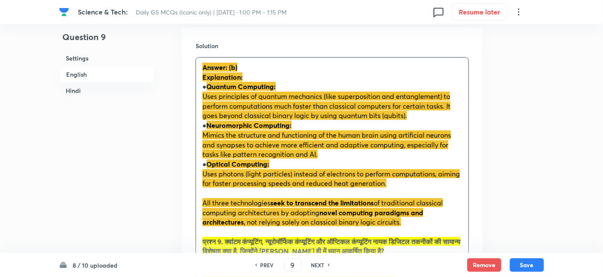
scroll to position [990, 0]
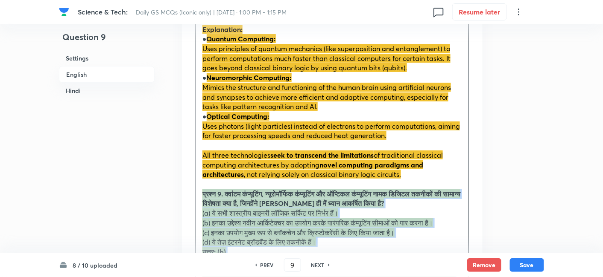
drag, startPoint x: 213, startPoint y: 201, endPoint x: 191, endPoint y: 192, distance: 24.2
click at [191, 192] on div "Solution Answer: (b) Explanation: ● Quantum Computing: Uses principles of quant…" at bounding box center [332, 207] width 300 height 454
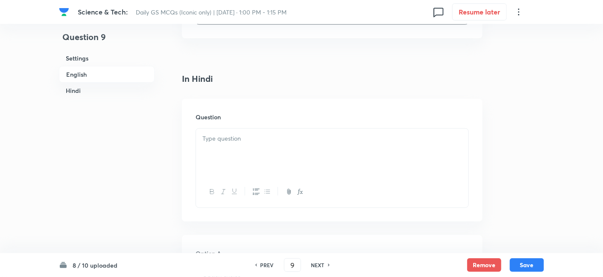
scroll to position [1227, 0]
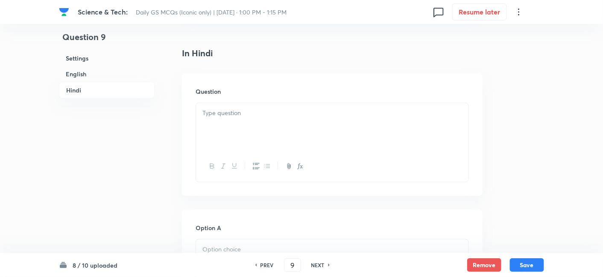
click at [258, 151] on div at bounding box center [332, 166] width 272 height 31
click at [253, 133] on div at bounding box center [332, 127] width 272 height 48
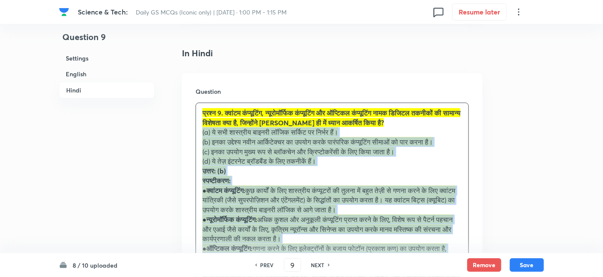
drag, startPoint x: 205, startPoint y: 152, endPoint x: 173, endPoint y: 128, distance: 39.6
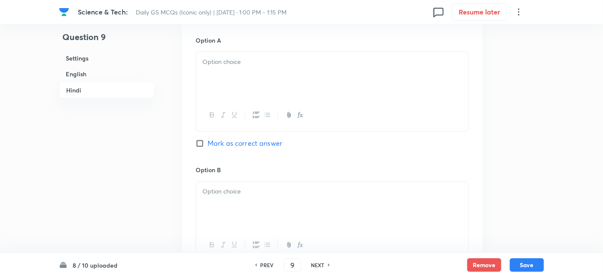
scroll to position [1417, 0]
click at [238, 82] on div at bounding box center [332, 74] width 272 height 48
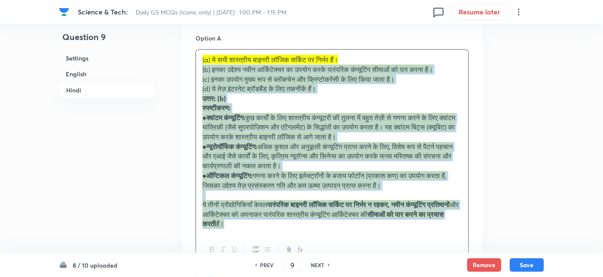
drag, startPoint x: 201, startPoint y: 73, endPoint x: 185, endPoint y: 67, distance: 17.7
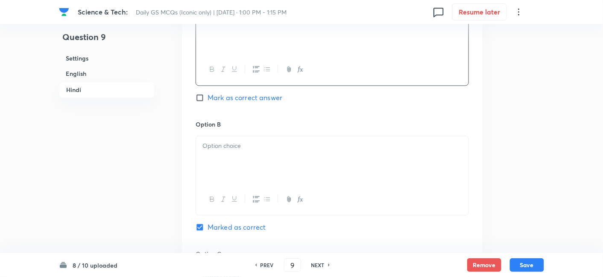
scroll to position [1512, 0]
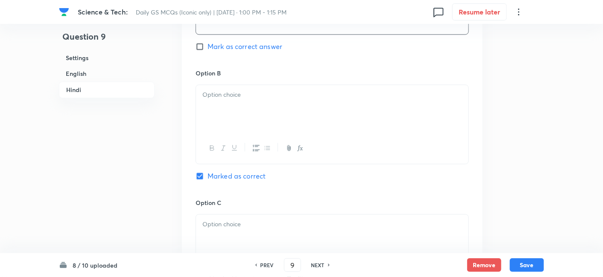
click at [233, 108] on div at bounding box center [332, 109] width 272 height 48
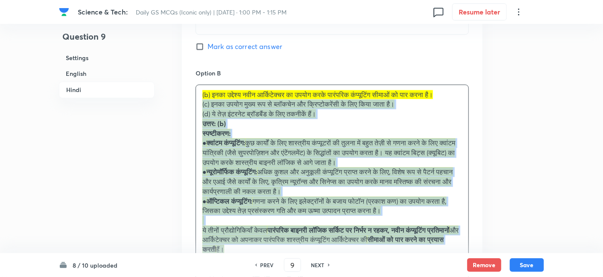
drag, startPoint x: 187, startPoint y: 107, endPoint x: 182, endPoint y: 105, distance: 5.7
click at [182, 105] on div "Option A ये सभी शास्त्रीय बाइनरी लॉजिक सर्किट पर निर्भर हैं। Mark as correct an…" at bounding box center [332, 253] width 300 height 657
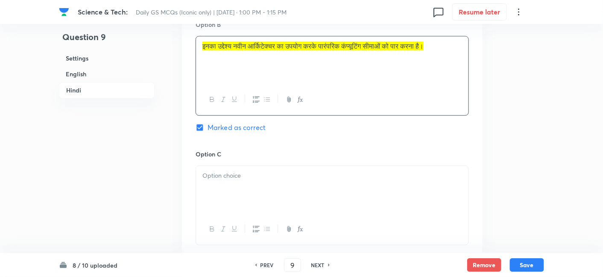
scroll to position [1606, 0]
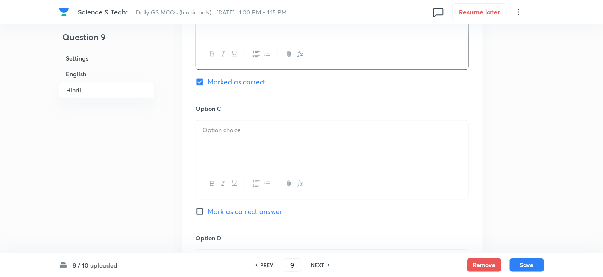
click at [230, 151] on div at bounding box center [332, 144] width 272 height 48
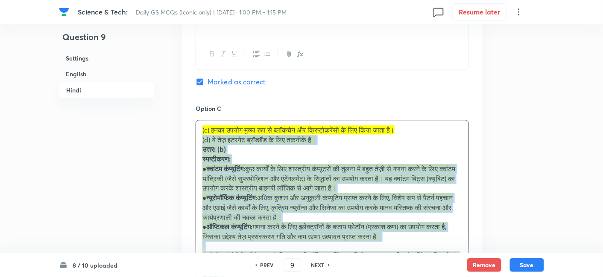
drag, startPoint x: 189, startPoint y: 144, endPoint x: 184, endPoint y: 141, distance: 6.5
click at [184, 141] on div "Option A ये सभी शास्त्रीय बाइनरी लॉजिक सर्किट पर निर्भर हैं। Mark as correct an…" at bounding box center [332, 154] width 300 height 647
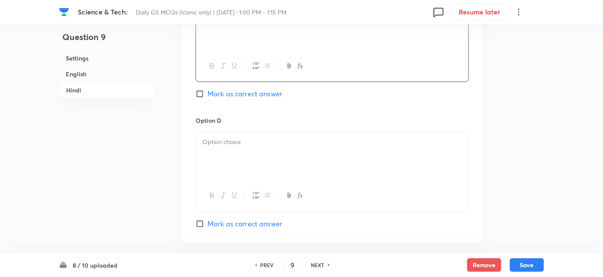
scroll to position [1748, 0]
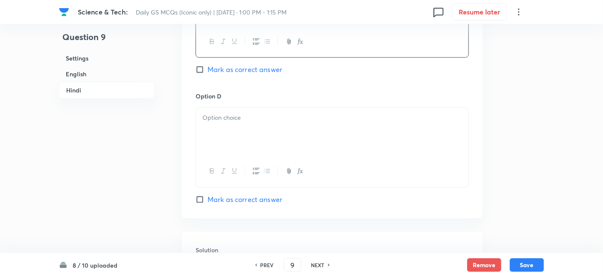
click at [242, 144] on div at bounding box center [332, 132] width 272 height 48
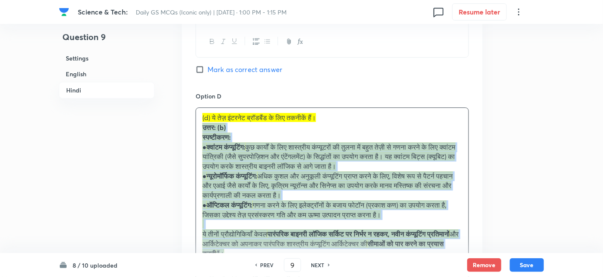
drag, startPoint x: 198, startPoint y: 140, endPoint x: 178, endPoint y: 127, distance: 24.2
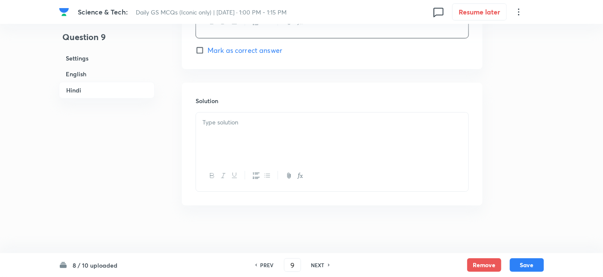
scroll to position [1899, 0]
click at [253, 132] on div at bounding box center [332, 136] width 272 height 48
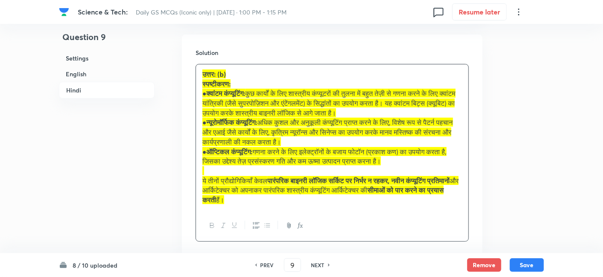
click at [89, 72] on h6 "English" at bounding box center [107, 74] width 96 height 16
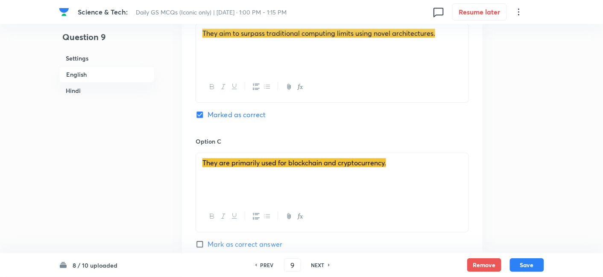
scroll to position [563, 0]
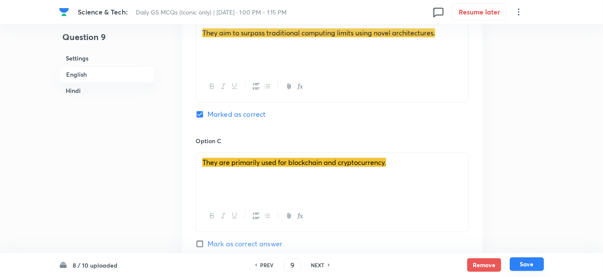
click at [536, 265] on button "Save" at bounding box center [527, 265] width 34 height 14
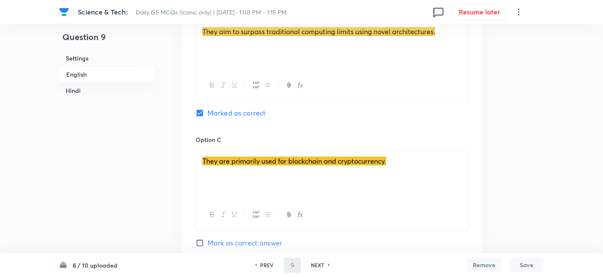
type input "10"
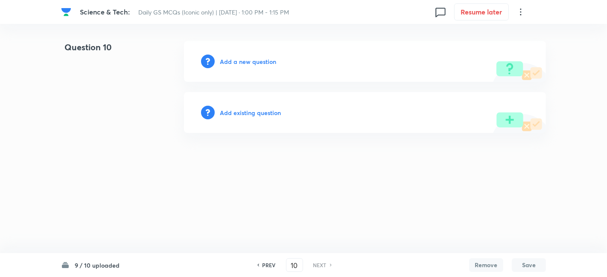
click at [254, 64] on h6 "Add a new question" at bounding box center [248, 61] width 56 height 9
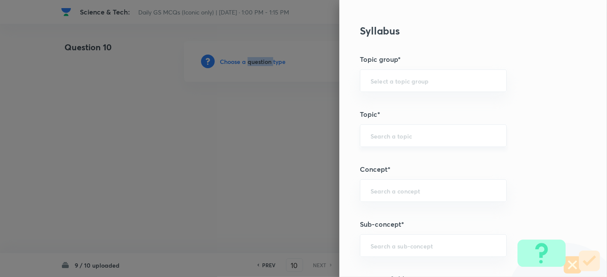
scroll to position [474, 0]
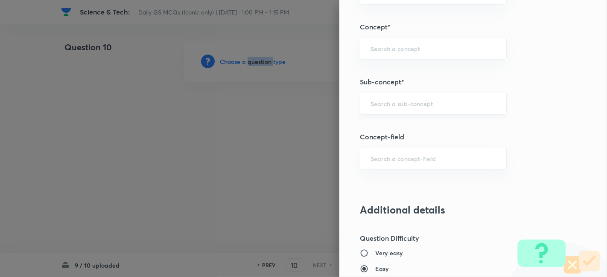
click at [426, 105] on div "​" at bounding box center [433, 103] width 147 height 23
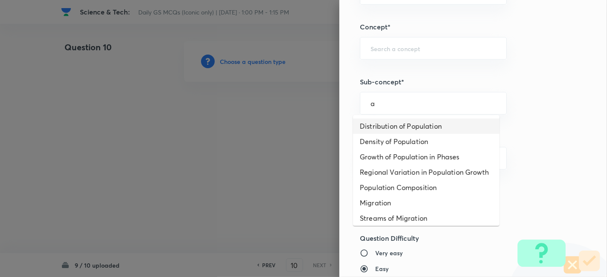
click at [422, 124] on li "Distribution of Population" at bounding box center [426, 126] width 146 height 15
type input "Distribution of Population"
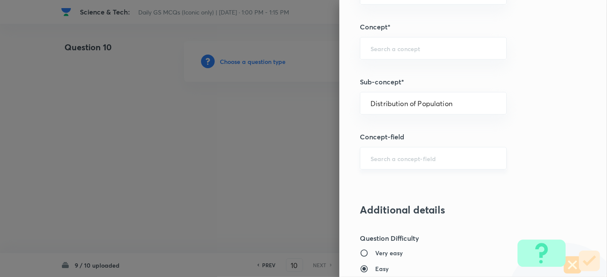
type input "Geography"
type input "Human Geography"
type input "Population:Growth and Composition"
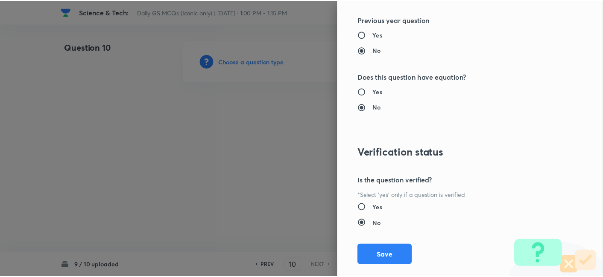
scroll to position [883, 0]
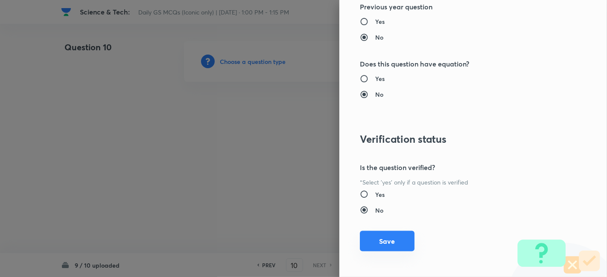
click at [395, 248] on button "Save" at bounding box center [387, 241] width 55 height 20
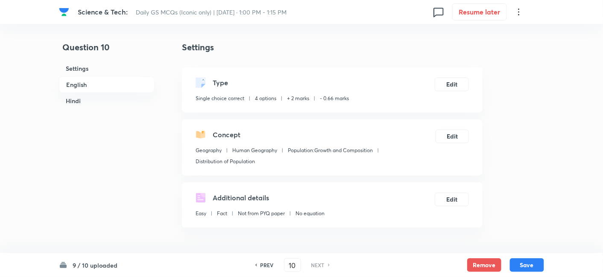
click at [139, 92] on h6 "English" at bounding box center [107, 84] width 96 height 17
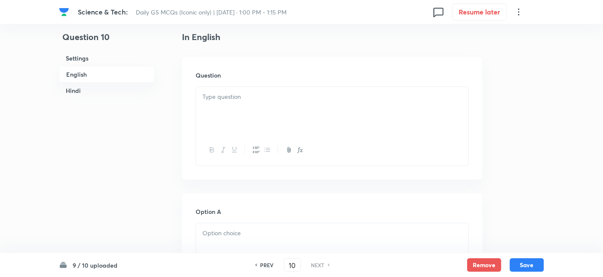
click at [129, 73] on h6 "English" at bounding box center [107, 74] width 96 height 17
click at [222, 114] on div at bounding box center [332, 111] width 272 height 48
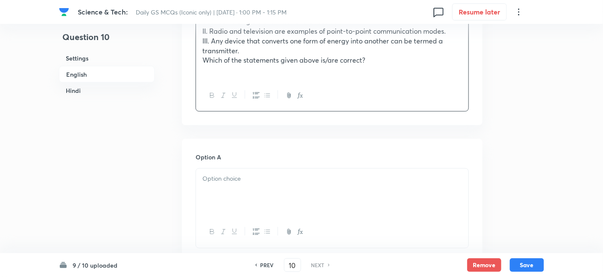
scroll to position [373, 0]
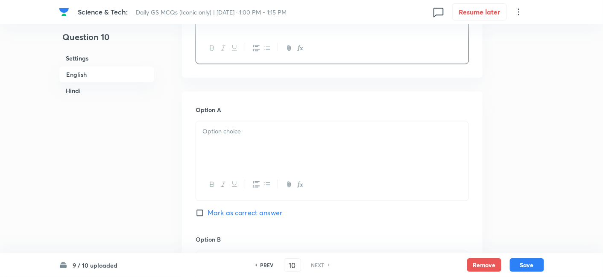
click at [242, 149] on div at bounding box center [332, 146] width 272 height 48
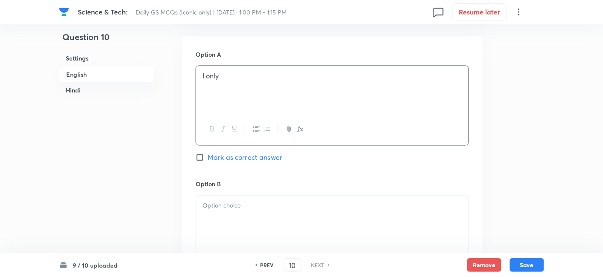
scroll to position [468, 0]
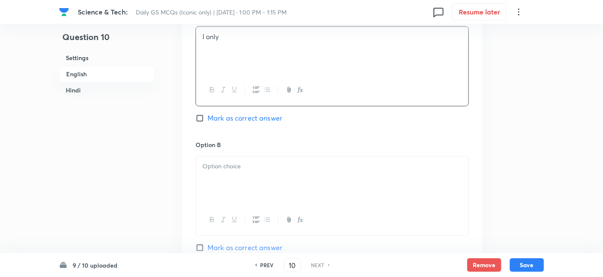
click at [230, 184] on div at bounding box center [332, 181] width 272 height 48
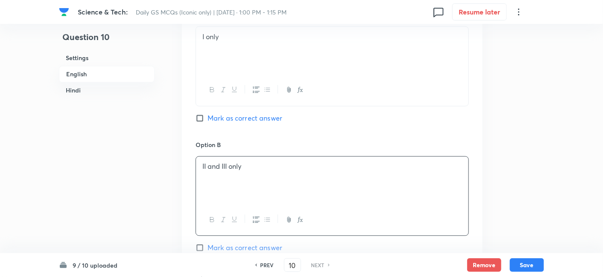
click at [248, 114] on span "Mark as correct answer" at bounding box center [244, 119] width 75 height 10
click at [207, 114] on input "Mark as correct answer" at bounding box center [201, 118] width 12 height 9
checkbox input "true"
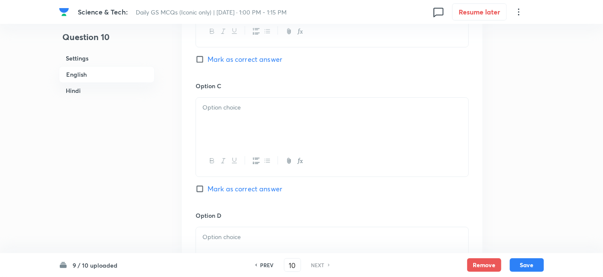
scroll to position [658, 0]
click at [236, 129] on div at bounding box center [332, 121] width 272 height 48
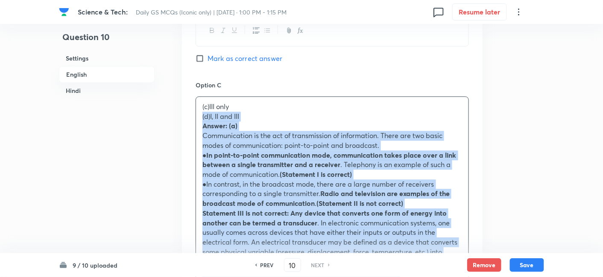
drag, startPoint x: 202, startPoint y: 121, endPoint x: 189, endPoint y: 117, distance: 13.8
click at [189, 117] on div "Option A I only Marked as correct Option B II and III only Mark as correct answ…" at bounding box center [332, 281] width 300 height 948
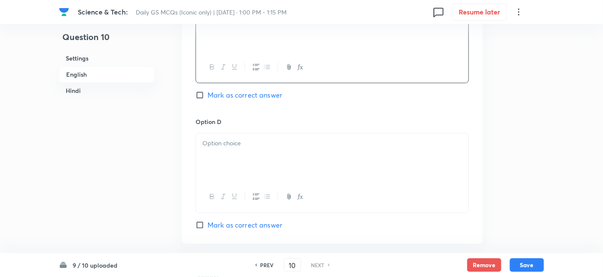
scroll to position [753, 0]
click at [241, 160] on div at bounding box center [332, 156] width 272 height 48
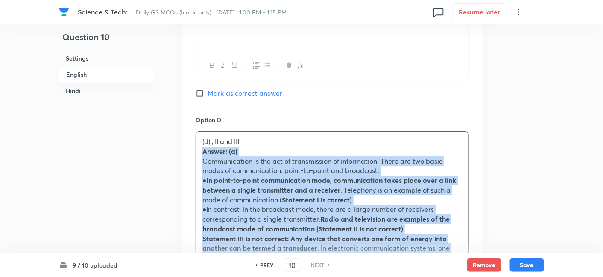
click at [195, 149] on div "Option A I only Marked as correct Option B II and III only Mark as correct answ…" at bounding box center [332, 181] width 300 height 938
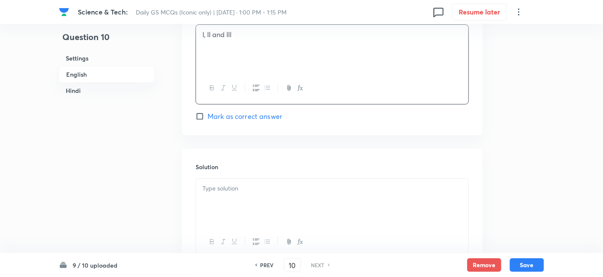
scroll to position [895, 0]
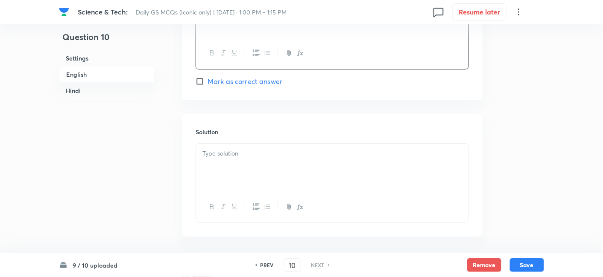
click at [239, 159] on div at bounding box center [332, 168] width 272 height 48
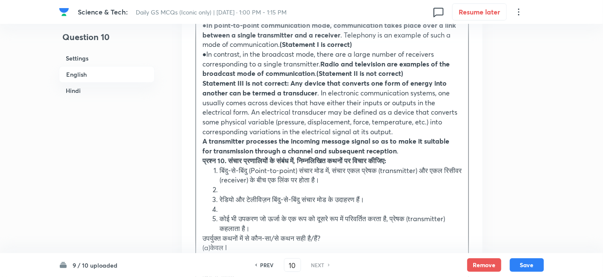
scroll to position [1085, 0]
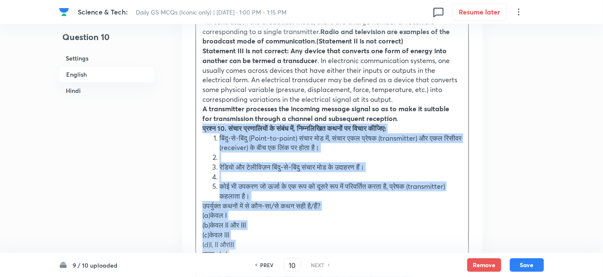
drag, startPoint x: 207, startPoint y: 130, endPoint x: 195, endPoint y: 130, distance: 12.4
click at [195, 128] on div "Answer: (a) Communication is the act of transmission of information. There are …" at bounding box center [331, 192] width 273 height 479
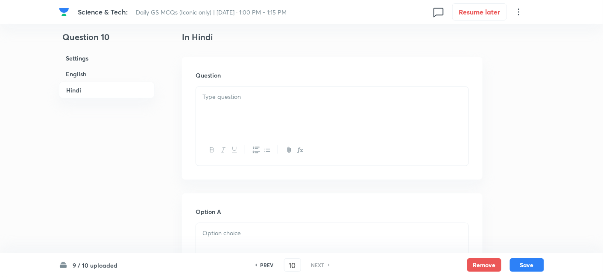
scroll to position [1274, 0]
click at [239, 112] on div at bounding box center [332, 109] width 272 height 48
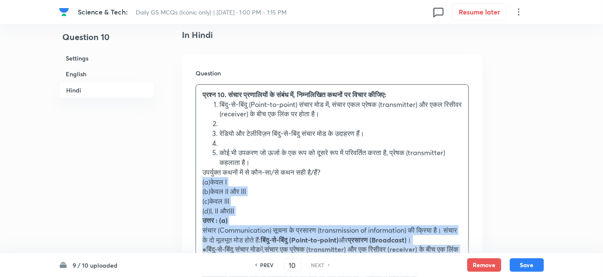
drag, startPoint x: 206, startPoint y: 176, endPoint x: 189, endPoint y: 184, distance: 18.7
click at [189, 184] on div "Question प्रश्न 10. संचार प्रणालियों के संबंध में, निम्नलिखित कथनों पर विचार की…" at bounding box center [332, 233] width 300 height 357
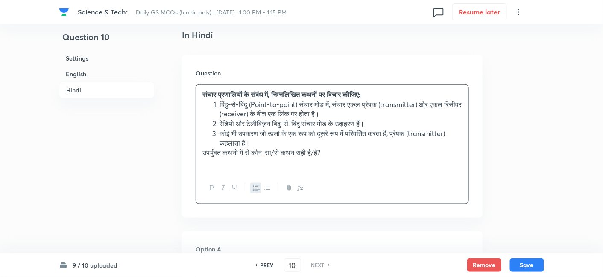
click at [94, 81] on h6 "English" at bounding box center [107, 74] width 96 height 16
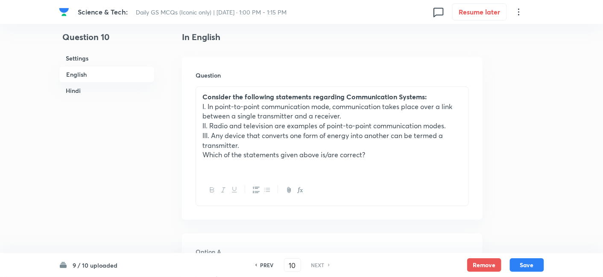
click at [94, 85] on h6 "Hindi" at bounding box center [107, 91] width 96 height 16
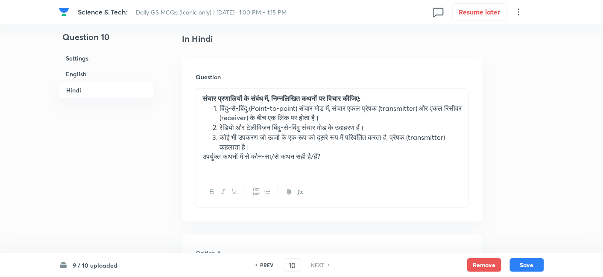
drag, startPoint x: 221, startPoint y: 103, endPoint x: 227, endPoint y: 128, distance: 25.5
click at [221, 104] on li "बिंदु-से-बिंदु (Point-to-point) संचार मोड में, संचार एकल प्रेषक (transmitter) औ…" at bounding box center [340, 113] width 242 height 19
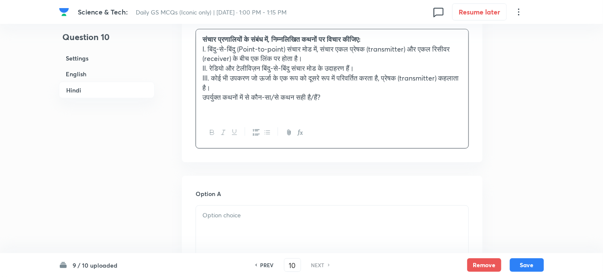
scroll to position [1413, 0]
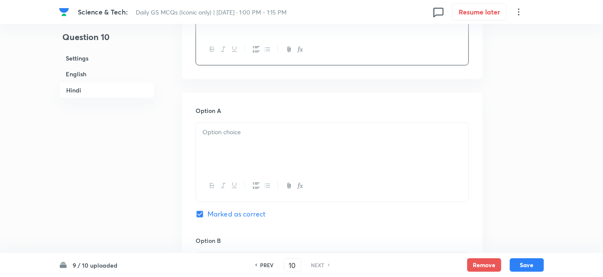
click at [242, 150] on div at bounding box center [332, 147] width 272 height 48
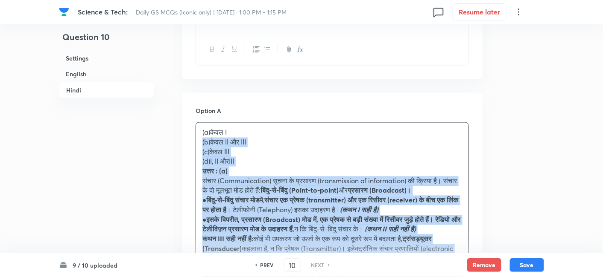
drag, startPoint x: 210, startPoint y: 144, endPoint x: 191, endPoint y: 142, distance: 19.0
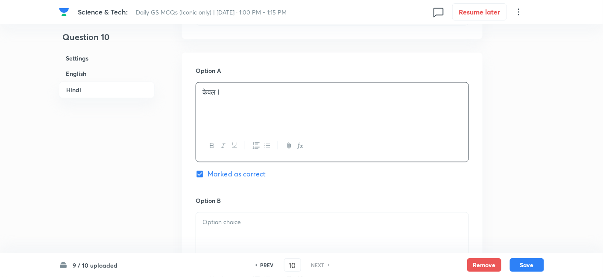
scroll to position [1508, 0]
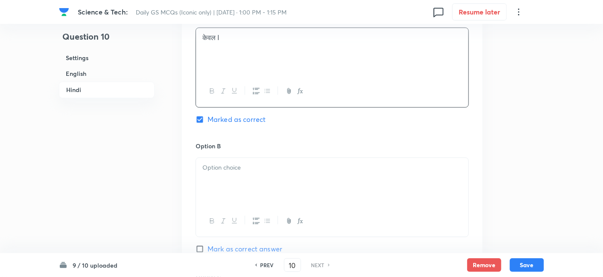
click at [236, 171] on p at bounding box center [331, 168] width 259 height 10
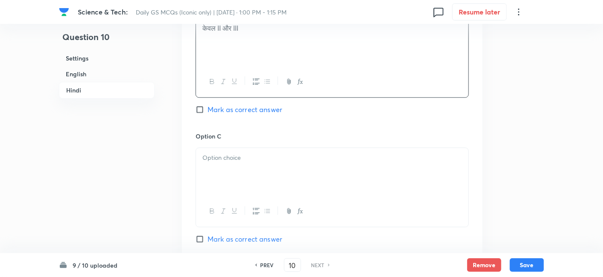
scroll to position [1650, 0]
click at [253, 180] on div at bounding box center [332, 170] width 272 height 48
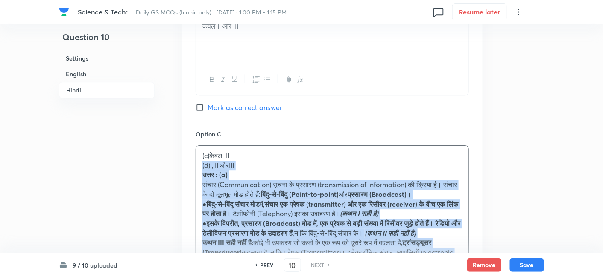
drag, startPoint x: 194, startPoint y: 167, endPoint x: 190, endPoint y: 166, distance: 4.5
click at [190, 166] on div "Option A केवल I Marked as correct Option B केवल II और III Mark as correct answe…" at bounding box center [332, 184] width 300 height 657
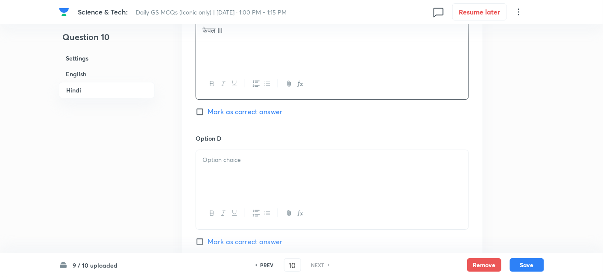
scroll to position [1792, 0]
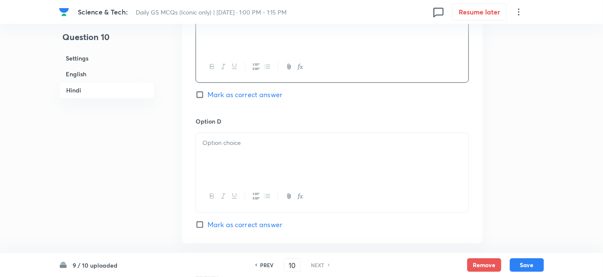
click at [242, 149] on div at bounding box center [332, 157] width 272 height 48
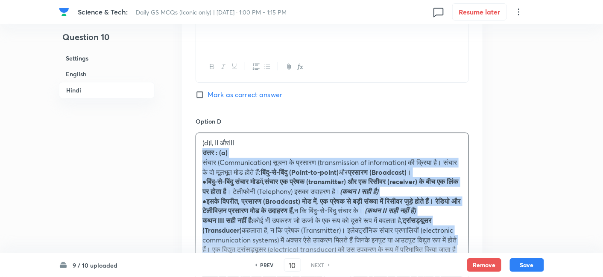
click at [186, 150] on div "Option A केवल I Marked as correct Option B केवल II और III Mark as correct answe…" at bounding box center [332, 37] width 300 height 647
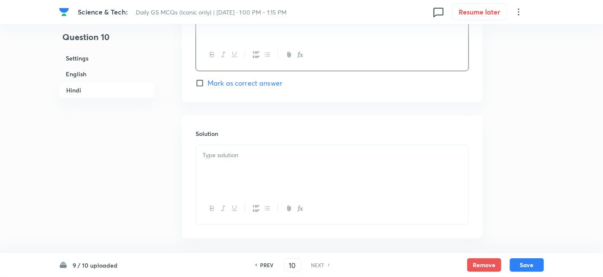
scroll to position [1935, 0]
click at [242, 166] on div at bounding box center [332, 169] width 272 height 48
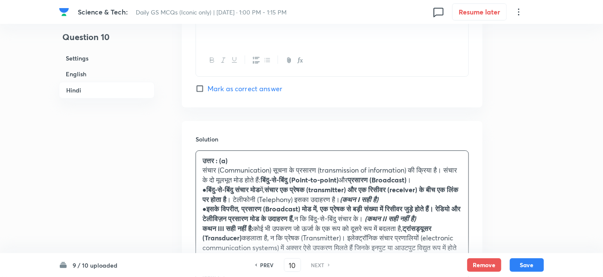
scroll to position [2085, 0]
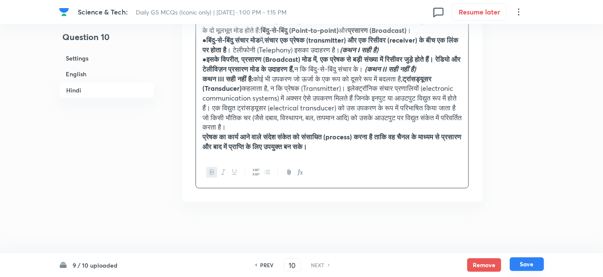
click at [522, 266] on button "Save" at bounding box center [527, 265] width 34 height 14
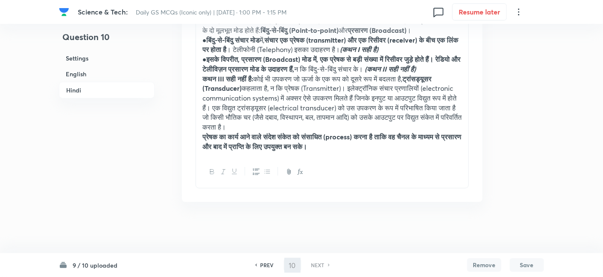
scroll to position [2056, 0]
checkbox input "false"
checkbox input "true"
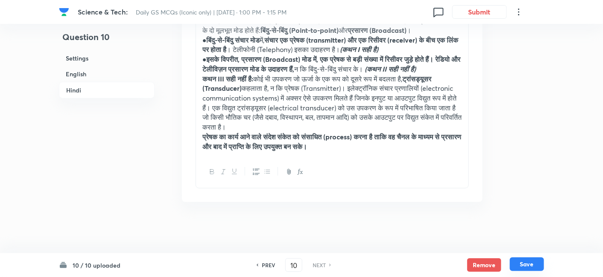
click at [525, 260] on button "Save" at bounding box center [527, 265] width 34 height 14
checkbox input "false"
checkbox input "true"
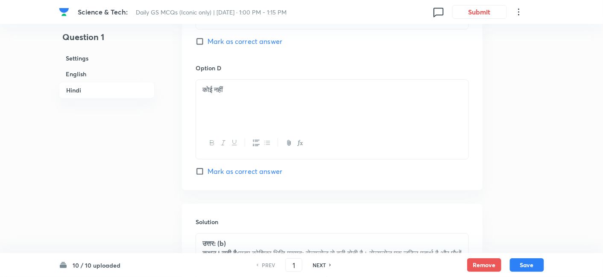
click at [103, 74] on h6 "English" at bounding box center [107, 74] width 96 height 16
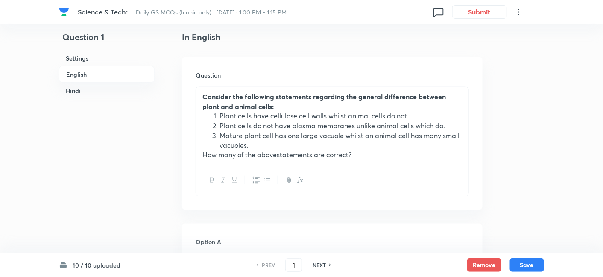
click at [88, 85] on h6 "Hindi" at bounding box center [107, 91] width 96 height 16
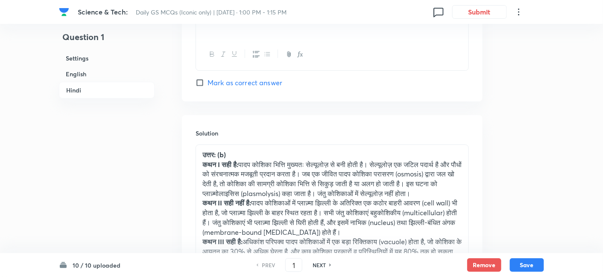
click at [321, 265] on h6 "NEXT" at bounding box center [318, 266] width 13 height 8
type input "2"
checkbox input "false"
checkbox input "true"
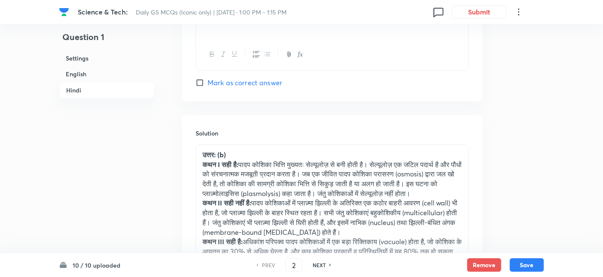
checkbox input "true"
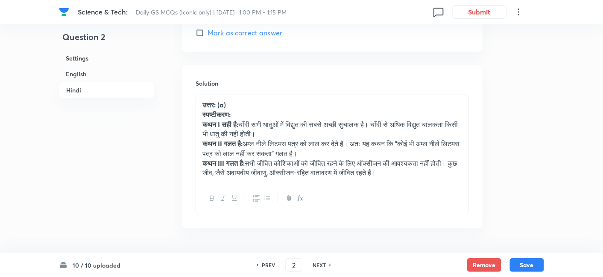
scroll to position [1853, 0]
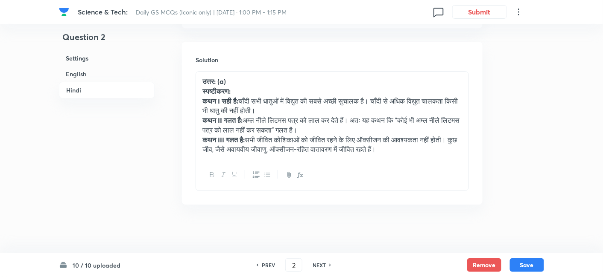
click at [321, 266] on h6 "NEXT" at bounding box center [318, 266] width 13 height 8
type input "3"
checkbox input "false"
checkbox input "true"
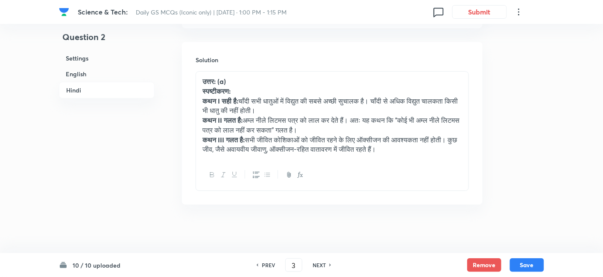
checkbox input "true"
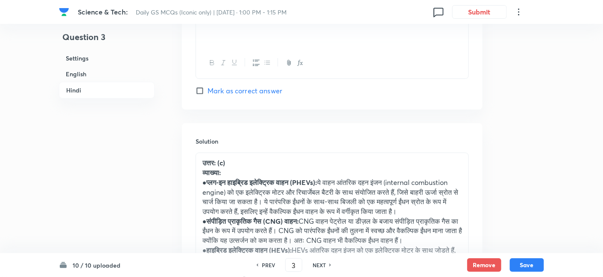
scroll to position [1900, 0]
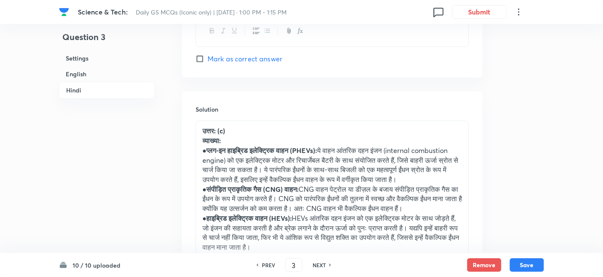
click at [321, 266] on h6 "NEXT" at bounding box center [318, 266] width 13 height 8
type input "4"
checkbox input "false"
checkbox input "true"
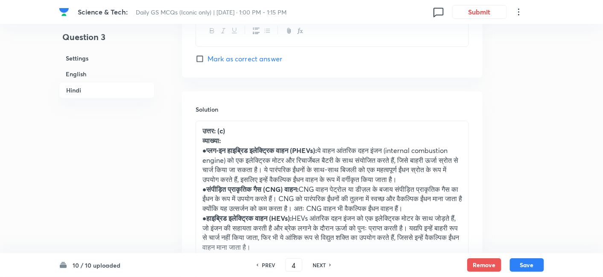
checkbox input "true"
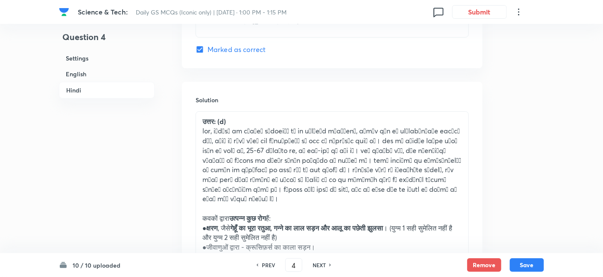
click at [321, 266] on h6 "NEXT" at bounding box center [318, 266] width 13 height 8
type input "5"
checkbox input "false"
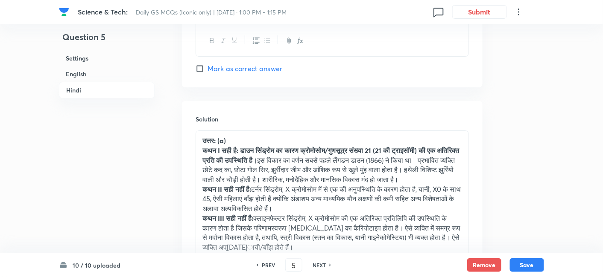
checkbox input "true"
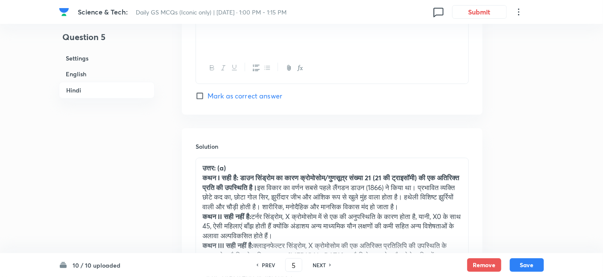
scroll to position [1947, 0]
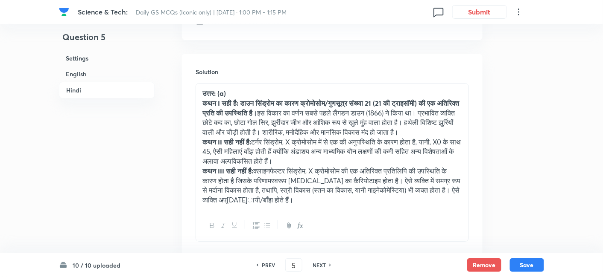
click at [321, 265] on h6 "NEXT" at bounding box center [318, 266] width 13 height 8
type input "6"
checkbox input "false"
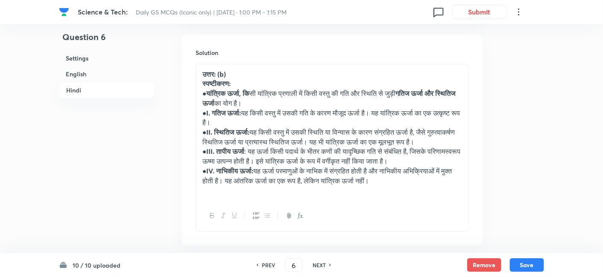
checkbox input "true"
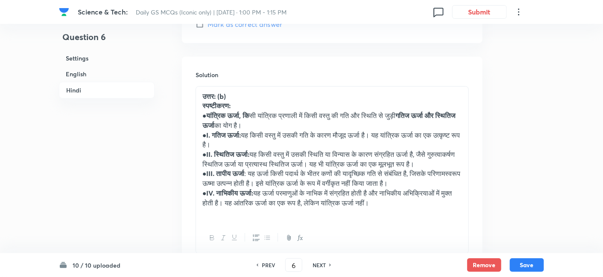
scroll to position [1988, 0]
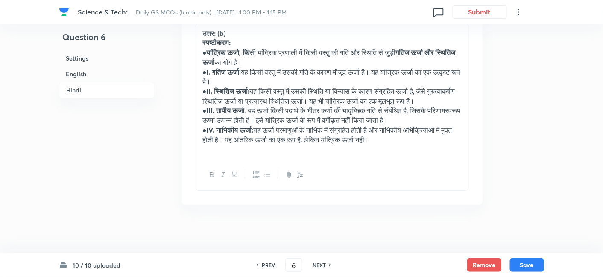
click at [321, 265] on h6 "NEXT" at bounding box center [318, 266] width 13 height 8
type input "7"
checkbox input "false"
checkbox input "true"
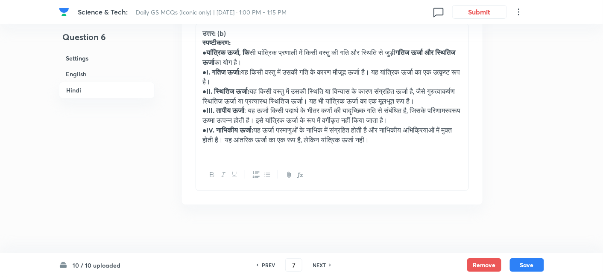
checkbox input "true"
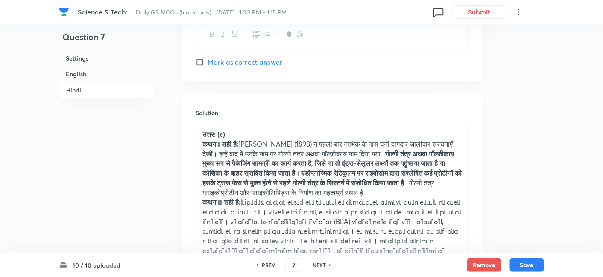
click at [321, 266] on h6 "NEXT" at bounding box center [318, 266] width 13 height 8
type input "8"
checkbox input "false"
checkbox input "true"
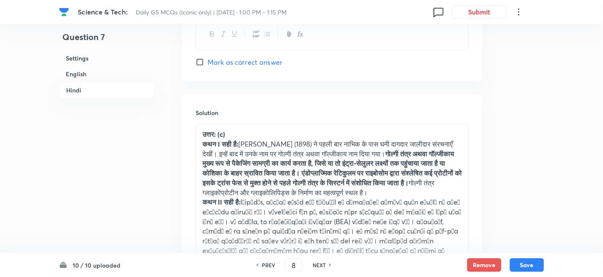
checkbox input "true"
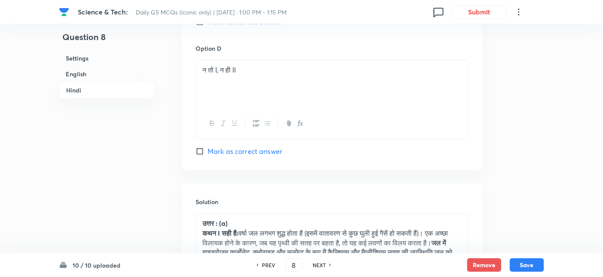
scroll to position [1758, 0]
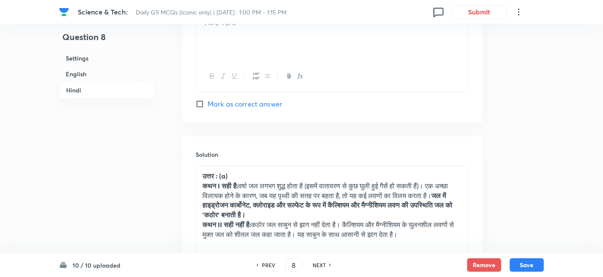
click at [321, 266] on h6 "NEXT" at bounding box center [318, 266] width 13 height 8
type input "9"
checkbox input "false"
checkbox input "true"
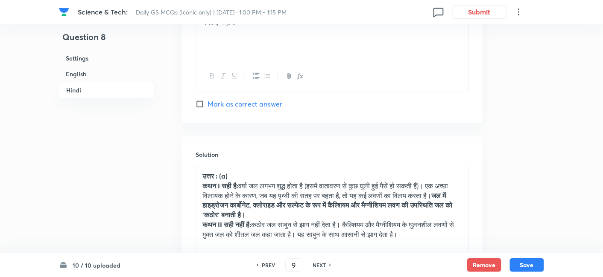
checkbox input "true"
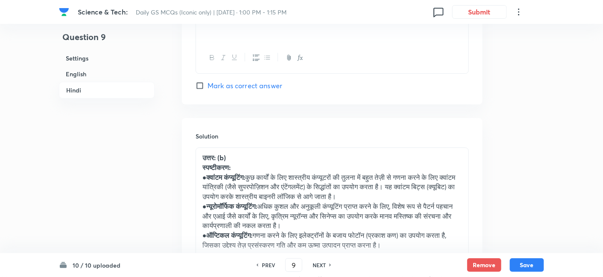
scroll to position [1853, 0]
click at [321, 265] on h6 "NEXT" at bounding box center [318, 266] width 13 height 8
type input "10"
checkbox input "false"
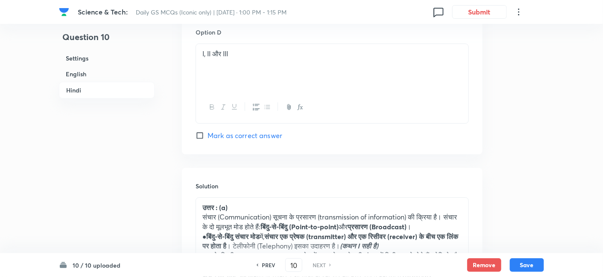
checkbox input "true"
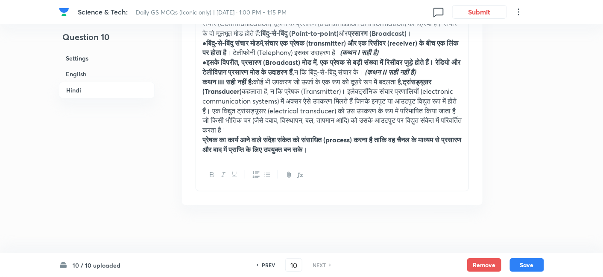
scroll to position [2056, 0]
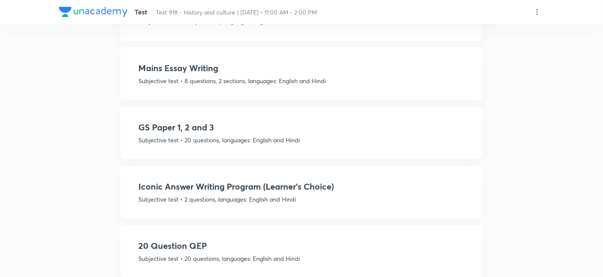
scroll to position [497, 0]
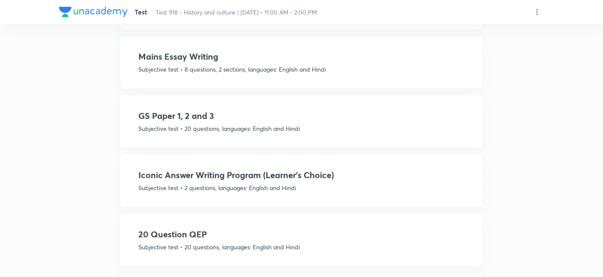
click at [328, 169] on h4 "Iconic Answer Writing Program (Learner's Choice)" at bounding box center [301, 175] width 326 height 13
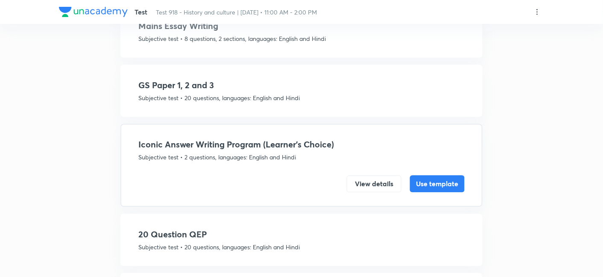
scroll to position [466, 0]
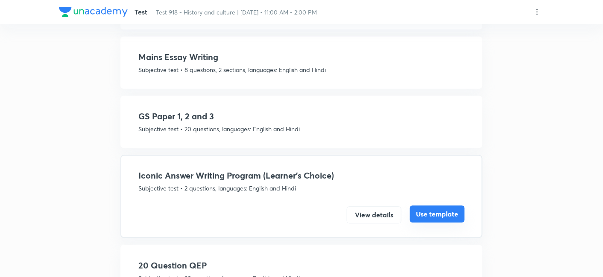
click at [447, 206] on button "Use template" at bounding box center [437, 214] width 55 height 17
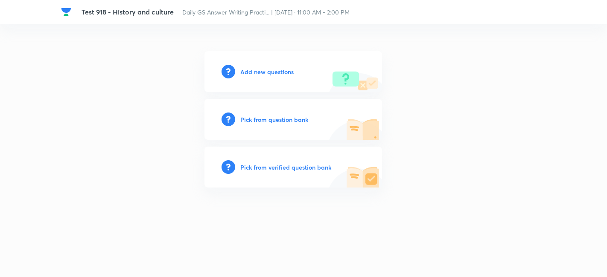
click at [283, 71] on h6 "Add new questions" at bounding box center [266, 71] width 53 height 9
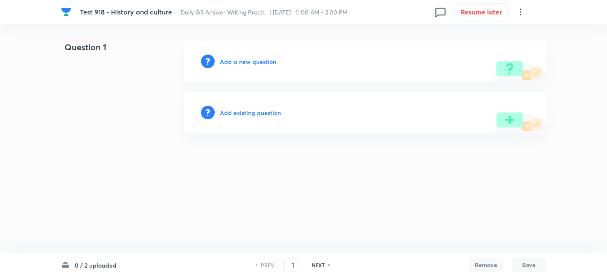
click at [262, 56] on div "Add a new question" at bounding box center [365, 61] width 362 height 41
click at [260, 59] on h6 "Add a new question" at bounding box center [248, 61] width 56 height 9
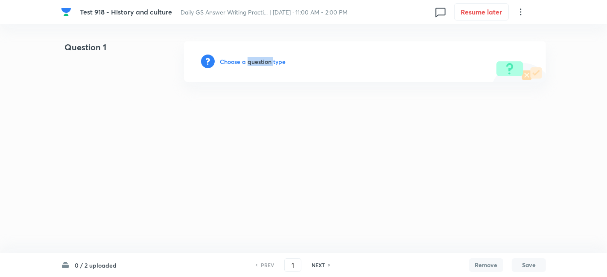
click at [260, 59] on h6 "Choose a question type" at bounding box center [253, 61] width 66 height 9
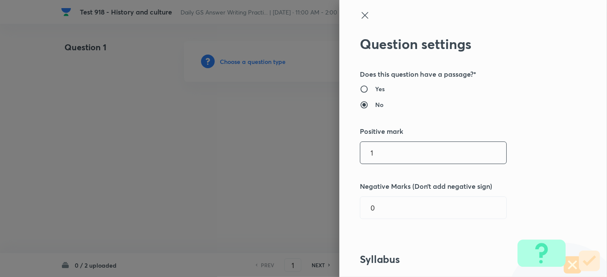
click at [393, 152] on input "1" at bounding box center [433, 153] width 146 height 22
type input "15"
click at [529, 169] on div "Question settings Does this question have a passage?* Yes No Positive mark 15 ​…" at bounding box center [473, 138] width 268 height 277
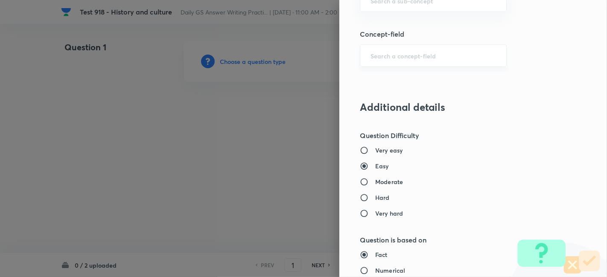
scroll to position [427, 0]
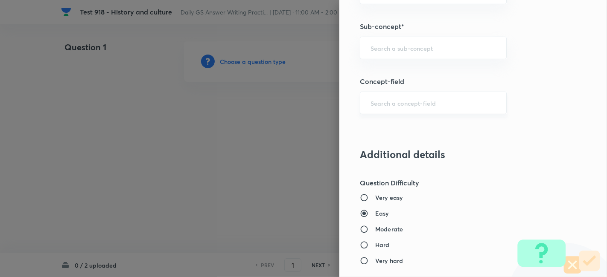
click at [415, 44] on input "text" at bounding box center [432, 48] width 125 height 8
click at [407, 52] on div "a ​" at bounding box center [433, 48] width 147 height 23
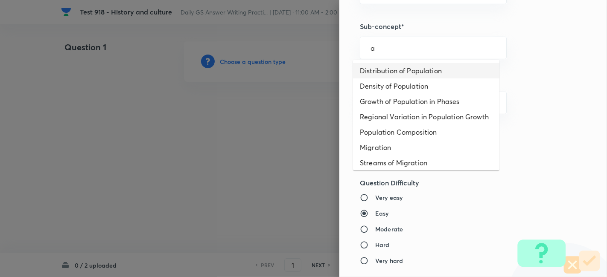
click at [402, 69] on li "Distribution of Population" at bounding box center [426, 70] width 146 height 15
type input "Distribution of Population"
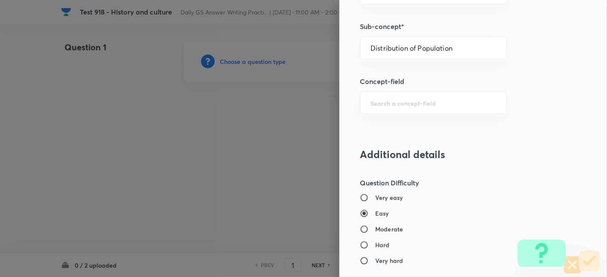
type input "Geography"
type input "Human Geography"
type input "Population:Growth and Composition"
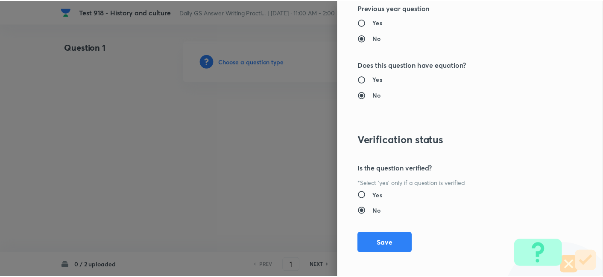
scroll to position [781, 0]
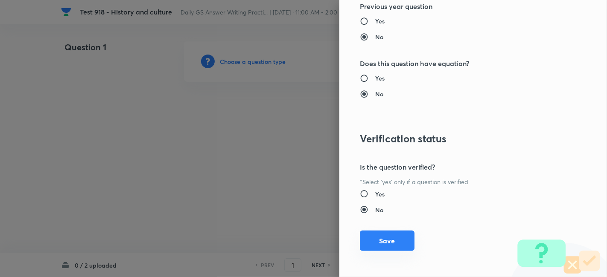
click at [385, 237] on button "Save" at bounding box center [387, 241] width 55 height 20
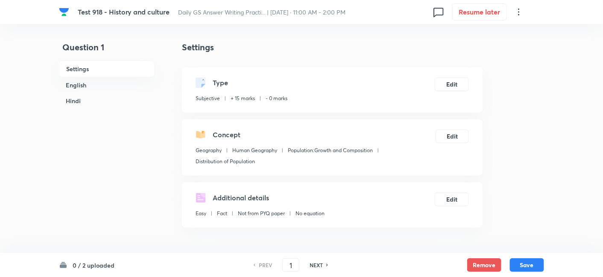
click at [90, 84] on h6 "English" at bounding box center [107, 85] width 96 height 16
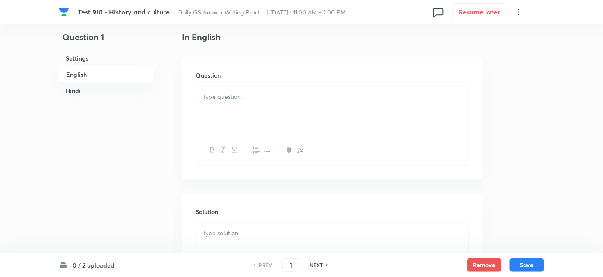
click at [279, 122] on div at bounding box center [332, 111] width 272 height 48
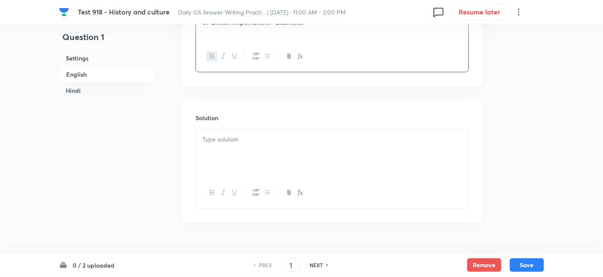
scroll to position [326, 0]
click at [268, 158] on div at bounding box center [332, 153] width 272 height 48
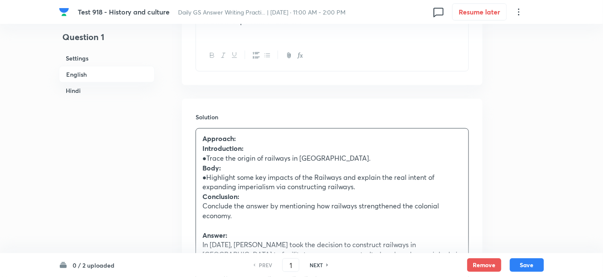
click at [259, 233] on p "Answer:" at bounding box center [331, 236] width 259 height 10
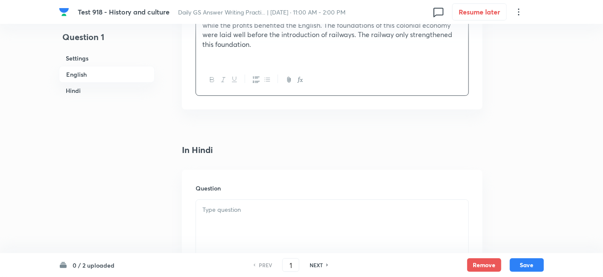
scroll to position [1132, 0]
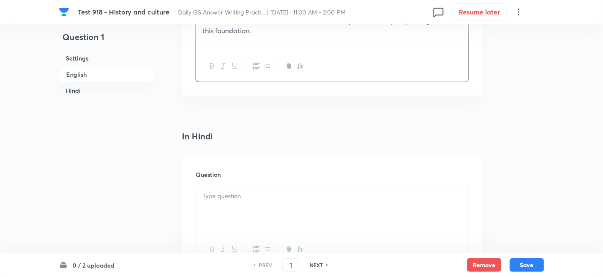
click at [253, 202] on div at bounding box center [332, 210] width 272 height 48
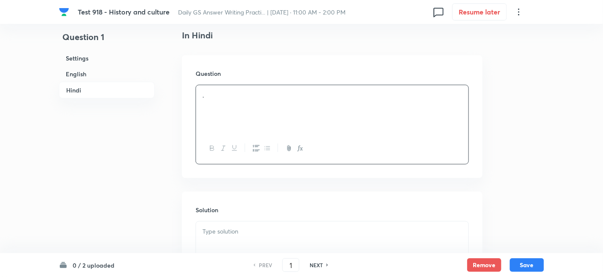
scroll to position [1274, 0]
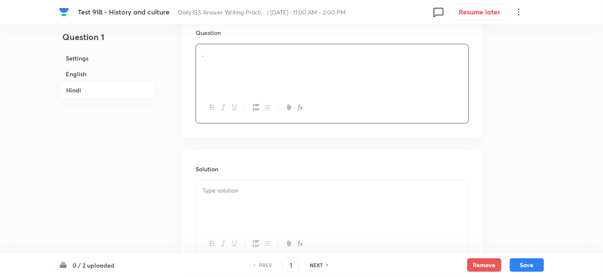
click at [252, 196] on div at bounding box center [332, 205] width 272 height 48
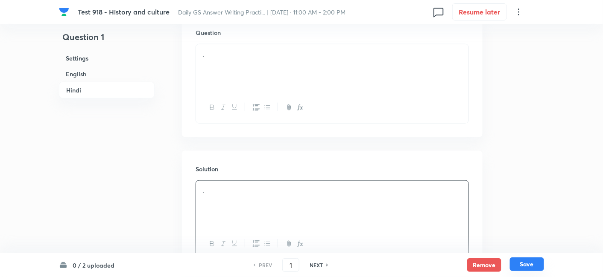
click at [531, 266] on button "Save" at bounding box center [527, 265] width 34 height 14
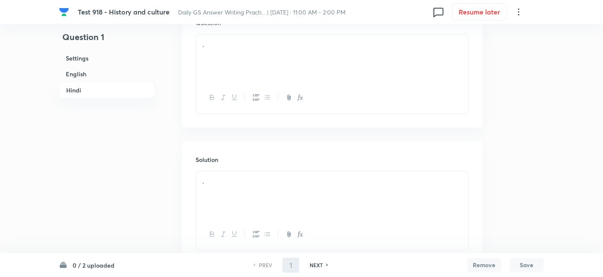
type input "2"
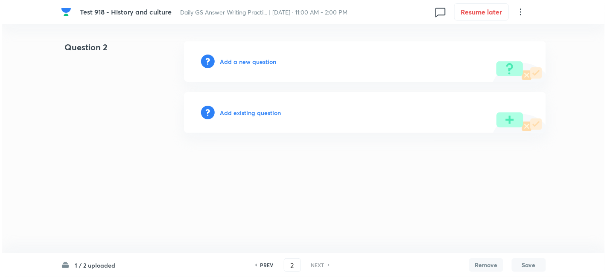
scroll to position [0, 0]
click at [259, 60] on h6 "Add a new question" at bounding box center [248, 61] width 56 height 9
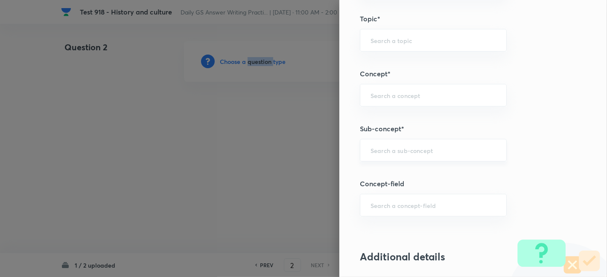
scroll to position [332, 0]
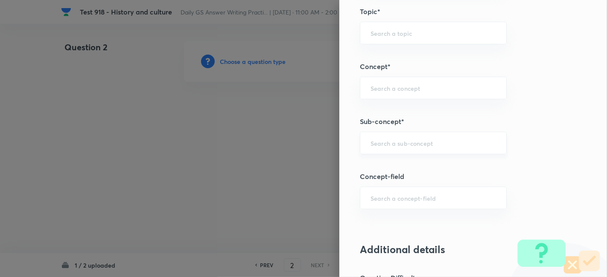
click at [427, 142] on input "text" at bounding box center [432, 143] width 125 height 8
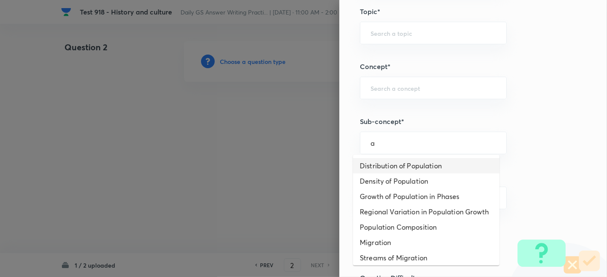
click at [417, 165] on li "Distribution of Population" at bounding box center [426, 165] width 146 height 15
type input "Distribution of Population"
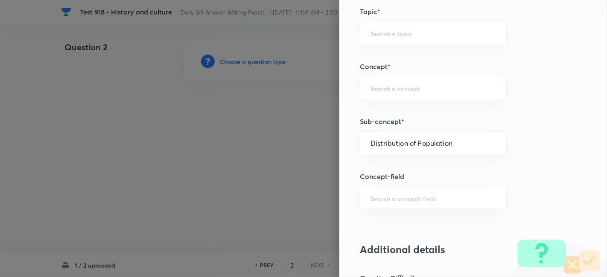
type input "Geography"
type input "Human Geography"
type input "Population:Growth and Composition"
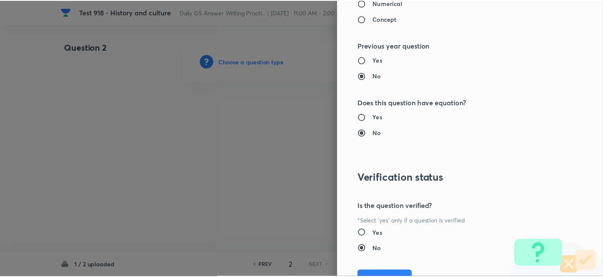
scroll to position [781, 0]
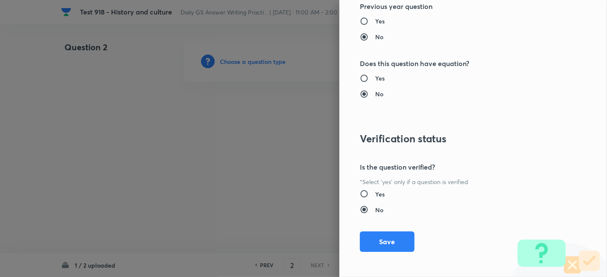
click at [394, 247] on button "Save" at bounding box center [387, 242] width 55 height 20
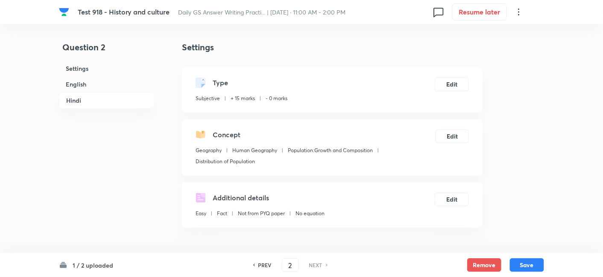
click at [99, 82] on h6 "English" at bounding box center [107, 84] width 96 height 16
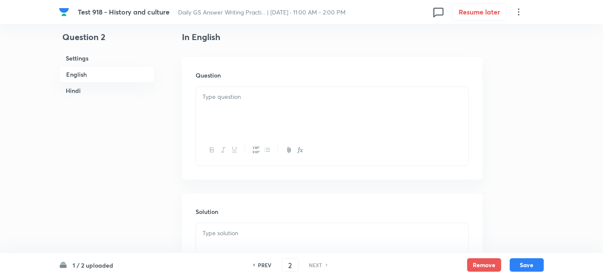
click at [268, 111] on div at bounding box center [332, 111] width 272 height 48
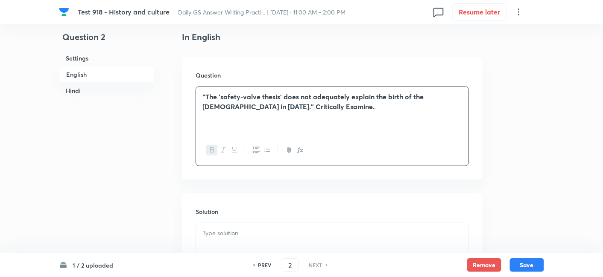
scroll to position [279, 0]
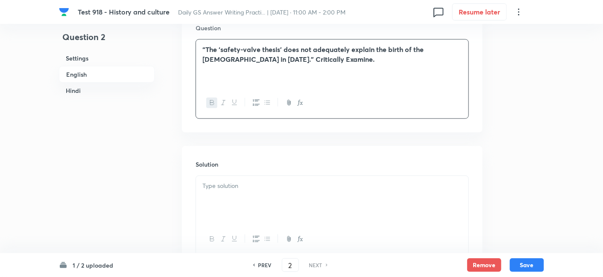
click at [262, 195] on div at bounding box center [332, 200] width 272 height 48
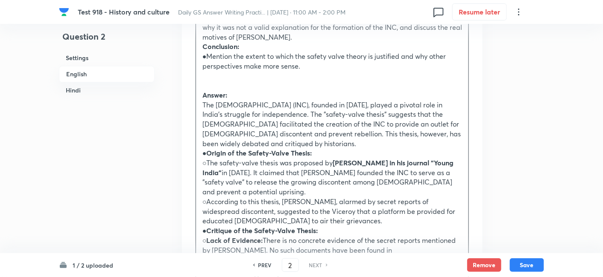
scroll to position [516, 0]
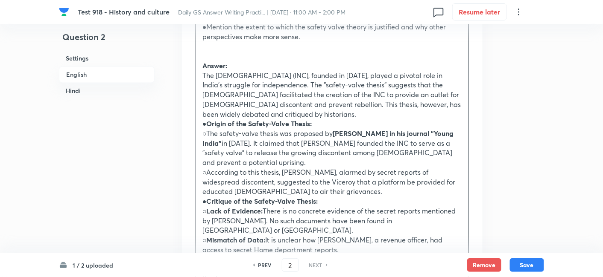
click at [243, 67] on p "Answer:" at bounding box center [331, 66] width 259 height 10
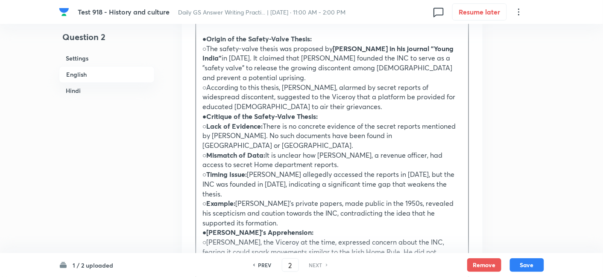
scroll to position [611, 0]
click at [201, 115] on div "Approach: Introduction: ●Introduce the Safety-valve thesis and the origin of th…" at bounding box center [332, 183] width 272 height 679
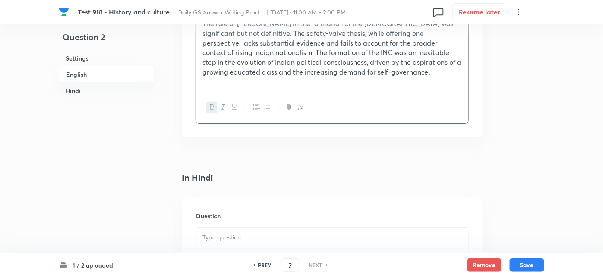
scroll to position [1085, 0]
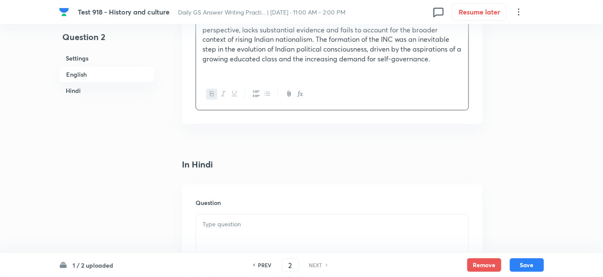
click at [278, 220] on p at bounding box center [331, 225] width 259 height 10
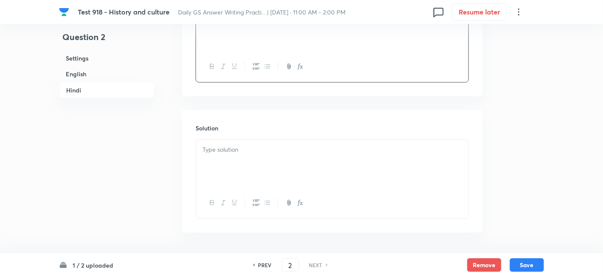
scroll to position [1297, 0]
click at [256, 143] on div at bounding box center [332, 164] width 272 height 48
click at [527, 264] on button "Save" at bounding box center [527, 265] width 34 height 14
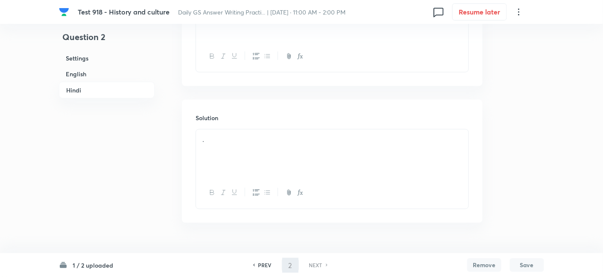
scroll to position [1287, 0]
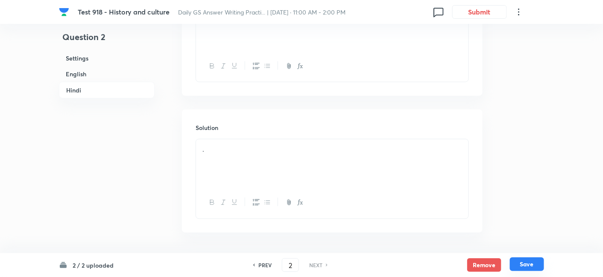
click at [519, 261] on button "Save" at bounding box center [527, 265] width 34 height 14
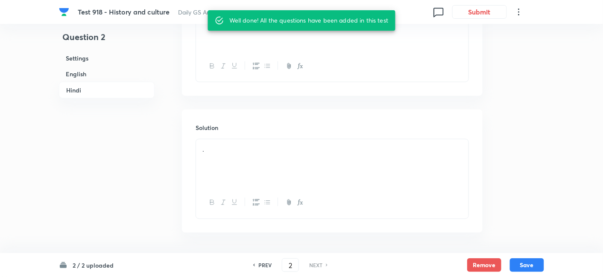
drag, startPoint x: 262, startPoint y: 265, endPoint x: 207, endPoint y: 220, distance: 70.7
click at [262, 265] on h6 "PREV" at bounding box center [264, 266] width 13 height 8
click at [84, 67] on h6 "English" at bounding box center [107, 74] width 96 height 16
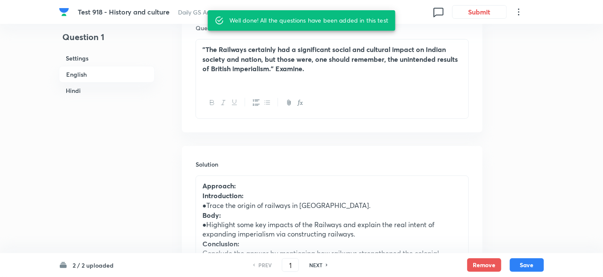
click at [257, 188] on p "Approach:" at bounding box center [331, 186] width 259 height 10
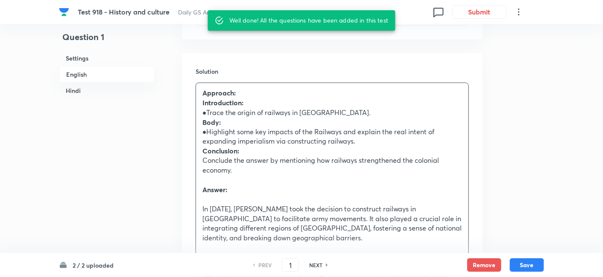
scroll to position [373, 0]
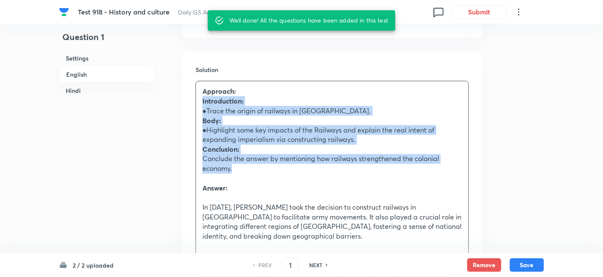
drag, startPoint x: 201, startPoint y: 101, endPoint x: 243, endPoint y: 174, distance: 84.0
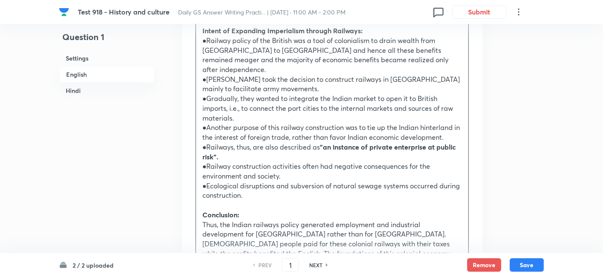
scroll to position [895, 0]
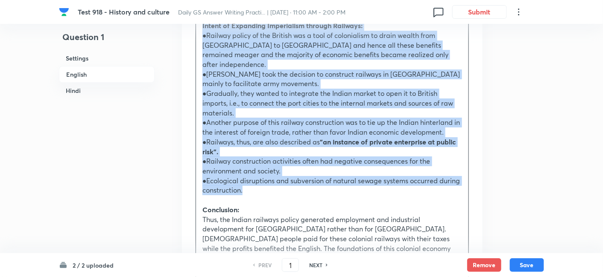
click at [243, 176] on p "●Ecological disruptions and subversion of natural sewage systems occurred durin…" at bounding box center [331, 185] width 259 height 19
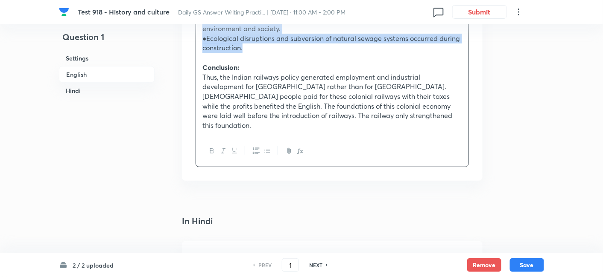
click at [270, 148] on icon "button" at bounding box center [267, 151] width 7 height 7
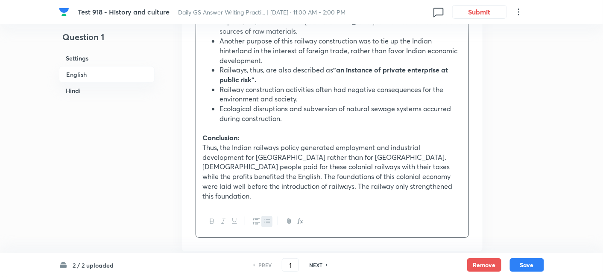
scroll to position [1030, 0]
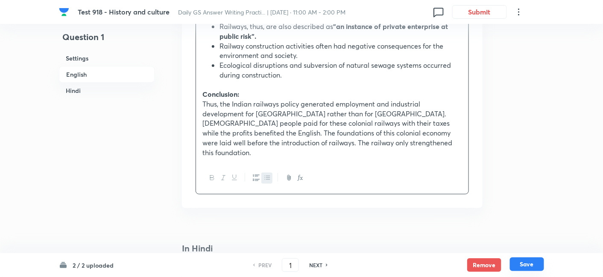
click at [535, 260] on button "Save" at bounding box center [527, 265] width 34 height 14
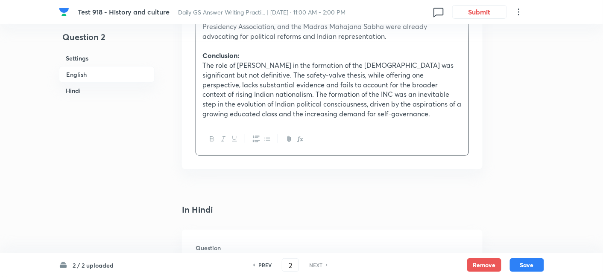
scroll to position [326, 0]
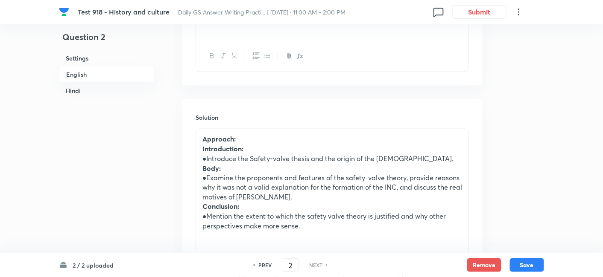
click at [102, 72] on h6 "English" at bounding box center [107, 74] width 96 height 17
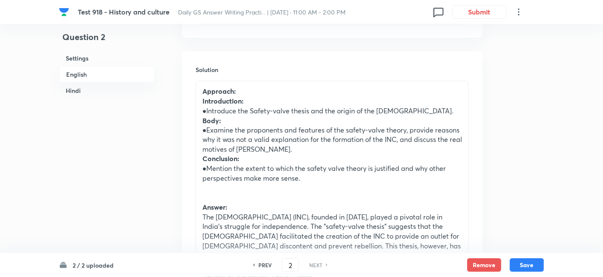
scroll to position [421, 0]
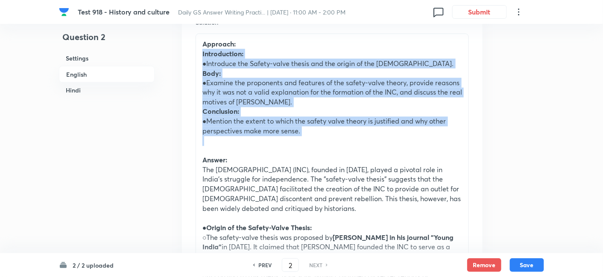
drag, startPoint x: 199, startPoint y: 54, endPoint x: 259, endPoint y: 143, distance: 108.2
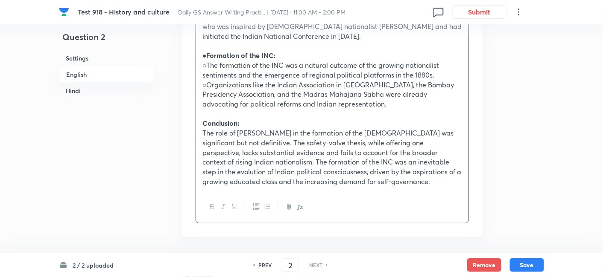
scroll to position [990, 0]
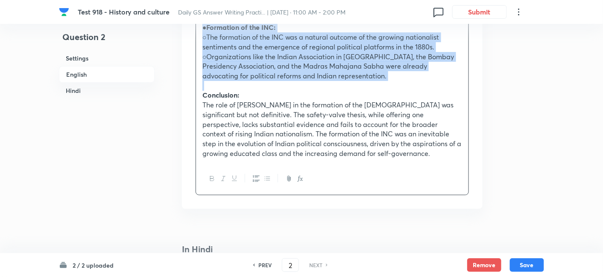
click at [264, 81] on p at bounding box center [331, 86] width 259 height 10
click at [268, 175] on icon "button" at bounding box center [267, 178] width 7 height 7
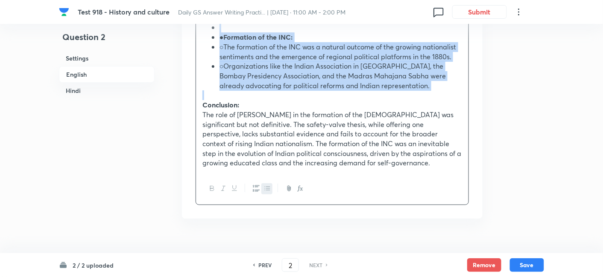
scroll to position [763, 0]
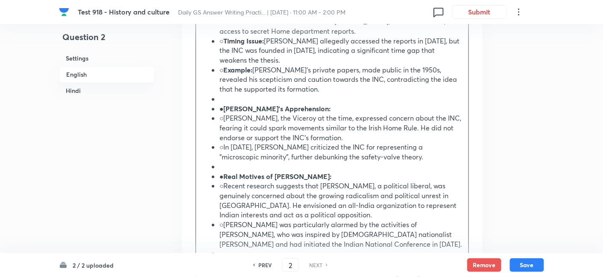
click at [75, 74] on h6 "English" at bounding box center [107, 74] width 96 height 17
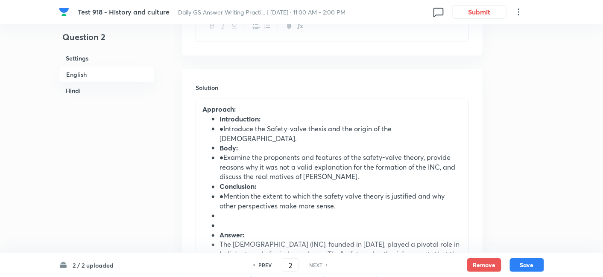
scroll to position [421, 0]
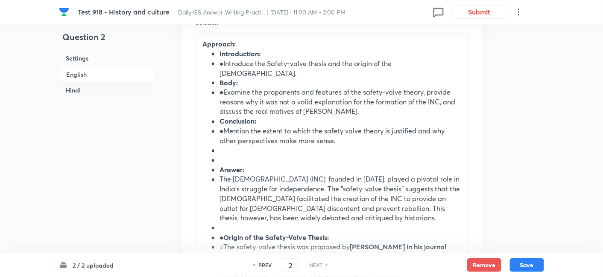
click at [230, 54] on strong "Introduction:" at bounding box center [239, 53] width 41 height 9
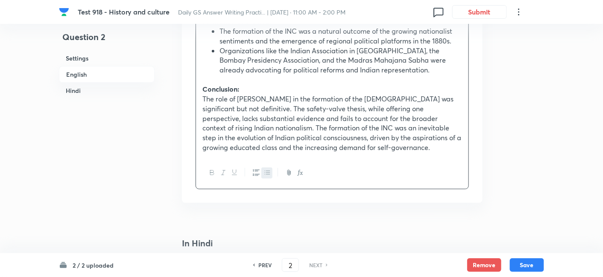
scroll to position [1037, 0]
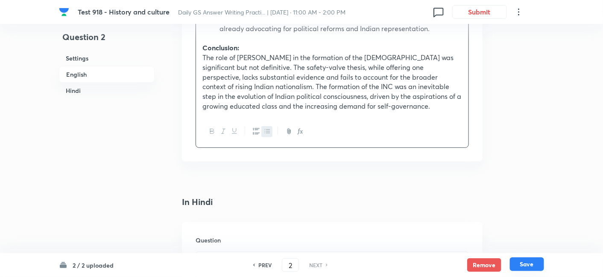
click at [534, 264] on button "Save" at bounding box center [527, 265] width 34 height 14
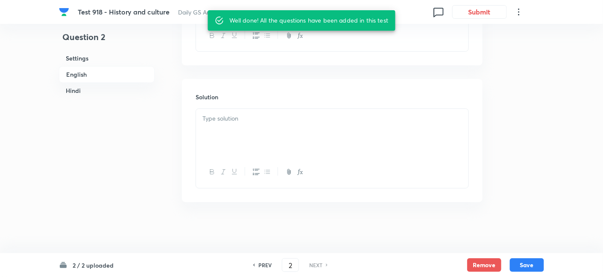
scroll to position [326, 0]
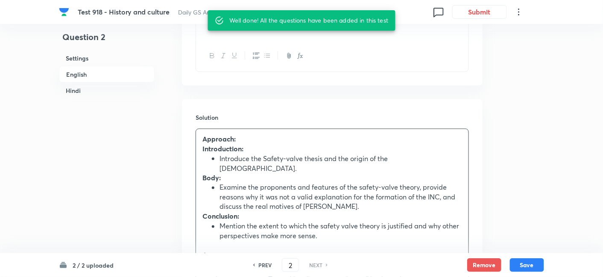
click at [112, 70] on h6 "English" at bounding box center [107, 74] width 96 height 17
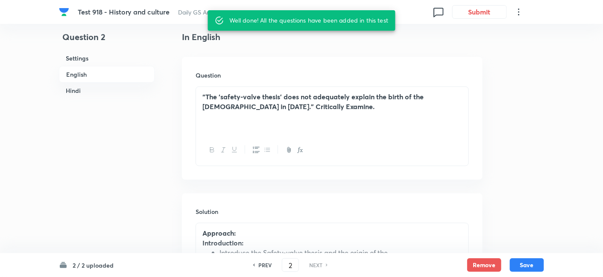
click at [266, 262] on h6 "PREV" at bounding box center [264, 266] width 13 height 8
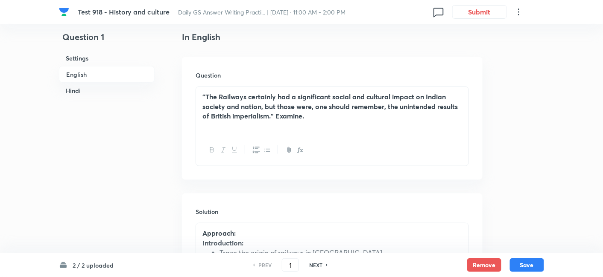
drag, startPoint x: 99, startPoint y: 76, endPoint x: 125, endPoint y: 97, distance: 33.7
click at [99, 75] on h6 "English" at bounding box center [107, 74] width 96 height 17
click at [73, 71] on h6 "English" at bounding box center [107, 74] width 96 height 17
click at [115, 90] on h6 "Hindi" at bounding box center [107, 91] width 96 height 16
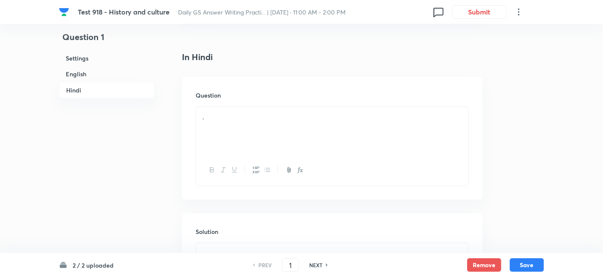
click at [259, 122] on div "." at bounding box center [332, 131] width 272 height 48
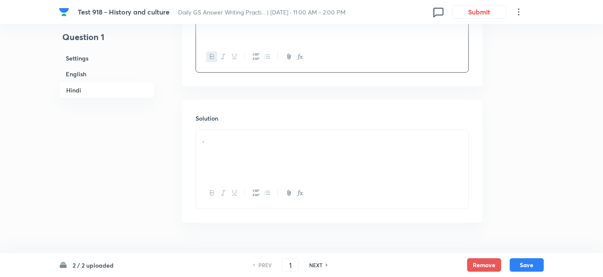
scroll to position [1335, 0]
click at [253, 134] on div "." at bounding box center [332, 154] width 272 height 48
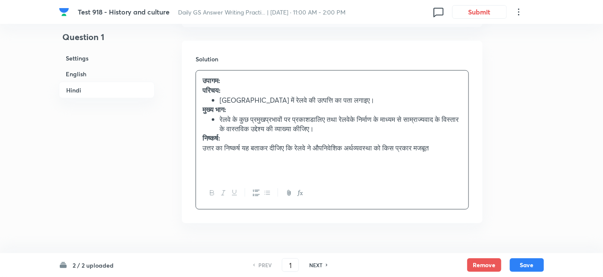
scroll to position [1395, 0]
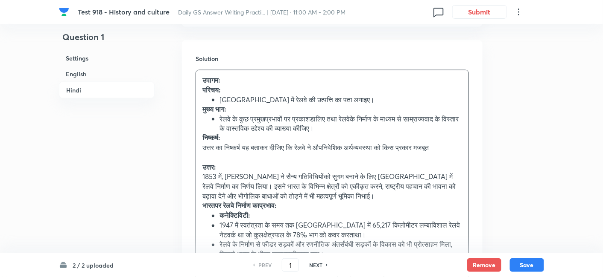
click at [247, 163] on p "उत्तर:" at bounding box center [331, 168] width 259 height 10
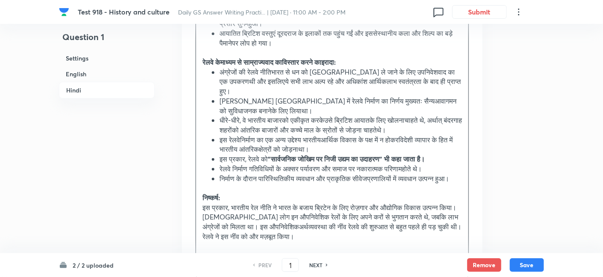
scroll to position [1869, 0]
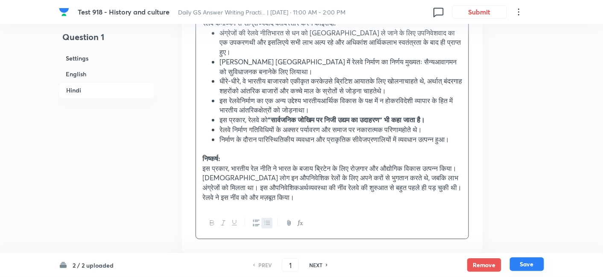
click at [532, 265] on button "Save" at bounding box center [527, 265] width 34 height 14
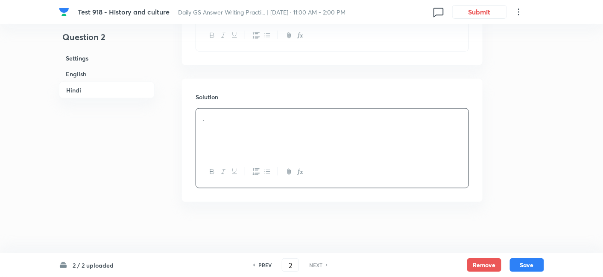
scroll to position [1296, 0]
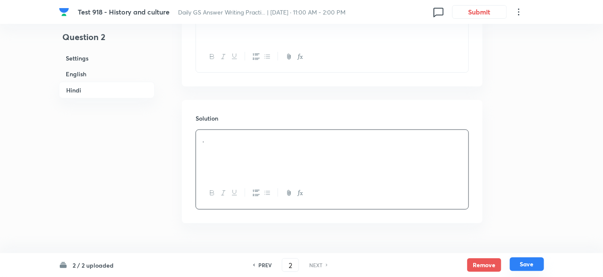
click at [531, 268] on button "Save" at bounding box center [527, 265] width 34 height 14
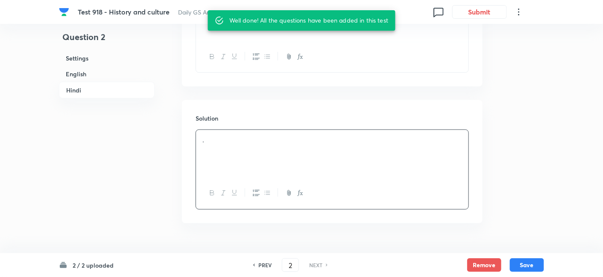
click at [268, 266] on h6 "PREV" at bounding box center [264, 266] width 13 height 8
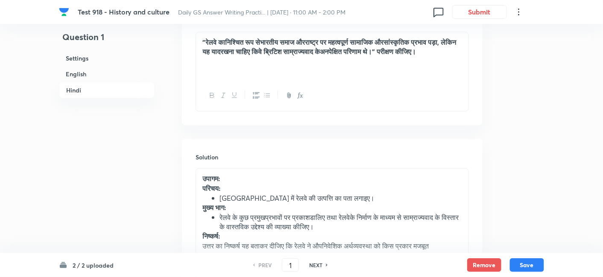
click at [95, 77] on h6 "English" at bounding box center [107, 74] width 96 height 16
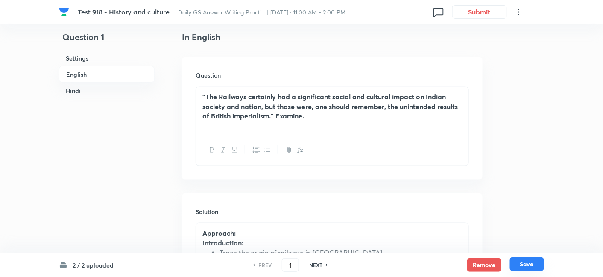
click at [532, 264] on button "Save" at bounding box center [527, 265] width 34 height 14
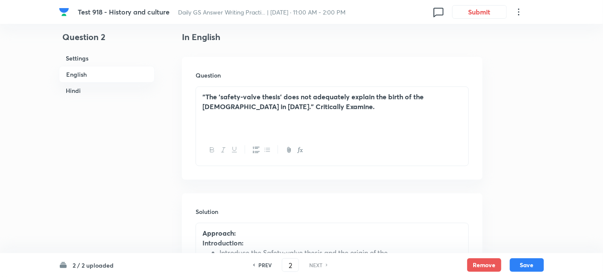
click at [93, 76] on h6 "English" at bounding box center [107, 74] width 96 height 17
click at [83, 96] on h6 "Hindi" at bounding box center [107, 91] width 96 height 16
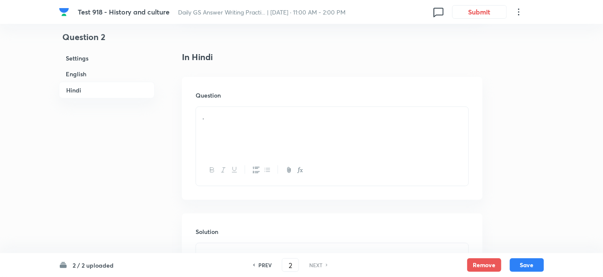
click at [275, 116] on div "." at bounding box center [332, 131] width 272 height 48
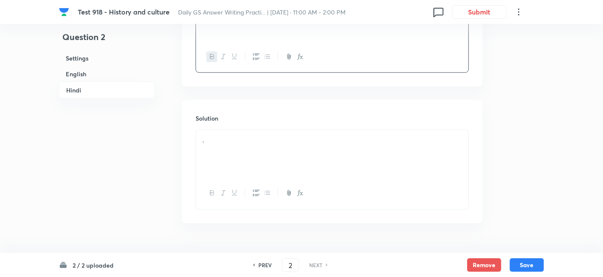
scroll to position [1297, 0]
click at [241, 130] on div "." at bounding box center [332, 154] width 272 height 48
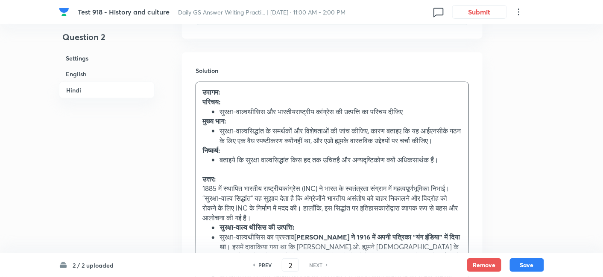
scroll to position [1439, 0]
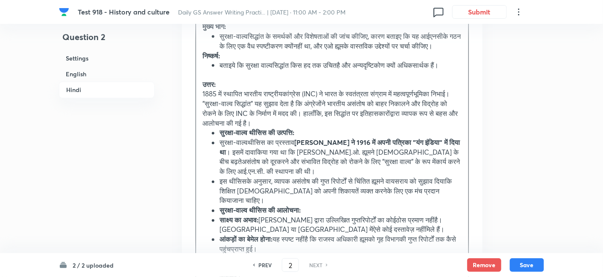
click at [239, 80] on p "उत्तर:" at bounding box center [331, 85] width 259 height 10
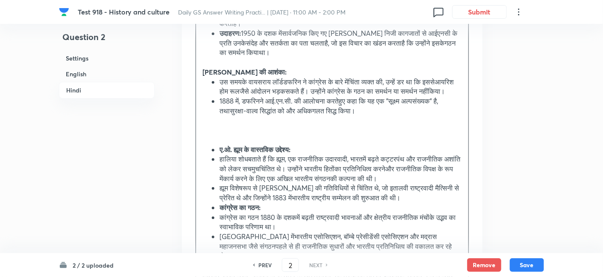
scroll to position [1723, 0]
click at [270, 126] on p at bounding box center [331, 130] width 259 height 10
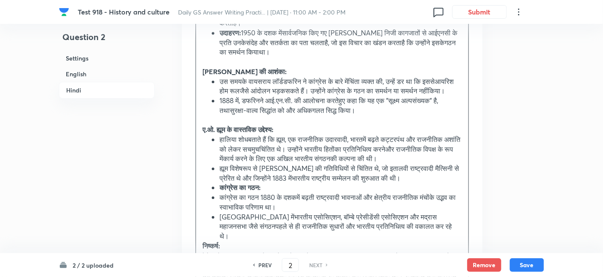
click at [212, 181] on ul "हालिया शोधबताते हैं कि ह्यूम, एक राजनीतिक उदारवादी, भारतमें बढ़ते कट्टरपंथ और र…" at bounding box center [331, 188] width 259 height 107
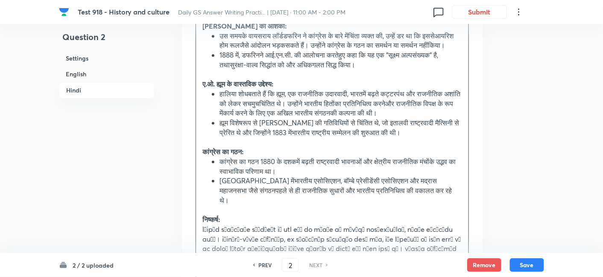
scroll to position [1818, 0]
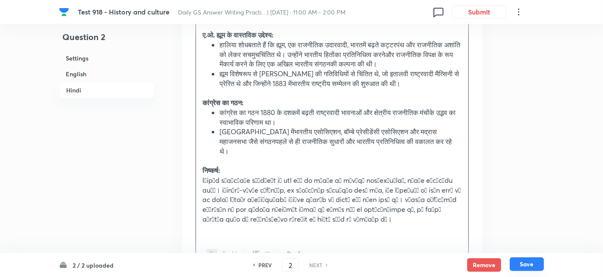
click at [533, 258] on button "Save" at bounding box center [527, 265] width 34 height 14
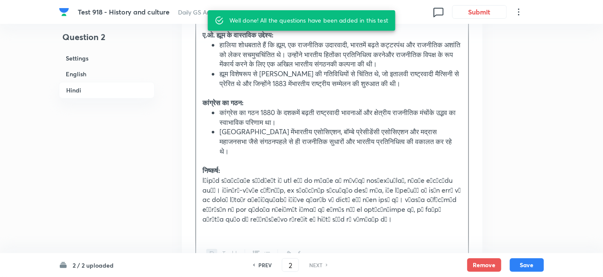
scroll to position [1296, 0]
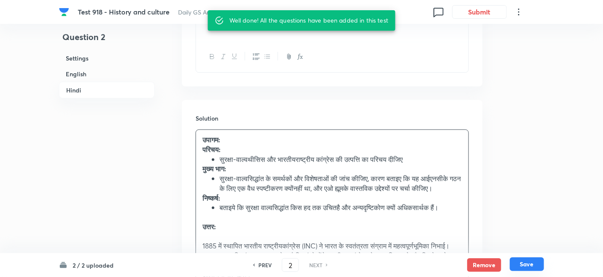
click at [530, 260] on button "Save" at bounding box center [527, 265] width 34 height 14
click at [263, 264] on h6 "PREV" at bounding box center [264, 266] width 13 height 8
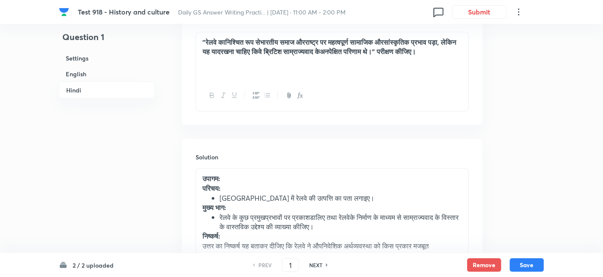
click at [105, 73] on h6 "English" at bounding box center [107, 74] width 96 height 16
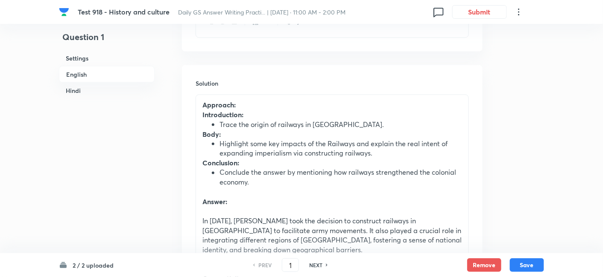
scroll to position [373, 0]
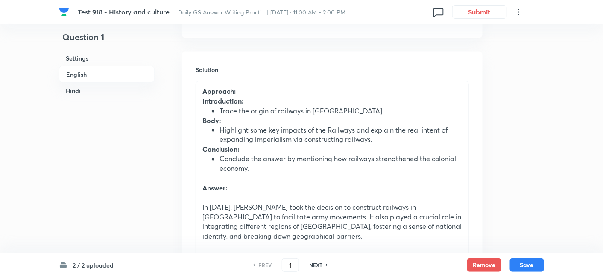
click at [82, 70] on h6 "English" at bounding box center [107, 74] width 96 height 17
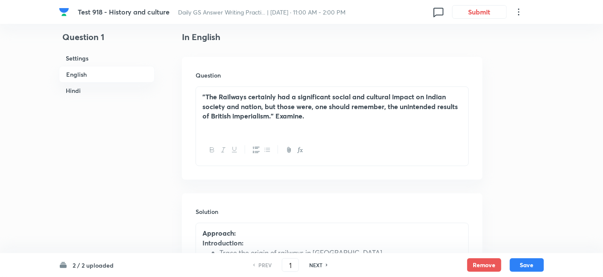
click at [322, 118] on p ""The Railways certainly had a significant social and cultural impact on Indian …" at bounding box center [331, 106] width 259 height 29
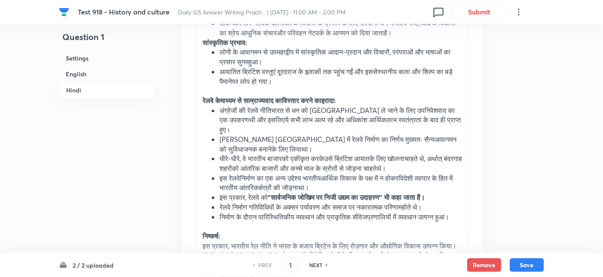
scroll to position [1796, 0]
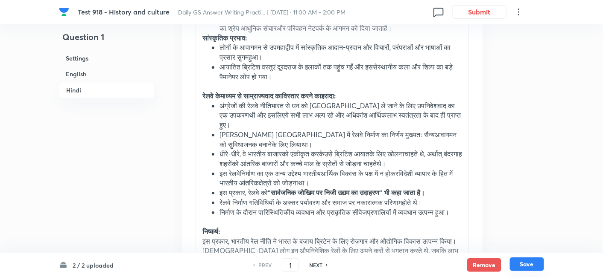
click at [529, 261] on button "Save" at bounding box center [527, 265] width 34 height 14
type input "2"
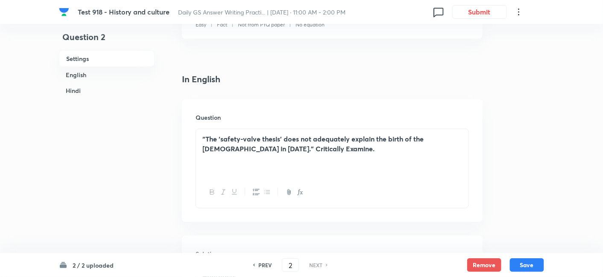
click at [117, 74] on h6 "English" at bounding box center [107, 75] width 96 height 16
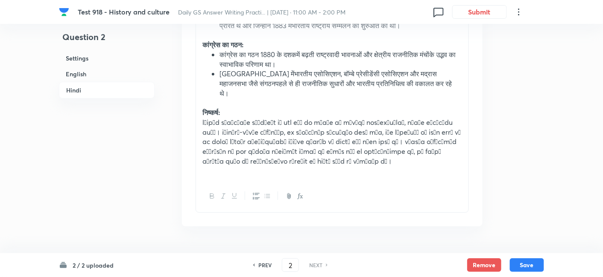
scroll to position [1889, 0]
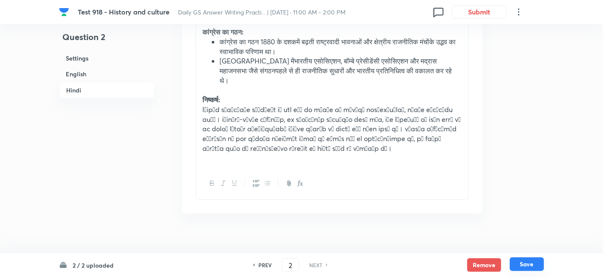
click at [532, 263] on button "Save" at bounding box center [527, 265] width 34 height 14
